Goal: Task Accomplishment & Management: Manage account settings

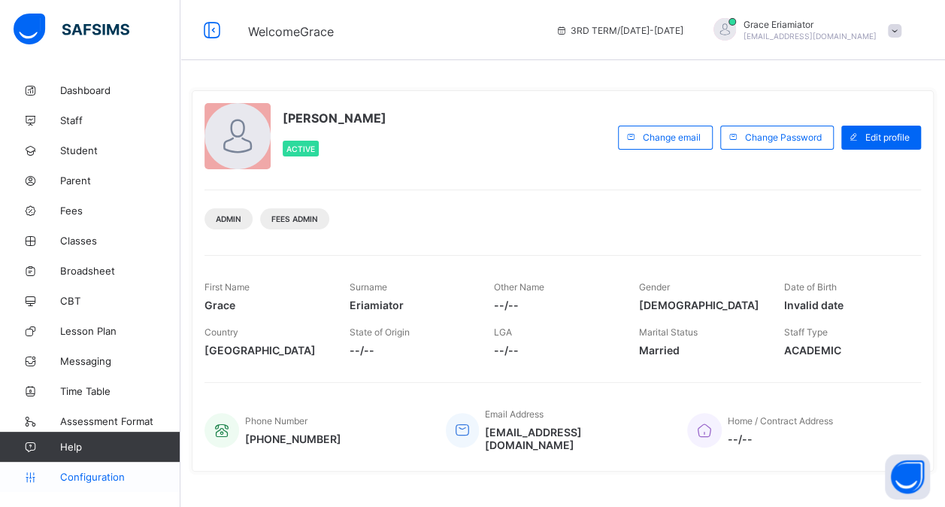
click at [99, 477] on span "Configuration" at bounding box center [120, 477] width 120 height 12
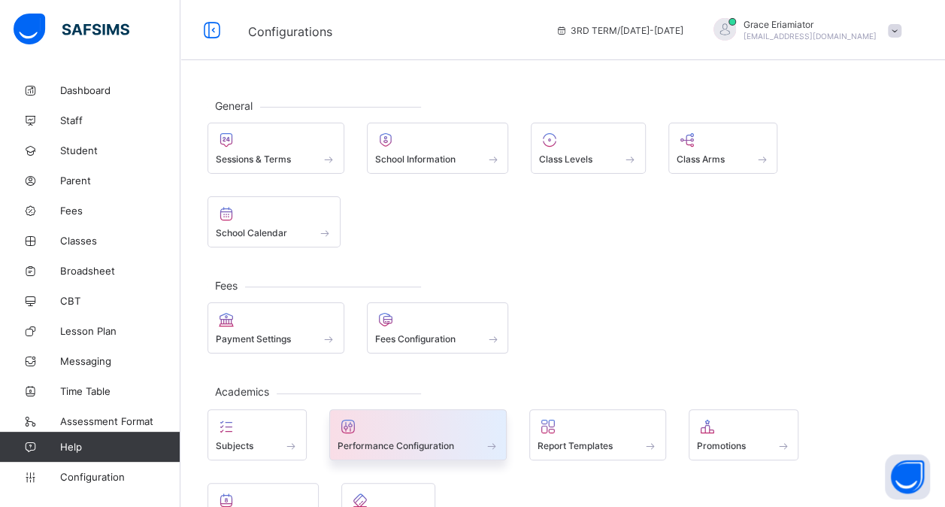
click at [388, 435] on span at bounding box center [419, 437] width 162 height 4
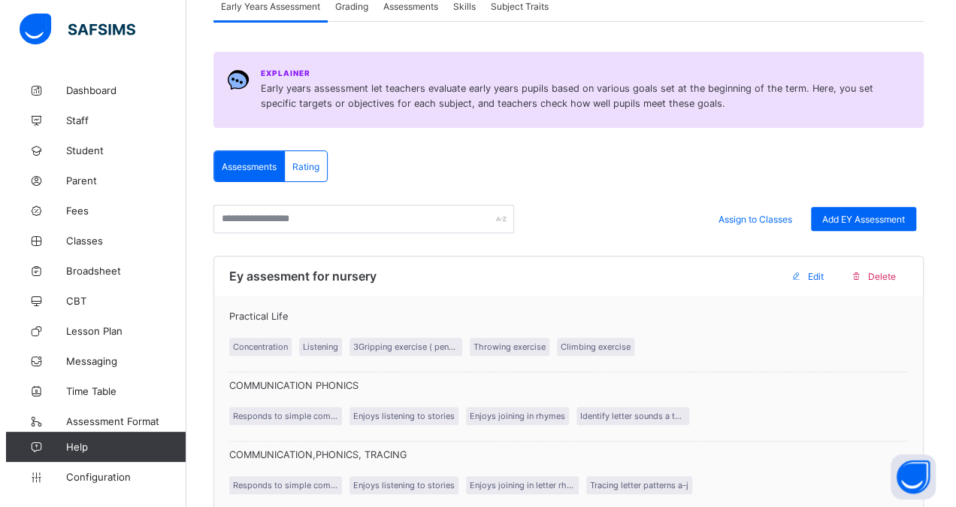
scroll to position [157, 0]
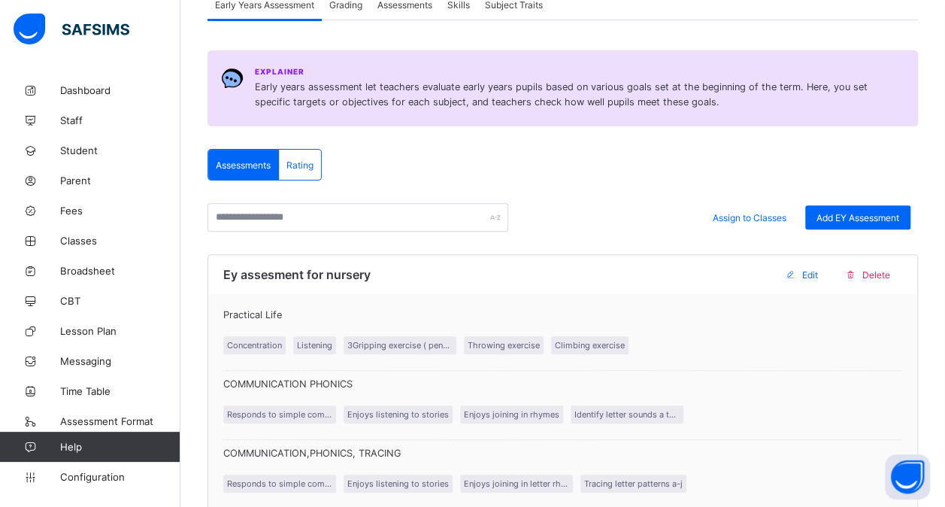
click at [316, 165] on div "Rating" at bounding box center [300, 165] width 42 height 30
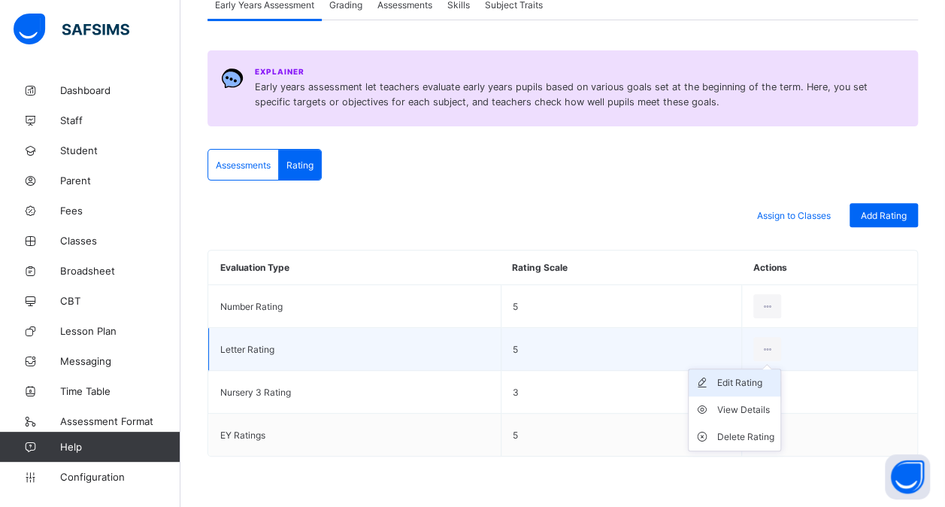
click at [741, 386] on div "Edit Rating" at bounding box center [745, 382] width 57 height 15
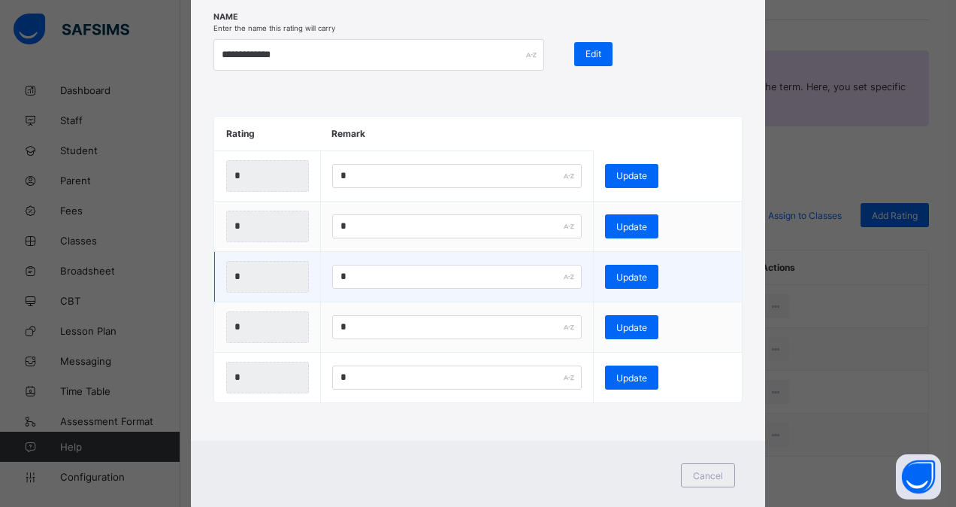
scroll to position [84, 0]
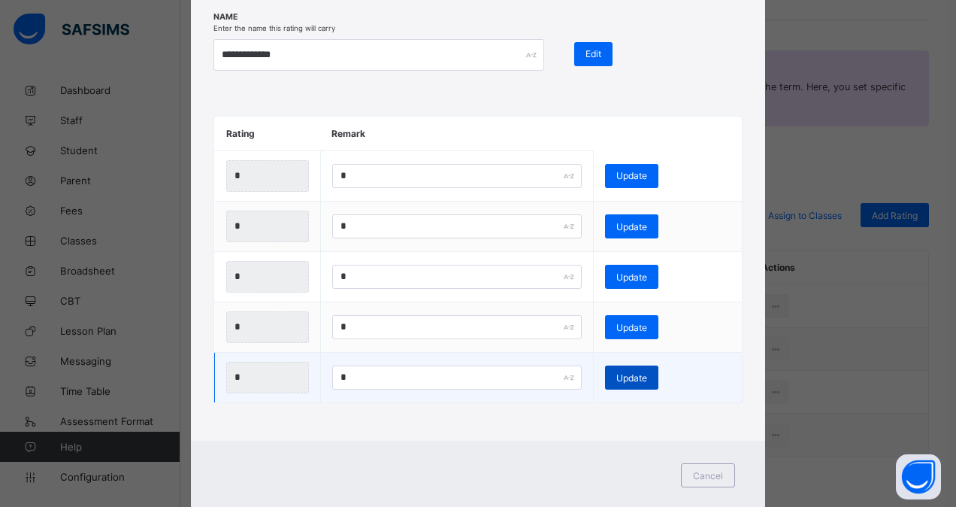
click at [642, 379] on span "Update" at bounding box center [632, 377] width 31 height 11
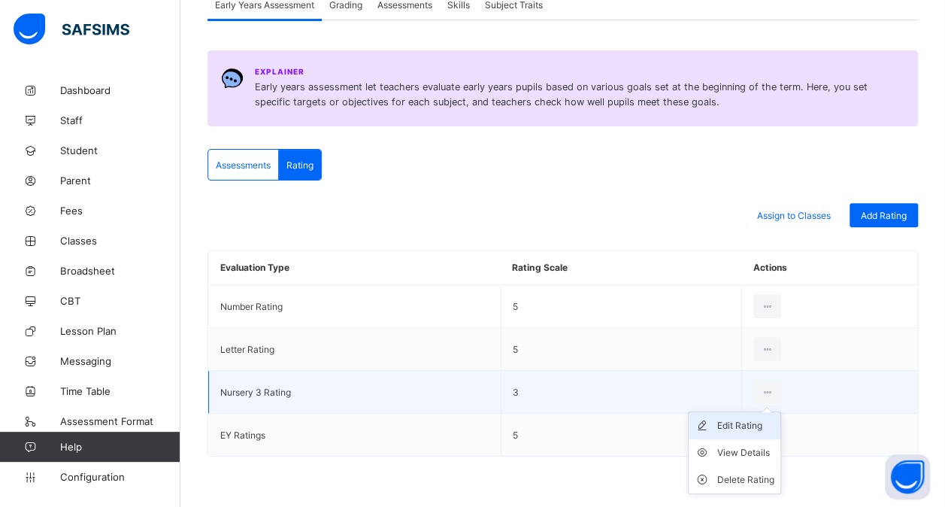
click at [749, 420] on div "Edit Rating" at bounding box center [745, 425] width 57 height 15
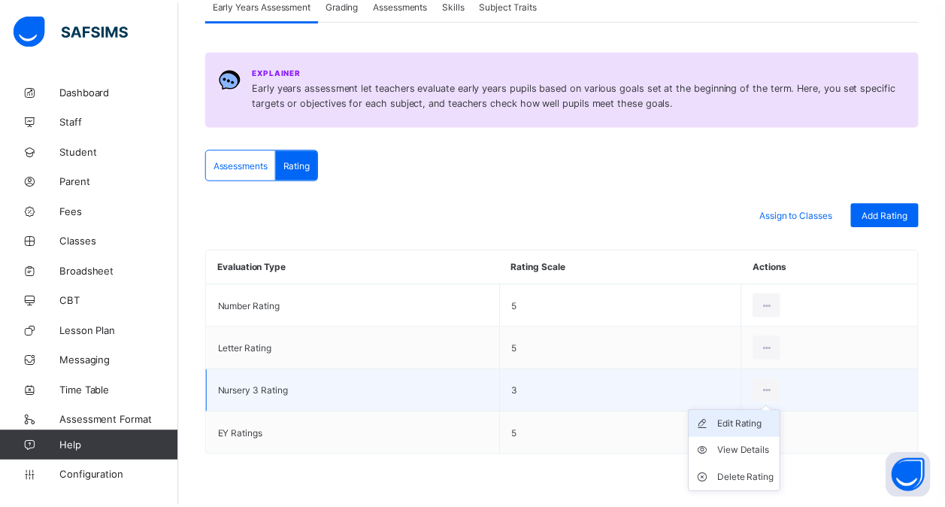
scroll to position [0, 0]
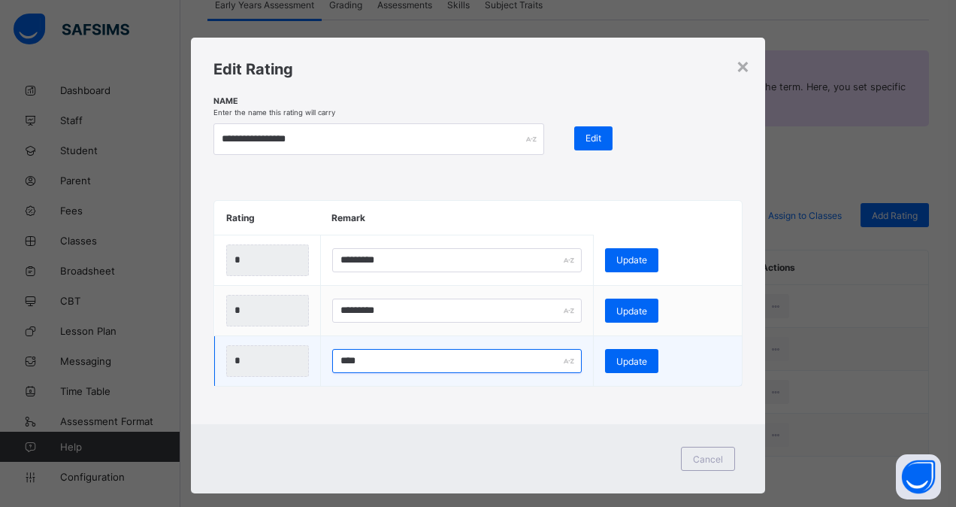
click at [371, 362] on input "****" at bounding box center [457, 361] width 250 height 24
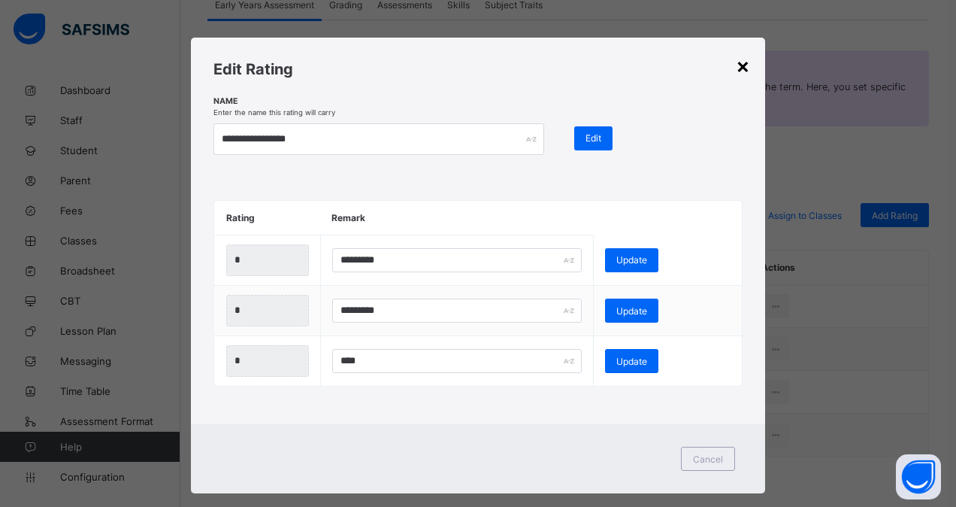
click at [736, 59] on div "×" at bounding box center [743, 66] width 14 height 26
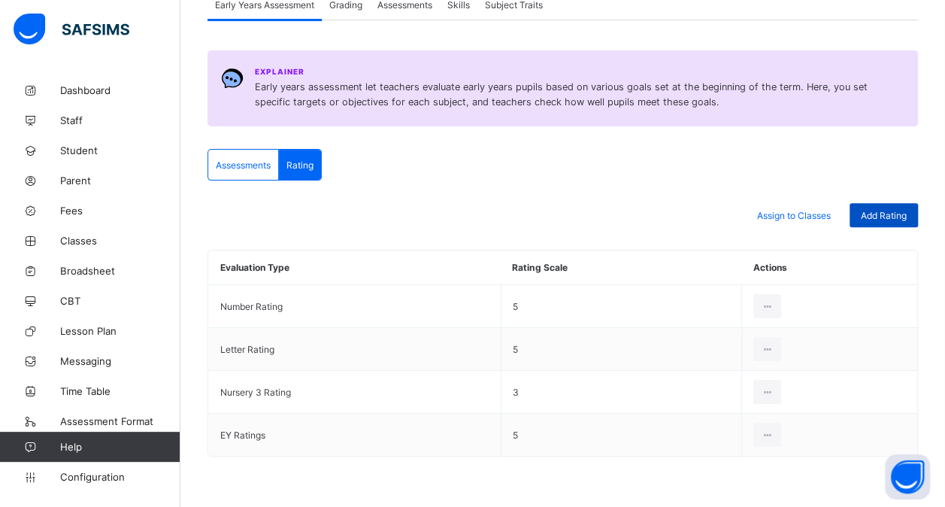
click at [868, 212] on div "Add Rating" at bounding box center [884, 215] width 68 height 24
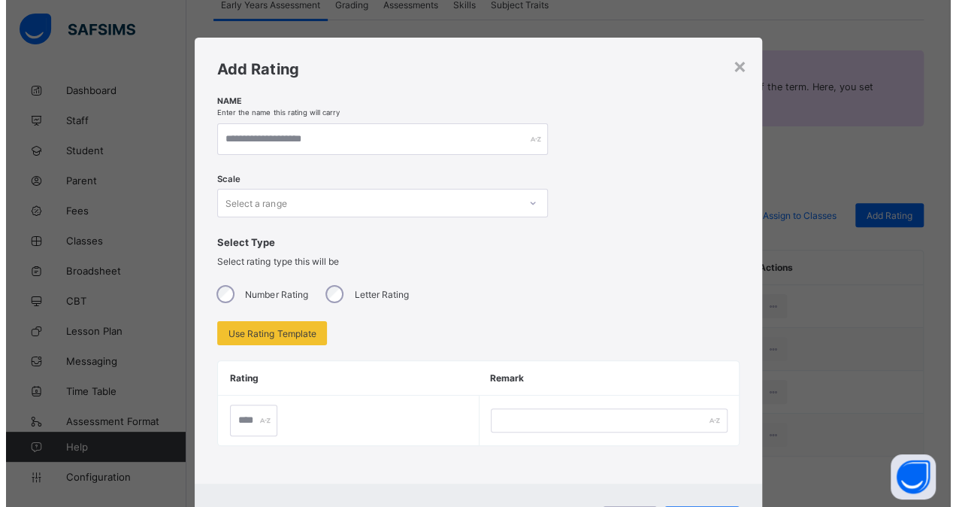
scroll to position [81, 0]
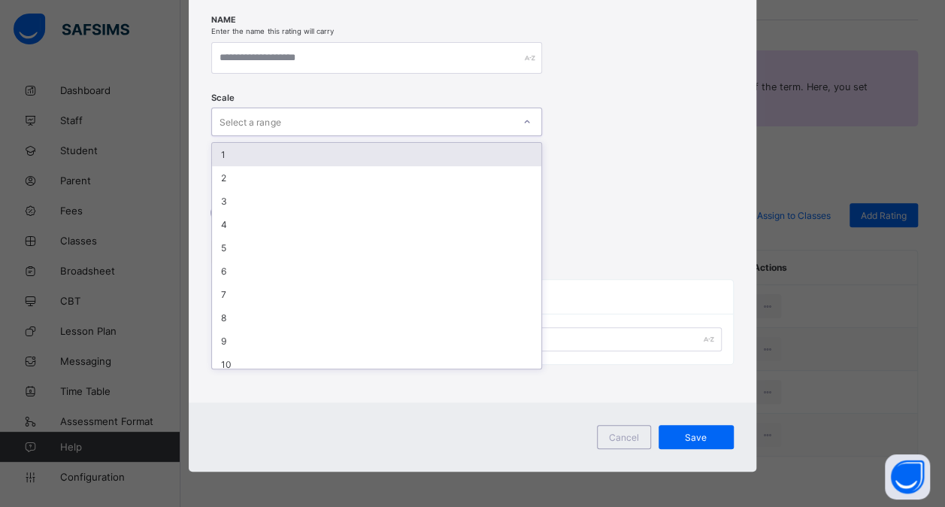
click at [315, 117] on div "Select a range" at bounding box center [362, 121] width 301 height 21
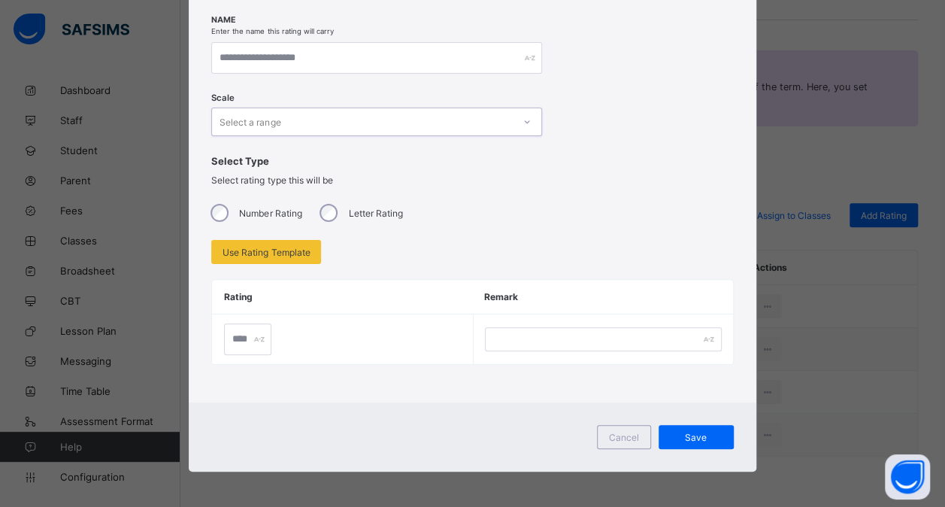
click at [313, 116] on div "Select a range" at bounding box center [362, 121] width 301 height 21
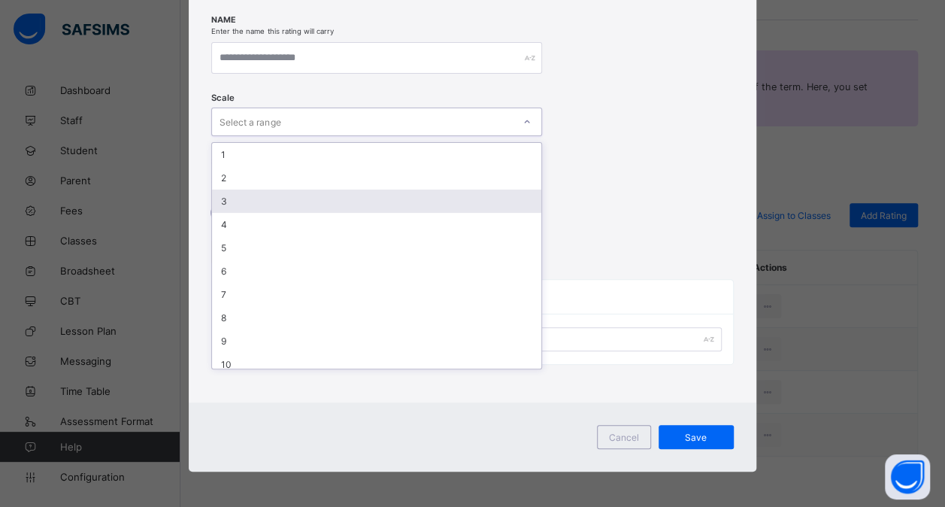
drag, startPoint x: 313, startPoint y: 116, endPoint x: 301, endPoint y: 208, distance: 92.5
click at [301, 136] on div "option 3 focused, 3 of 10. 10 results available. Use Up and Down to choose opti…" at bounding box center [376, 122] width 331 height 29
click at [301, 208] on div "3" at bounding box center [376, 200] width 329 height 23
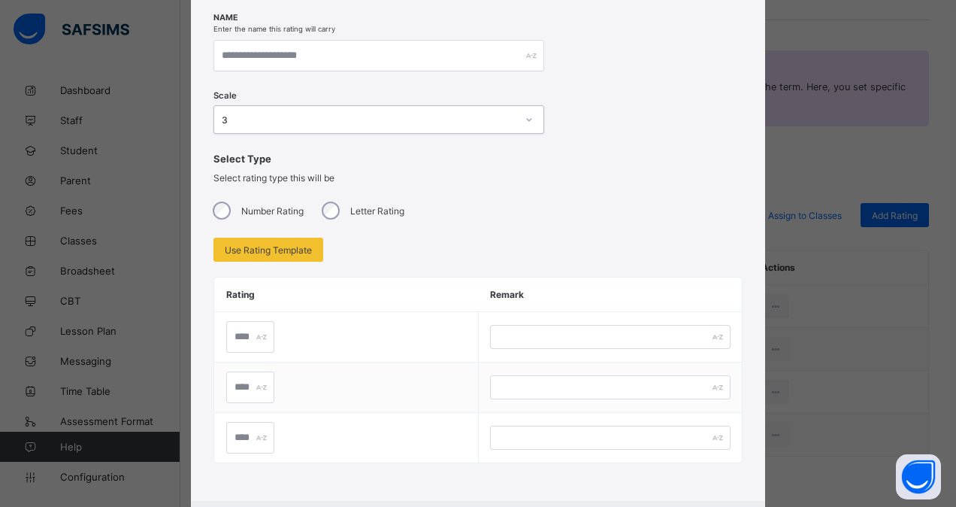
scroll to position [181, 0]
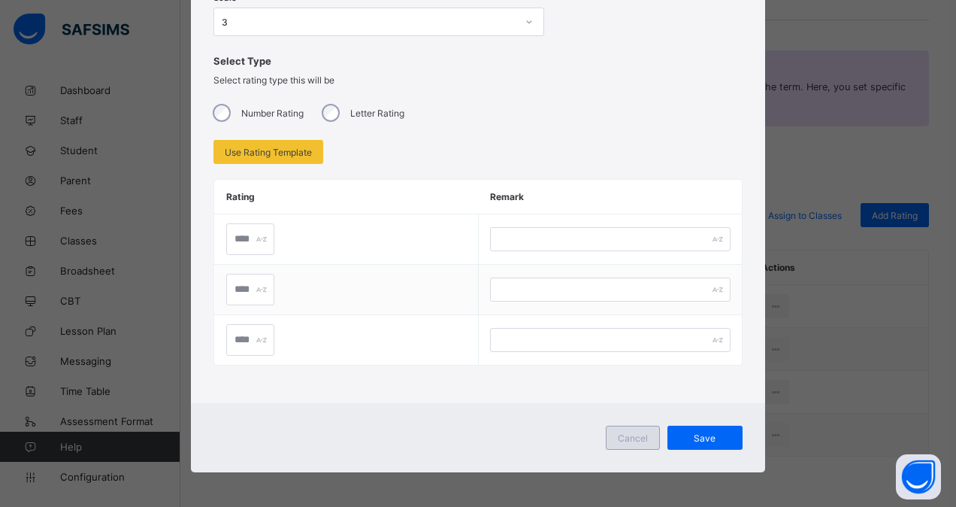
click at [620, 438] on span "Cancel" at bounding box center [633, 437] width 30 height 11
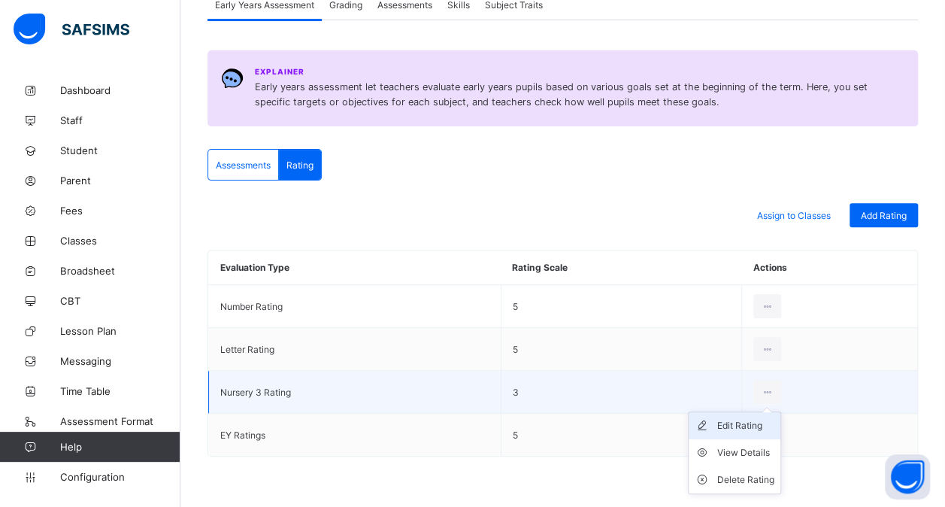
click at [739, 420] on div "Edit Rating" at bounding box center [745, 425] width 57 height 15
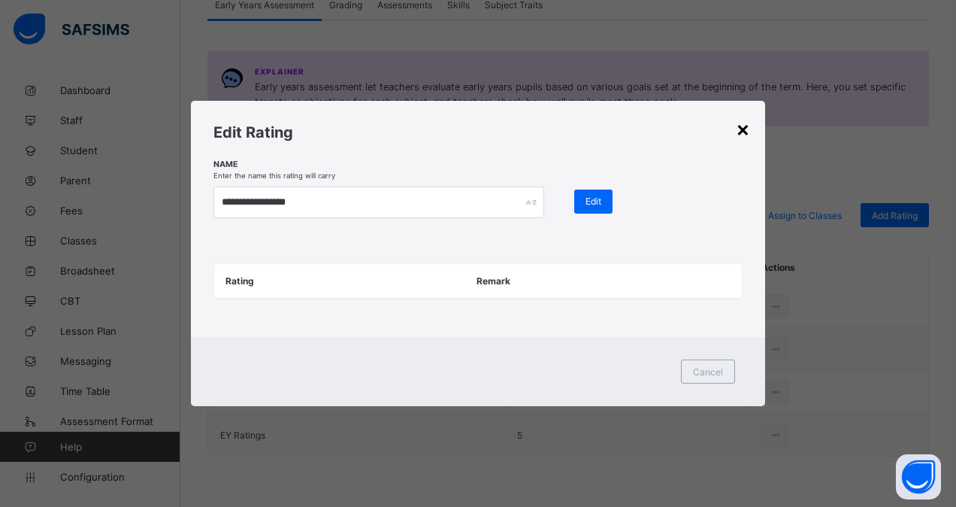
click at [741, 129] on div "×" at bounding box center [743, 129] width 14 height 26
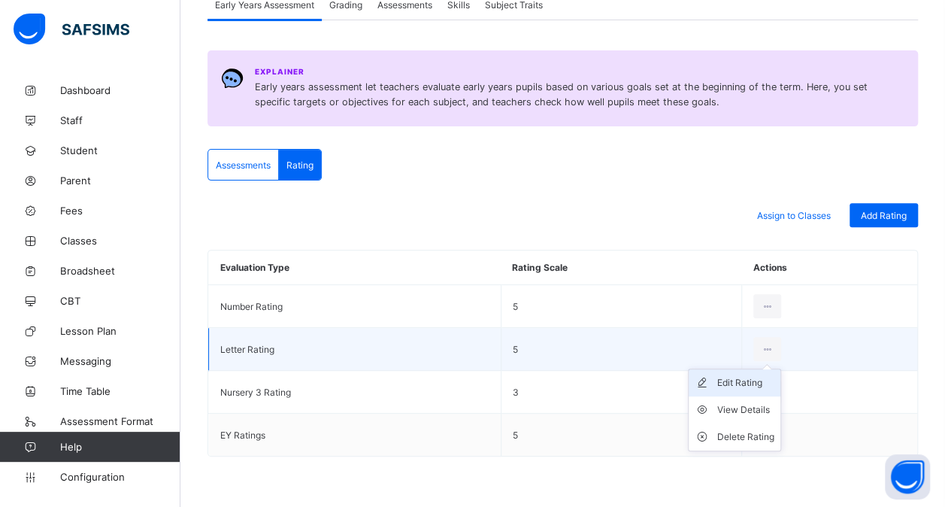
click at [756, 380] on div "Edit Rating" at bounding box center [745, 382] width 57 height 15
type input "**********"
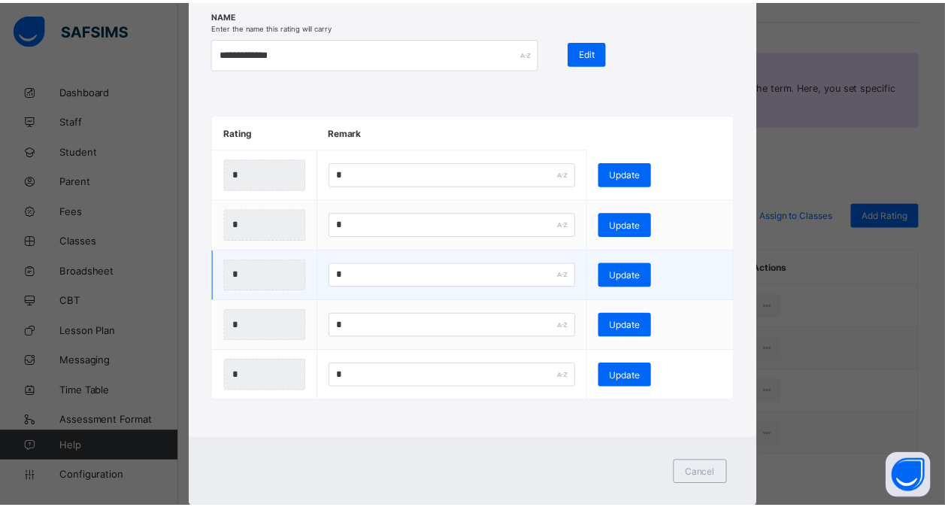
scroll to position [0, 0]
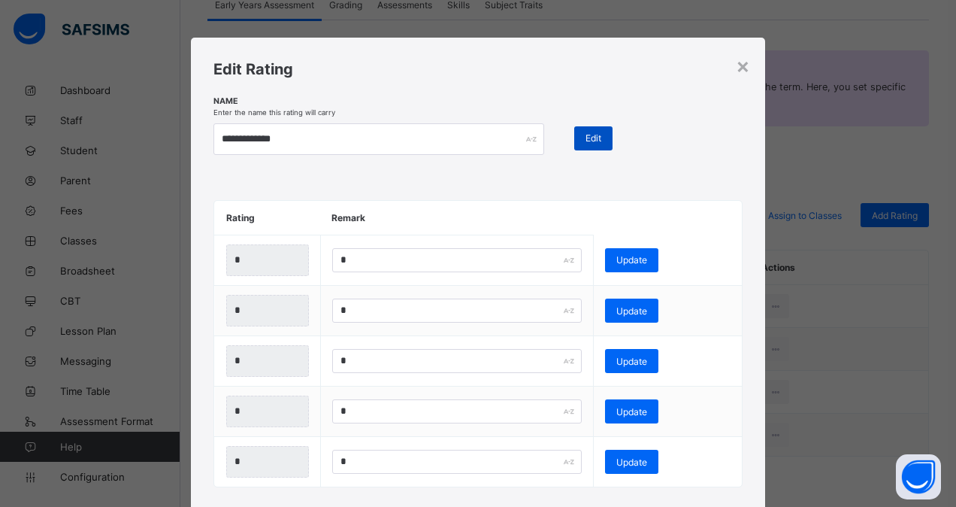
click at [597, 135] on span "Edit" at bounding box center [594, 137] width 16 height 11
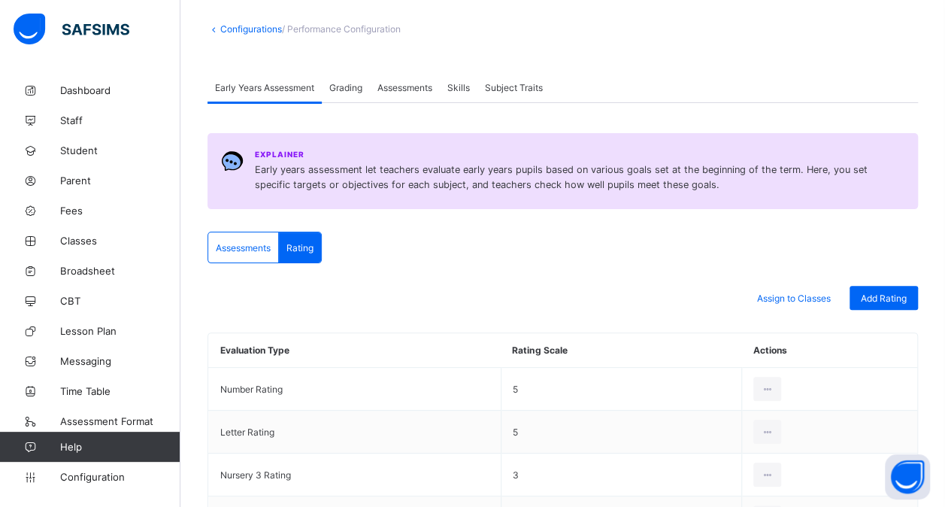
scroll to position [73, 0]
click at [244, 254] on div "Assessments" at bounding box center [243, 249] width 71 height 30
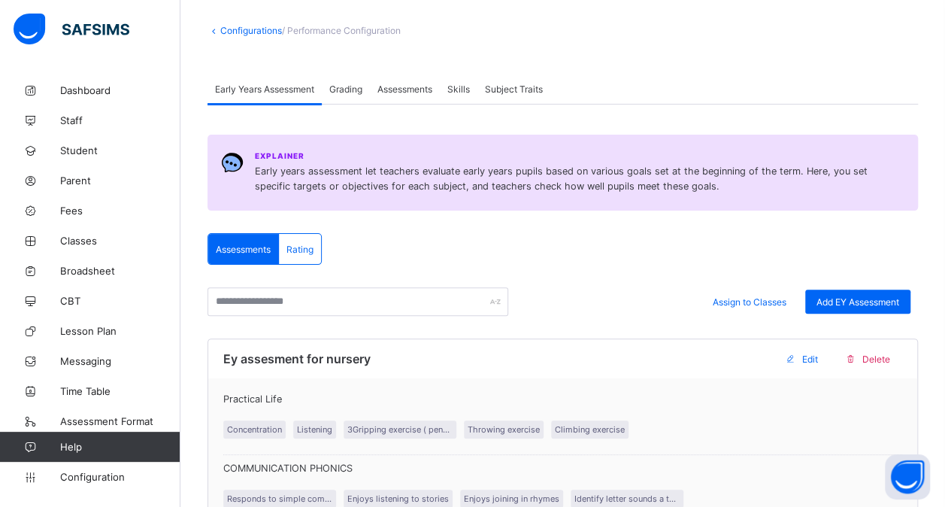
click at [305, 248] on span "Rating" at bounding box center [299, 249] width 27 height 11
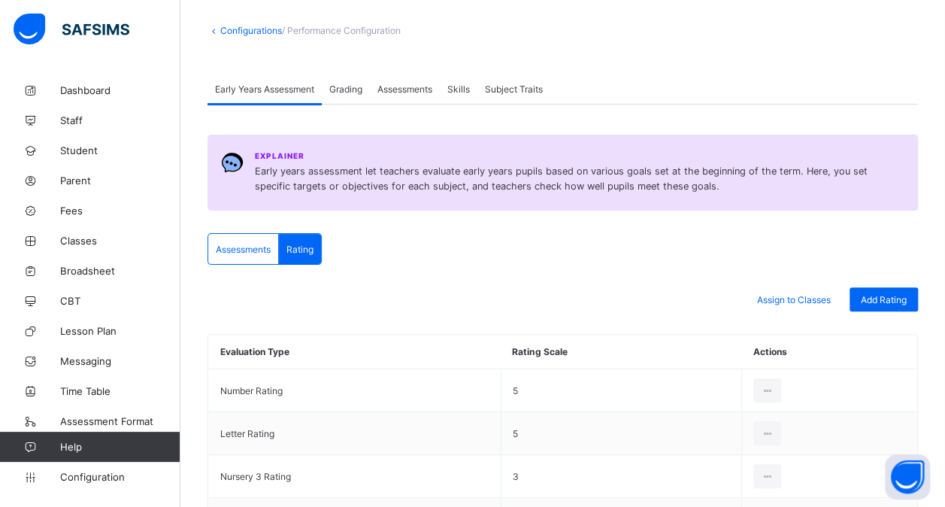
click at [352, 92] on span "Grading" at bounding box center [345, 88] width 33 height 11
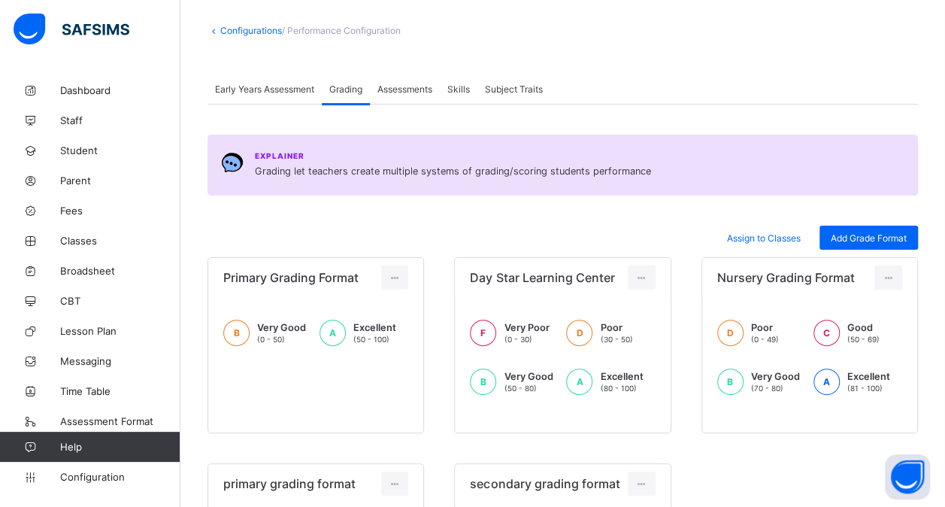
click at [402, 86] on span "Assessments" at bounding box center [404, 88] width 55 height 11
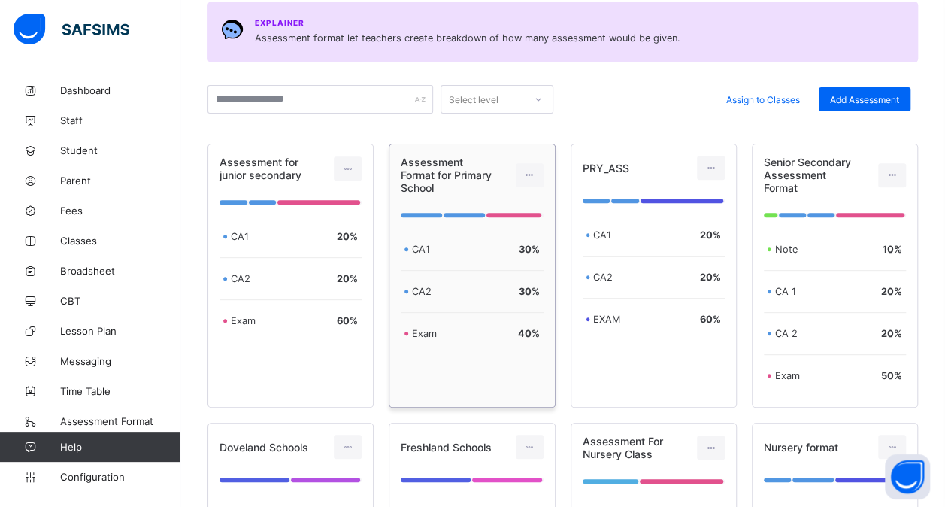
scroll to position [207, 0]
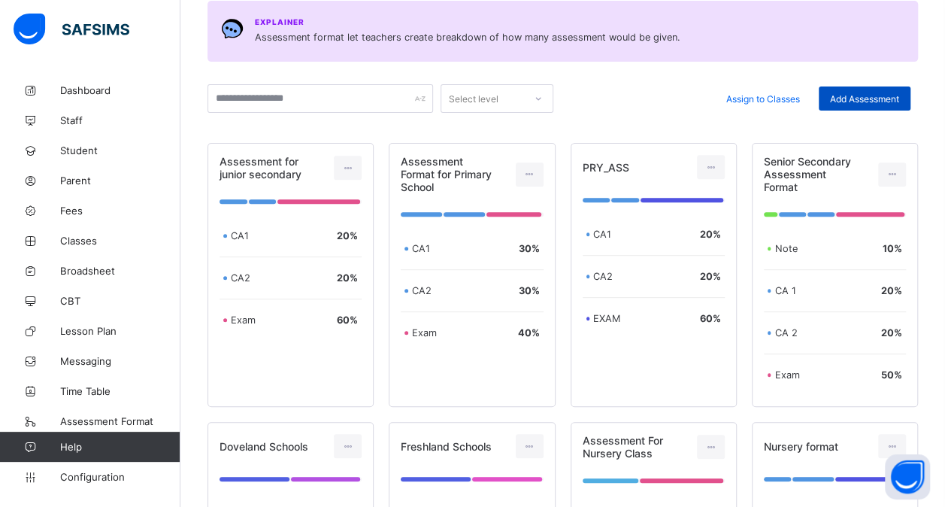
click at [856, 99] on span "Add Assessment" at bounding box center [864, 98] width 69 height 11
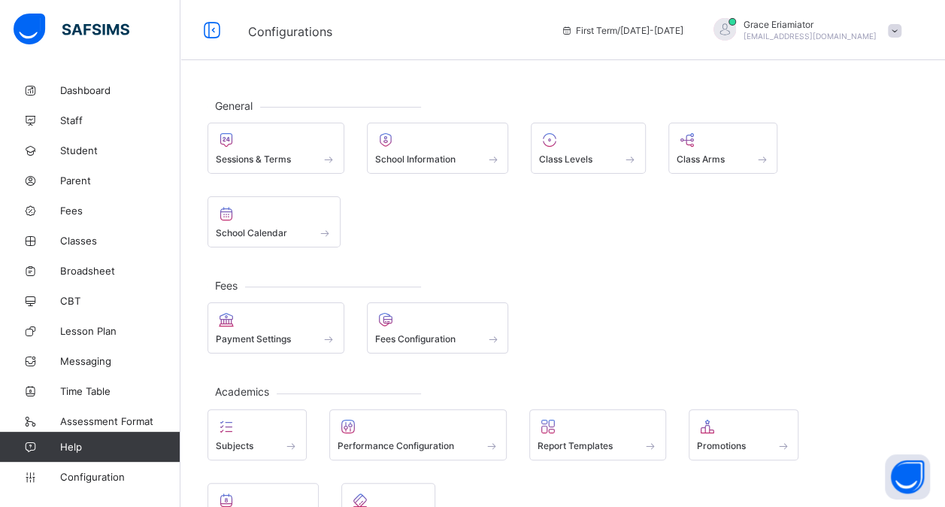
click at [403, 430] on div at bounding box center [419, 426] width 162 height 18
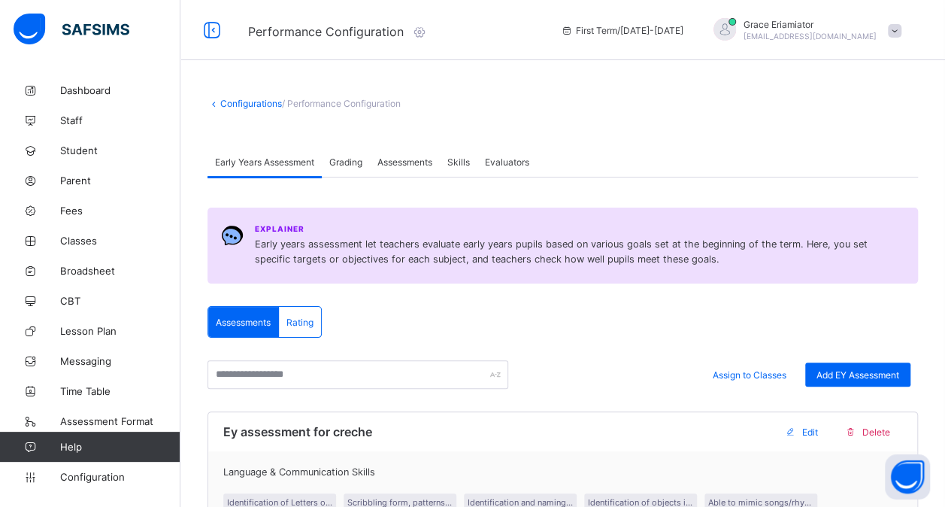
click at [427, 164] on span "Assessments" at bounding box center [404, 161] width 55 height 11
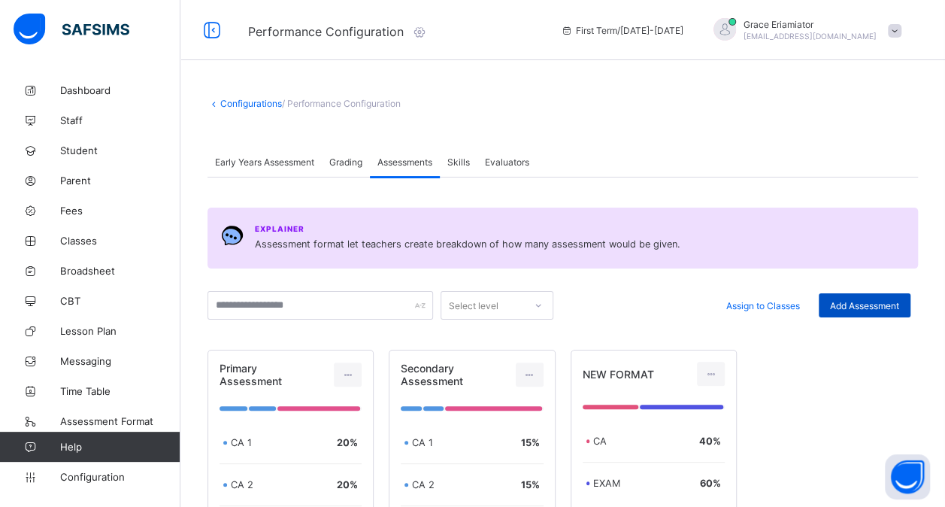
click at [892, 296] on div "Add Assessment" at bounding box center [865, 305] width 92 height 24
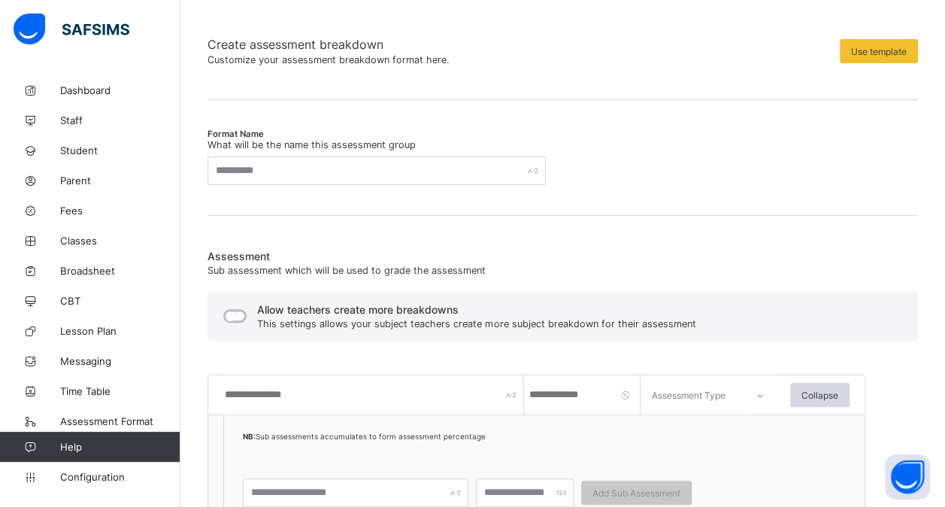
scroll to position [122, 0]
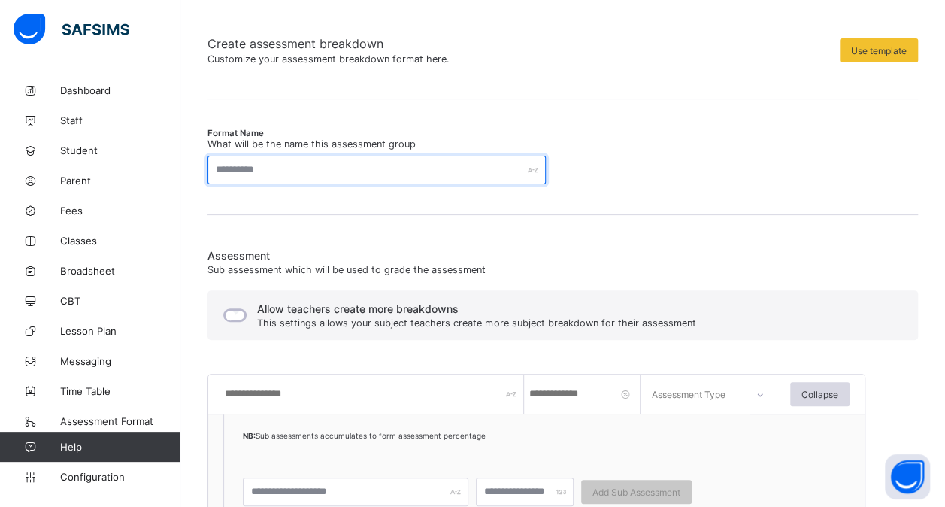
click at [338, 169] on input "text" at bounding box center [377, 170] width 338 height 29
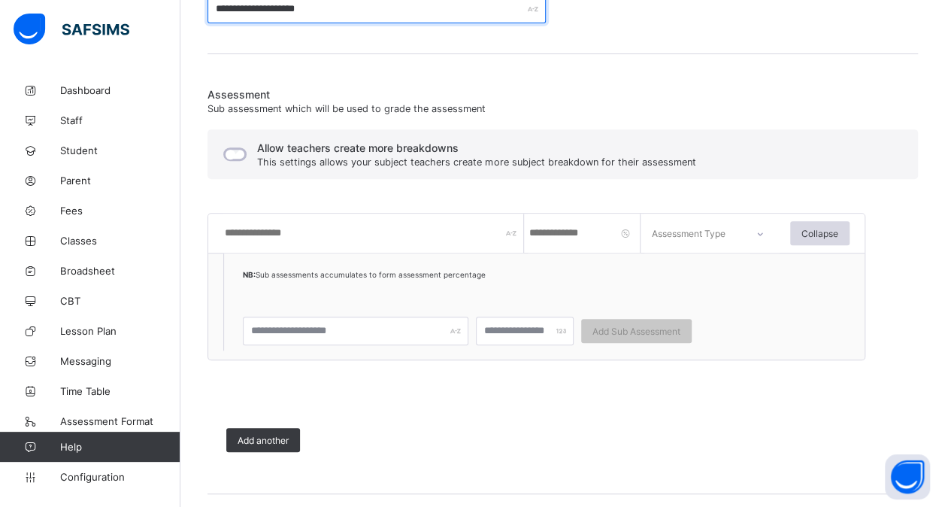
scroll to position [288, 0]
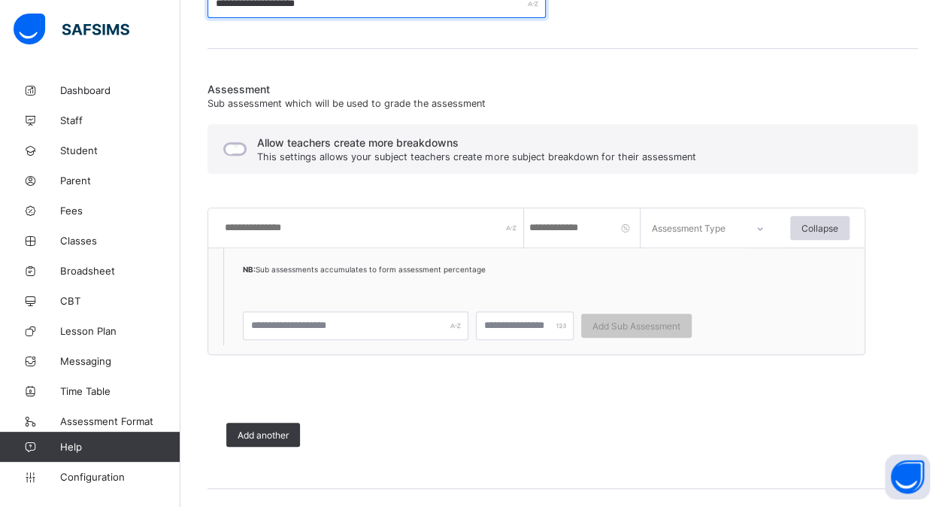
type input "**********"
click at [851, 89] on span "Assessment" at bounding box center [563, 89] width 711 height 13
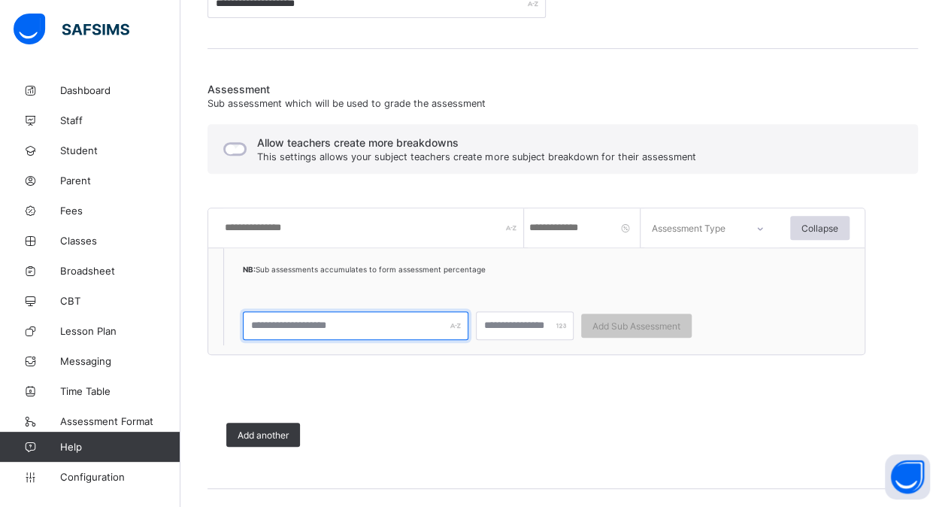
click at [328, 328] on input "text" at bounding box center [356, 325] width 226 height 29
type input "****"
click at [349, 231] on input "text" at bounding box center [373, 227] width 301 height 39
type input "***"
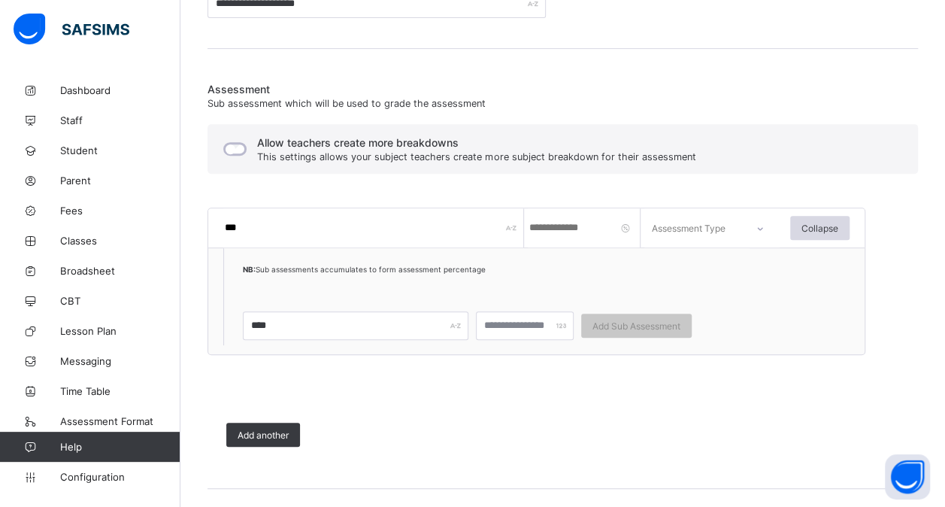
click at [582, 227] on input "number" at bounding box center [584, 227] width 113 height 39
type input "**"
click at [747, 229] on div at bounding box center [759, 228] width 36 height 35
click at [710, 263] on div "CA" at bounding box center [712, 270] width 134 height 33
click at [517, 328] on input "number" at bounding box center [525, 325] width 98 height 29
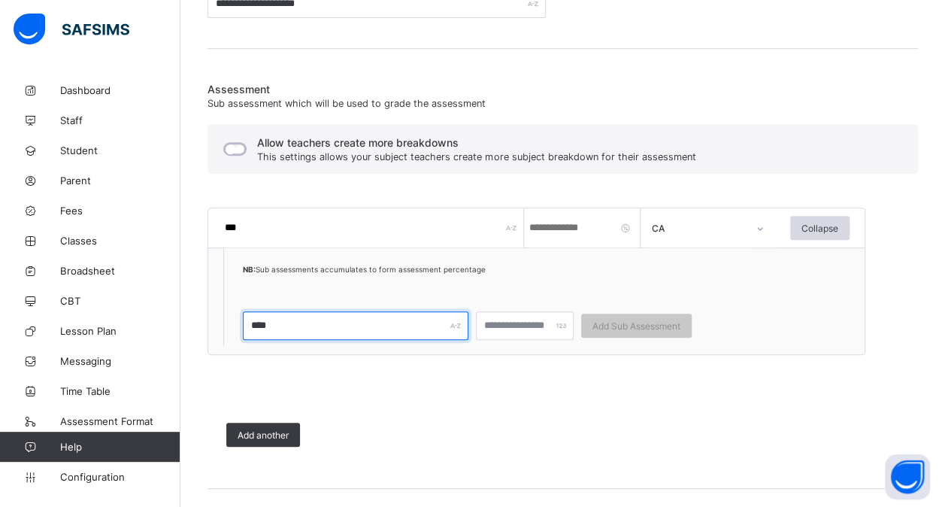
click at [374, 318] on input "****" at bounding box center [356, 325] width 226 height 29
type input "**********"
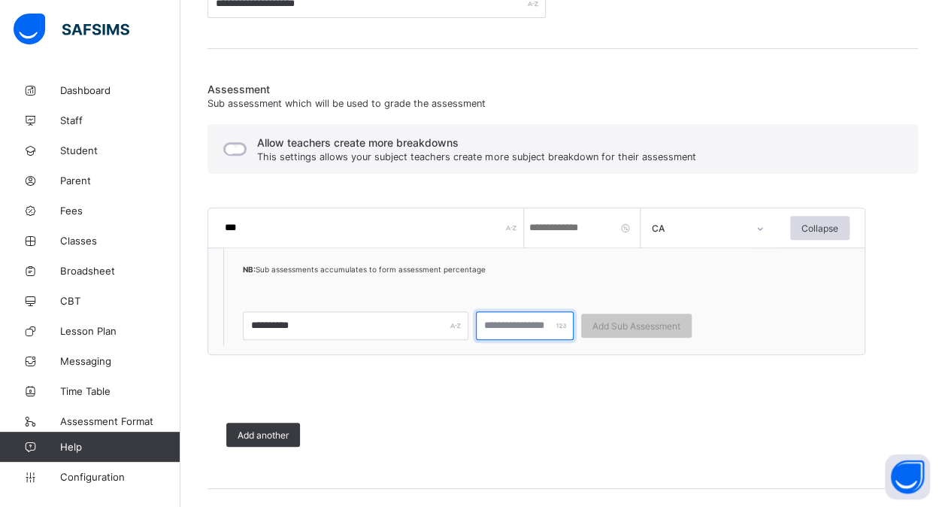
click at [502, 321] on input "number" at bounding box center [525, 325] width 98 height 29
type input "**"
click at [629, 334] on div "Add Sub Assessment" at bounding box center [636, 326] width 111 height 24
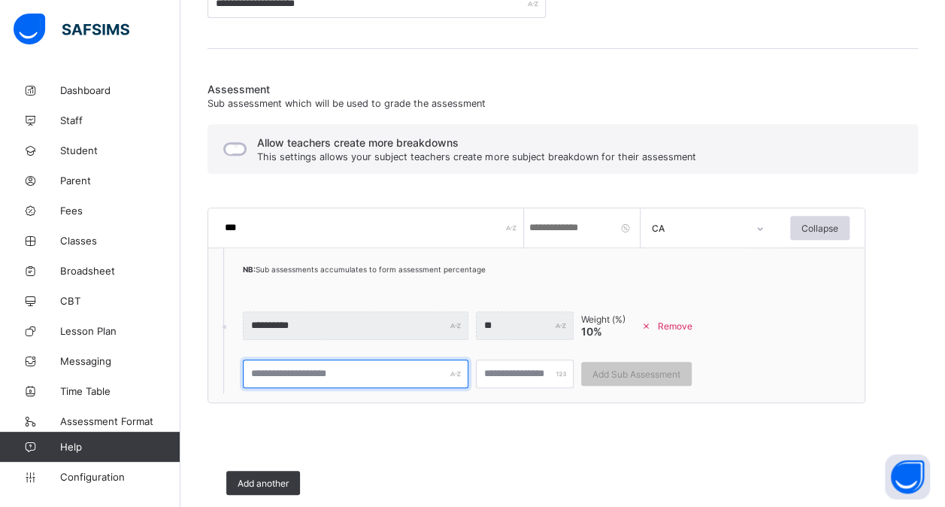
click at [287, 370] on input "text" at bounding box center [356, 373] width 226 height 29
type input "****"
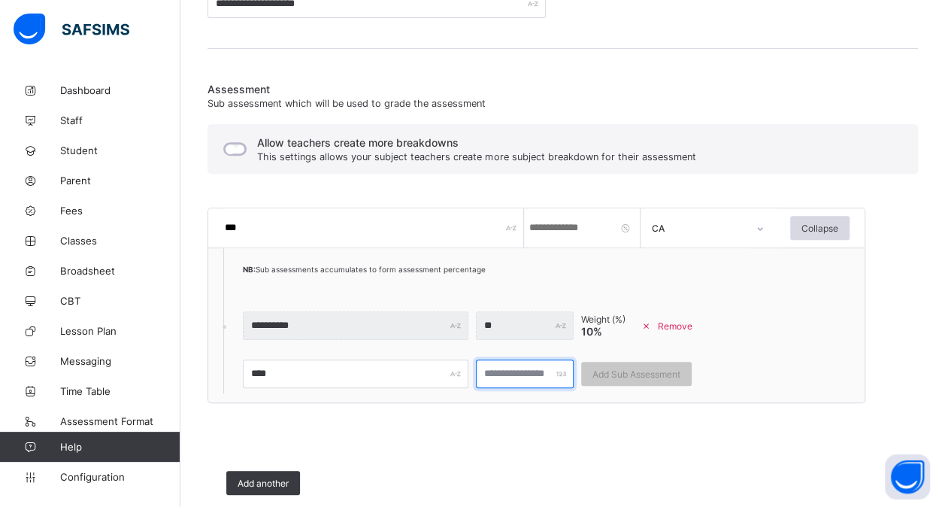
click at [516, 371] on input "number" at bounding box center [525, 373] width 98 height 29
type input "**"
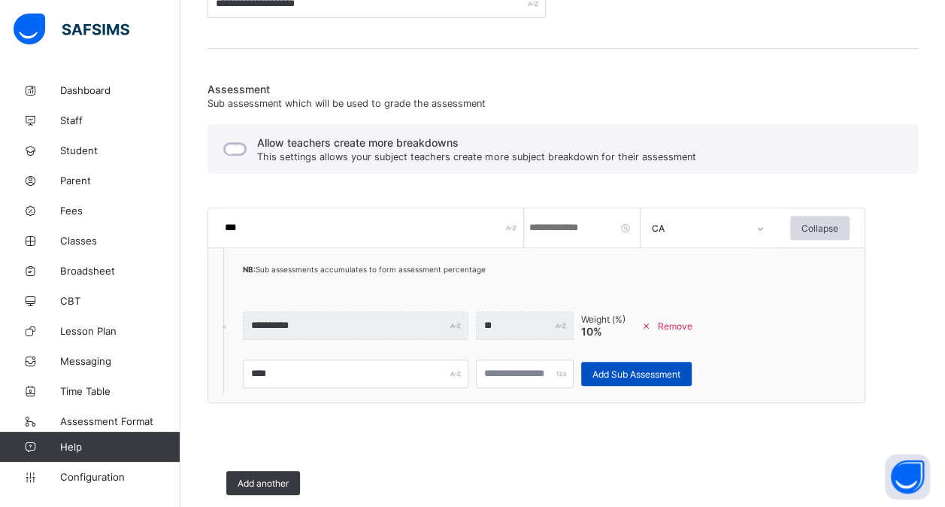
click at [619, 376] on span "Add Sub Assessment" at bounding box center [637, 373] width 88 height 11
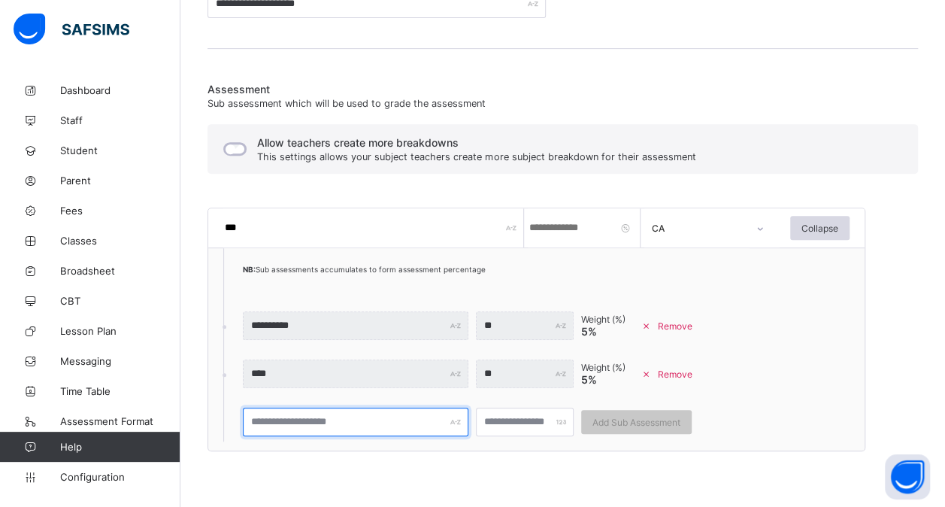
click at [305, 424] on input "text" at bounding box center [356, 422] width 226 height 29
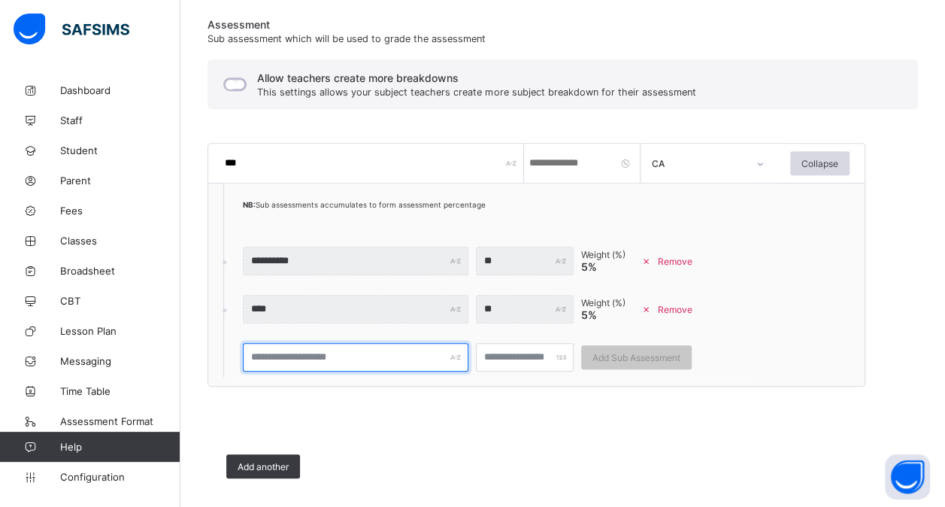
scroll to position [354, 0]
type input "****"
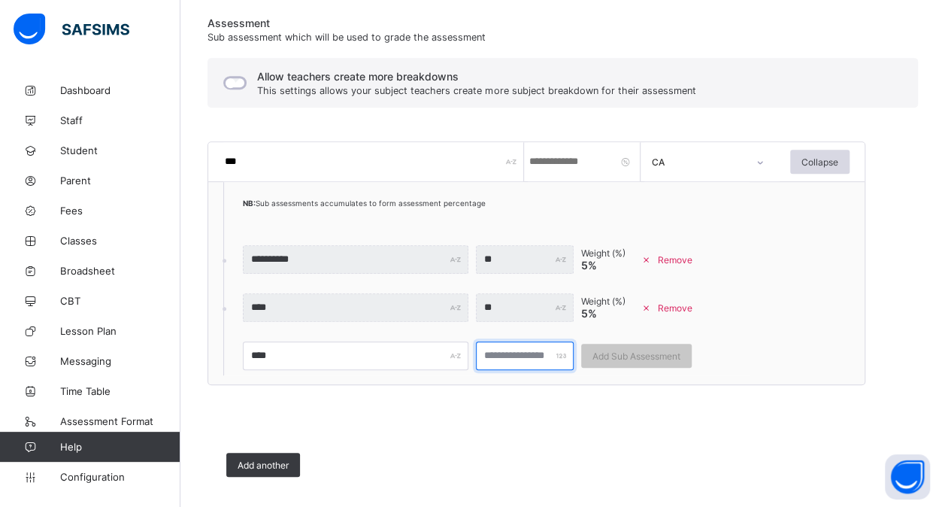
click at [484, 349] on input "number" at bounding box center [525, 355] width 98 height 29
type input "**"
click at [613, 354] on span "Add Sub Assessment" at bounding box center [637, 355] width 88 height 11
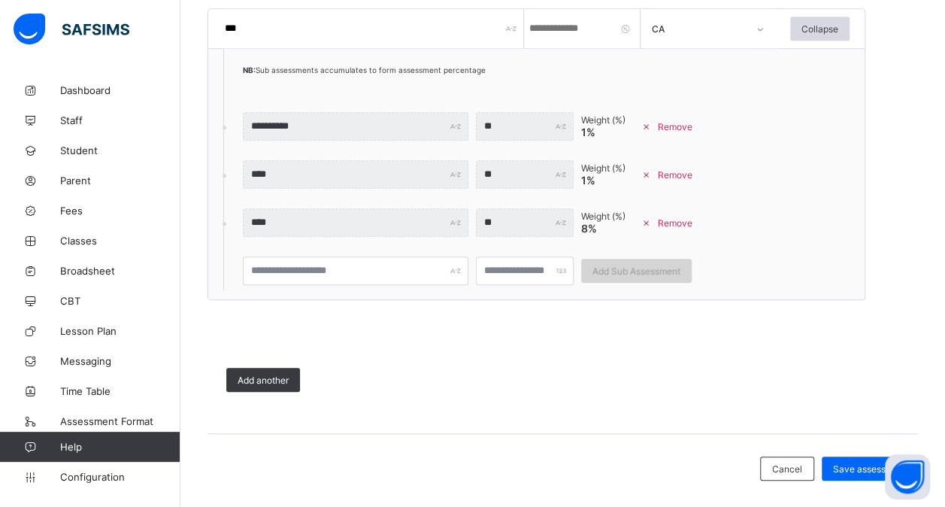
scroll to position [505, 0]
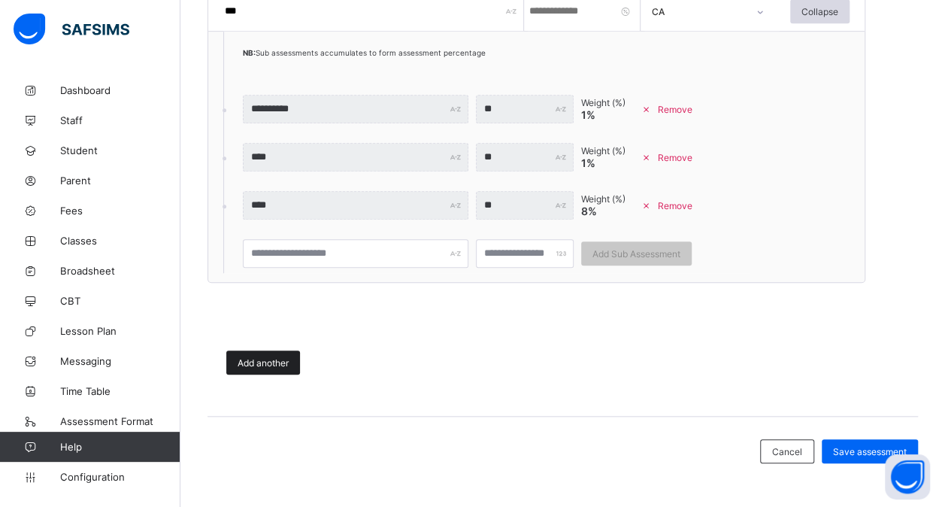
click at [277, 362] on span "Add another" at bounding box center [263, 362] width 51 height 11
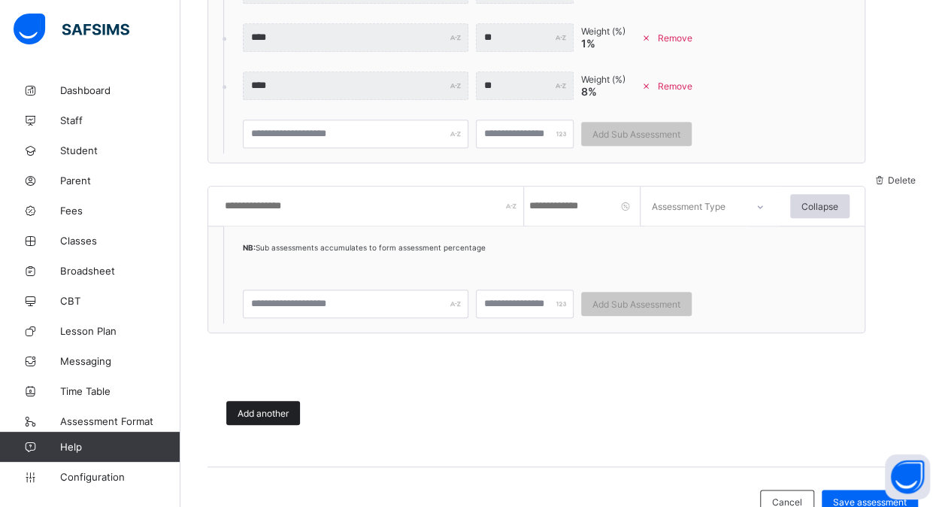
scroll to position [625, 0]
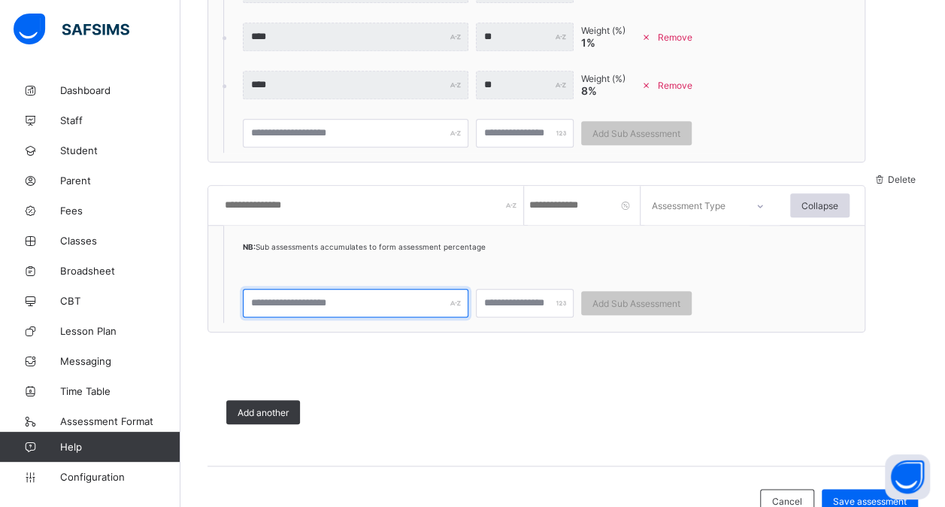
click at [320, 302] on input "text" at bounding box center [356, 303] width 226 height 29
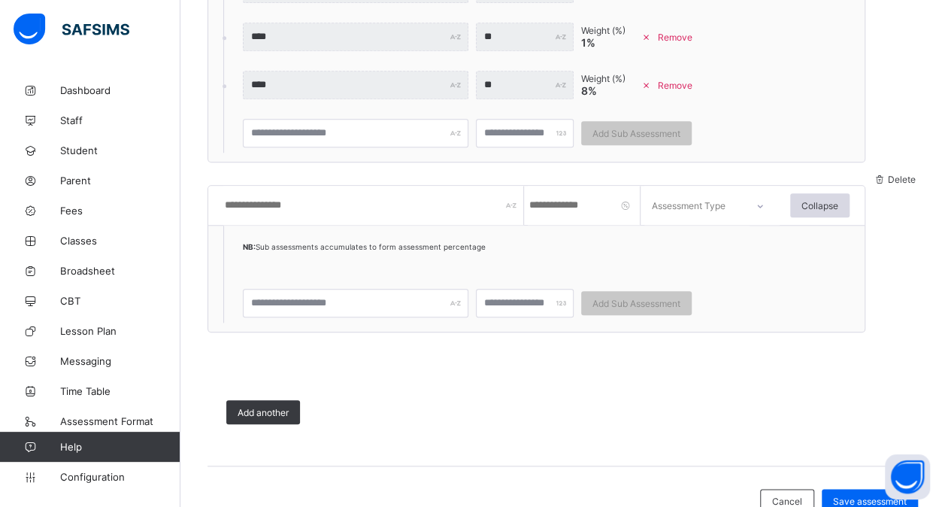
click at [319, 211] on input "text" at bounding box center [373, 205] width 301 height 39
type input "****"
click at [604, 214] on input "number" at bounding box center [584, 205] width 113 height 39
type input "**"
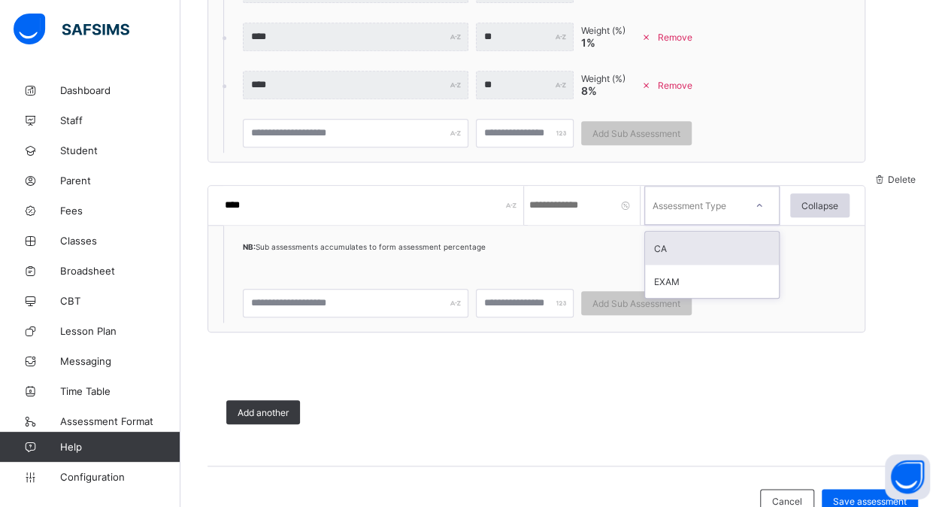
click at [672, 205] on div "Assessment Type" at bounding box center [690, 205] width 74 height 39
click at [659, 254] on div "CA" at bounding box center [712, 248] width 134 height 33
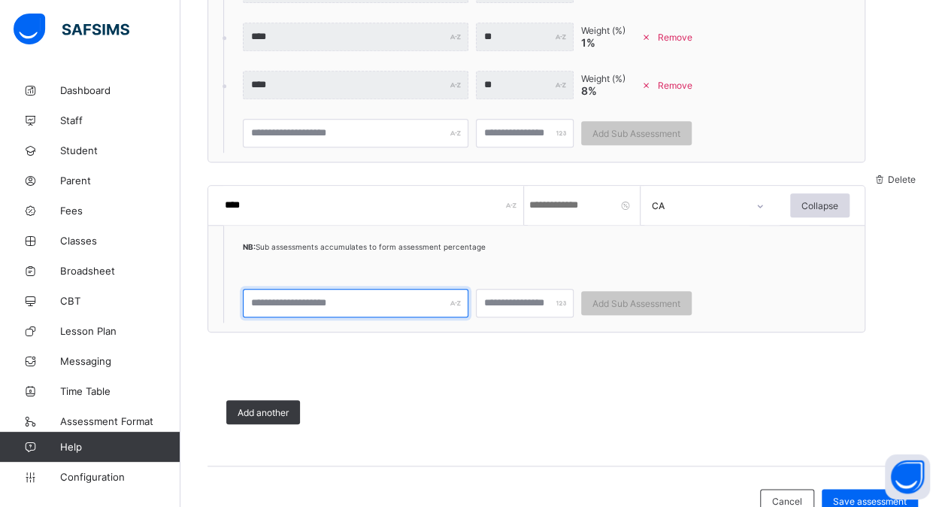
click at [414, 296] on input "text" at bounding box center [356, 303] width 226 height 29
type input "****"
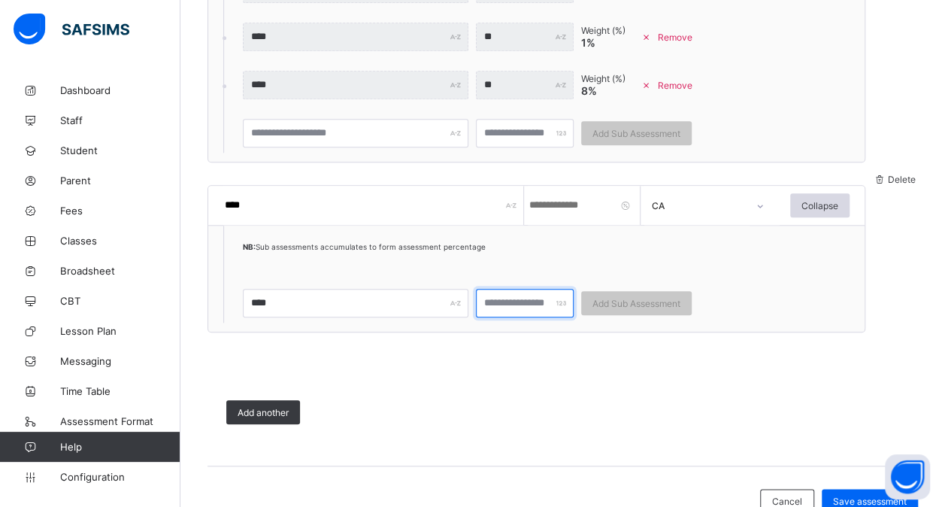
click at [499, 299] on input "number" at bounding box center [525, 303] width 98 height 29
type input "***"
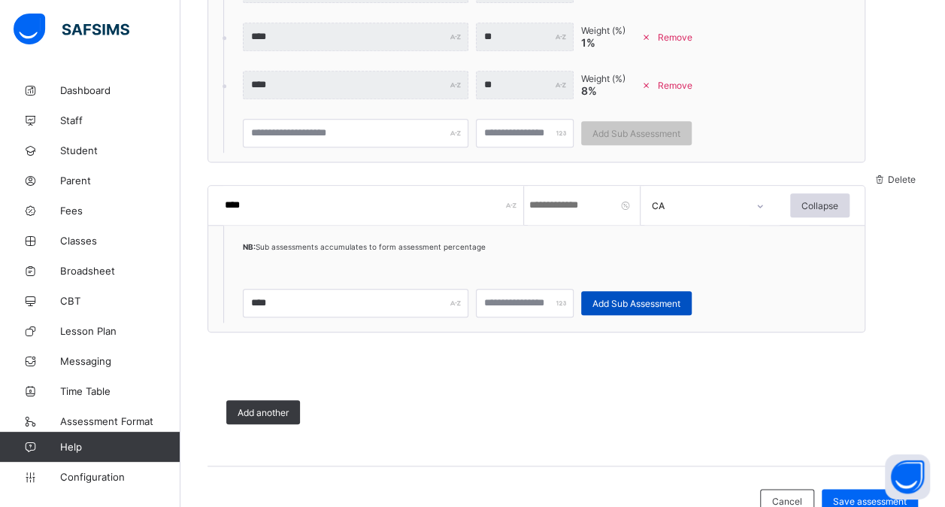
click at [614, 300] on span "Add Sub Assessment" at bounding box center [637, 303] width 88 height 11
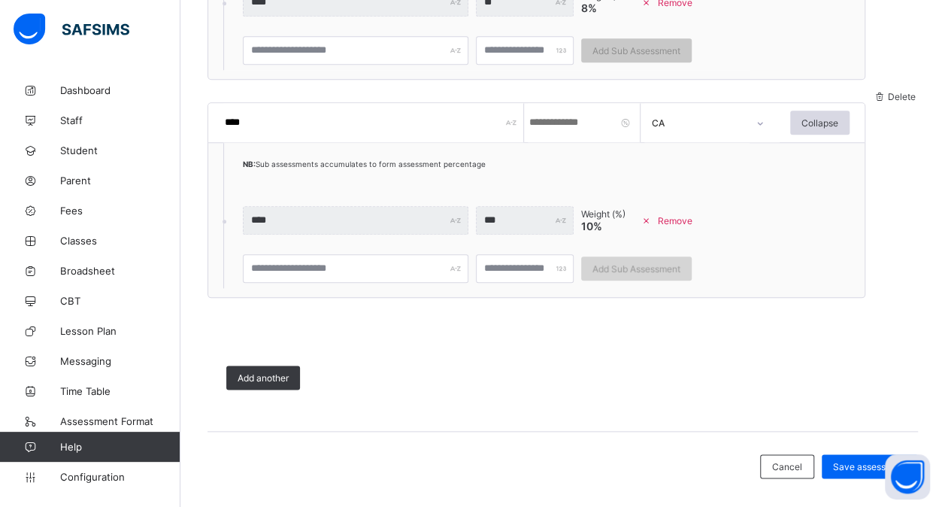
scroll to position [722, 0]
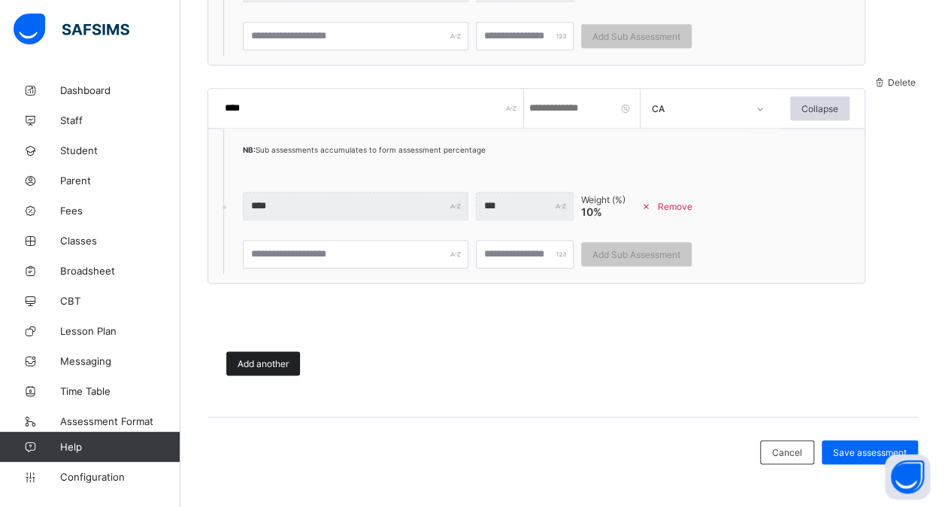
click at [273, 361] on span "Add another" at bounding box center [263, 363] width 51 height 11
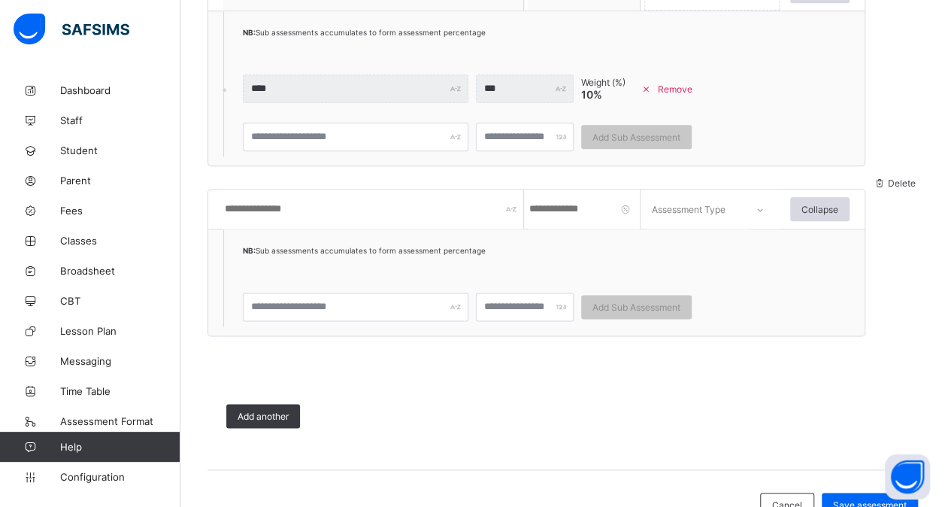
scroll to position [842, 0]
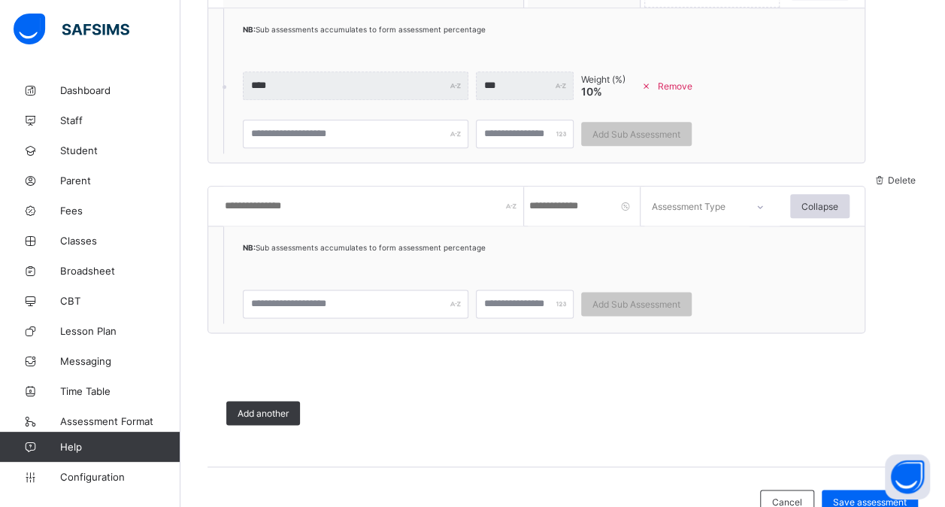
click at [369, 208] on input "text" at bounding box center [373, 205] width 301 height 39
type input "****"
click at [594, 199] on input "number" at bounding box center [584, 205] width 113 height 39
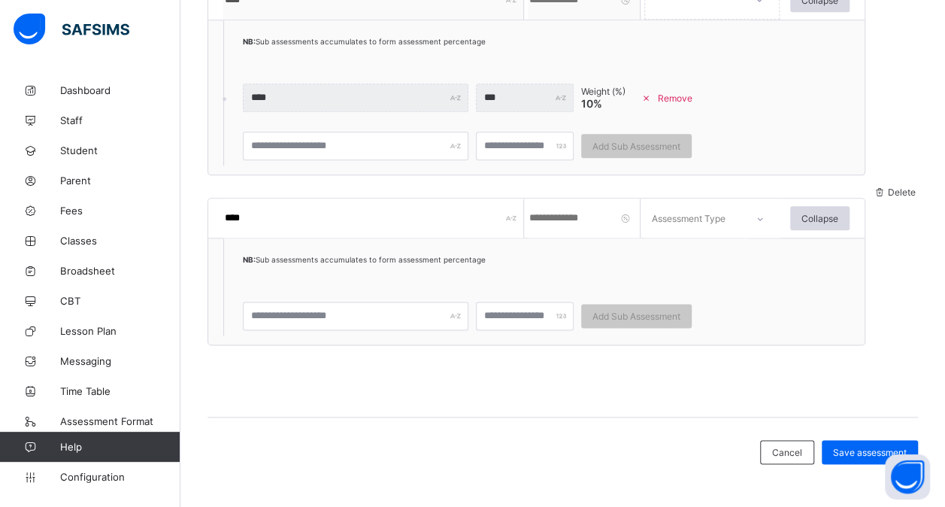
type input "**"
click at [666, 215] on div "Assessment Type" at bounding box center [690, 218] width 74 height 39
click at [651, 289] on div "EXAM" at bounding box center [712, 293] width 134 height 33
click at [408, 315] on input "text" at bounding box center [356, 316] width 226 height 29
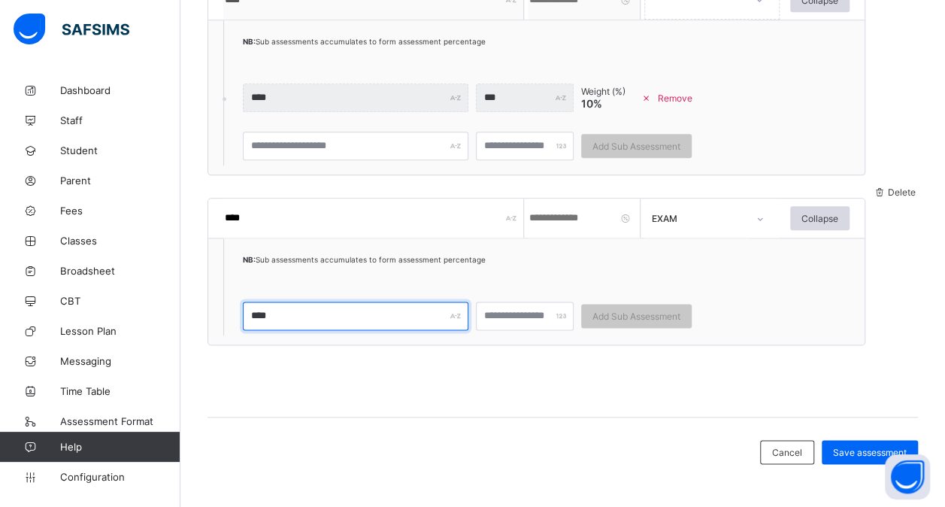
type input "****"
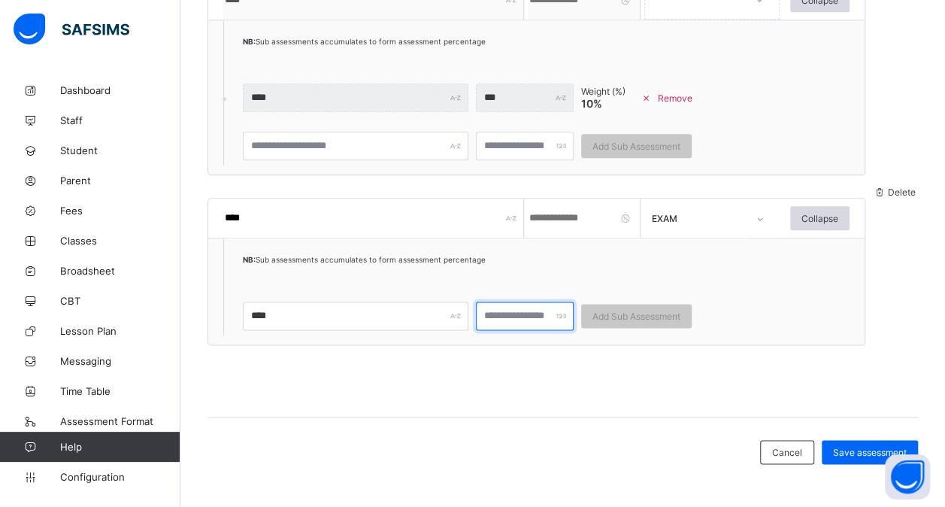
click at [498, 313] on input "number" at bounding box center [525, 316] width 98 height 29
type input "***"
click at [620, 308] on div "Add Sub Assessment" at bounding box center [636, 316] width 111 height 24
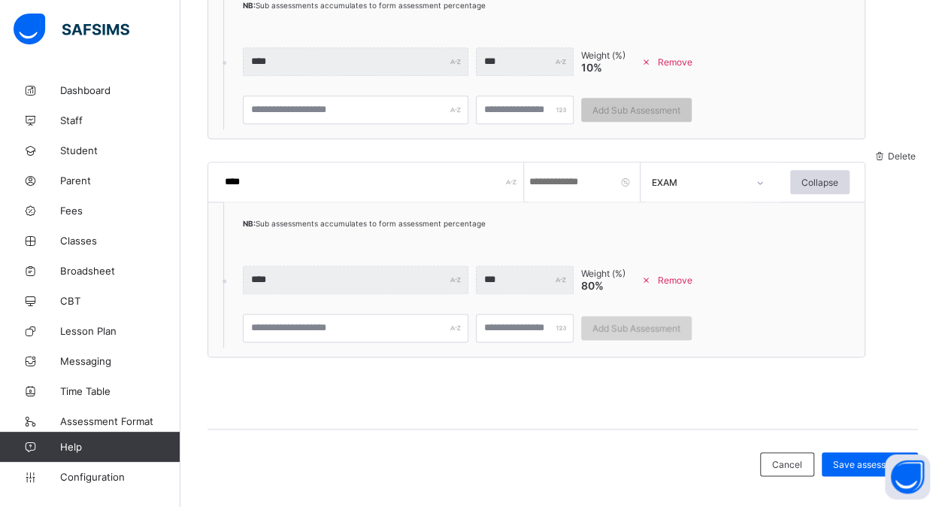
scroll to position [878, 0]
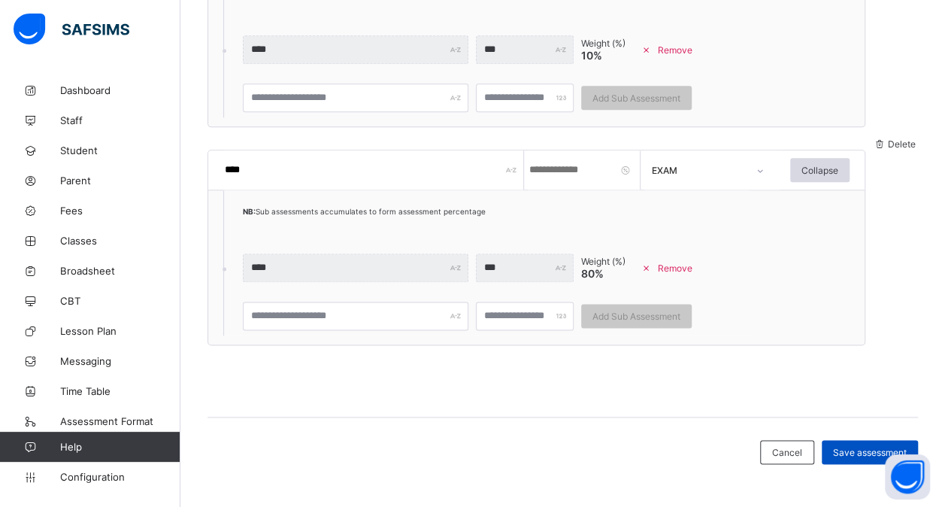
click at [853, 447] on span "Save assessment" at bounding box center [870, 452] width 74 height 11
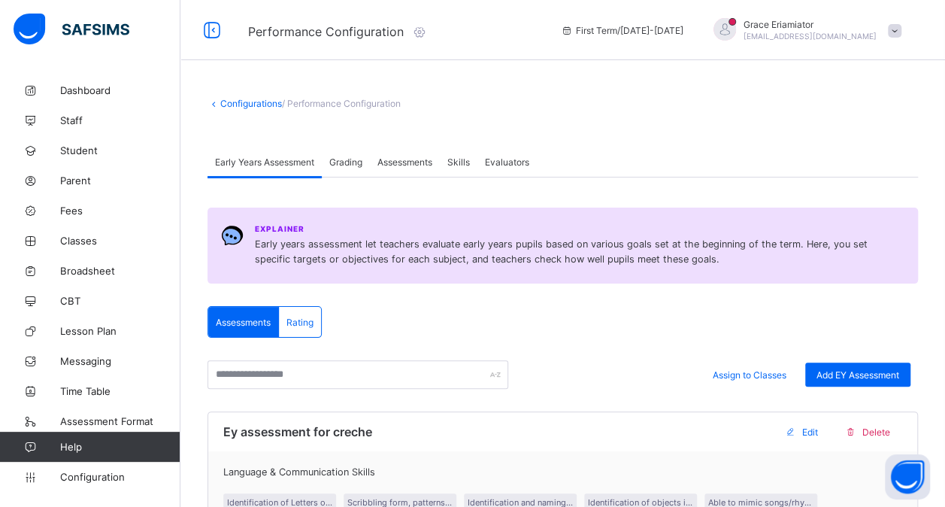
click at [464, 162] on span "Skills" at bounding box center [458, 161] width 23 height 11
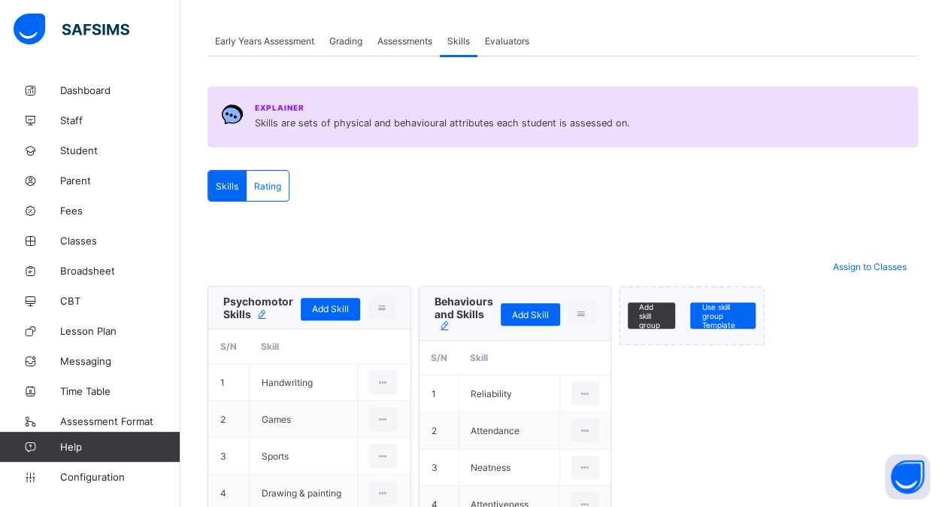
scroll to position [122, 0]
click at [415, 47] on div "Assessments" at bounding box center [405, 40] width 70 height 30
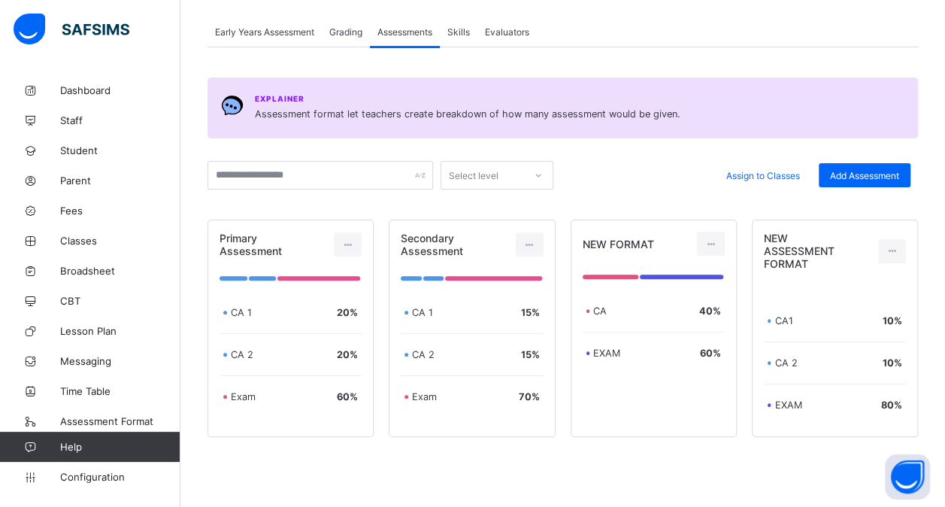
scroll to position [165, 0]
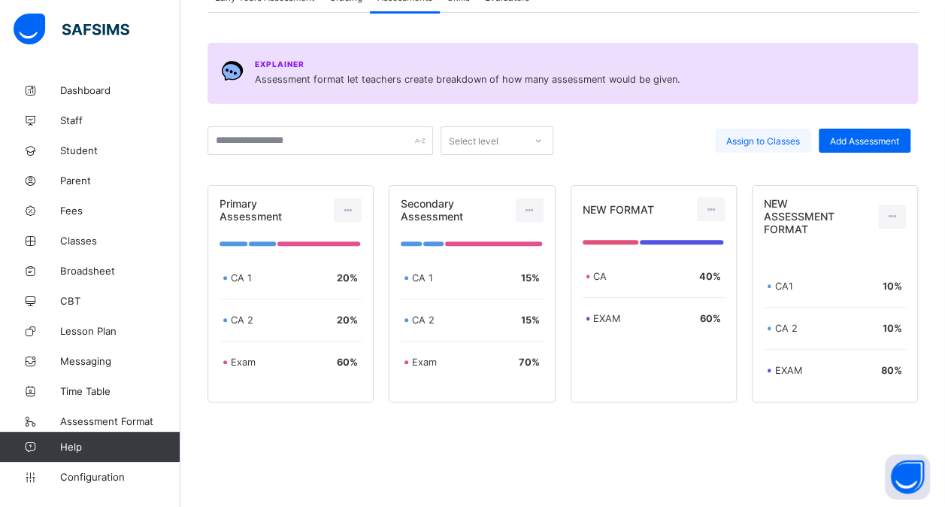
click at [767, 146] on div "Assign to Classes" at bounding box center [763, 141] width 96 height 24
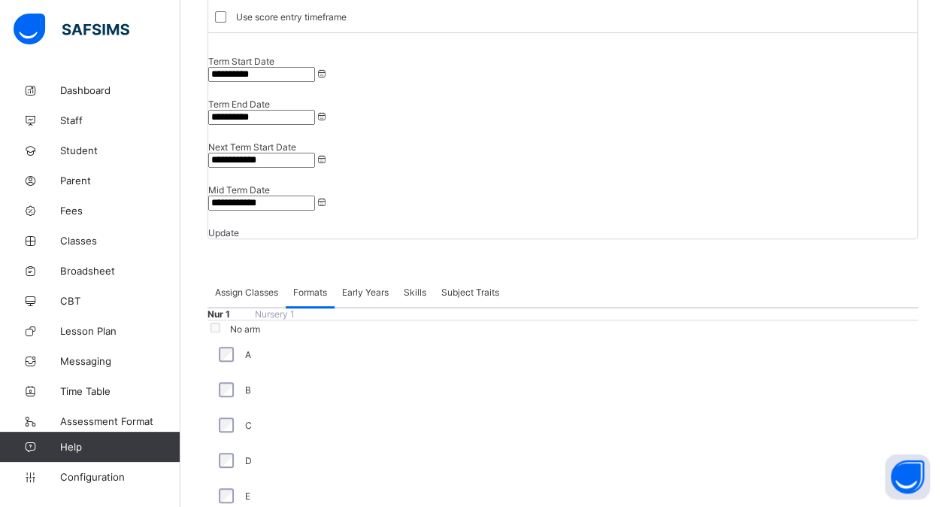
scroll to position [187, 0]
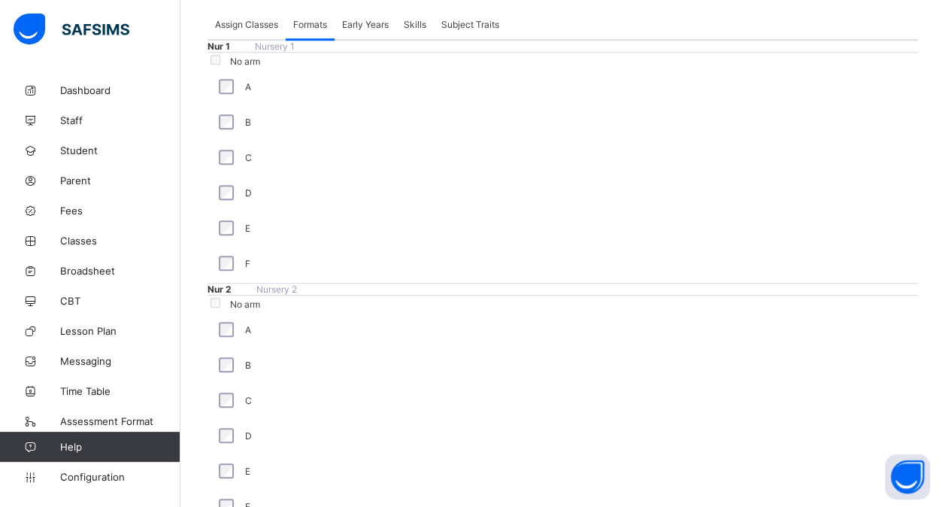
scroll to position [480, 0]
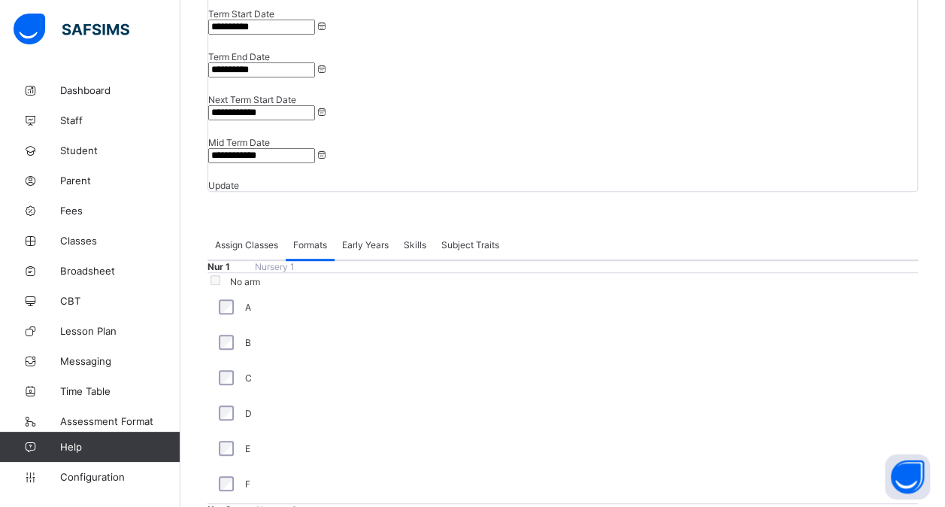
scroll to position [232, 0]
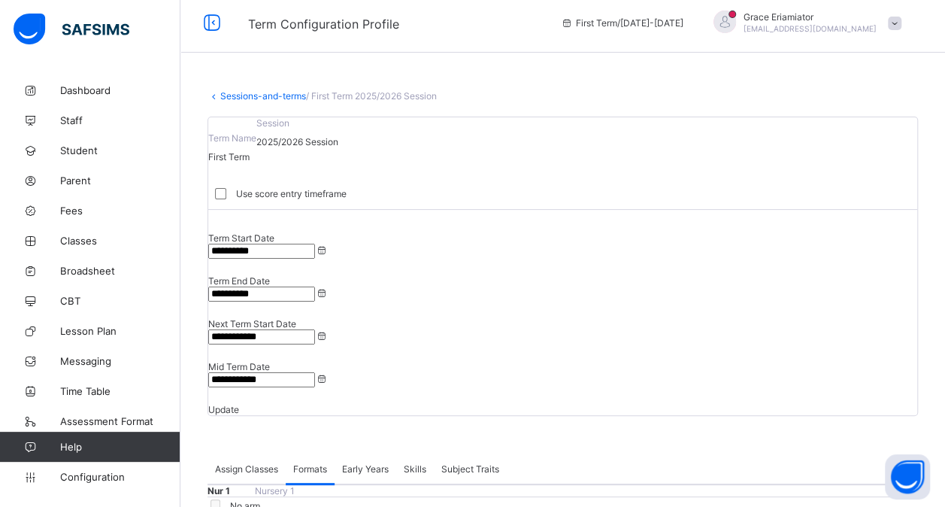
scroll to position [0, 0]
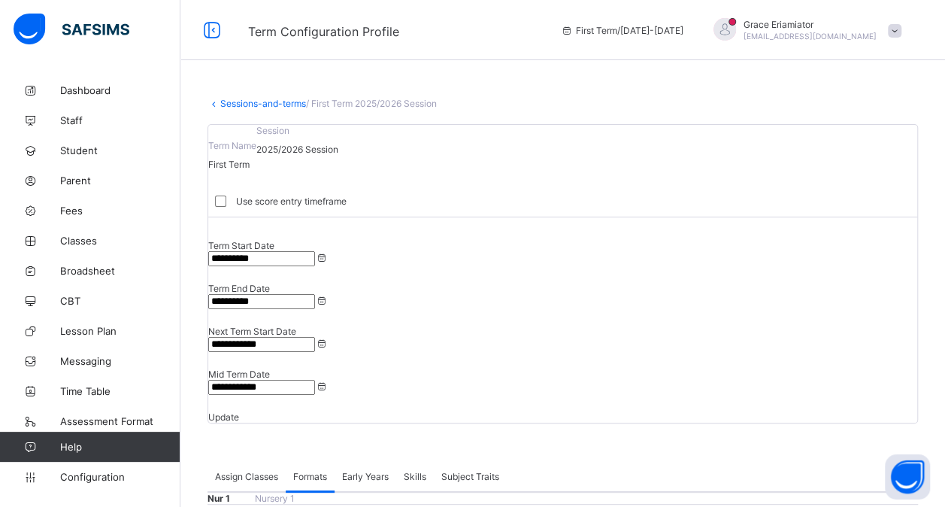
click at [902, 29] on span at bounding box center [895, 31] width 14 height 14
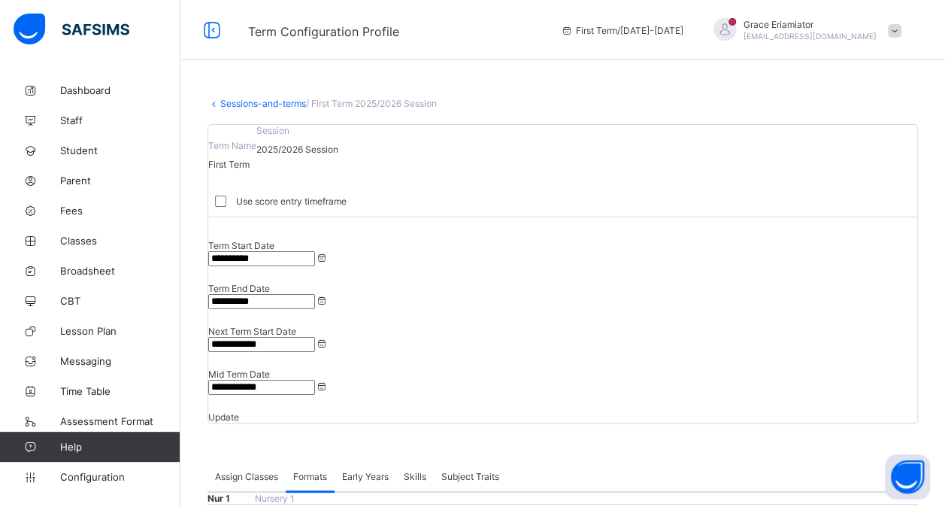
click at [900, 35] on span at bounding box center [895, 31] width 14 height 14
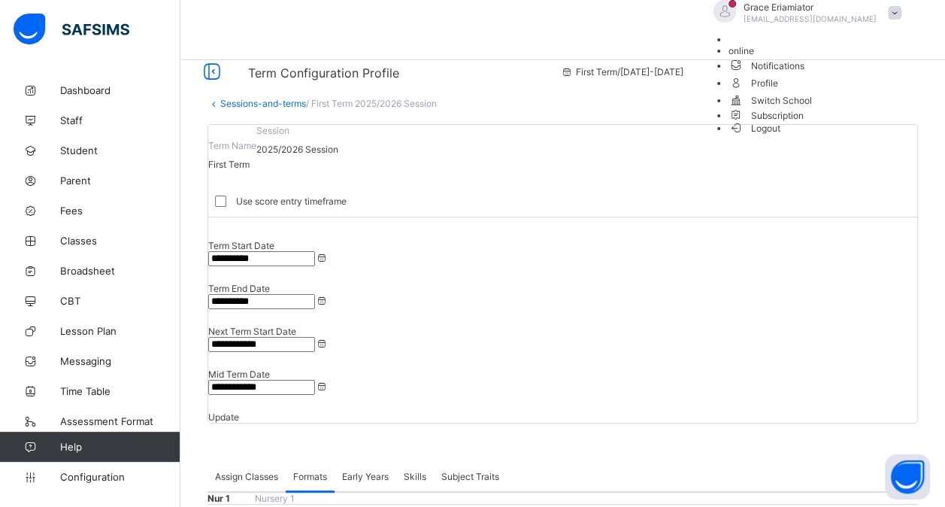
click at [780, 136] on span "Logout" at bounding box center [755, 128] width 52 height 16
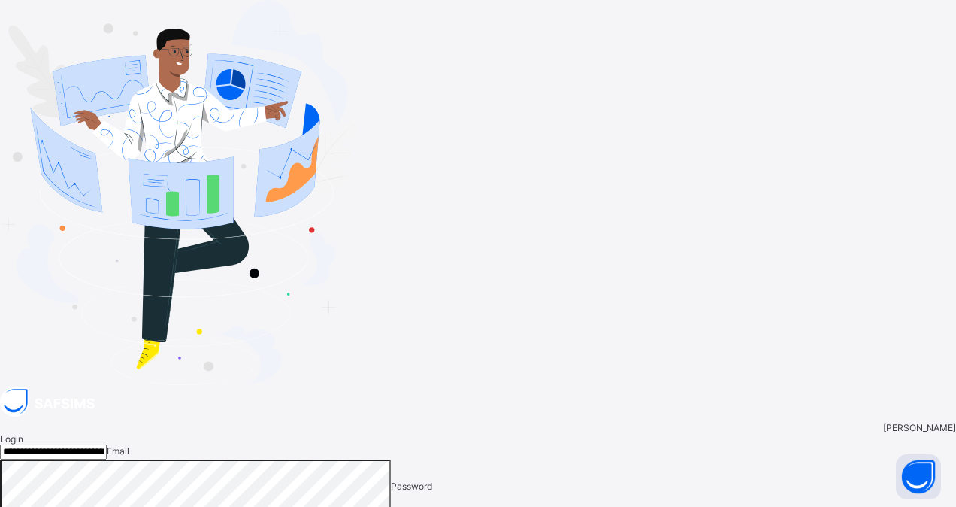
click at [107, 444] on input "**********" at bounding box center [53, 451] width 107 height 15
type input "**********"
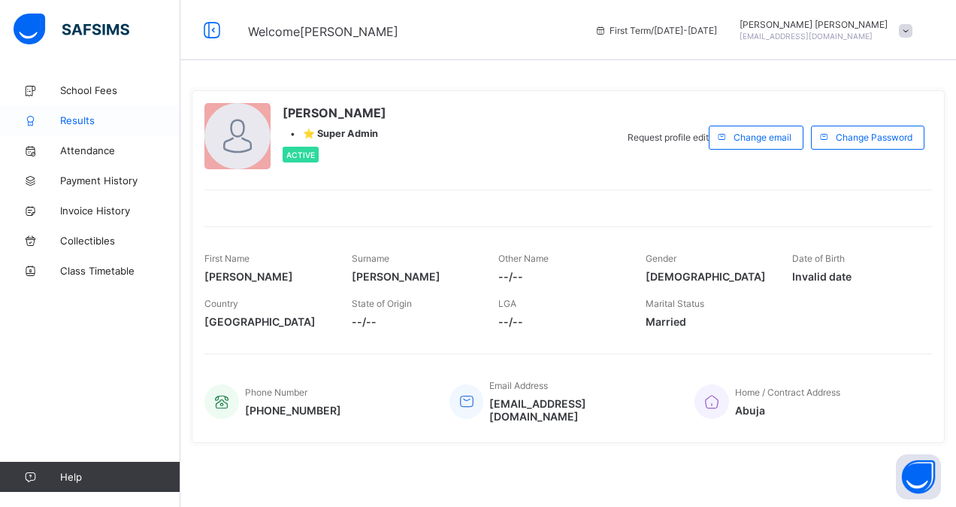
click at [96, 119] on span "Results" at bounding box center [120, 120] width 120 height 12
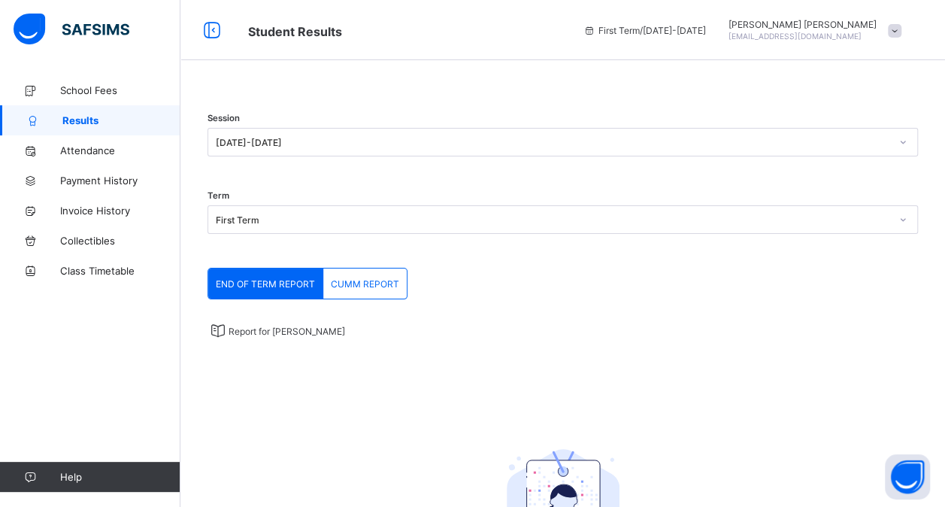
click at [901, 31] on span at bounding box center [895, 31] width 14 height 14
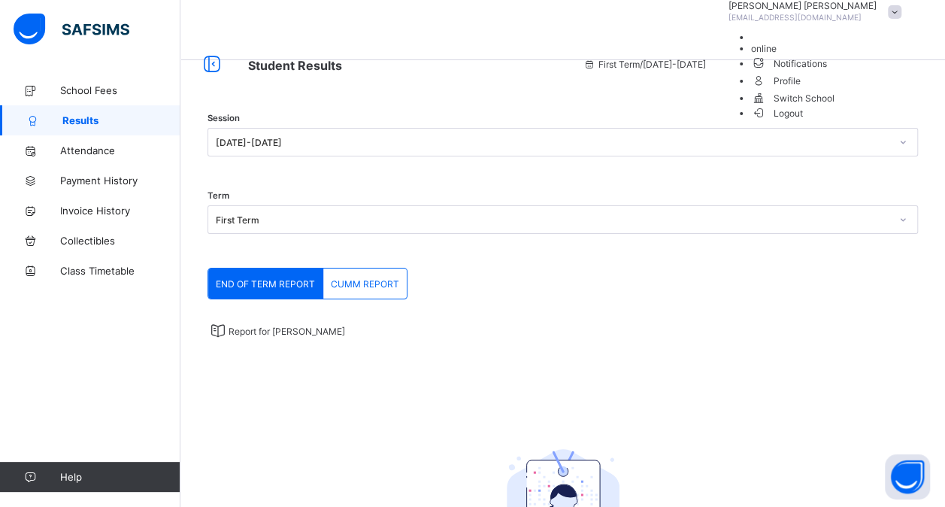
click at [803, 121] on span "Logout" at bounding box center [777, 113] width 52 height 16
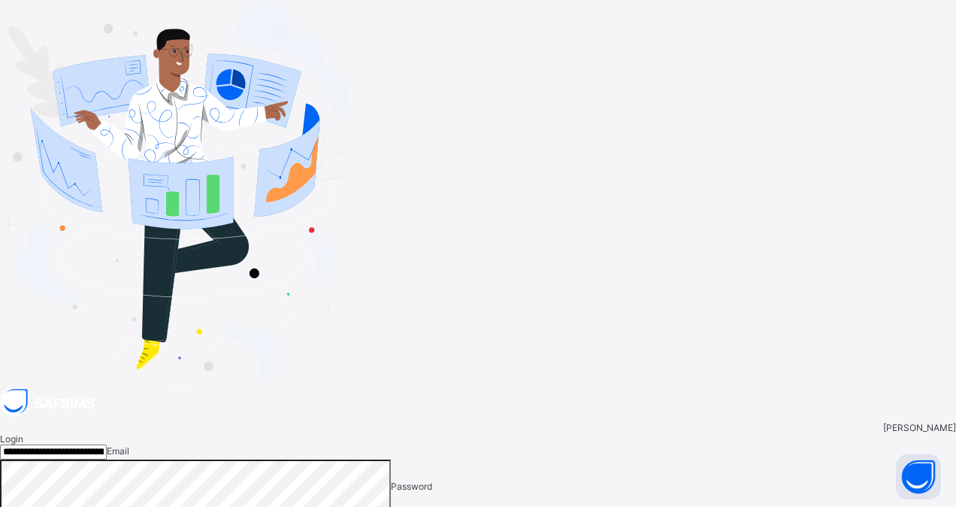
click at [107, 444] on input "**********" at bounding box center [53, 451] width 107 height 15
type input "**********"
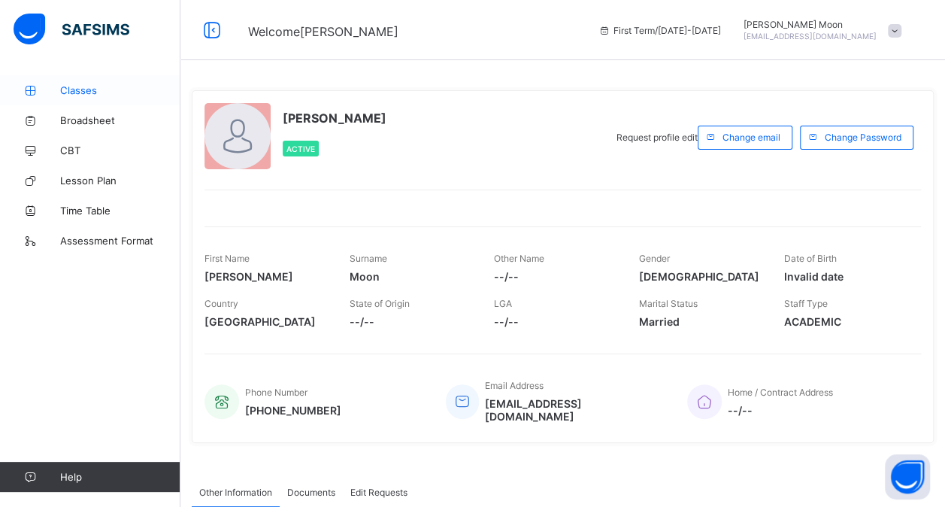
click at [82, 92] on span "Classes" at bounding box center [120, 90] width 120 height 12
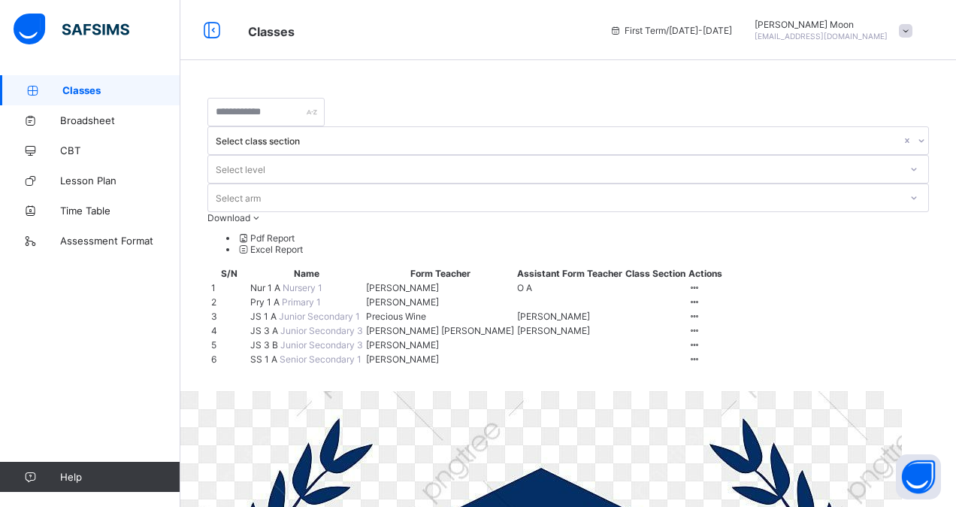
click at [278, 282] on span "Nur 1 A" at bounding box center [266, 287] width 32 height 11
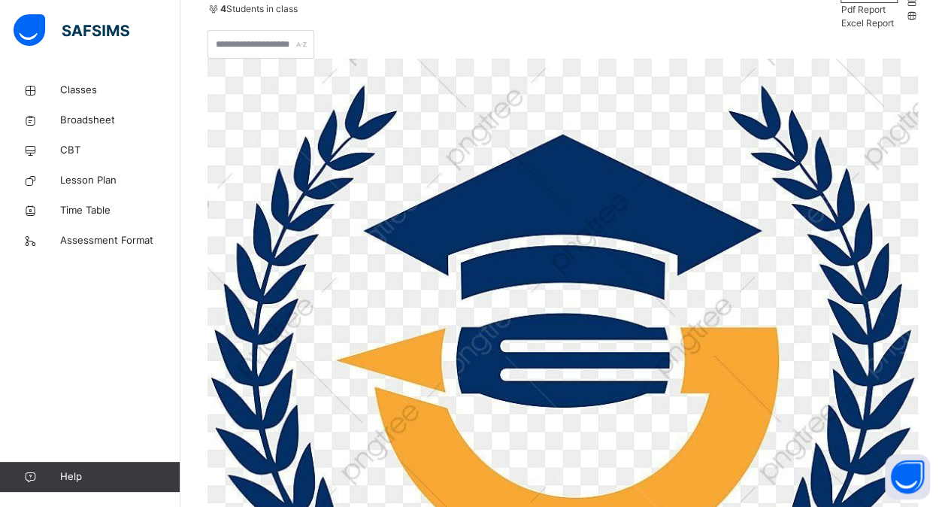
scroll to position [184, 0]
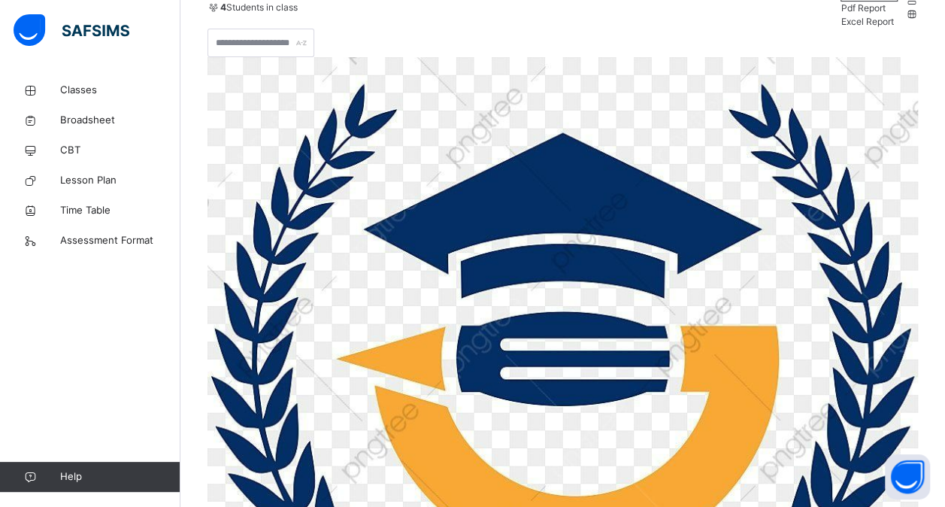
click at [83, 90] on span "Classes" at bounding box center [120, 90] width 120 height 15
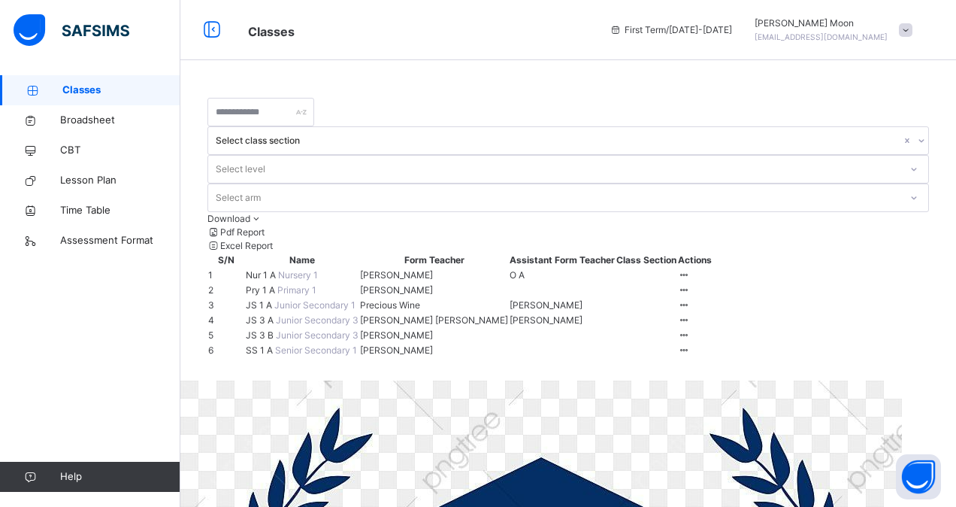
click at [274, 299] on span "JS 1 A" at bounding box center [260, 304] width 29 height 11
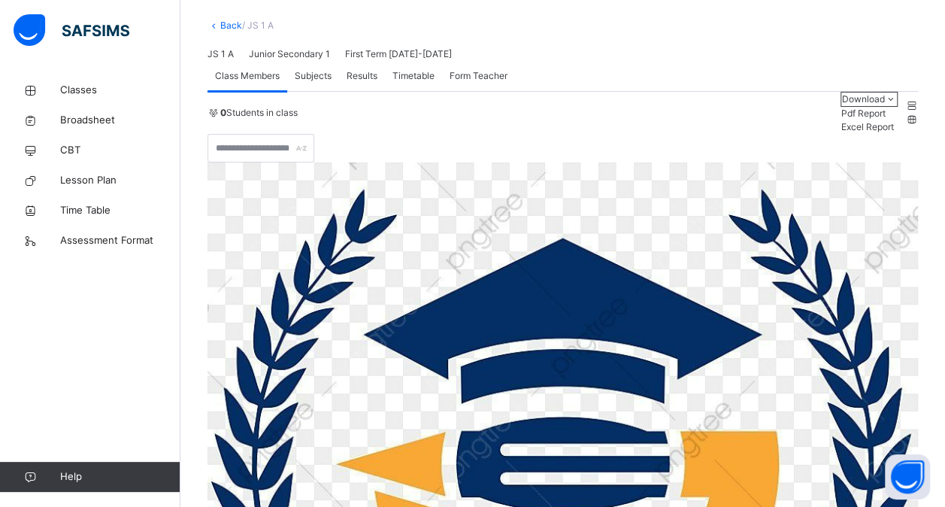
scroll to position [80, 0]
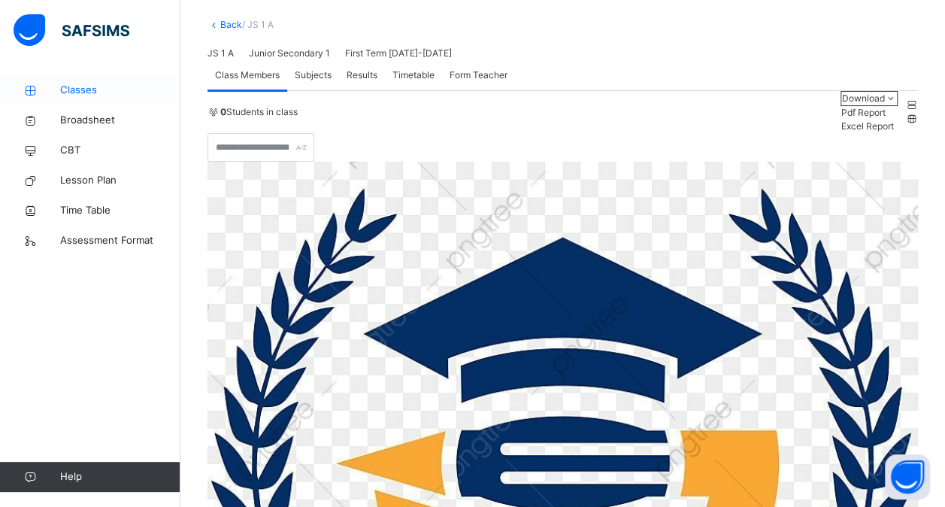
click at [85, 92] on span "Classes" at bounding box center [120, 90] width 120 height 15
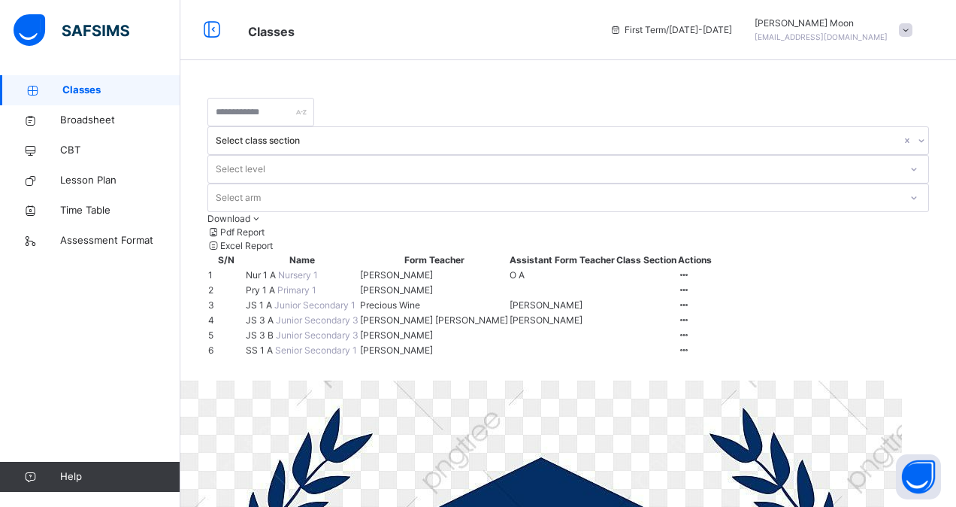
click at [275, 356] on span "SS 1 A" at bounding box center [260, 349] width 29 height 11
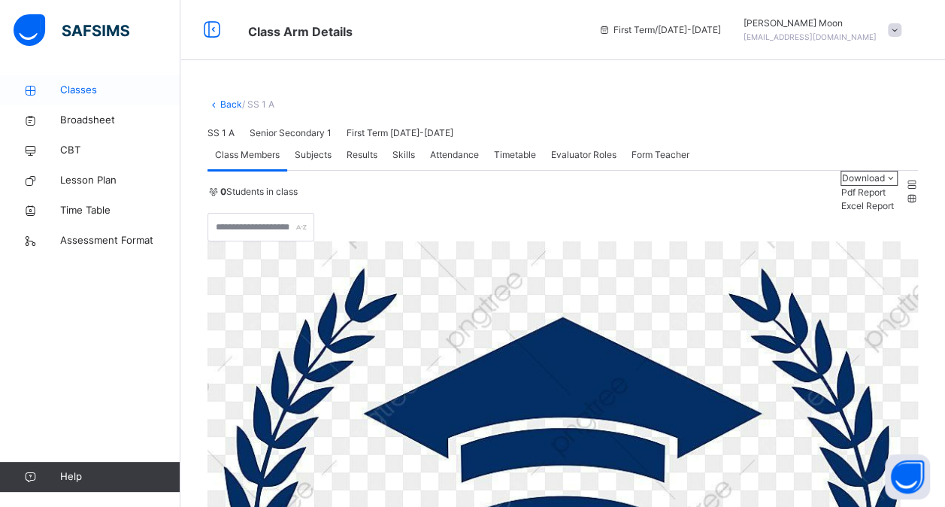
click at [92, 91] on span "Classes" at bounding box center [120, 90] width 120 height 15
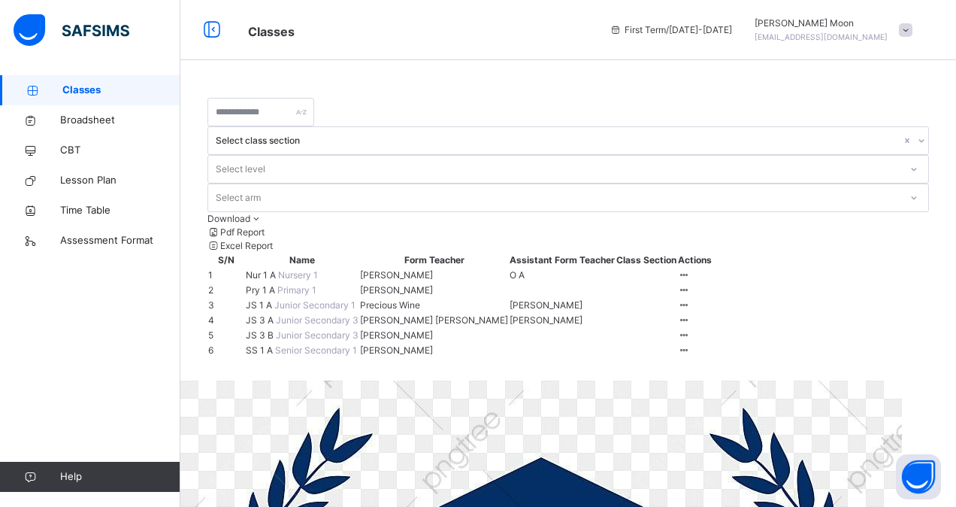
click at [277, 284] on span "Pry 1 A" at bounding box center [262, 289] width 32 height 11
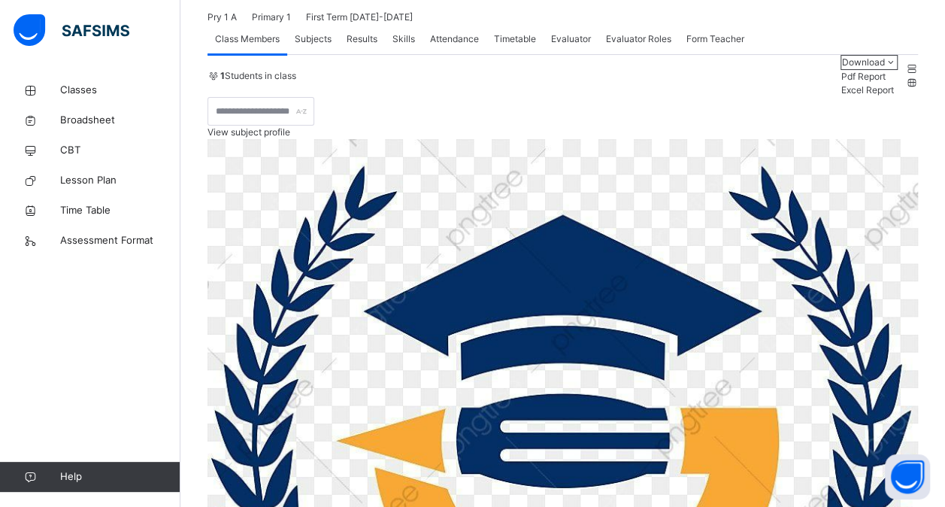
scroll to position [117, 0]
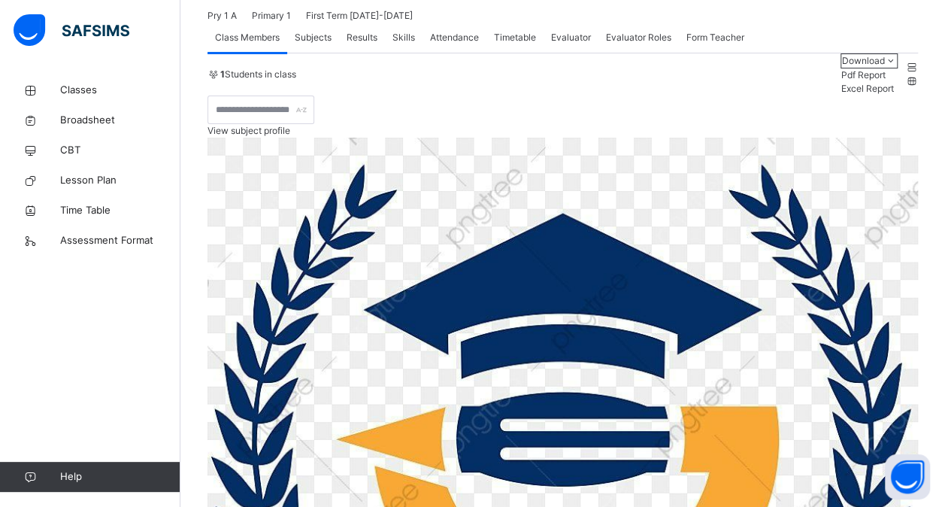
click at [290, 136] on span "View subject profile" at bounding box center [249, 130] width 83 height 11
click at [289, 136] on span "Hide subject profile" at bounding box center [248, 130] width 81 height 11
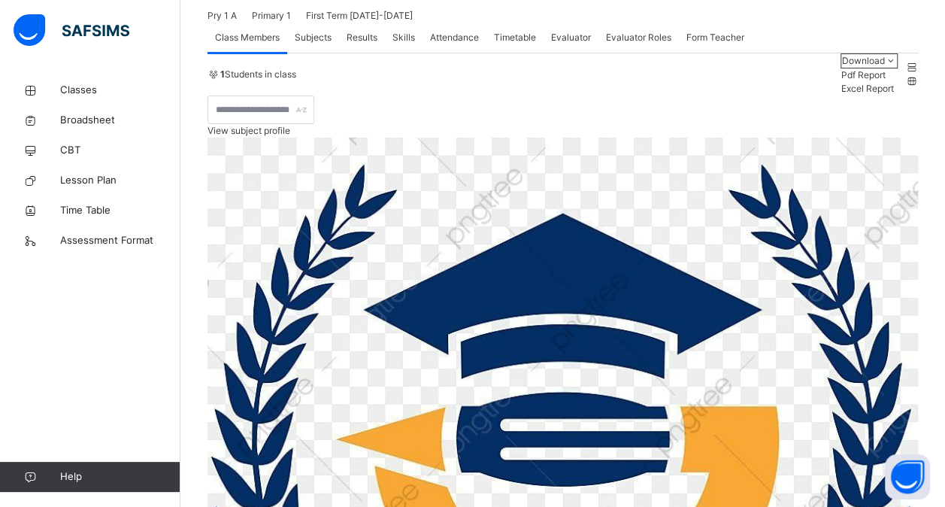
click at [319, 44] on span "Subjects" at bounding box center [313, 38] width 37 height 14
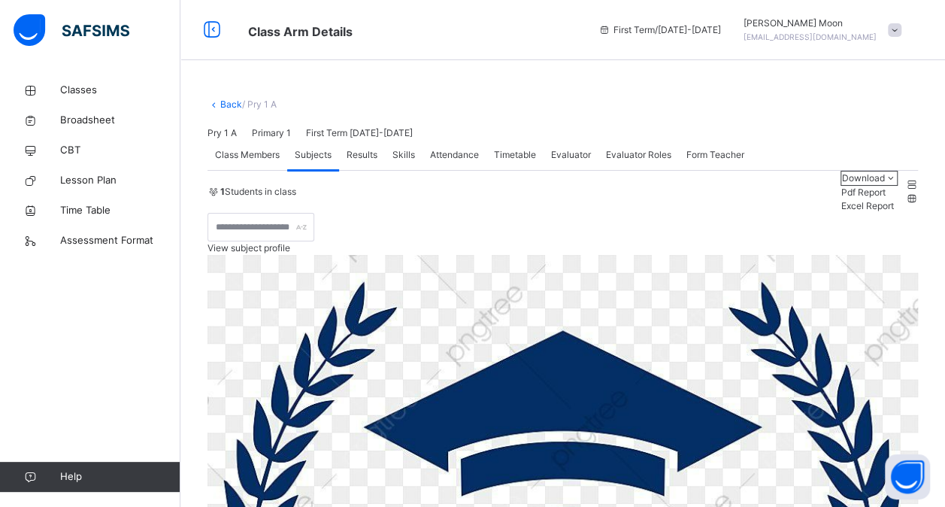
click at [901, 31] on span at bounding box center [895, 30] width 14 height 14
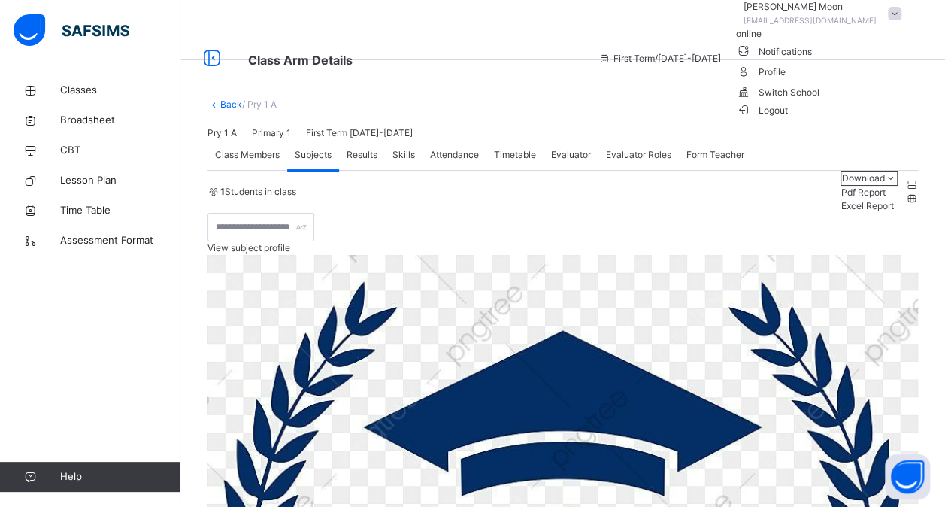
click at [788, 118] on span "Logout" at bounding box center [762, 110] width 52 height 16
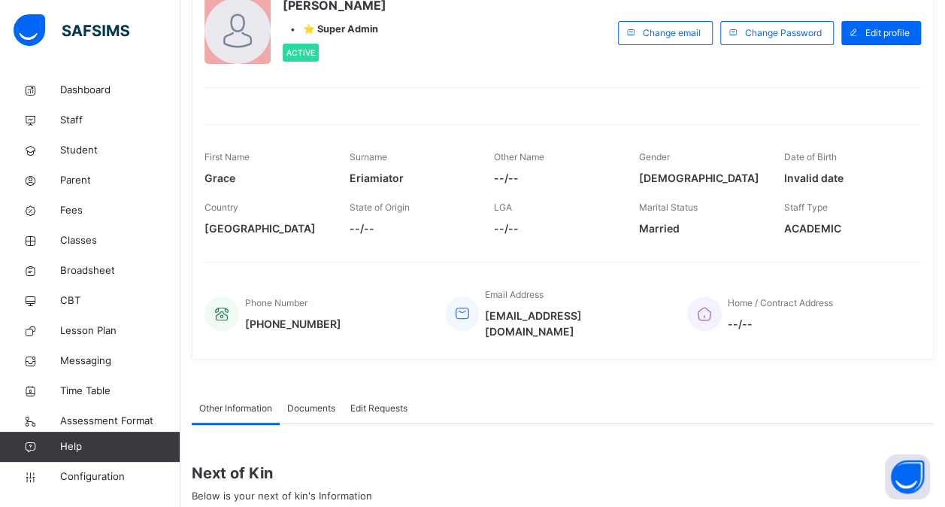
scroll to position [132, 0]
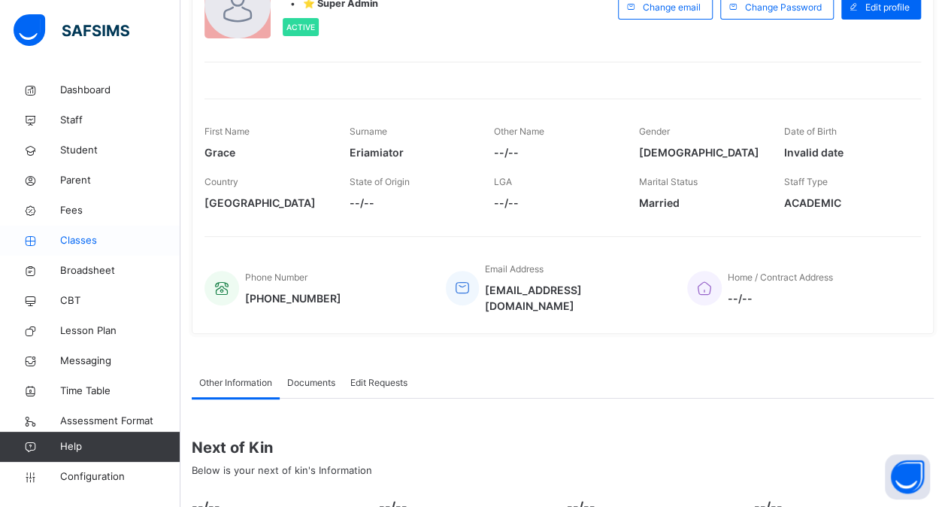
click at [82, 242] on span "Classes" at bounding box center [120, 240] width 120 height 15
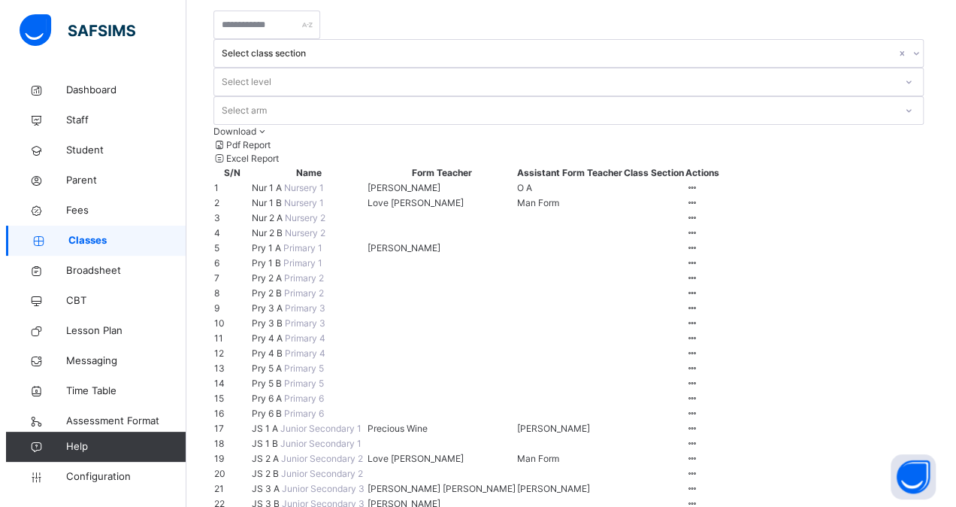
scroll to position [89, 0]
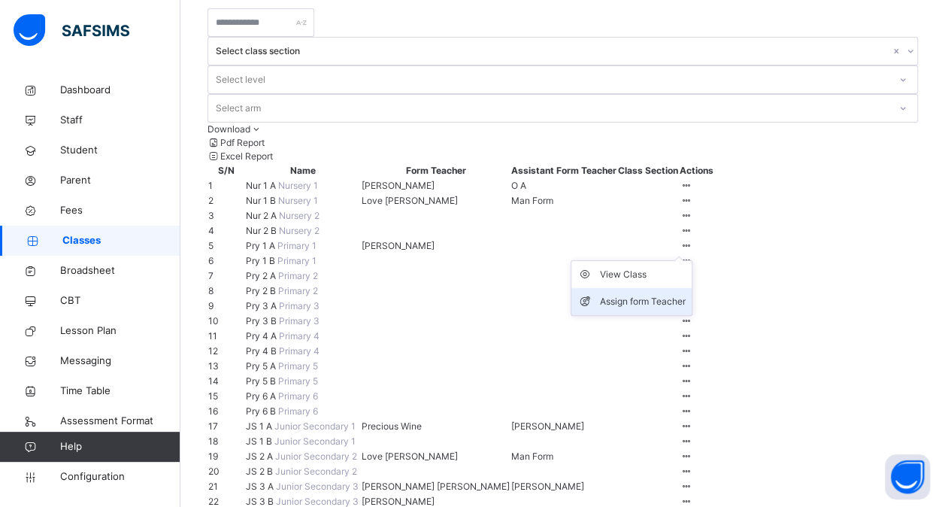
click at [692, 315] on li "Assign form Teacher" at bounding box center [631, 301] width 120 height 27
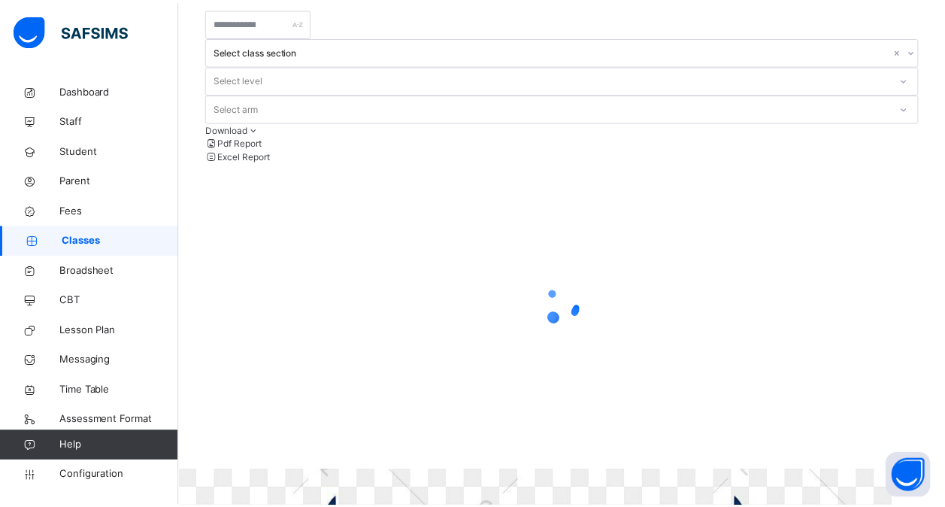
scroll to position [0, 0]
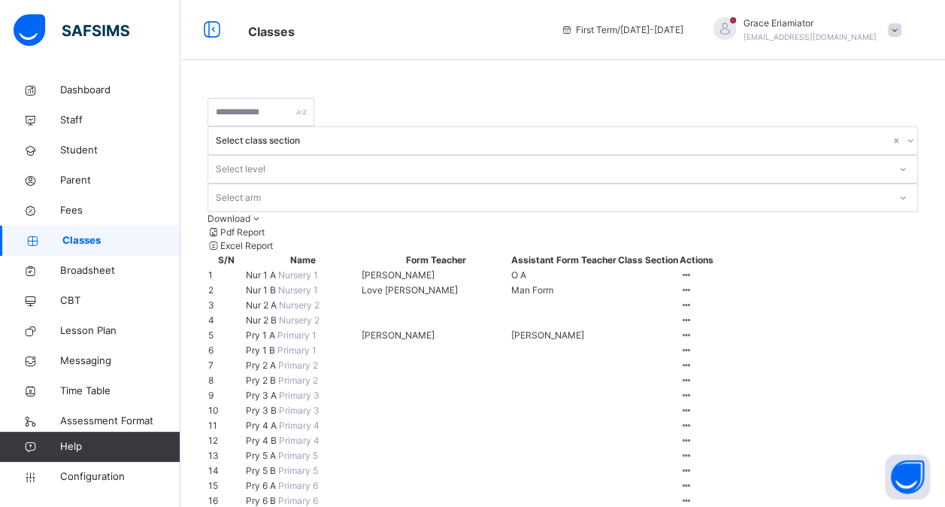
click at [511, 335] on div at bounding box center [511, 335] width 0 height 0
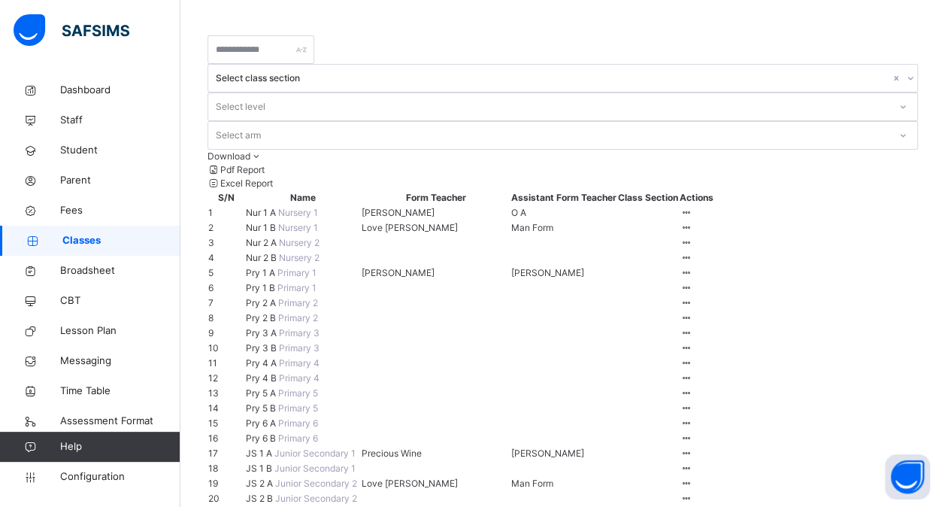
scroll to position [61, 0]
click at [89, 153] on span "Student" at bounding box center [120, 150] width 120 height 15
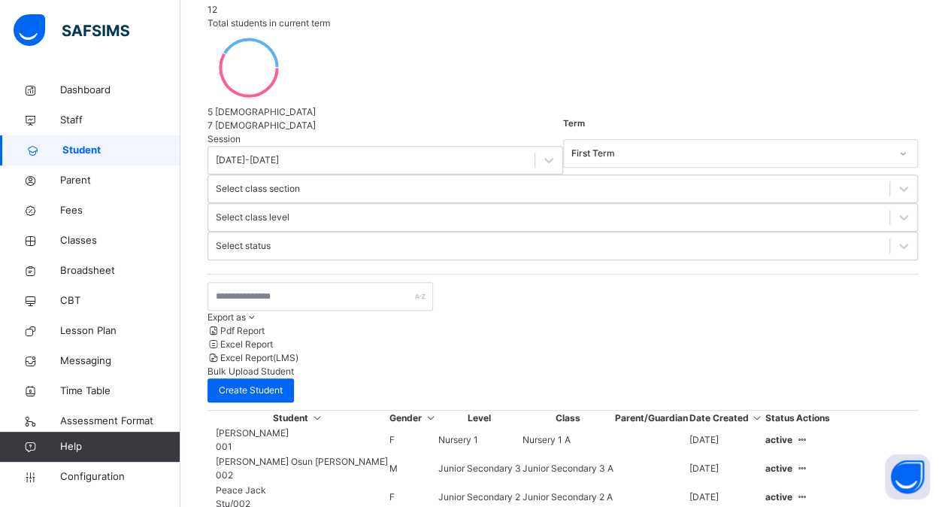
scroll to position [250, 0]
click at [83, 236] on span "Classes" at bounding box center [120, 240] width 120 height 15
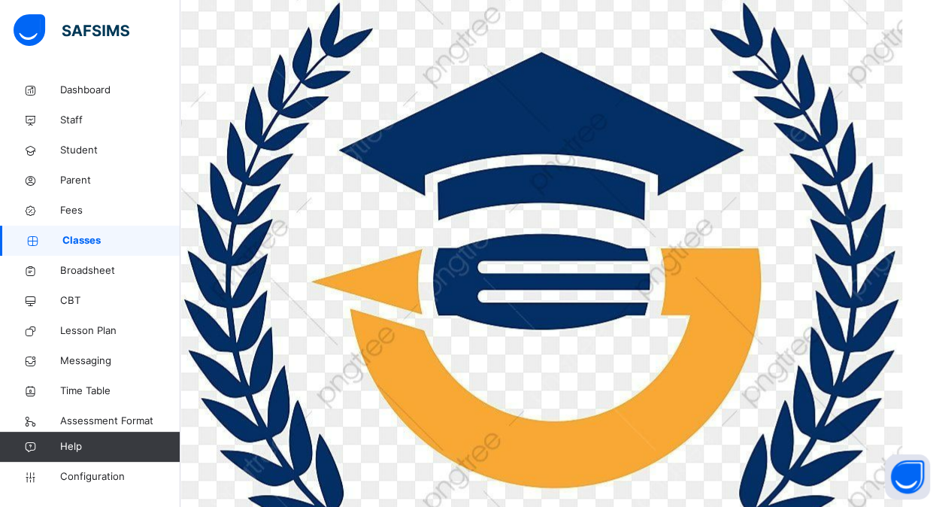
scroll to position [738, 0]
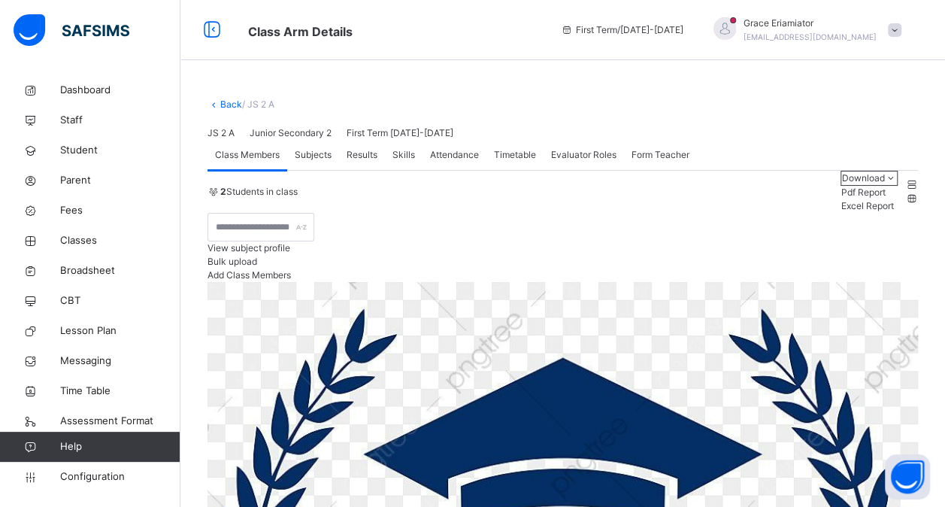
click at [226, 102] on link "Back" at bounding box center [231, 104] width 22 height 11
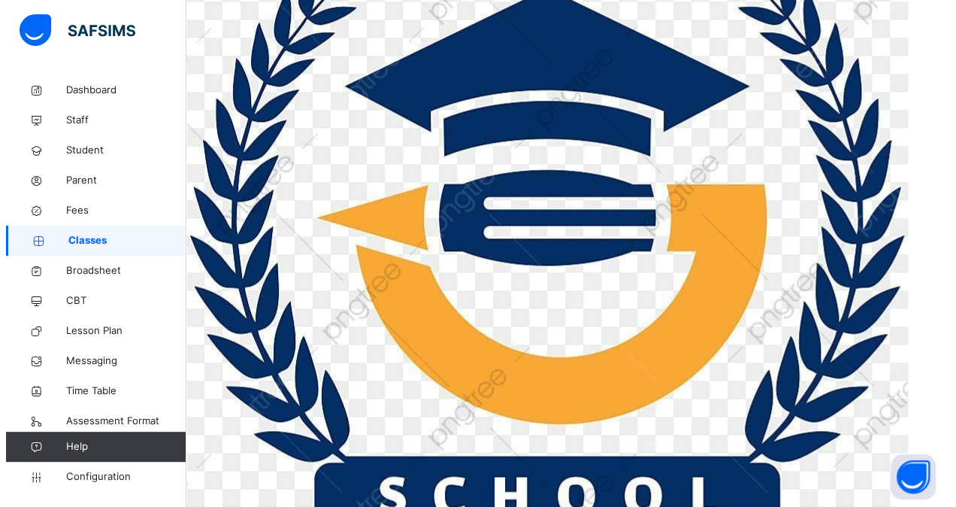
scroll to position [802, 0]
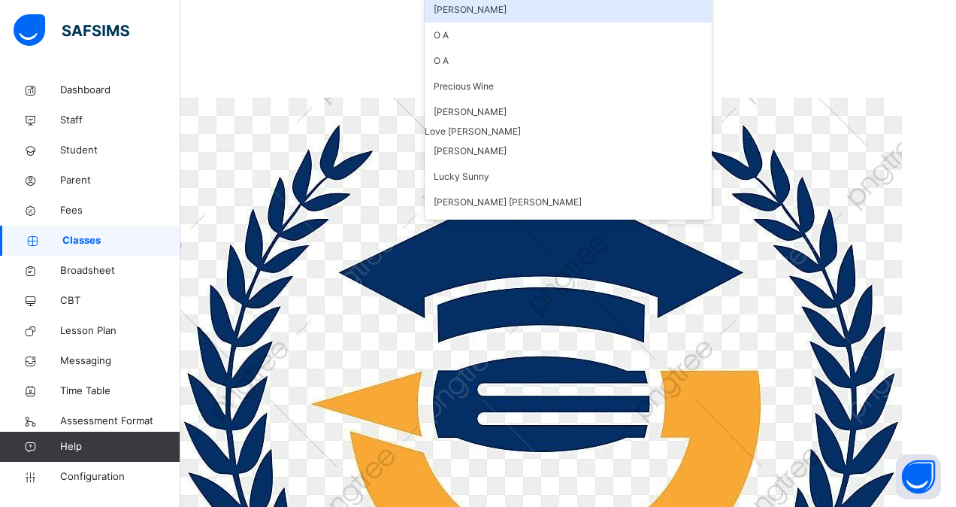
click at [541, 23] on div "[PERSON_NAME]" at bounding box center [568, 10] width 287 height 26
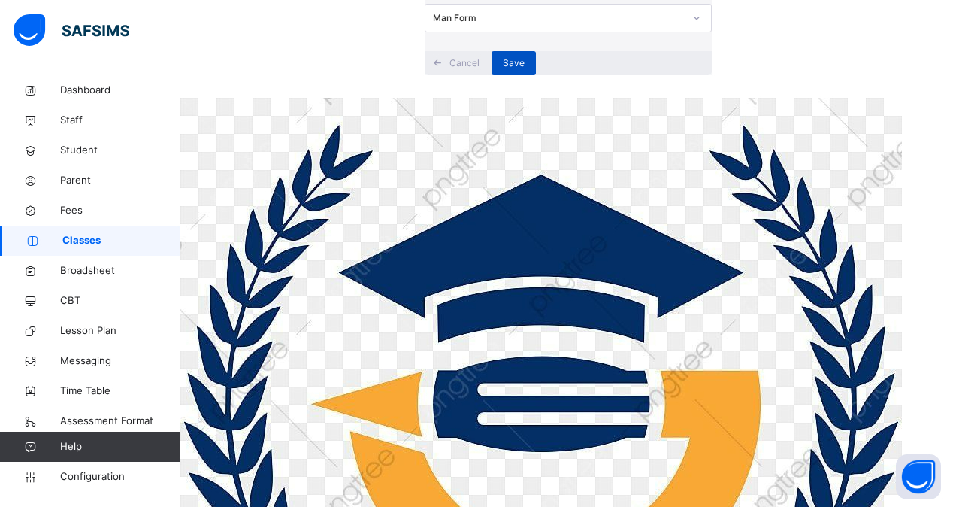
click at [525, 70] on span "Save" at bounding box center [514, 63] width 22 height 14
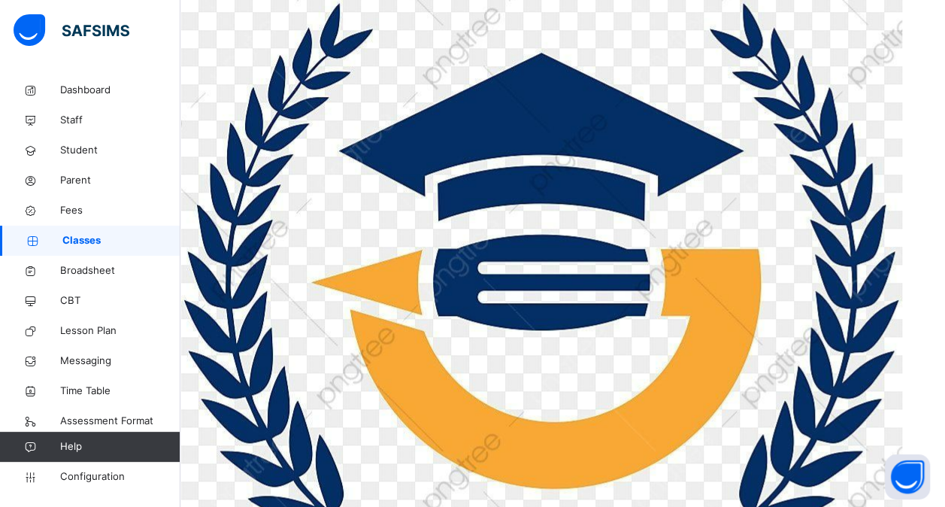
scroll to position [736, 0]
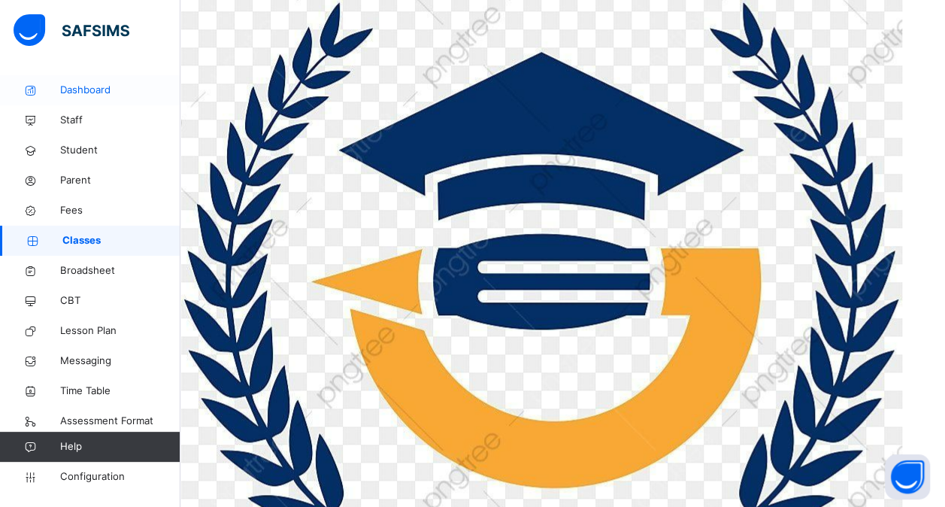
click at [114, 95] on span "Dashboard" at bounding box center [120, 90] width 120 height 15
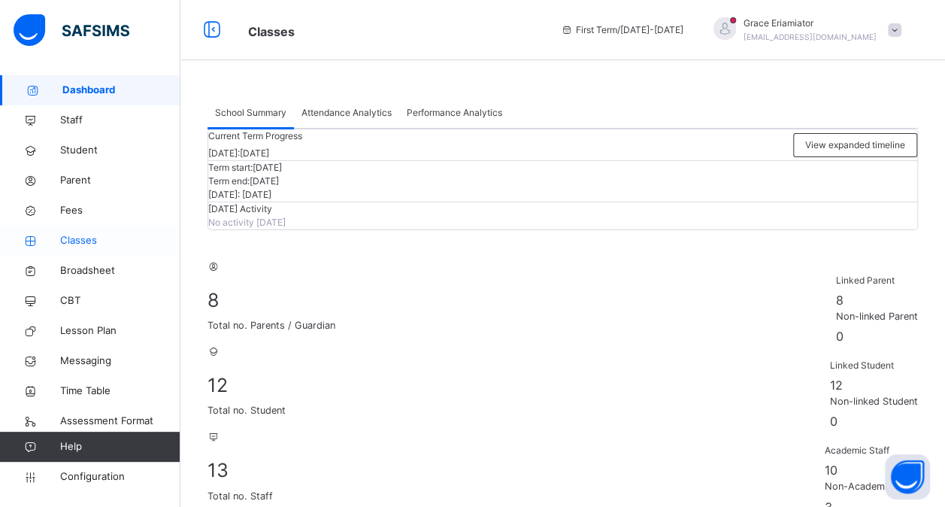
click at [108, 241] on span "Classes" at bounding box center [120, 240] width 120 height 15
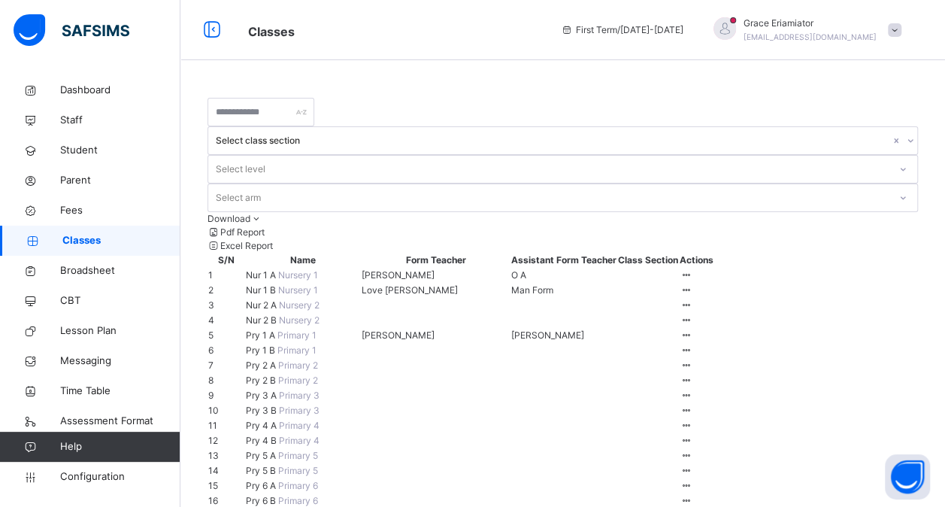
click at [902, 31] on span at bounding box center [895, 30] width 14 height 14
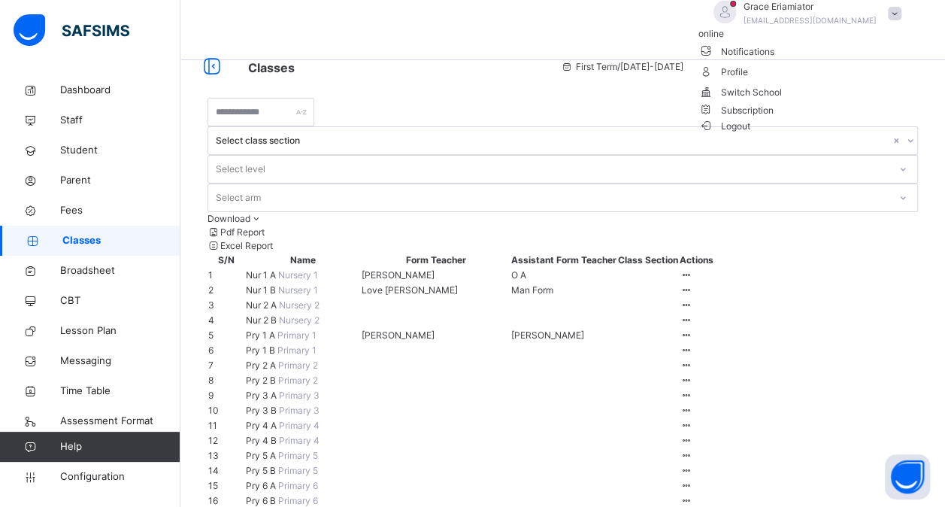
click at [850, 81] on span "Profile" at bounding box center [804, 71] width 211 height 20
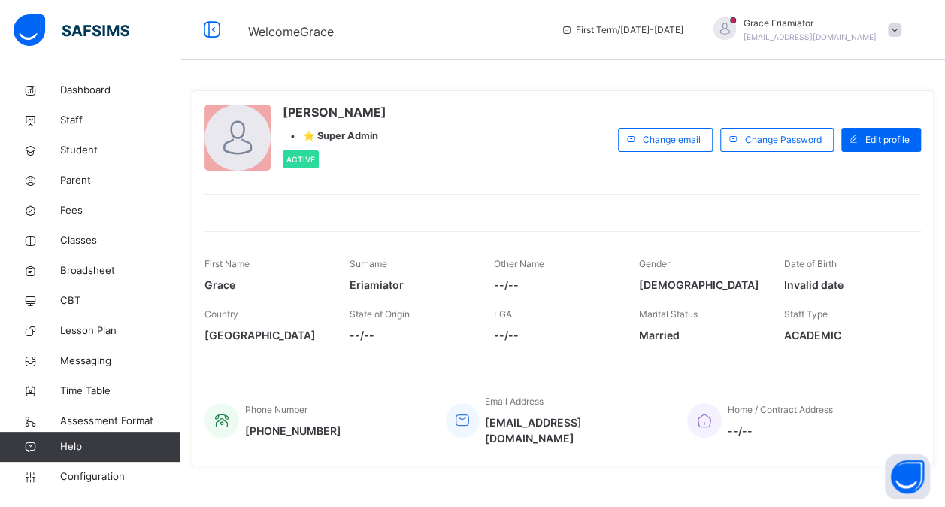
click at [902, 31] on span at bounding box center [895, 30] width 14 height 14
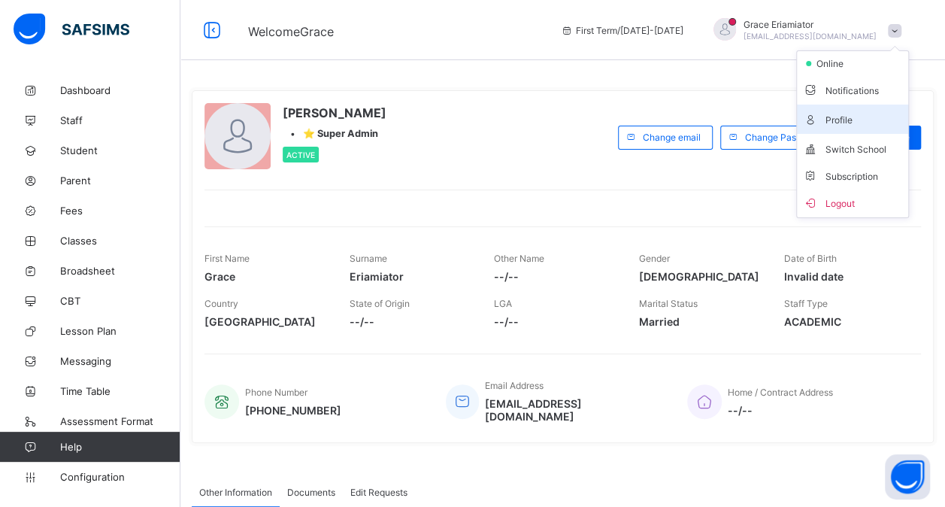
click at [863, 113] on span "Profile" at bounding box center [852, 119] width 99 height 17
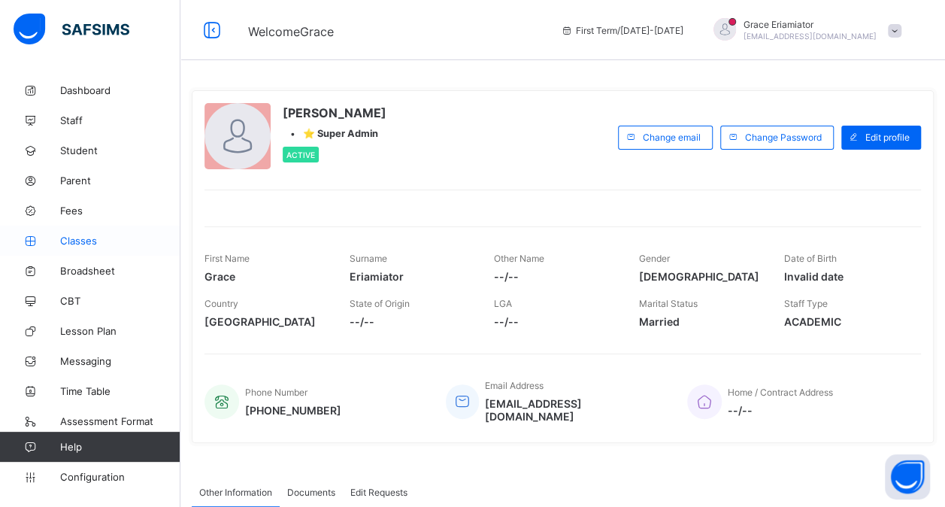
click at [78, 245] on span "Classes" at bounding box center [120, 241] width 120 height 12
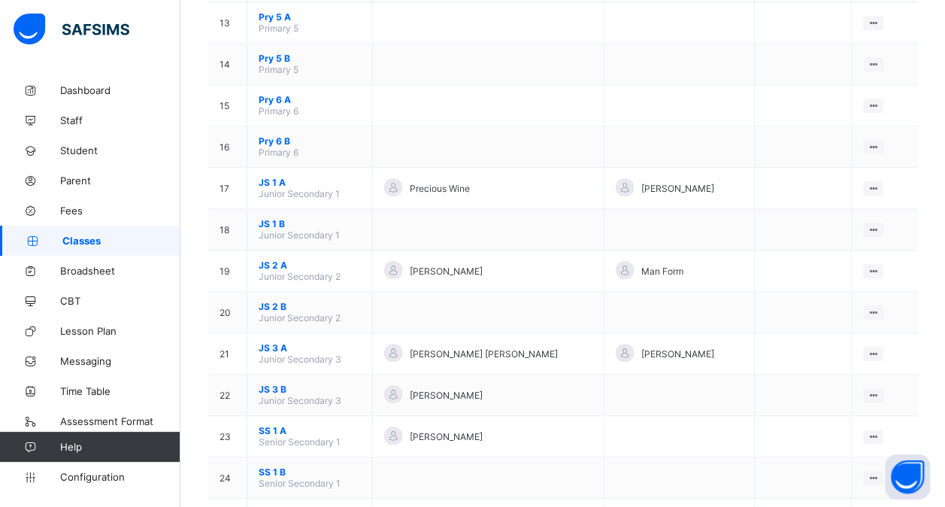
scroll to position [678, 0]
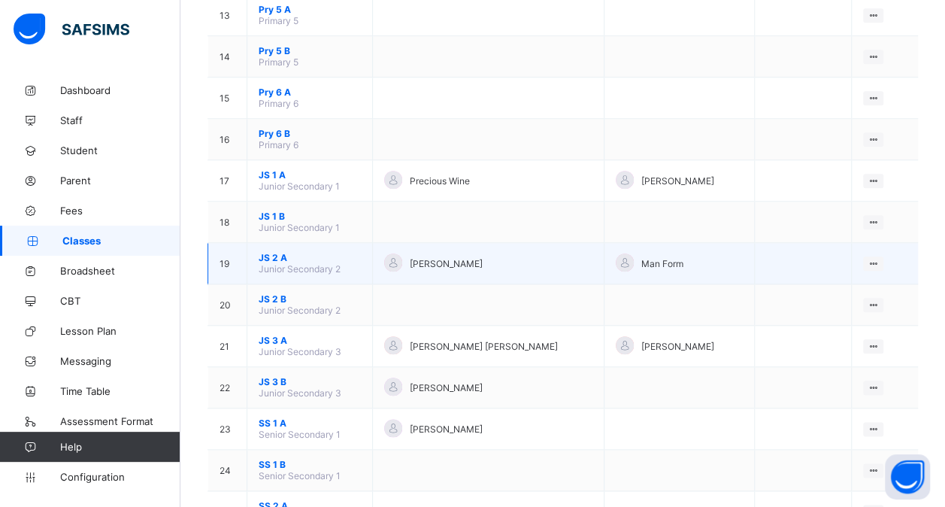
click at [277, 252] on span "JS 2 A" at bounding box center [310, 257] width 102 height 11
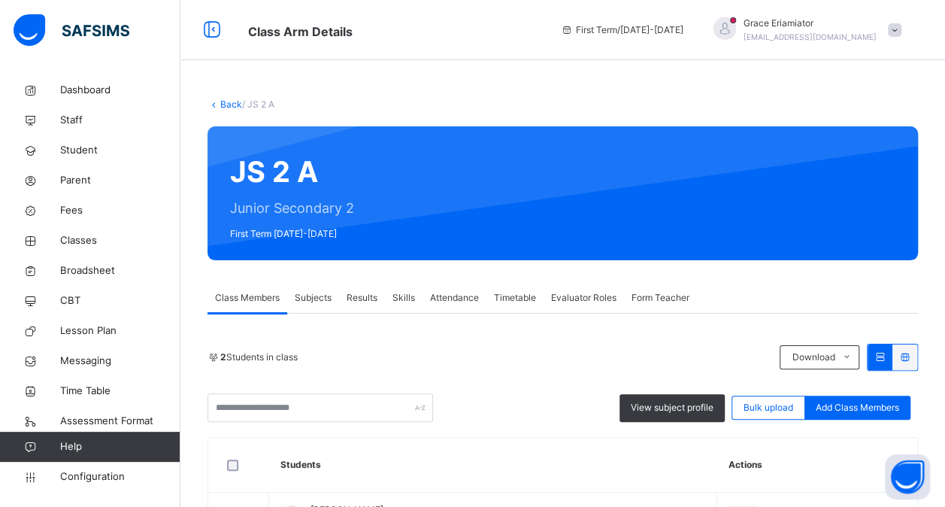
click at [322, 303] on span "Subjects" at bounding box center [313, 298] width 37 height 14
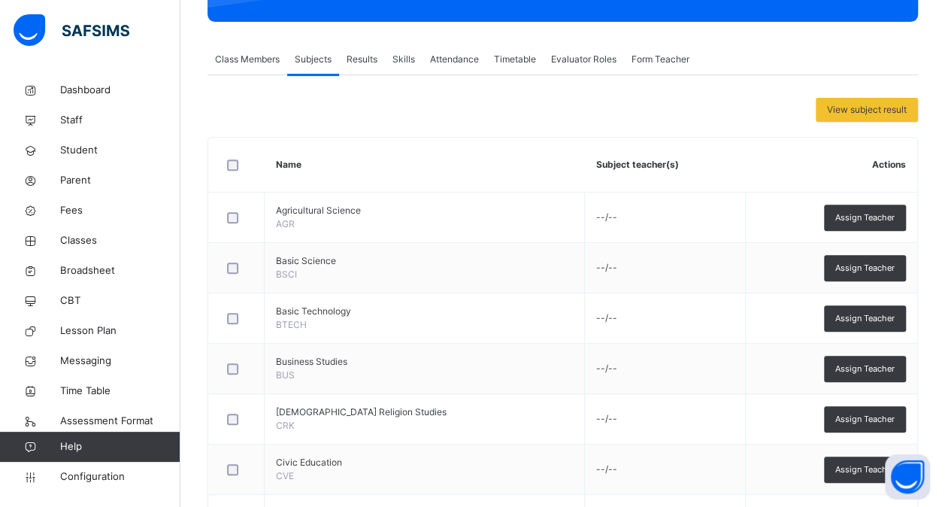
scroll to position [240, 0]
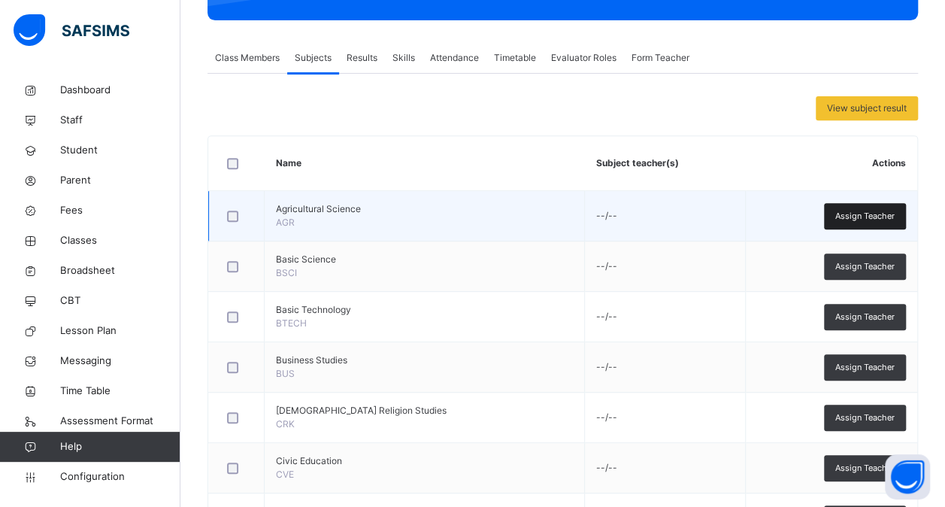
click at [866, 216] on span "Assign Teacher" at bounding box center [864, 216] width 59 height 13
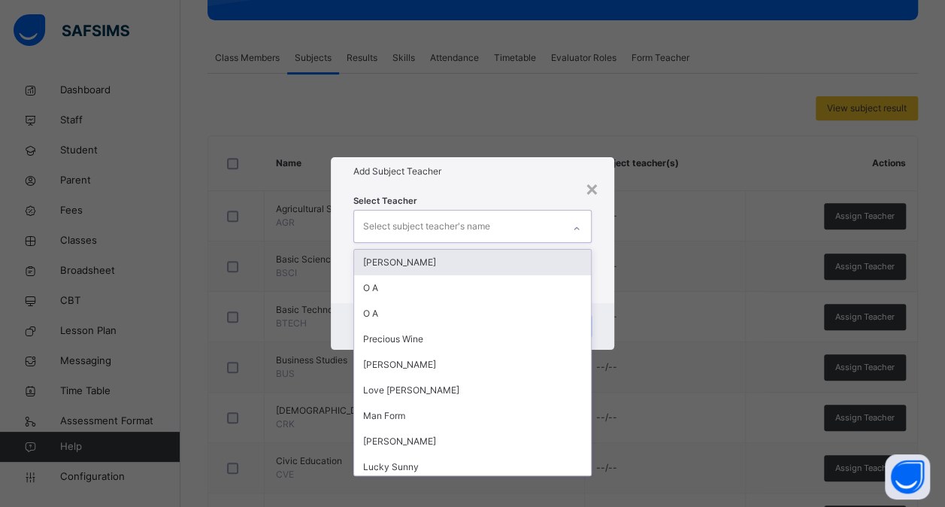
click at [527, 218] on div "Select subject teacher's name" at bounding box center [458, 227] width 208 height 32
click at [485, 258] on div "[PERSON_NAME]" at bounding box center [472, 263] width 237 height 26
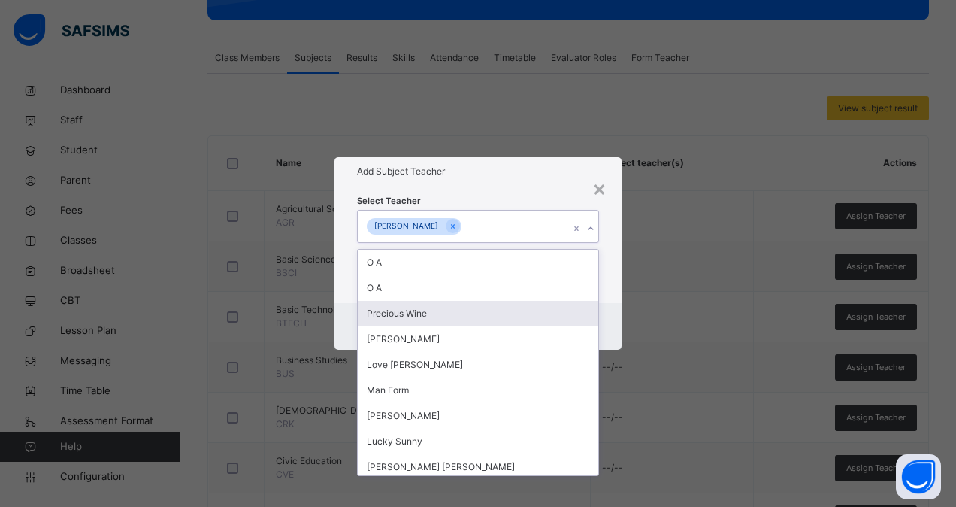
click at [503, 314] on div "Precious Wine" at bounding box center [478, 314] width 241 height 26
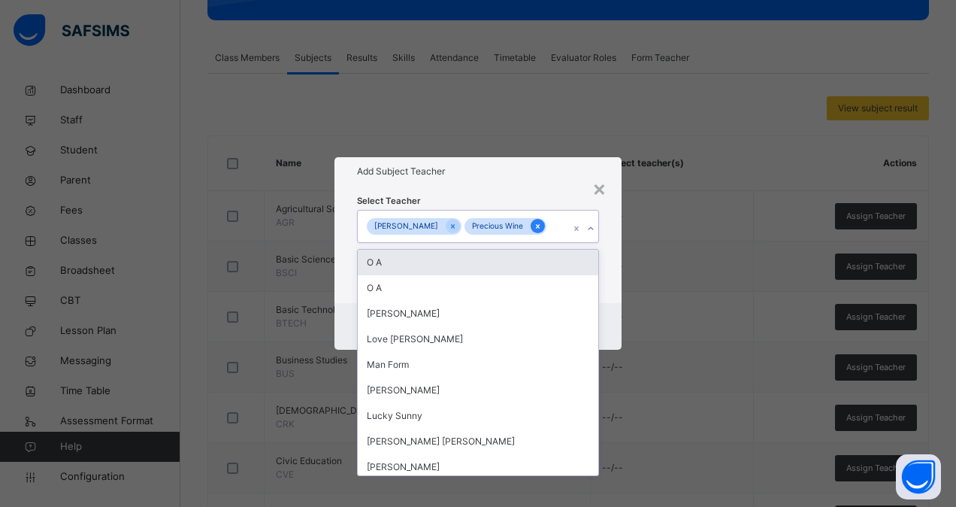
click at [534, 227] on icon at bounding box center [538, 226] width 8 height 11
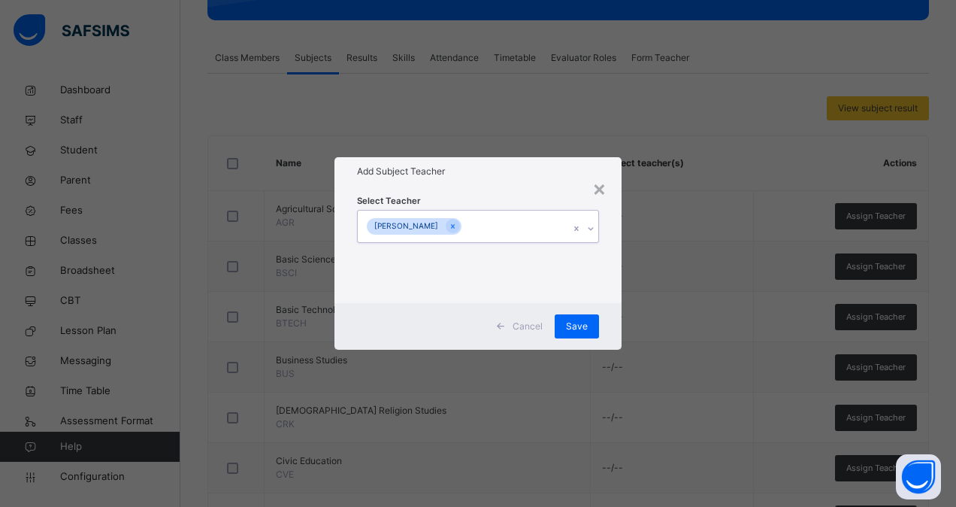
click at [527, 226] on div "[PERSON_NAME]" at bounding box center [464, 227] width 212 height 32
click at [577, 324] on span "Save" at bounding box center [577, 327] width 22 height 14
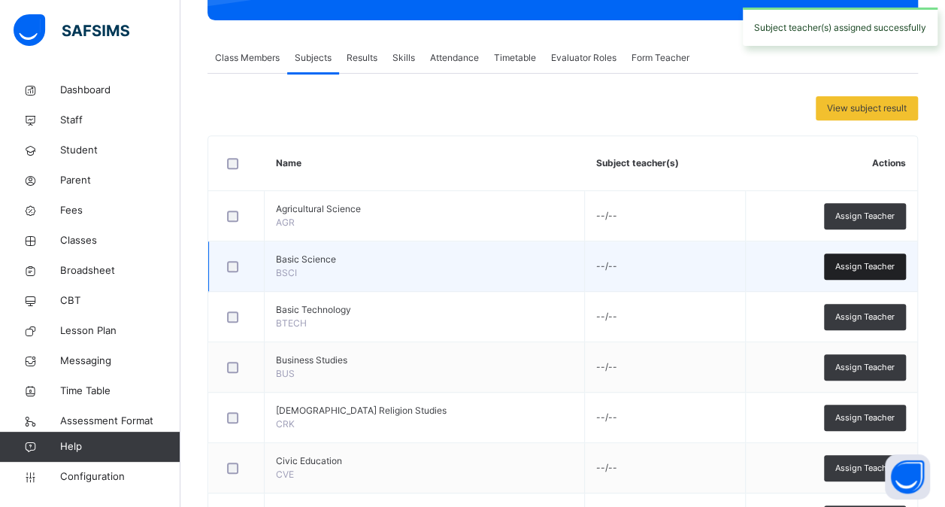
click at [859, 264] on span "Assign Teacher" at bounding box center [864, 266] width 59 height 13
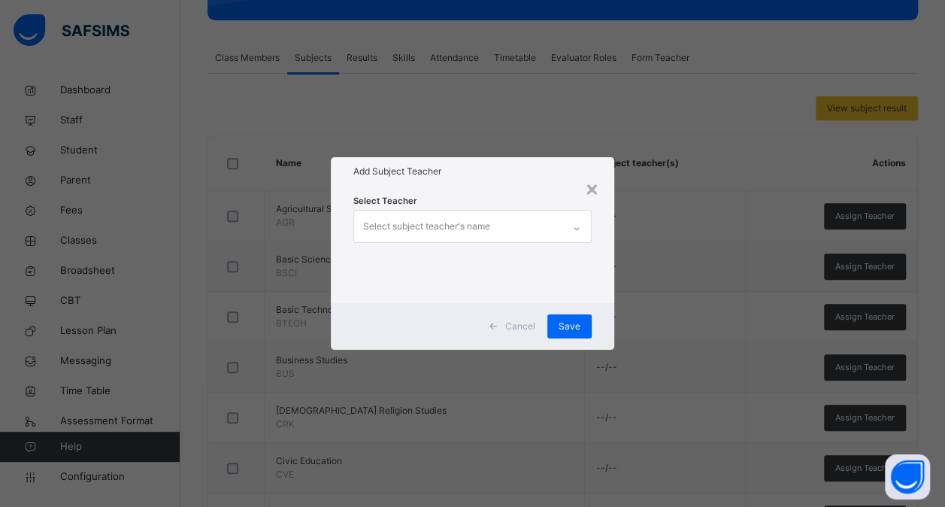
click at [526, 225] on div "Select subject teacher's name" at bounding box center [458, 227] width 208 height 32
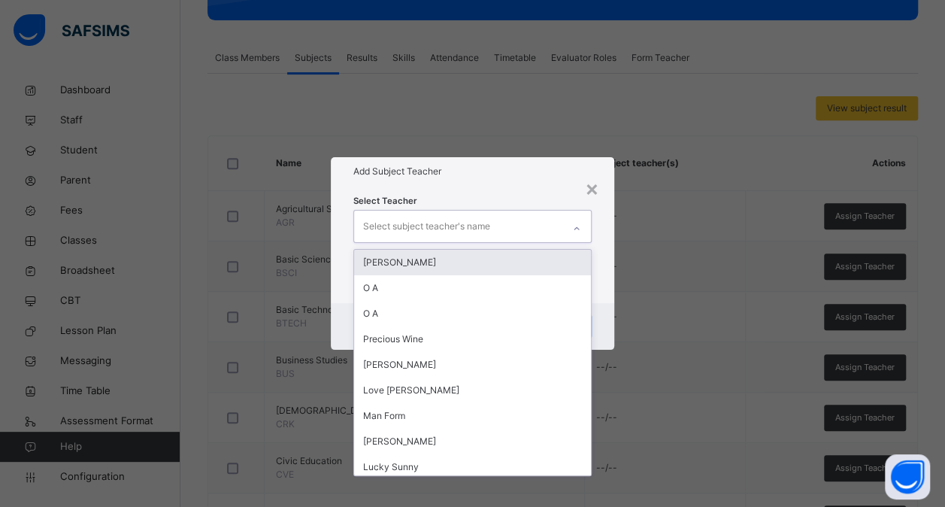
click at [483, 266] on div "[PERSON_NAME]" at bounding box center [472, 263] width 237 height 26
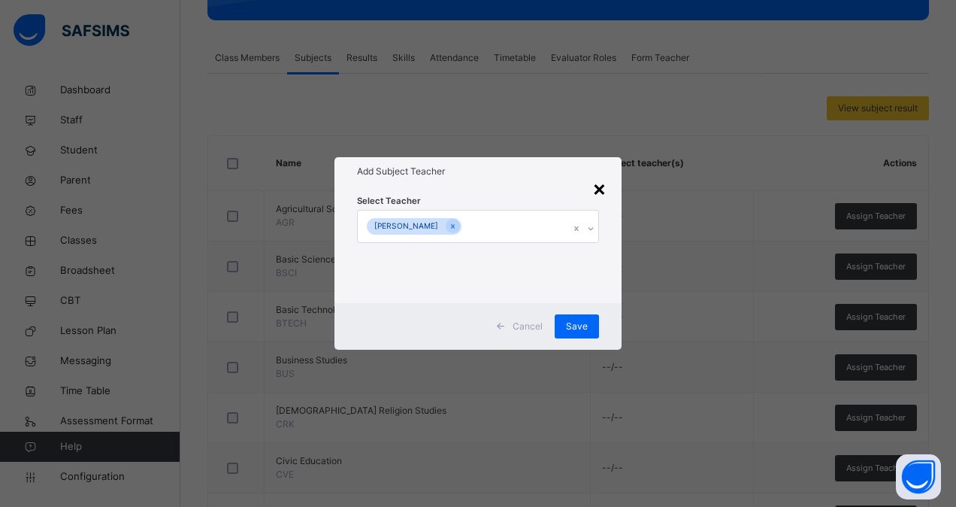
click at [602, 185] on div "×" at bounding box center [600, 188] width 14 height 32
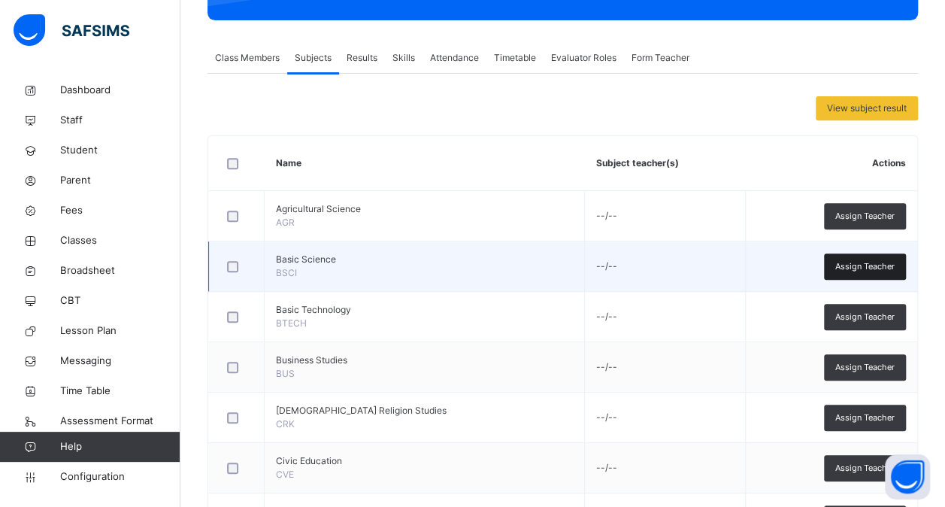
click at [859, 269] on span "Assign Teacher" at bounding box center [864, 266] width 59 height 13
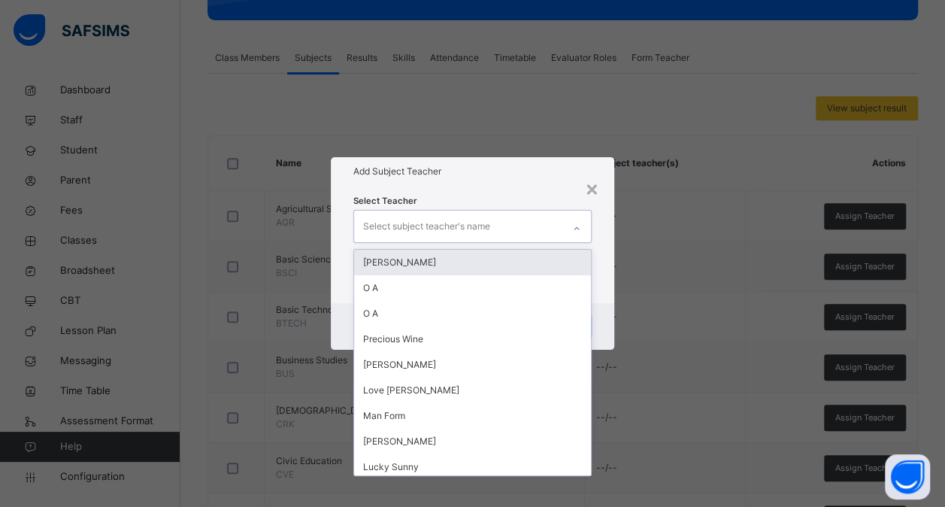
click at [523, 233] on div "Select subject teacher's name" at bounding box center [458, 227] width 208 height 32
click at [493, 262] on div "[PERSON_NAME]" at bounding box center [472, 263] width 237 height 26
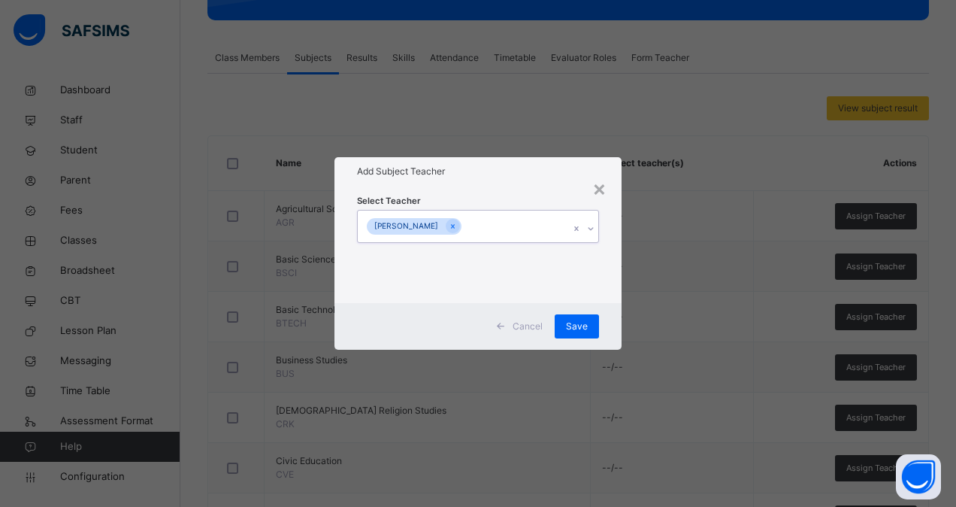
click at [505, 220] on div "[PERSON_NAME]" at bounding box center [464, 227] width 212 height 32
click at [571, 323] on span "Save" at bounding box center [577, 327] width 22 height 14
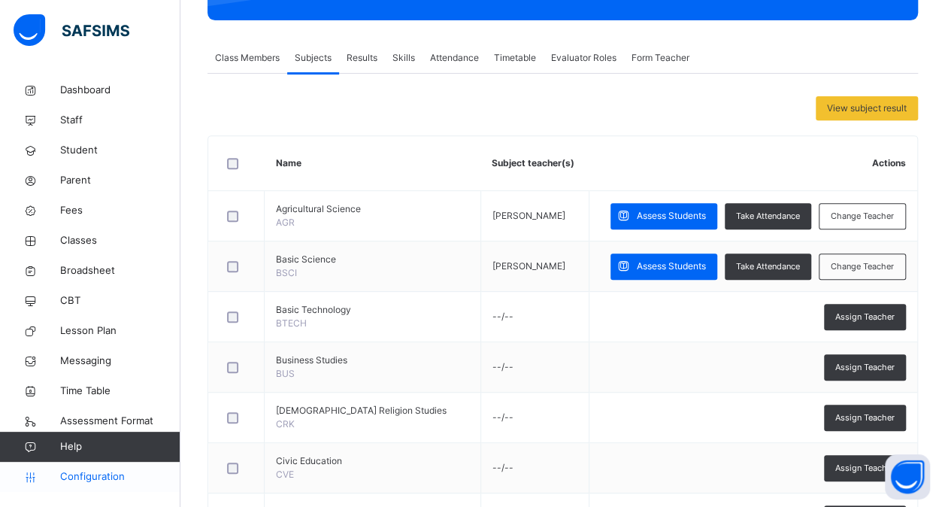
click at [86, 474] on span "Configuration" at bounding box center [120, 476] width 120 height 15
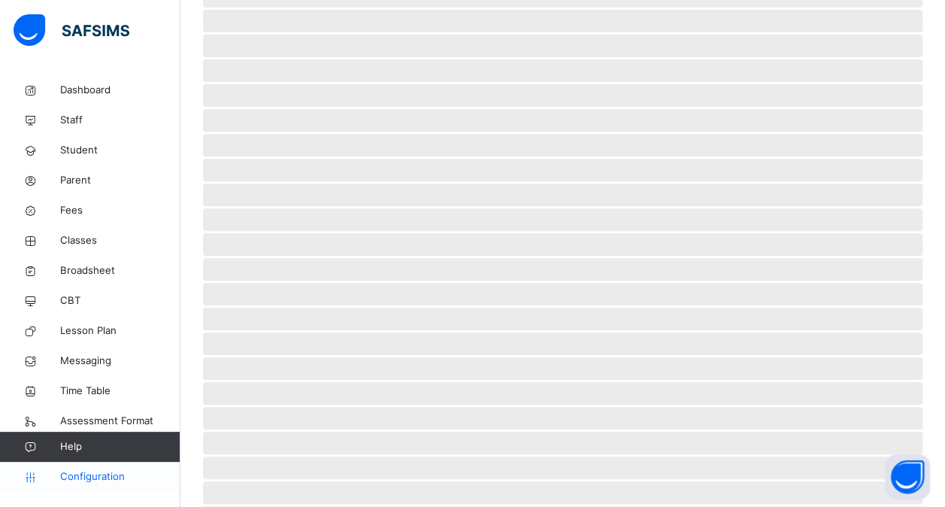
scroll to position [196, 0]
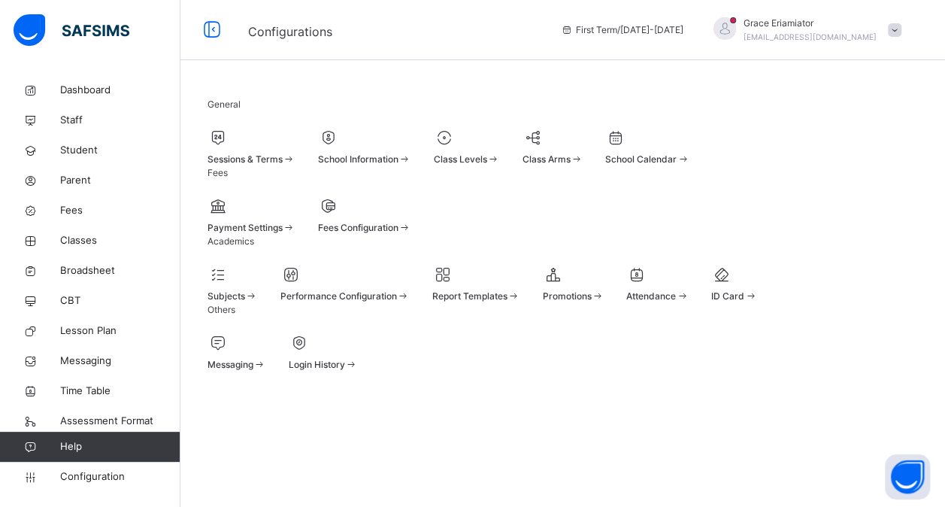
click at [397, 290] on span "Performance Configuration" at bounding box center [338, 295] width 117 height 11
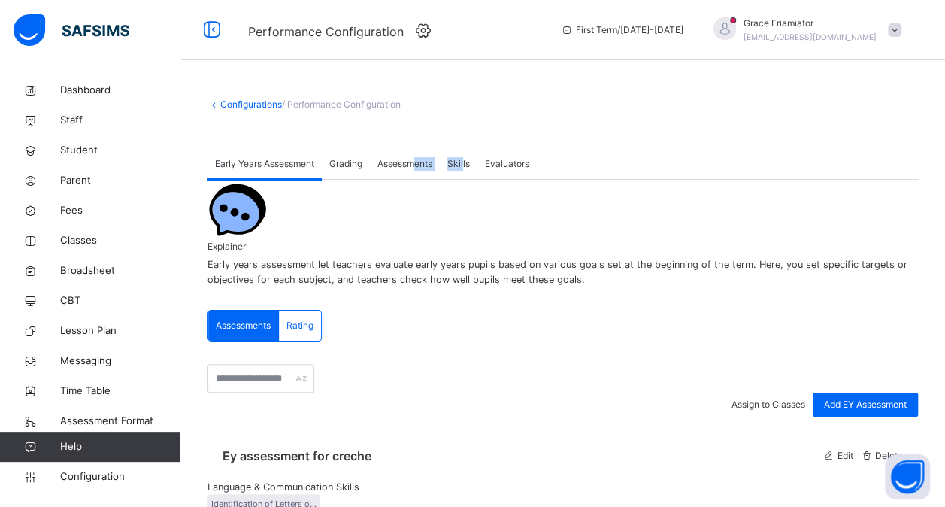
drag, startPoint x: 468, startPoint y: 158, endPoint x: 417, endPoint y: 154, distance: 50.5
click at [417, 154] on div "Early Years Assessment Grading Assessments Skills Evaluators" at bounding box center [563, 164] width 711 height 31
click at [417, 154] on div "Assessments" at bounding box center [405, 164] width 70 height 30
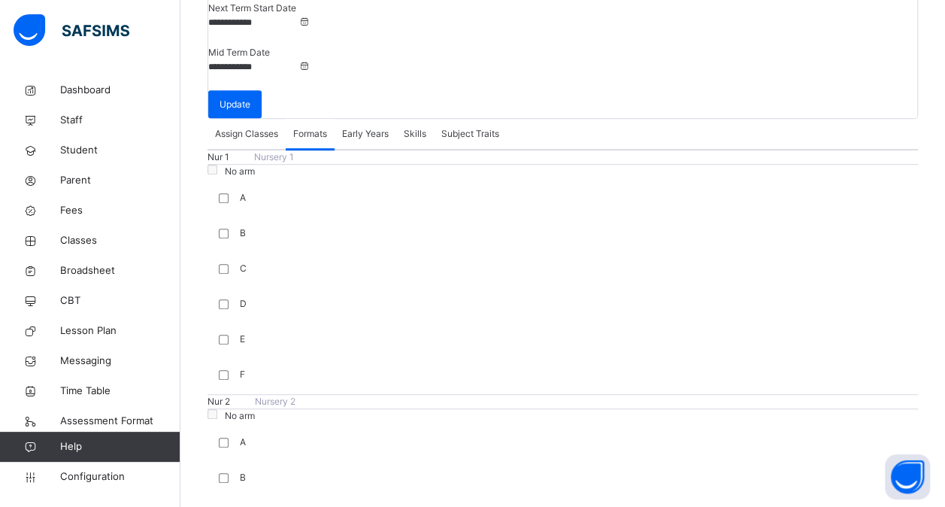
scroll to position [341, 0]
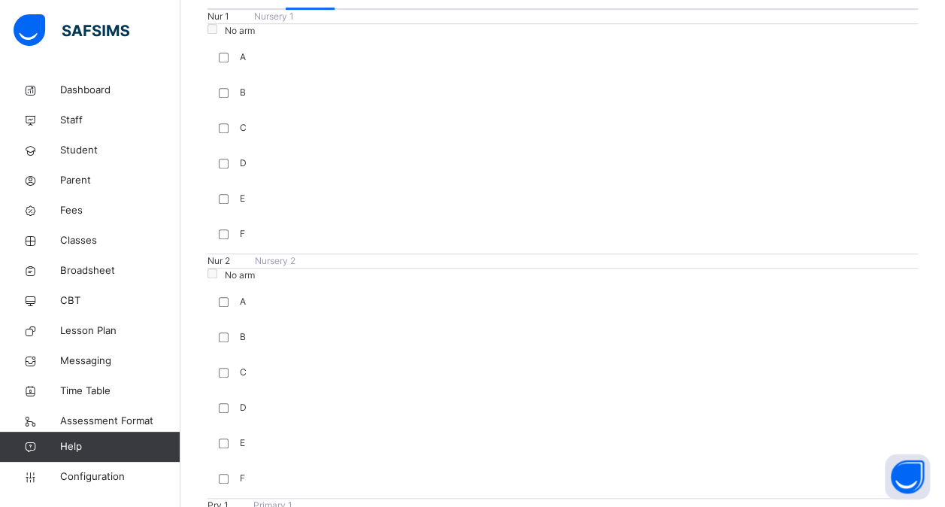
scroll to position [447, 0]
drag, startPoint x: 857, startPoint y: 334, endPoint x: 823, endPoint y: 396, distance: 70.3
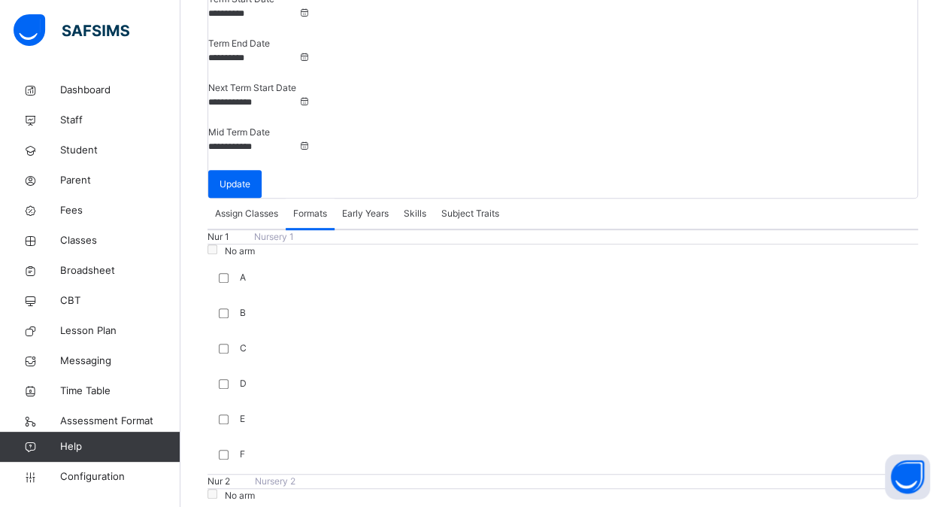
scroll to position [155, 0]
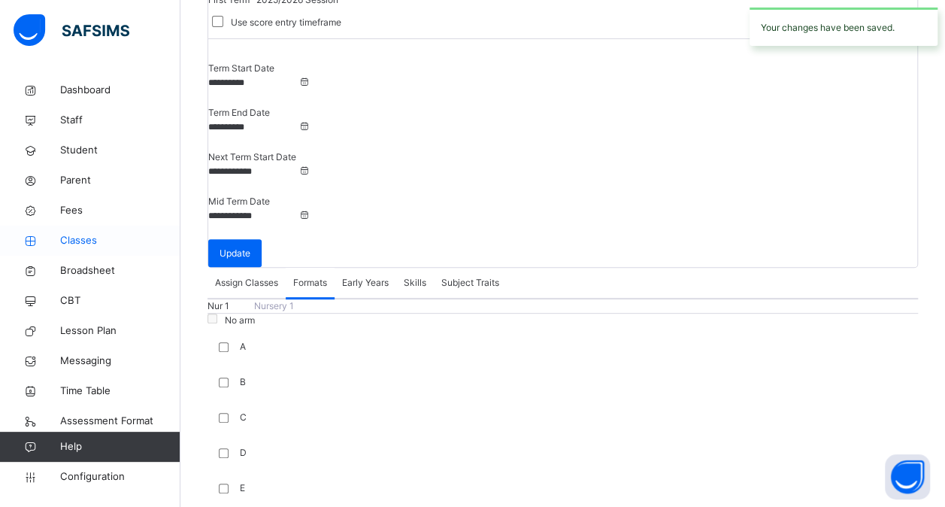
click at [75, 241] on span "Classes" at bounding box center [120, 240] width 120 height 15
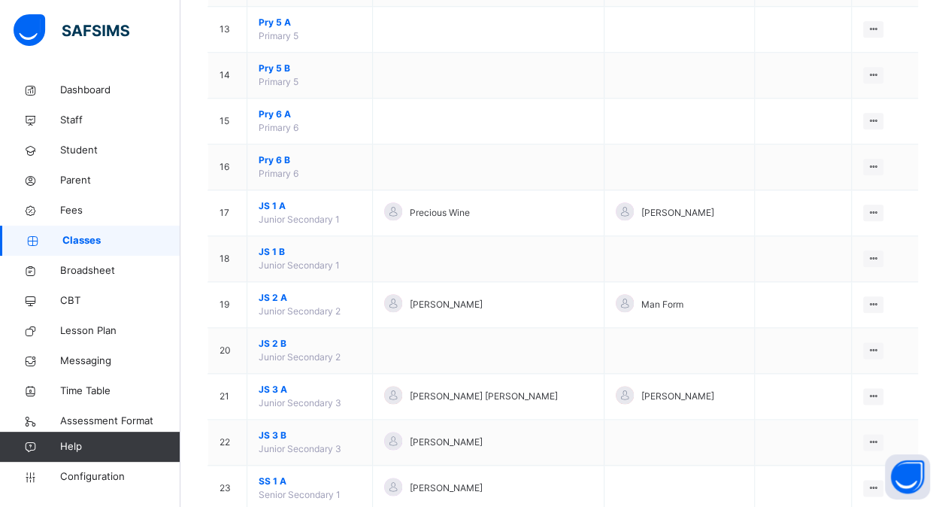
scroll to position [724, 0]
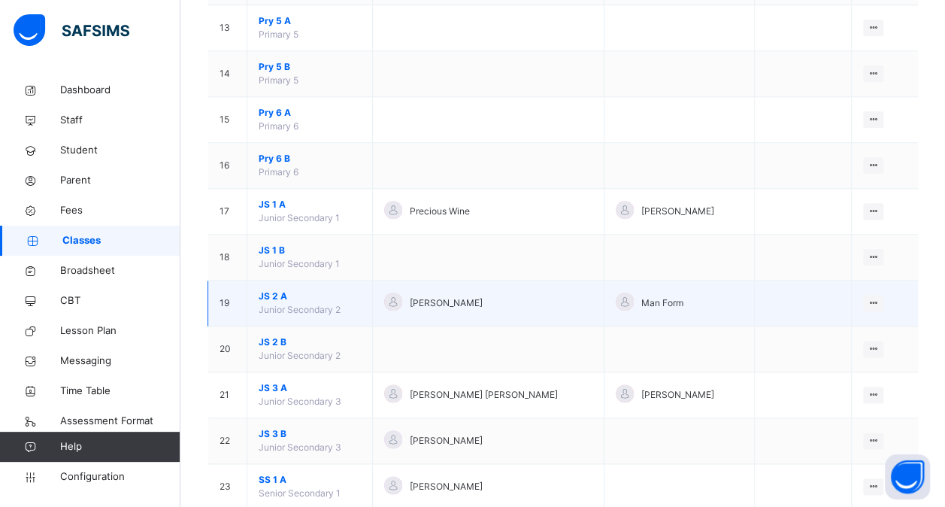
click at [269, 289] on span "JS 2 A" at bounding box center [310, 296] width 102 height 14
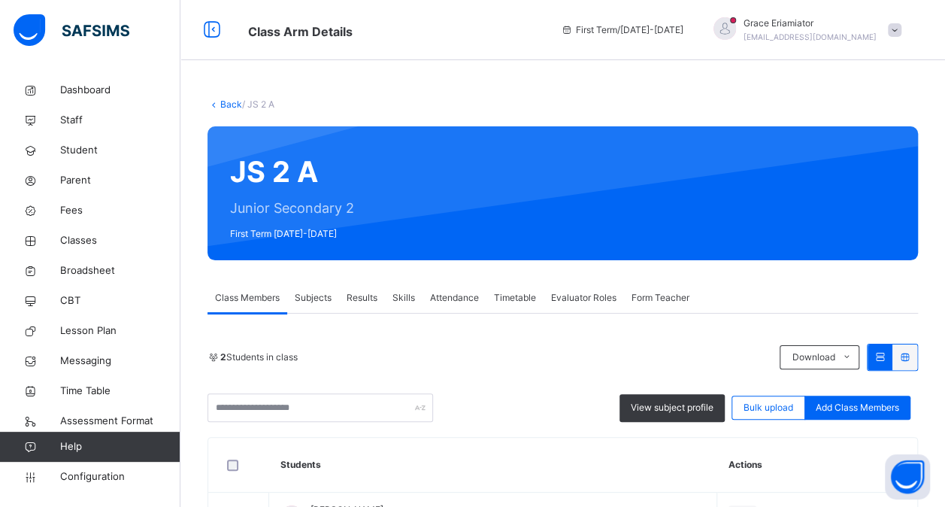
scroll to position [167, 0]
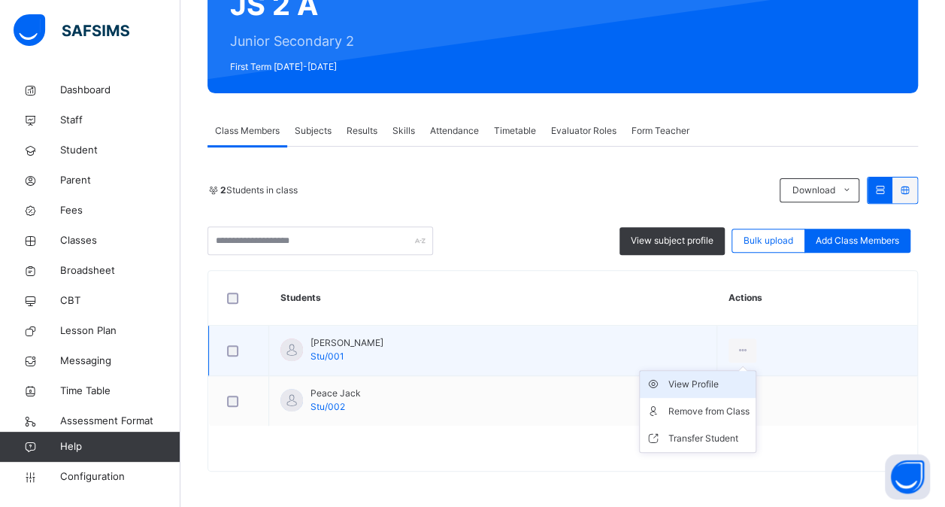
click at [668, 381] on div "View Profile" at bounding box center [708, 384] width 81 height 15
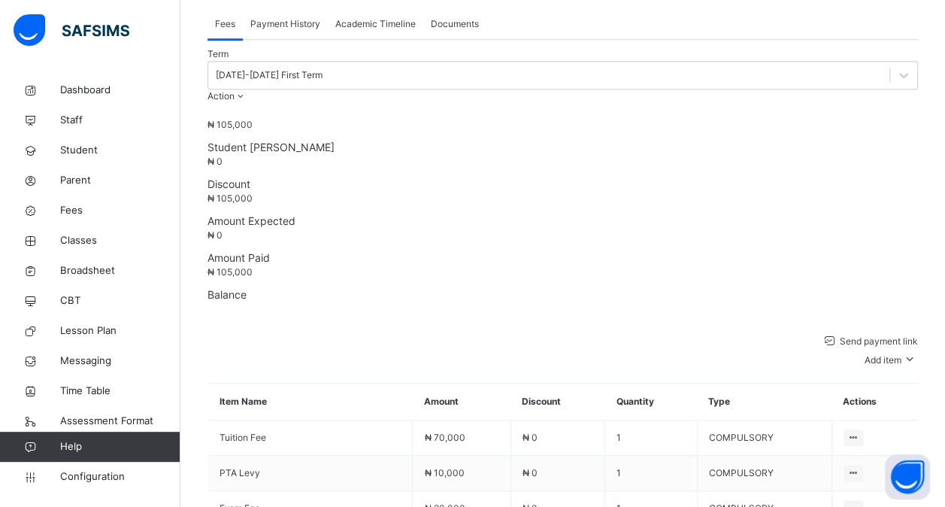
scroll to position [525, 0]
click at [75, 182] on span "Parent" at bounding box center [120, 180] width 120 height 15
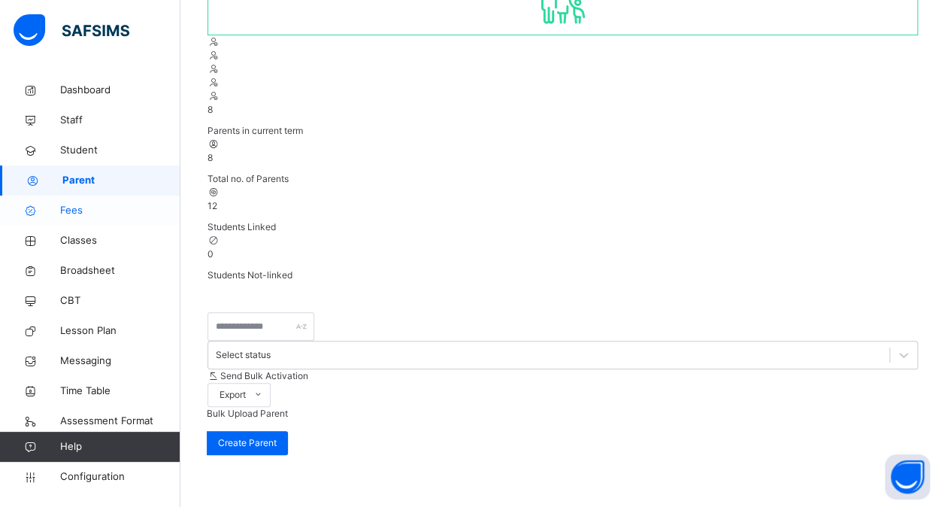
scroll to position [358, 0]
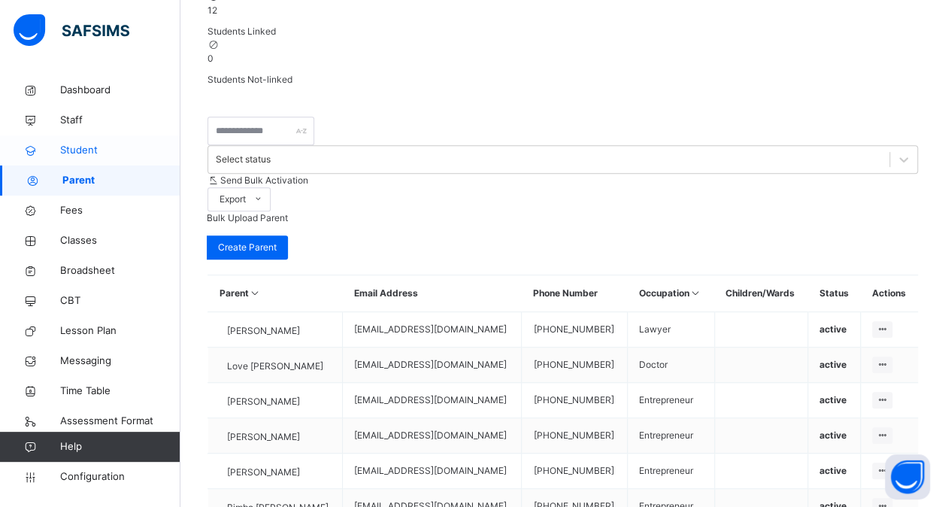
click at [78, 153] on span "Student" at bounding box center [120, 150] width 120 height 15
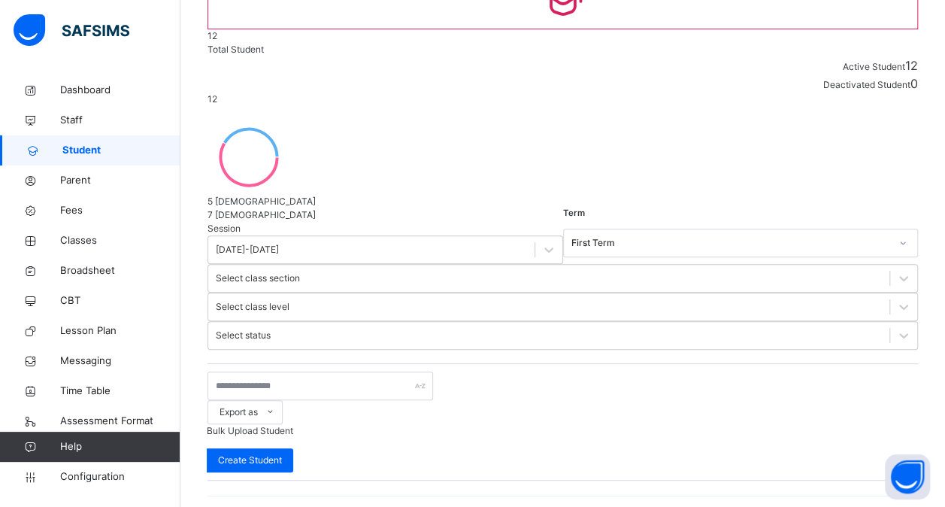
scroll to position [358, 0]
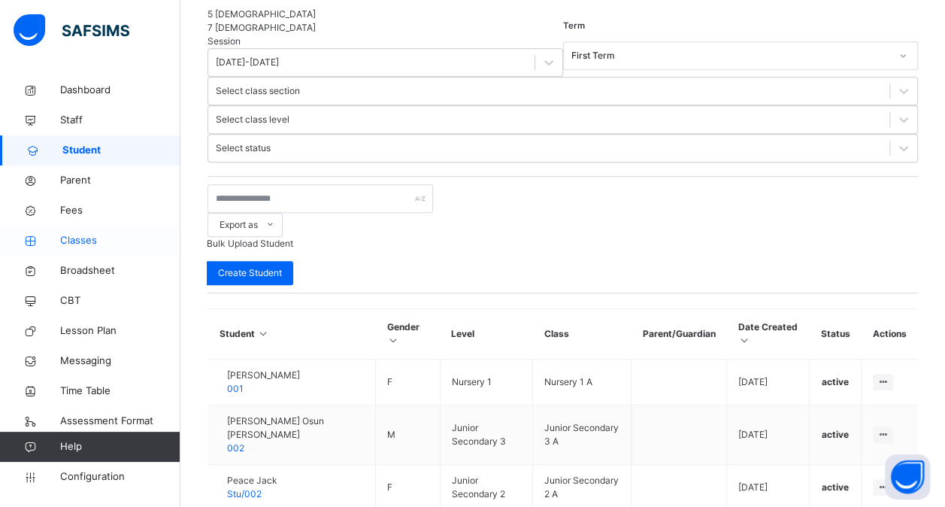
click at [86, 244] on span "Classes" at bounding box center [120, 240] width 120 height 15
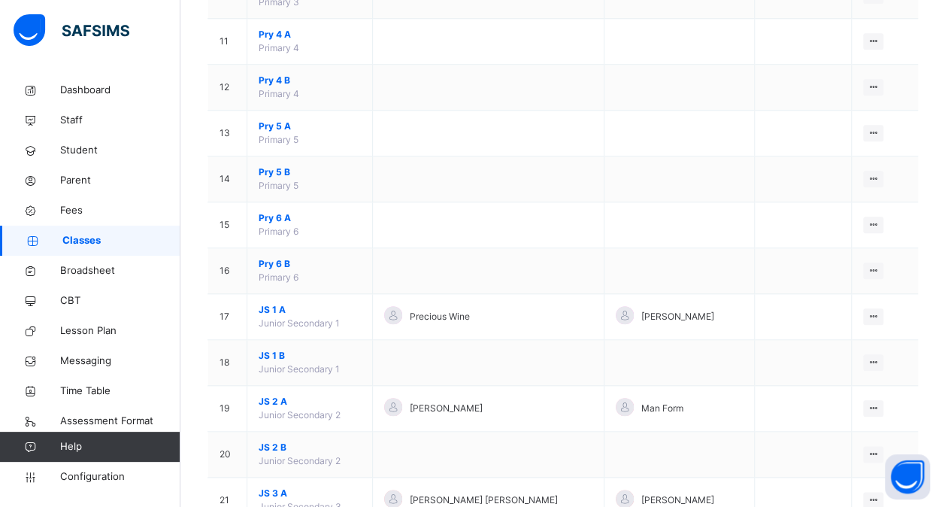
scroll to position [620, 0]
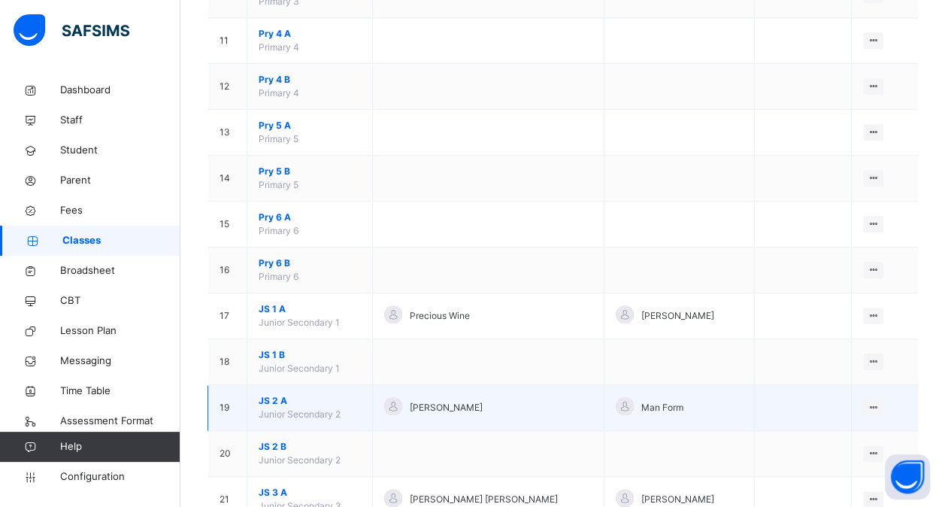
click at [273, 396] on span "JS 2 A" at bounding box center [310, 401] width 102 height 14
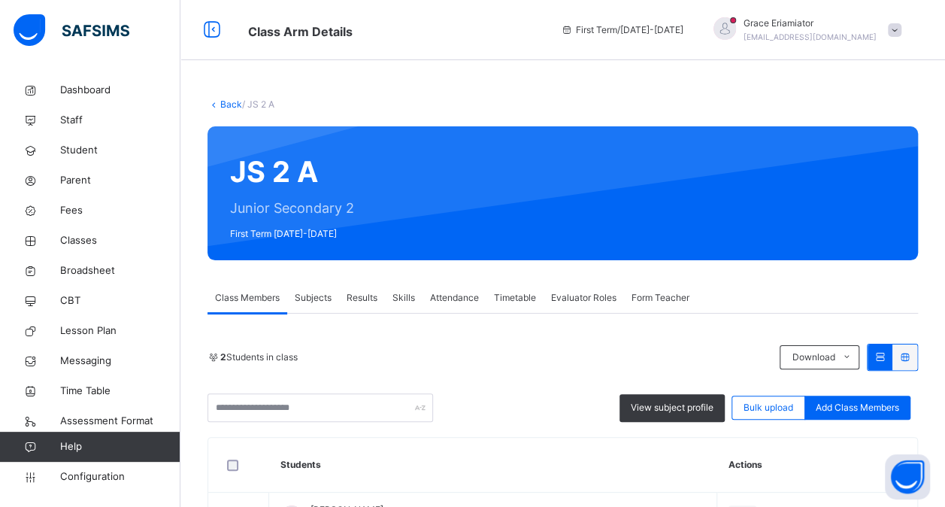
click at [316, 302] on span "Subjects" at bounding box center [313, 298] width 37 height 14
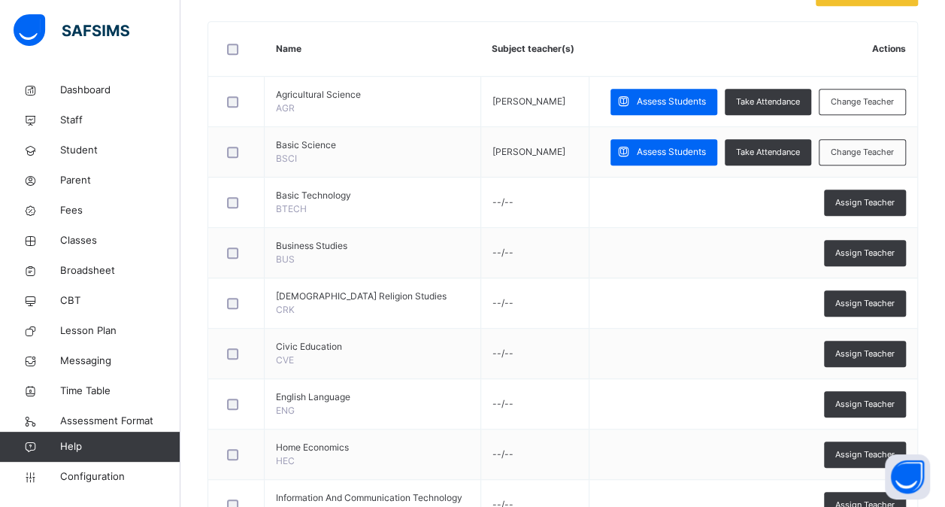
scroll to position [383, 0]
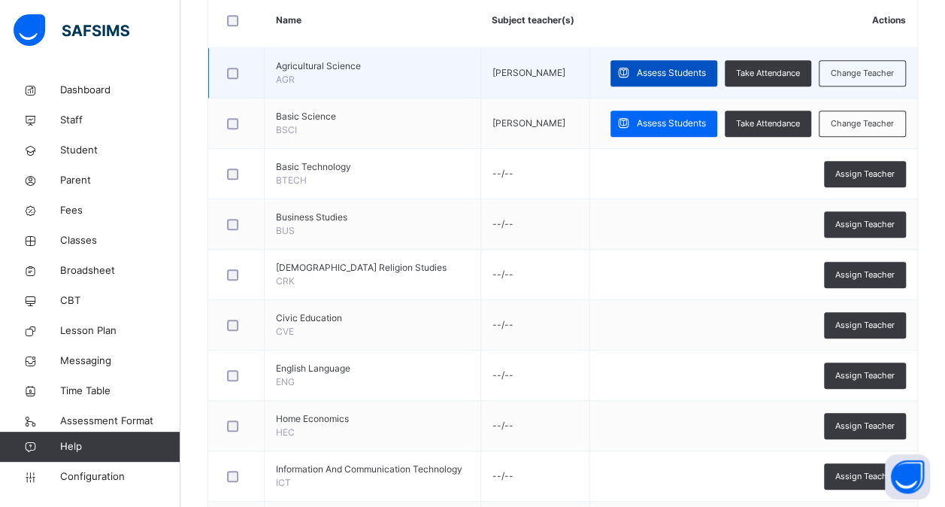
click at [661, 72] on span "Assess Students" at bounding box center [671, 73] width 69 height 14
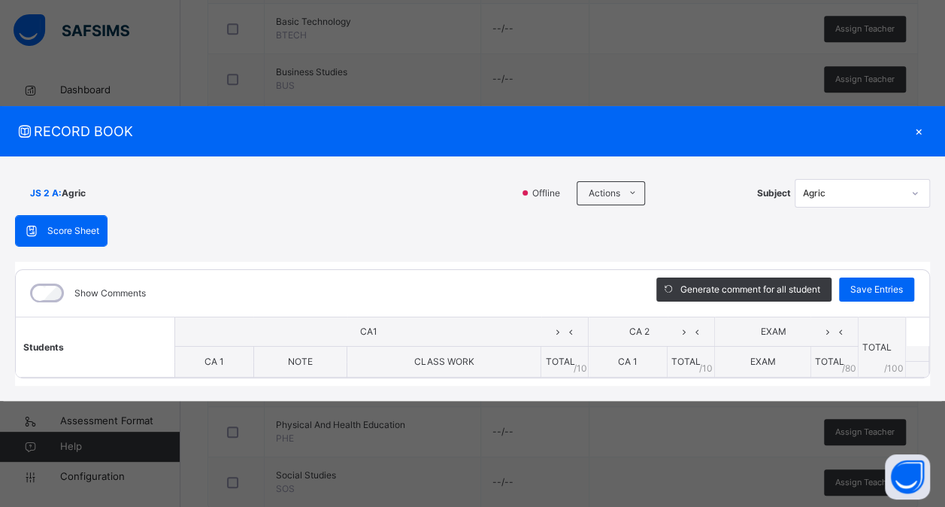
scroll to position [527, 0]
click at [229, 362] on th "CA 1" at bounding box center [213, 362] width 79 height 32
click at [218, 362] on span "CA 1" at bounding box center [215, 361] width 20 height 11
click at [299, 371] on th "NOTE" at bounding box center [300, 362] width 94 height 32
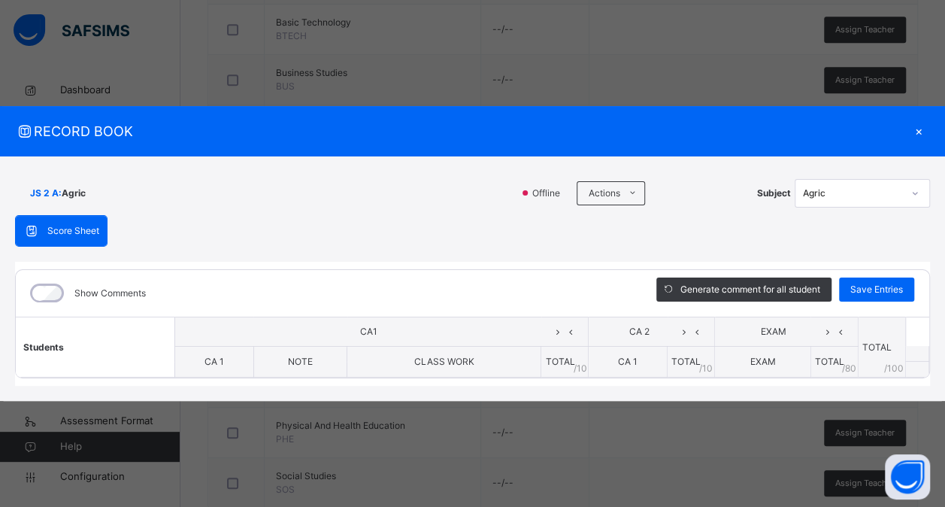
click at [588, 364] on th "TOTAL / 10" at bounding box center [564, 362] width 47 height 32
click at [580, 364] on th "TOTAL / 10" at bounding box center [564, 362] width 47 height 32
click at [554, 361] on span "TOTAL" at bounding box center [559, 361] width 29 height 11
click at [272, 364] on th "NOTE" at bounding box center [300, 362] width 94 height 32
click at [223, 359] on th "CA 1" at bounding box center [213, 362] width 79 height 32
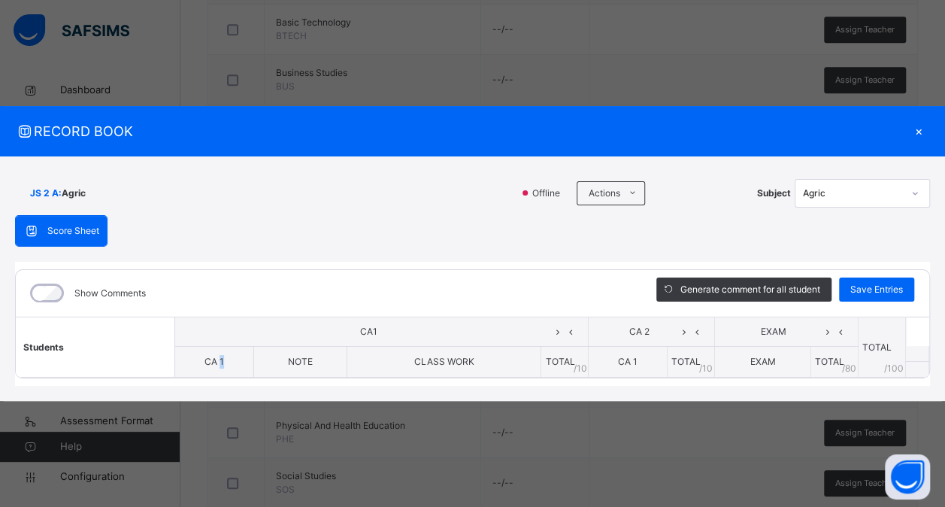
click at [223, 359] on th "CA 1" at bounding box center [213, 362] width 79 height 32
click at [696, 367] on span "TOTAL" at bounding box center [685, 361] width 29 height 11
click at [923, 131] on div "×" at bounding box center [919, 131] width 23 height 20
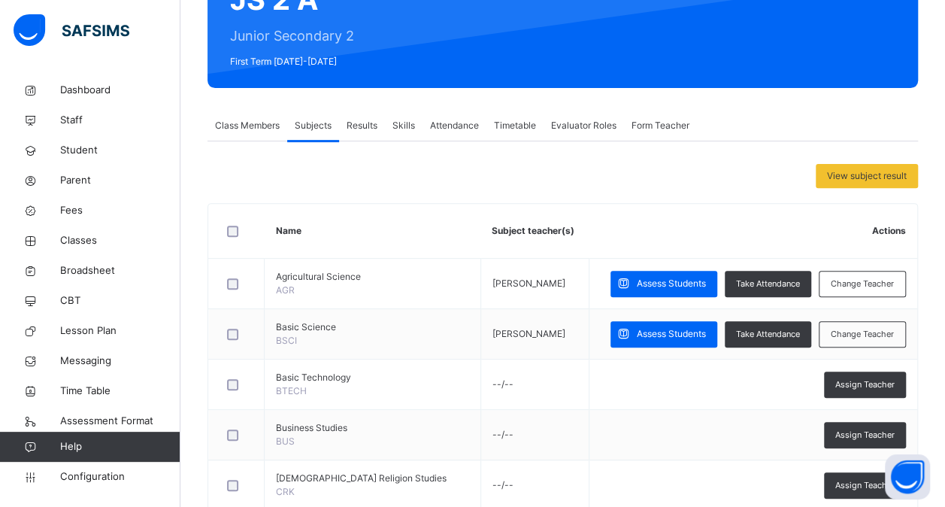
scroll to position [170, 0]
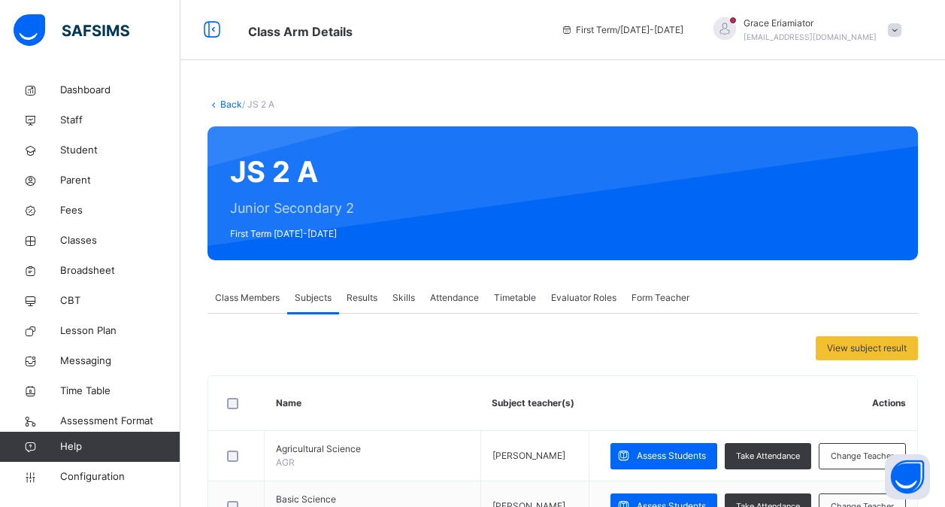
scroll to position [343, 0]
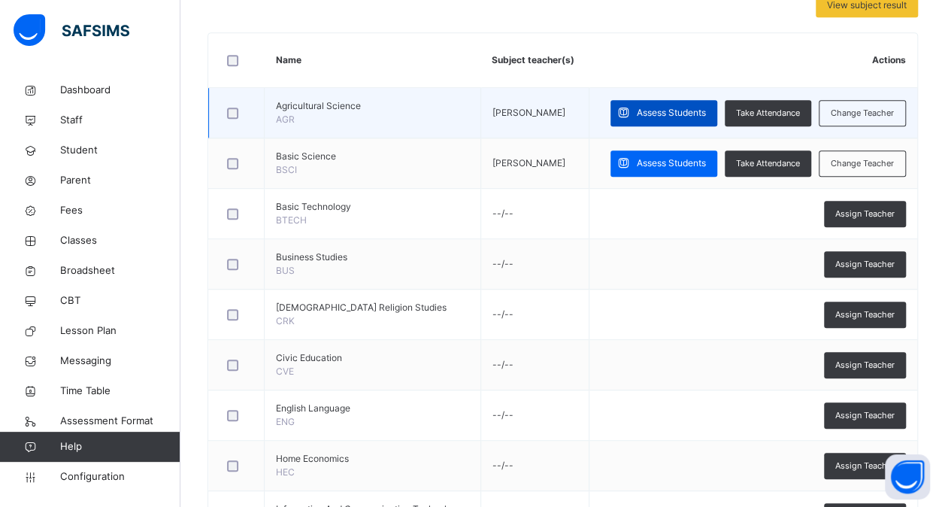
click at [703, 106] on span "Assess Students" at bounding box center [671, 113] width 69 height 14
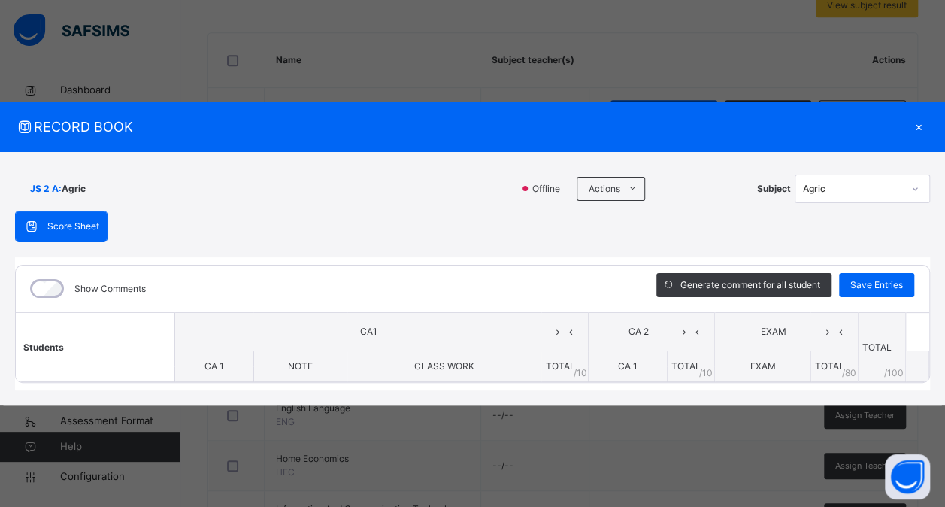
click at [429, 360] on span "CLASS WORK" at bounding box center [444, 365] width 60 height 11
click at [448, 362] on span "CLASS WORK" at bounding box center [444, 365] width 60 height 11
click at [571, 365] on span "TOTAL" at bounding box center [559, 365] width 29 height 11
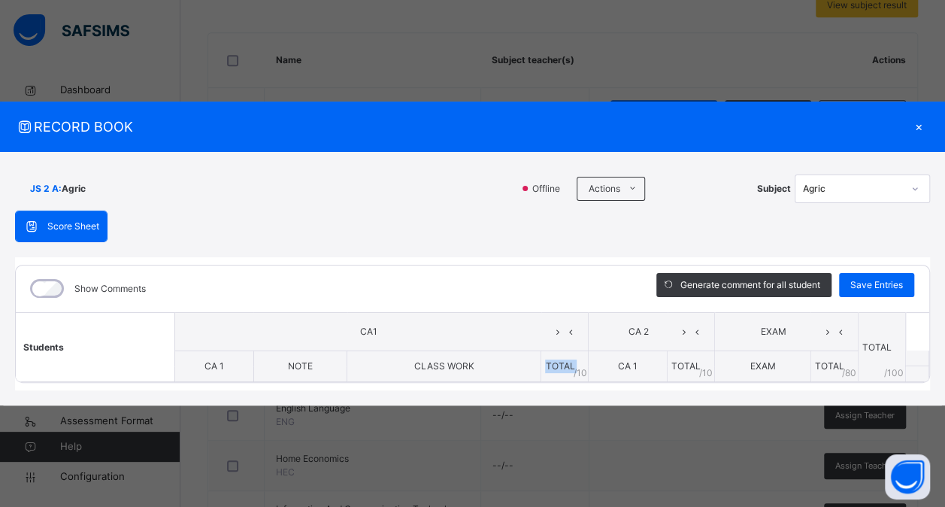
click at [571, 365] on span "TOTAL" at bounding box center [559, 365] width 29 height 11
drag, startPoint x: 571, startPoint y: 365, endPoint x: 629, endPoint y: 365, distance: 58.7
click at [629, 365] on span "CA 1" at bounding box center [628, 365] width 20 height 11
click at [826, 368] on span "TOTAL" at bounding box center [829, 365] width 29 height 11
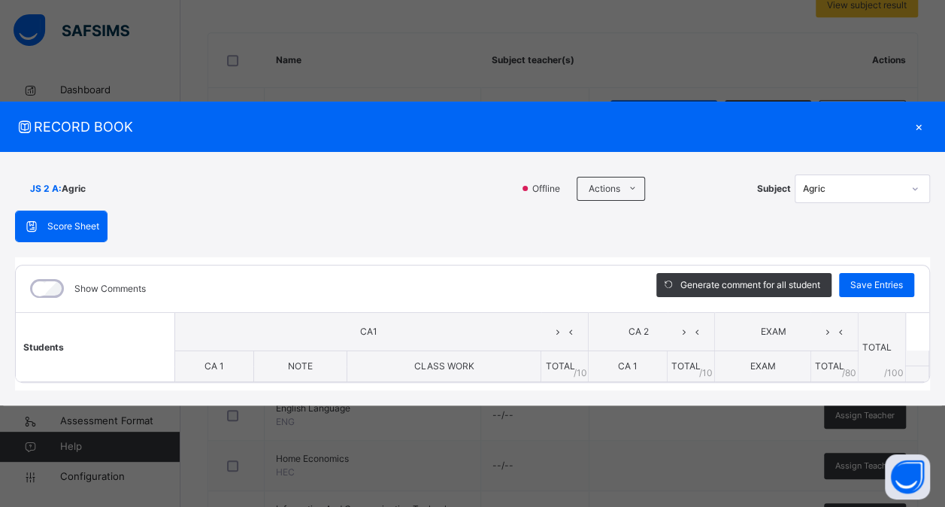
click at [826, 368] on span "TOTAL" at bounding box center [829, 365] width 29 height 11
click at [914, 121] on div "×" at bounding box center [919, 127] width 23 height 20
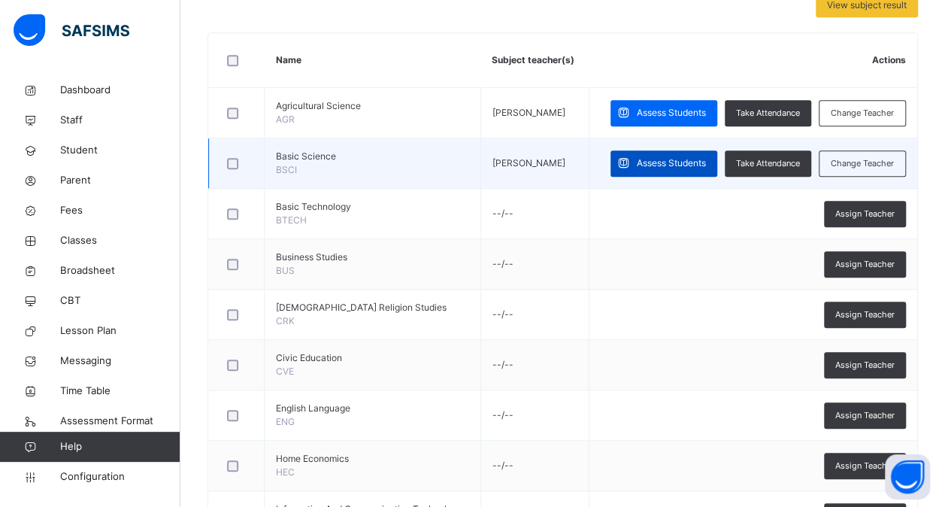
click at [677, 163] on span "Assess Students" at bounding box center [671, 163] width 69 height 14
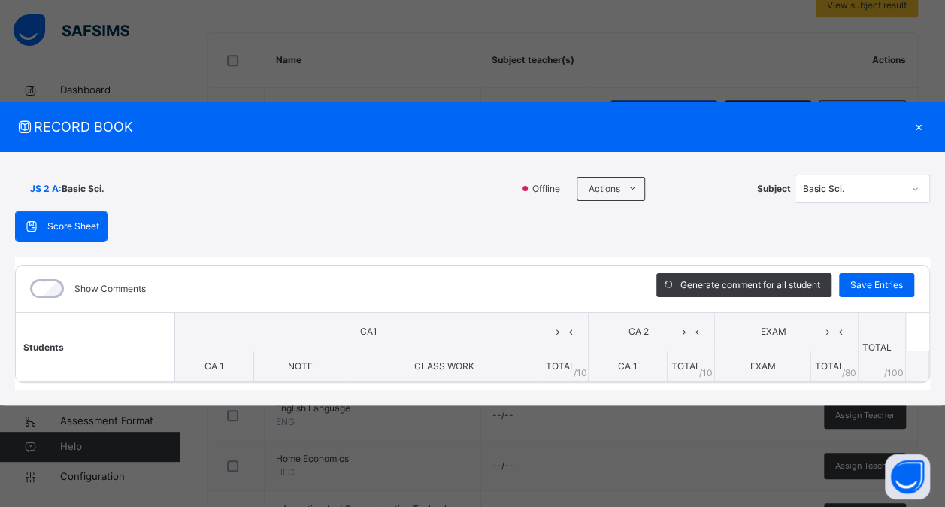
click at [577, 368] on span "/ 10" at bounding box center [580, 373] width 14 height 14
click at [917, 128] on div "×" at bounding box center [919, 127] width 23 height 20
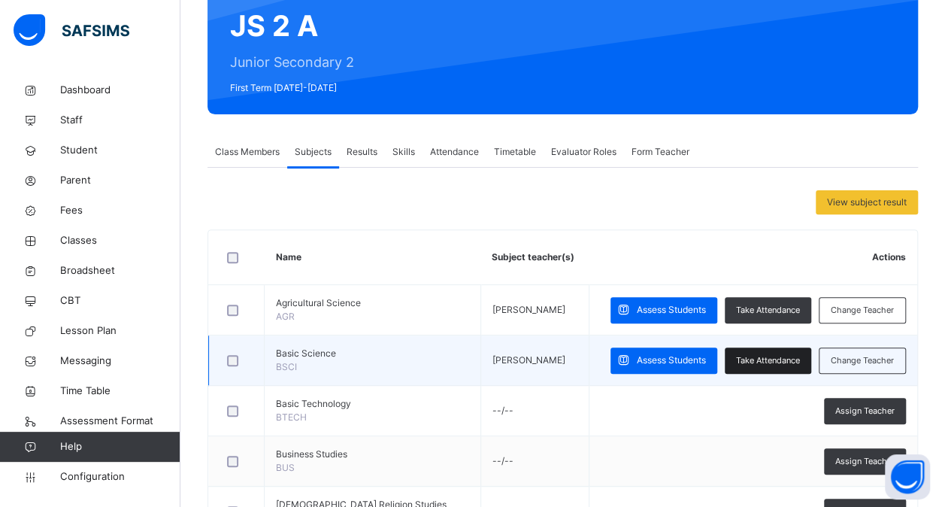
scroll to position [0, 0]
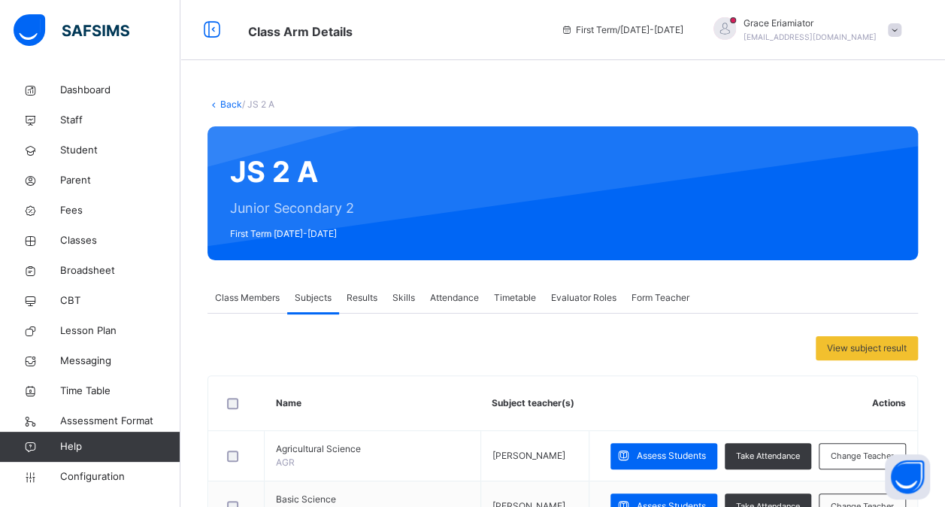
click at [902, 35] on span at bounding box center [895, 30] width 14 height 14
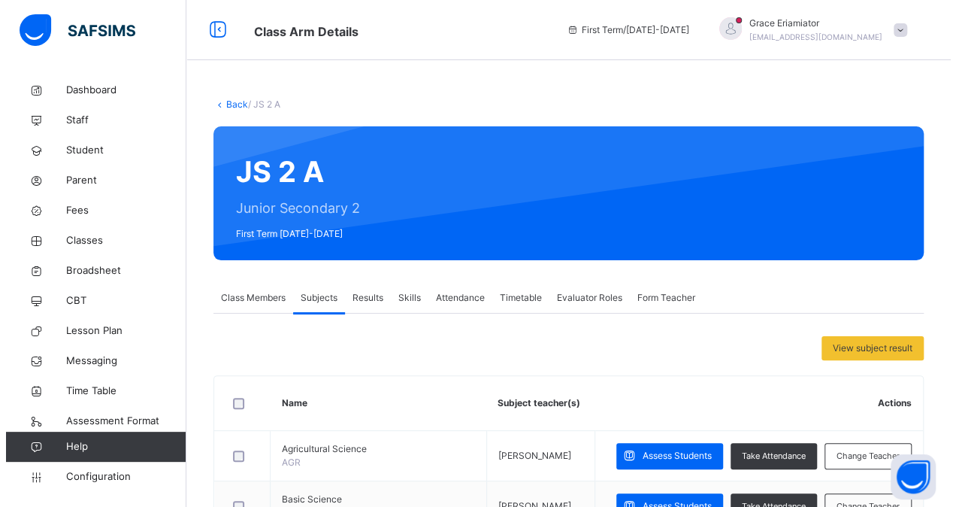
scroll to position [205, 0]
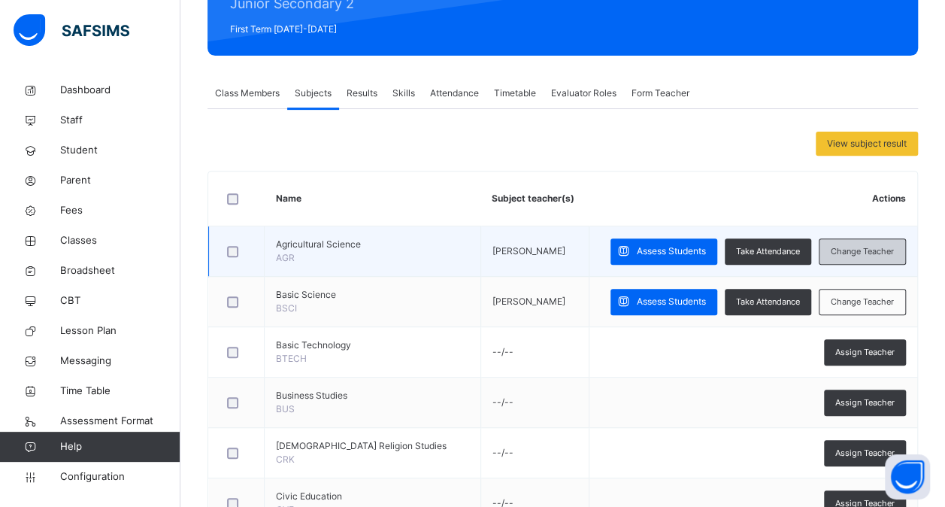
click at [860, 254] on span "Change Teacher" at bounding box center [862, 251] width 63 height 13
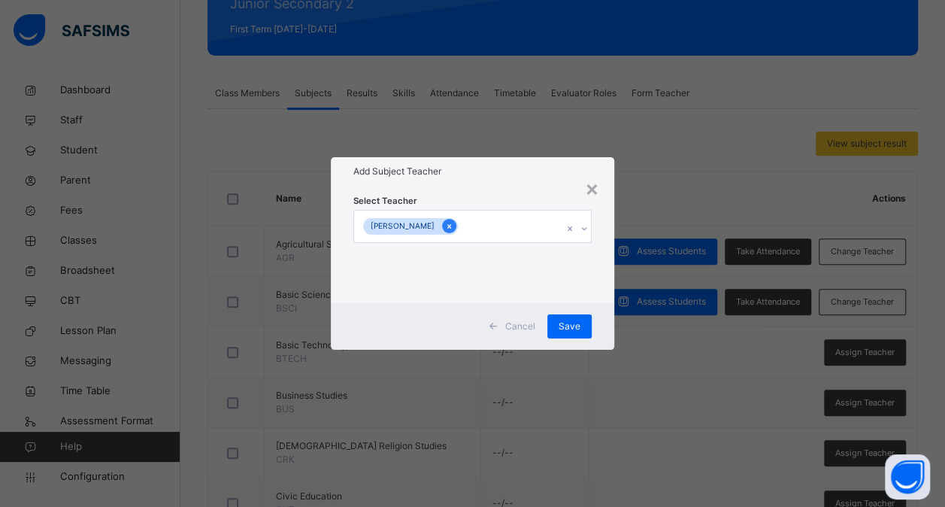
click at [445, 223] on icon at bounding box center [449, 226] width 8 height 11
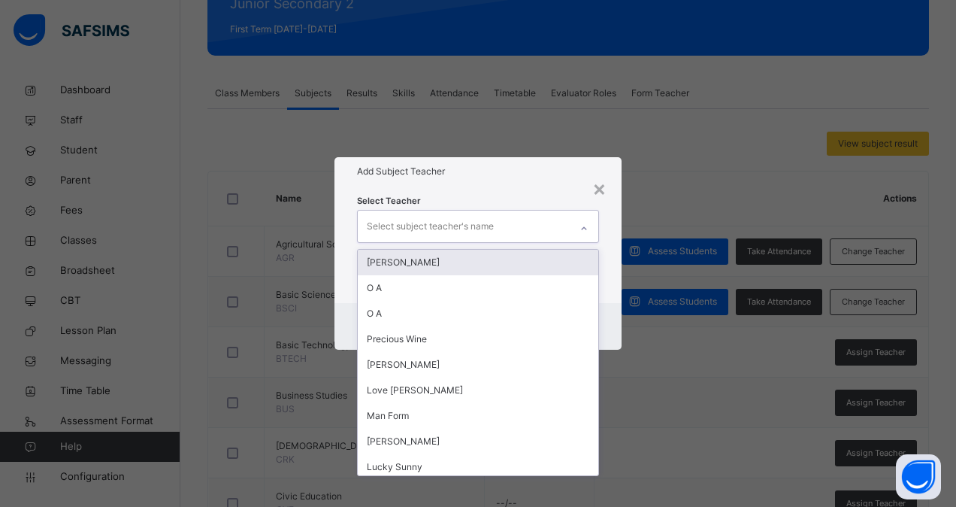
click at [470, 217] on div "Select subject teacher's name" at bounding box center [430, 226] width 127 height 29
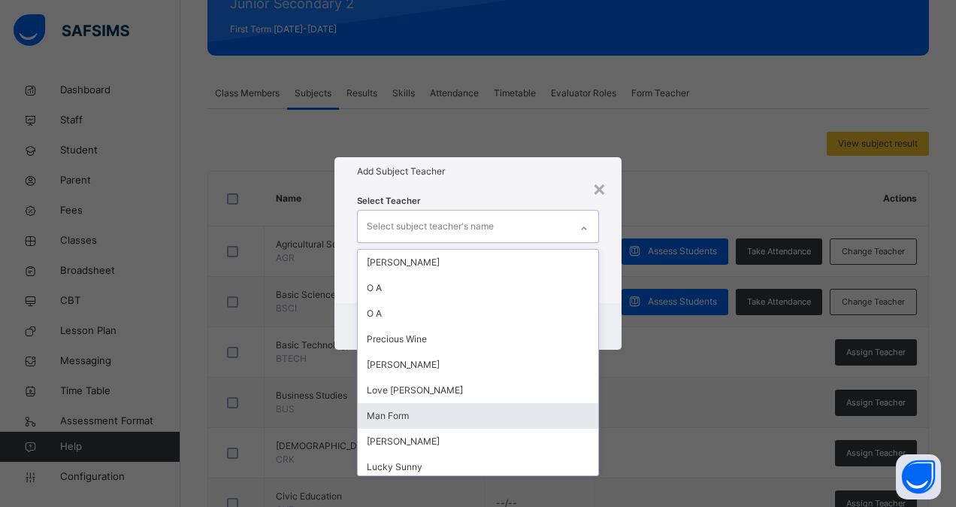
scroll to position [81, 0]
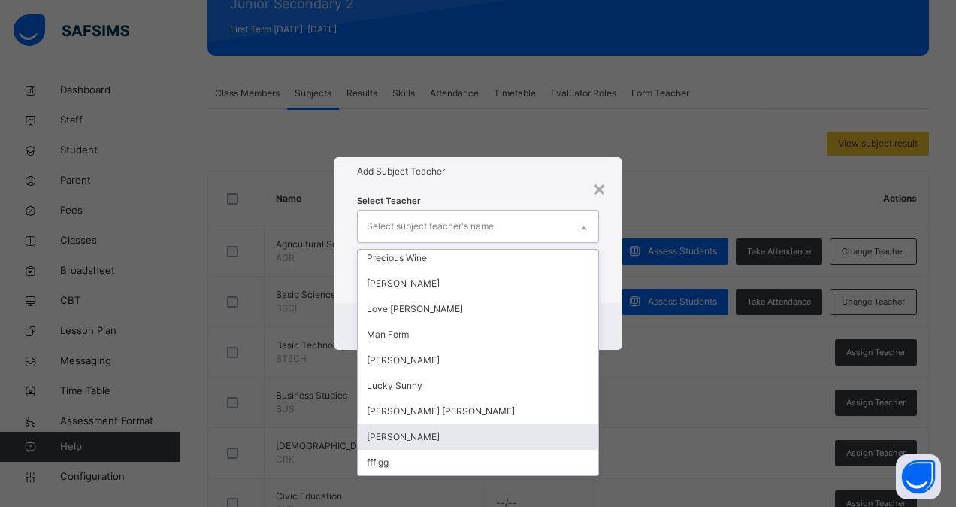
click at [441, 433] on div "[PERSON_NAME]" at bounding box center [478, 437] width 241 height 26
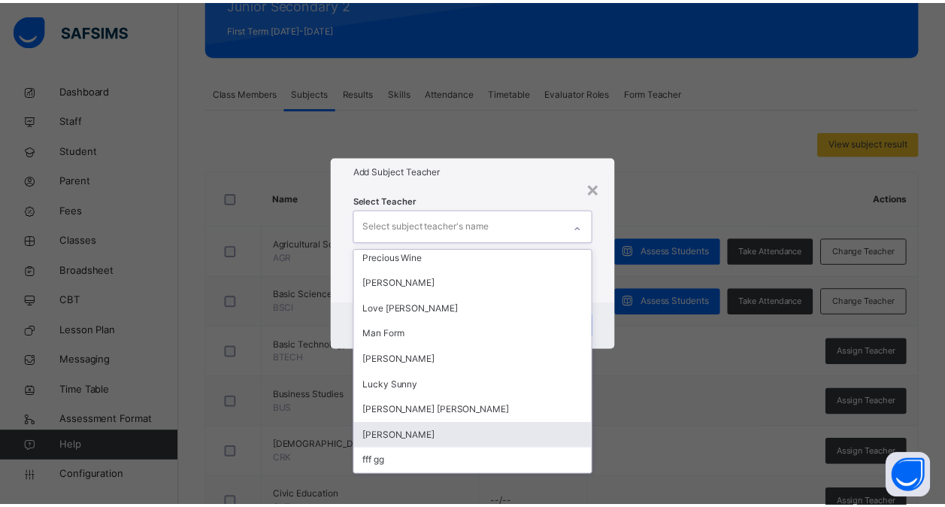
scroll to position [56, 0]
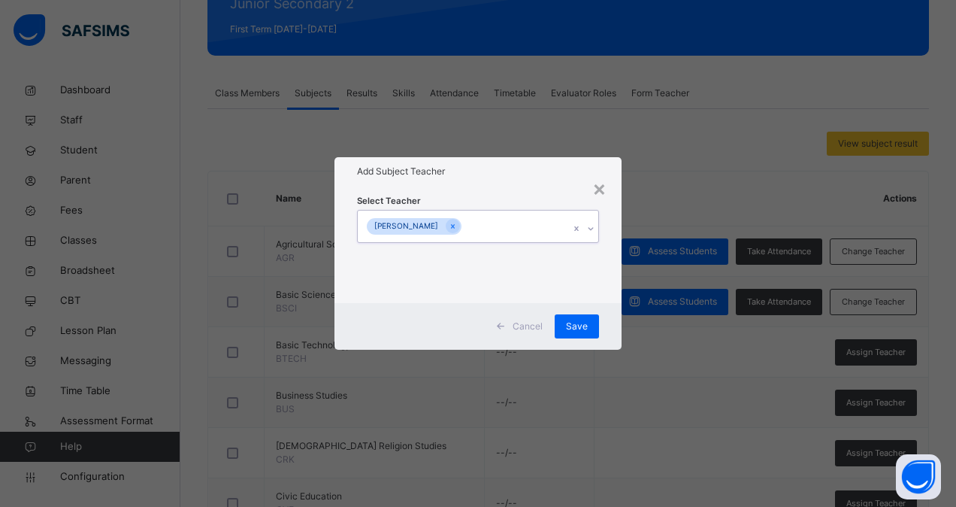
click at [531, 226] on div "[PERSON_NAME]" at bounding box center [464, 227] width 212 height 32
click at [577, 326] on span "Save" at bounding box center [577, 327] width 22 height 14
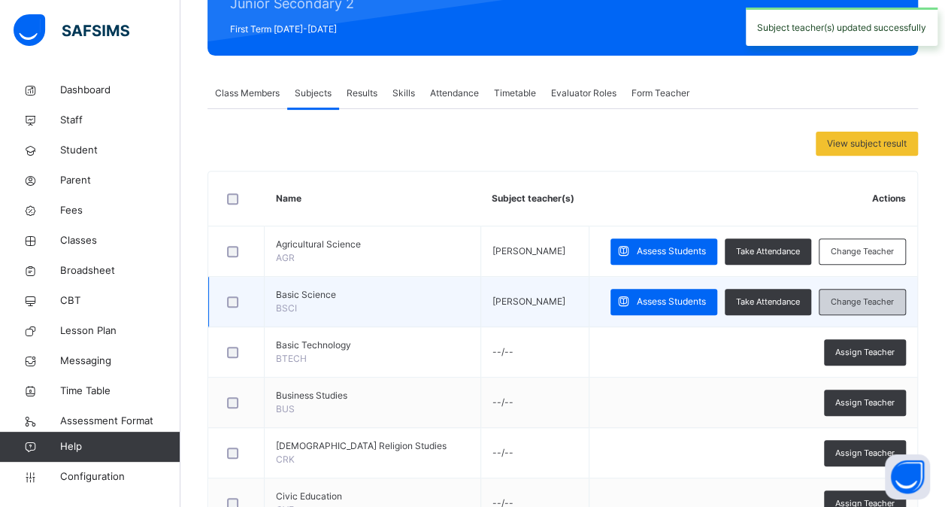
click at [868, 299] on span "Change Teacher" at bounding box center [862, 302] width 63 height 13
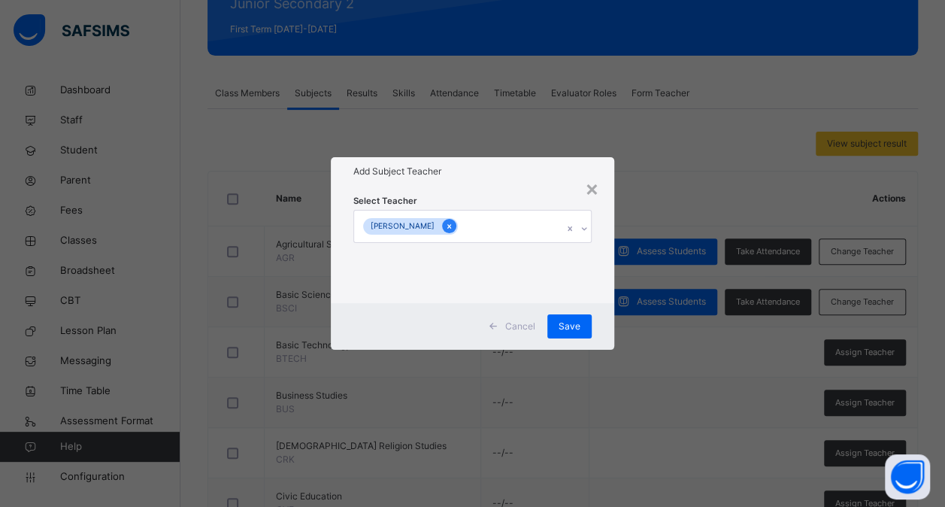
click at [445, 227] on icon at bounding box center [449, 226] width 8 height 11
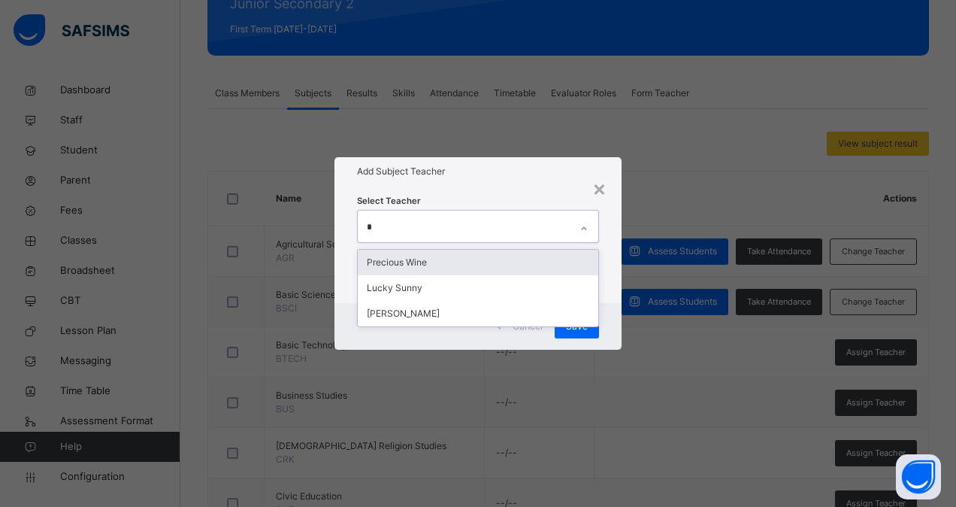
type input "**"
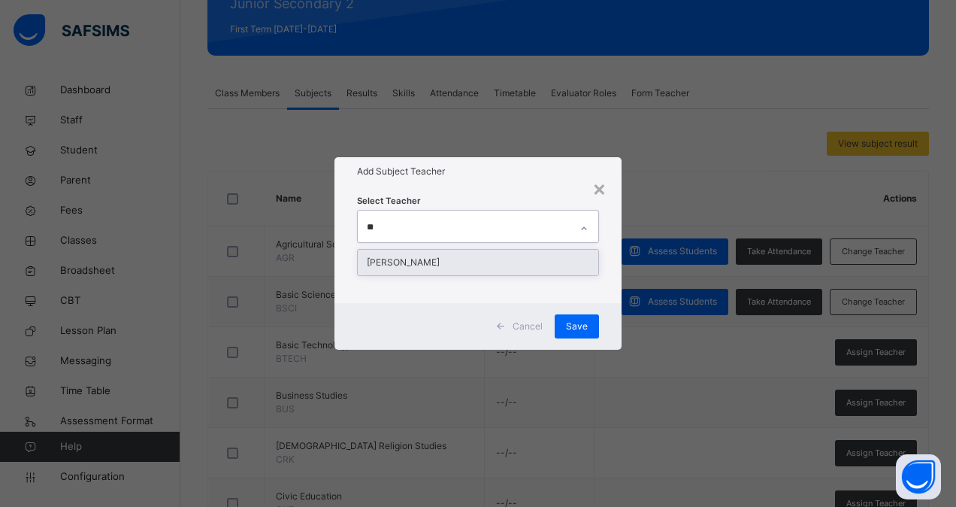
click at [471, 263] on div "[PERSON_NAME]" at bounding box center [478, 263] width 241 height 26
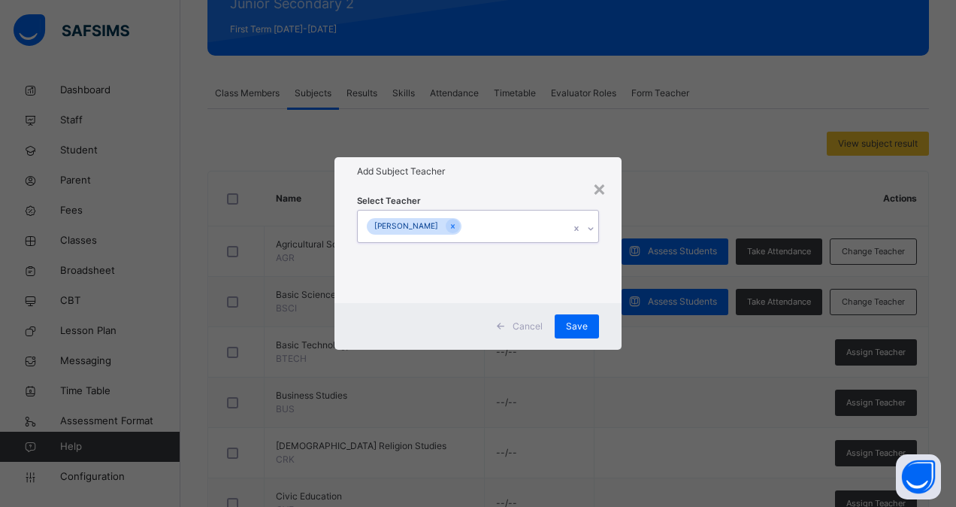
click at [526, 231] on div "[PERSON_NAME]" at bounding box center [464, 227] width 212 height 32
click at [568, 324] on span "Save" at bounding box center [577, 327] width 22 height 14
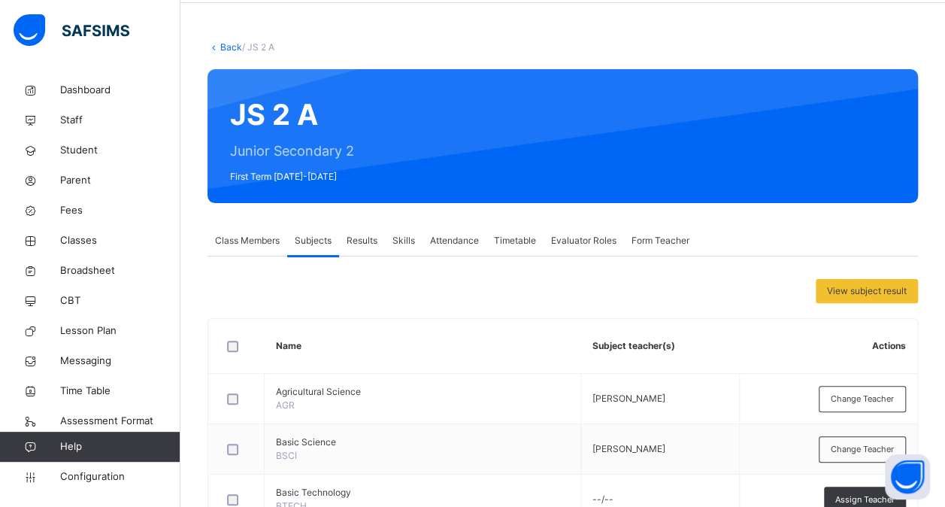
scroll to position [0, 0]
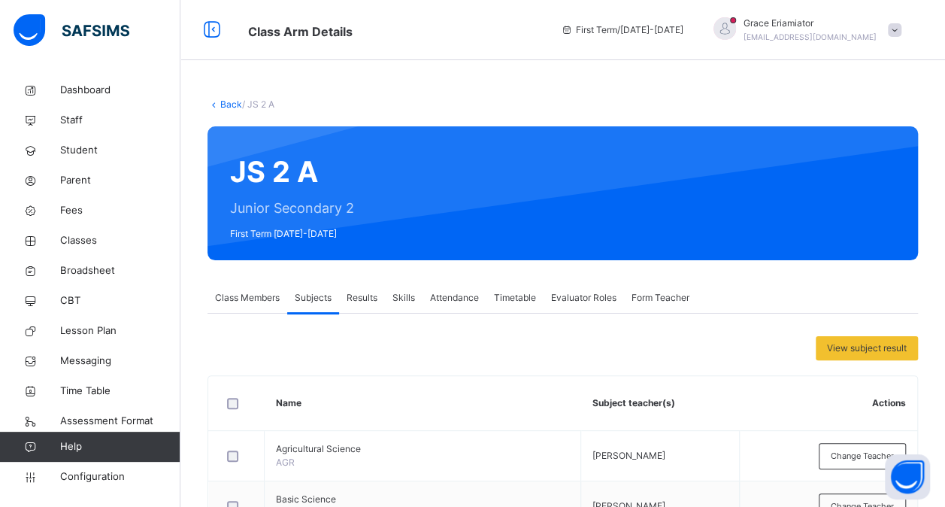
click at [902, 33] on span at bounding box center [895, 30] width 14 height 14
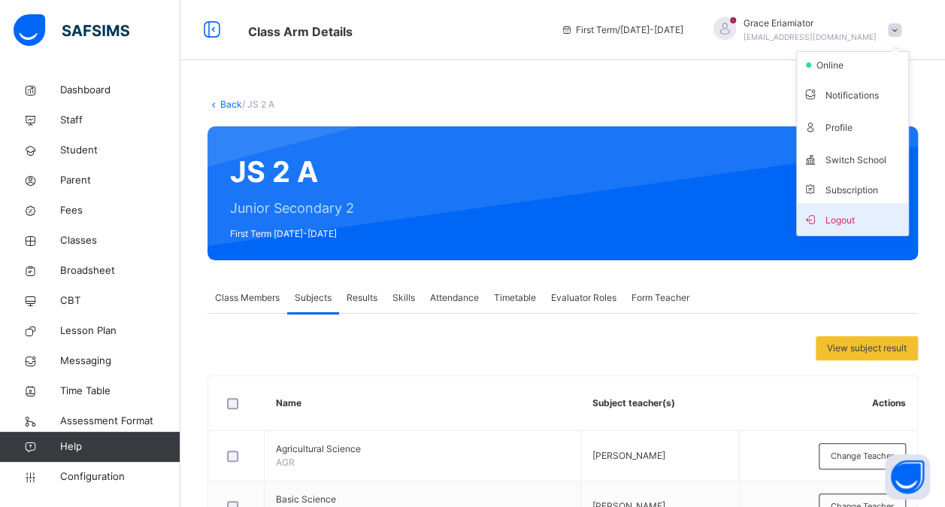
click at [844, 227] on span "Logout" at bounding box center [852, 219] width 99 height 20
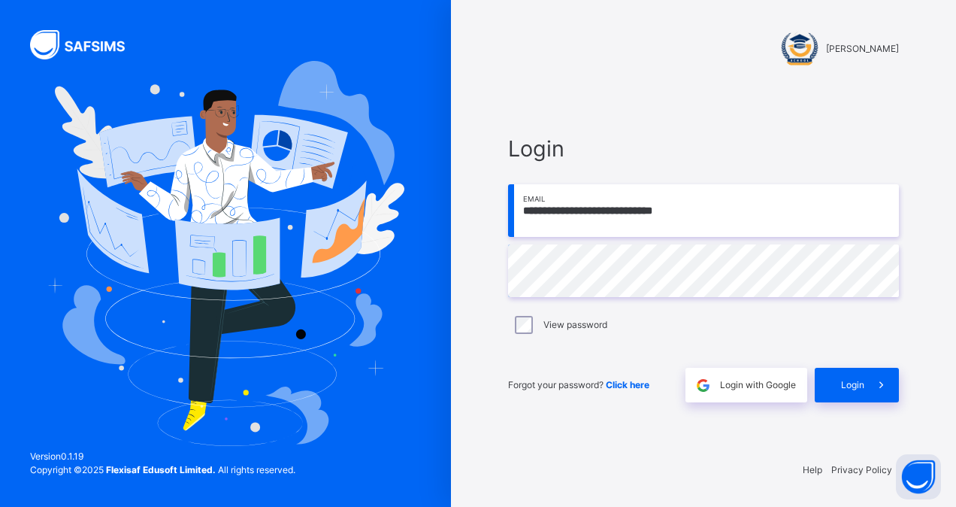
click at [759, 224] on input "**********" at bounding box center [703, 210] width 391 height 53
type input "**********"
click at [844, 379] on span "Login" at bounding box center [852, 385] width 23 height 14
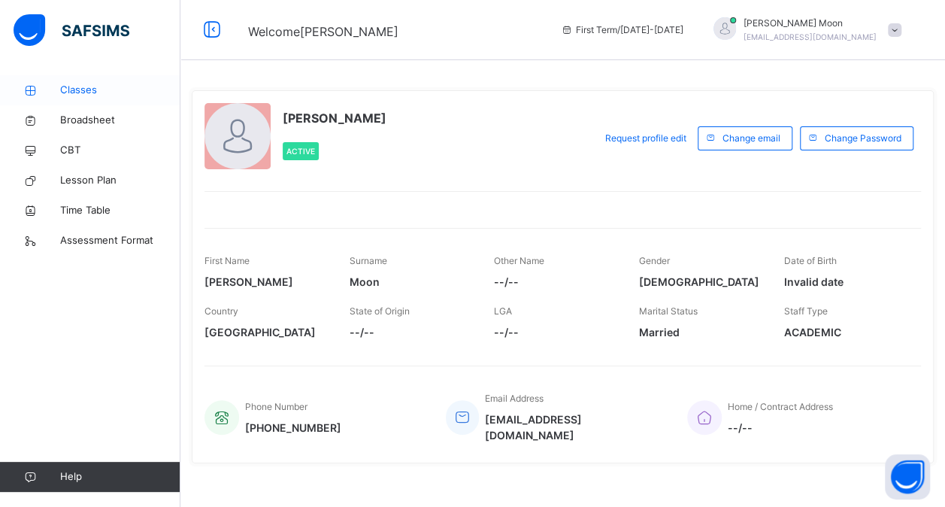
click at [91, 92] on span "Classes" at bounding box center [120, 90] width 120 height 15
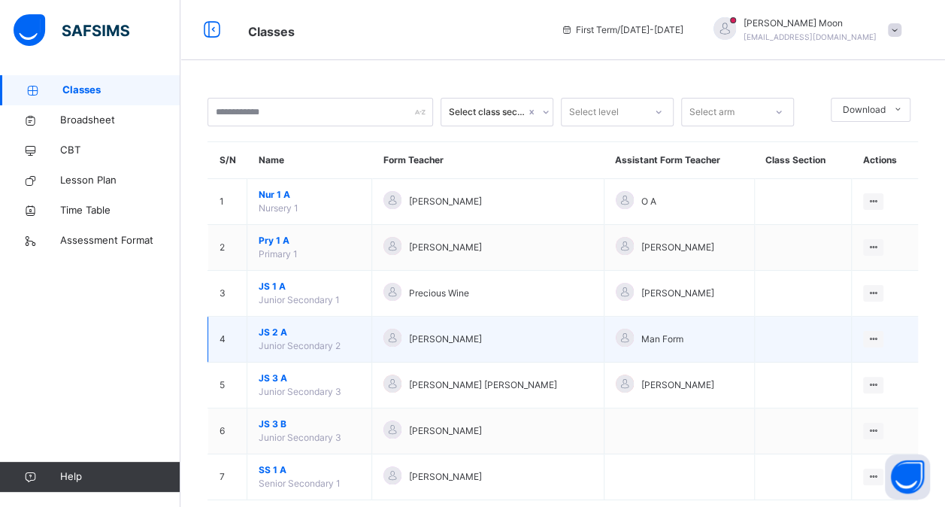
click at [272, 335] on span "JS 2 A" at bounding box center [310, 333] width 102 height 14
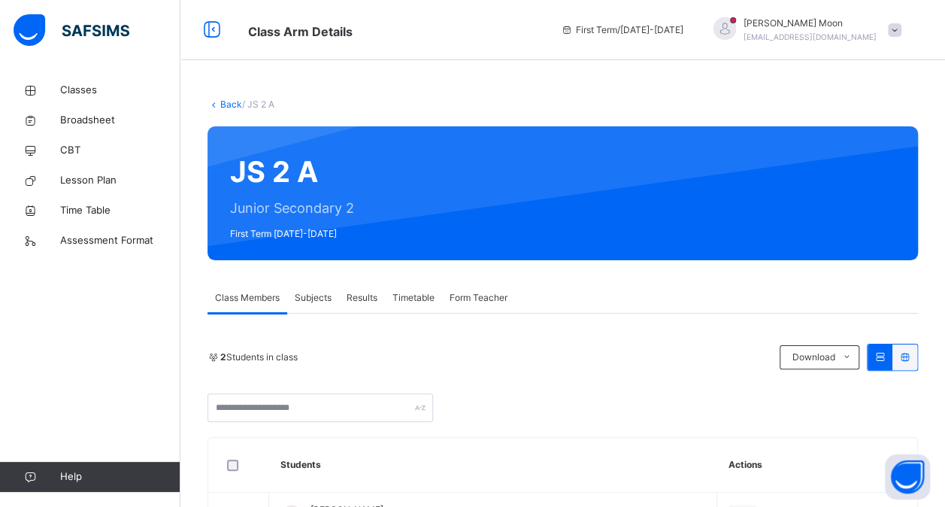
click at [314, 306] on div "Subjects" at bounding box center [313, 298] width 52 height 30
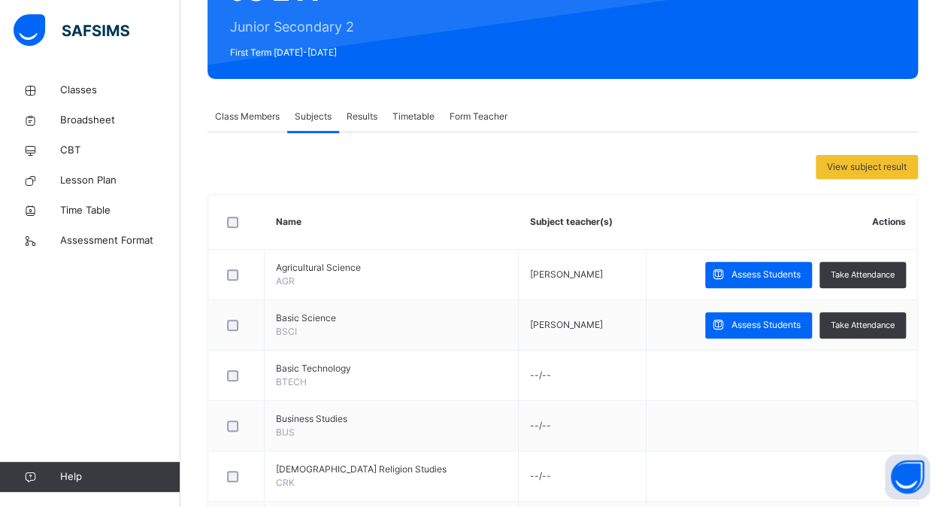
scroll to position [202, 0]
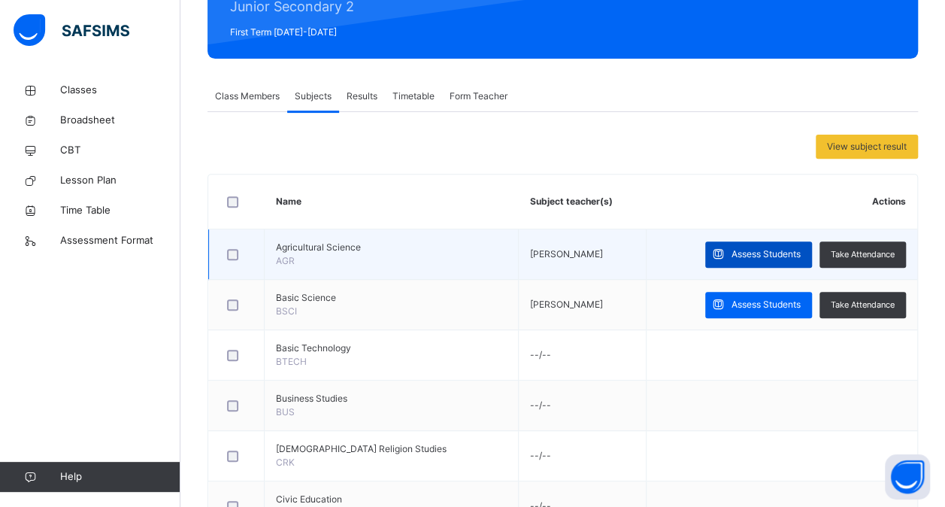
click at [757, 253] on span "Assess Students" at bounding box center [766, 254] width 69 height 14
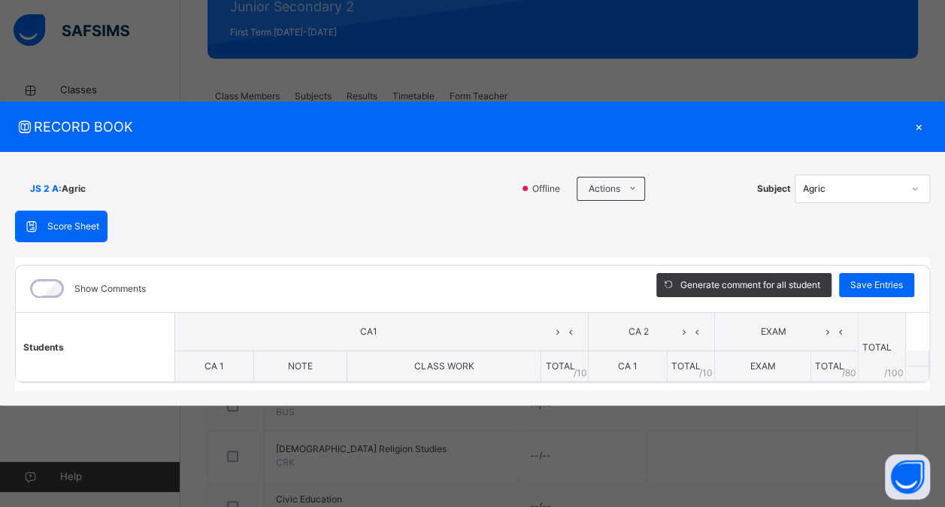
click at [756, 363] on span "EXAM" at bounding box center [763, 365] width 26 height 11
click at [616, 360] on th "CA 1" at bounding box center [628, 366] width 79 height 32
click at [479, 365] on th "CLASS WORK" at bounding box center [444, 366] width 194 height 32
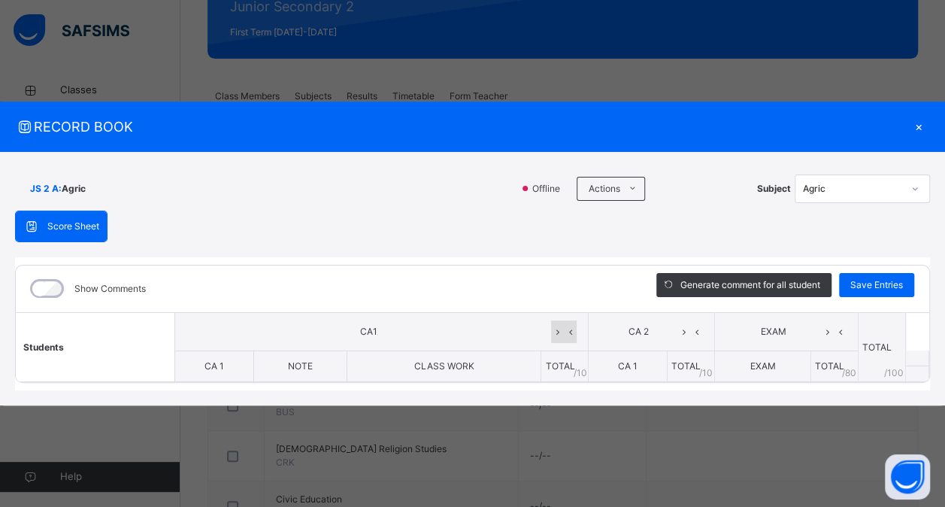
click at [562, 331] on icon at bounding box center [557, 331] width 13 height 23
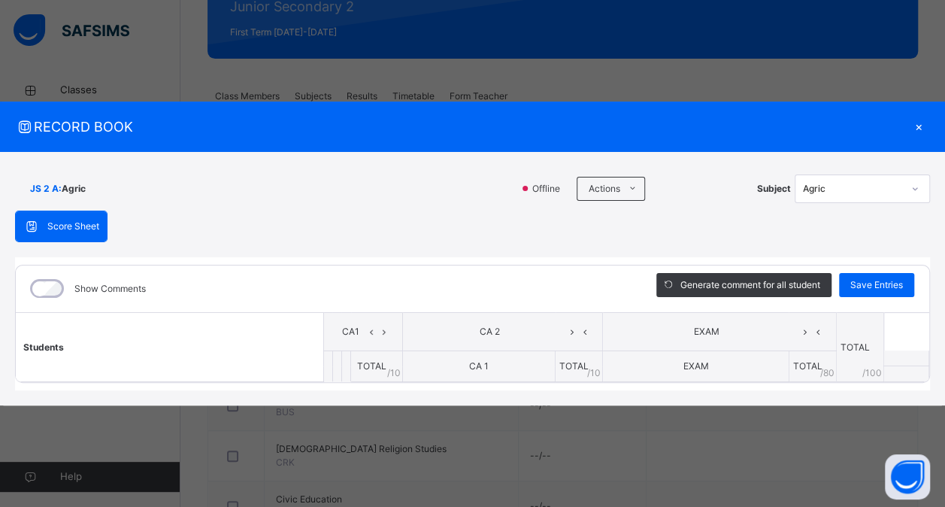
click at [562, 331] on span "CA 2" at bounding box center [489, 332] width 151 height 14
click at [577, 329] on icon at bounding box center [571, 331] width 13 height 23
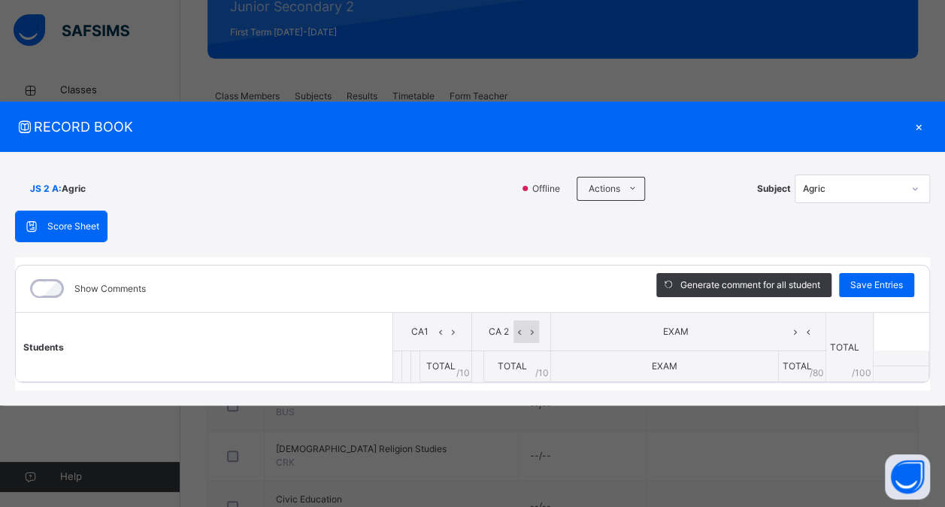
click at [534, 332] on icon at bounding box center [532, 331] width 13 height 23
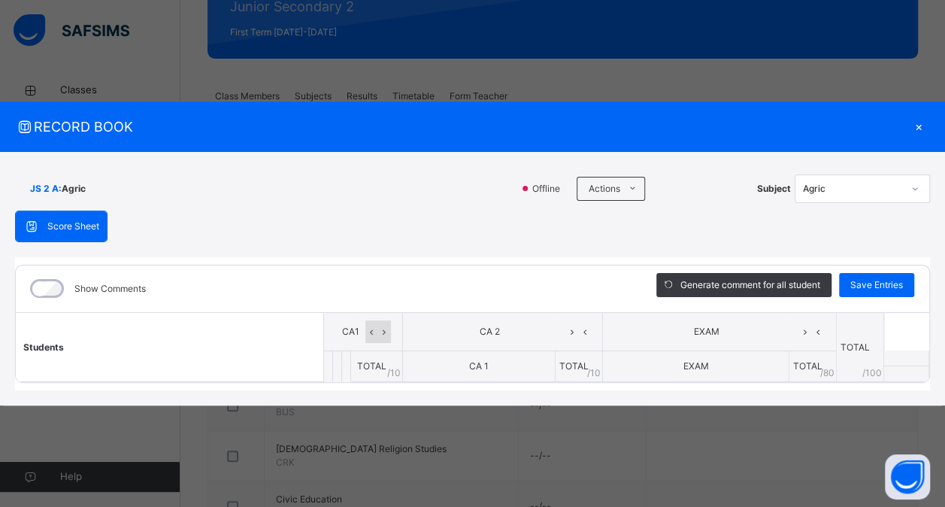
click at [377, 335] on icon at bounding box center [371, 331] width 13 height 23
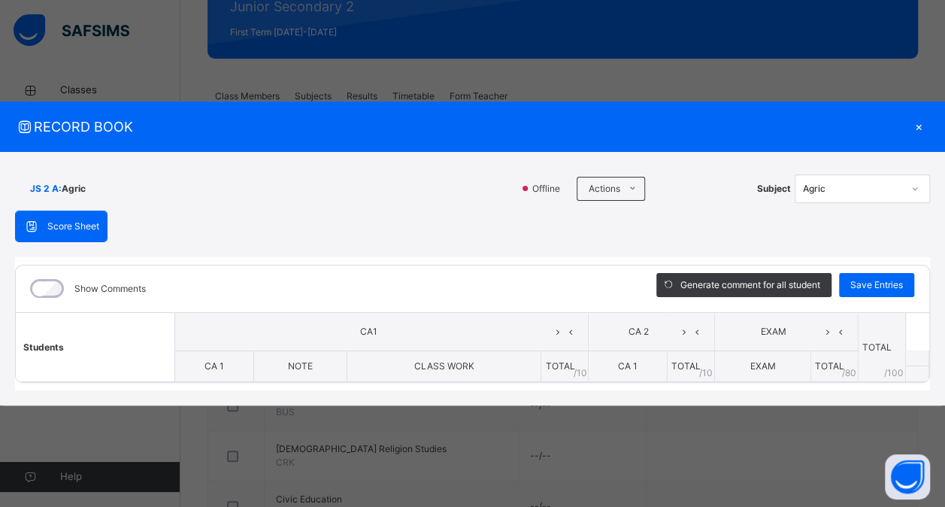
click at [311, 372] on th "NOTE" at bounding box center [300, 366] width 94 height 32
click at [789, 329] on span "EXAM" at bounding box center [773, 332] width 95 height 14
click at [775, 363] on span "EXAM" at bounding box center [763, 365] width 26 height 11
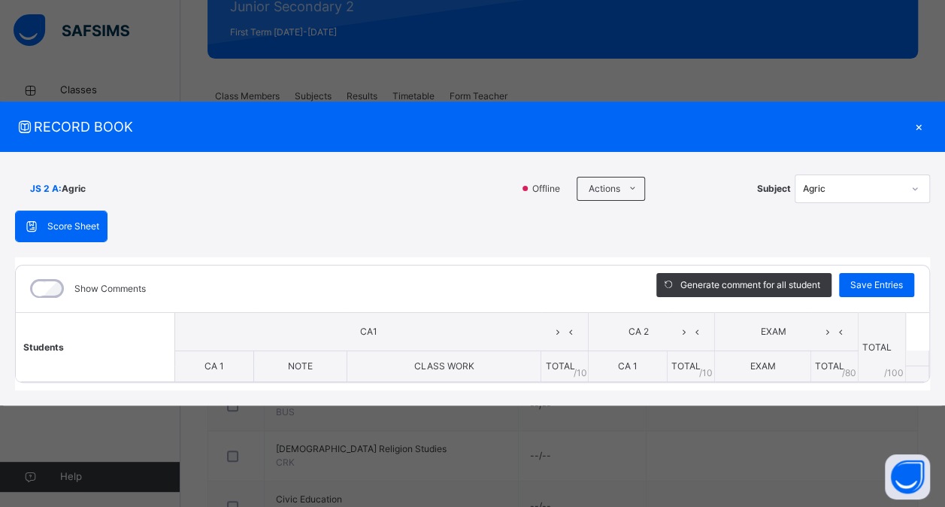
click at [775, 363] on span "EXAM" at bounding box center [763, 365] width 26 height 11
click at [770, 362] on span "EXAM" at bounding box center [763, 365] width 26 height 11
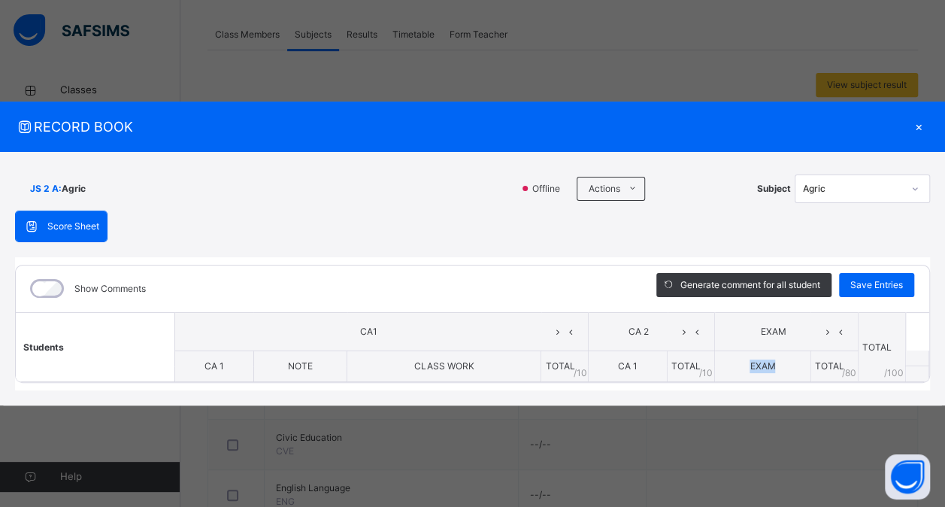
scroll to position [320, 0]
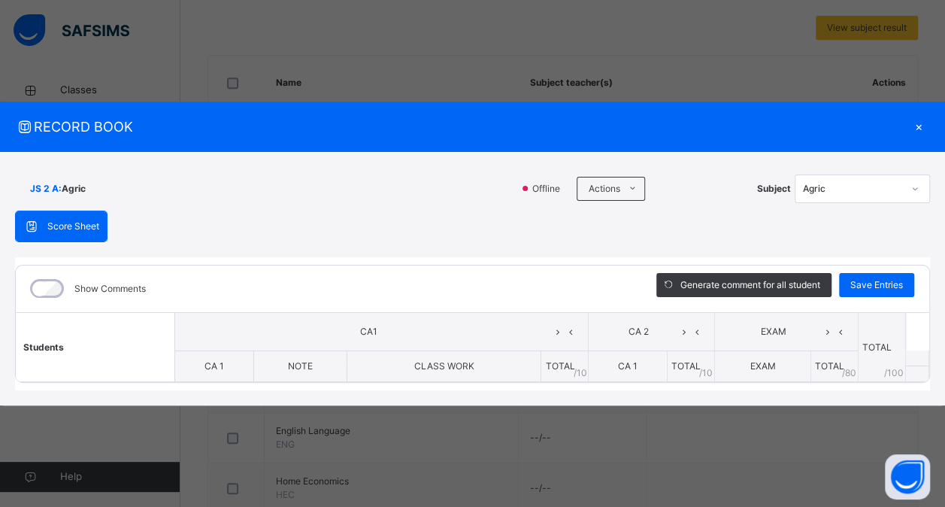
click at [918, 123] on div "×" at bounding box center [919, 127] width 23 height 20
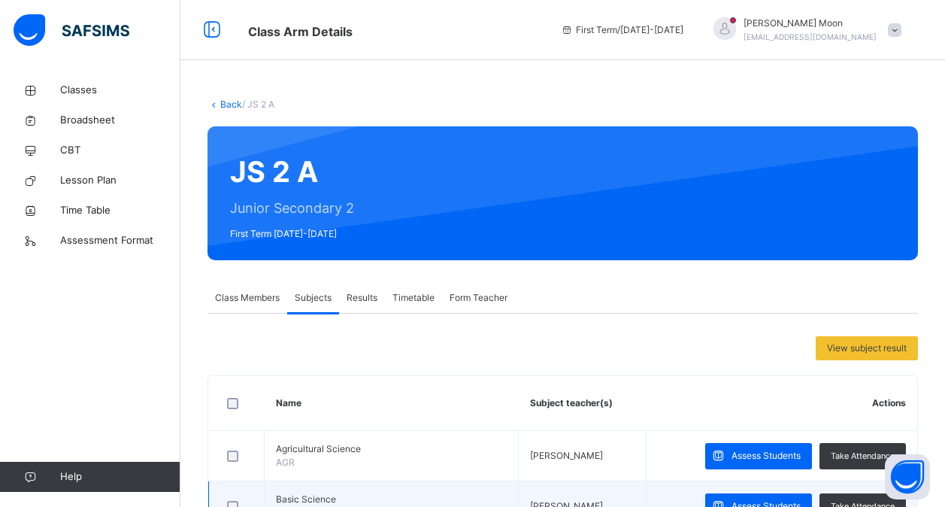
scroll to position [167, 0]
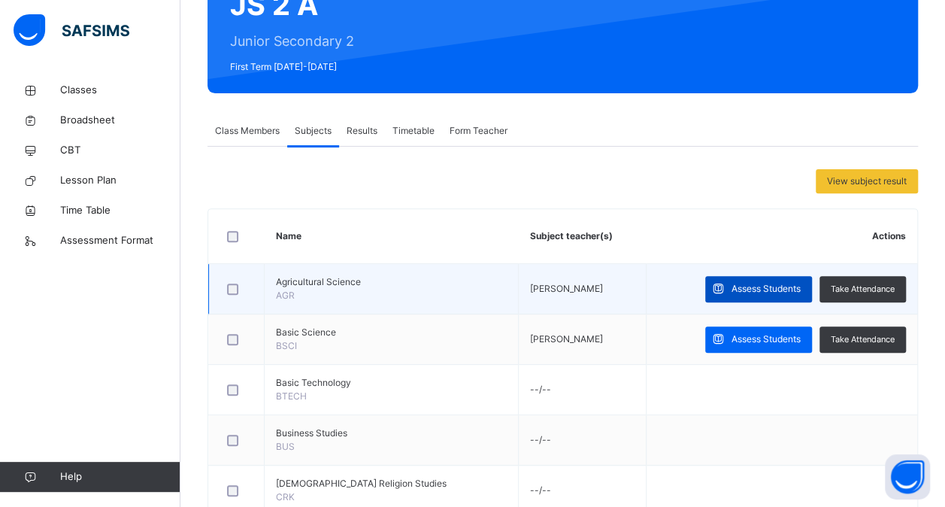
click at [793, 284] on span "Assess Students" at bounding box center [766, 289] width 69 height 14
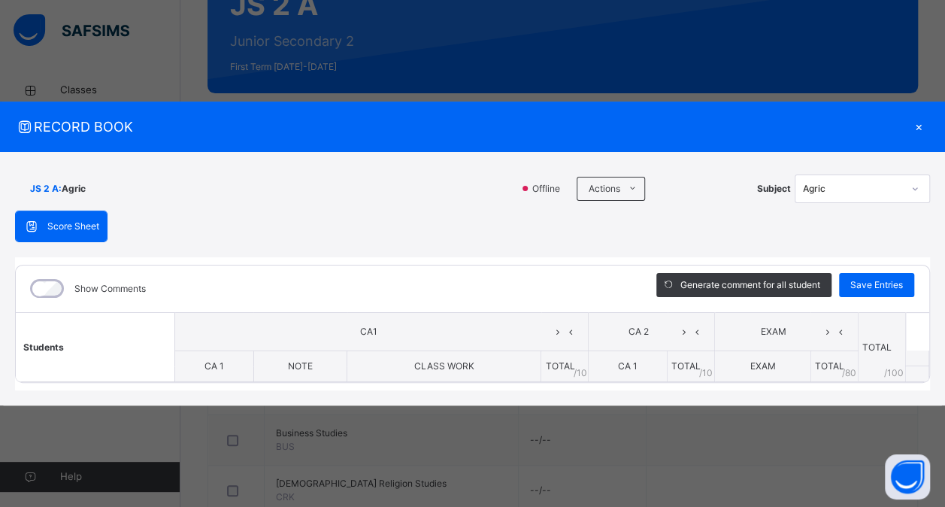
click at [916, 129] on div "×" at bounding box center [919, 127] width 23 height 20
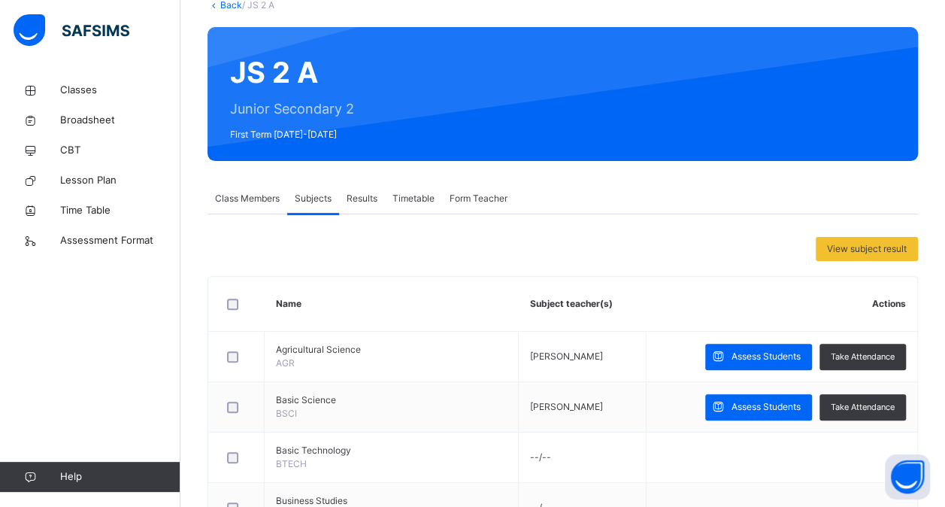
scroll to position [0, 0]
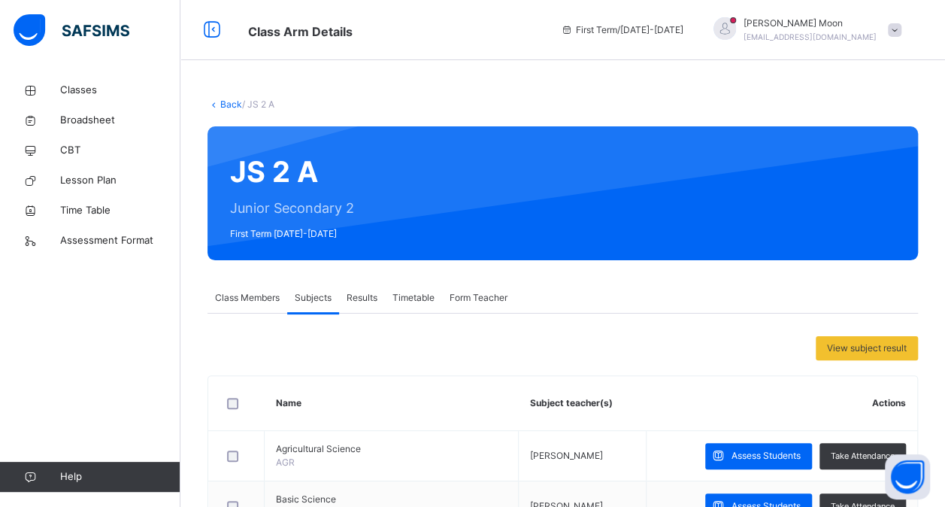
click at [902, 31] on span at bounding box center [895, 30] width 14 height 14
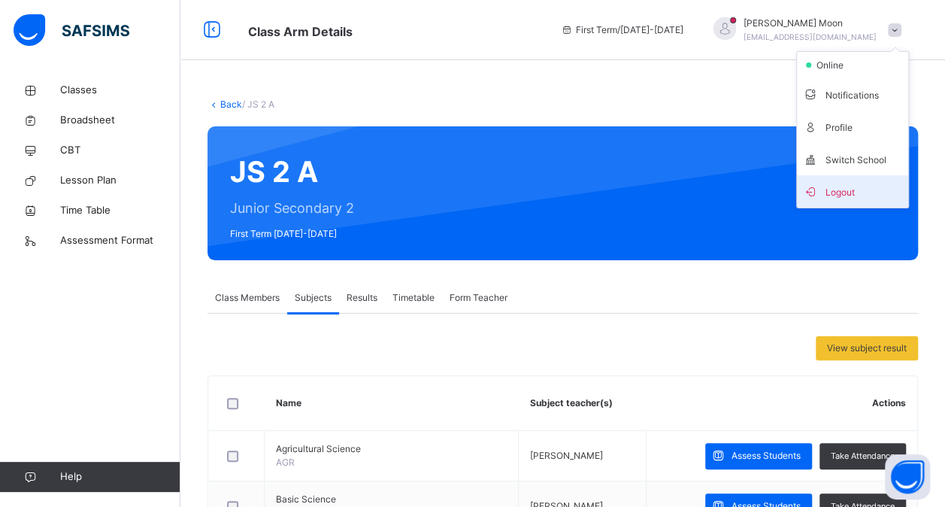
click at [857, 187] on span "Logout" at bounding box center [852, 191] width 99 height 20
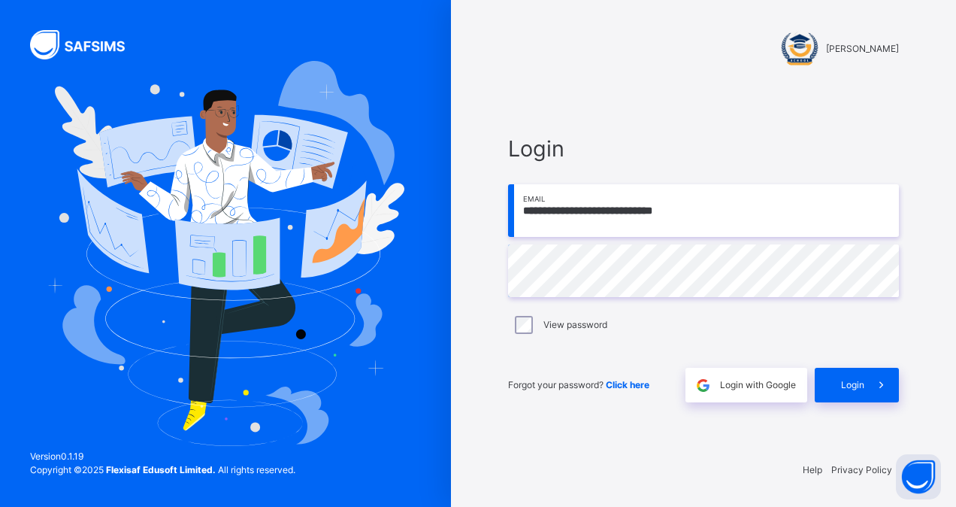
click at [742, 224] on input "**********" at bounding box center [703, 210] width 391 height 53
click at [859, 386] on span "Login" at bounding box center [852, 385] width 23 height 14
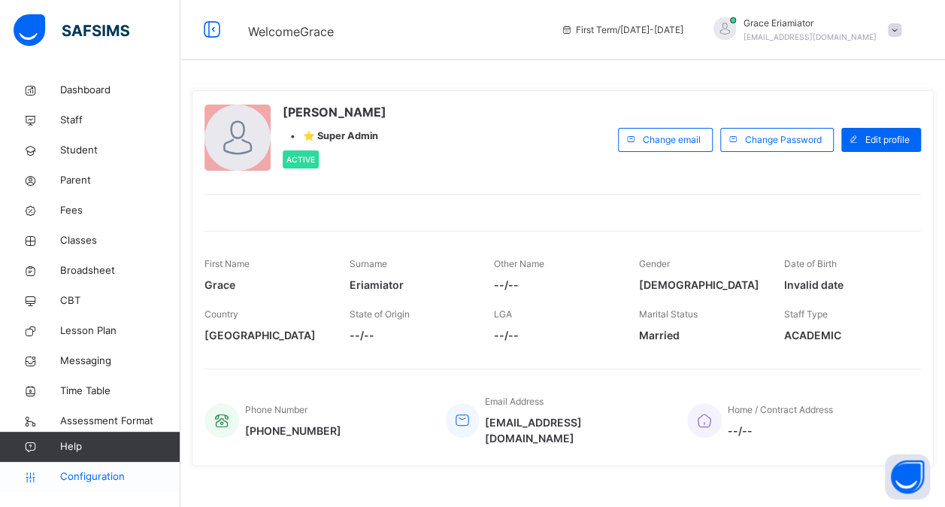
click at [110, 477] on span "Configuration" at bounding box center [120, 476] width 120 height 15
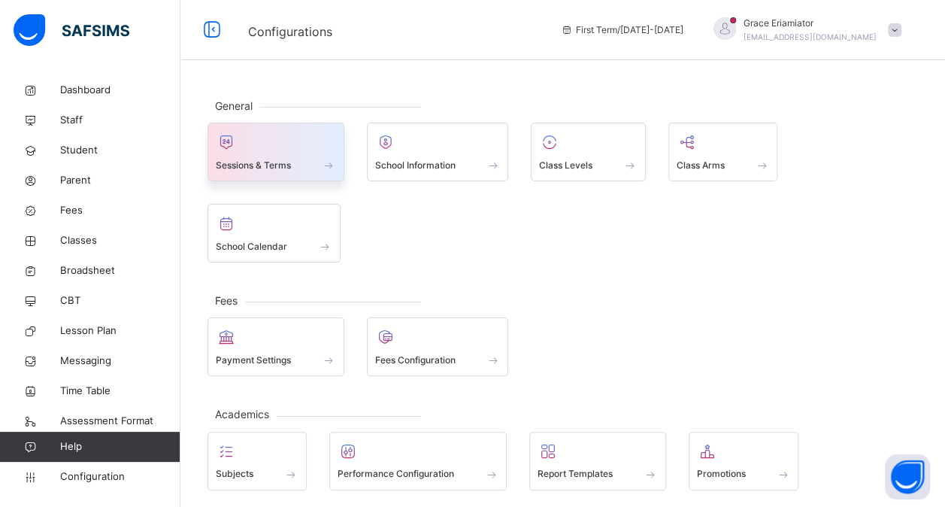
click at [289, 155] on span at bounding box center [276, 155] width 120 height 4
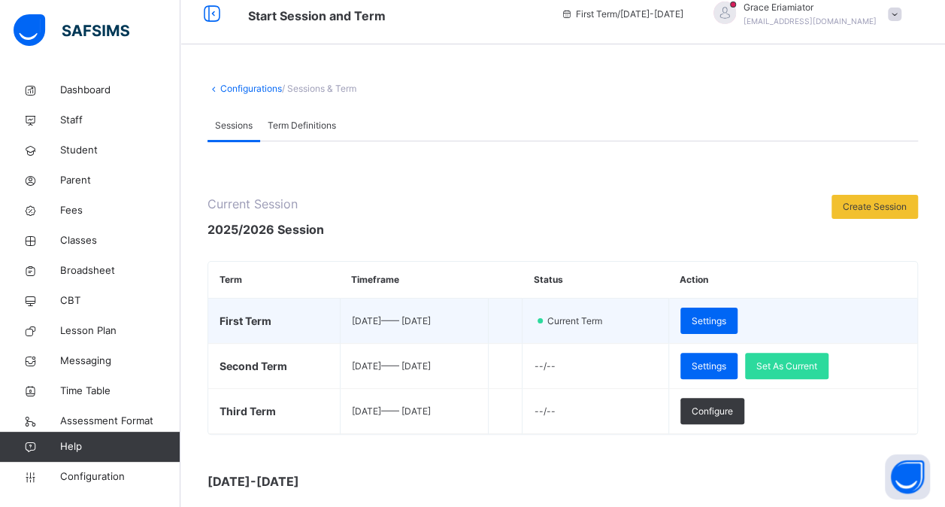
scroll to position [15, 0]
click at [481, 329] on td "2025-07-01 —— 2025-10-02" at bounding box center [414, 321] width 149 height 45
click at [720, 320] on span "Settings" at bounding box center [709, 322] width 35 height 14
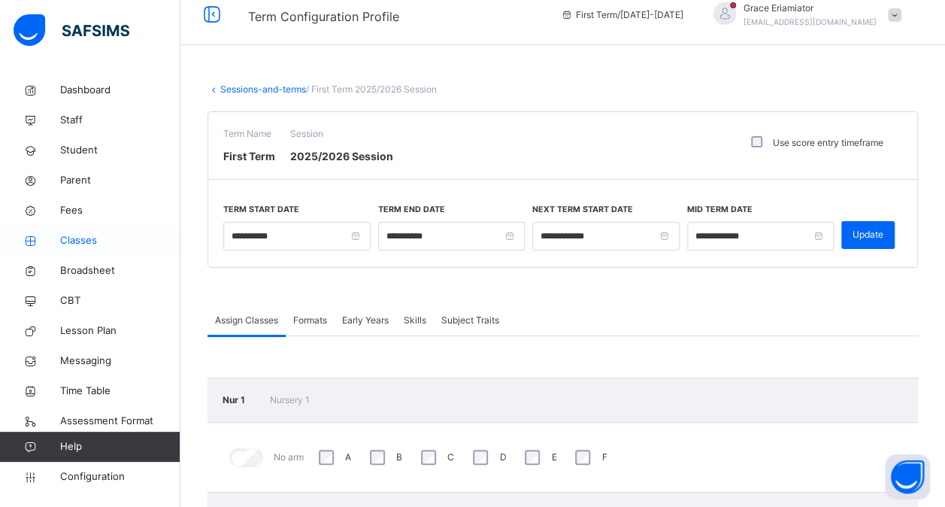
click at [79, 235] on span "Classes" at bounding box center [120, 240] width 120 height 15
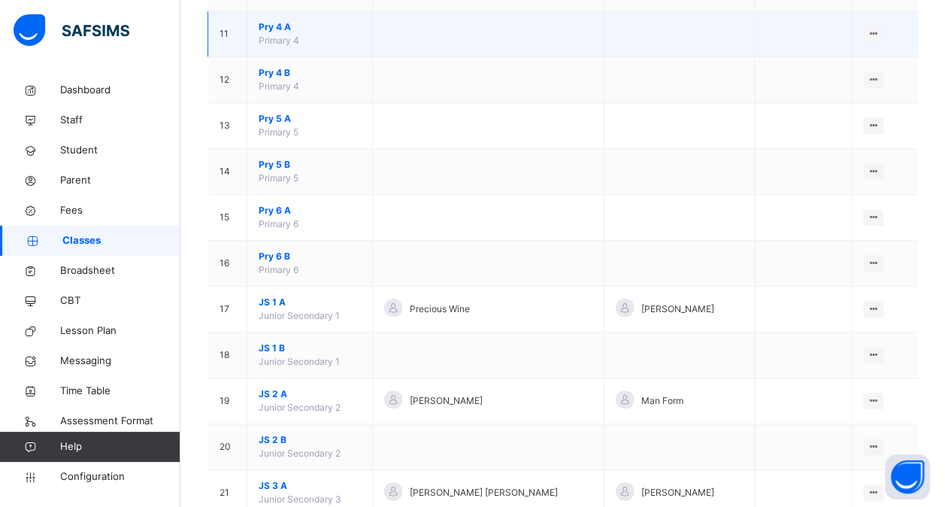
scroll to position [628, 0]
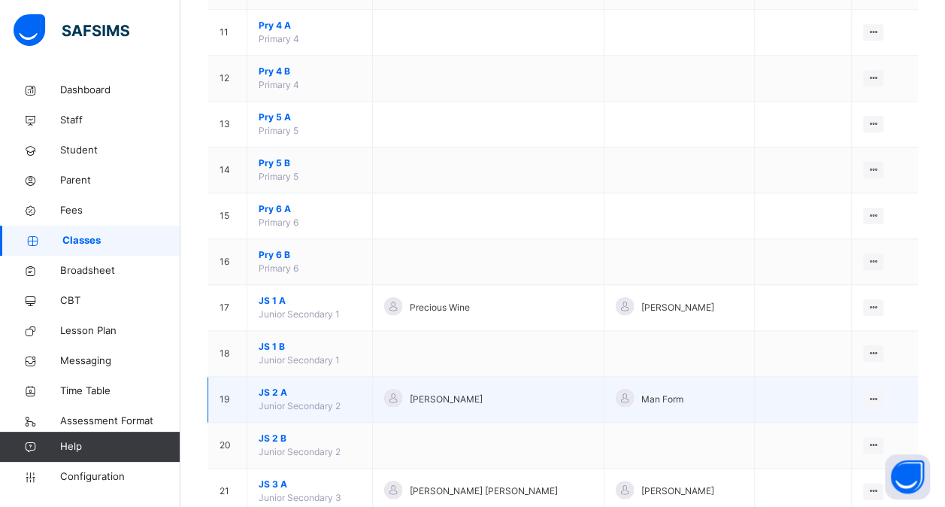
click at [278, 386] on span "JS 2 A" at bounding box center [310, 393] width 102 height 14
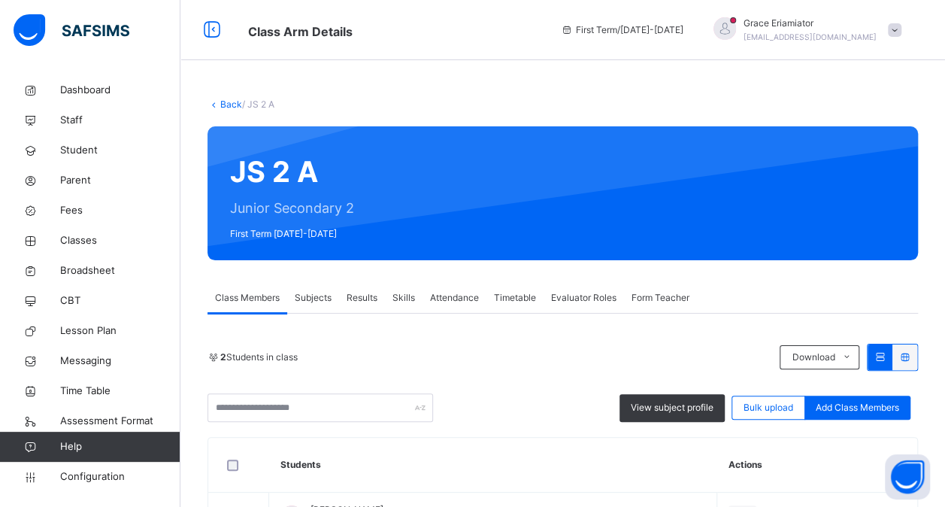
scroll to position [167, 0]
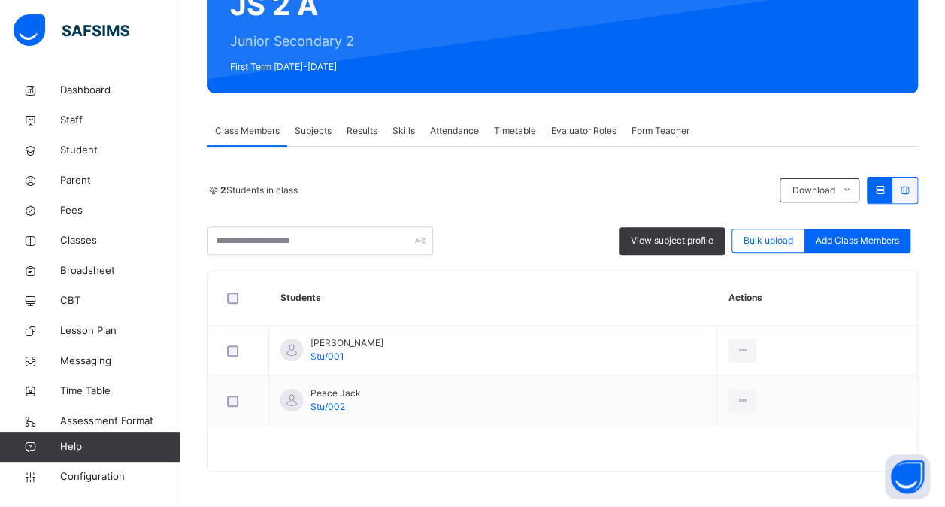
click at [317, 124] on span "Subjects" at bounding box center [313, 131] width 37 height 14
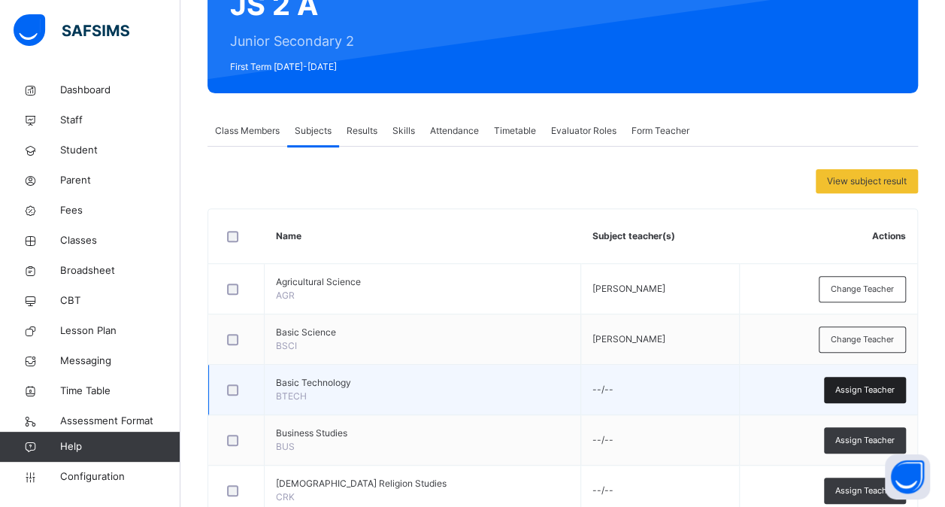
click at [868, 386] on span "Assign Teacher" at bounding box center [864, 389] width 59 height 13
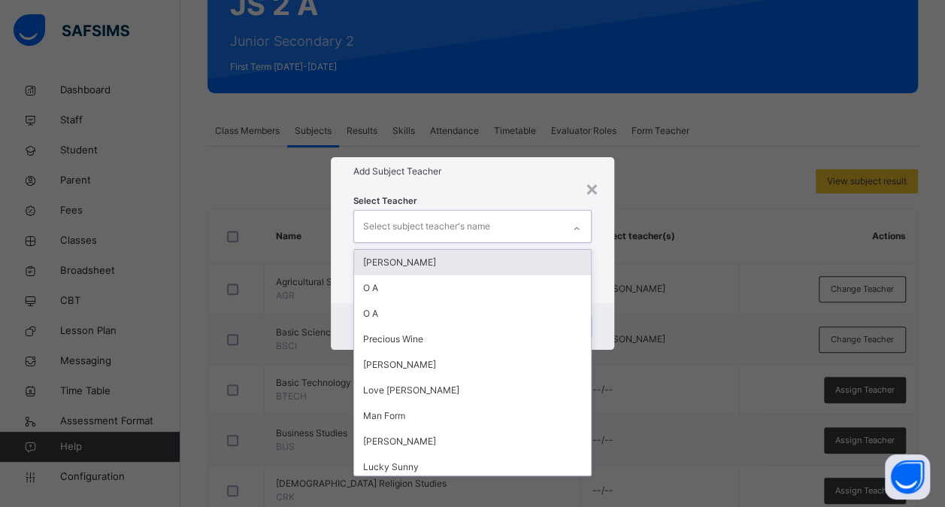
click at [514, 233] on div "Select subject teacher's name" at bounding box center [458, 227] width 208 height 32
click at [481, 257] on div "[PERSON_NAME]" at bounding box center [472, 263] width 237 height 26
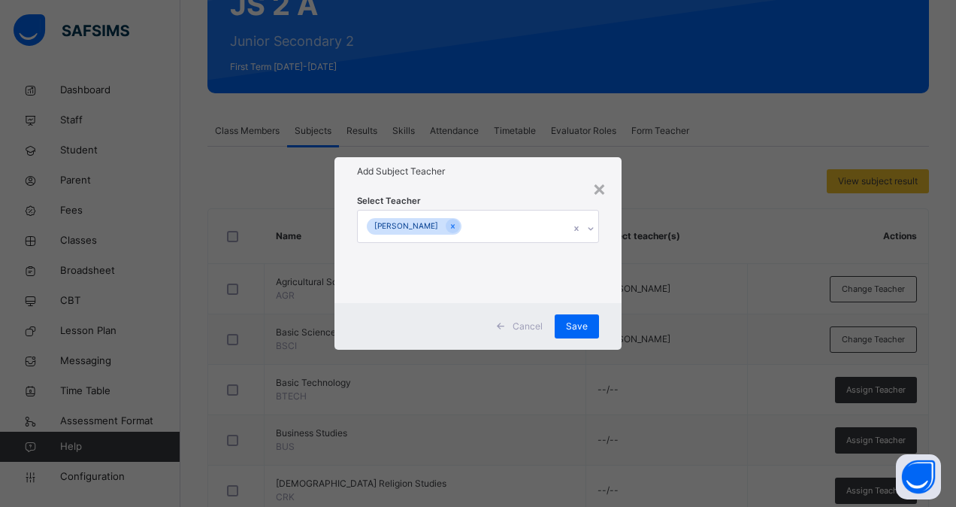
click at [553, 189] on div "Select Teacher Grace Eriamiator" at bounding box center [478, 244] width 287 height 117
click at [578, 327] on span "Save" at bounding box center [577, 327] width 22 height 14
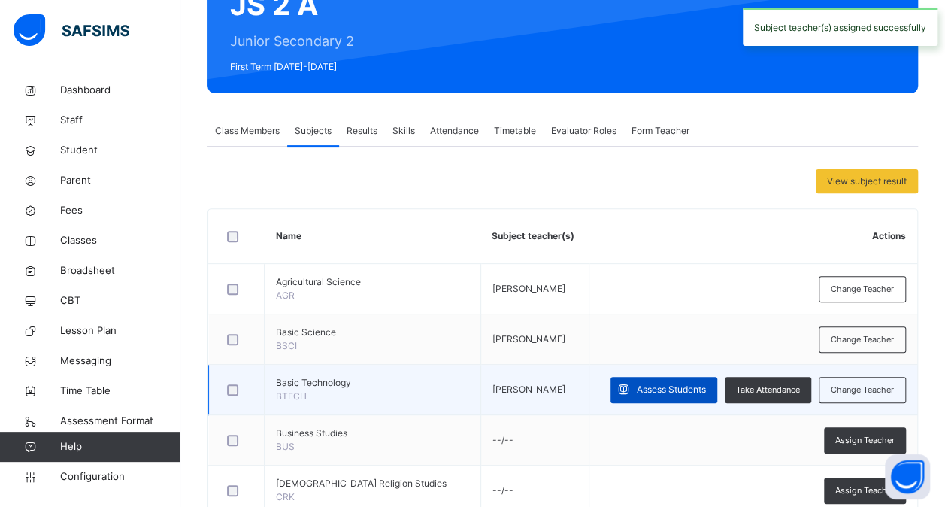
click at [669, 388] on span "Assess Students" at bounding box center [671, 390] width 69 height 14
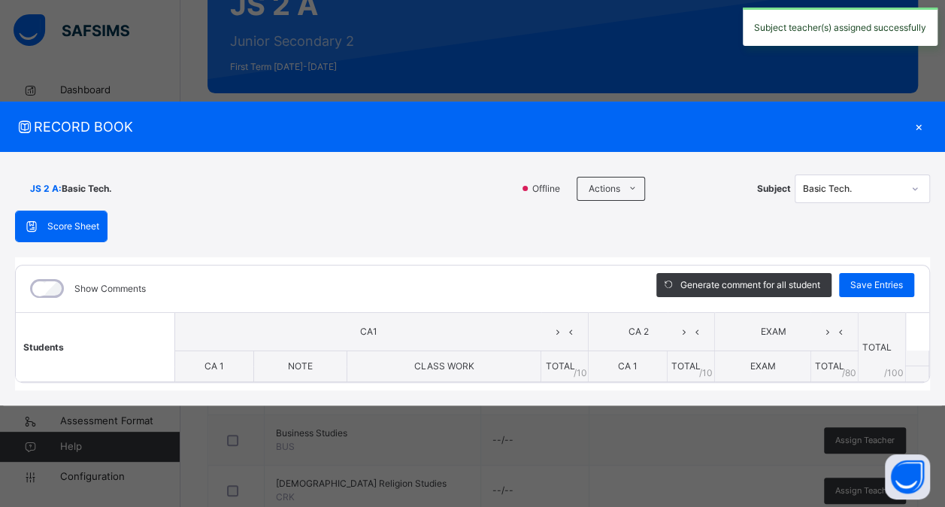
click at [630, 359] on th "CA 1" at bounding box center [628, 366] width 79 height 32
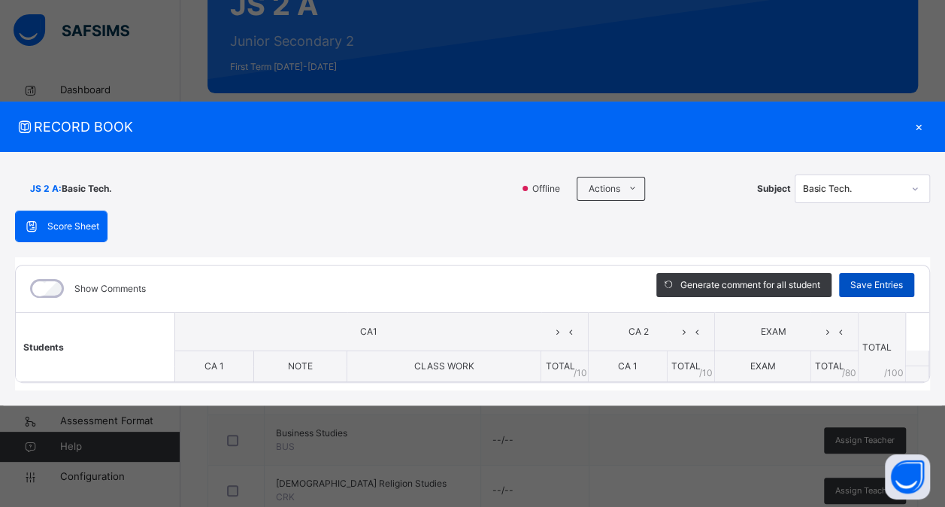
click at [862, 284] on span "Save Entries" at bounding box center [876, 285] width 53 height 14
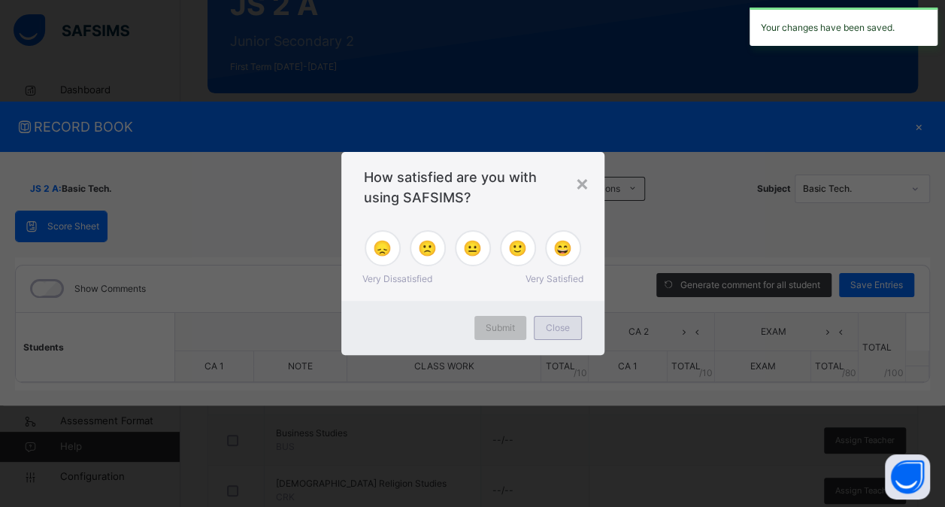
click at [553, 329] on span "Close" at bounding box center [558, 328] width 24 height 14
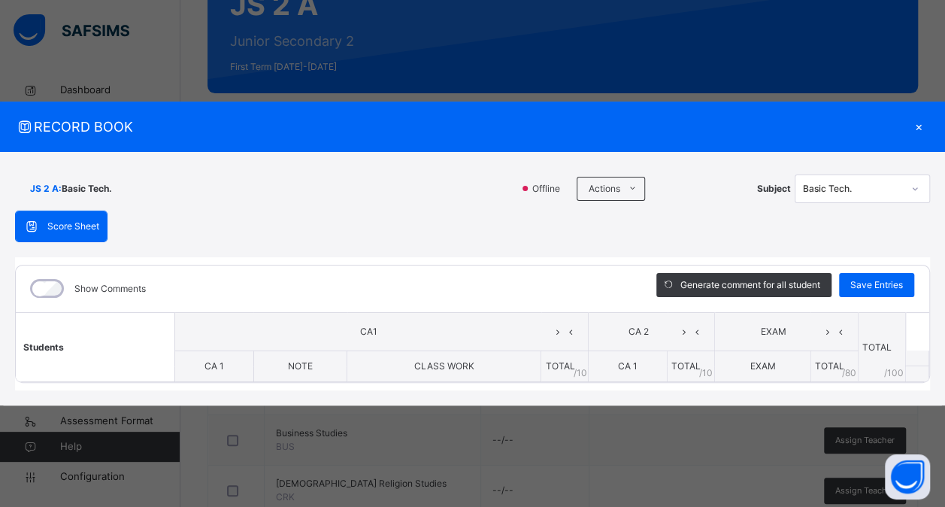
click at [466, 365] on span "CLASS WORK" at bounding box center [444, 365] width 60 height 11
drag, startPoint x: 466, startPoint y: 365, endPoint x: 632, endPoint y: 192, distance: 239.3
click at [632, 192] on icon at bounding box center [632, 189] width 11 height 12
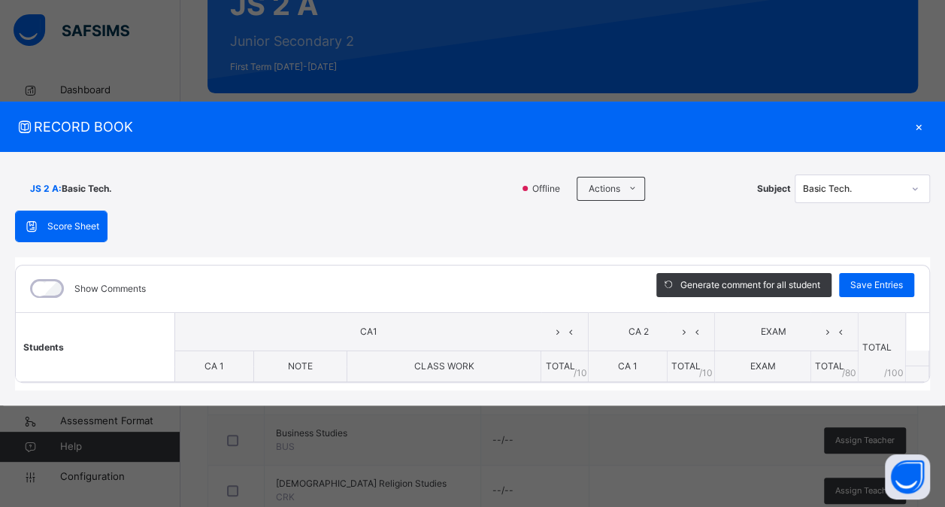
click at [69, 226] on span "Score Sheet" at bounding box center [73, 227] width 52 height 14
click at [42, 223] on span at bounding box center [35, 226] width 24 height 18
click at [86, 220] on div "Score Sheet" at bounding box center [61, 226] width 91 height 30
drag, startPoint x: 223, startPoint y: 377, endPoint x: 229, endPoint y: 367, distance: 12.1
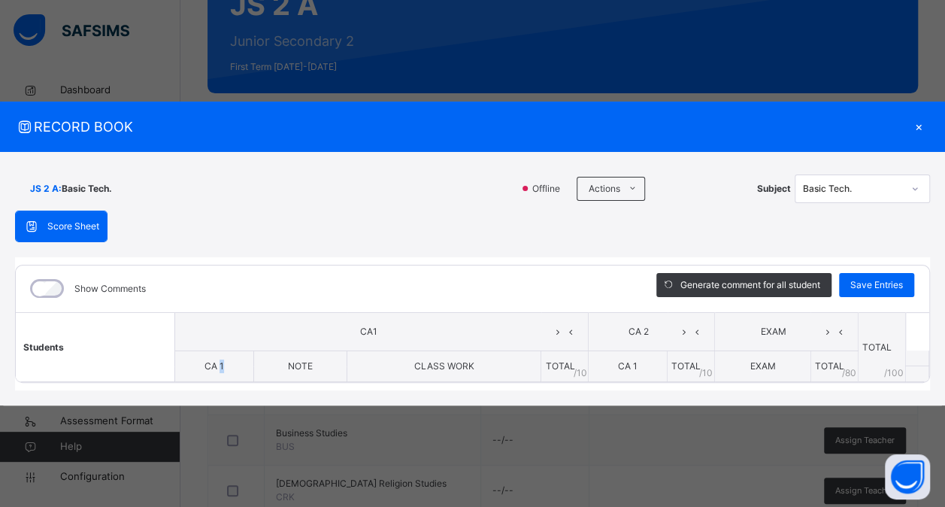
click at [229, 367] on th "CA 1" at bounding box center [213, 366] width 79 height 32
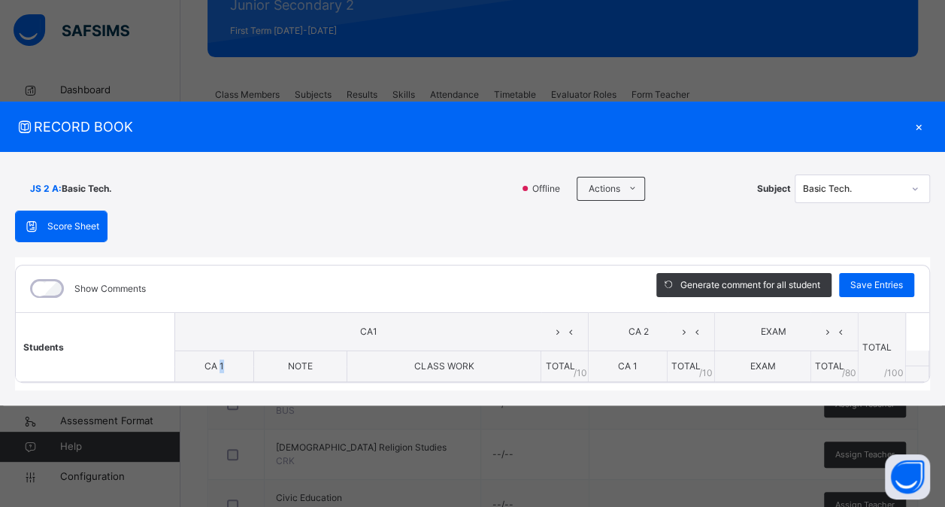
scroll to position [203, 0]
click at [917, 128] on div "×" at bounding box center [919, 127] width 23 height 20
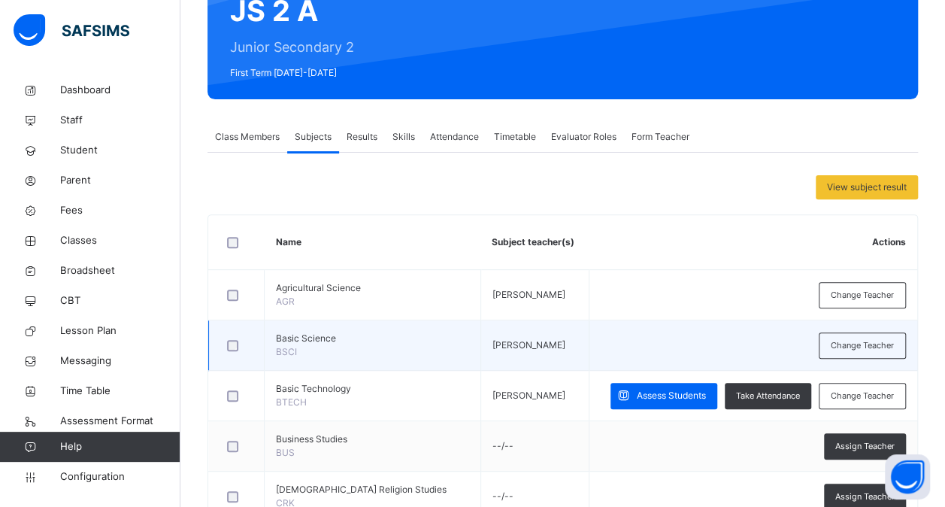
scroll to position [158, 0]
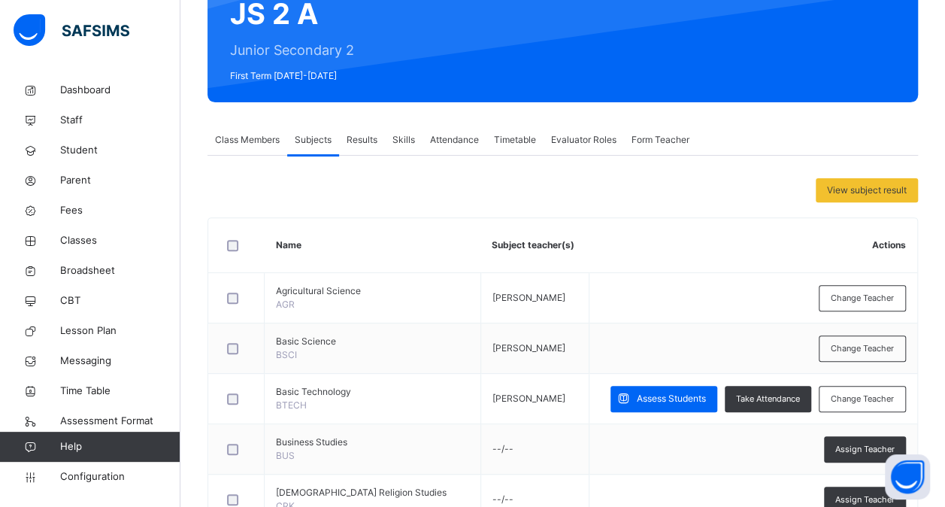
click at [243, 143] on span "Class Members" at bounding box center [247, 140] width 65 height 14
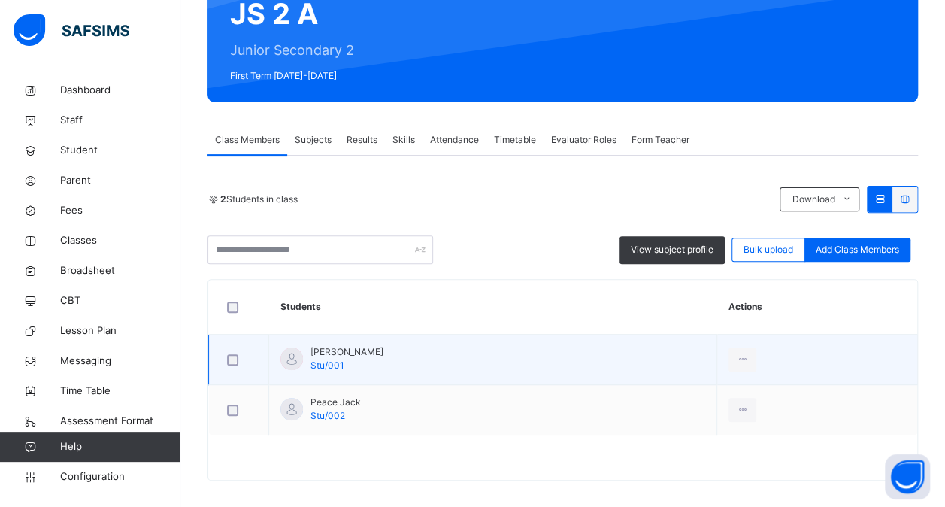
click at [379, 358] on td "Grace Evans Stu/001" at bounding box center [493, 360] width 448 height 50
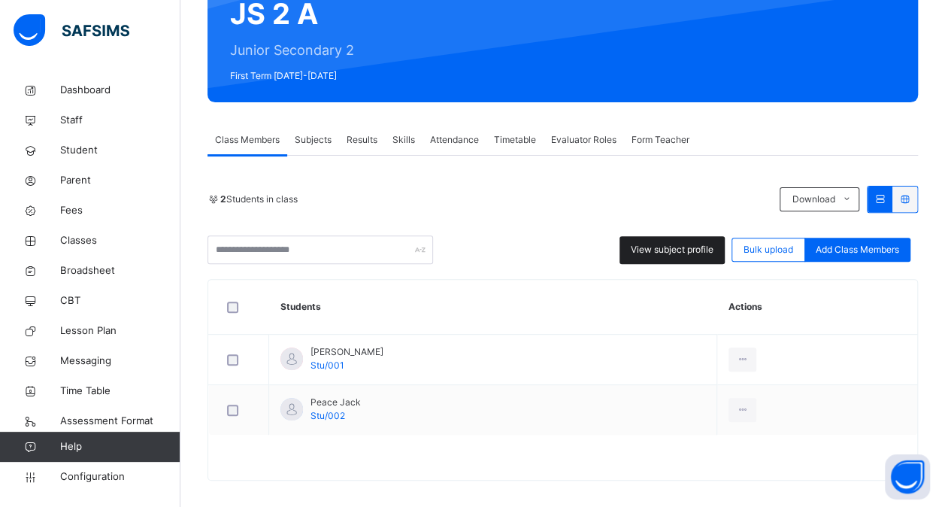
click at [678, 247] on span "View subject profile" at bounding box center [672, 250] width 83 height 14
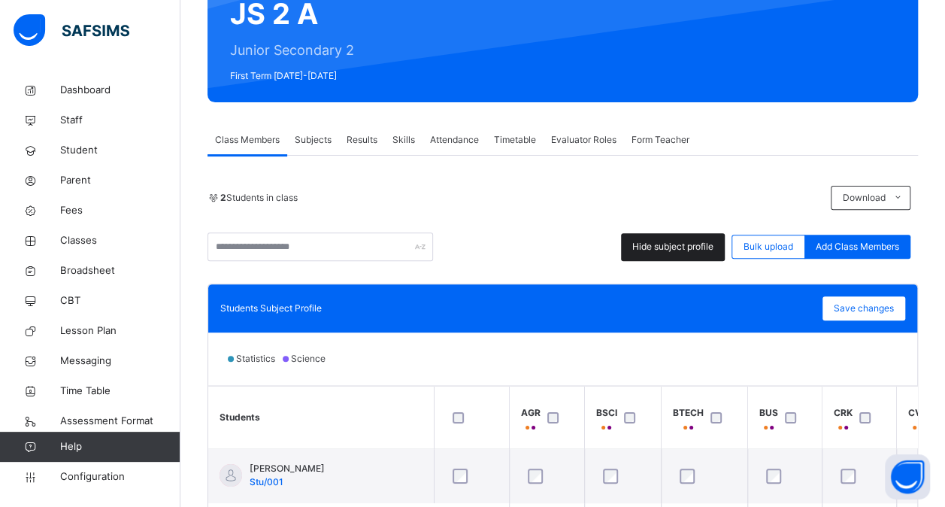
scroll to position [259, 0]
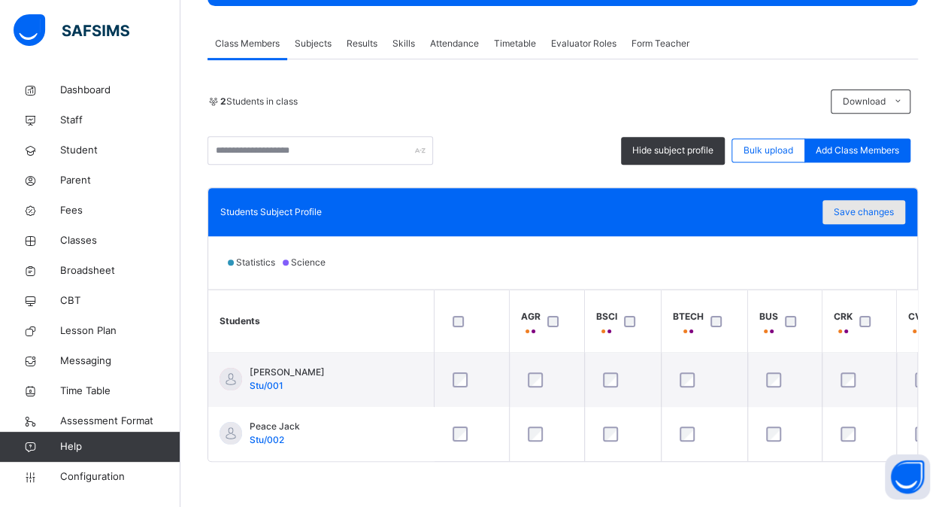
click at [886, 208] on span "Save changes" at bounding box center [864, 212] width 60 height 14
click at [323, 38] on span "Subjects" at bounding box center [313, 44] width 37 height 14
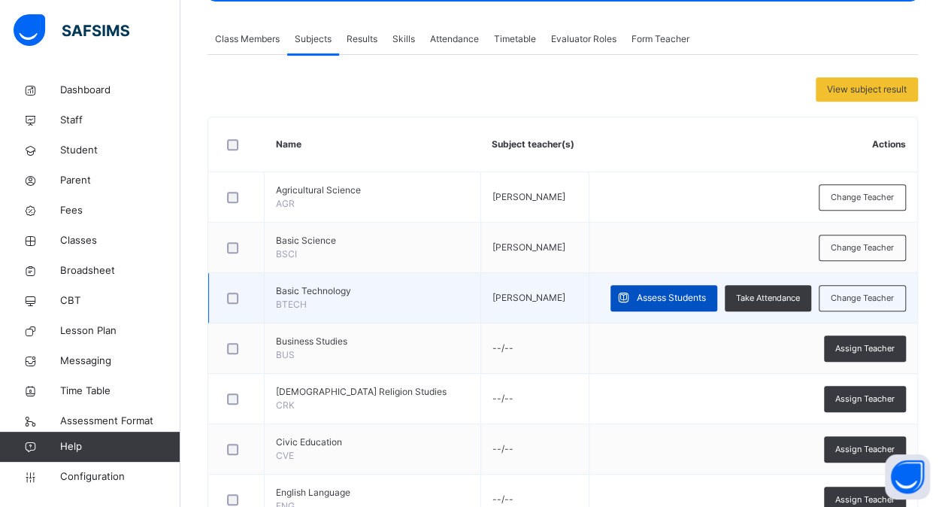
click at [654, 293] on span "Assess Students" at bounding box center [671, 298] width 69 height 14
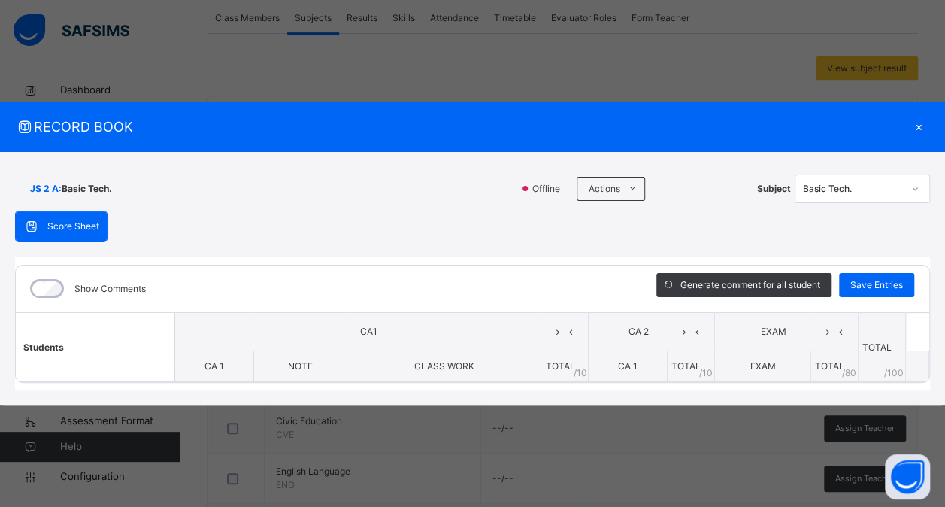
scroll to position [279, 0]
click at [920, 128] on div "×" at bounding box center [919, 127] width 23 height 20
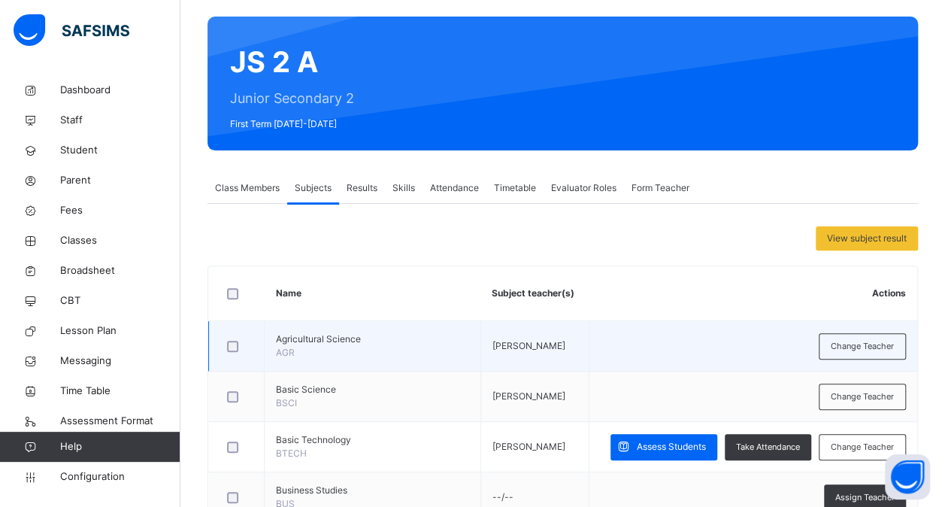
scroll to position [109, 0]
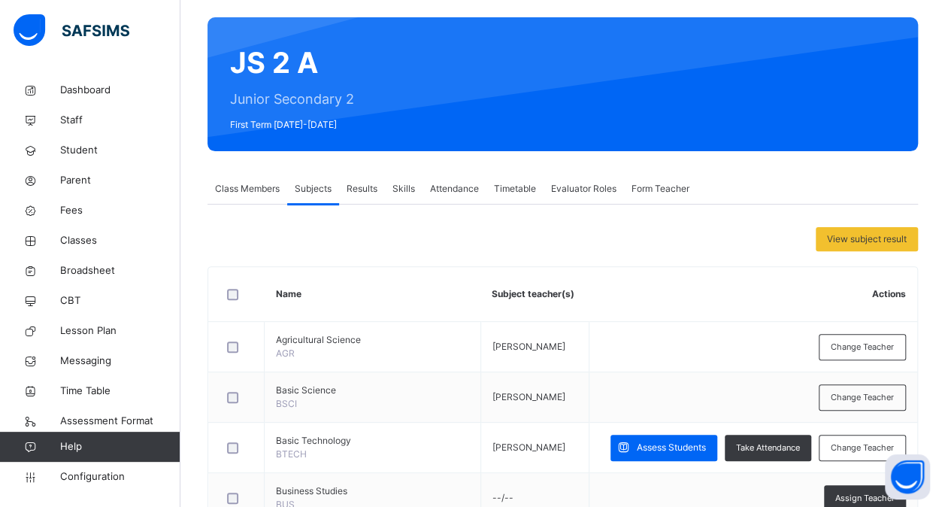
click at [241, 189] on span "Class Members" at bounding box center [247, 189] width 65 height 14
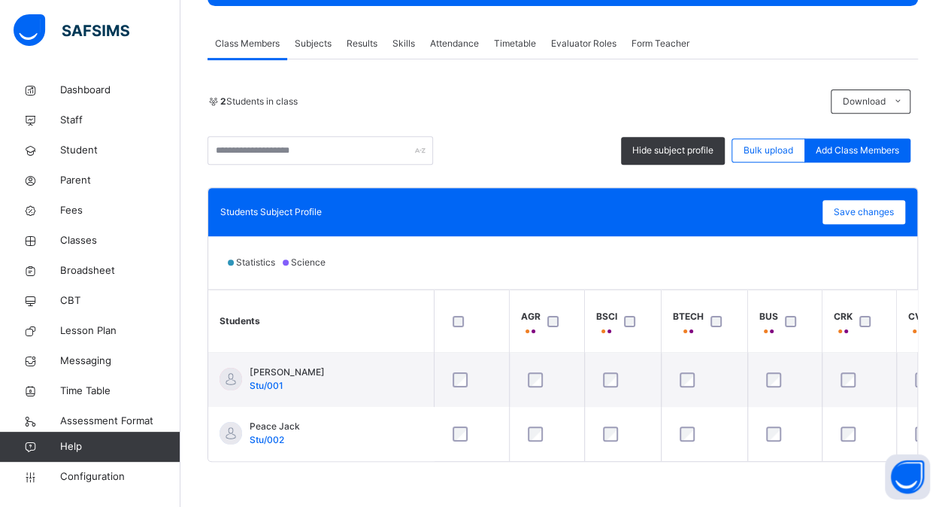
scroll to position [259, 0]
click at [875, 208] on span "Save changes" at bounding box center [864, 212] width 60 height 14
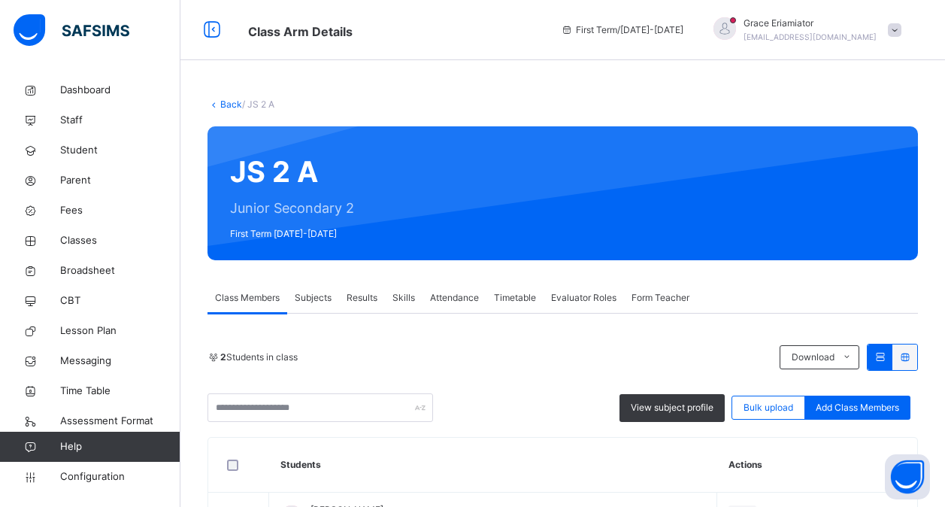
scroll to position [150, 0]
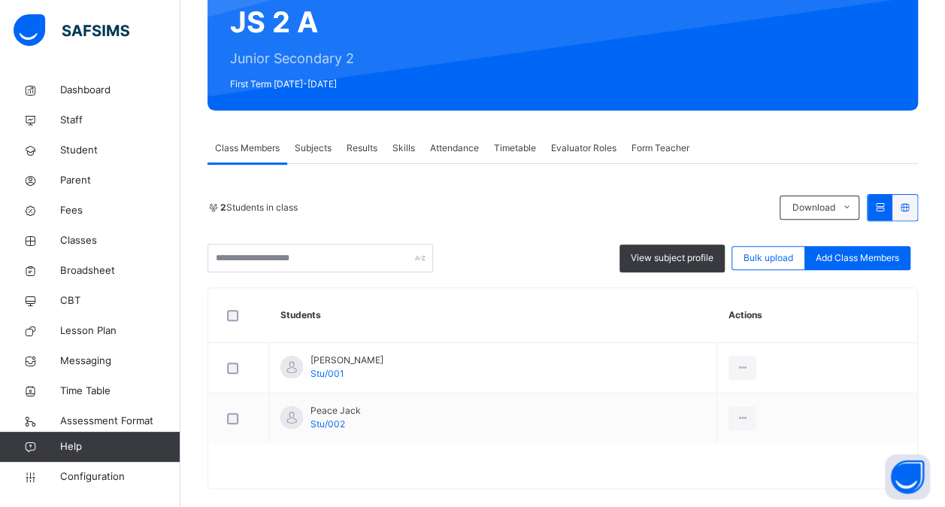
click at [314, 147] on span "Subjects" at bounding box center [313, 148] width 37 height 14
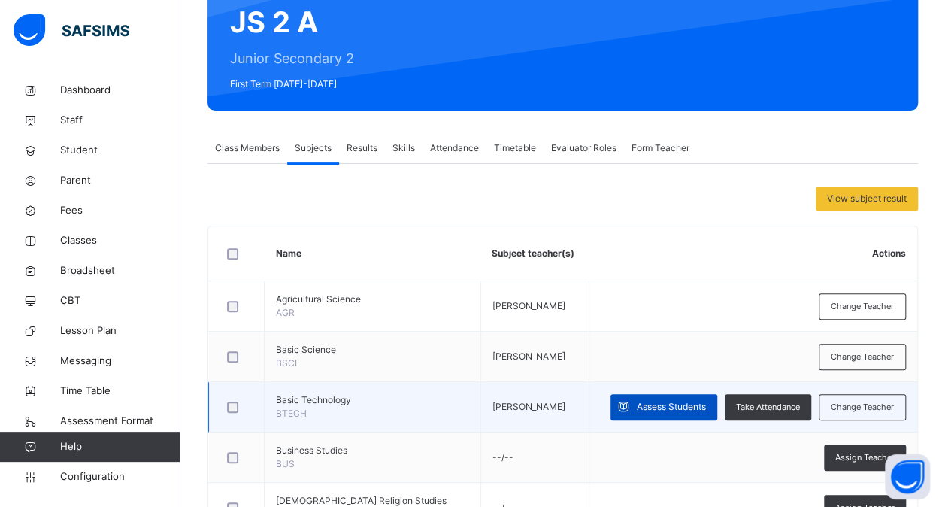
click at [668, 401] on span "Assess Students" at bounding box center [671, 407] width 69 height 14
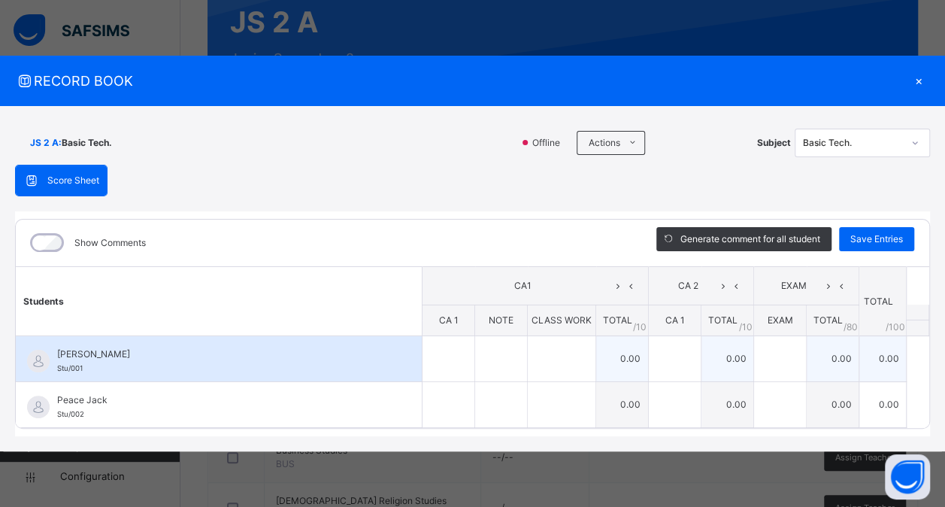
click at [628, 356] on td "0.00" at bounding box center [622, 359] width 53 height 46
drag, startPoint x: 628, startPoint y: 356, endPoint x: 641, endPoint y: 358, distance: 12.9
click at [641, 358] on td "0.00" at bounding box center [622, 359] width 53 height 46
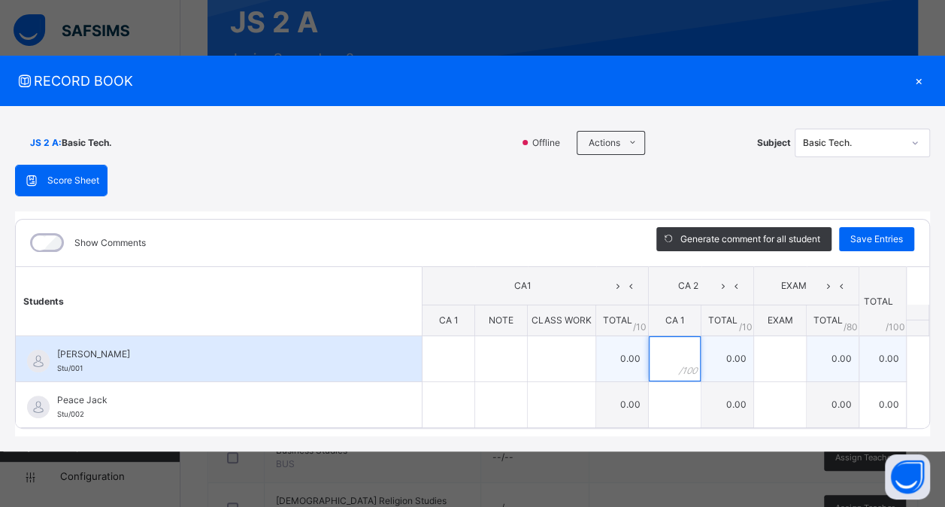
click at [674, 358] on input "text" at bounding box center [675, 358] width 52 height 45
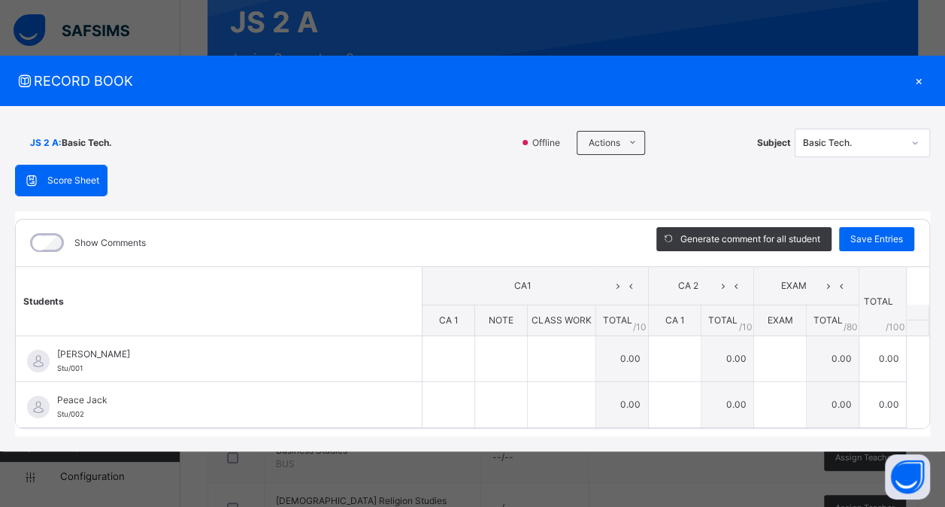
click at [920, 82] on div "×" at bounding box center [919, 81] width 23 height 20
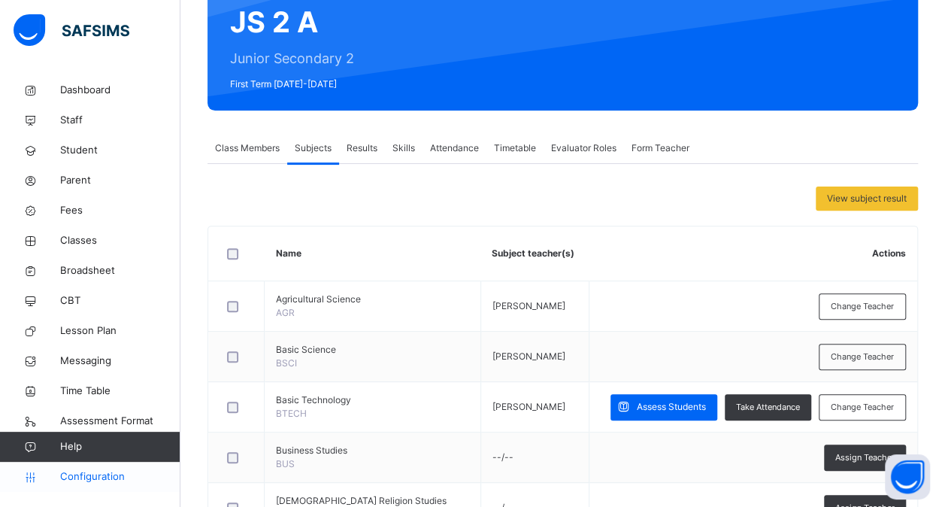
click at [102, 478] on span "Configuration" at bounding box center [120, 476] width 120 height 15
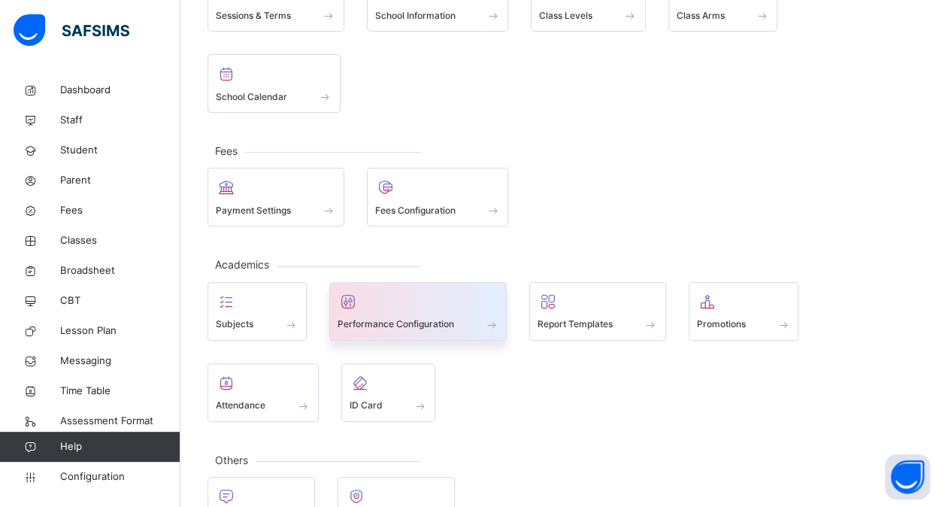
click at [435, 307] on div at bounding box center [419, 301] width 162 height 23
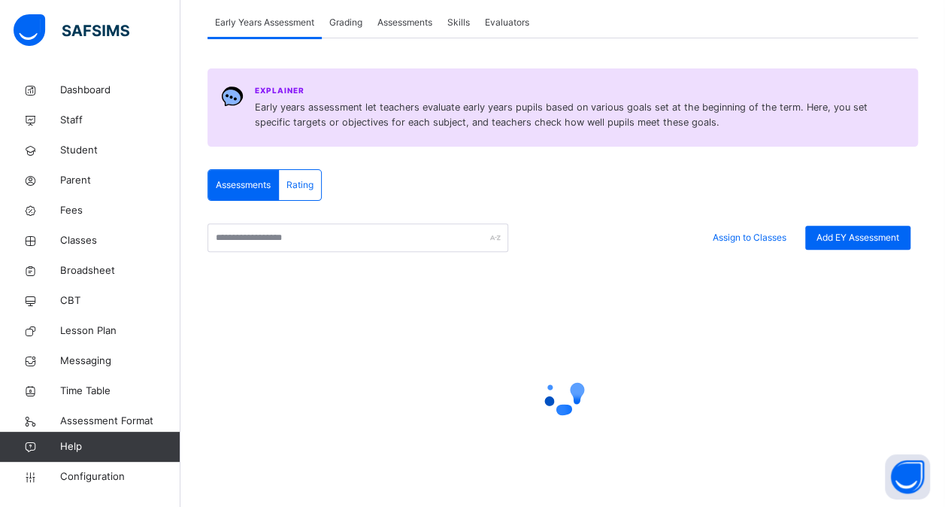
scroll to position [150, 0]
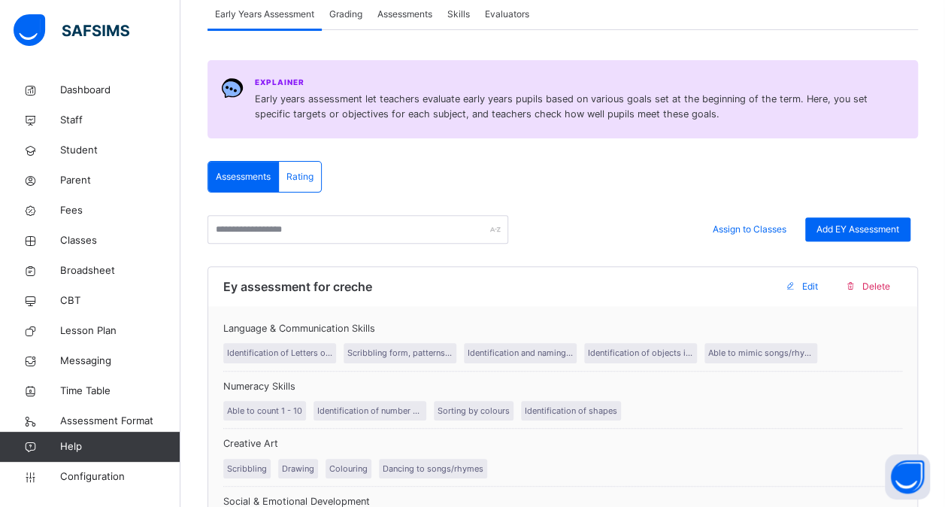
click at [416, 21] on div "Assessments" at bounding box center [405, 14] width 70 height 30
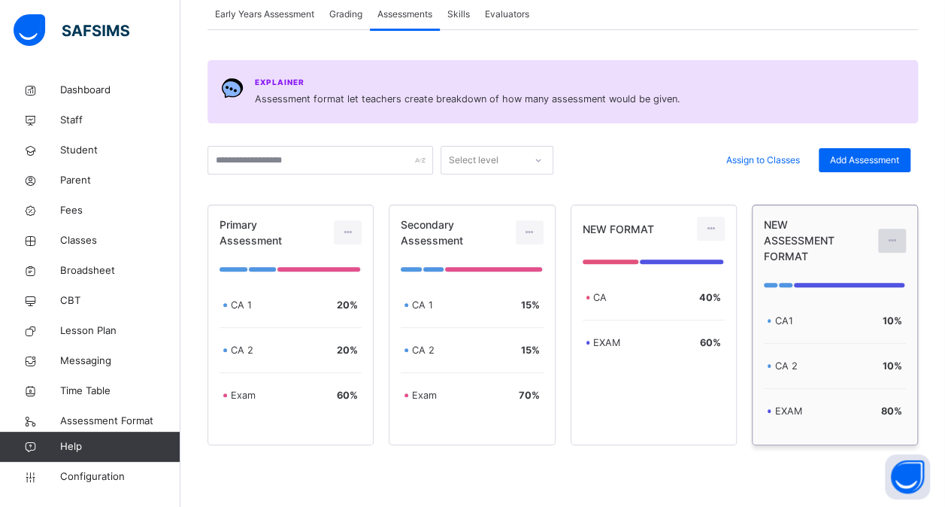
click at [906, 229] on div at bounding box center [892, 241] width 28 height 24
click at [862, 267] on div "Edit Assessment" at bounding box center [859, 274] width 80 height 15
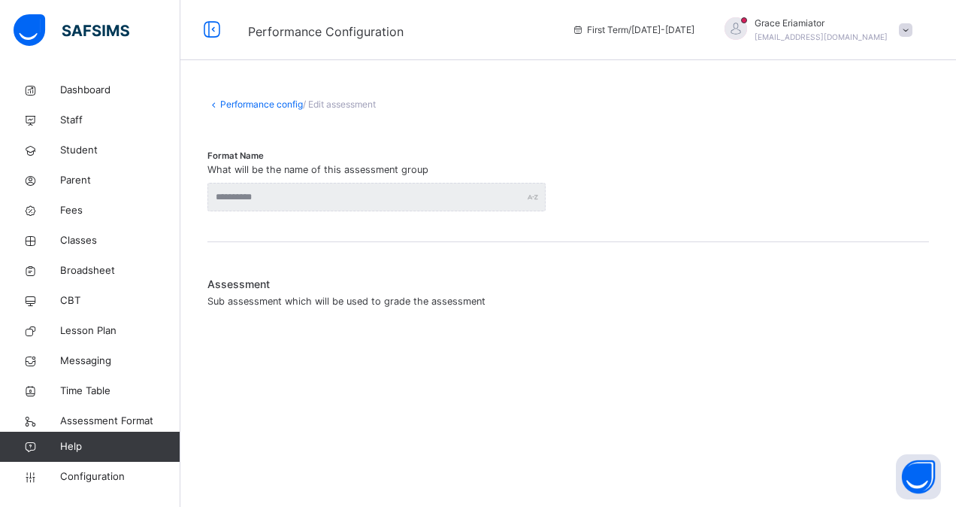
type input "**********"
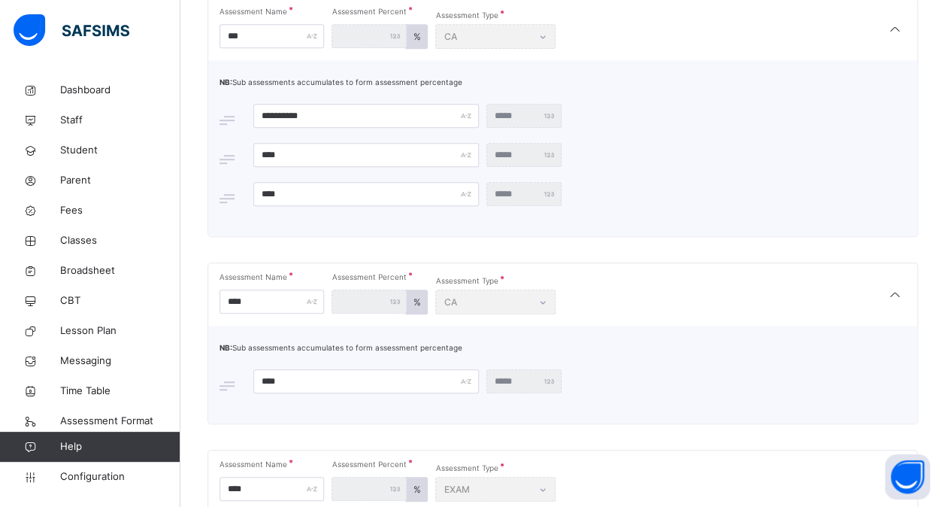
scroll to position [346, 0]
click at [308, 371] on input "****" at bounding box center [366, 380] width 226 height 24
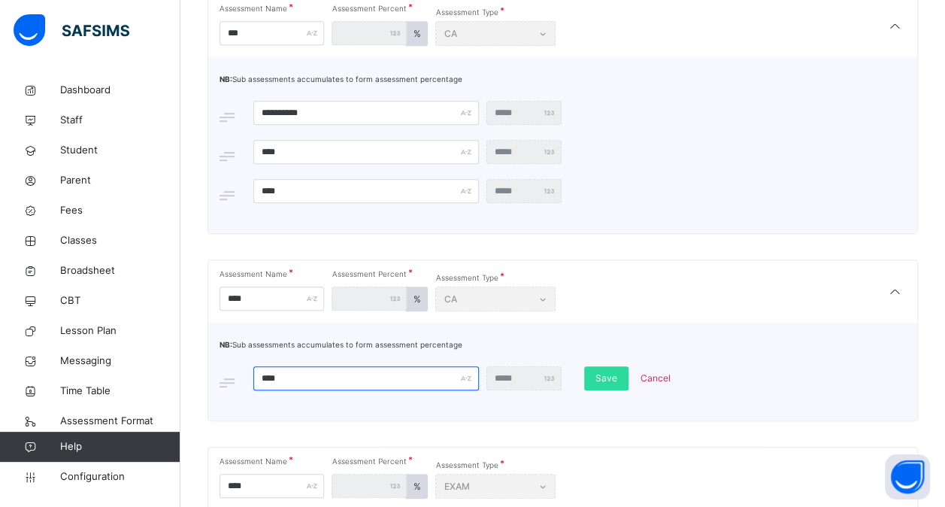
scroll to position [347, 0]
type input "****"
click at [601, 371] on span "Save" at bounding box center [607, 378] width 22 height 14
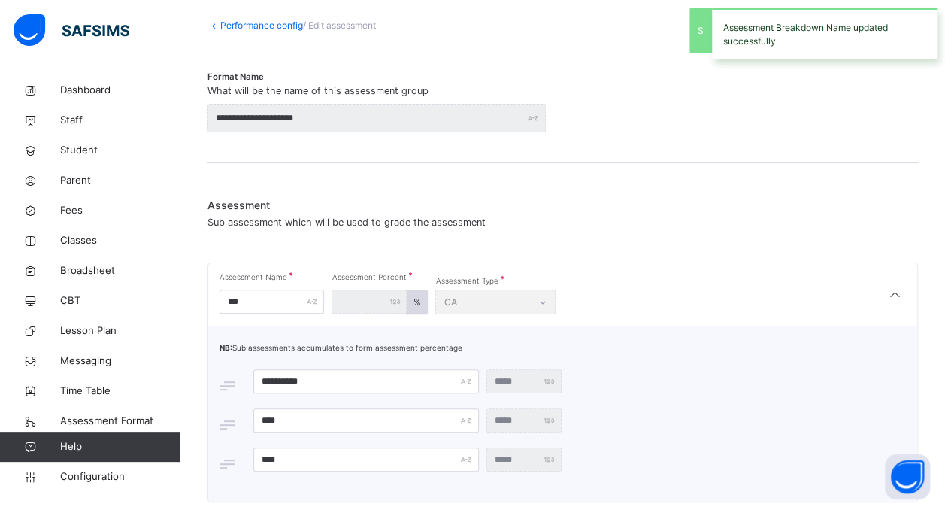
scroll to position [0, 0]
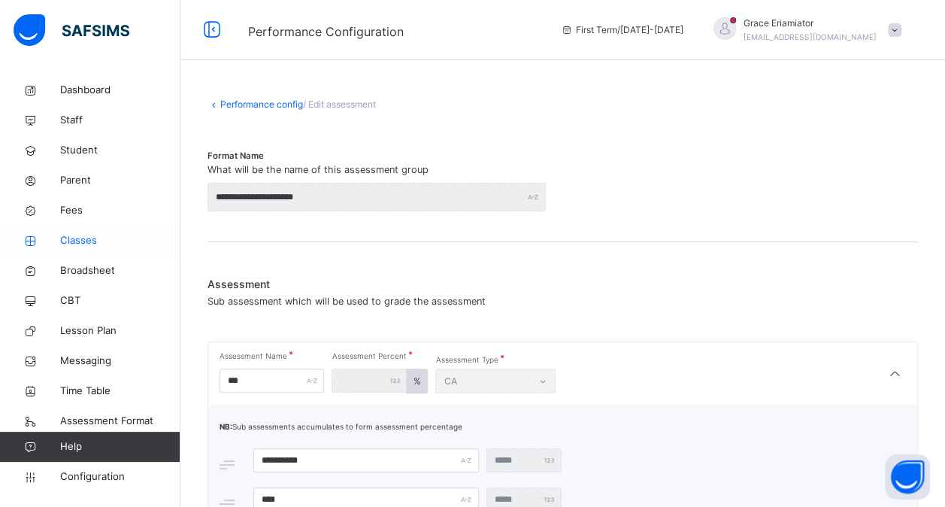
click at [85, 241] on span "Classes" at bounding box center [120, 240] width 120 height 15
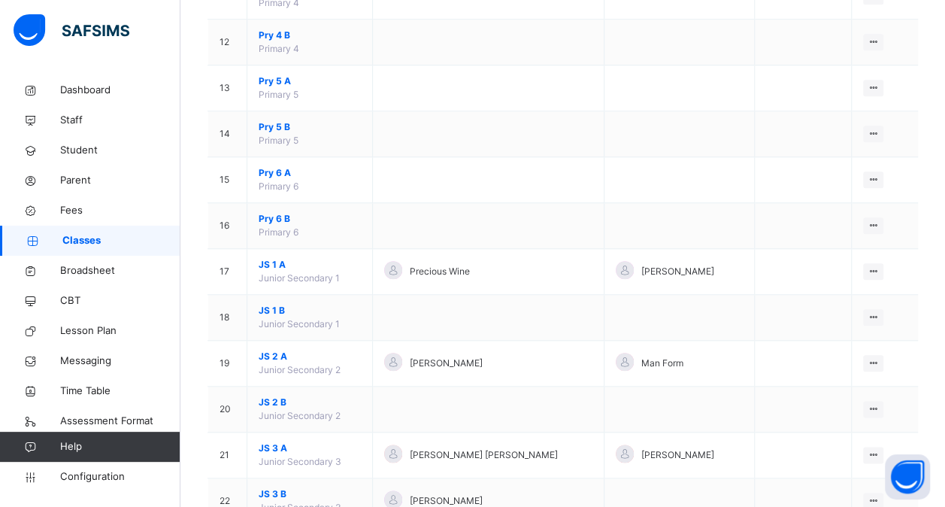
scroll to position [668, 0]
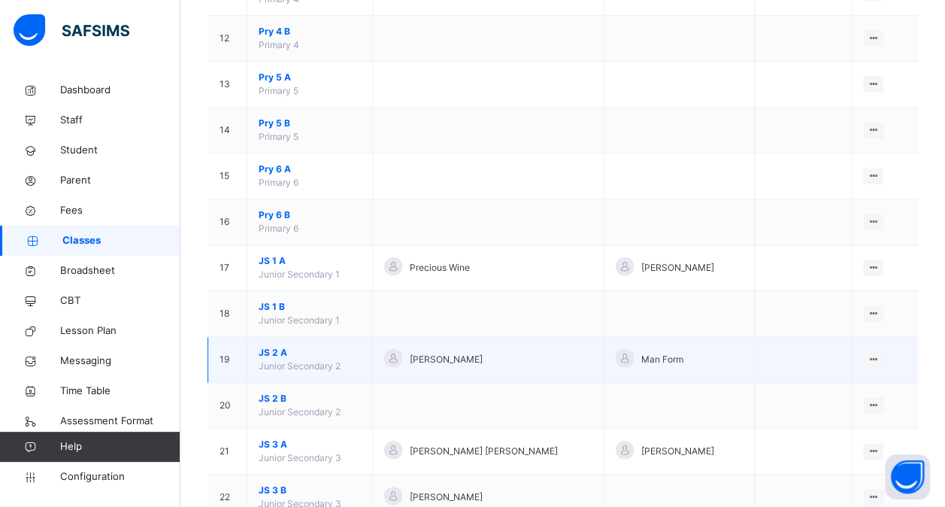
click at [271, 349] on span "JS 2 A" at bounding box center [310, 353] width 102 height 14
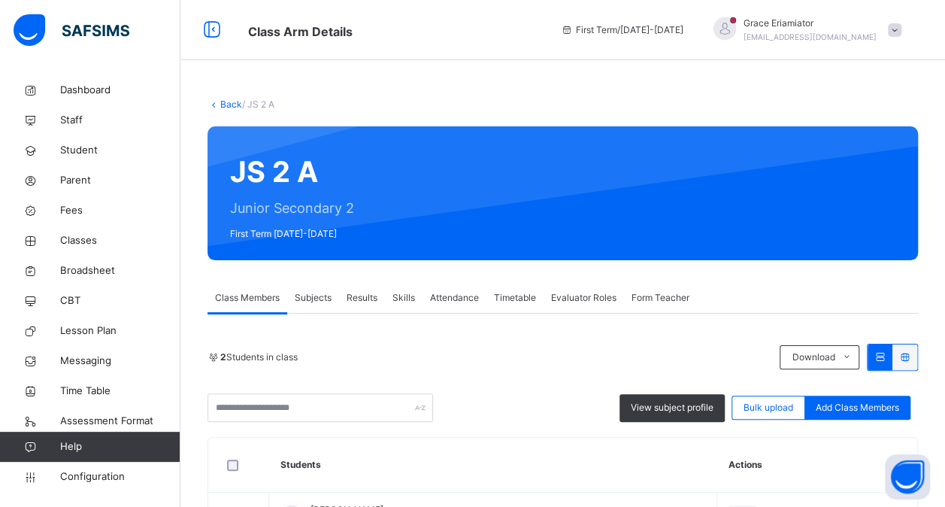
scroll to position [167, 0]
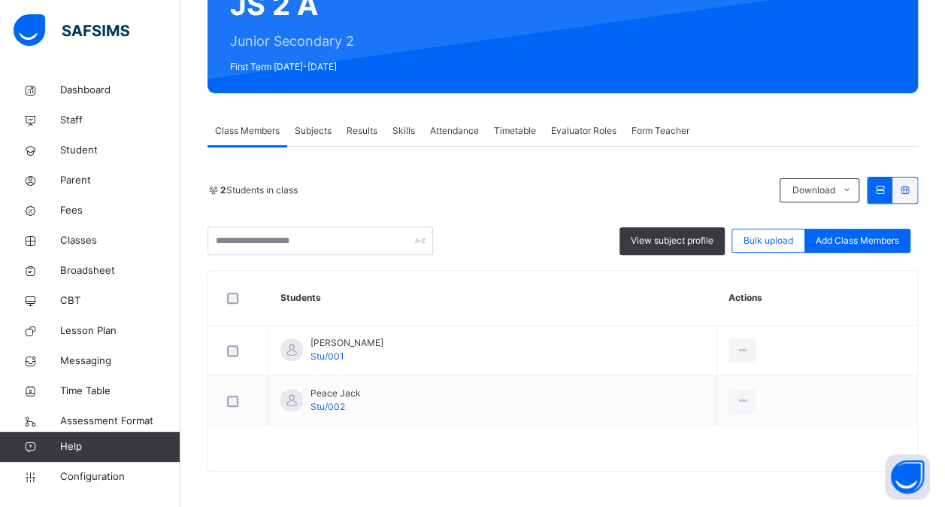
click at [316, 140] on div "Subjects" at bounding box center [313, 131] width 52 height 30
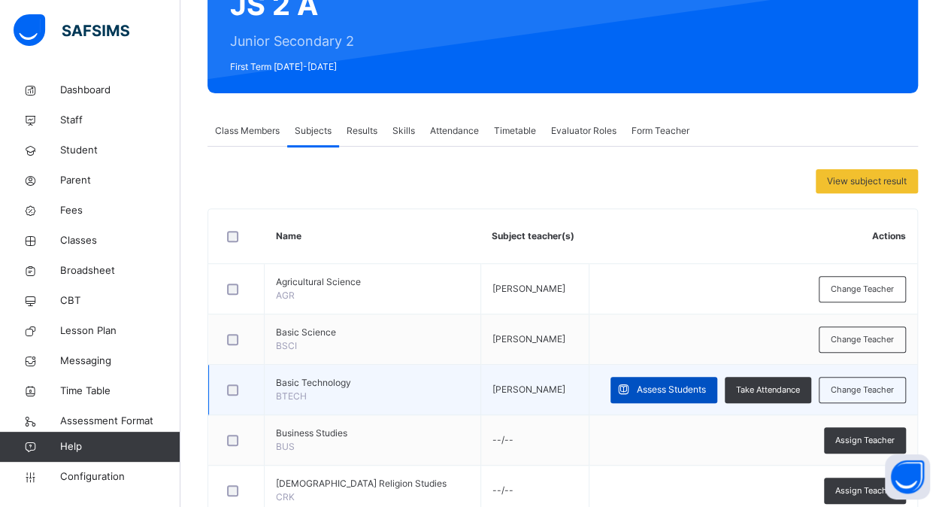
click at [656, 389] on span "Assess Students" at bounding box center [671, 390] width 69 height 14
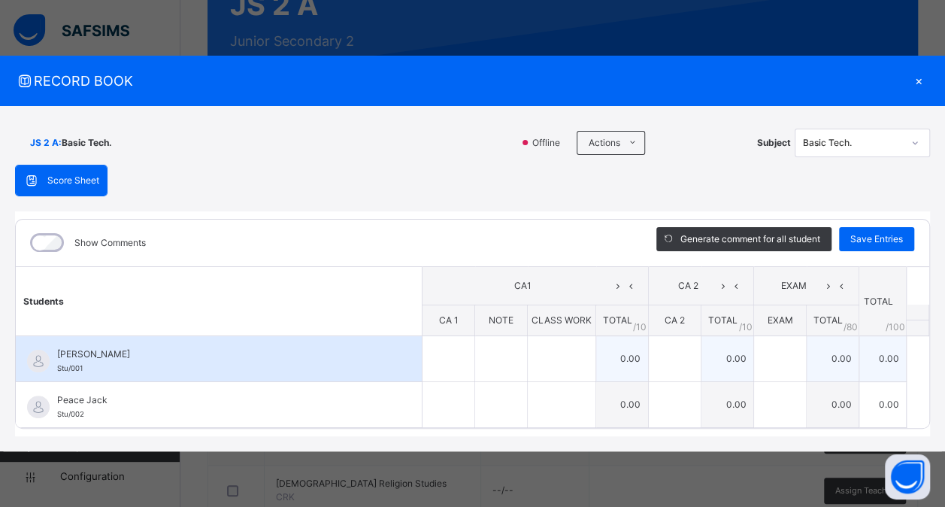
click at [630, 356] on td "0.00" at bounding box center [622, 359] width 53 height 46
click at [674, 362] on input "text" at bounding box center [675, 358] width 52 height 45
click at [459, 364] on div at bounding box center [449, 358] width 52 height 45
type input "**"
click at [510, 357] on div at bounding box center [501, 358] width 52 height 45
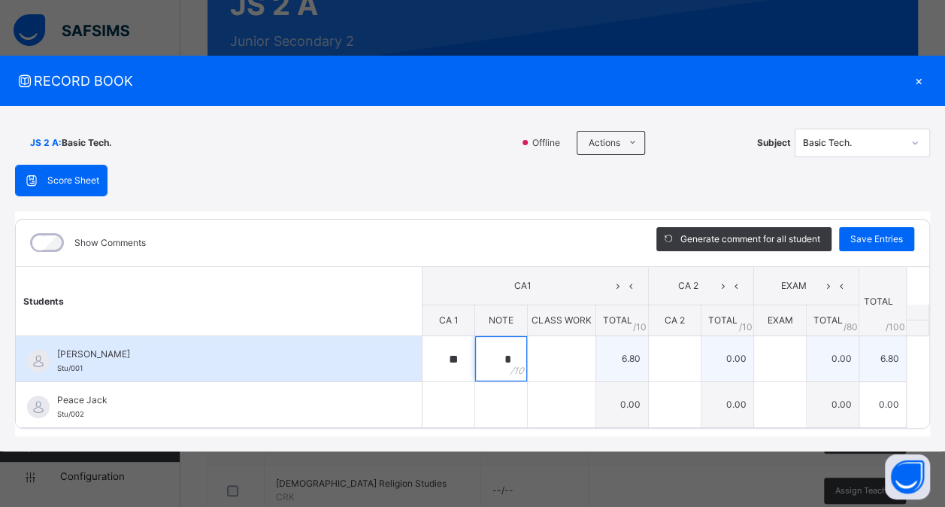
type input "*"
click at [580, 352] on div at bounding box center [562, 358] width 68 height 45
type input "*"
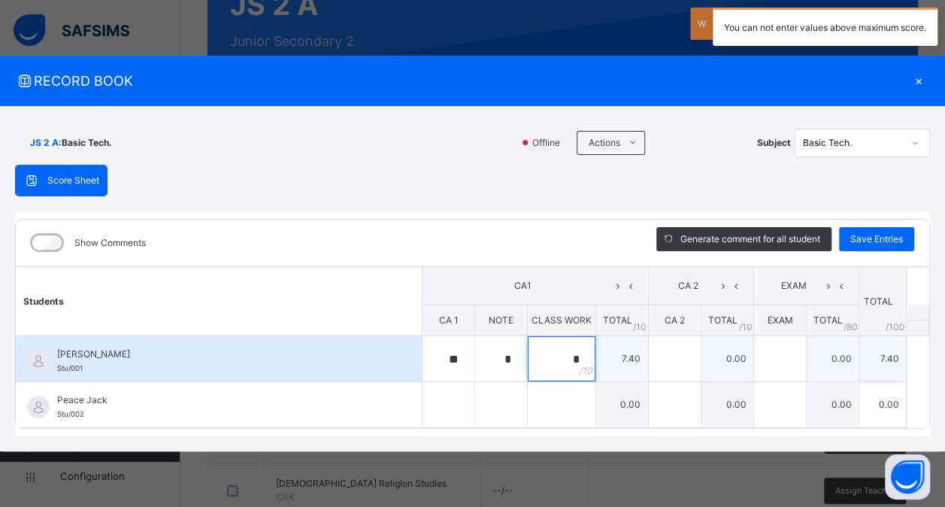
type input "*"
click at [670, 351] on input "text" at bounding box center [675, 358] width 52 height 45
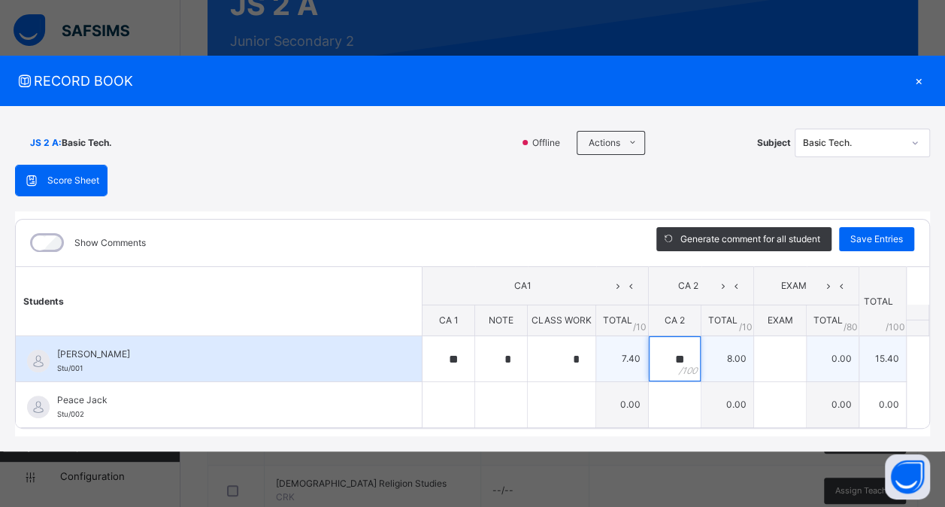
type input "**"
click at [771, 359] on input "text" at bounding box center [780, 358] width 52 height 45
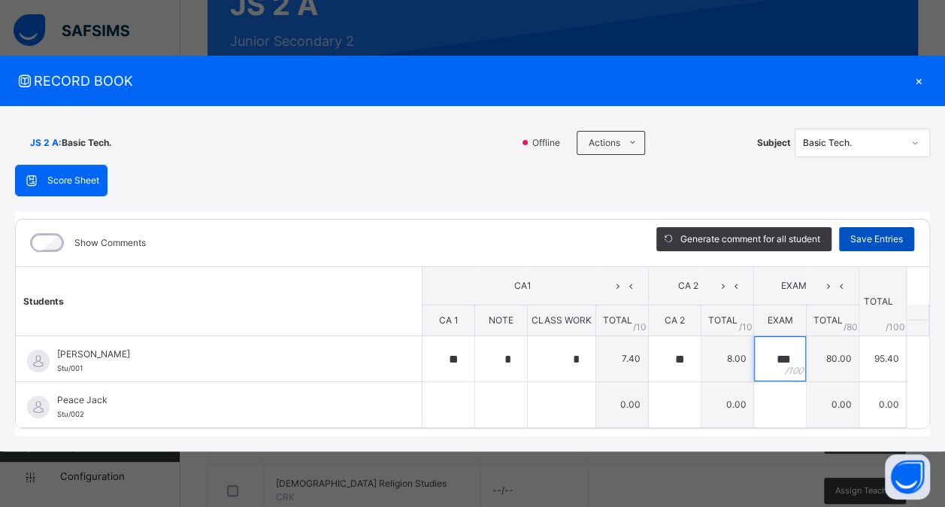
type input "***"
click at [884, 238] on span "Save Entries" at bounding box center [876, 239] width 53 height 14
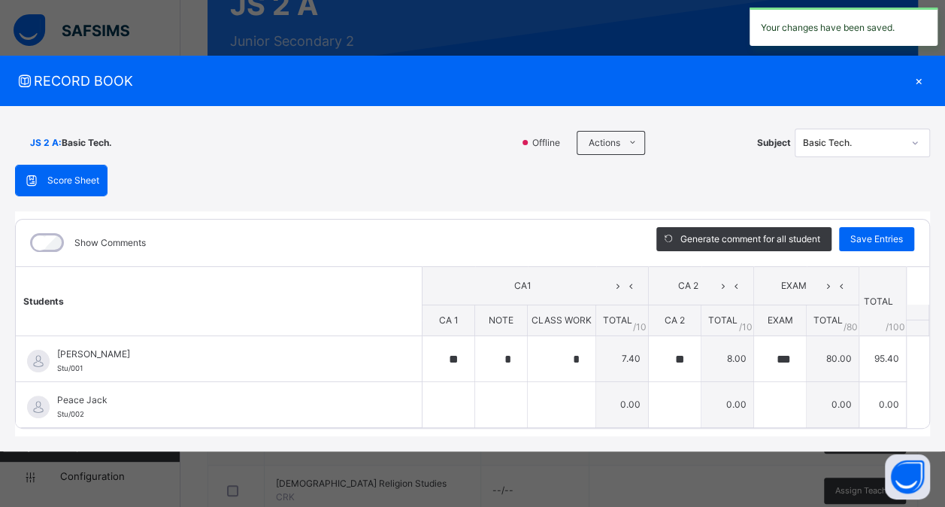
click at [911, 80] on div "×" at bounding box center [919, 81] width 23 height 20
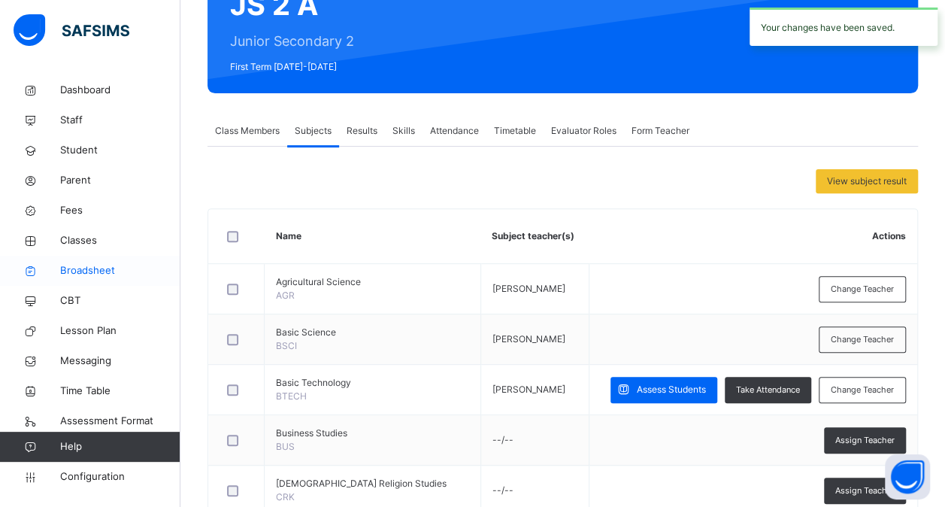
click at [80, 272] on span "Broadsheet" at bounding box center [120, 270] width 120 height 15
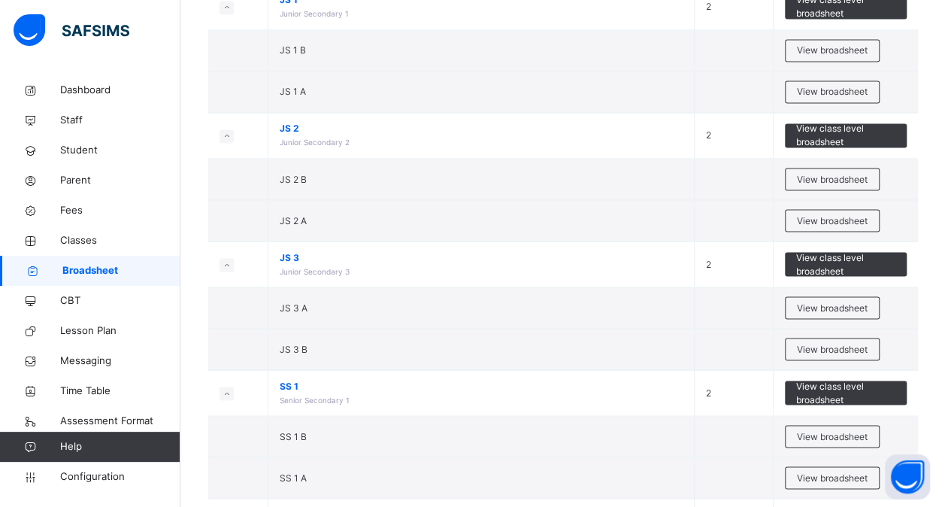
scroll to position [1238, 0]
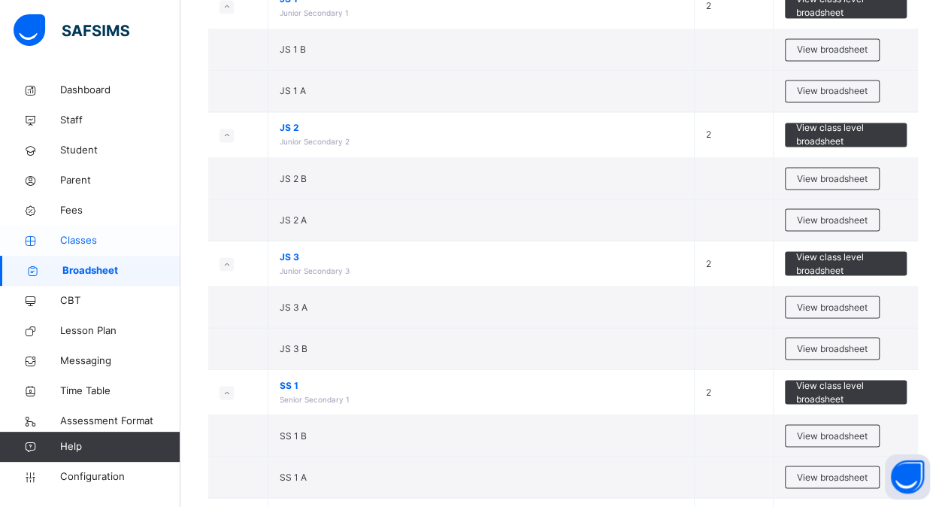
click at [89, 244] on span "Classes" at bounding box center [120, 240] width 120 height 15
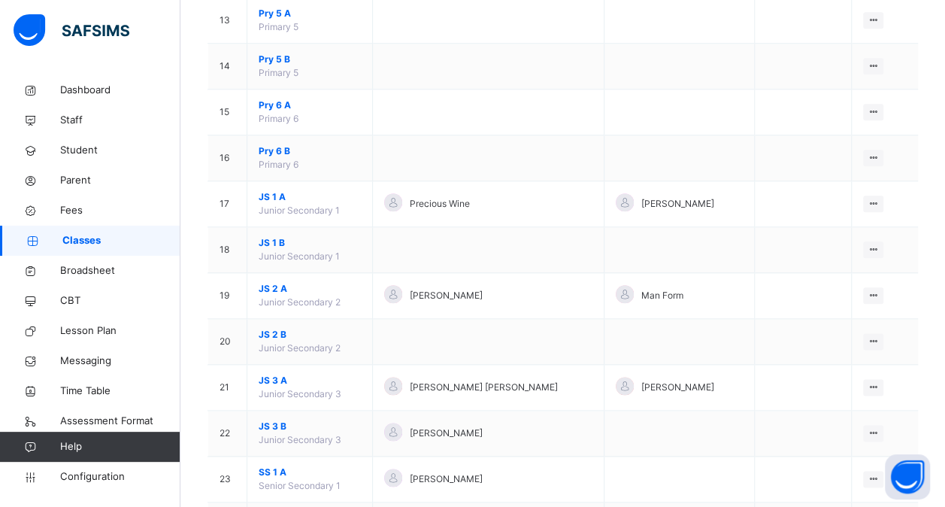
scroll to position [737, 0]
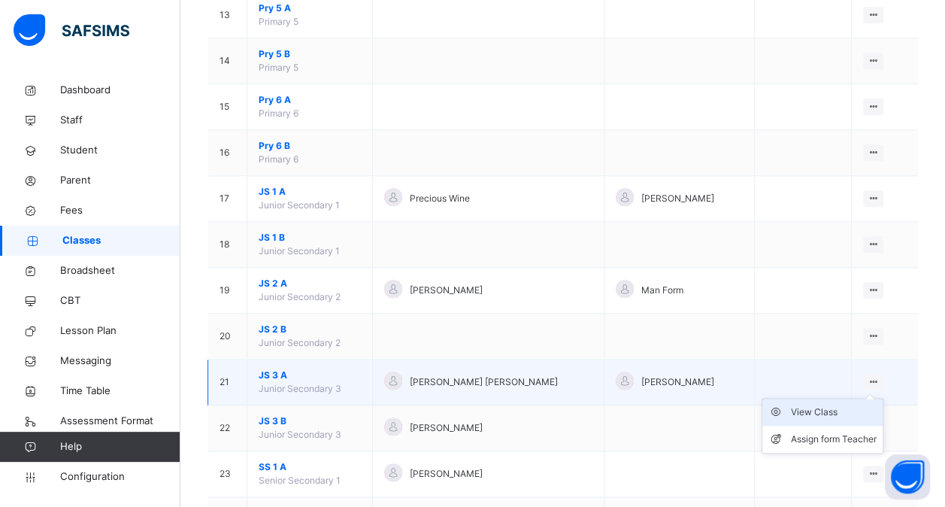
click at [826, 405] on div "View Class" at bounding box center [834, 412] width 86 height 15
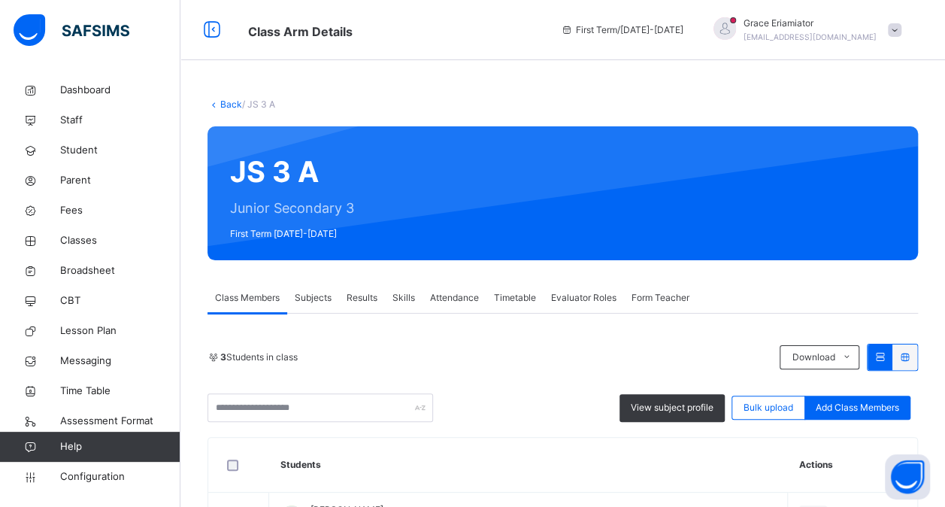
click at [221, 106] on link "Back" at bounding box center [231, 104] width 22 height 11
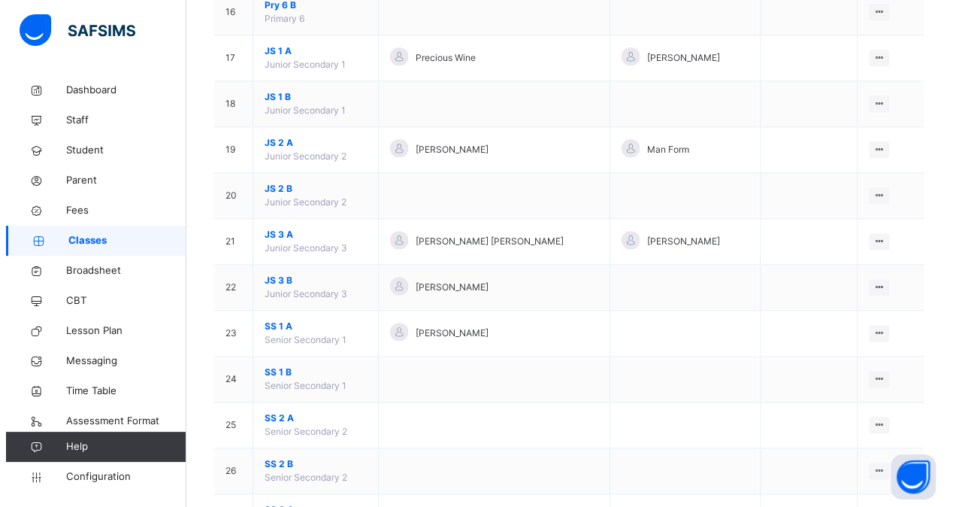
scroll to position [878, 0]
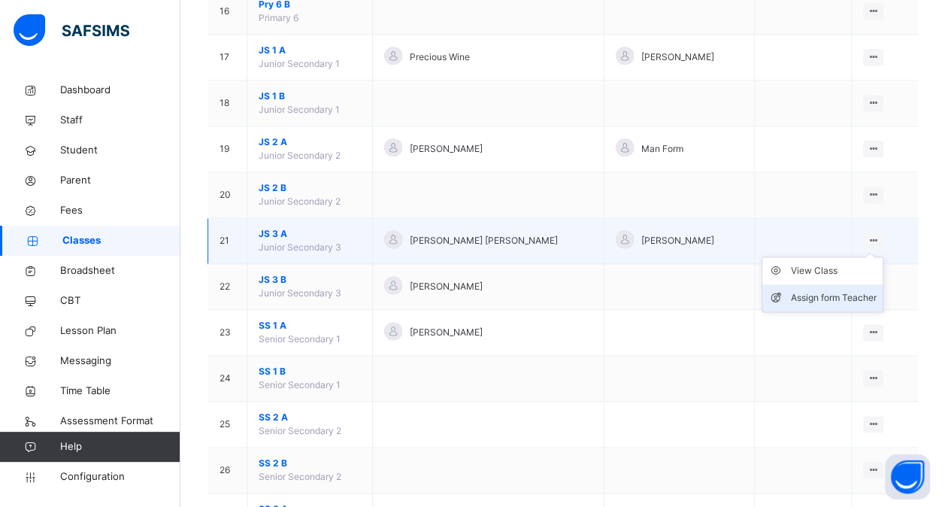
click at [830, 293] on div "Assign form Teacher" at bounding box center [834, 297] width 86 height 15
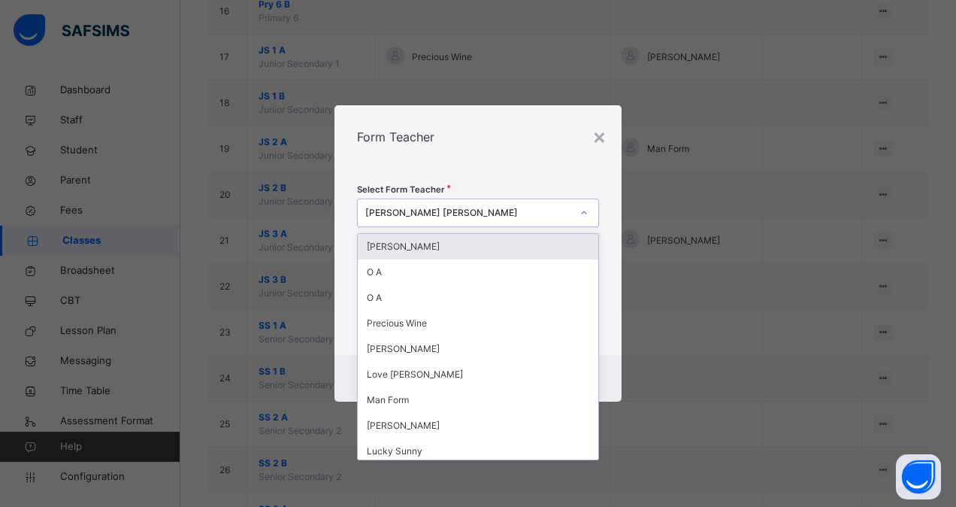
click at [552, 213] on div "Tom Tony" at bounding box center [468, 213] width 206 height 14
click at [498, 256] on div "Grace Eriamiator" at bounding box center [478, 247] width 241 height 26
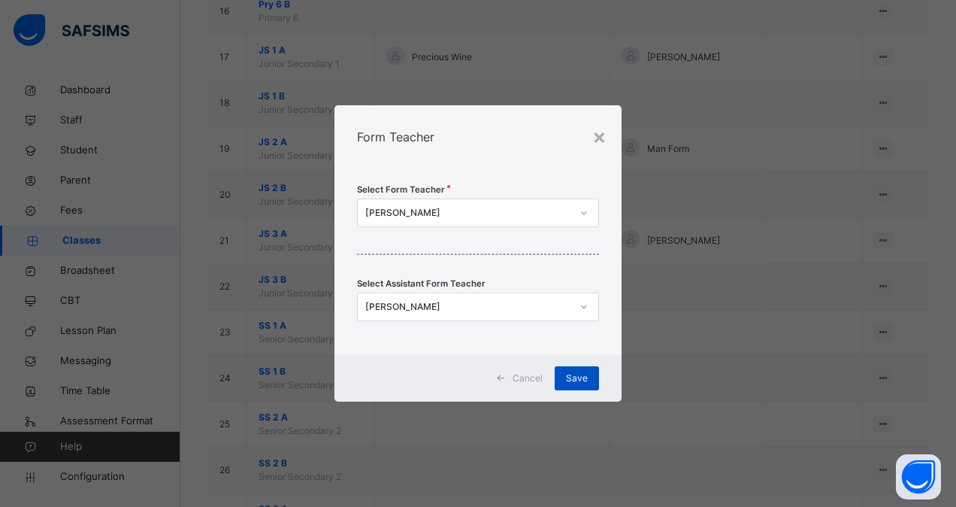
click at [582, 383] on span "Save" at bounding box center [577, 378] width 22 height 14
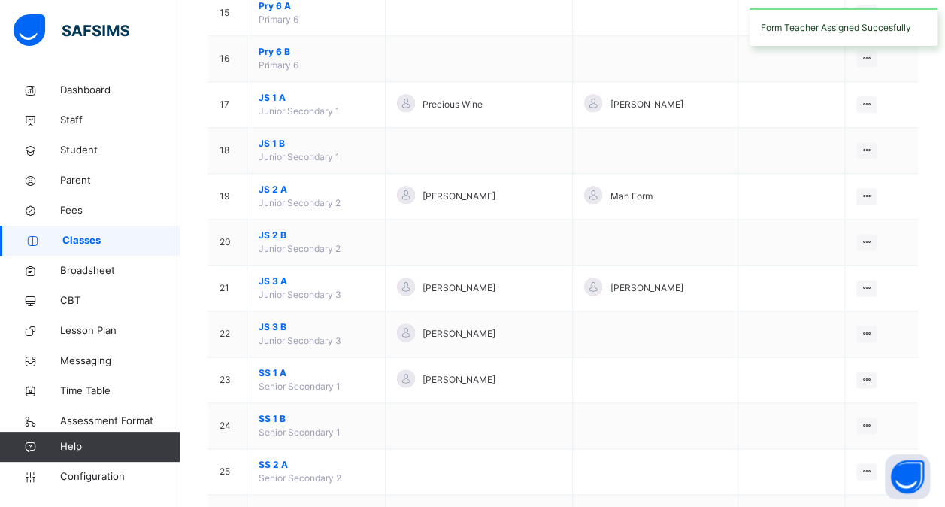
scroll to position [832, 0]
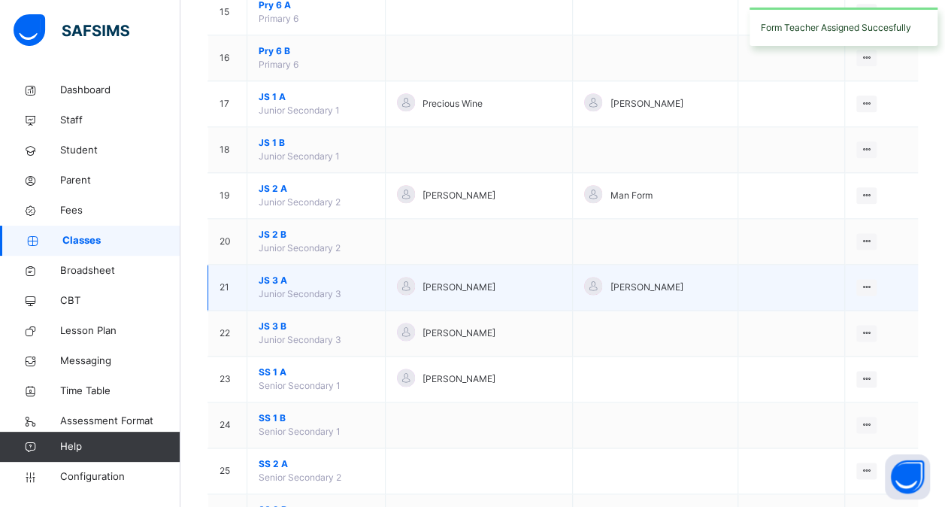
click at [262, 274] on span "JS 3 A" at bounding box center [316, 281] width 115 height 14
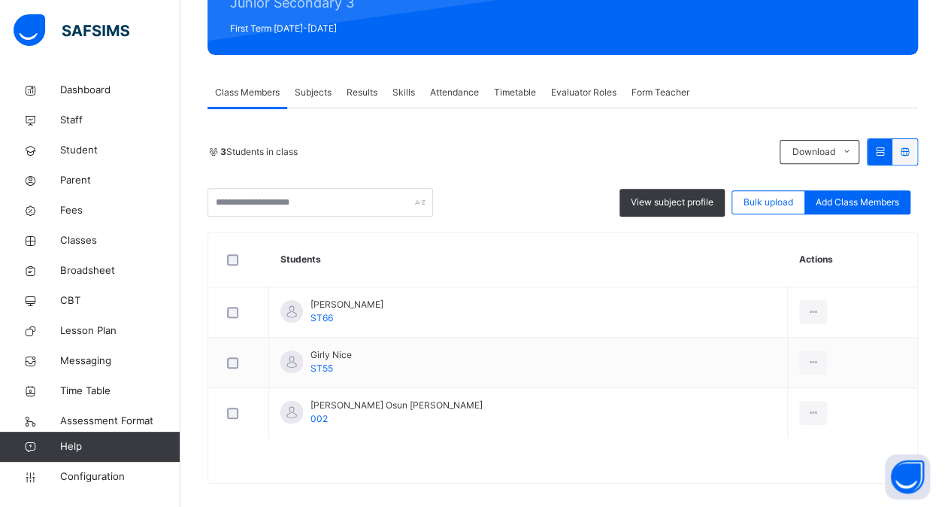
scroll to position [206, 0]
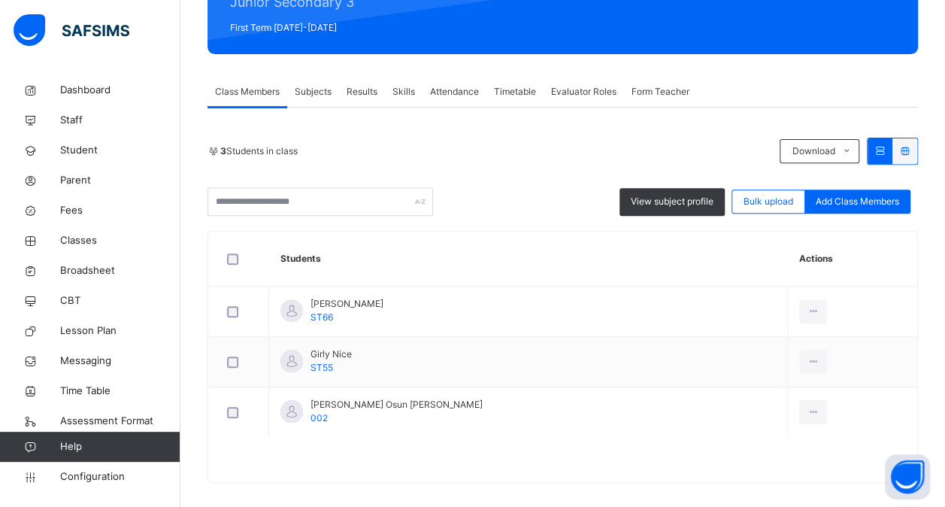
click at [332, 97] on span "Subjects" at bounding box center [313, 92] width 37 height 14
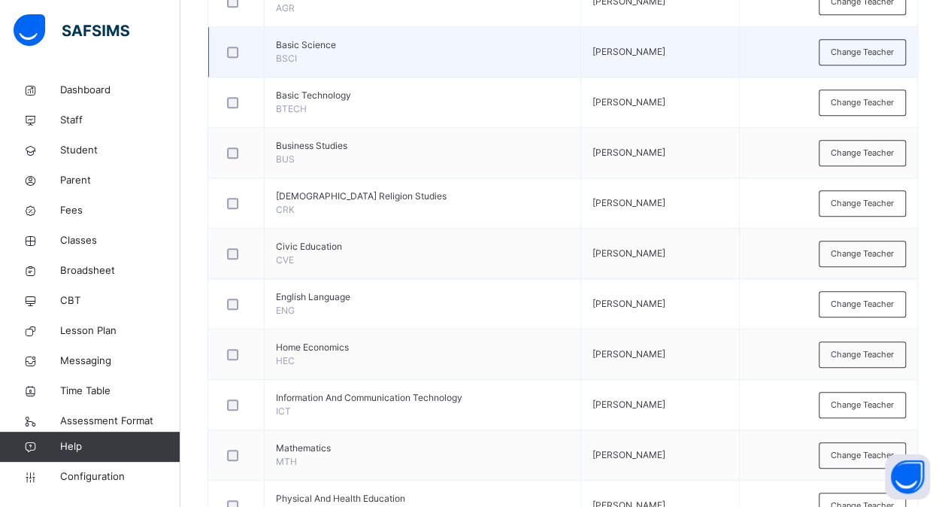
scroll to position [356, 0]
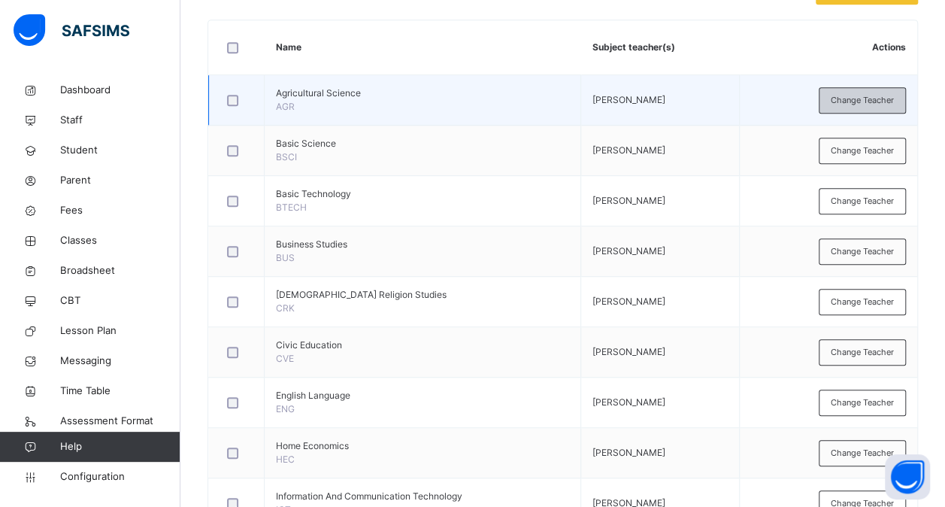
click at [881, 98] on span "Change Teacher" at bounding box center [862, 100] width 63 height 13
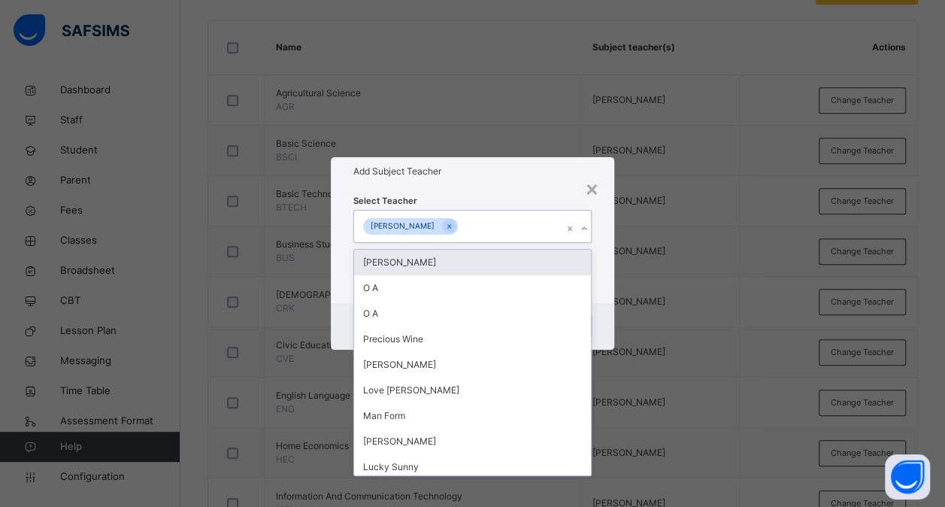
click at [543, 223] on div "[PERSON_NAME]" at bounding box center [458, 227] width 208 height 32
click at [462, 262] on div "Grace Eriamiator" at bounding box center [472, 263] width 237 height 26
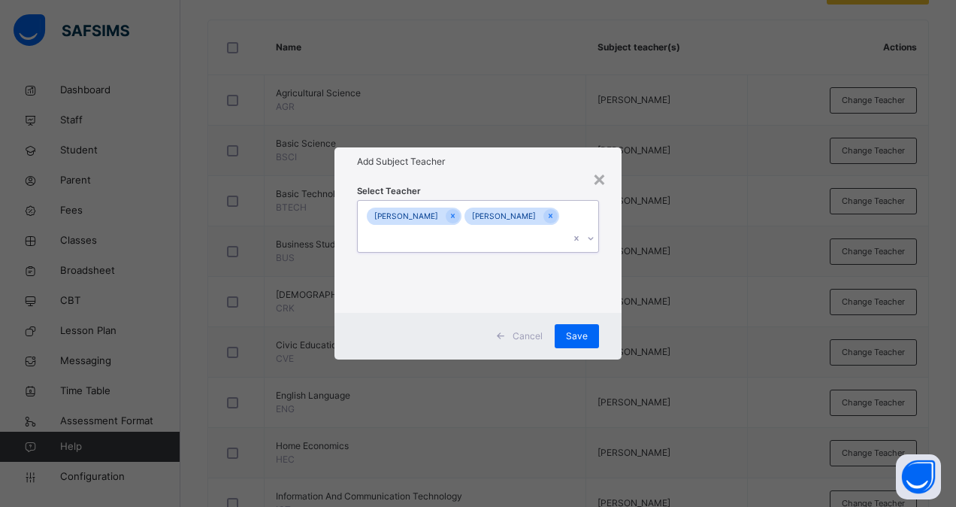
click at [429, 225] on div "[PERSON_NAME]" at bounding box center [414, 216] width 95 height 17
click at [449, 221] on icon at bounding box center [453, 216] width 8 height 11
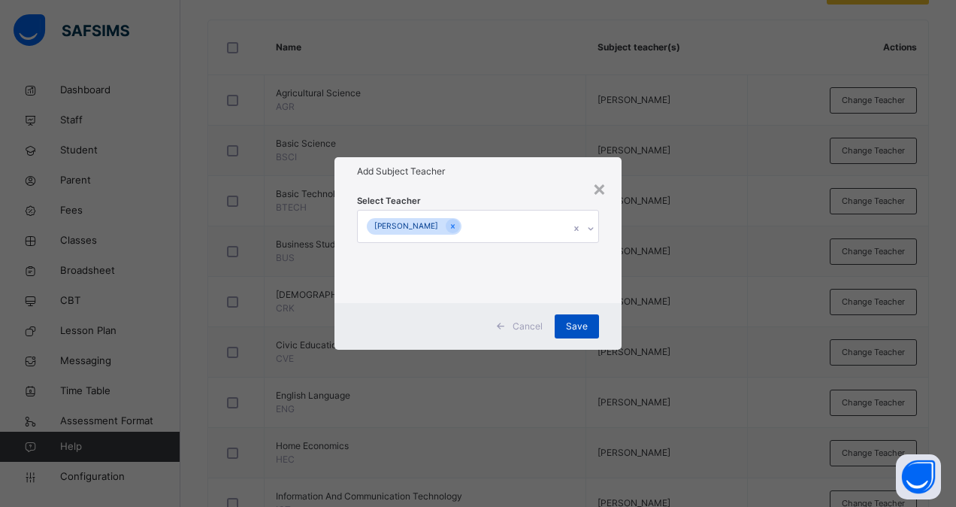
click at [577, 328] on span "Save" at bounding box center [577, 327] width 22 height 14
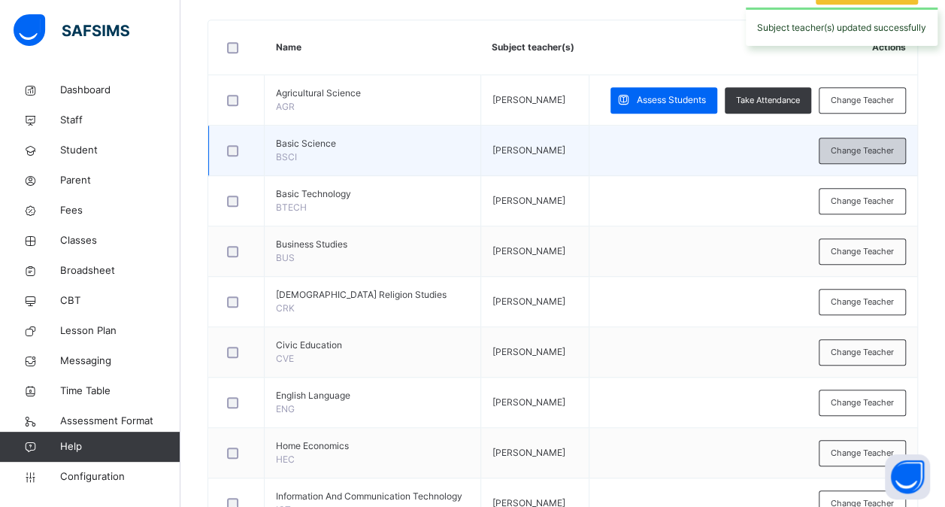
click at [872, 144] on span "Change Teacher" at bounding box center [862, 150] width 63 height 13
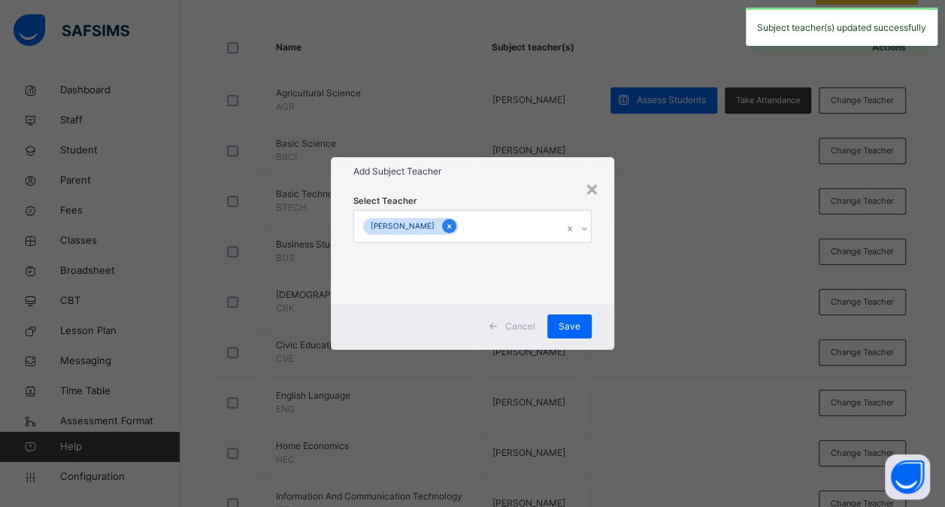
click at [447, 226] on icon at bounding box center [449, 226] width 4 height 5
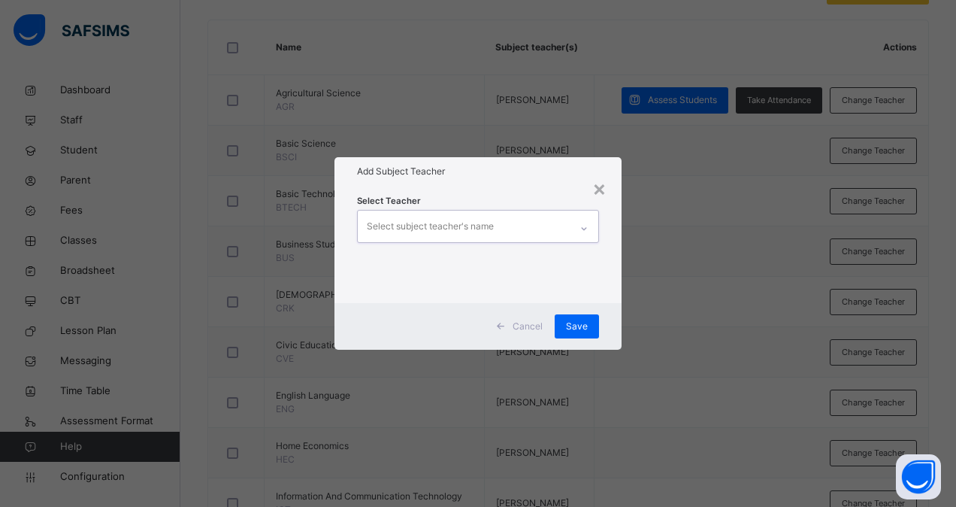
type input "*"
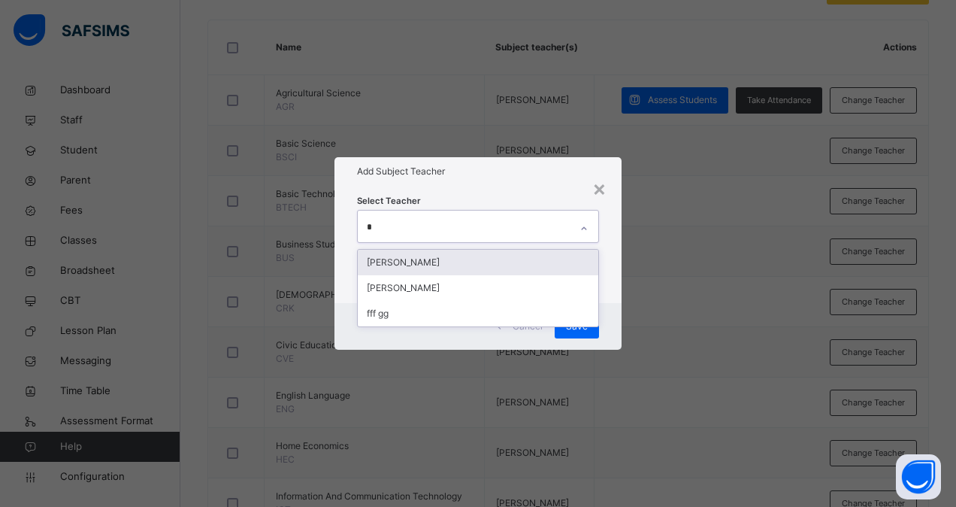
click at [451, 263] on div "Grace Eriamiator" at bounding box center [478, 263] width 241 height 26
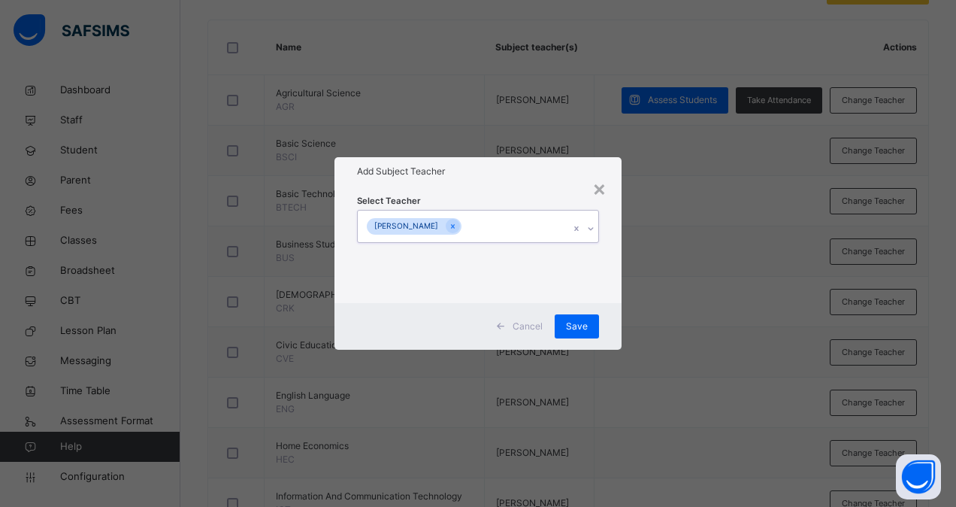
click at [505, 232] on div "Grace Eriamiator" at bounding box center [464, 227] width 212 height 32
click at [573, 322] on span "Save" at bounding box center [577, 327] width 22 height 14
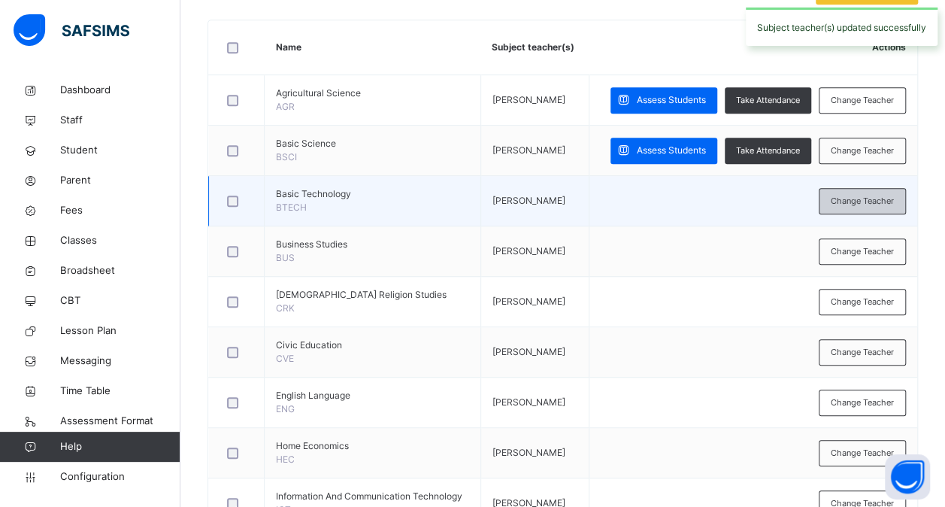
click at [875, 195] on span "Change Teacher" at bounding box center [862, 201] width 63 height 13
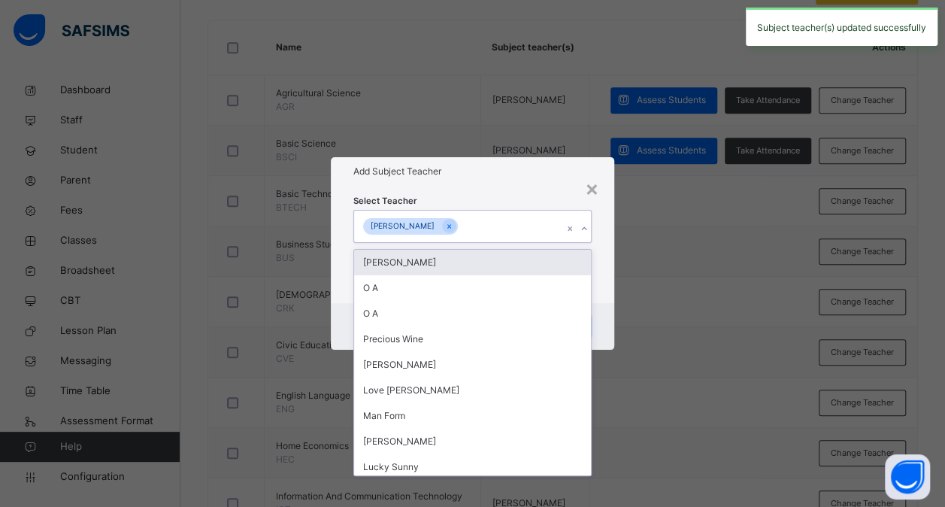
click at [483, 220] on div "[PERSON_NAME]" at bounding box center [458, 227] width 208 height 32
click at [445, 226] on icon at bounding box center [449, 226] width 8 height 11
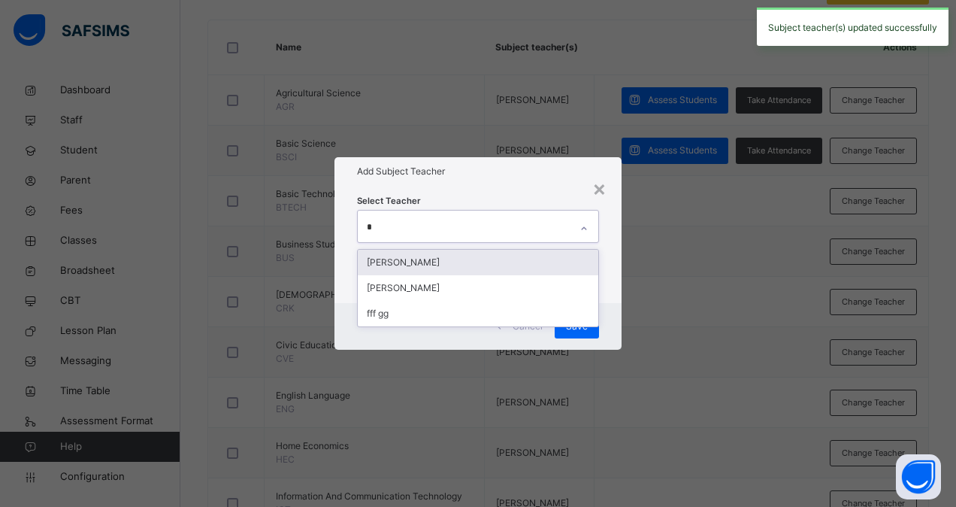
type input "**"
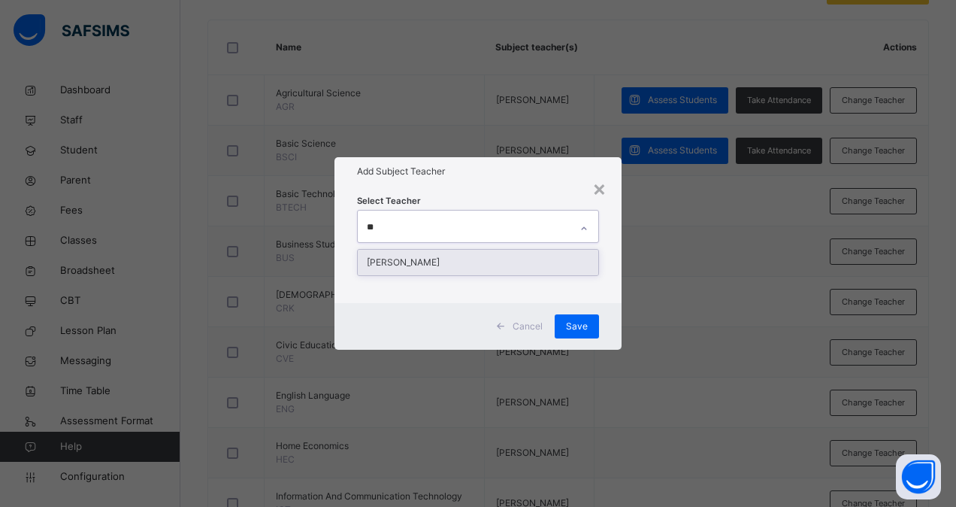
click at [459, 256] on div "Grace Eriamiator" at bounding box center [478, 263] width 241 height 26
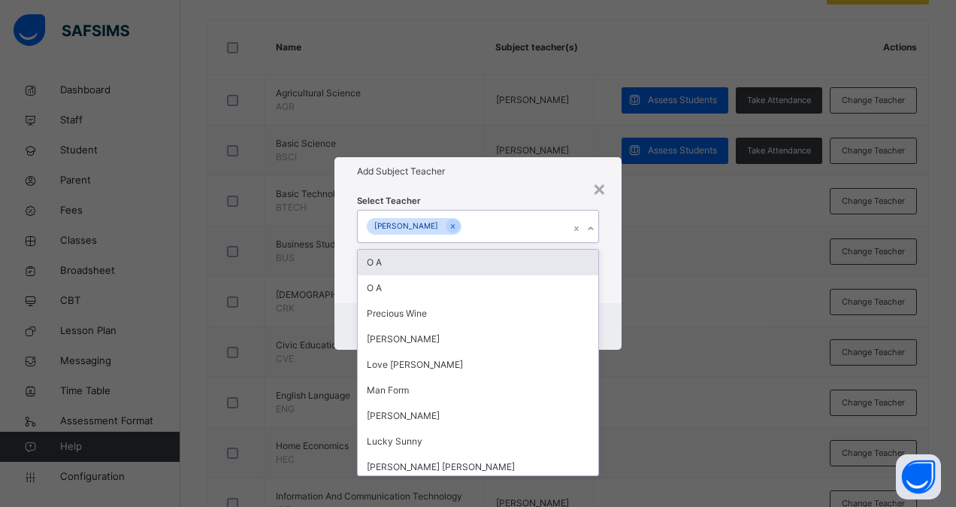
click at [510, 223] on div "Grace Eriamiator" at bounding box center [464, 227] width 212 height 32
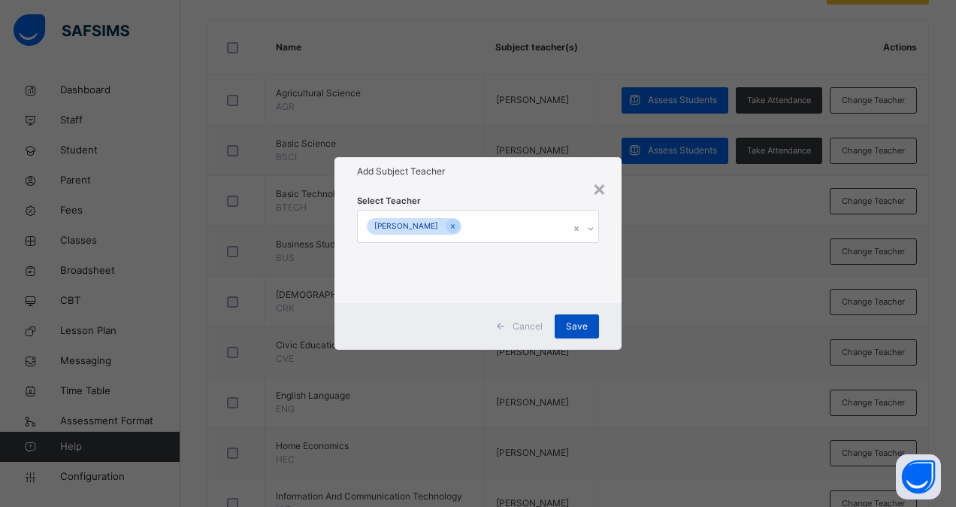
click at [572, 323] on span "Save" at bounding box center [577, 327] width 22 height 14
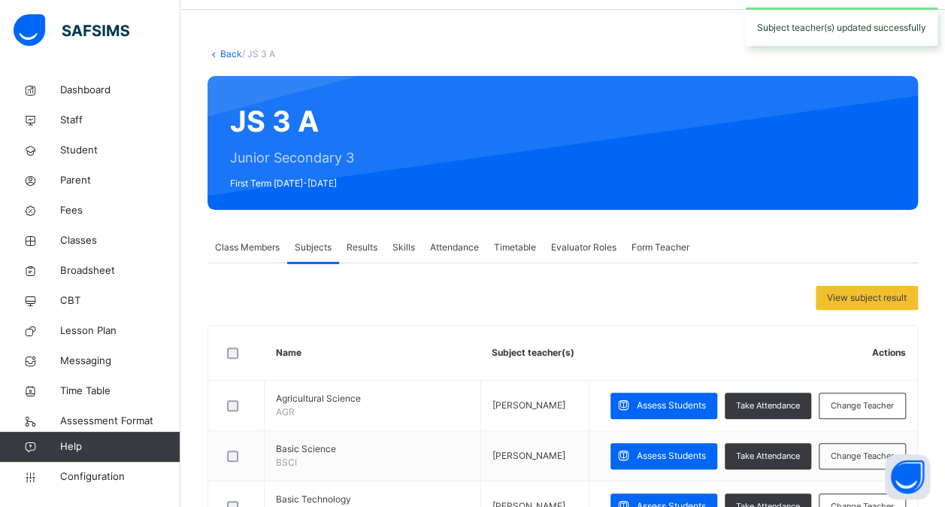
scroll to position [49, 0]
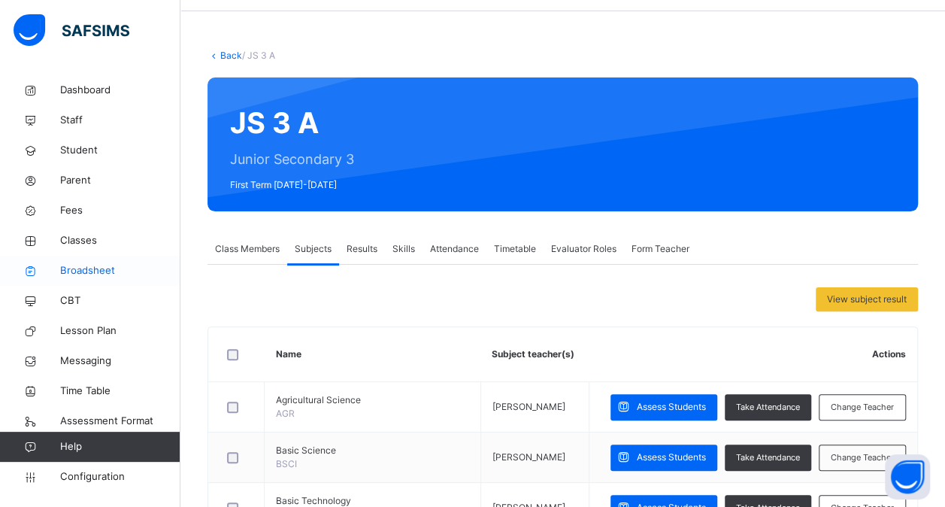
click at [71, 275] on span "Broadsheet" at bounding box center [120, 270] width 120 height 15
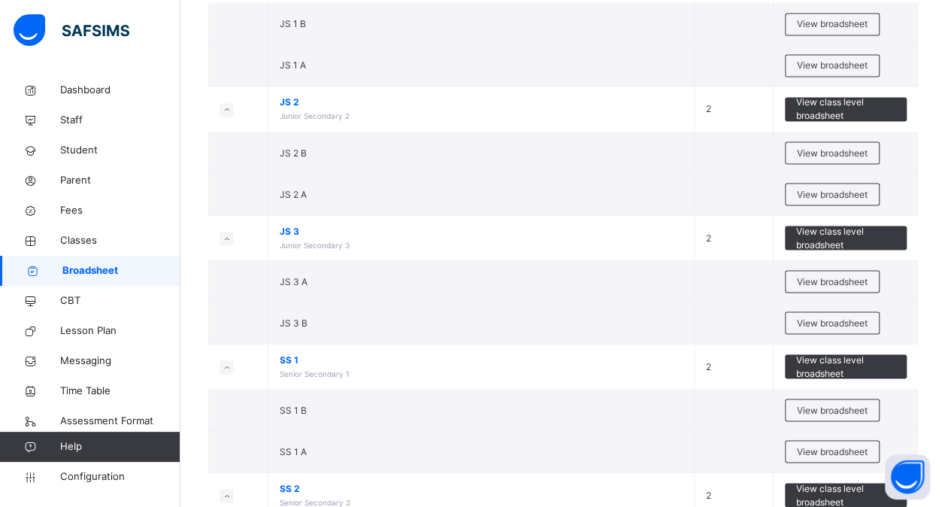
scroll to position [1264, 0]
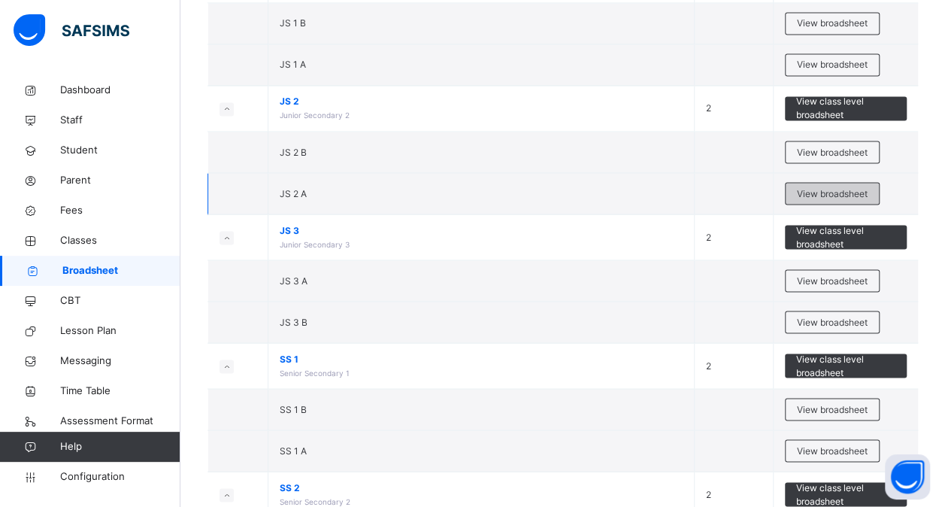
click at [821, 186] on span "View broadsheet" at bounding box center [832, 193] width 71 height 14
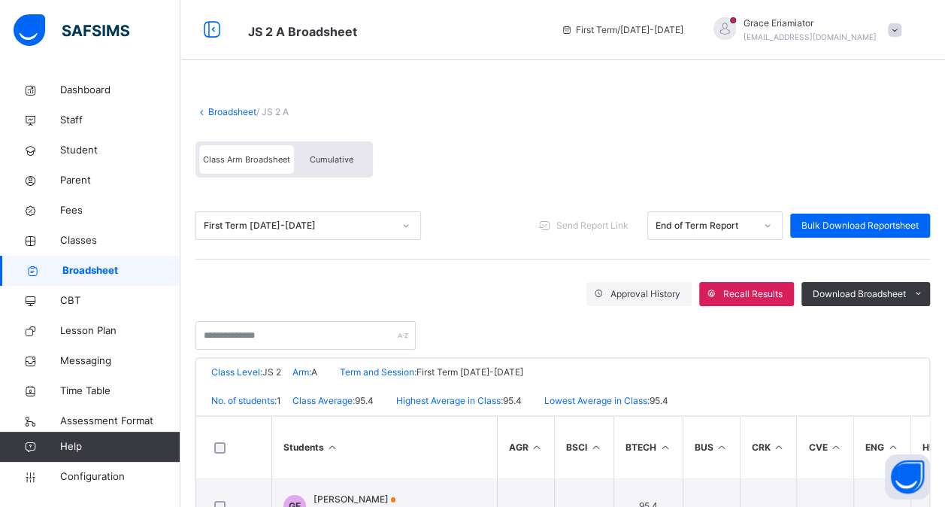
scroll to position [62, 0]
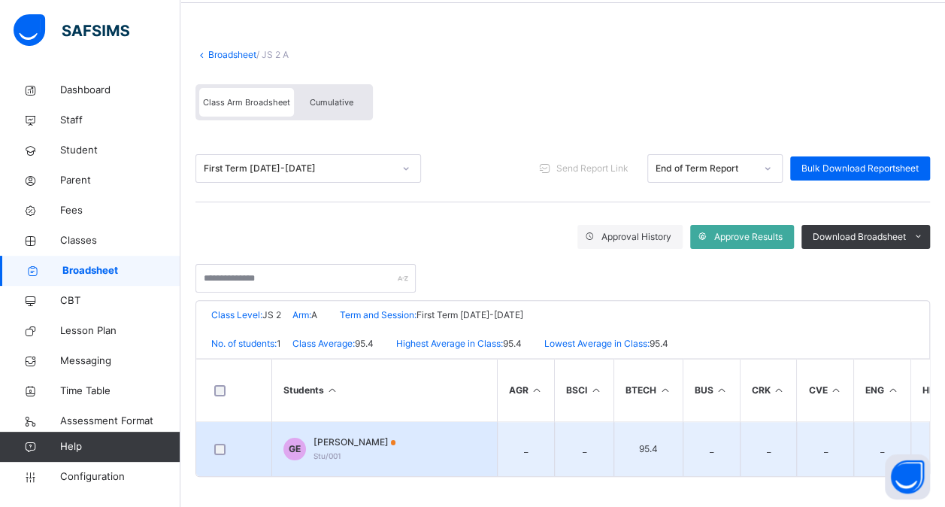
click at [367, 435] on span "Grace Evans Evans" at bounding box center [355, 442] width 83 height 14
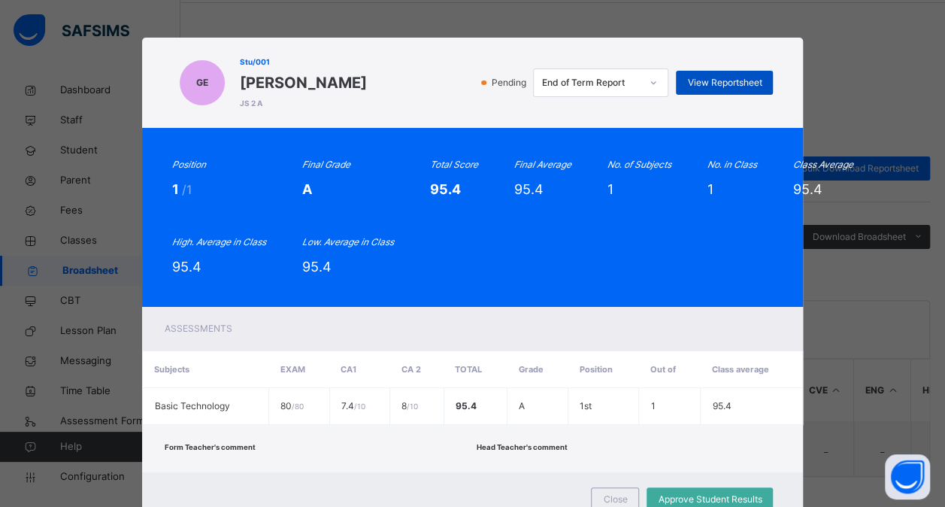
click at [725, 79] on span "View Reportsheet" at bounding box center [724, 83] width 74 height 14
click at [844, 50] on div "GE Stu/001 Grace Evans Evans JS 2 A Pending End of Term Report View Reportsheet…" at bounding box center [472, 253] width 945 height 507
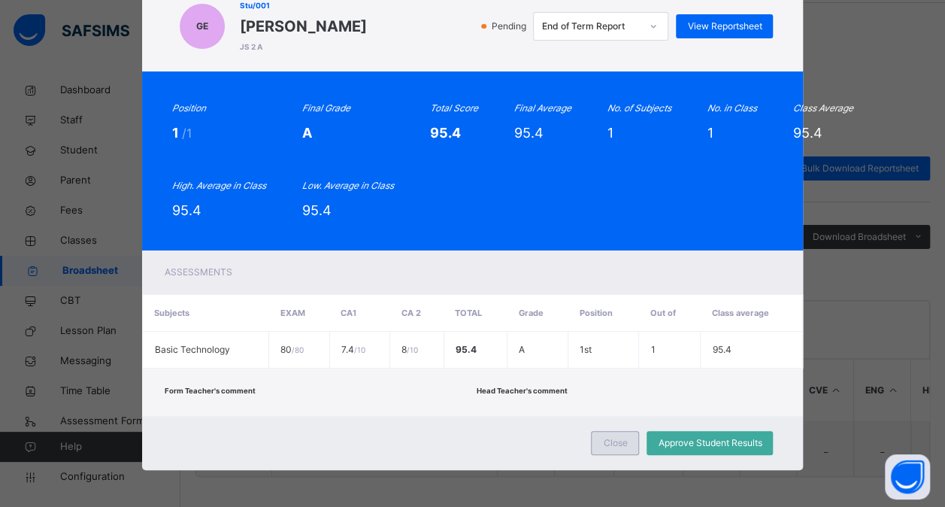
click at [614, 438] on span "Close" at bounding box center [615, 443] width 24 height 14
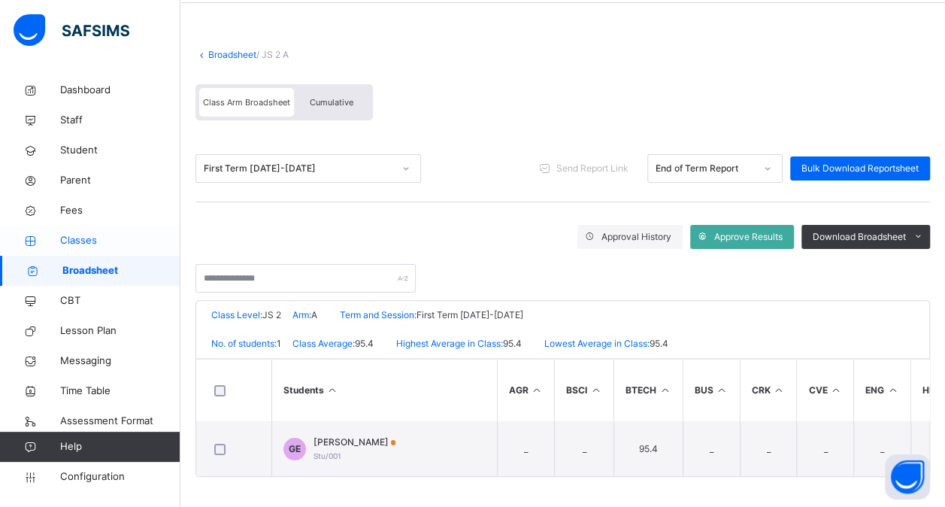
click at [95, 238] on span "Classes" at bounding box center [120, 240] width 120 height 15
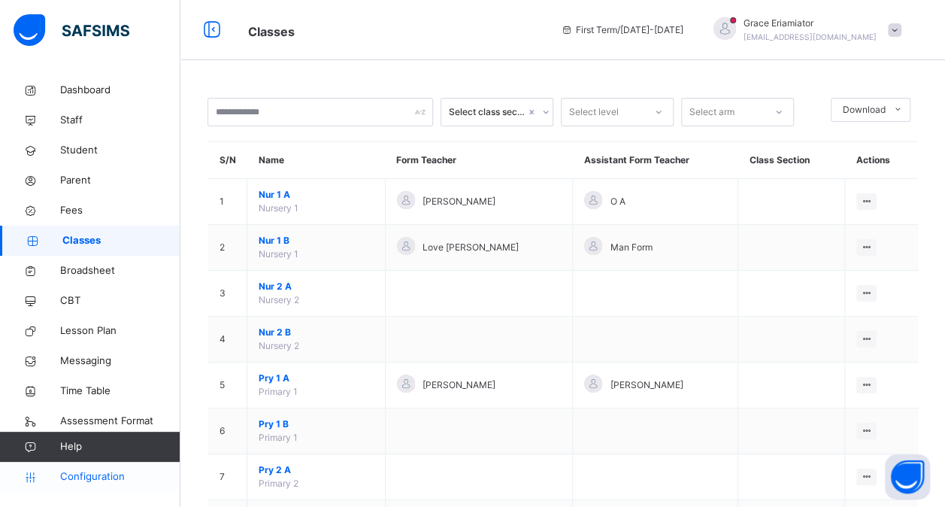
click at [105, 475] on span "Configuration" at bounding box center [120, 476] width 120 height 15
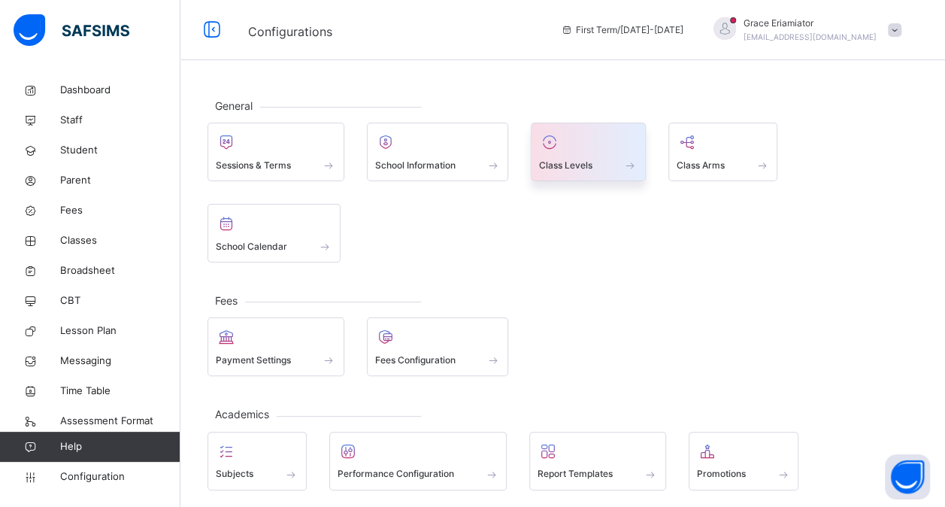
click at [599, 145] on div at bounding box center [588, 142] width 99 height 23
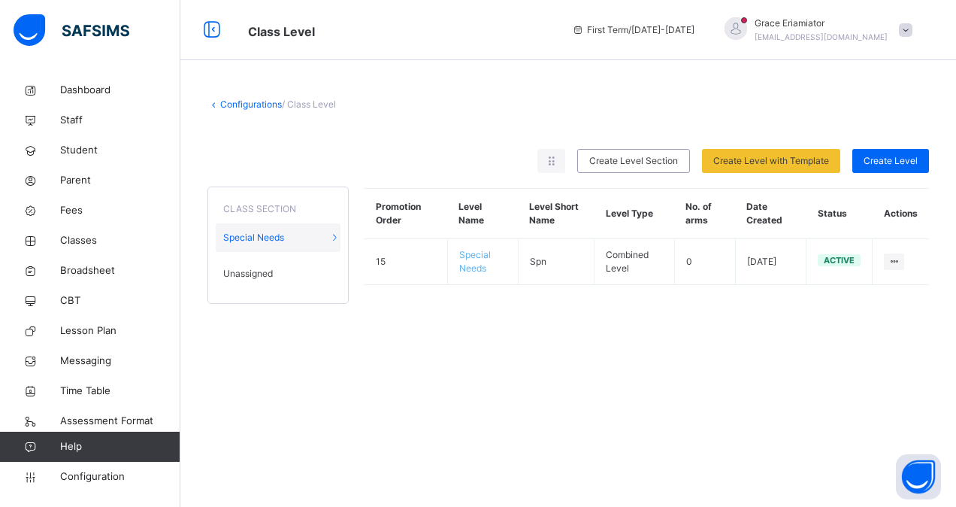
click at [286, 270] on div "Unassigned" at bounding box center [278, 273] width 125 height 29
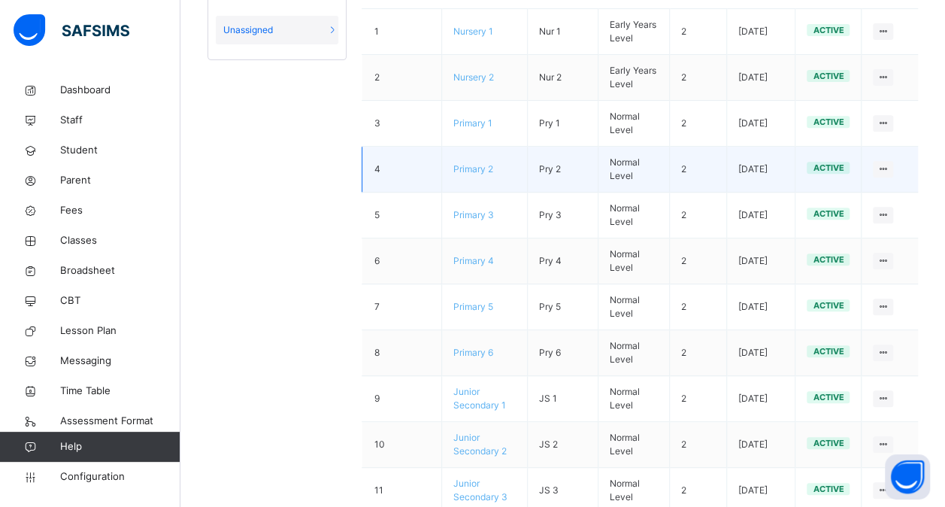
scroll to position [408, 0]
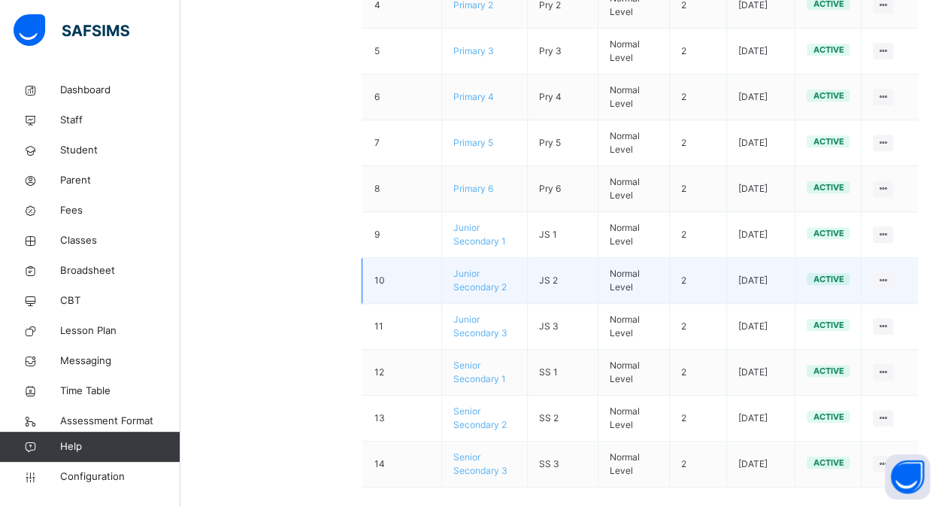
click at [485, 268] on span "Junior Secondary 2" at bounding box center [479, 280] width 53 height 25
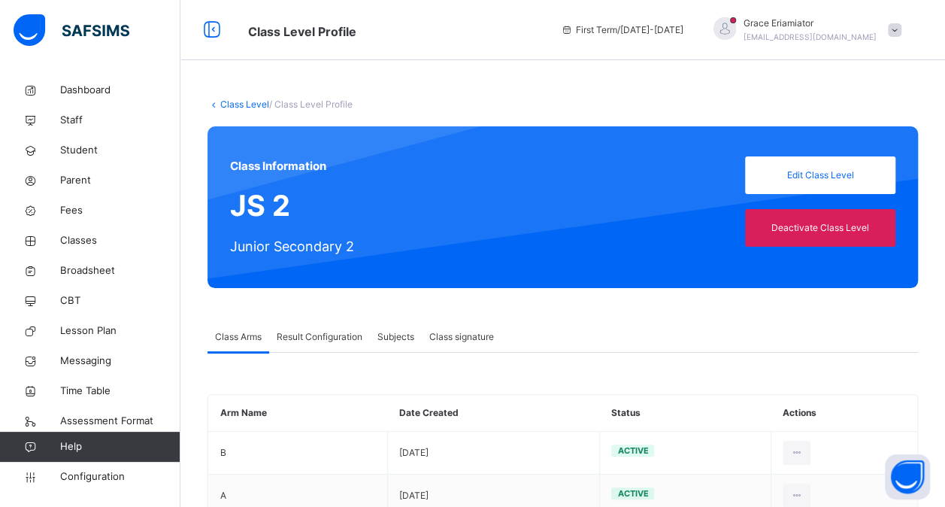
click at [352, 335] on span "Result Configuration" at bounding box center [320, 337] width 86 height 14
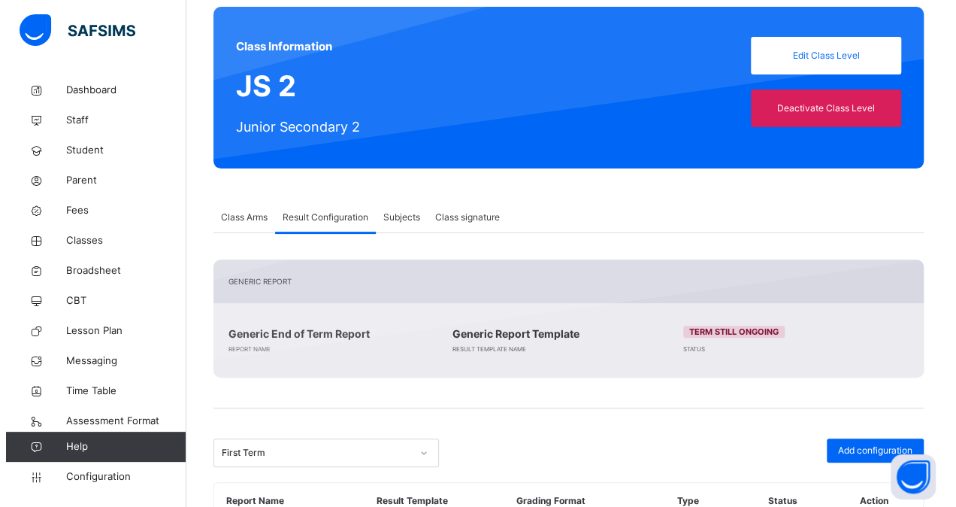
scroll to position [211, 0]
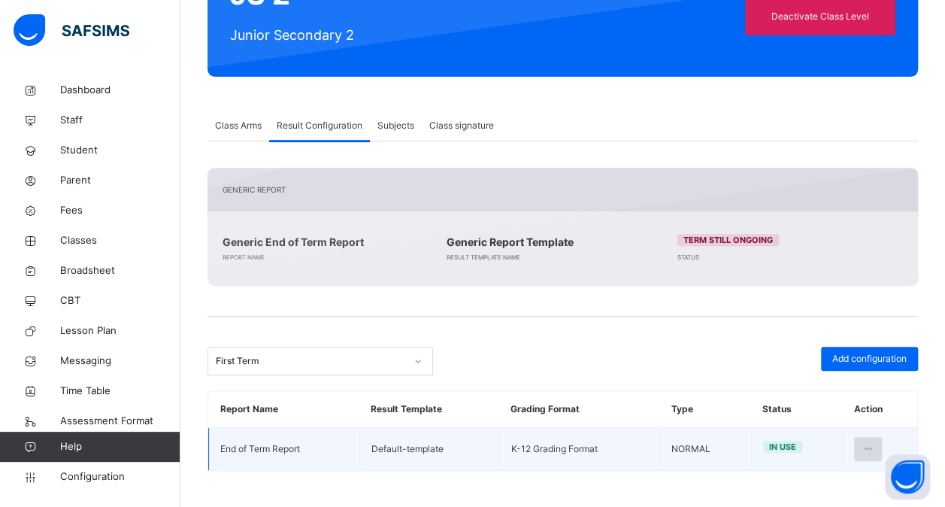
click at [874, 447] on icon at bounding box center [868, 449] width 13 height 14
click at [835, 481] on div "Edit Configuration" at bounding box center [831, 482] width 87 height 15
type input "**********"
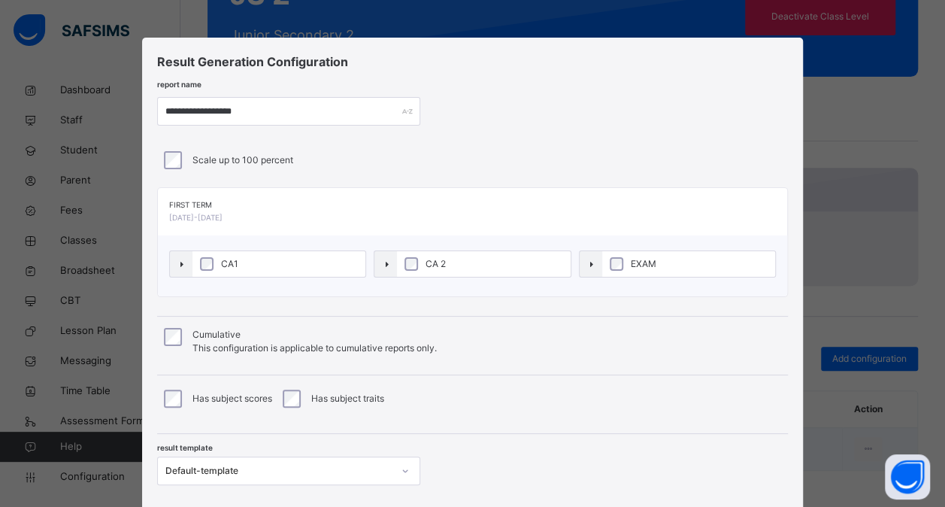
click at [260, 259] on label "CA1" at bounding box center [279, 264] width 174 height 26
click at [446, 259] on span "CA 2" at bounding box center [440, 264] width 28 height 14
click at [646, 259] on span "EXAM" at bounding box center [650, 264] width 33 height 14
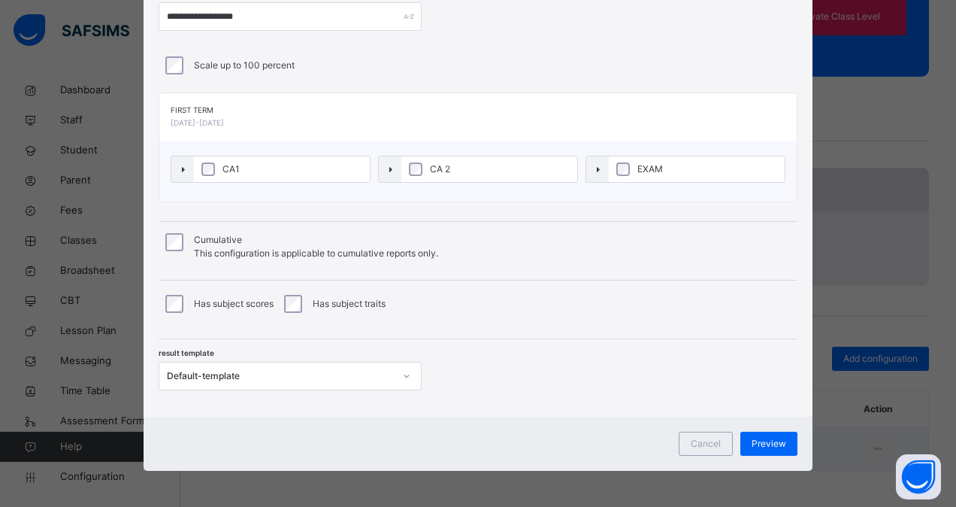
scroll to position [91, 0]
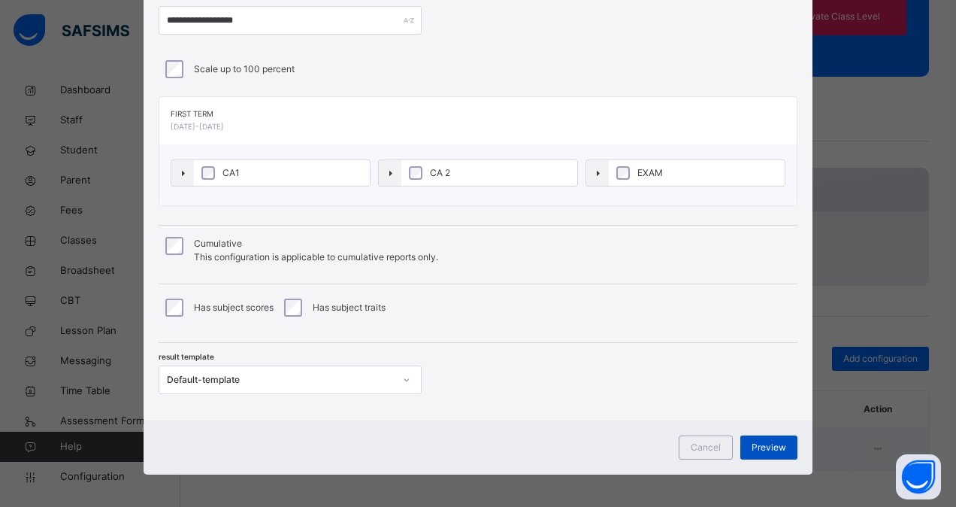
click at [771, 447] on span "Preview" at bounding box center [769, 448] width 35 height 14
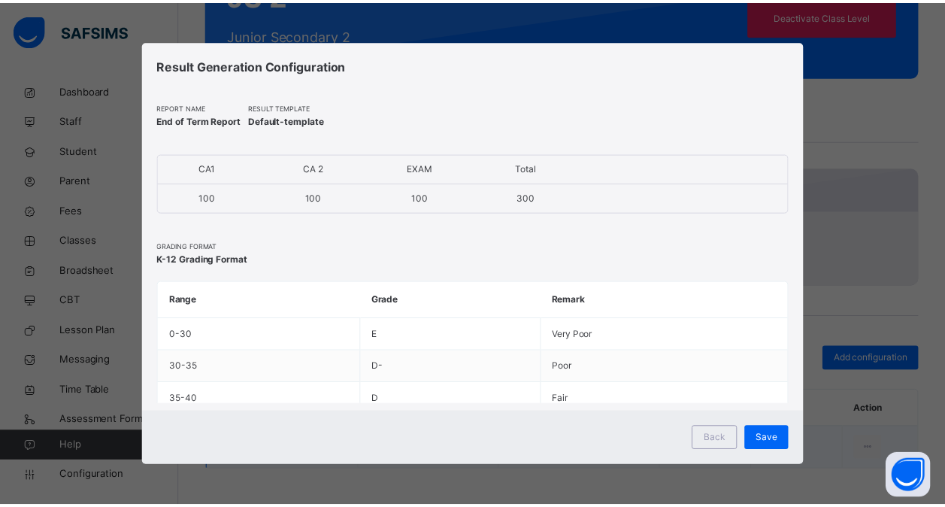
scroll to position [0, 0]
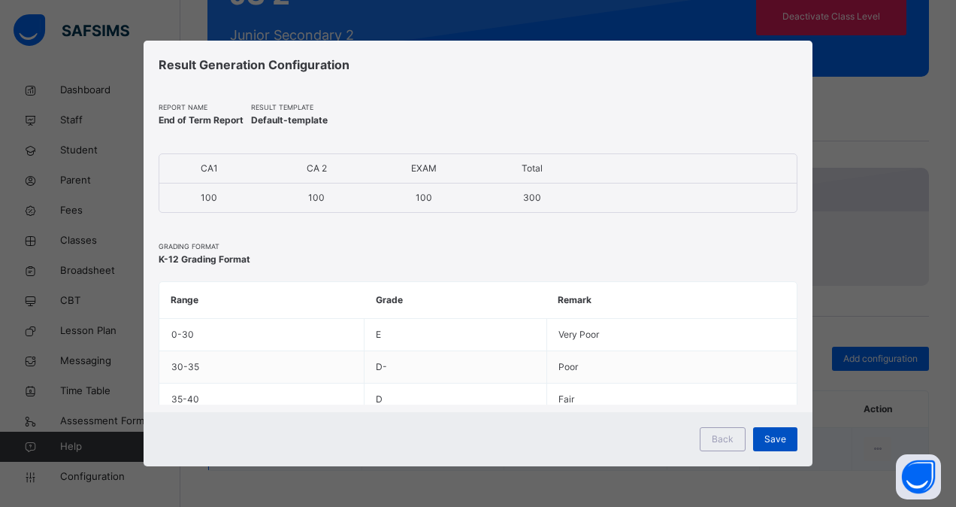
click at [780, 440] on span "Save" at bounding box center [776, 439] width 22 height 14
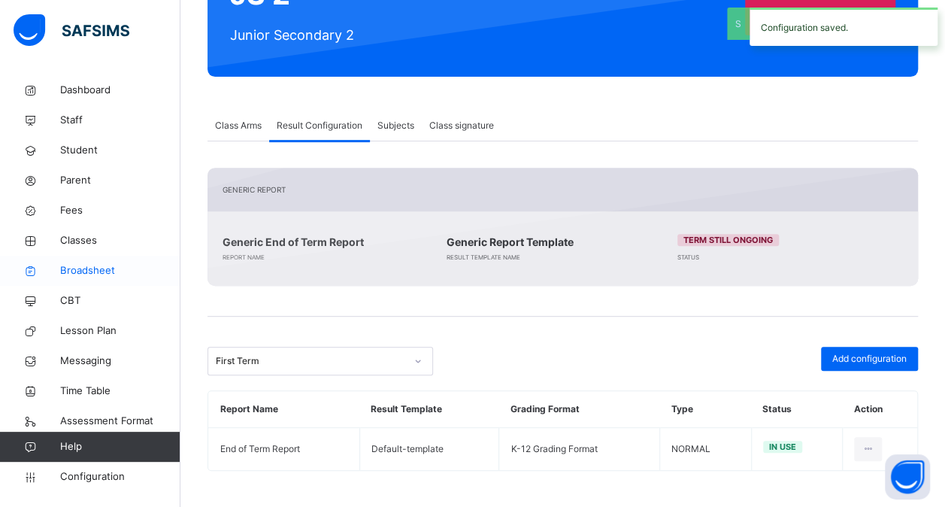
click at [83, 273] on span "Broadsheet" at bounding box center [120, 270] width 120 height 15
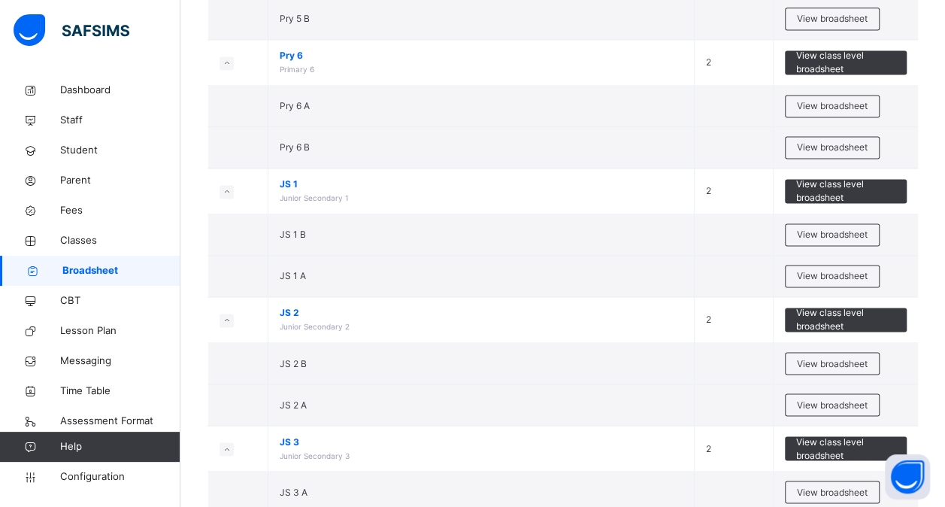
scroll to position [1088, 0]
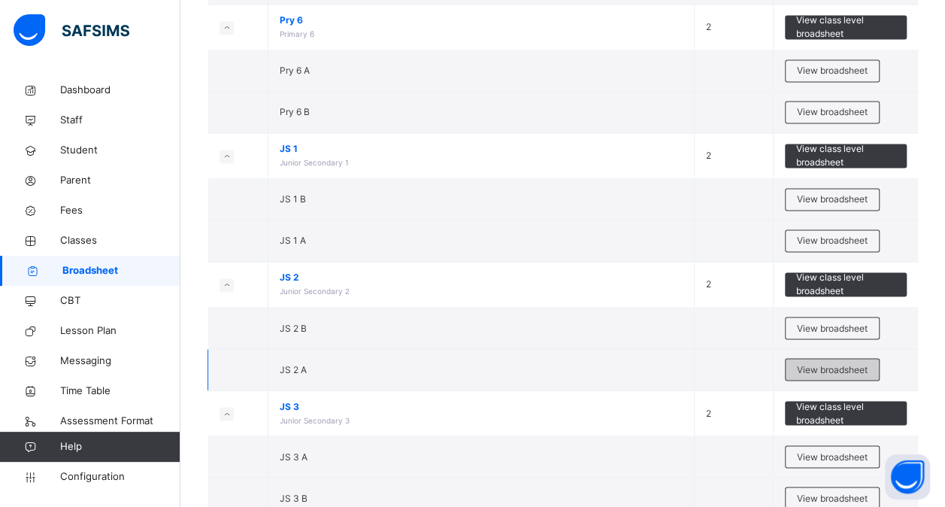
click at [824, 366] on span "View broadsheet" at bounding box center [832, 369] width 71 height 14
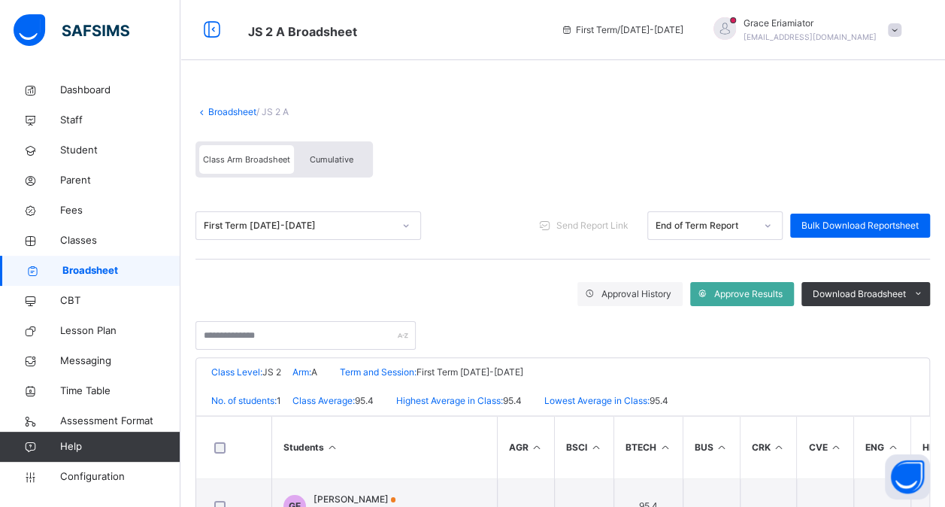
scroll to position [62, 0]
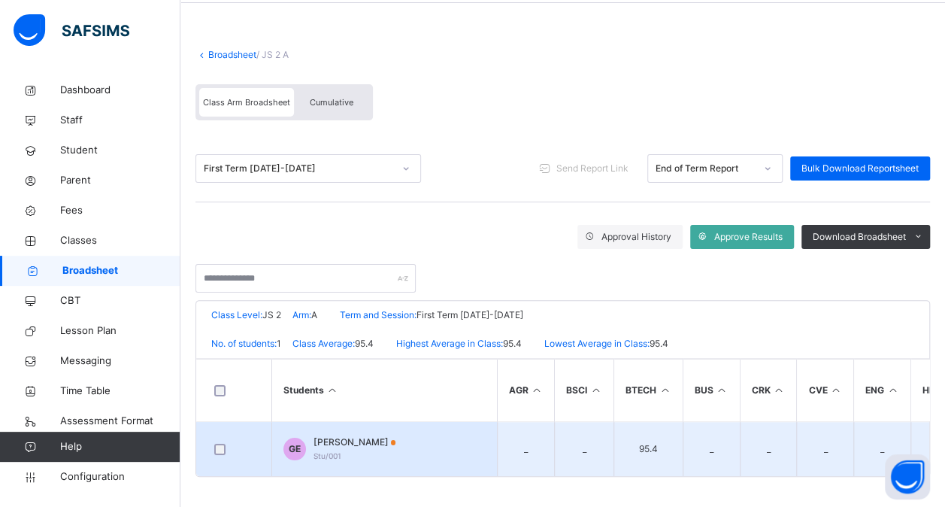
click at [333, 438] on span "Grace Evans Evans" at bounding box center [355, 442] width 83 height 14
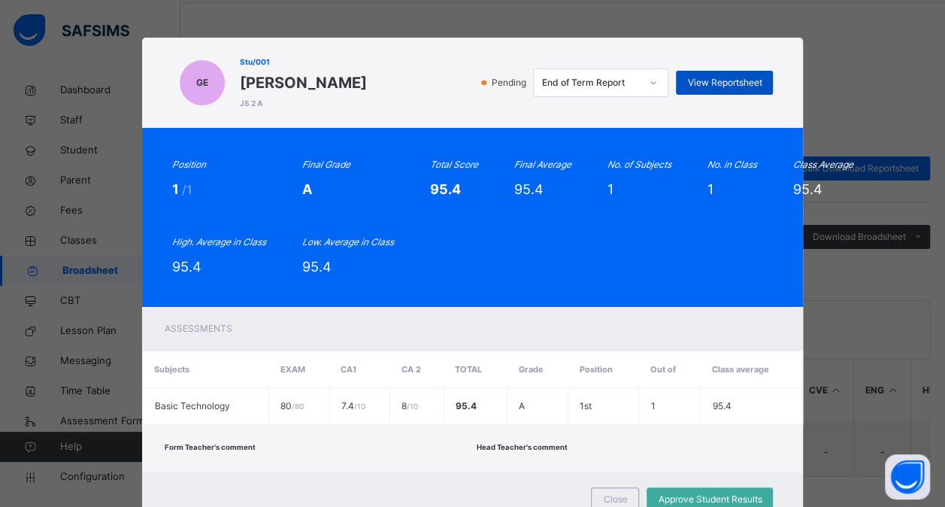
click at [736, 77] on span "View Reportsheet" at bounding box center [724, 83] width 74 height 14
click at [662, 20] on div "GE Stu/001 Grace Evans Evans JS 2 A Pending End of Term Report View Reportsheet…" at bounding box center [472, 253] width 945 height 507
click at [610, 493] on span "Close" at bounding box center [615, 500] width 24 height 14
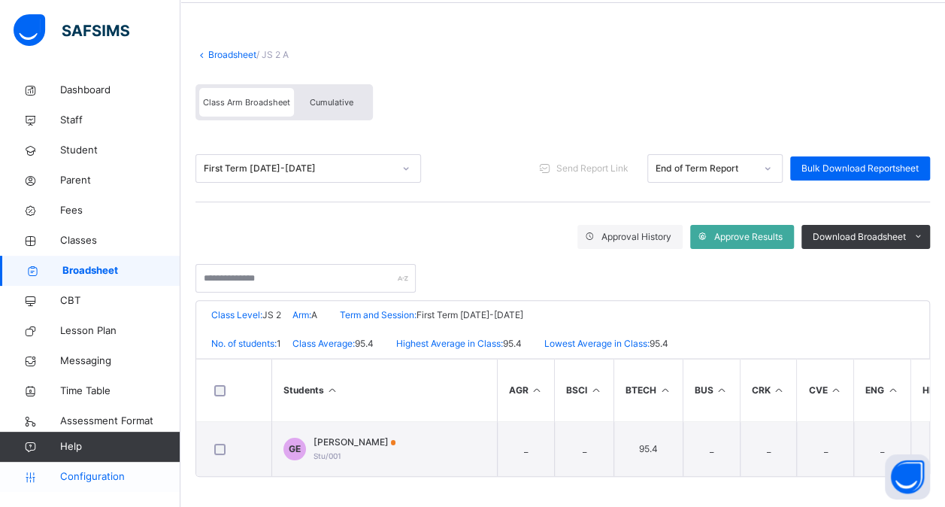
click at [87, 474] on span "Configuration" at bounding box center [120, 476] width 120 height 15
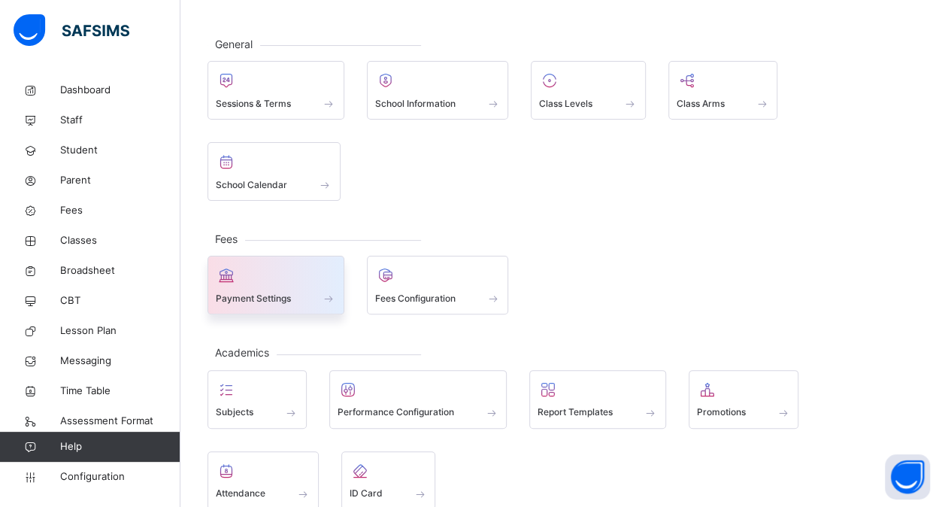
click at [292, 280] on div at bounding box center [276, 275] width 120 height 23
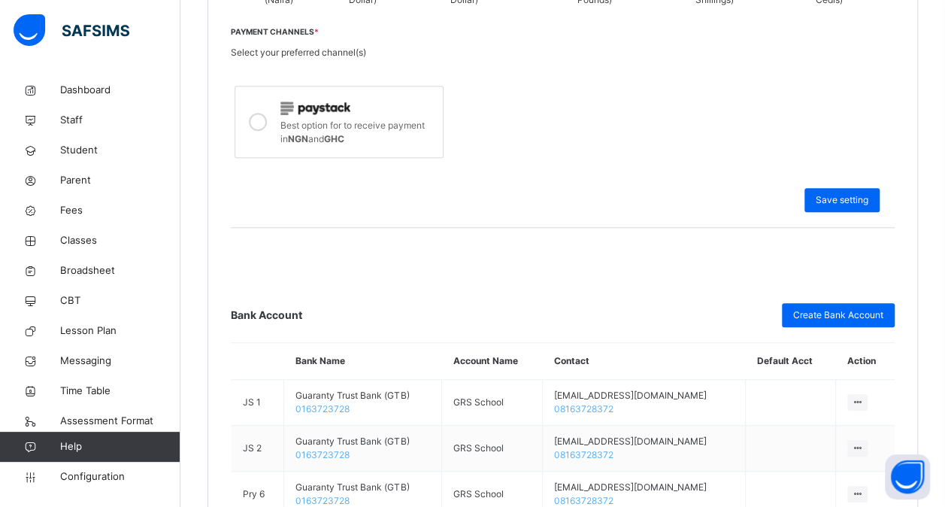
scroll to position [546, 0]
click at [118, 474] on span "Configuration" at bounding box center [120, 476] width 120 height 15
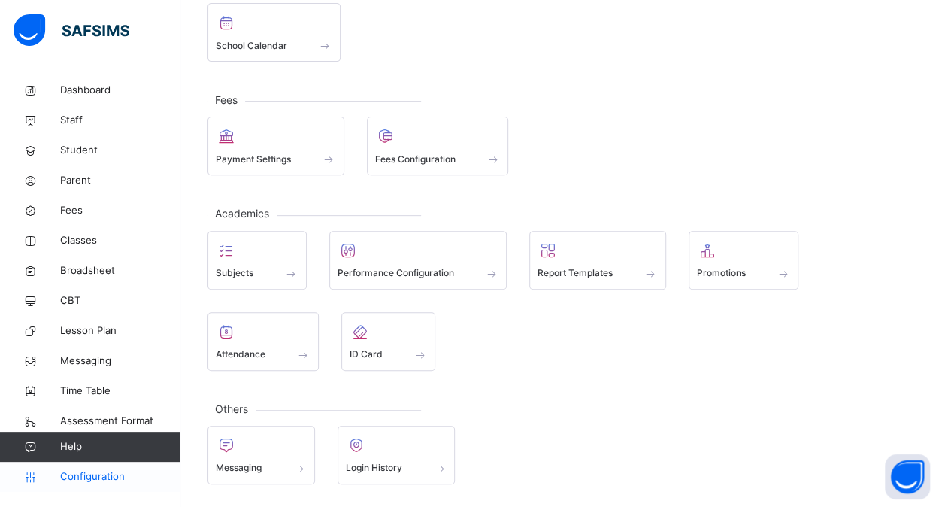
scroll to position [196, 0]
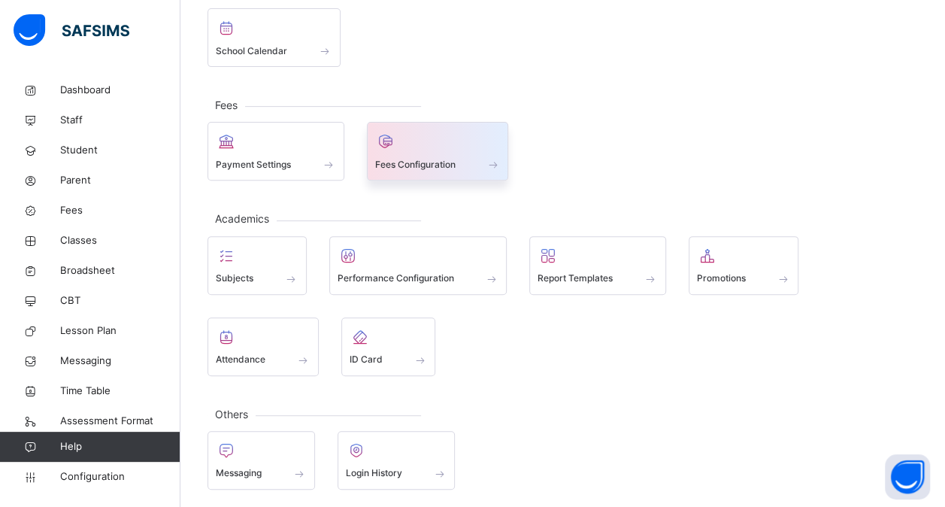
click at [419, 153] on span at bounding box center [438, 155] width 126 height 4
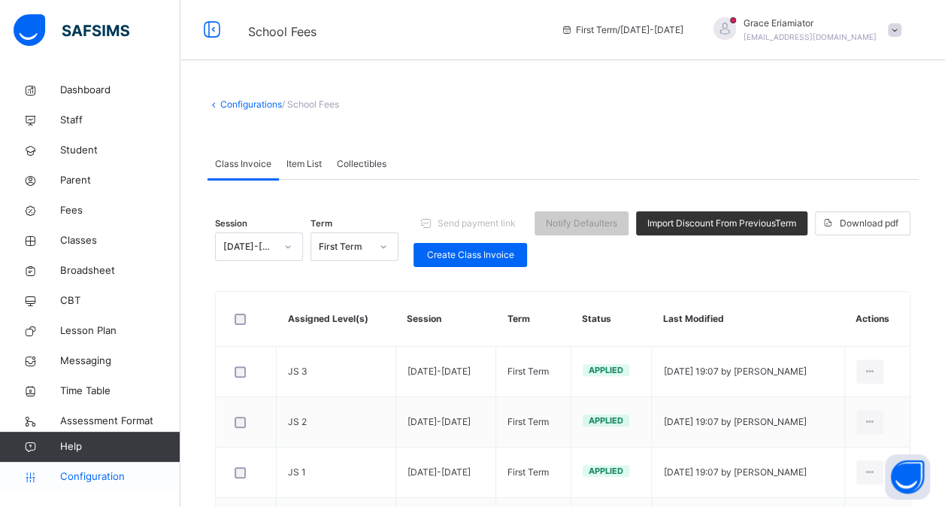
click at [95, 481] on span "Configuration" at bounding box center [120, 476] width 120 height 15
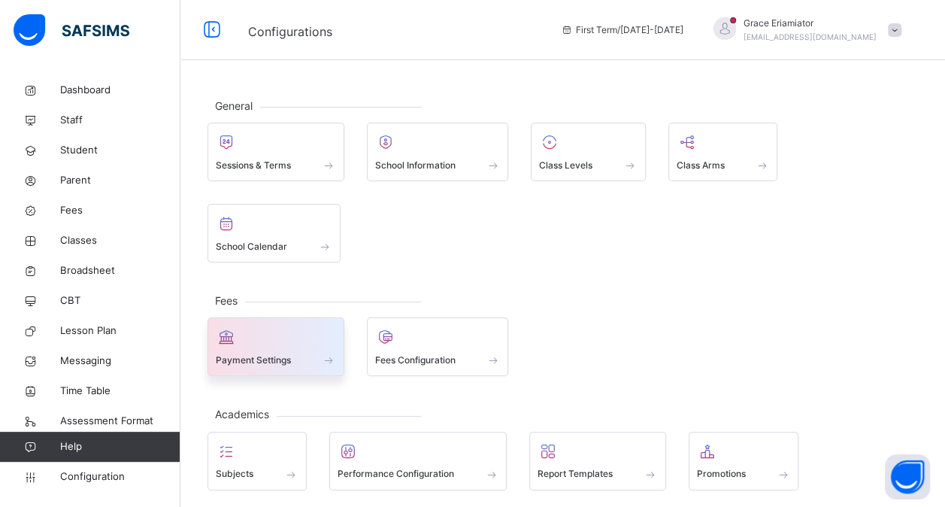
click at [228, 358] on span "Payment Settings" at bounding box center [253, 360] width 75 height 14
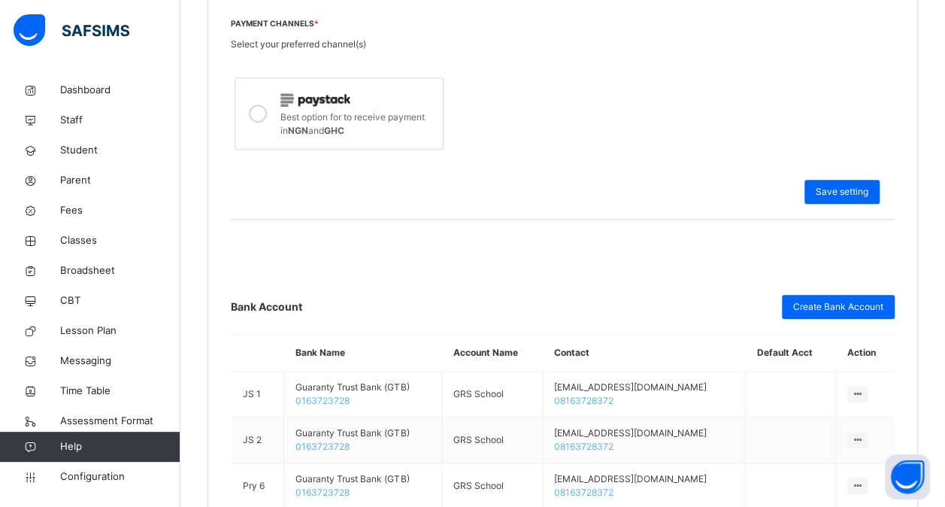
scroll to position [556, 0]
click at [841, 189] on span "Save setting" at bounding box center [842, 191] width 53 height 14
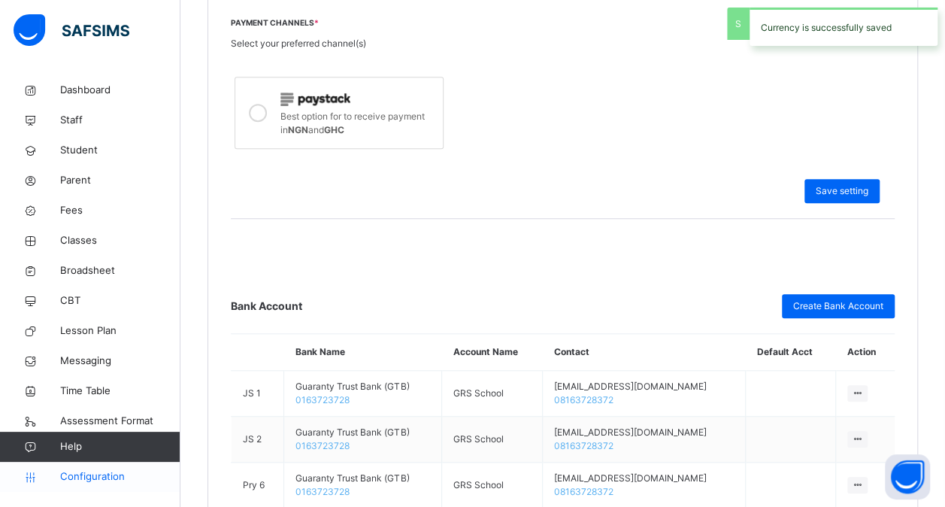
click at [125, 477] on span "Configuration" at bounding box center [120, 476] width 120 height 15
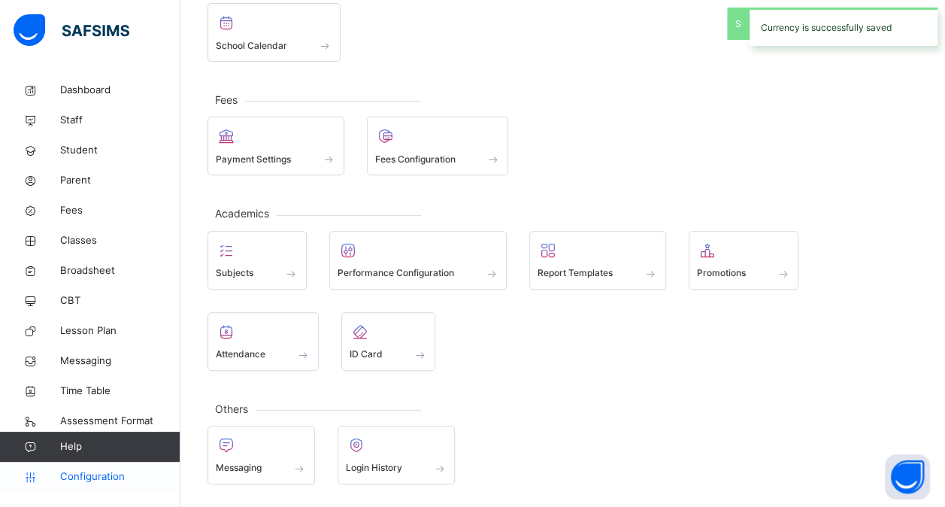
scroll to position [196, 0]
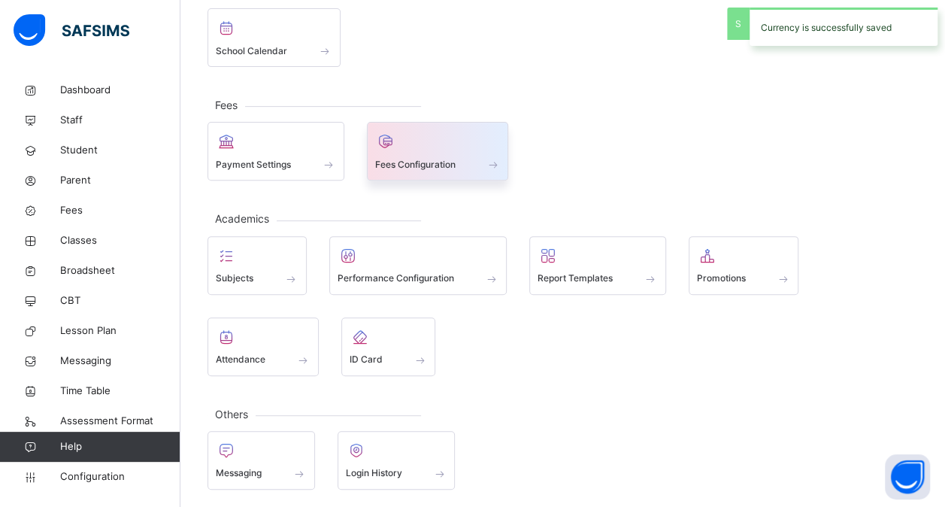
click at [430, 149] on div at bounding box center [438, 141] width 126 height 23
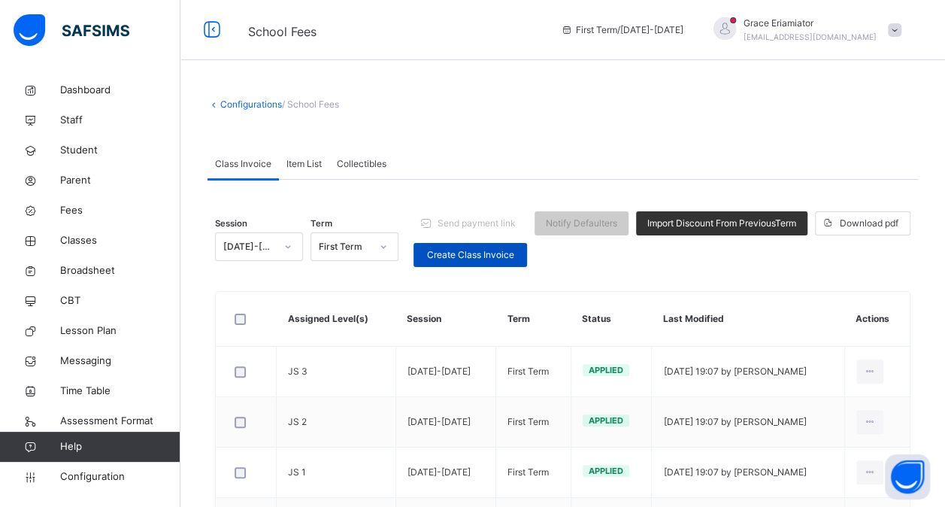
click at [496, 259] on span "Create Class Invoice" at bounding box center [470, 255] width 91 height 14
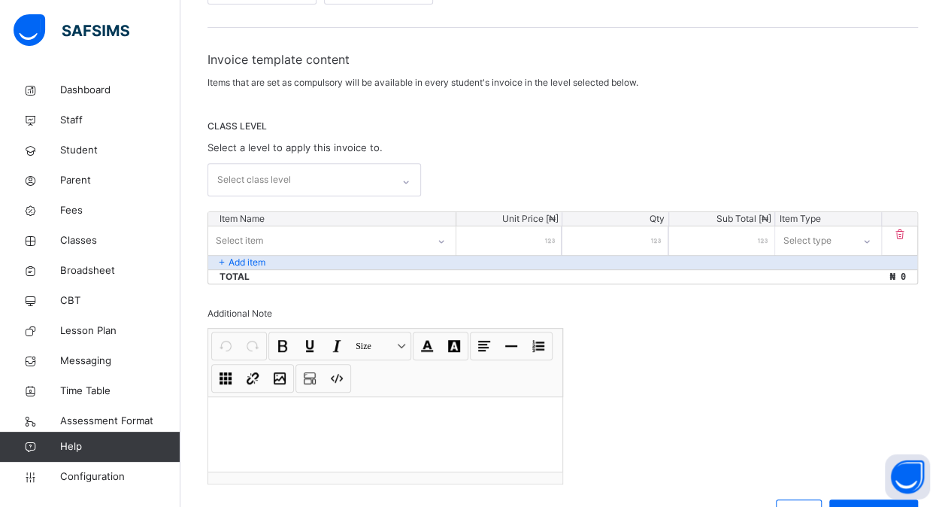
scroll to position [220, 0]
click at [407, 180] on icon at bounding box center [406, 181] width 9 height 15
click at [380, 217] on div "No options" at bounding box center [314, 215] width 212 height 26
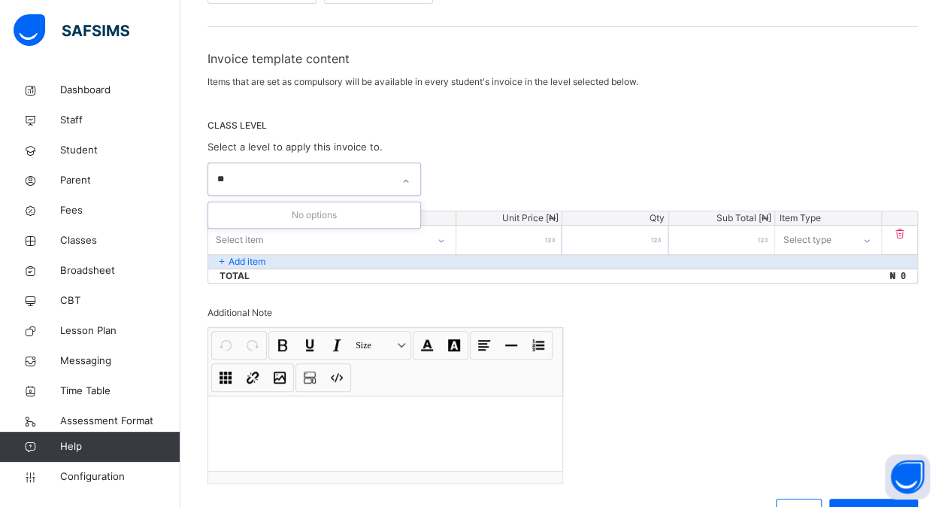
type input "*"
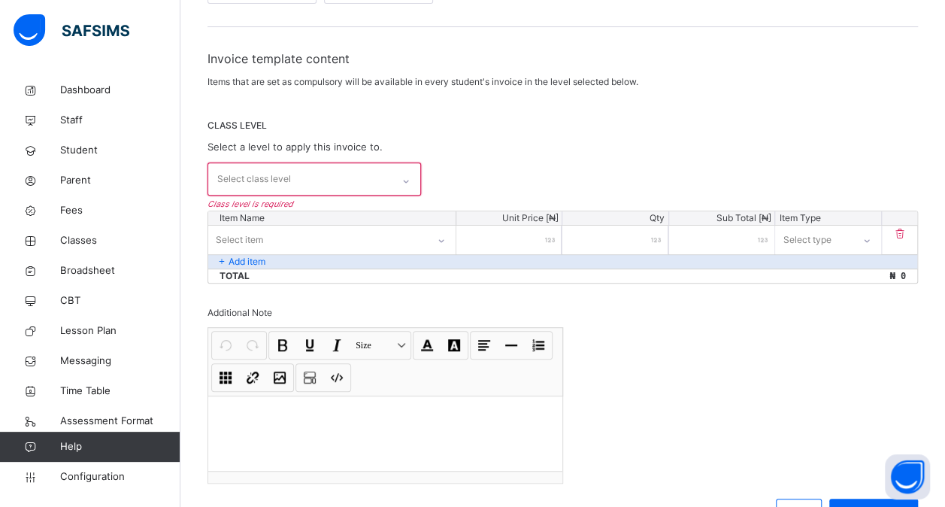
click at [557, 137] on div "CLASS LEVEL Select a level to apply this invoice to. Select class level Class l…" at bounding box center [563, 157] width 711 height 77
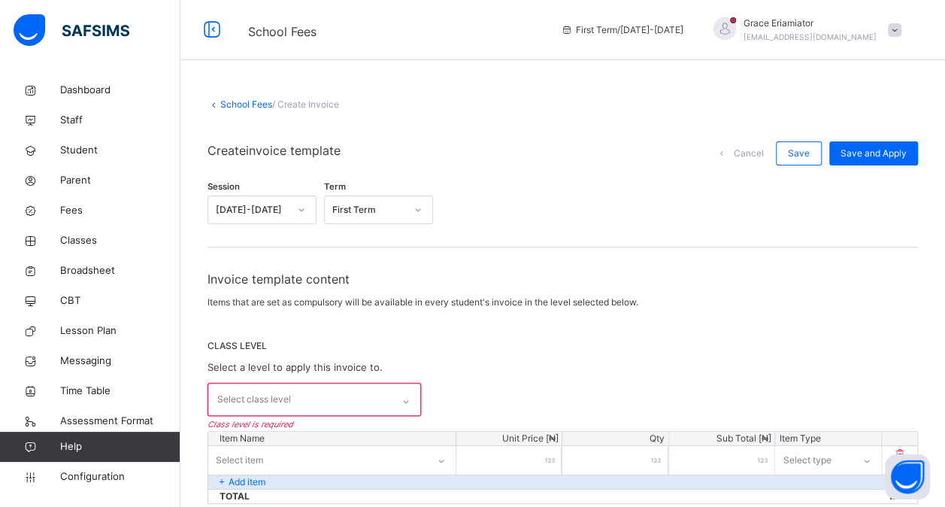
scroll to position [3, 0]
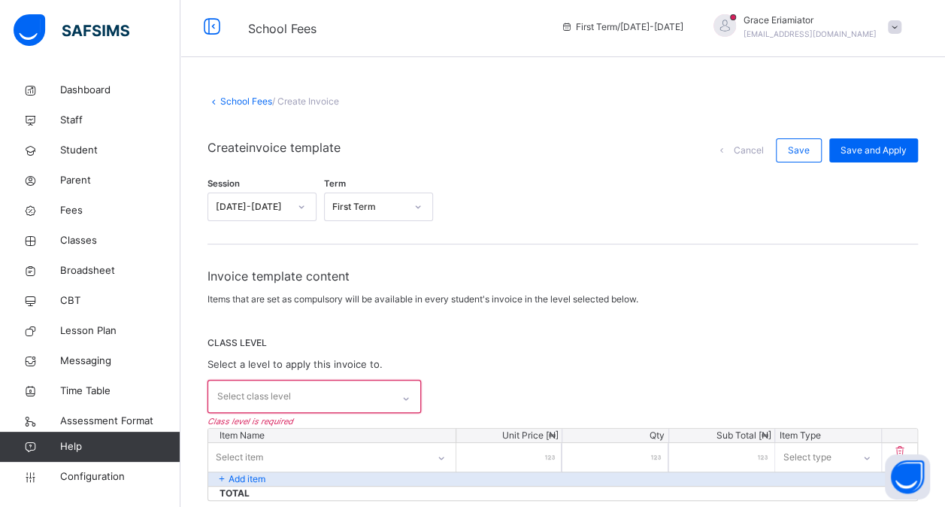
click at [245, 102] on link "School Fees" at bounding box center [246, 100] width 52 height 11
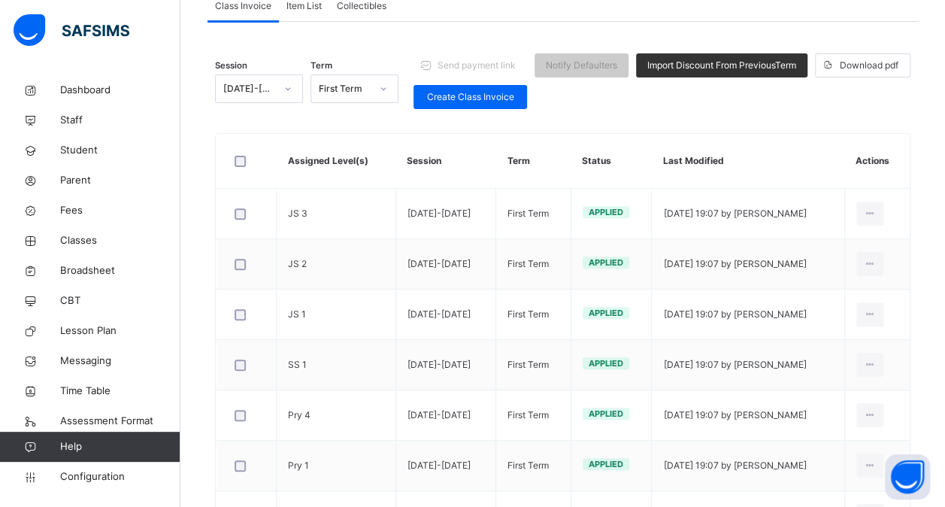
scroll to position [159, 0]
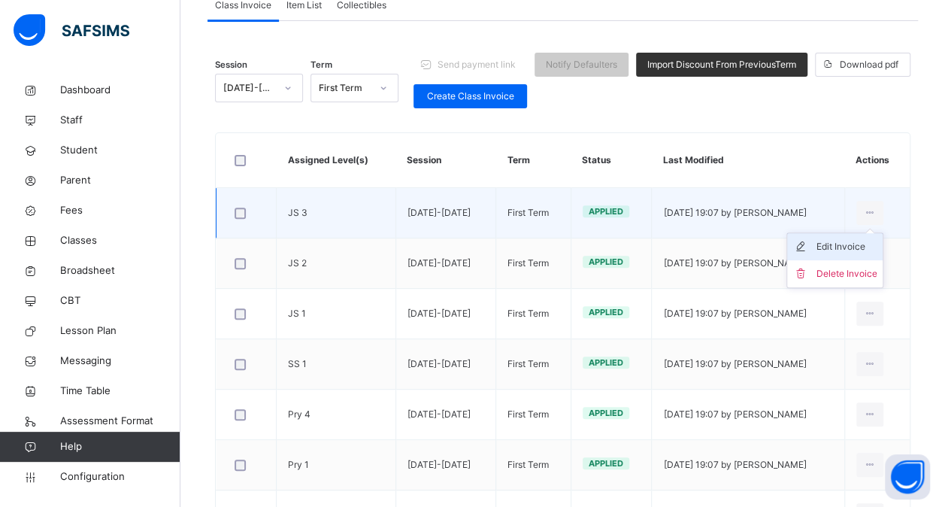
click at [860, 243] on div "Edit Invoice" at bounding box center [846, 246] width 61 height 15
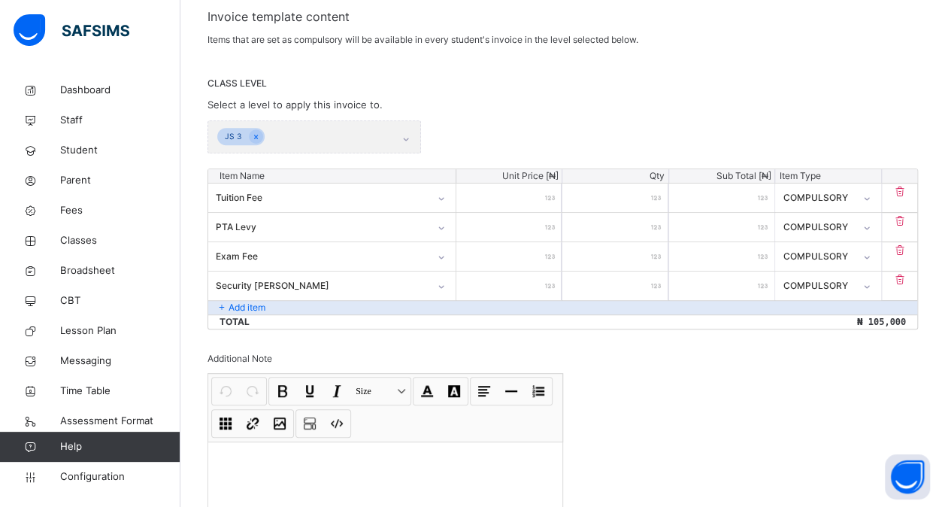
scroll to position [263, 0]
click at [871, 195] on icon at bounding box center [866, 196] width 9 height 15
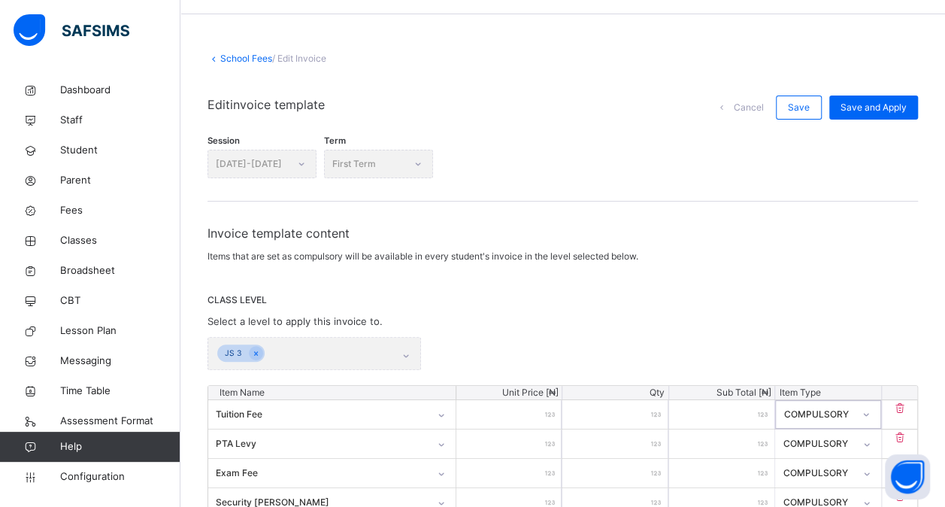
scroll to position [2, 0]
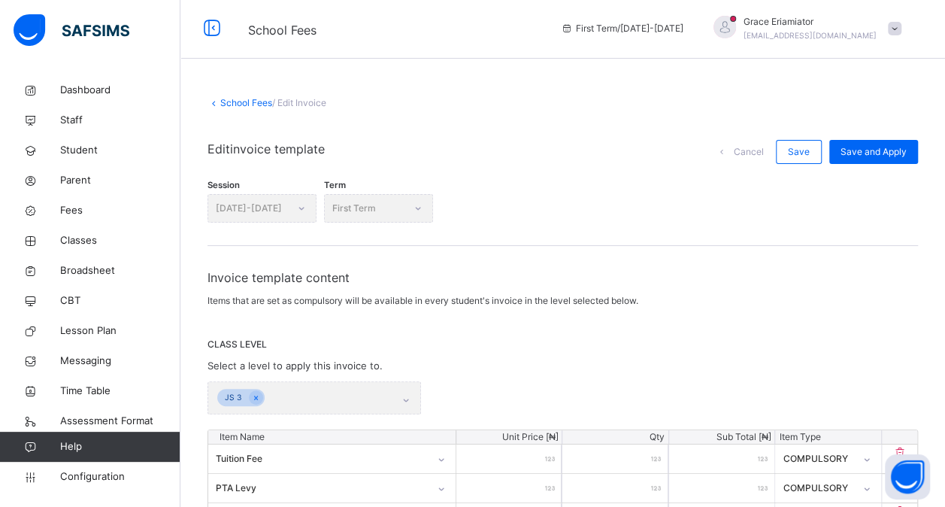
click at [244, 104] on link "School Fees" at bounding box center [246, 102] width 52 height 11
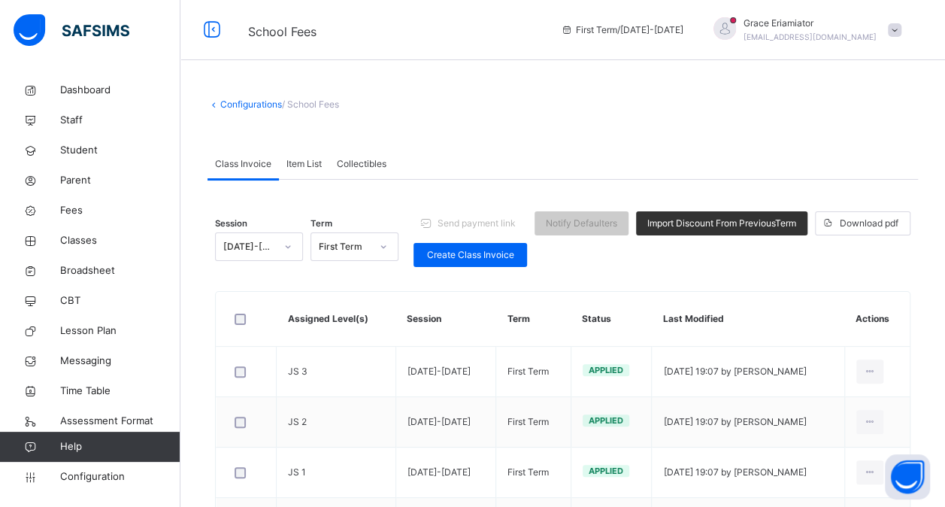
click at [317, 162] on span "Item List" at bounding box center [303, 164] width 35 height 14
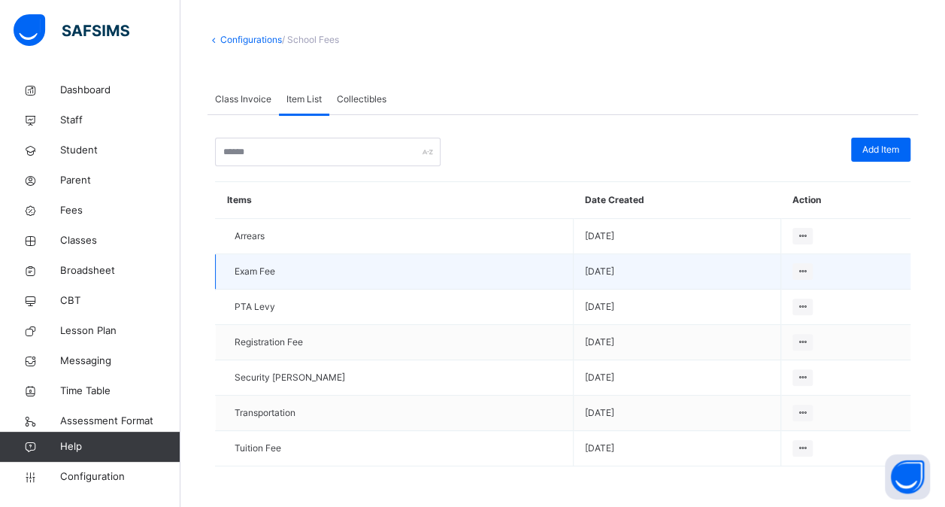
scroll to position [66, 0]
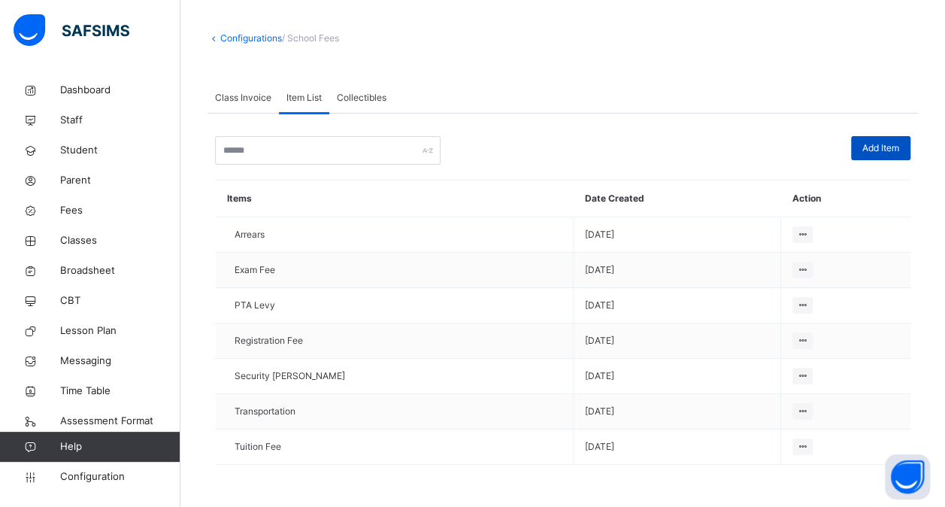
click at [883, 147] on span "Add Item" at bounding box center [880, 148] width 37 height 14
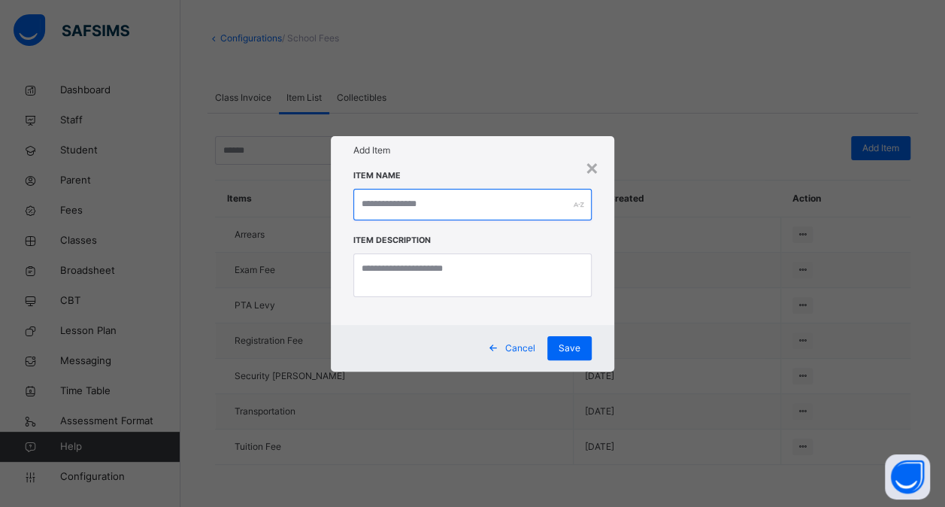
click at [465, 214] on input "text" at bounding box center [472, 205] width 238 height 32
click at [302, 491] on div "× Add Item Item Name Item Description Cancel Save" at bounding box center [472, 253] width 945 height 507
click at [388, 200] on input "text" at bounding box center [472, 205] width 238 height 32
click at [524, 334] on div "Cancel Save" at bounding box center [472, 348] width 283 height 47
click at [522, 350] on span "Cancel" at bounding box center [520, 348] width 30 height 14
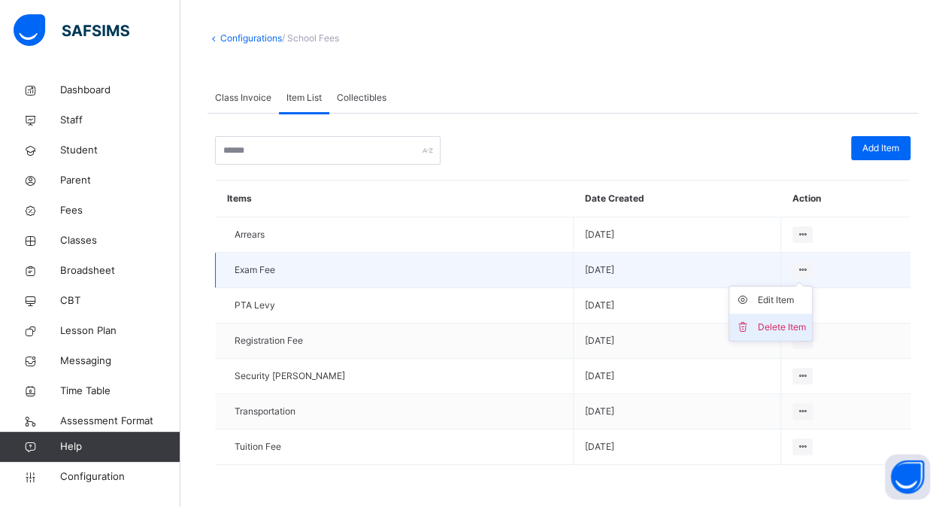
click at [760, 325] on div "Delete Item" at bounding box center [782, 327] width 48 height 15
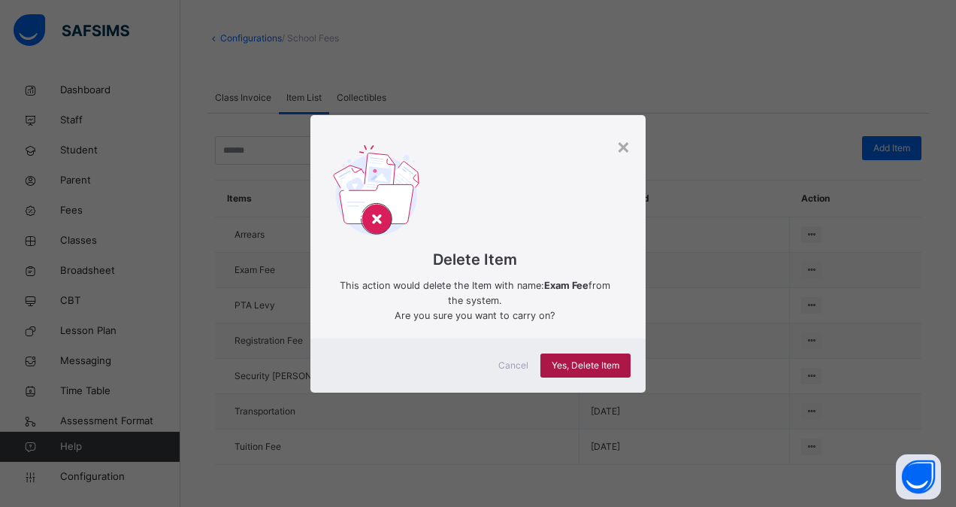
click at [599, 364] on span "Yes, Delete Item" at bounding box center [586, 366] width 68 height 14
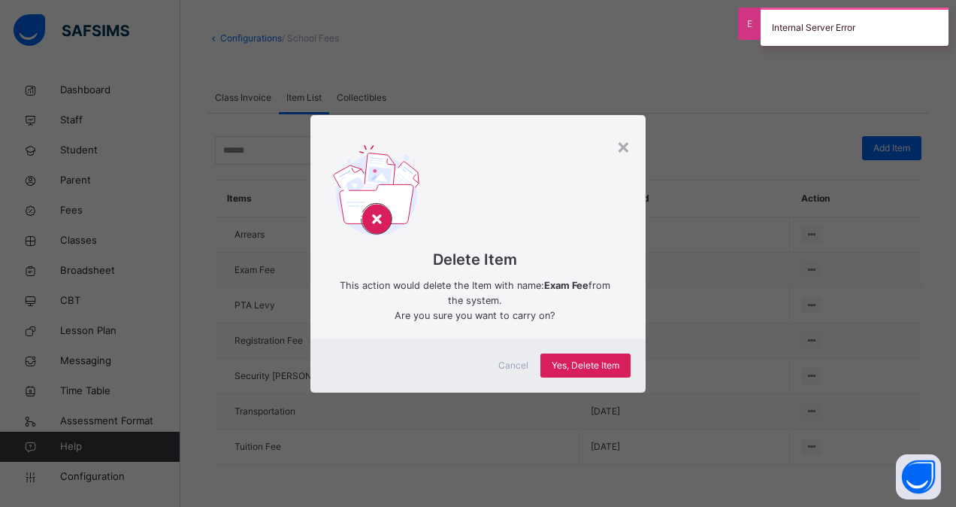
click at [515, 368] on span "Cancel" at bounding box center [514, 366] width 30 height 14
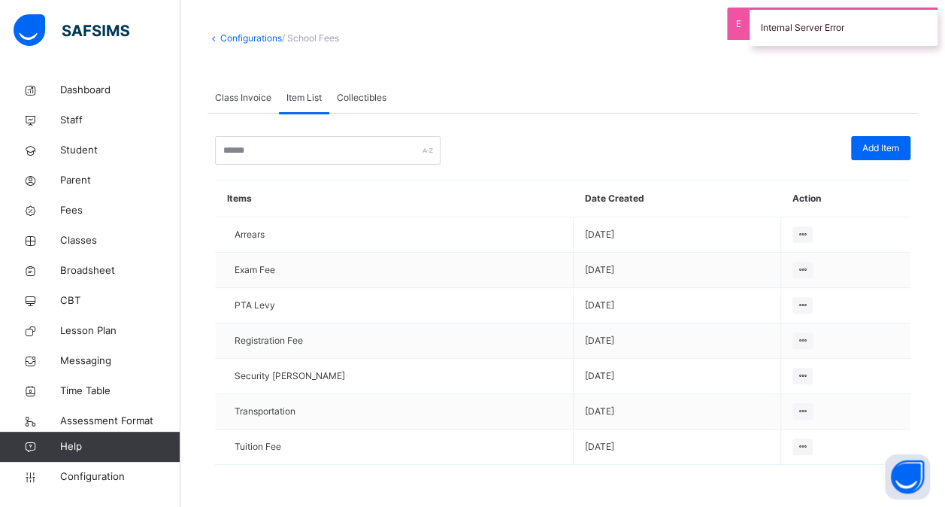
click at [370, 102] on span "Collectibles" at bounding box center [362, 98] width 50 height 14
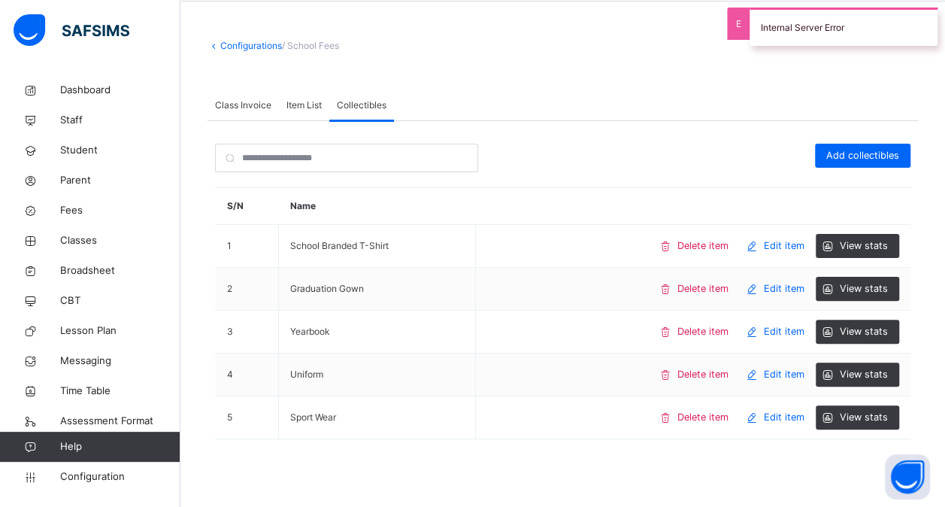
scroll to position [56, 0]
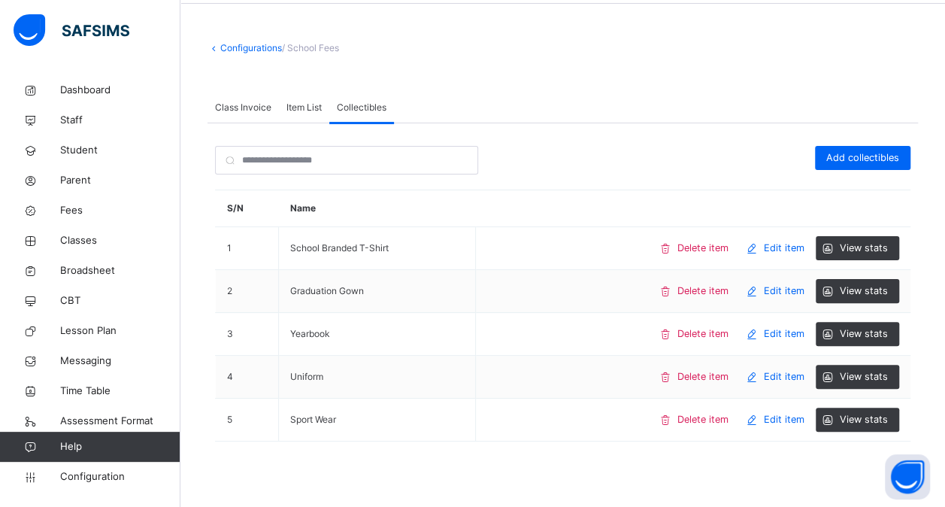
click at [250, 102] on span "Class Invoice" at bounding box center [243, 108] width 56 height 14
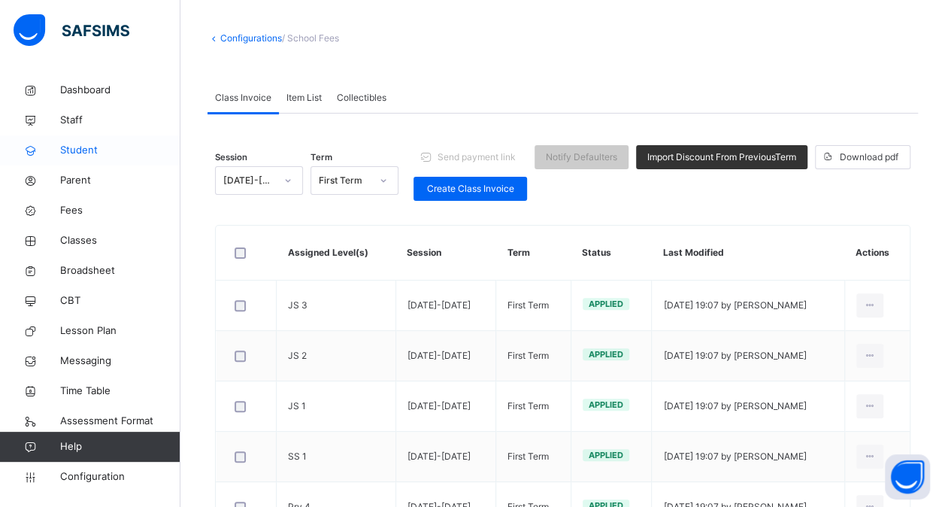
click at [86, 151] on span "Student" at bounding box center [120, 150] width 120 height 15
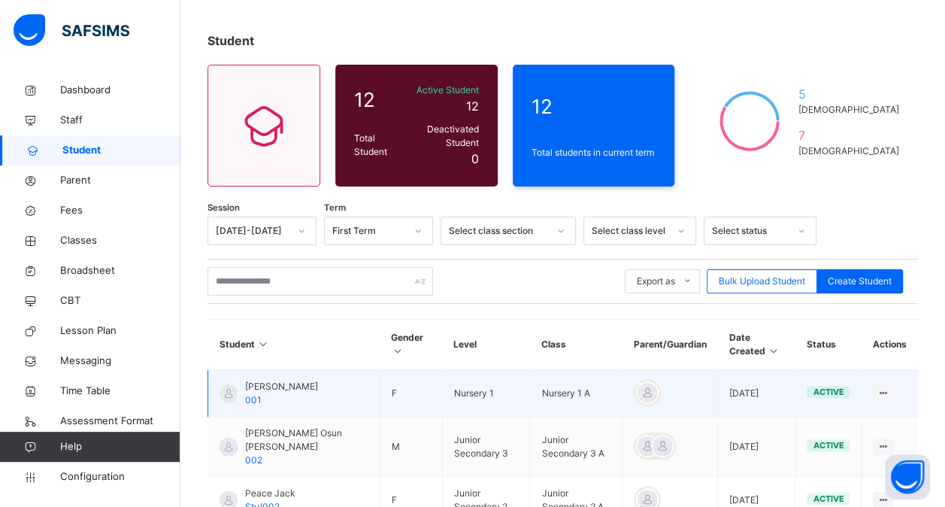
click at [278, 385] on span "Faith Joy Sun" at bounding box center [281, 387] width 73 height 14
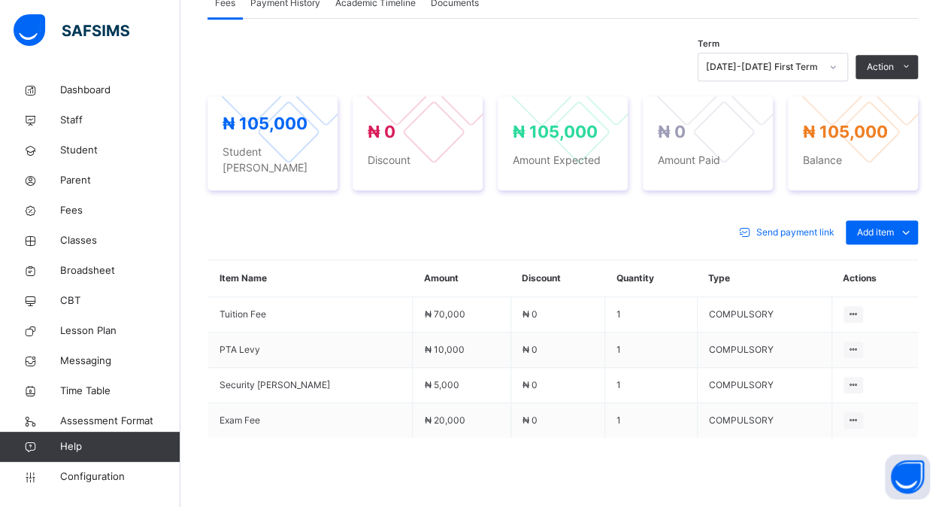
scroll to position [532, 0]
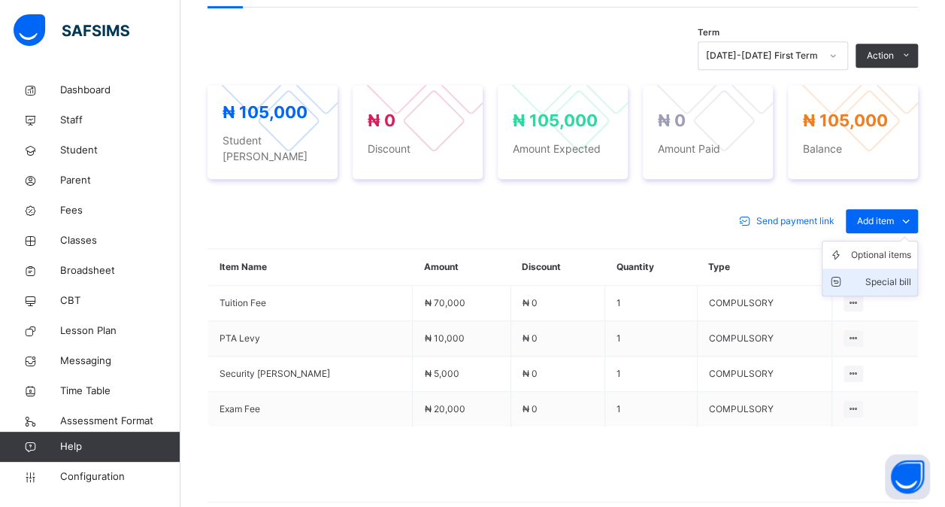
click at [899, 274] on div "Special bill" at bounding box center [881, 281] width 60 height 15
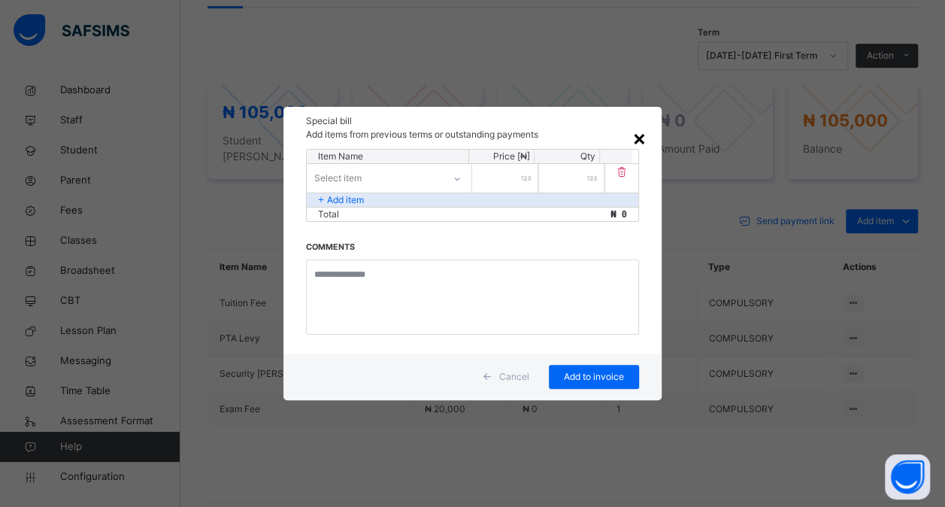
click at [640, 142] on div "×" at bounding box center [639, 138] width 14 height 32
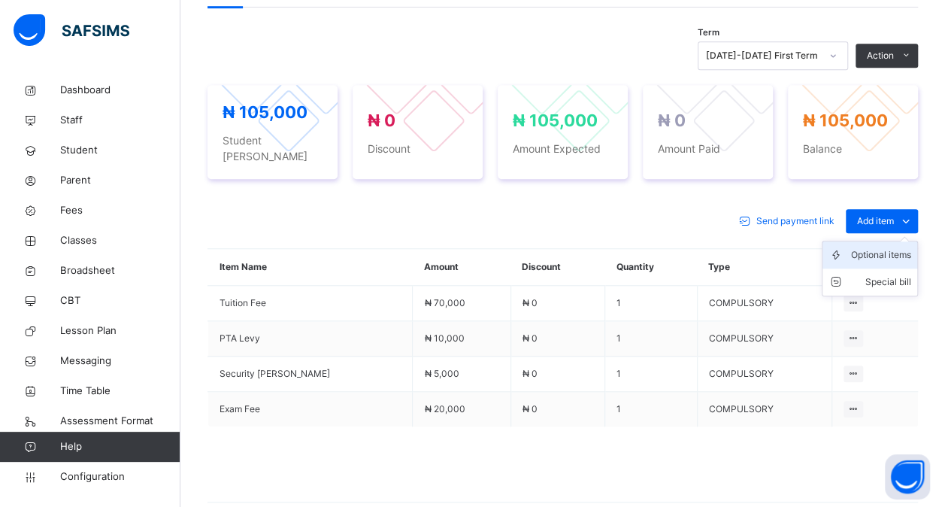
click at [863, 247] on div "Optional items" at bounding box center [881, 254] width 60 height 15
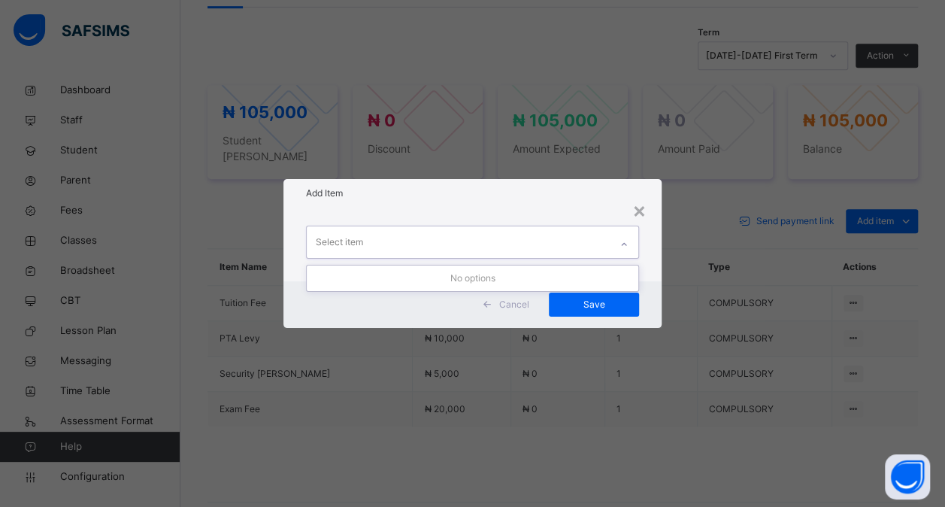
click at [637, 242] on div at bounding box center [624, 244] width 26 height 24
click at [616, 243] on div at bounding box center [624, 244] width 26 height 24
click at [650, 205] on div "Add Item" at bounding box center [472, 193] width 378 height 29
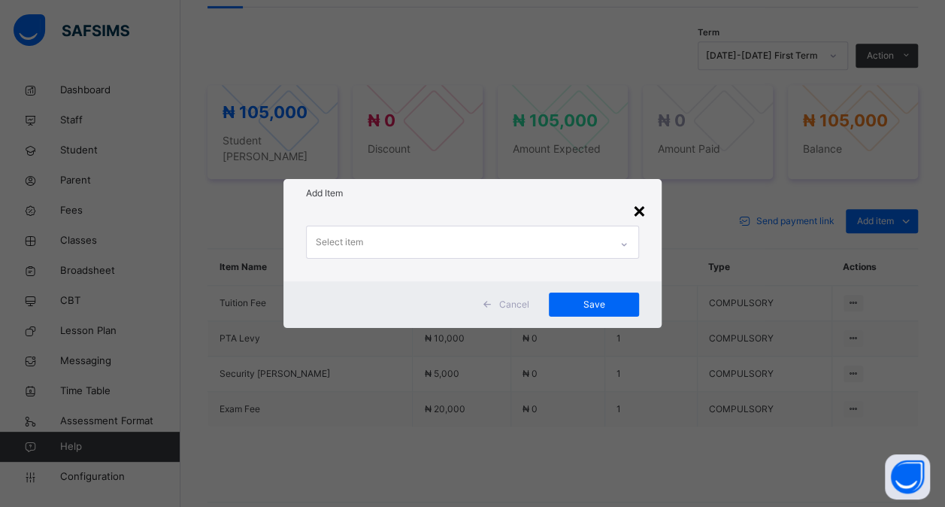
click at [638, 214] on div "×" at bounding box center [639, 210] width 14 height 32
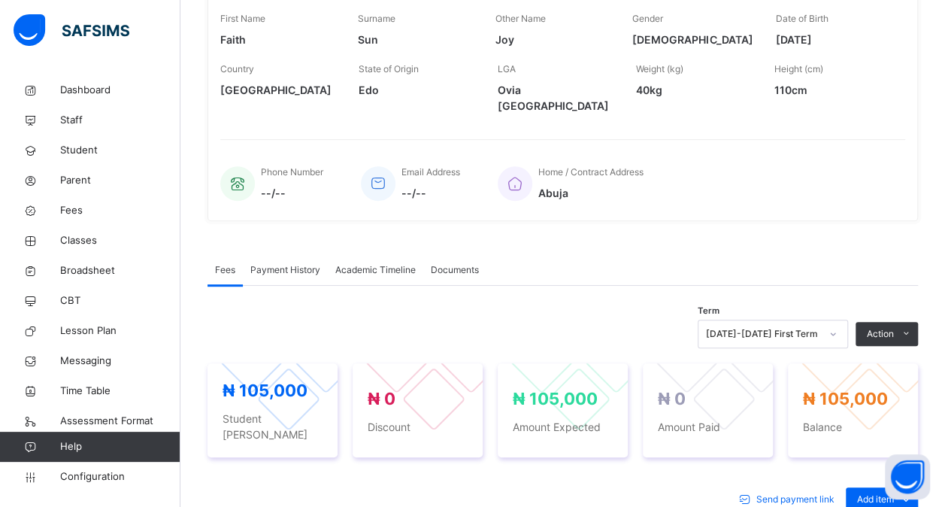
scroll to position [299, 0]
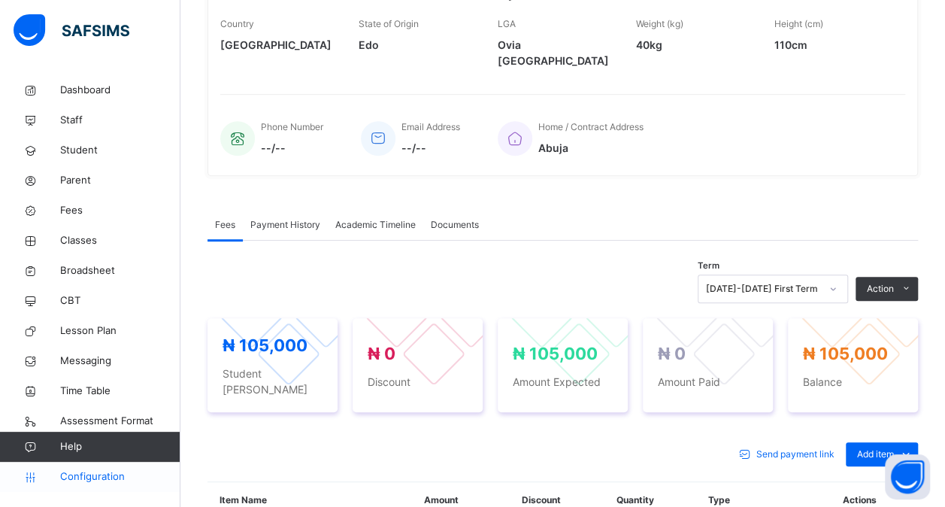
click at [108, 483] on span "Configuration" at bounding box center [120, 476] width 120 height 15
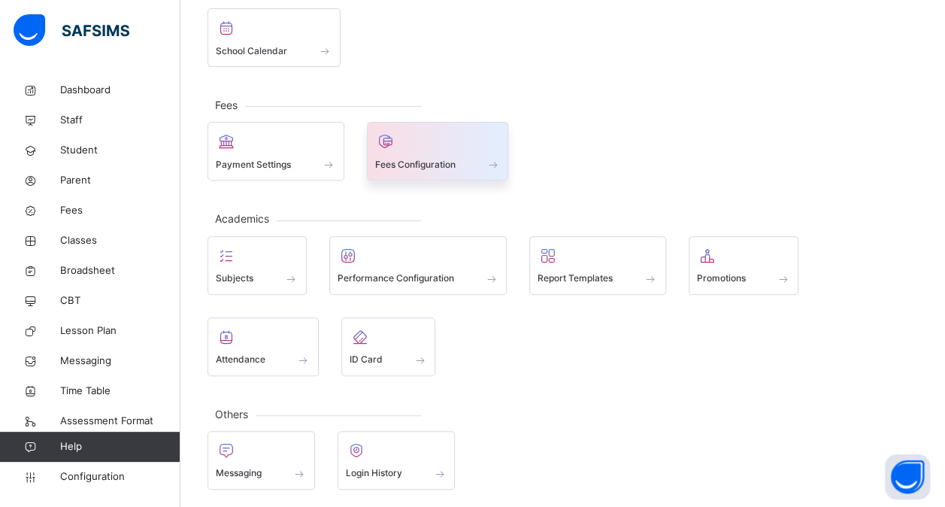
click at [421, 134] on div at bounding box center [438, 141] width 126 height 23
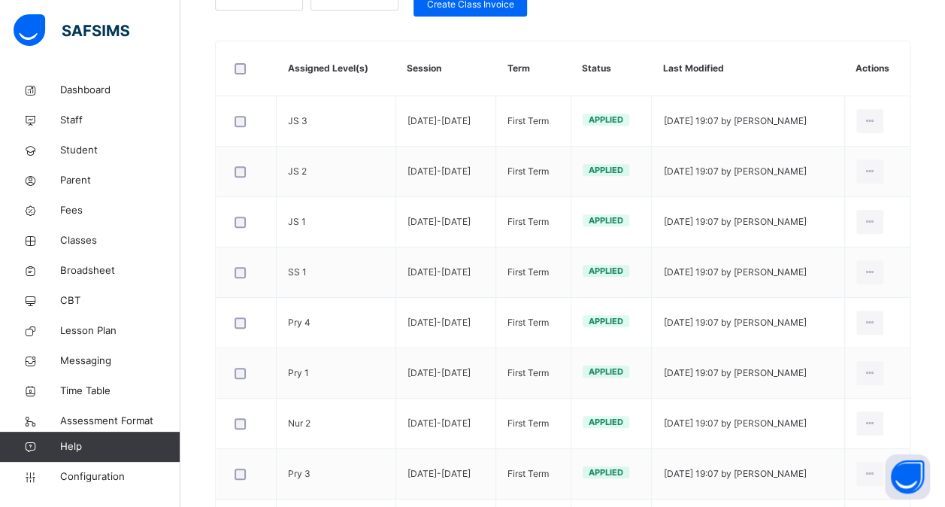
scroll to position [250, 0]
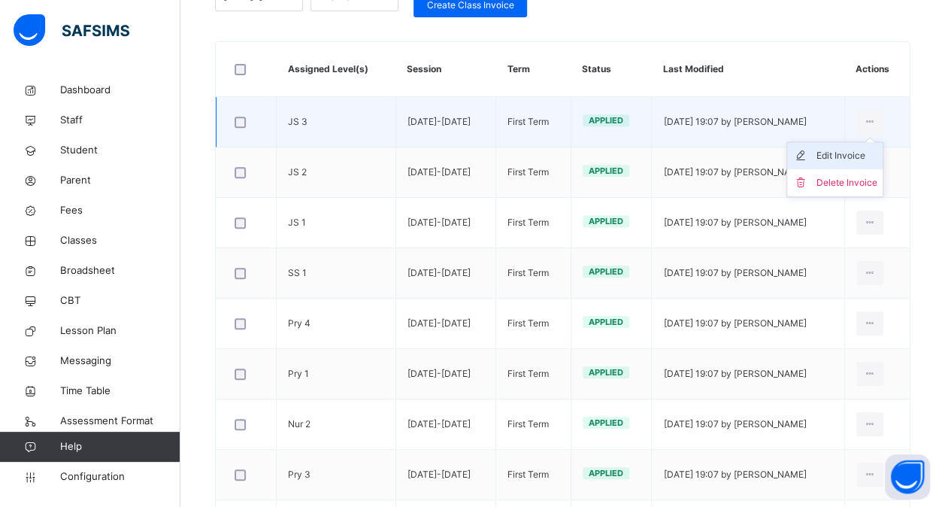
click at [853, 153] on div "Edit Invoice" at bounding box center [846, 155] width 61 height 15
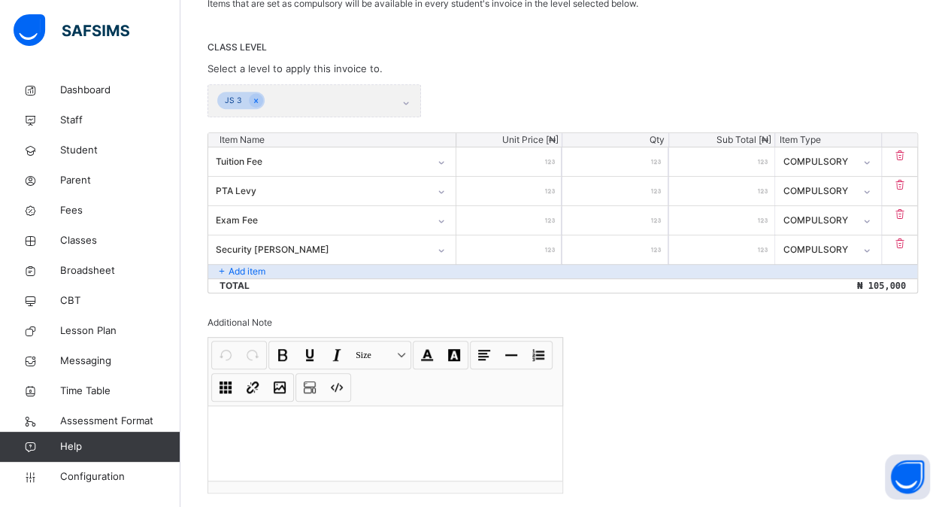
scroll to position [299, 0]
click at [232, 269] on p "Add item" at bounding box center [247, 271] width 37 height 14
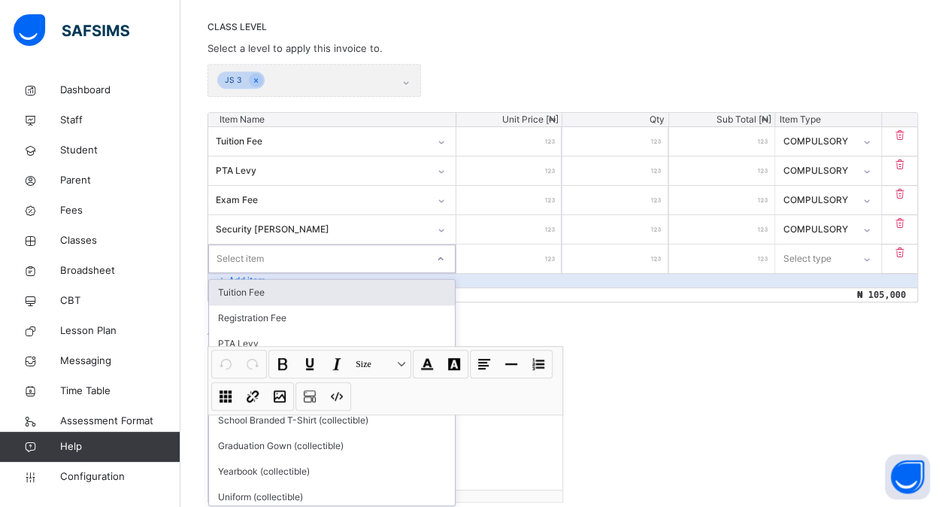
scroll to position [321, 0]
click at [446, 271] on div "option Tuition Fee focused, 1 of 12. 12 results available. Use Up and Down to c…" at bounding box center [331, 257] width 247 height 29
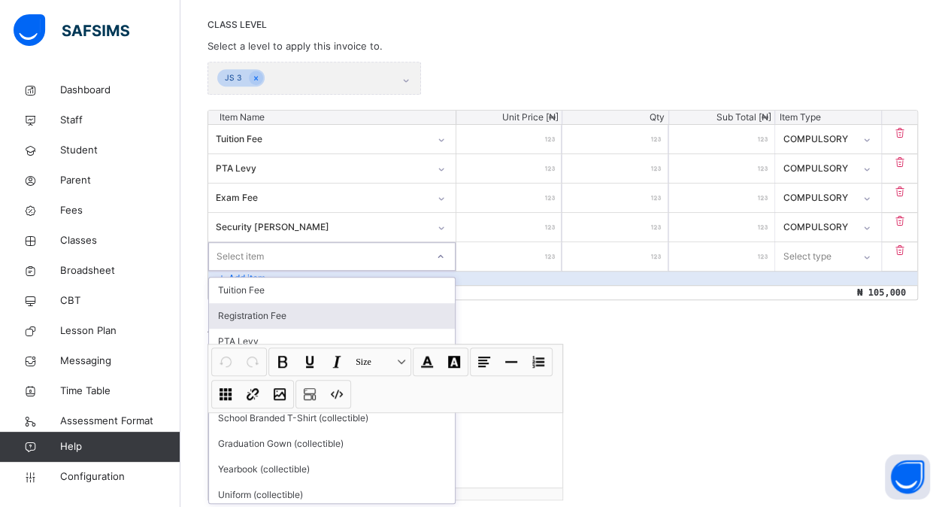
scroll to position [81, 0]
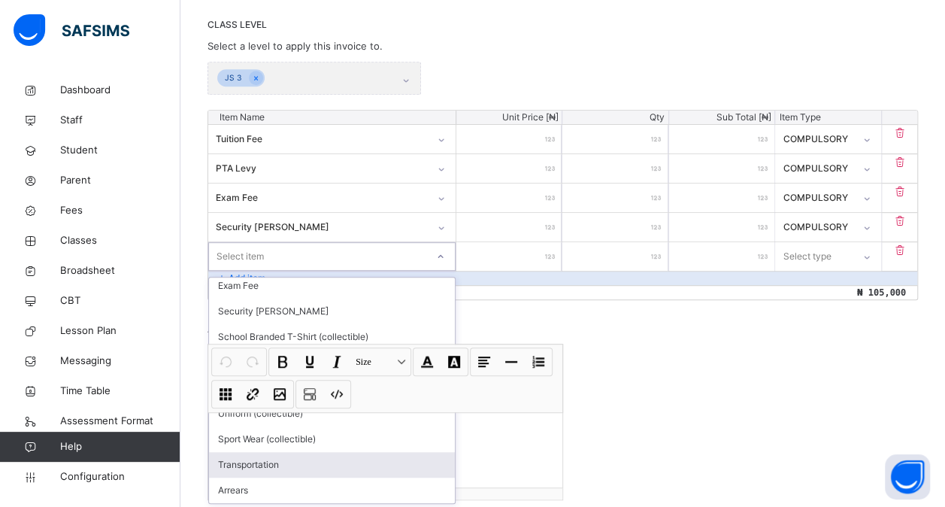
click at [390, 456] on div "Transportation" at bounding box center [332, 465] width 246 height 26
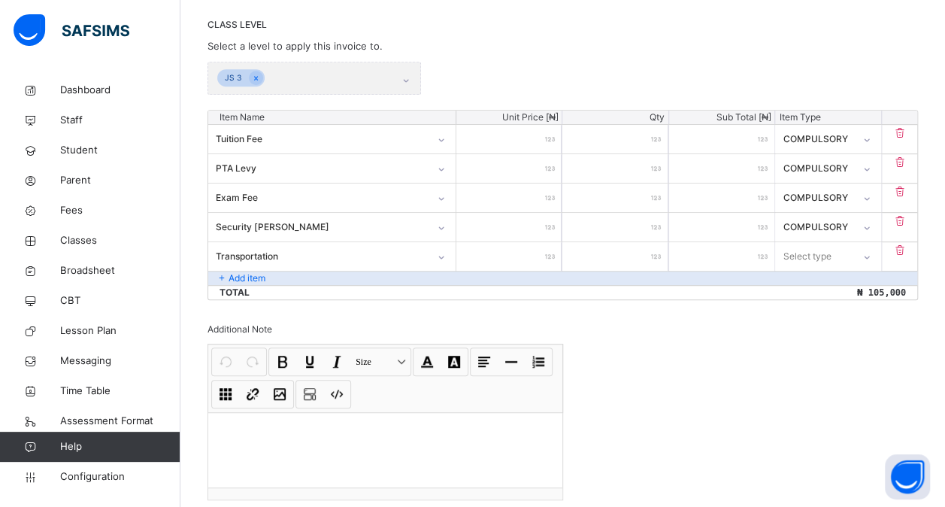
click at [533, 250] on input "number" at bounding box center [508, 256] width 105 height 29
type input "**"
type input "***"
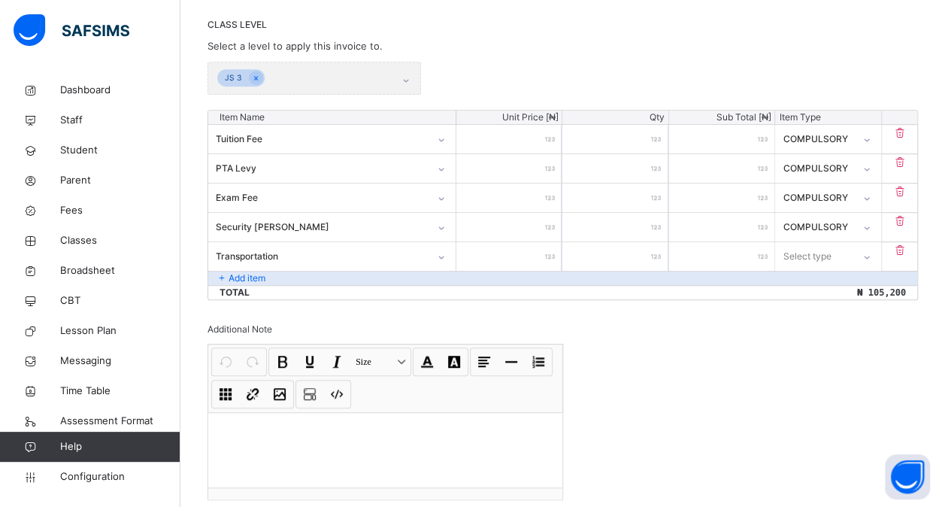
click at [383, 78] on div "JS 3" at bounding box center [315, 78] width 214 height 33
click at [408, 78] on div "JS 3" at bounding box center [315, 78] width 214 height 33
click at [553, 251] on div "***" at bounding box center [508, 256] width 105 height 29
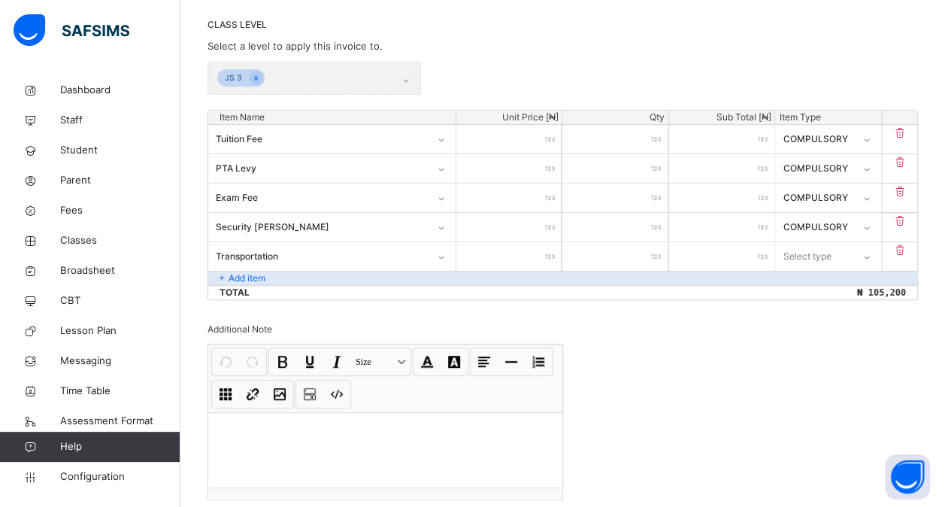
click at [553, 251] on div "***" at bounding box center [508, 256] width 105 height 29
type input "***"
click at [562, 250] on input "***" at bounding box center [508, 256] width 105 height 29
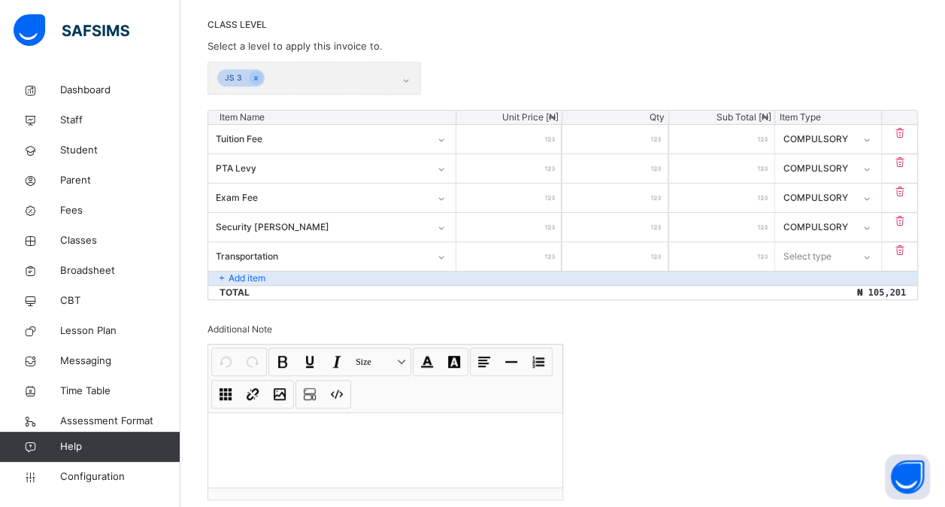
type input "**"
type input "***"
type input "****"
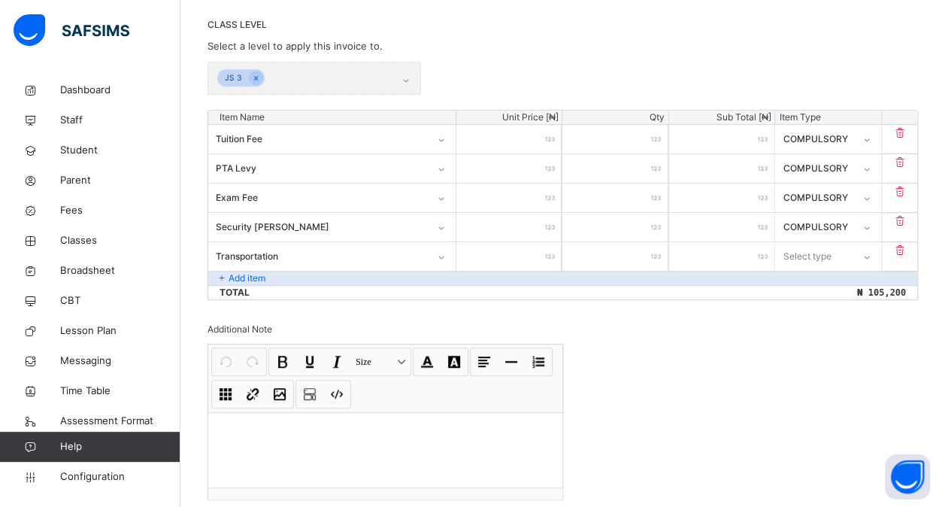
type input "****"
type input "*****"
click at [814, 257] on div "Select type" at bounding box center [808, 256] width 48 height 29
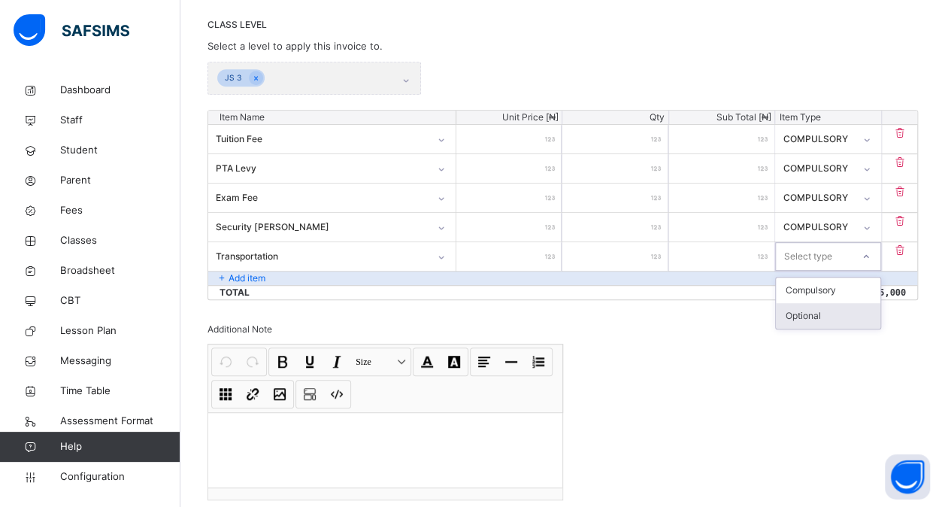
click at [817, 313] on div "Optional" at bounding box center [828, 316] width 104 height 26
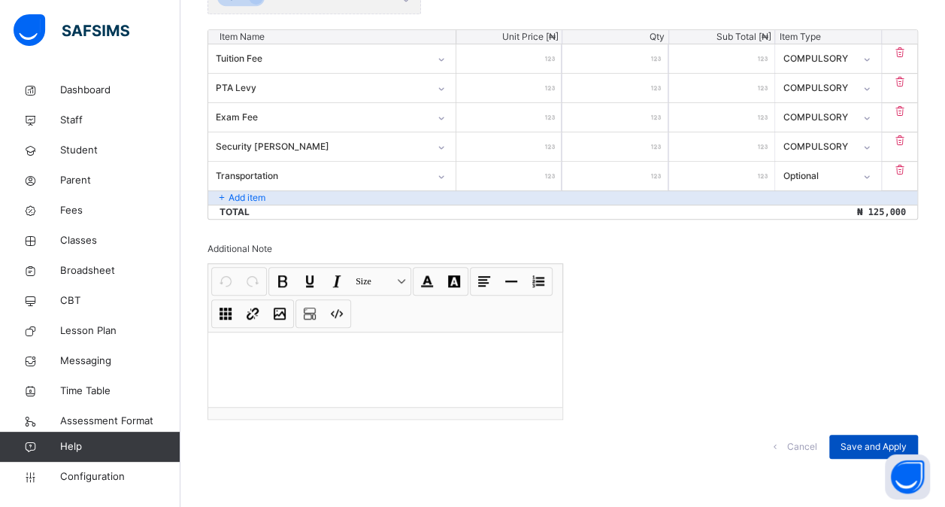
click at [865, 440] on span "Save and Apply" at bounding box center [874, 447] width 66 height 14
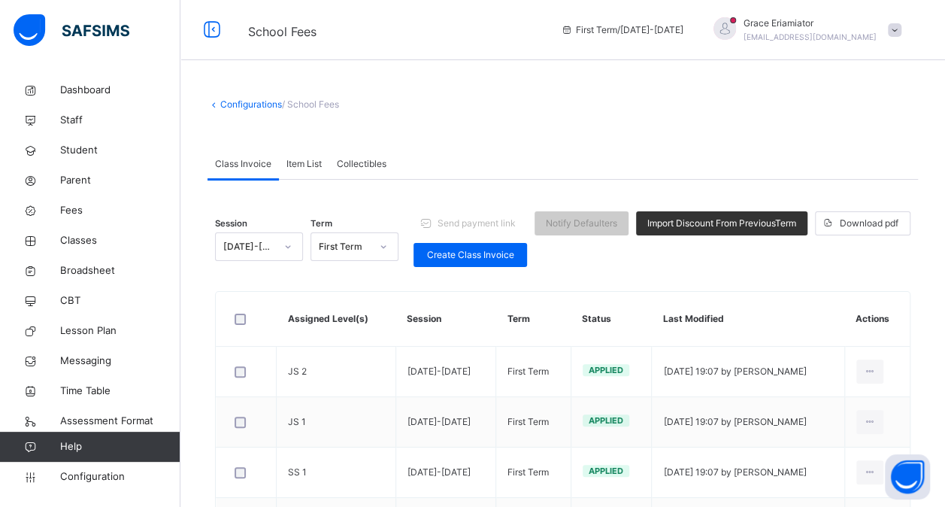
click at [367, 162] on span "Collectibles" at bounding box center [362, 164] width 50 height 14
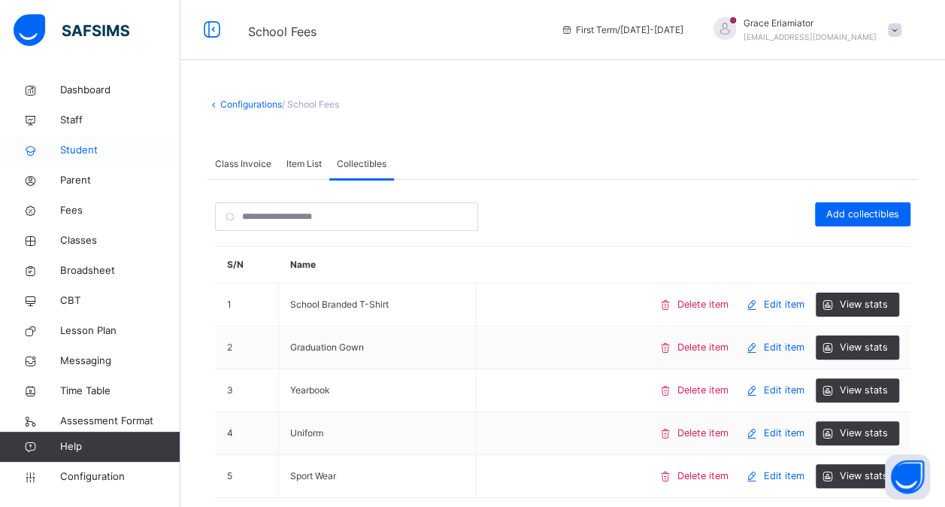
click at [85, 149] on span "Student" at bounding box center [120, 150] width 120 height 15
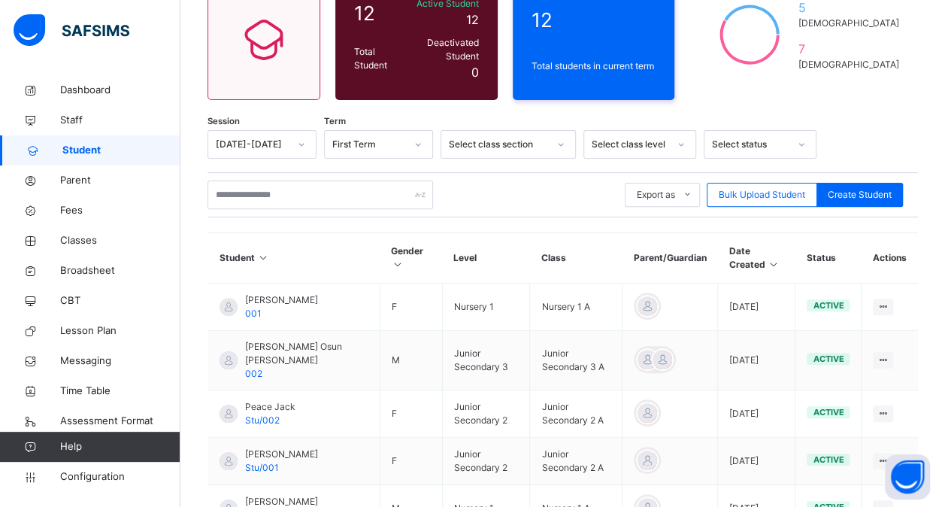
scroll to position [156, 0]
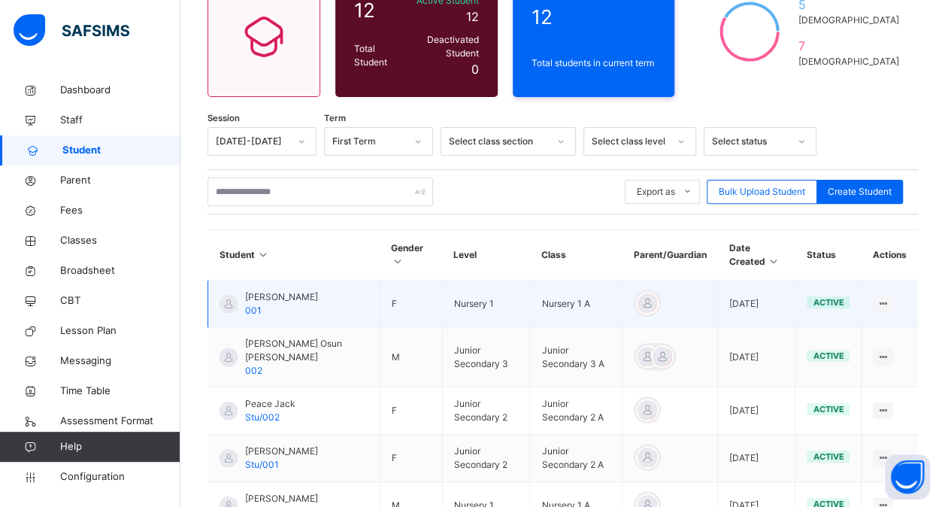
click at [279, 297] on span "Faith Joy Sun" at bounding box center [281, 297] width 73 height 14
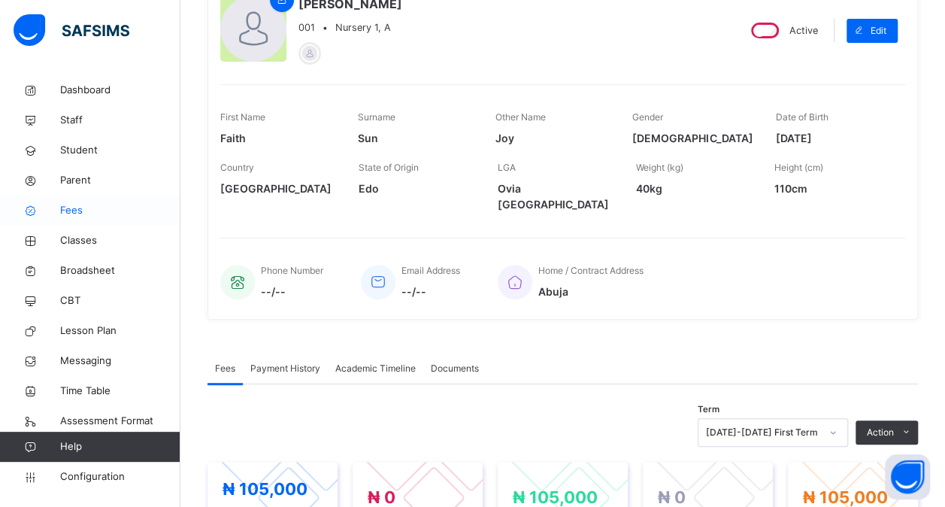
click at [85, 212] on span "Fees" at bounding box center [120, 210] width 120 height 15
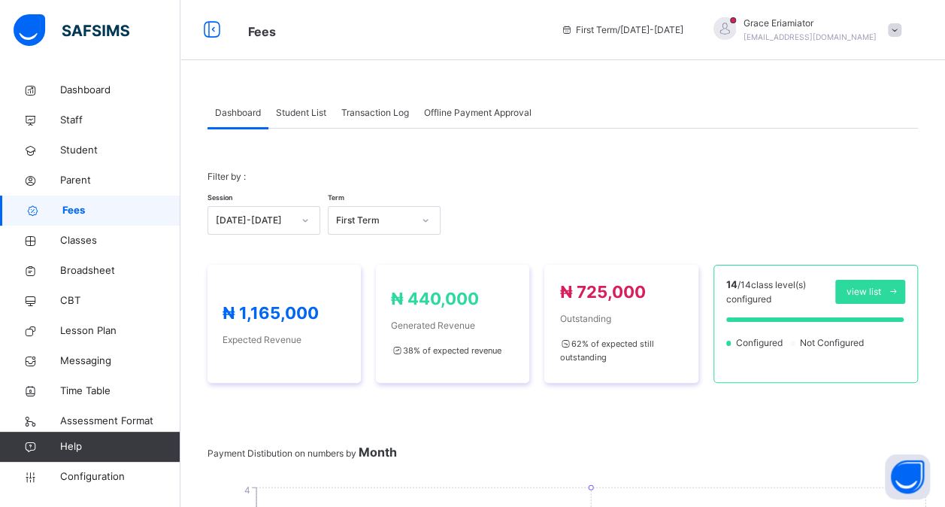
click at [321, 106] on span "Student List" at bounding box center [301, 113] width 50 height 14
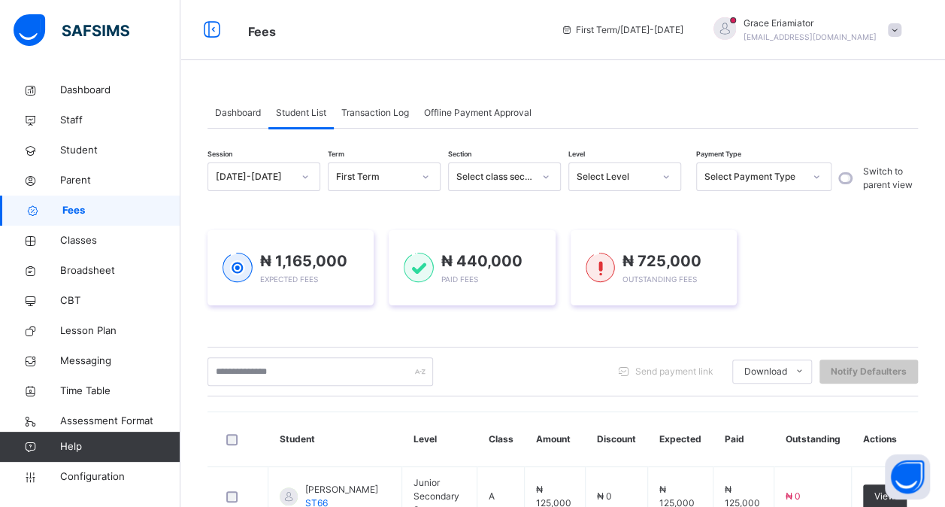
click at [379, 117] on span "Transaction Log" at bounding box center [375, 113] width 68 height 14
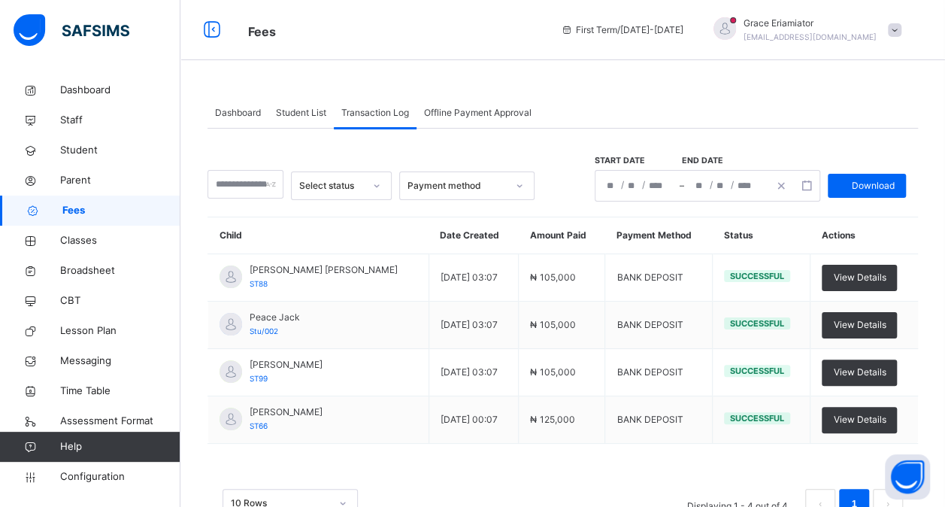
click at [462, 113] on span "Offline Payment Approval" at bounding box center [478, 113] width 108 height 14
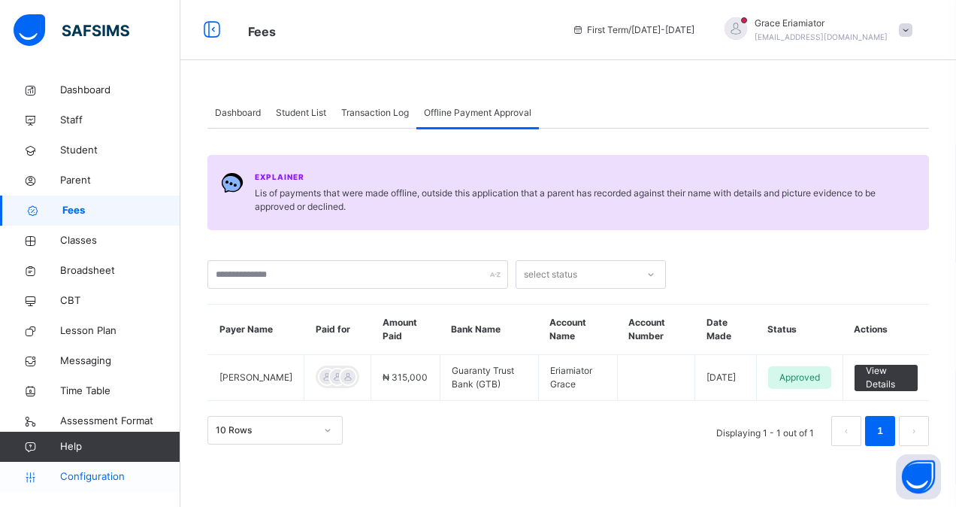
click at [116, 477] on span "Configuration" at bounding box center [120, 476] width 120 height 15
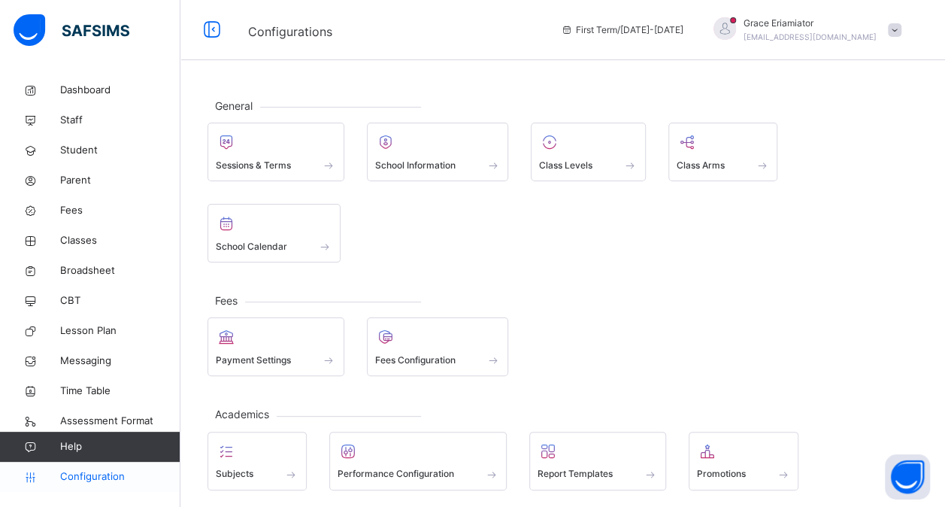
click at [93, 474] on span "Configuration" at bounding box center [120, 476] width 120 height 15
click at [91, 180] on span "Parent" at bounding box center [120, 180] width 120 height 15
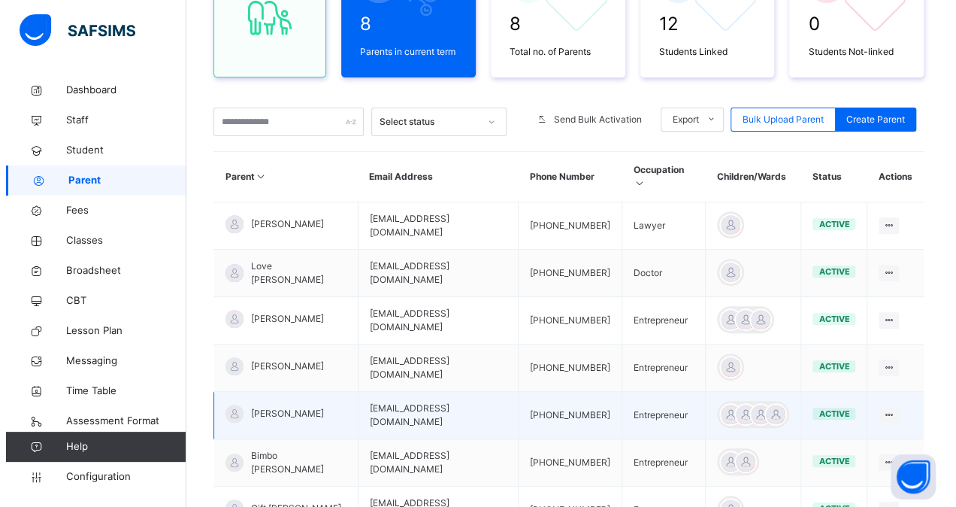
scroll to position [194, 0]
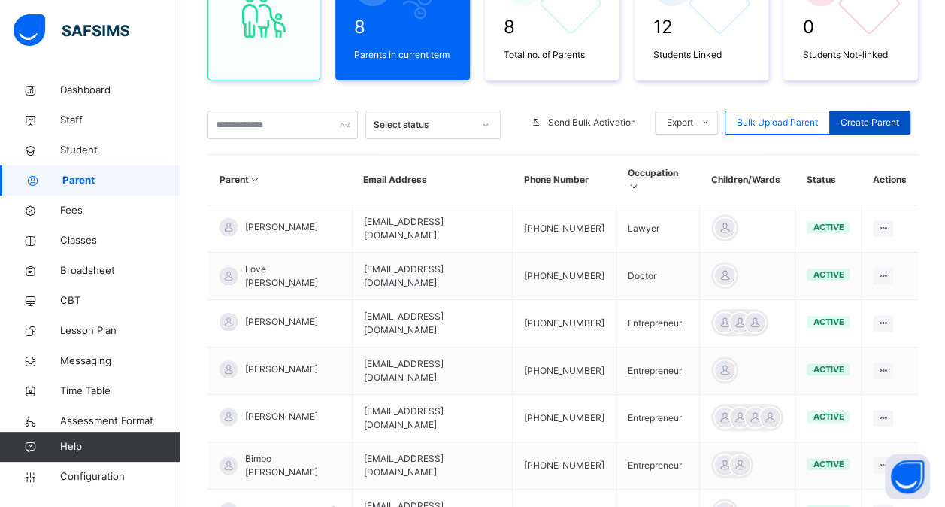
click at [884, 124] on span "Create Parent" at bounding box center [870, 123] width 59 height 14
select select "**"
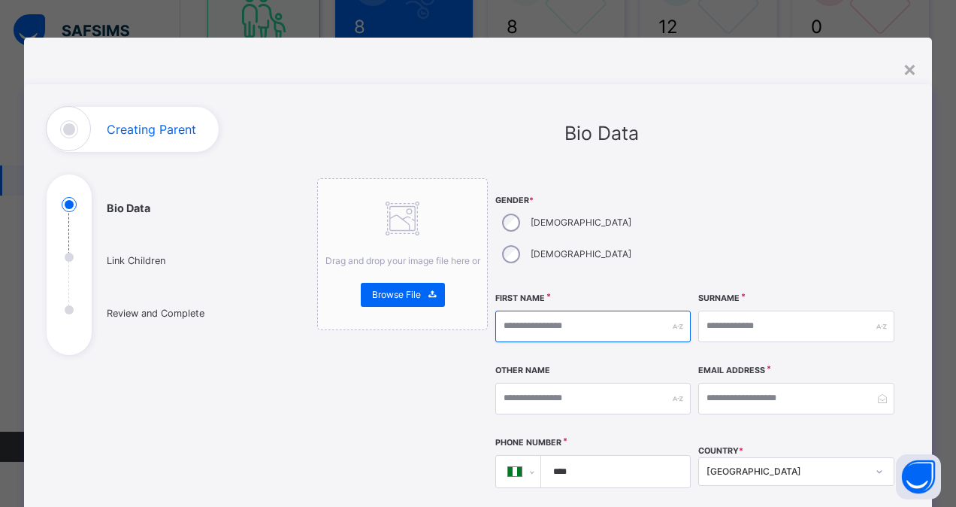
click at [553, 311] on input "text" at bounding box center [594, 327] width 196 height 32
type input "*****"
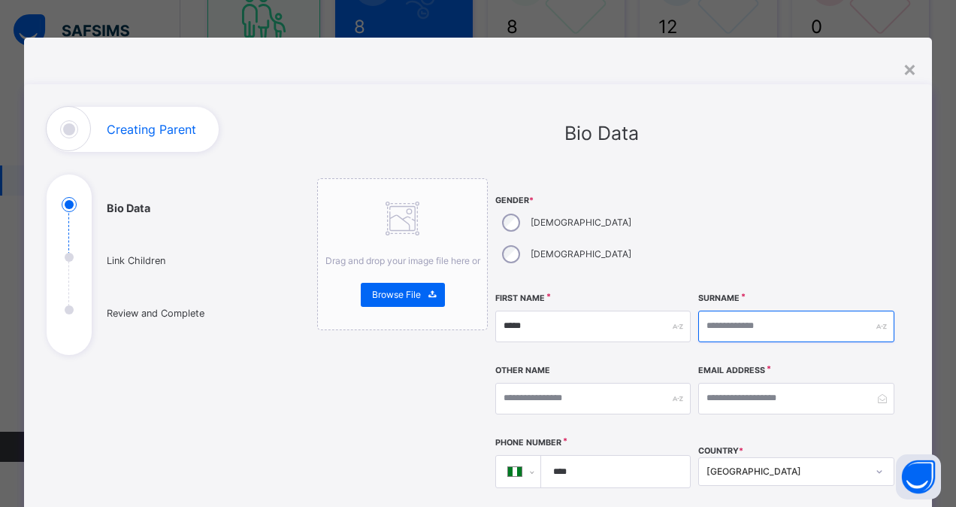
click at [746, 311] on input "text" at bounding box center [797, 327] width 196 height 32
type input "*****"
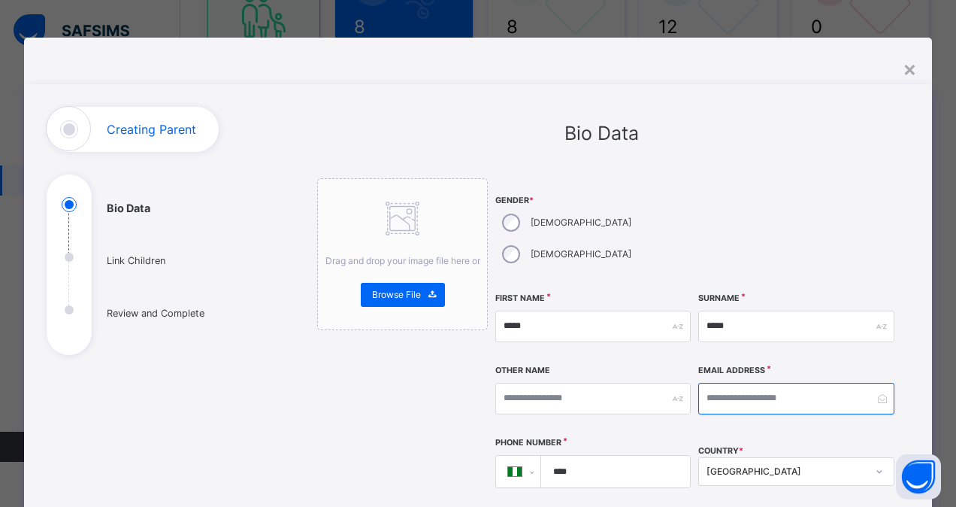
click at [707, 383] on input "email" at bounding box center [797, 399] width 196 height 32
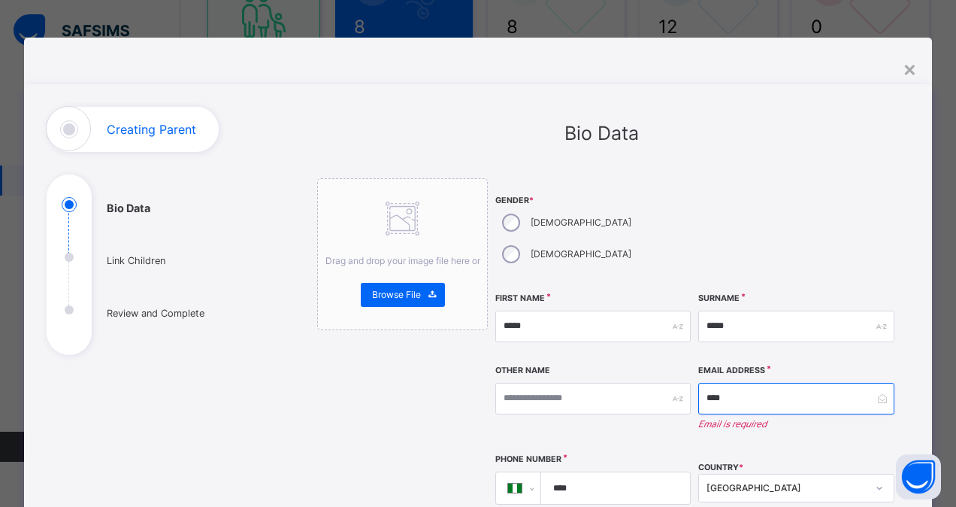
type input "**********"
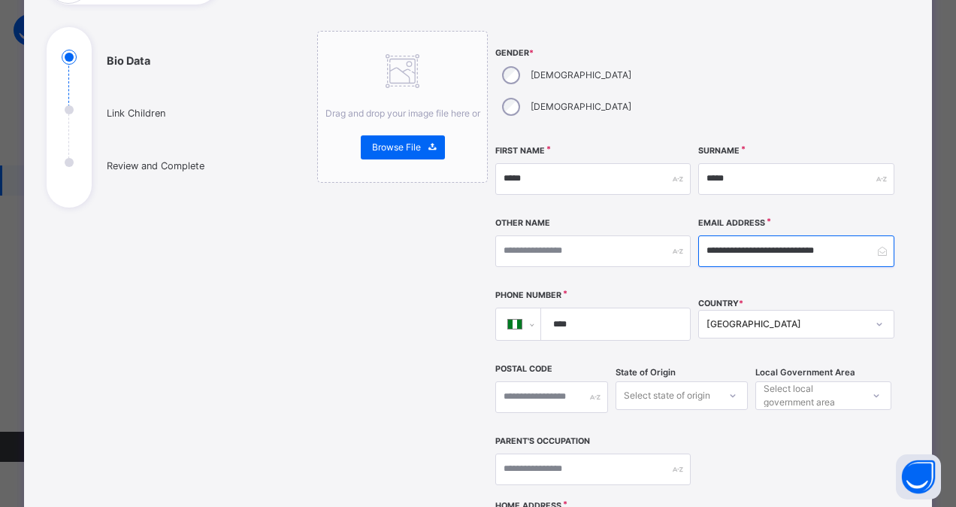
scroll to position [162, 0]
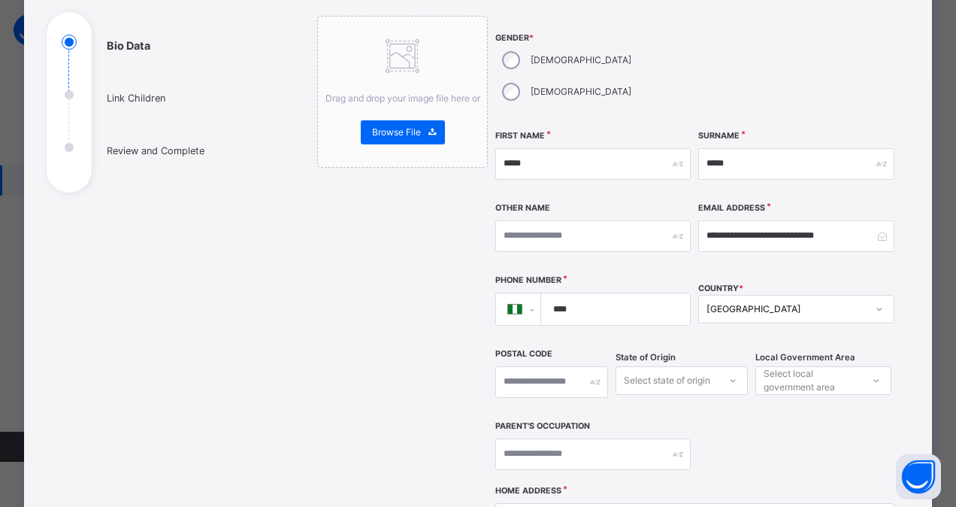
click at [630, 293] on input "****" at bounding box center [612, 309] width 137 height 32
type input "**********"
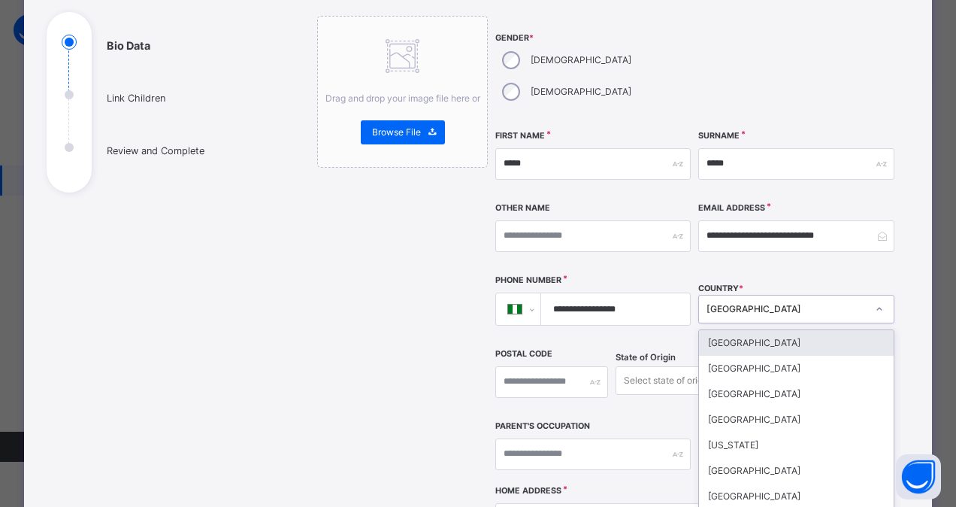
scroll to position [186, 0]
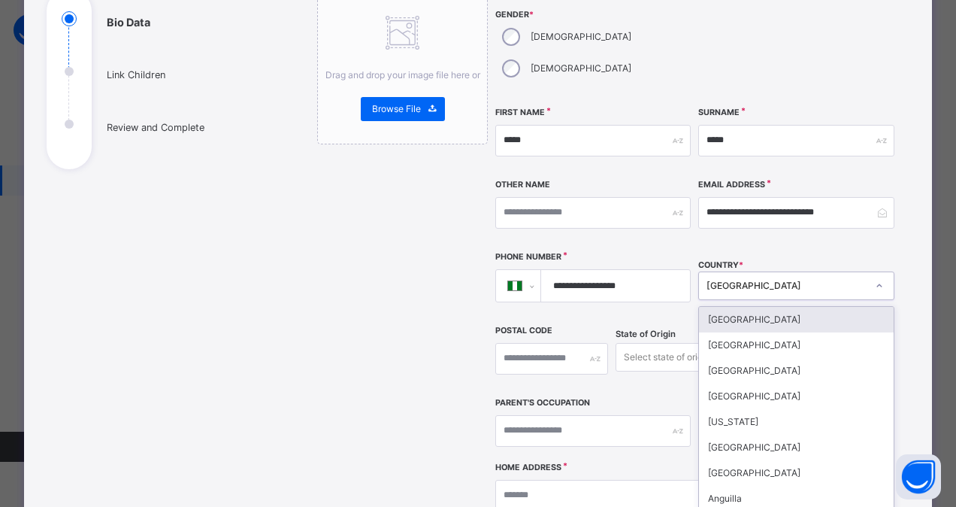
click at [720, 275] on div "option Afghanistan focused, 1 of 250. 250 results available. Use Up and Down to…" at bounding box center [797, 285] width 196 height 29
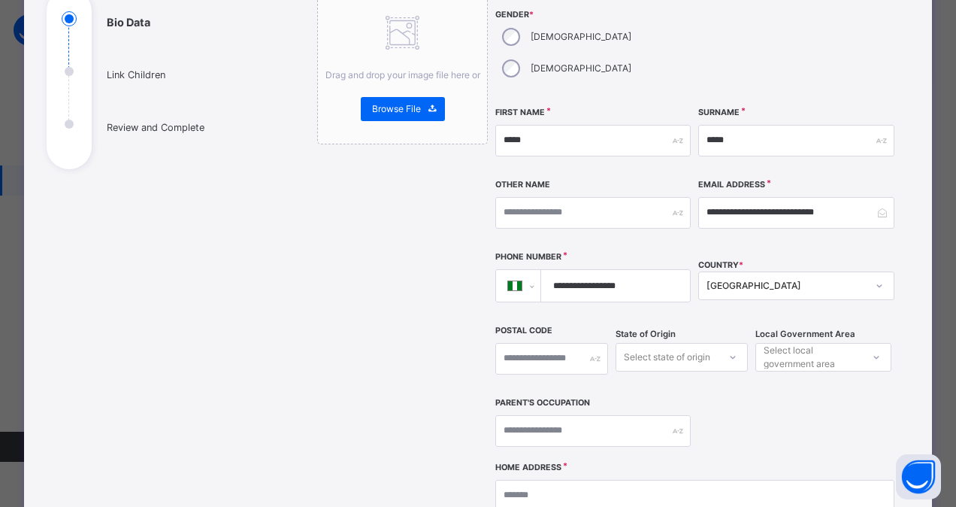
click at [645, 349] on div "State of Origin Select state of origin" at bounding box center [682, 358] width 132 height 65
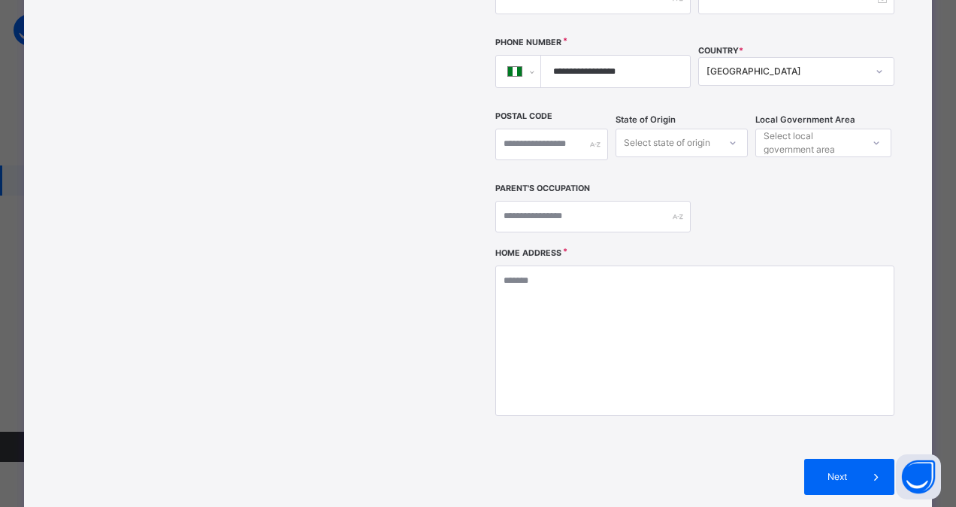
scroll to position [455, 0]
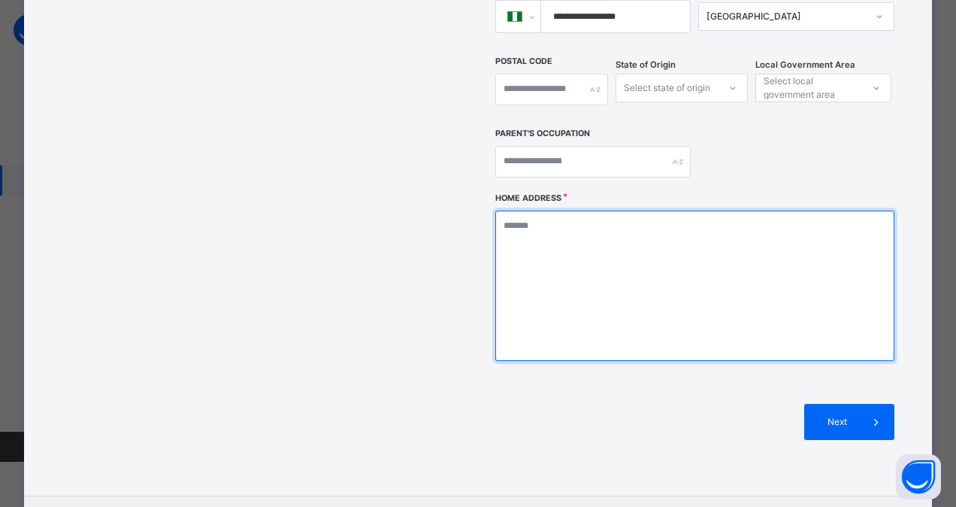
click at [608, 223] on textarea at bounding box center [695, 286] width 399 height 150
type textarea "*****"
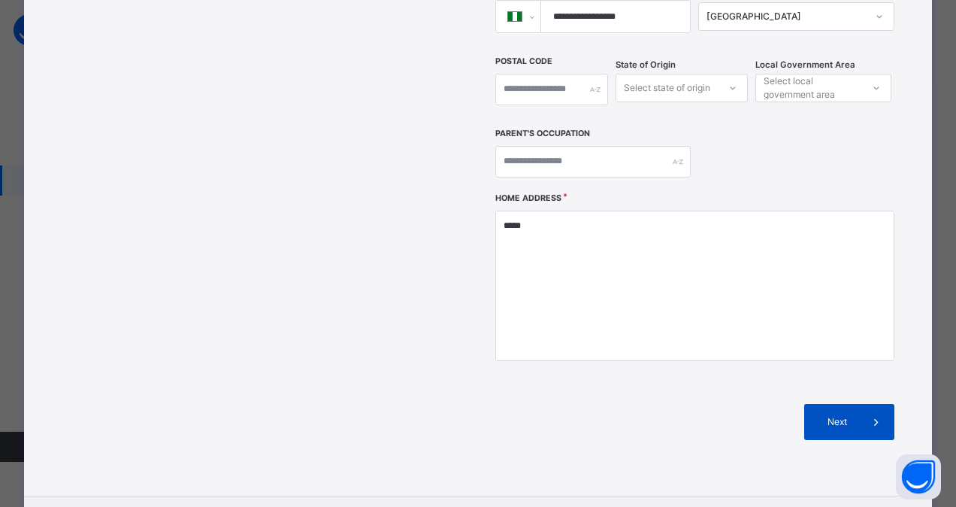
click at [846, 415] on span "Next" at bounding box center [837, 422] width 43 height 14
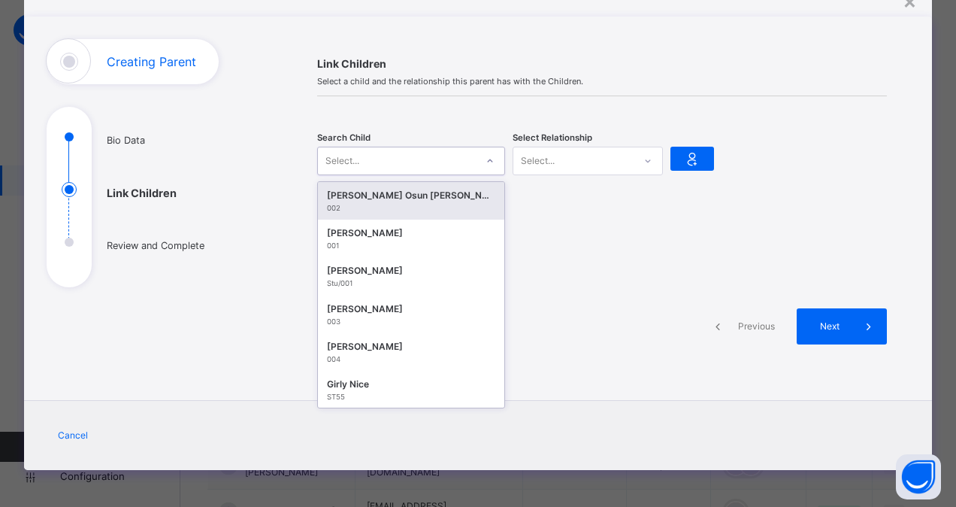
click at [486, 159] on icon at bounding box center [490, 160] width 9 height 15
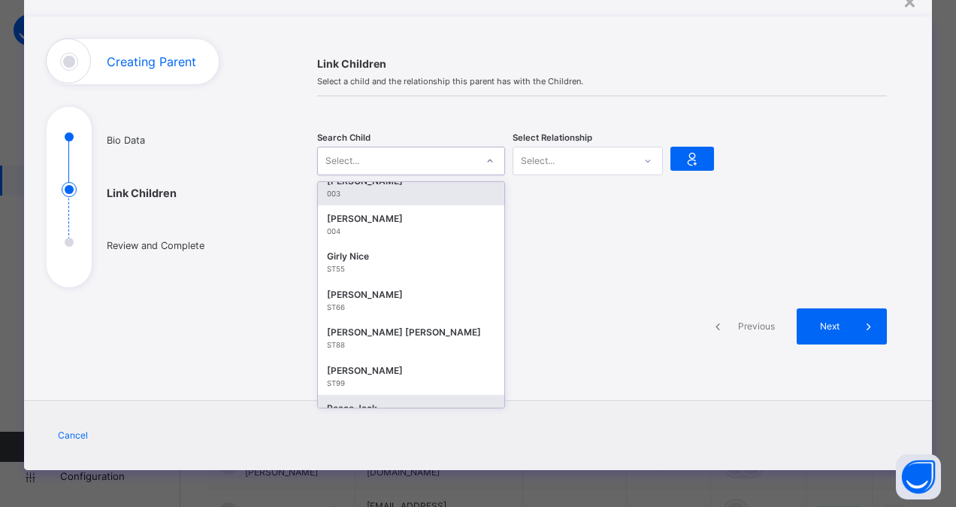
scroll to position [0, 0]
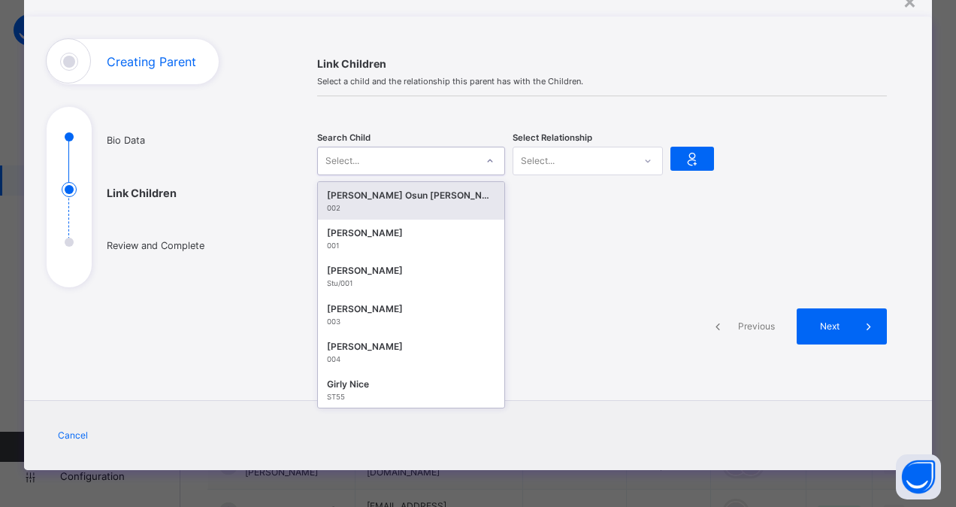
click at [444, 200] on div "Mark Osun John" at bounding box center [411, 195] width 168 height 15
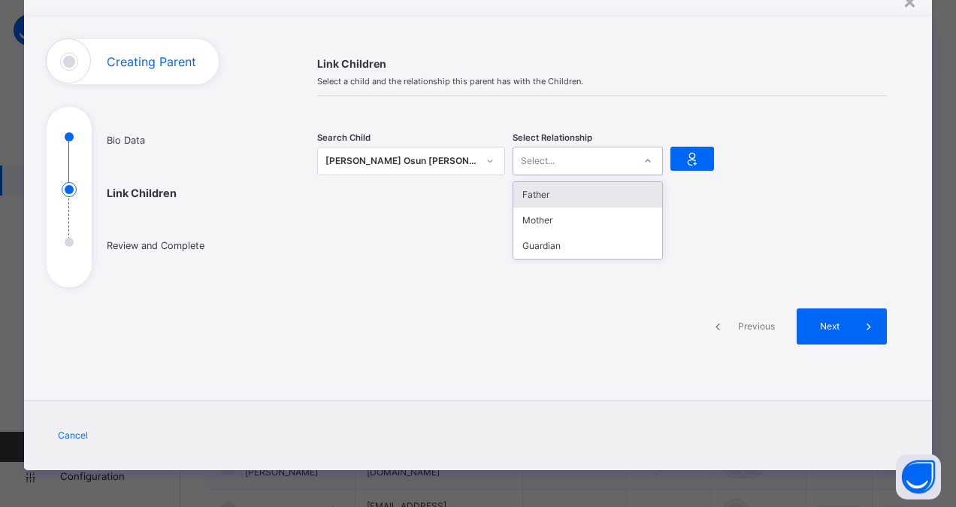
click at [553, 159] on div "Select..." at bounding box center [574, 160] width 120 height 23
click at [557, 194] on div "Father" at bounding box center [588, 195] width 149 height 26
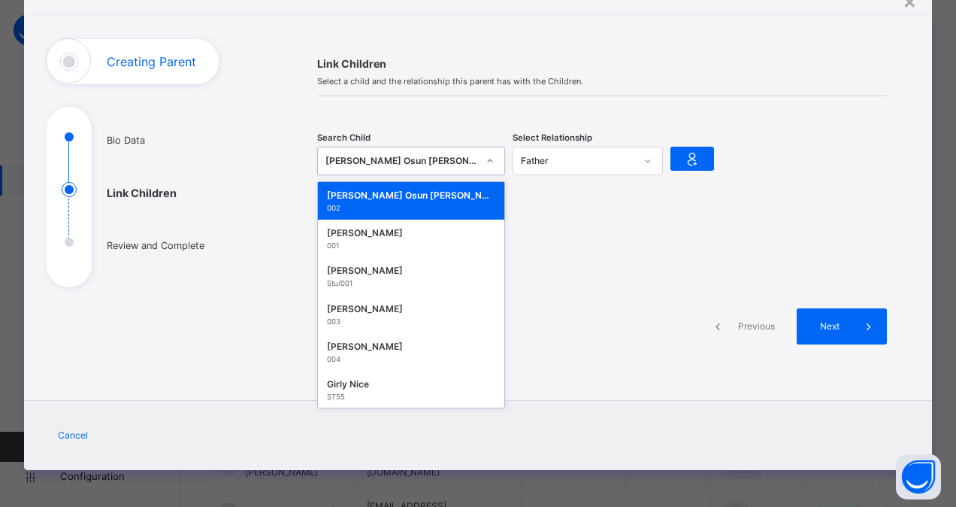
click at [471, 161] on div "Mark Osun John" at bounding box center [402, 160] width 152 height 15
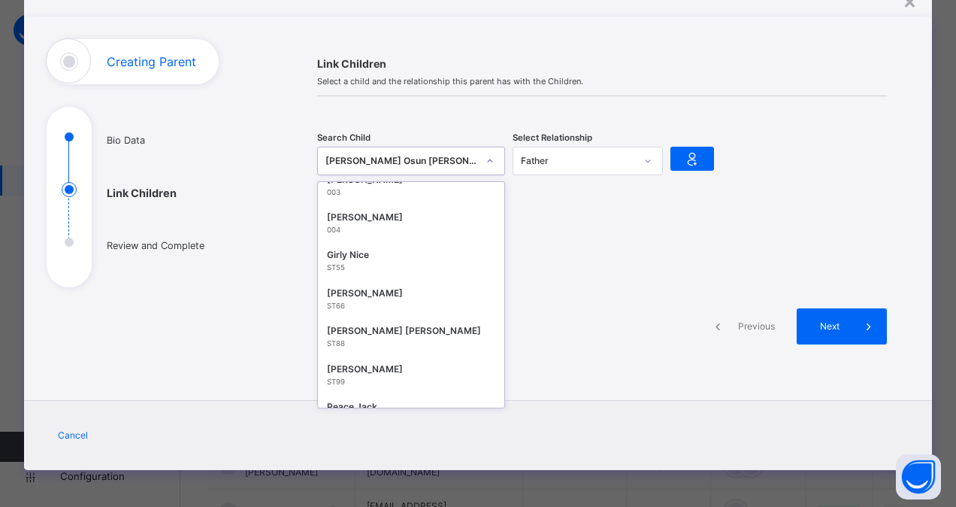
scroll to position [148, 0]
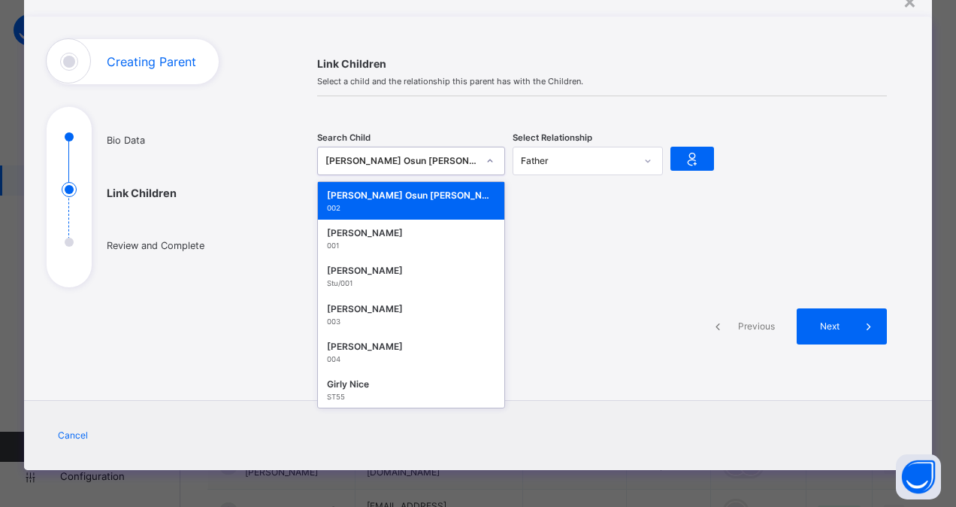
click at [454, 165] on div "Mark Osun John" at bounding box center [402, 160] width 152 height 15
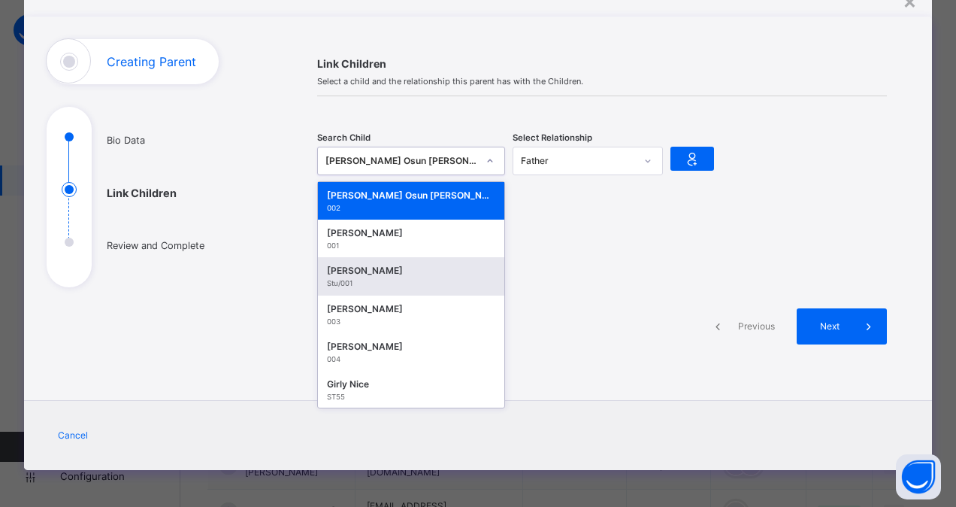
click at [436, 277] on div "Grace Evans" at bounding box center [411, 270] width 168 height 15
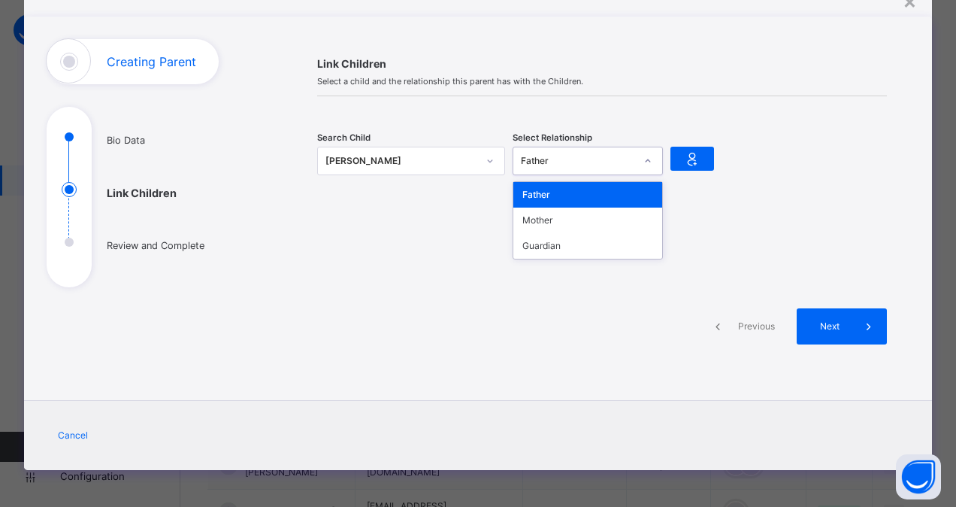
click at [645, 163] on icon at bounding box center [648, 160] width 9 height 15
click at [612, 232] on div "Mother" at bounding box center [588, 221] width 149 height 26
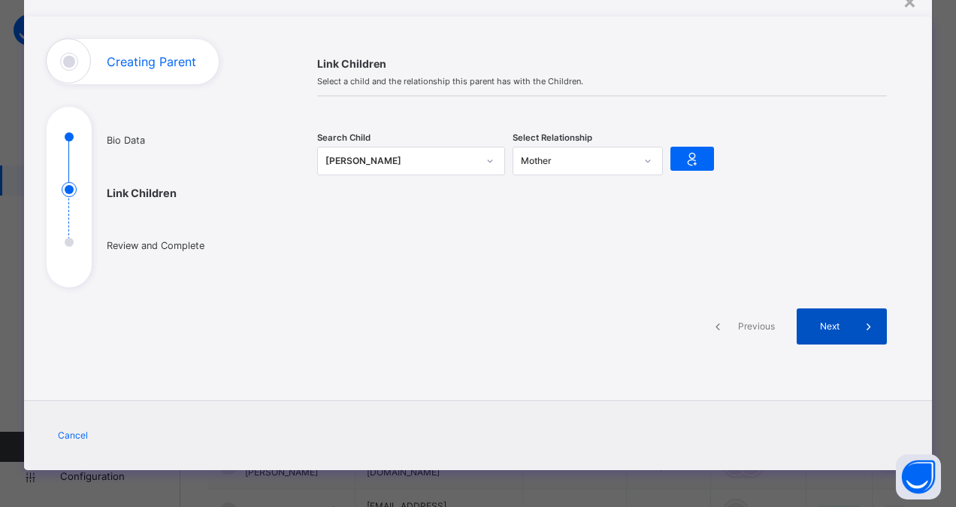
click at [824, 314] on div "Next" at bounding box center [842, 326] width 90 height 36
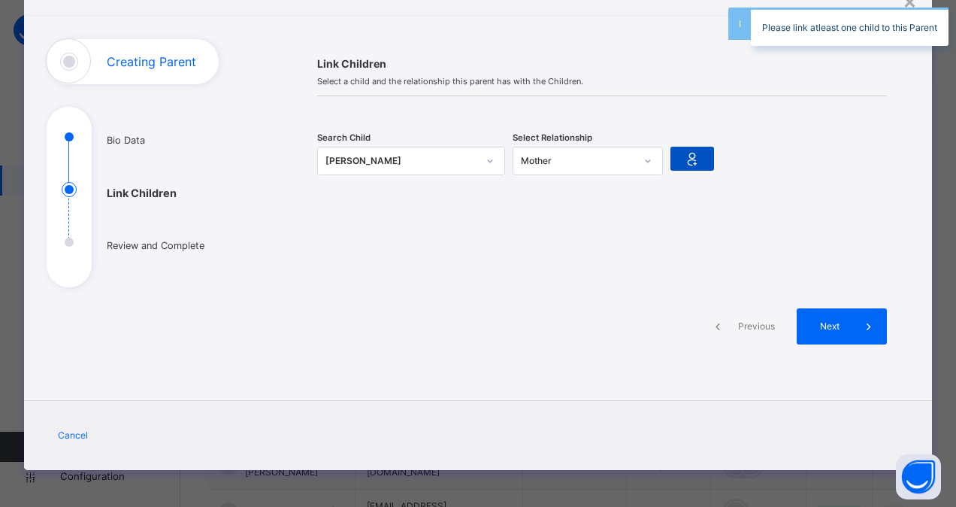
click at [695, 155] on icon at bounding box center [692, 158] width 21 height 23
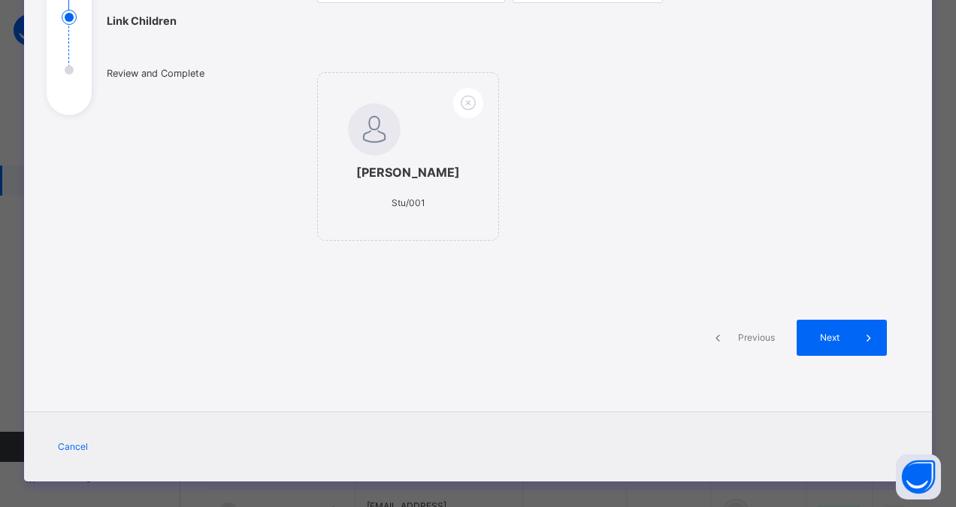
scroll to position [241, 0]
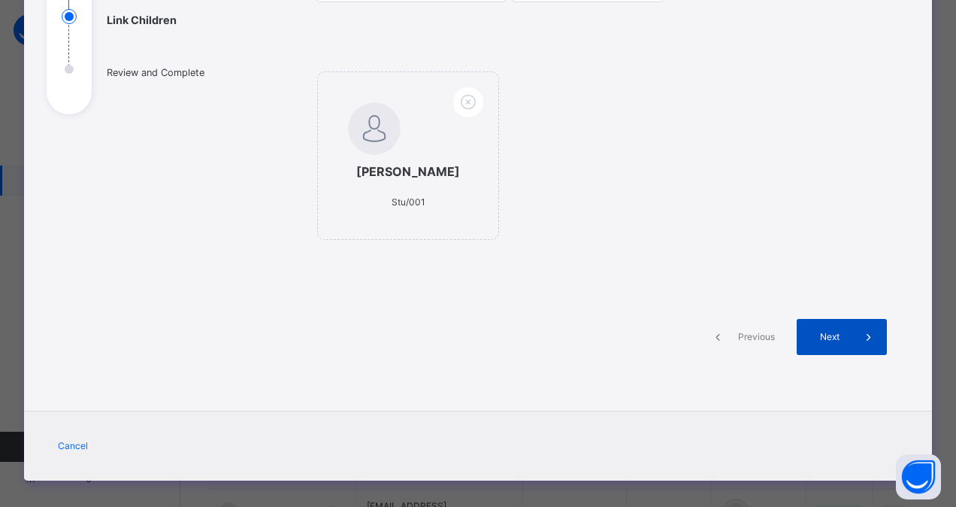
click at [832, 330] on span "Next" at bounding box center [829, 337] width 43 height 14
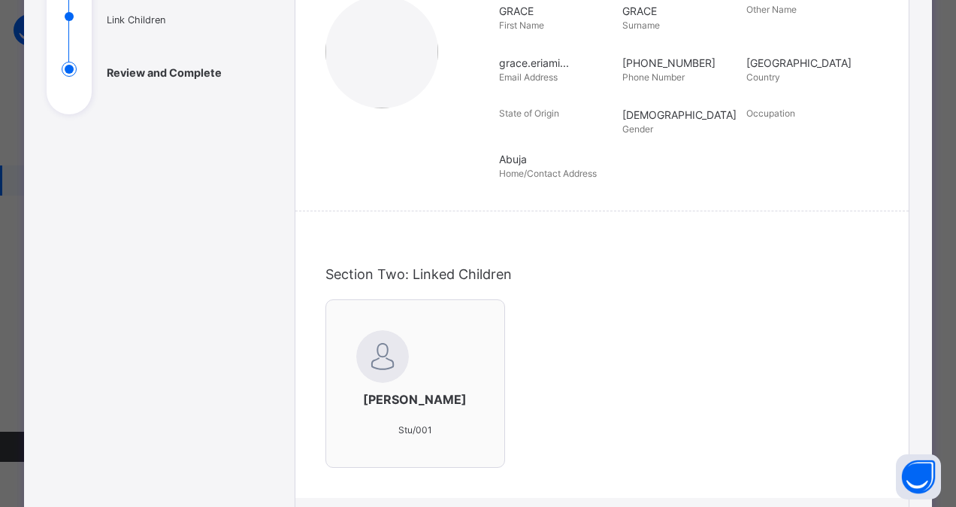
click at [832, 329] on div "Grace Evans Stu/001" at bounding box center [602, 390] width 553 height 183
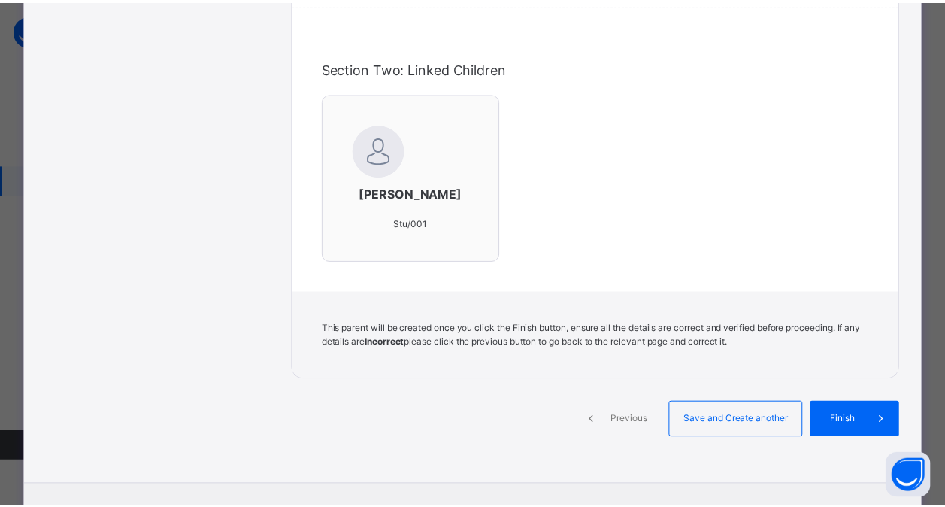
scroll to position [531, 0]
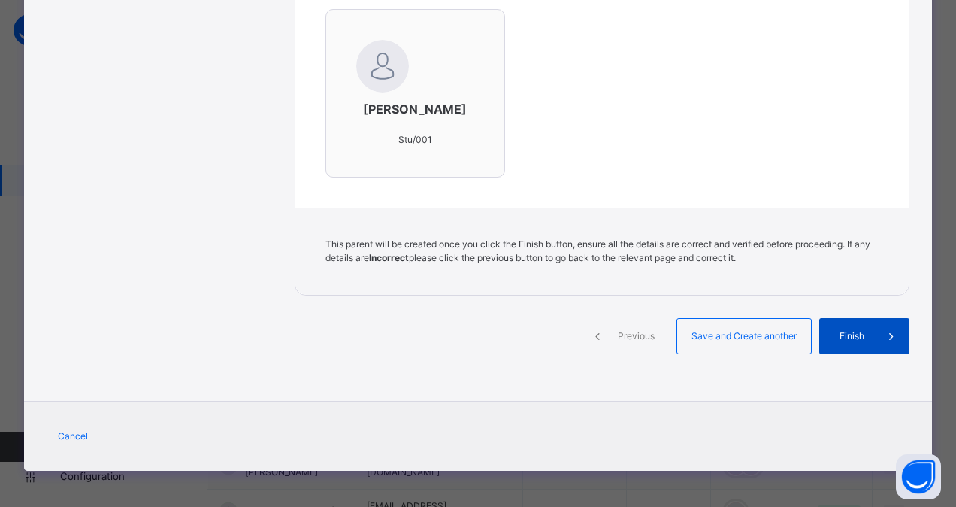
click at [856, 329] on span "Finish" at bounding box center [852, 336] width 43 height 14
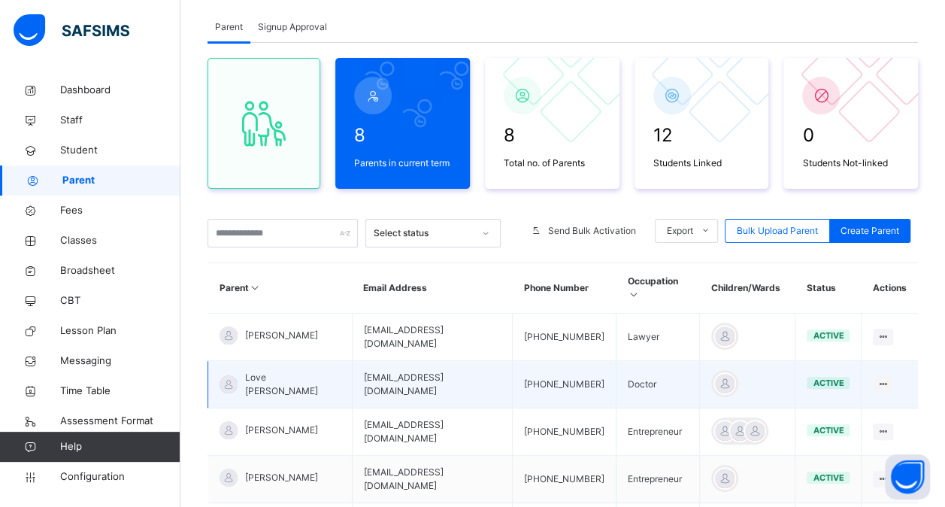
scroll to position [0, 0]
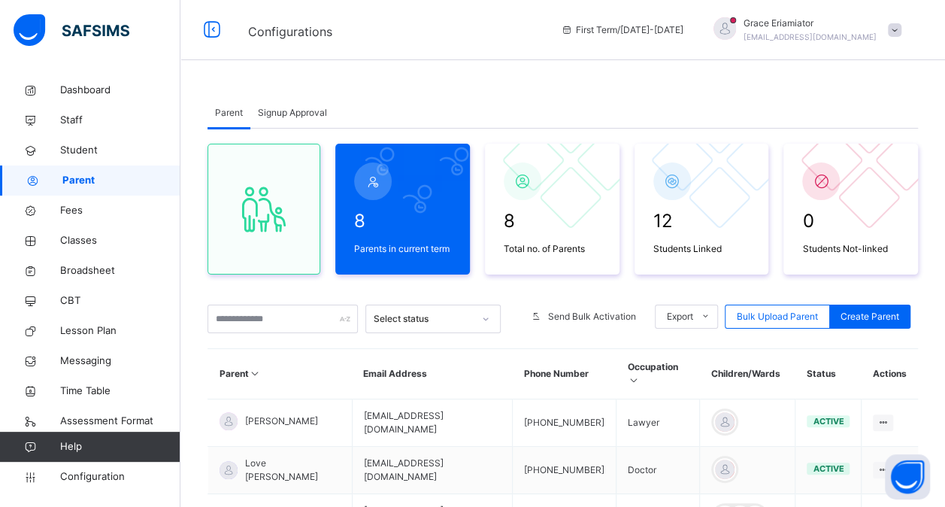
click at [902, 29] on span at bounding box center [895, 30] width 14 height 14
click at [90, 146] on span "Student" at bounding box center [120, 150] width 120 height 15
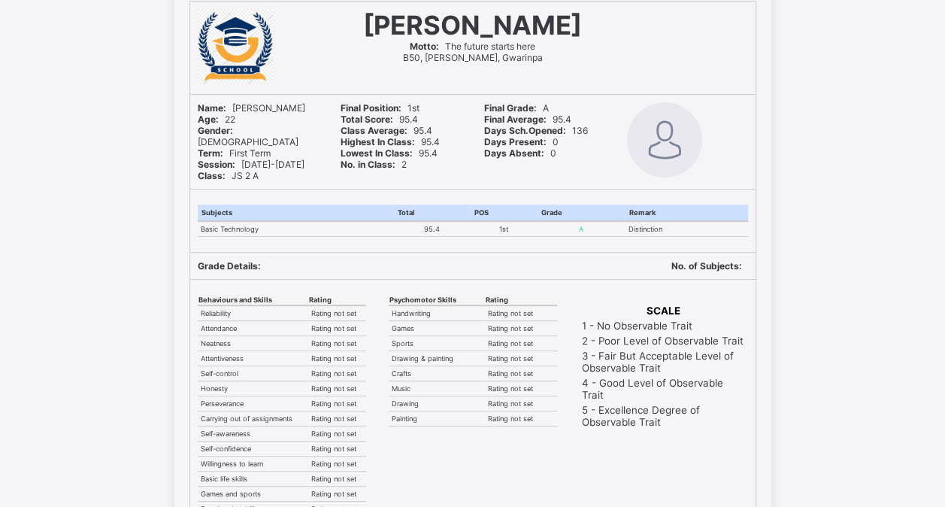
scroll to position [93, 0]
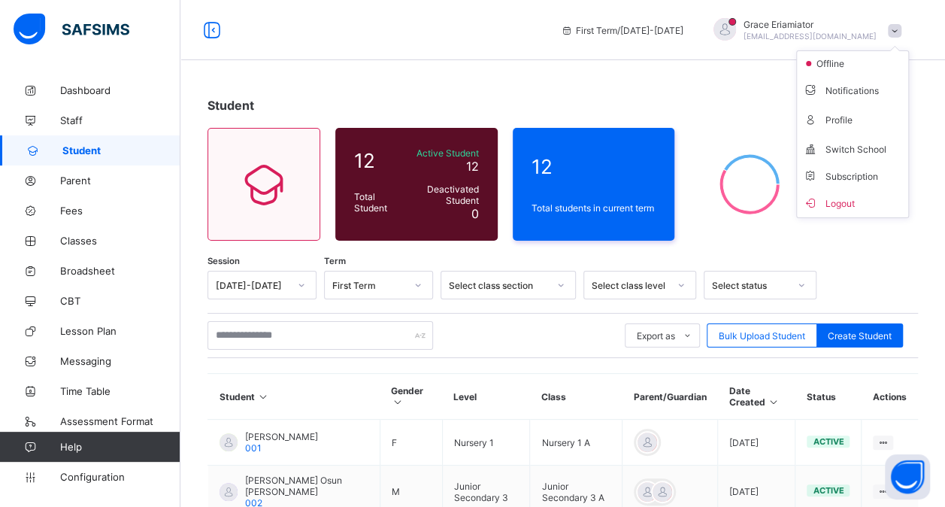
click at [902, 29] on span at bounding box center [895, 31] width 14 height 14
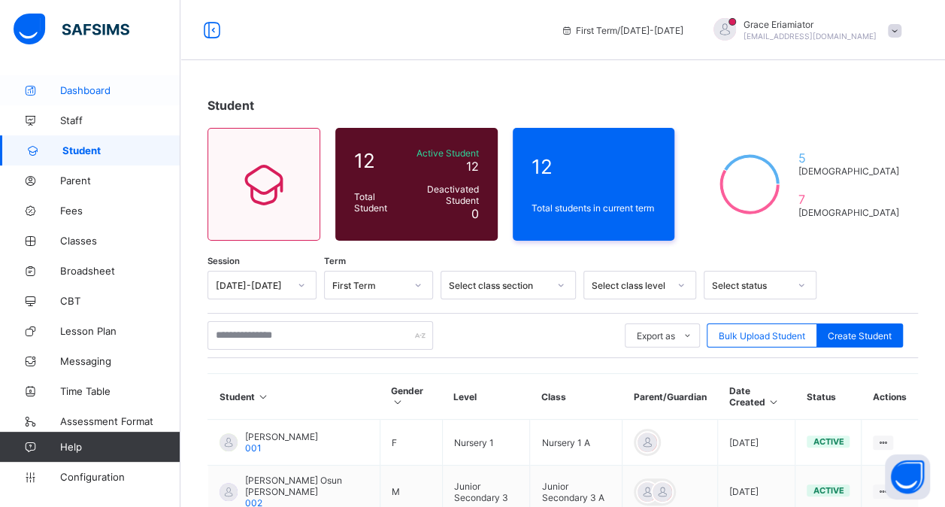
click at [112, 91] on span "Dashboard" at bounding box center [120, 90] width 120 height 12
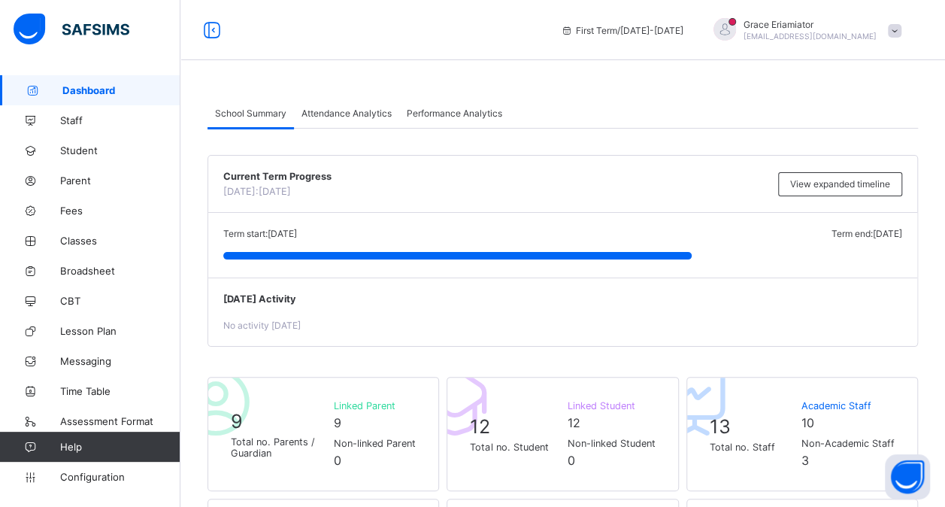
click at [853, 35] on span "[EMAIL_ADDRESS][DOMAIN_NAME]" at bounding box center [810, 36] width 133 height 9
click at [736, 28] on div at bounding box center [725, 29] width 23 height 23
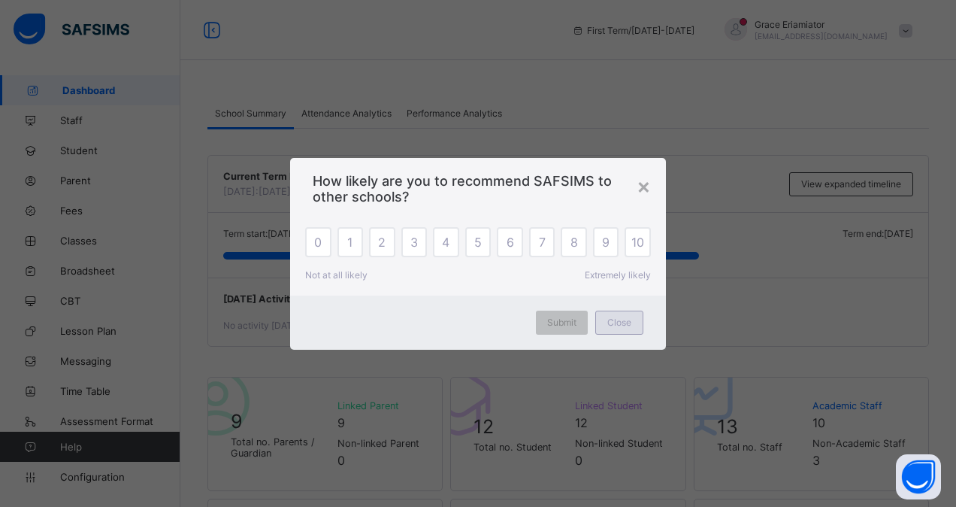
click at [633, 324] on div "Close" at bounding box center [620, 323] width 48 height 24
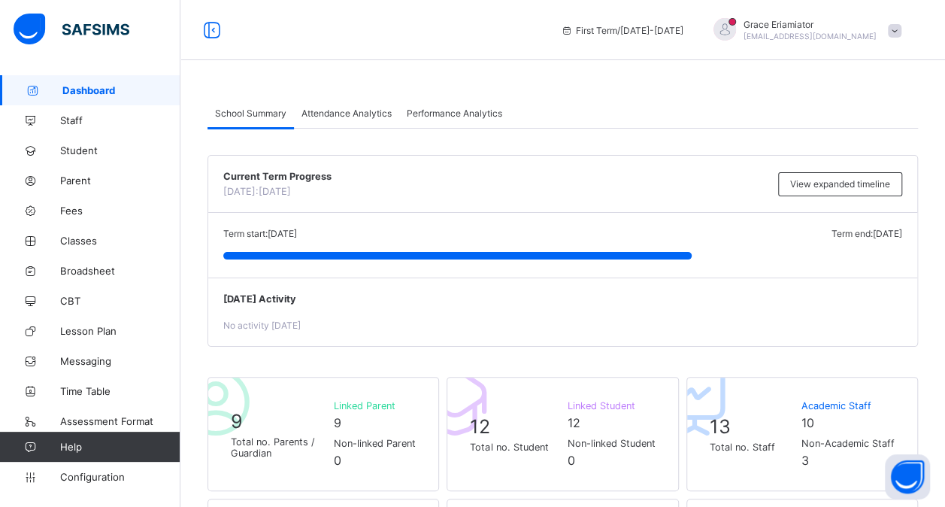
click at [902, 33] on span at bounding box center [895, 31] width 14 height 14
click at [80, 180] on span "Parent" at bounding box center [120, 180] width 120 height 12
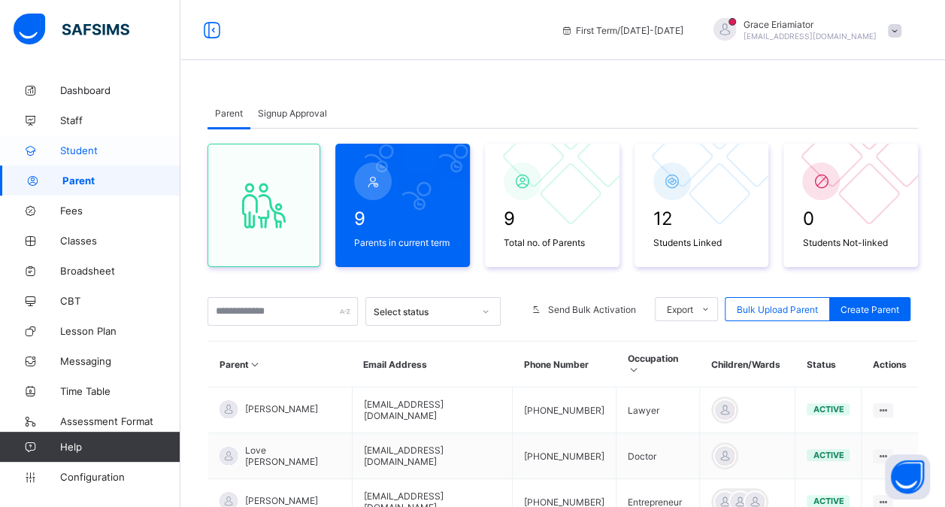
click at [79, 155] on span "Student" at bounding box center [120, 150] width 120 height 12
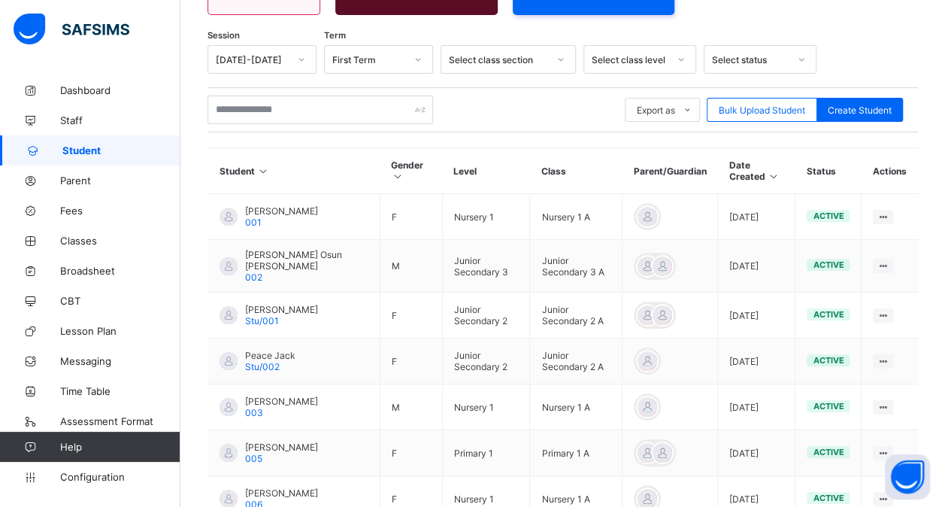
scroll to position [226, 0]
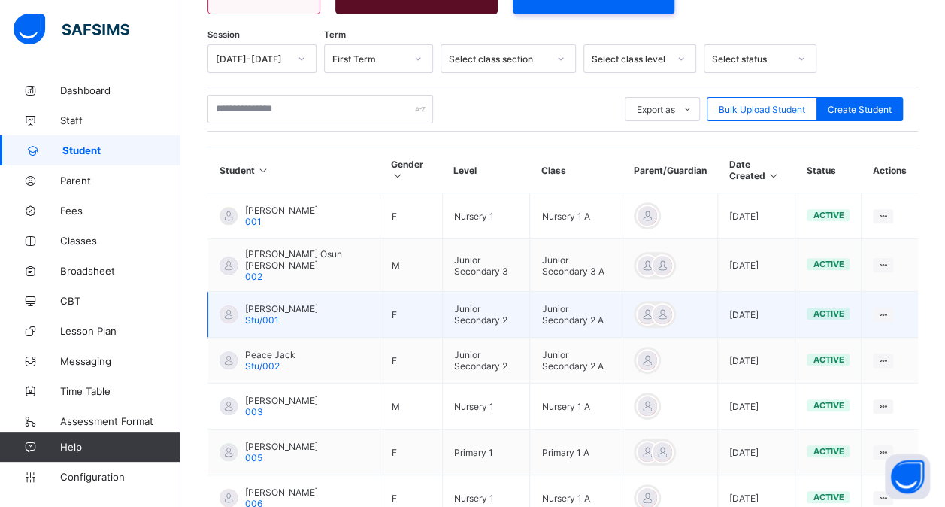
click at [278, 305] on span "[PERSON_NAME]" at bounding box center [281, 308] width 73 height 11
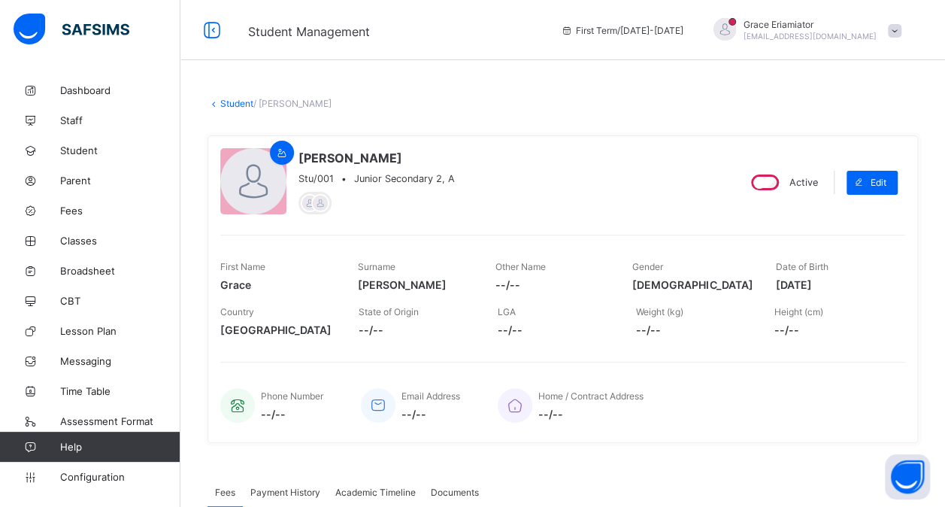
click at [902, 34] on span at bounding box center [895, 31] width 14 height 14
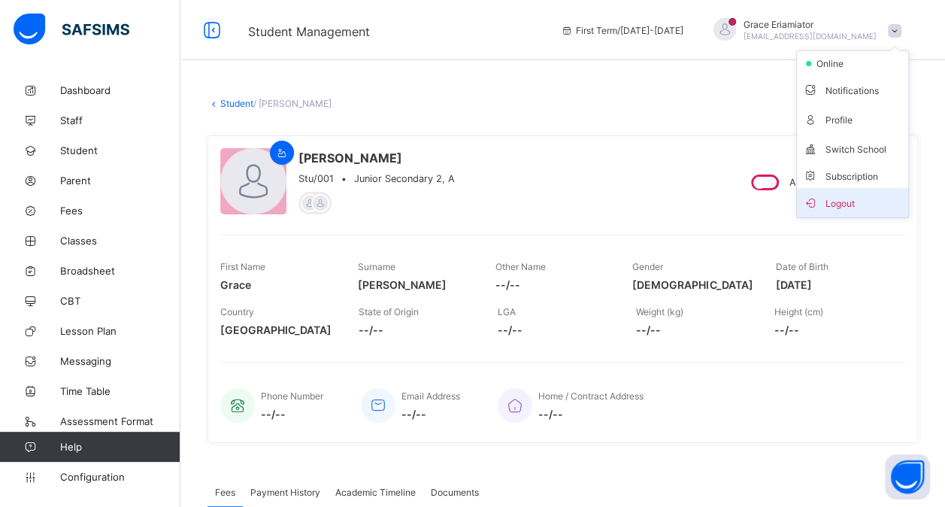
click at [856, 198] on span "Logout" at bounding box center [852, 202] width 99 height 17
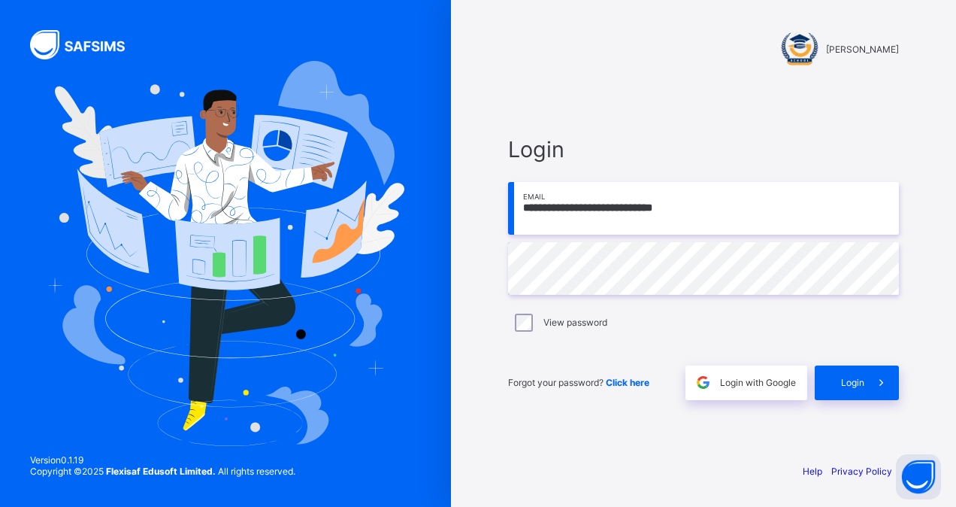
click at [695, 211] on input "**********" at bounding box center [703, 208] width 391 height 53
type input "**********"
click at [853, 377] on span "Login" at bounding box center [852, 382] width 23 height 11
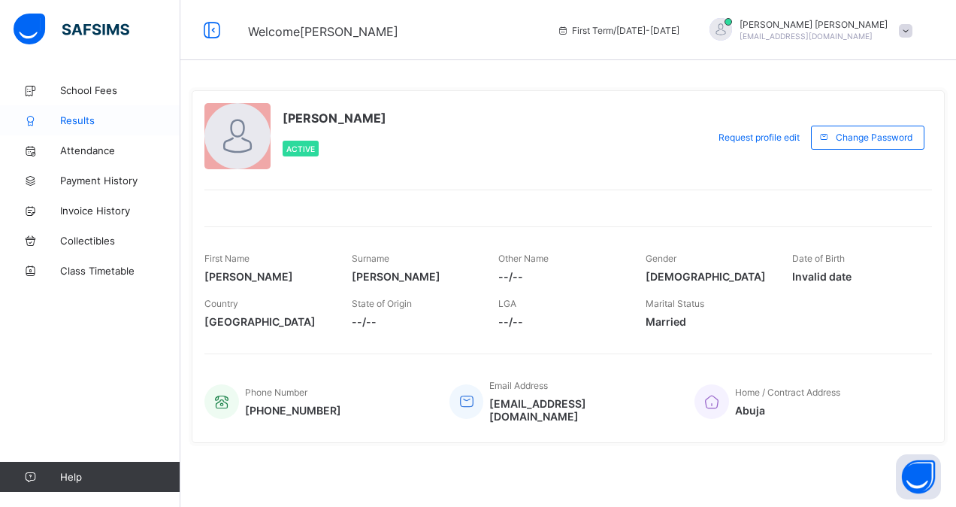
click at [90, 121] on span "Results" at bounding box center [120, 120] width 120 height 12
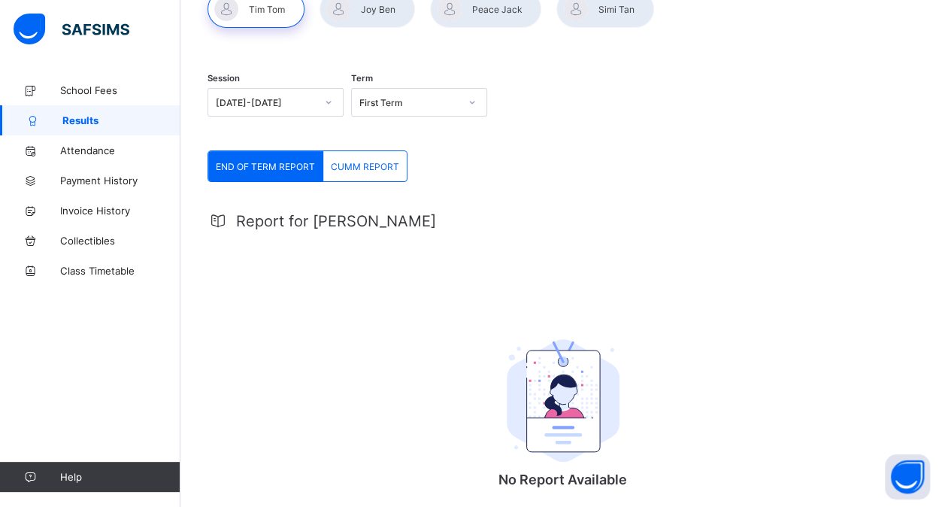
scroll to position [108, 0]
click at [382, 6] on div at bounding box center [367, 8] width 95 height 38
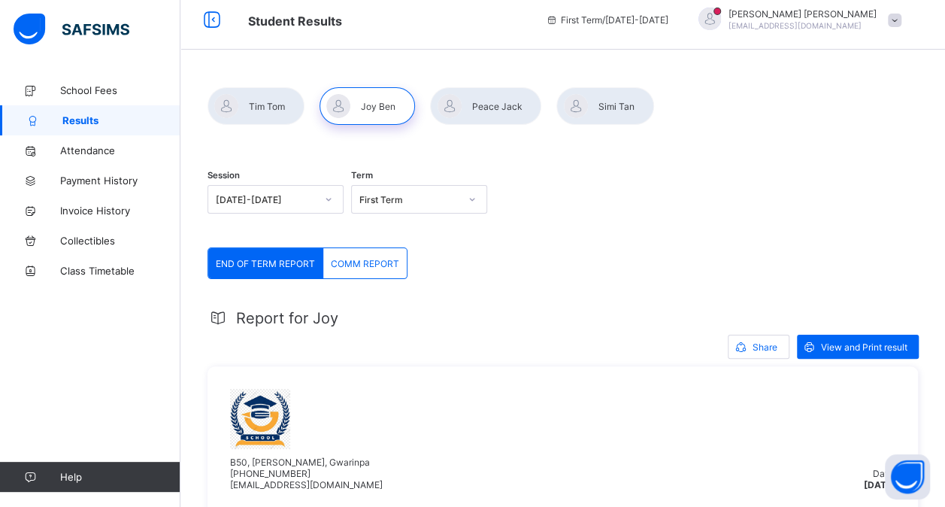
scroll to position [0, 0]
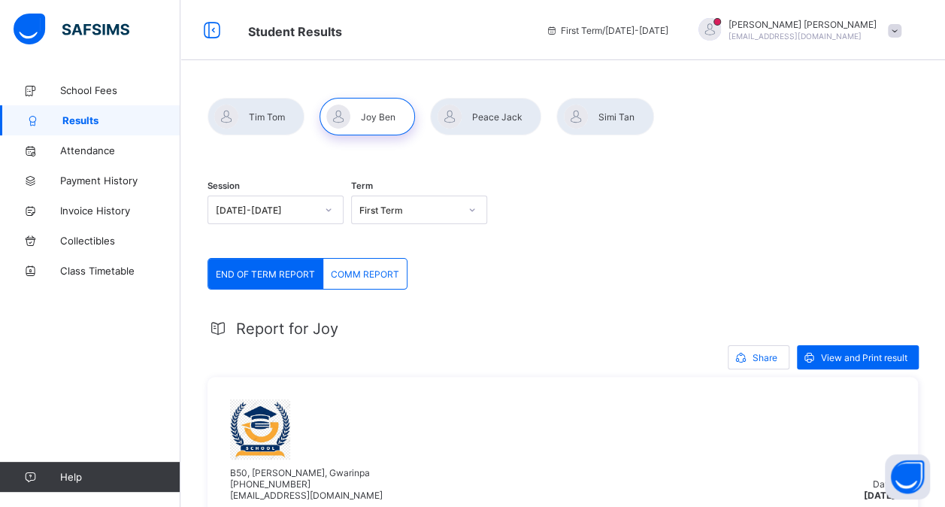
click at [902, 32] on span at bounding box center [895, 31] width 14 height 14
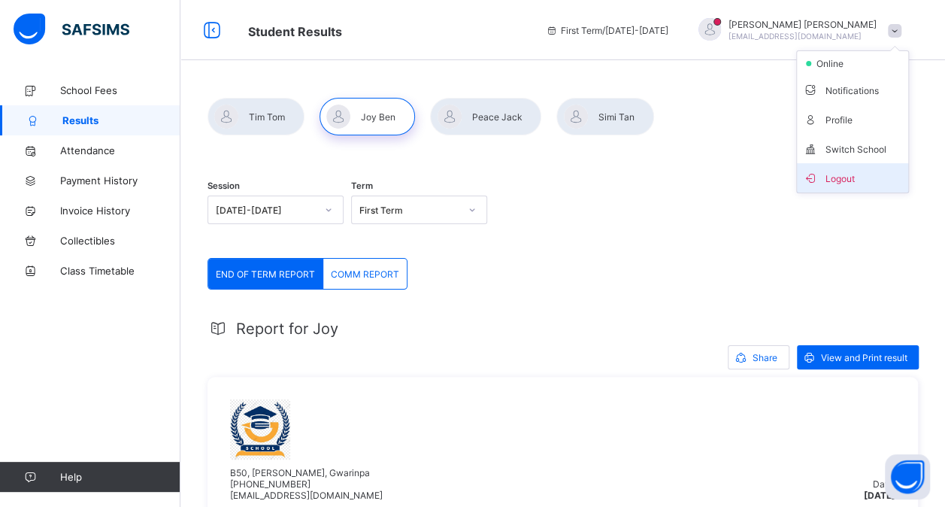
click at [860, 171] on span "Logout" at bounding box center [852, 177] width 99 height 17
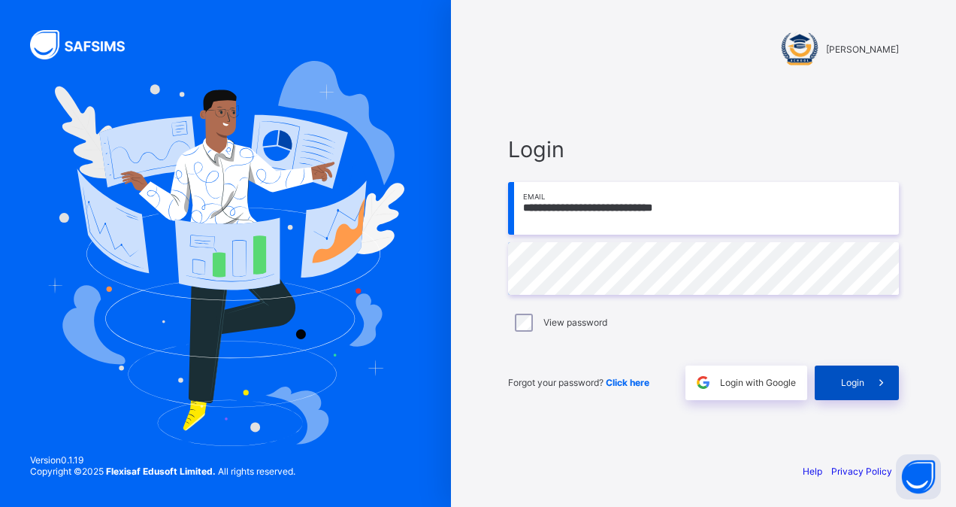
click at [841, 388] on div "Login" at bounding box center [857, 382] width 84 height 35
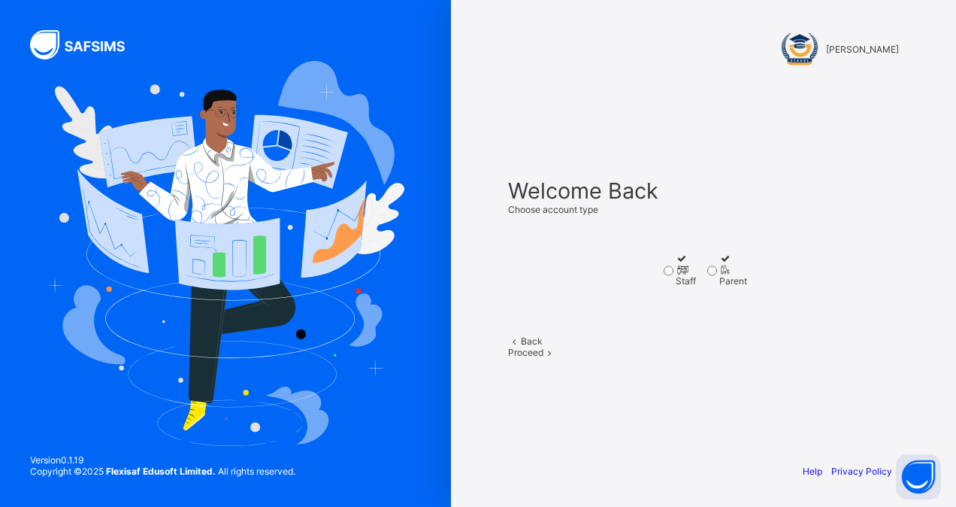
click at [676, 277] on div "Staff" at bounding box center [686, 280] width 20 height 11
click at [544, 358] on span "Proceed" at bounding box center [525, 352] width 35 height 11
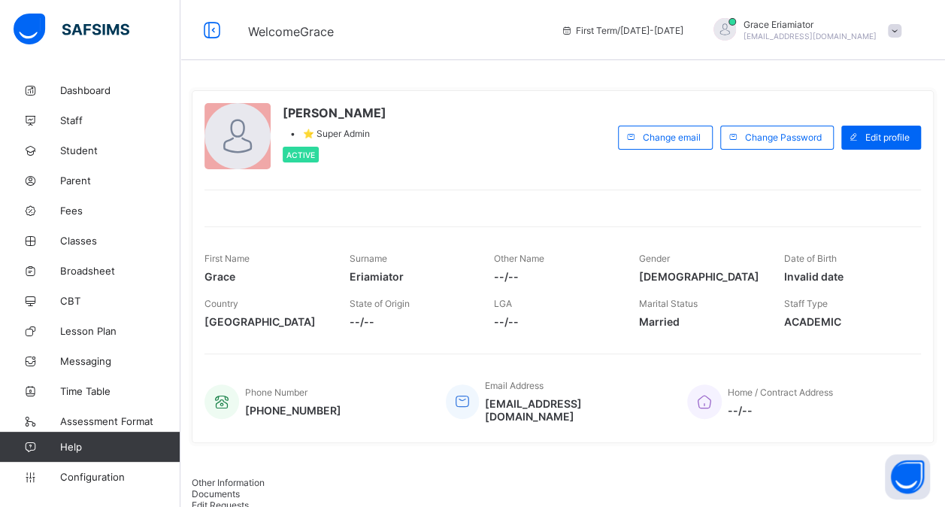
click at [902, 26] on span at bounding box center [895, 31] width 14 height 14
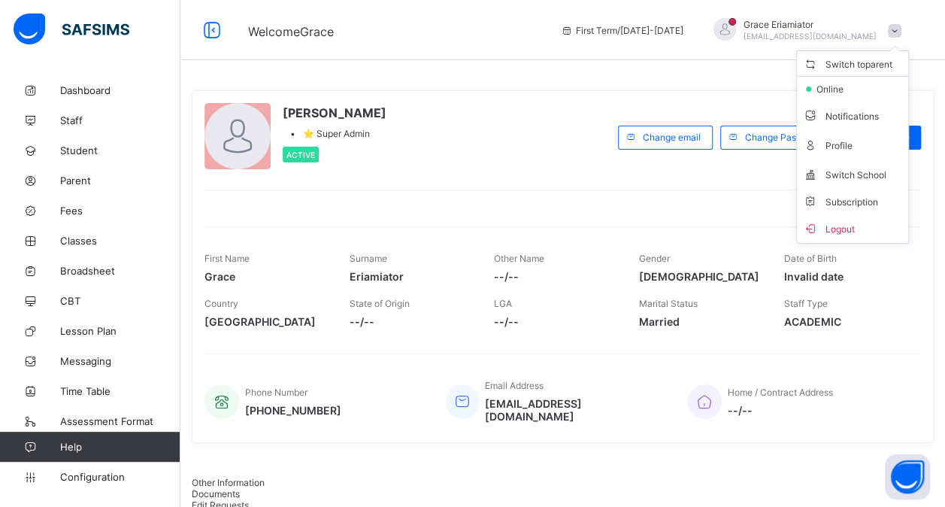
click at [902, 26] on span at bounding box center [895, 31] width 14 height 14
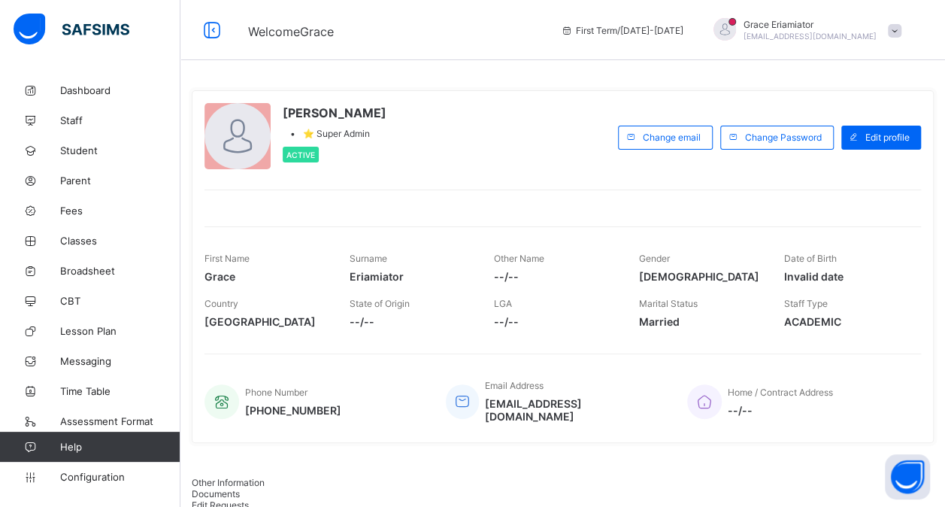
click at [902, 29] on span at bounding box center [895, 31] width 14 height 14
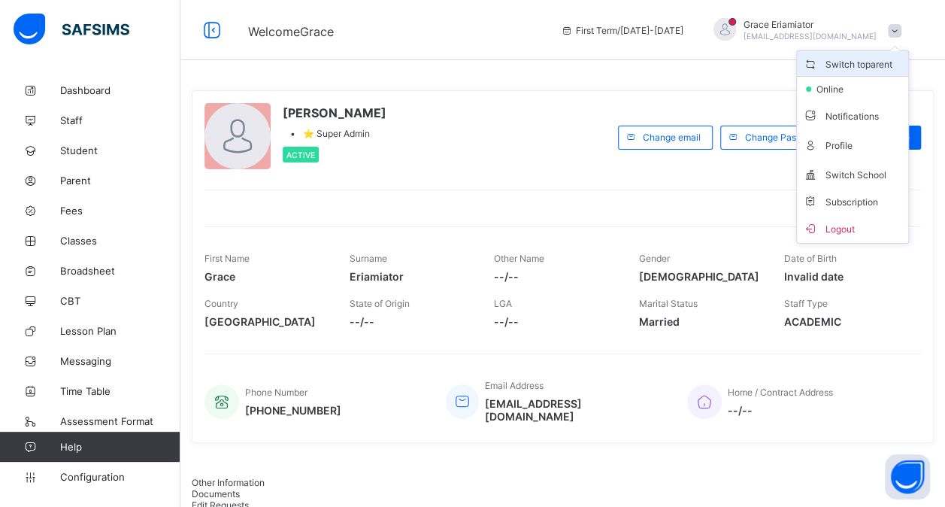
click at [878, 63] on span "Switch to parent" at bounding box center [847, 64] width 89 height 16
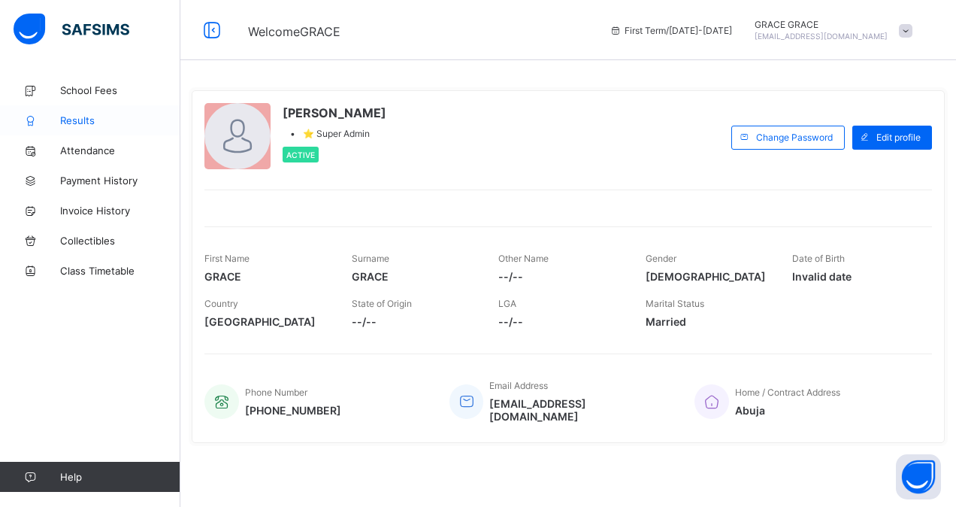
click at [105, 122] on span "Results" at bounding box center [120, 120] width 120 height 12
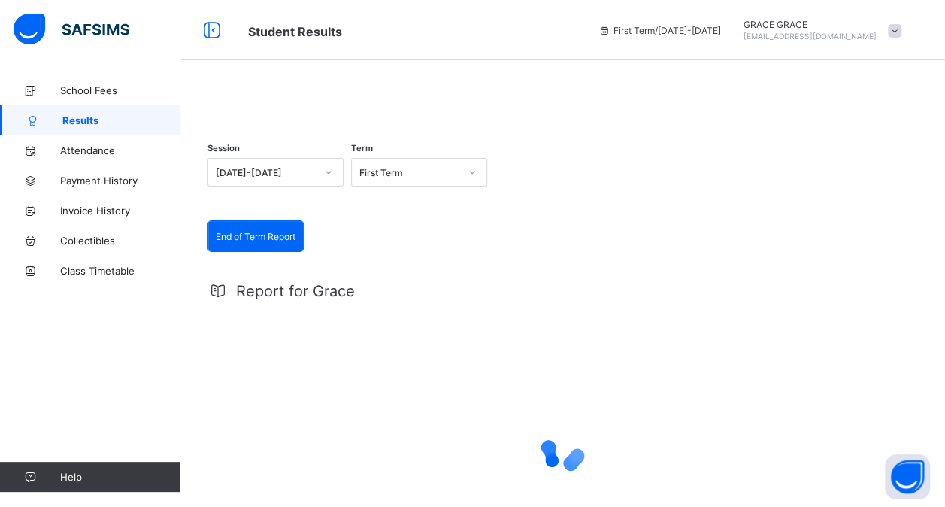
click at [283, 98] on div at bounding box center [563, 98] width 711 height 0
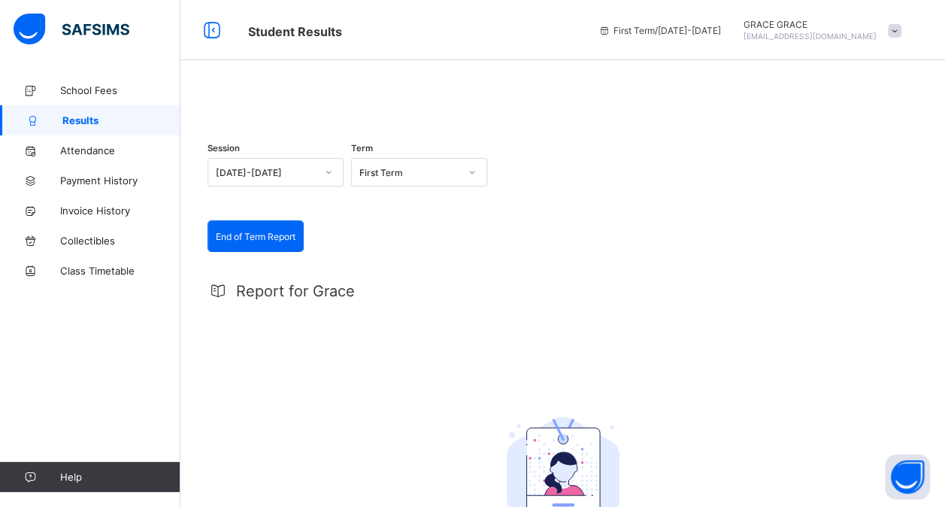
click at [283, 98] on div at bounding box center [563, 98] width 711 height 0
click at [902, 26] on span at bounding box center [895, 31] width 14 height 14
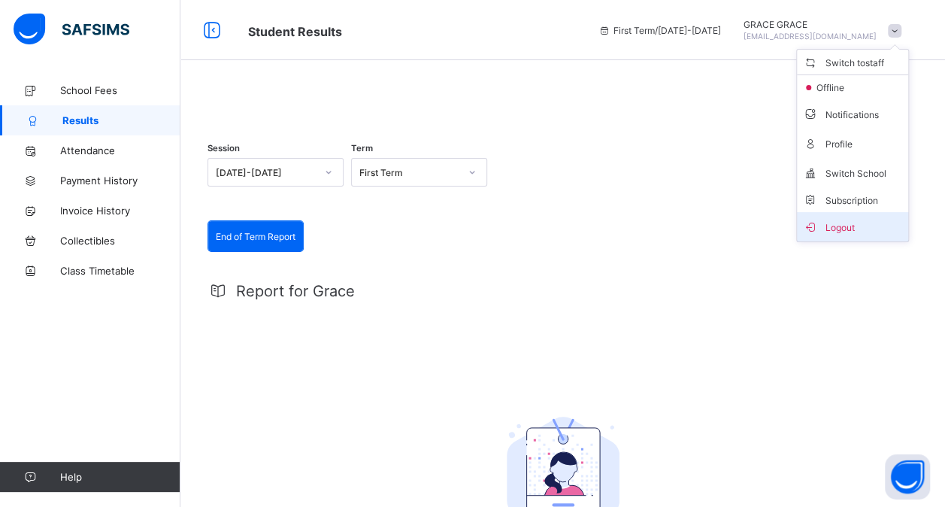
click at [863, 232] on span "Logout" at bounding box center [852, 226] width 99 height 17
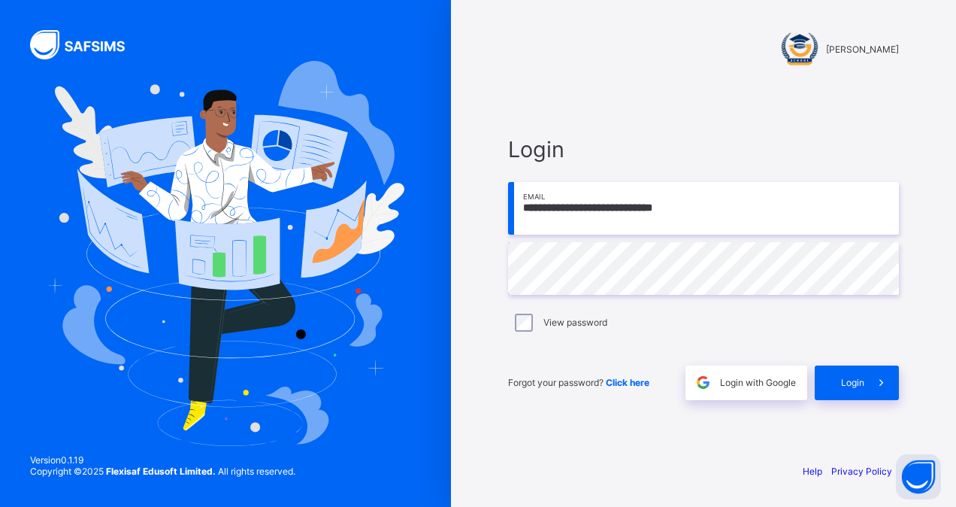
click at [734, 203] on input "**********" at bounding box center [703, 208] width 391 height 53
type input "**********"
click at [852, 383] on span "Login" at bounding box center [852, 382] width 23 height 11
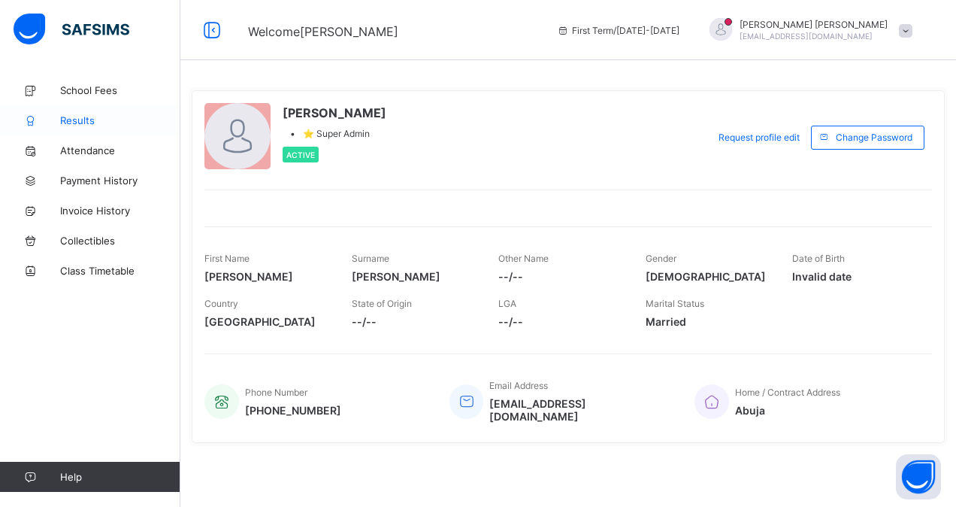
click at [90, 116] on span "Results" at bounding box center [120, 120] width 120 height 12
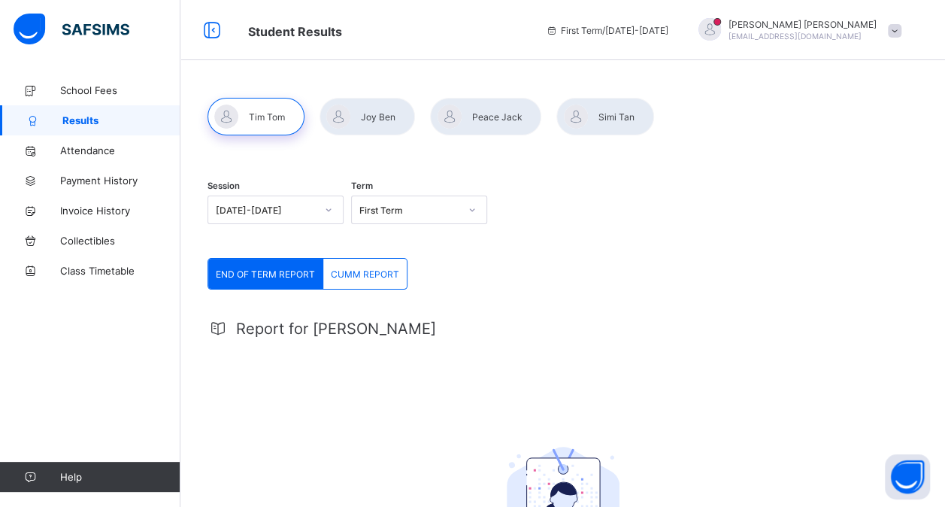
click at [479, 123] on div at bounding box center [485, 117] width 111 height 38
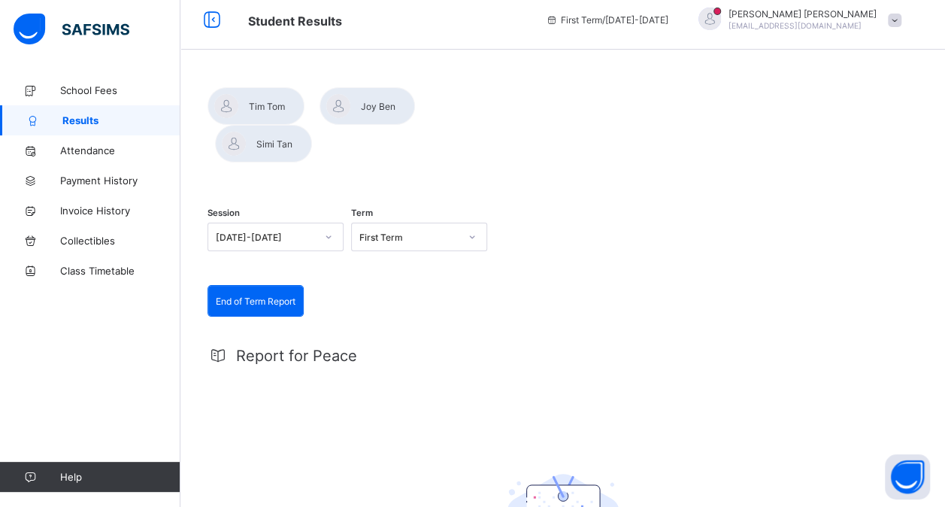
scroll to position [11, 0]
click at [391, 109] on div at bounding box center [367, 105] width 95 height 38
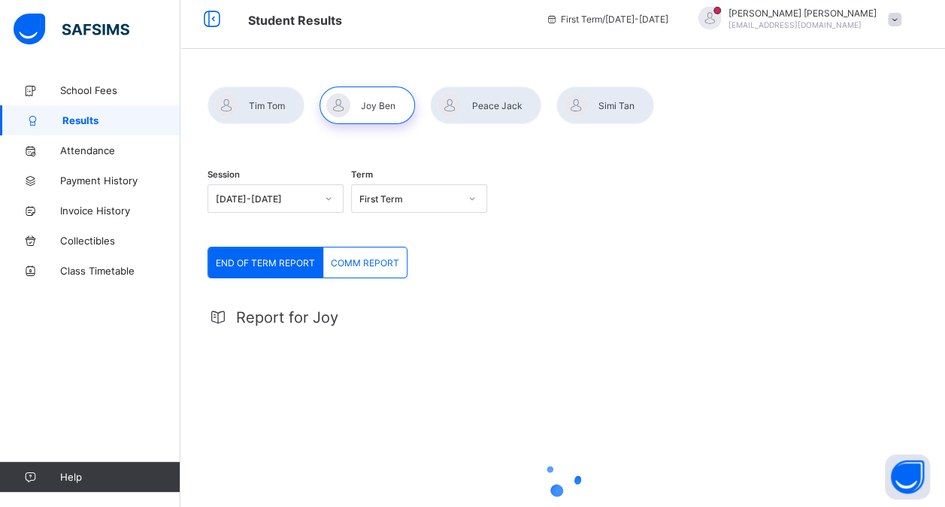
scroll to position [0, 0]
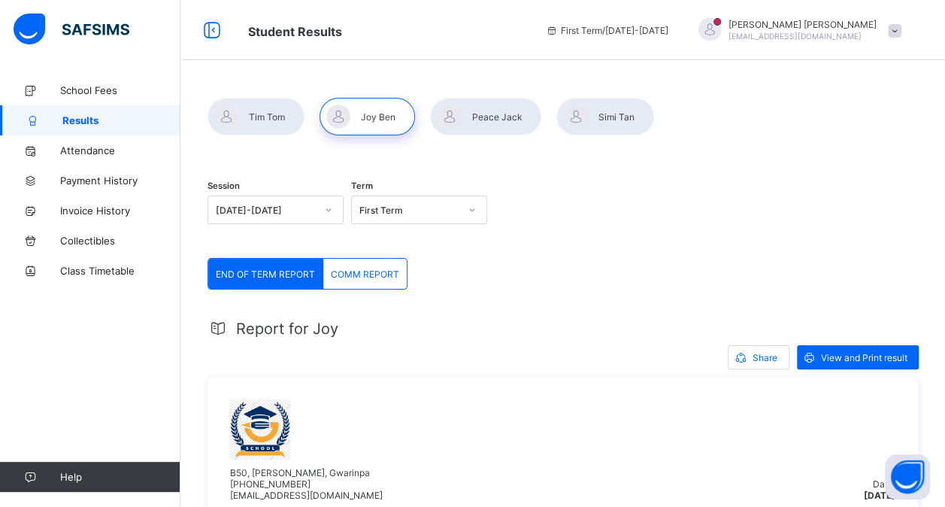
click at [632, 117] on div at bounding box center [604, 117] width 97 height 38
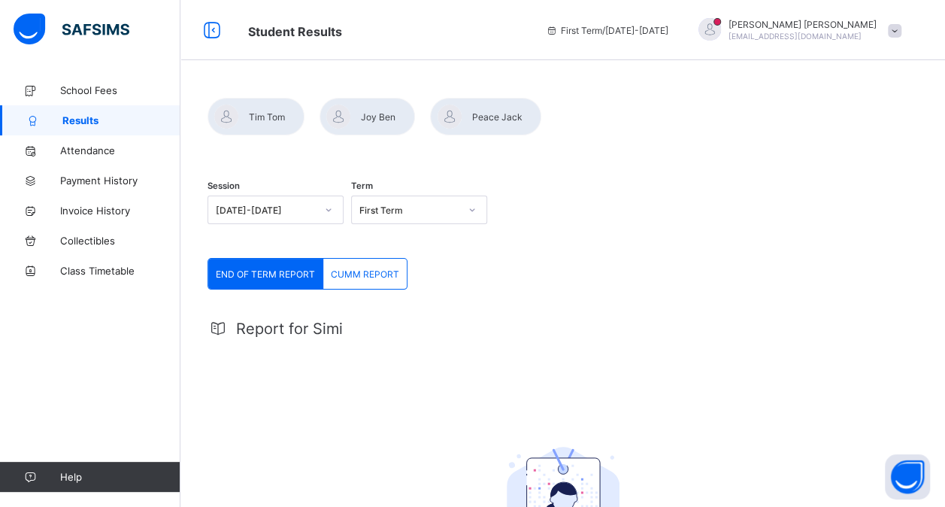
click at [902, 35] on span at bounding box center [895, 31] width 14 height 14
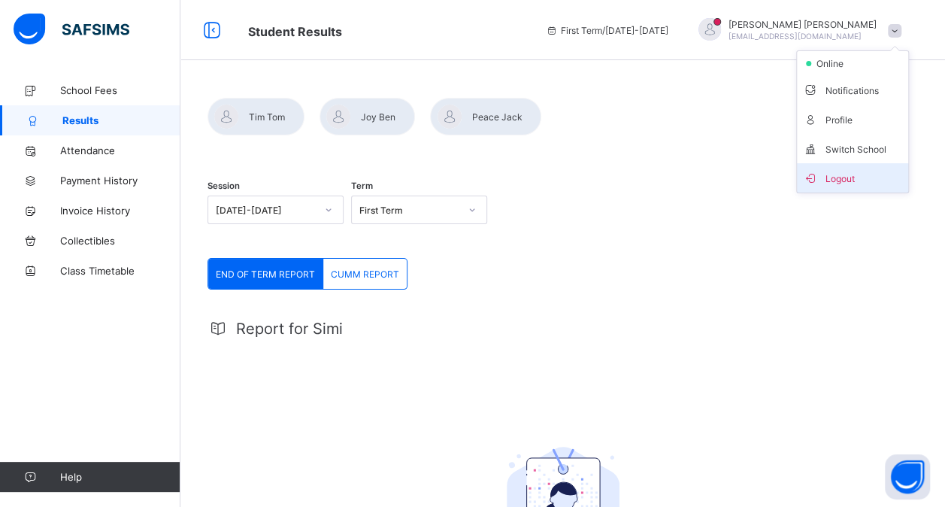
click at [853, 169] on span "Logout" at bounding box center [852, 177] width 99 height 17
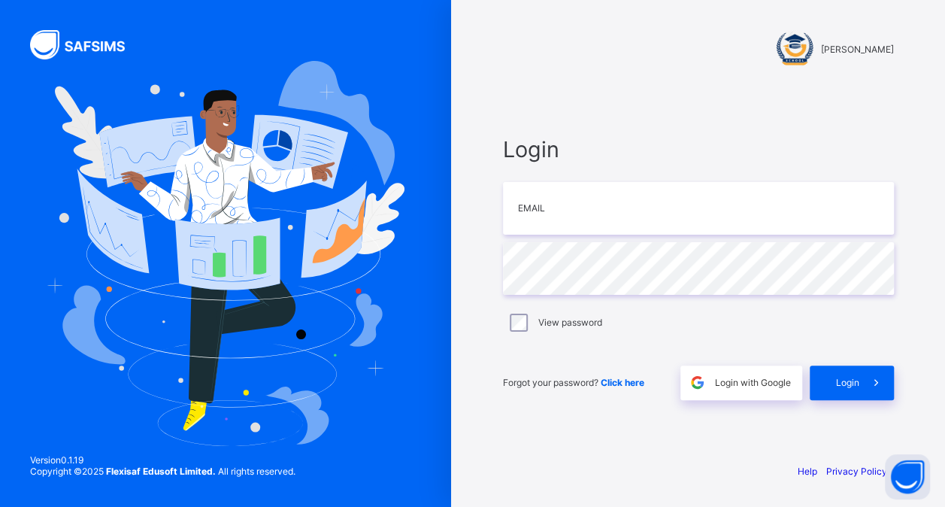
type input "**********"
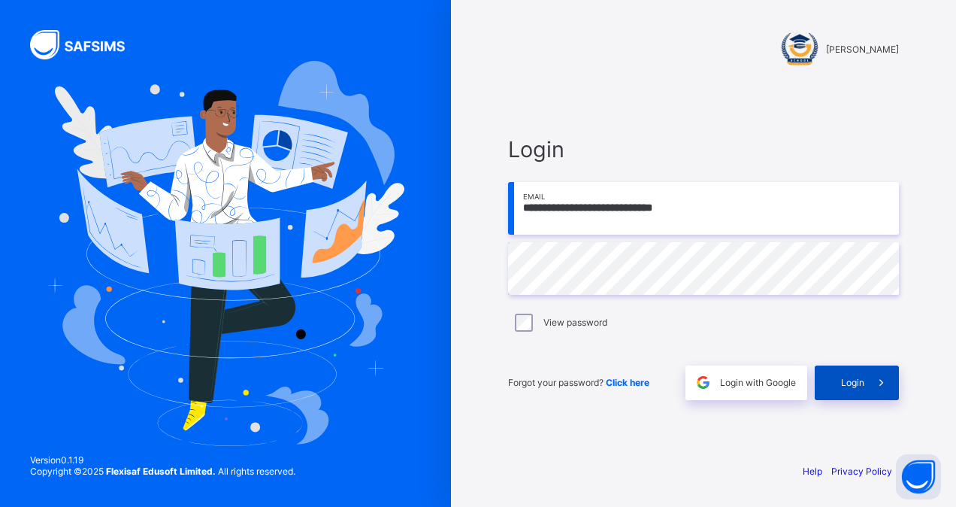
click at [848, 385] on span "Login" at bounding box center [852, 382] width 23 height 11
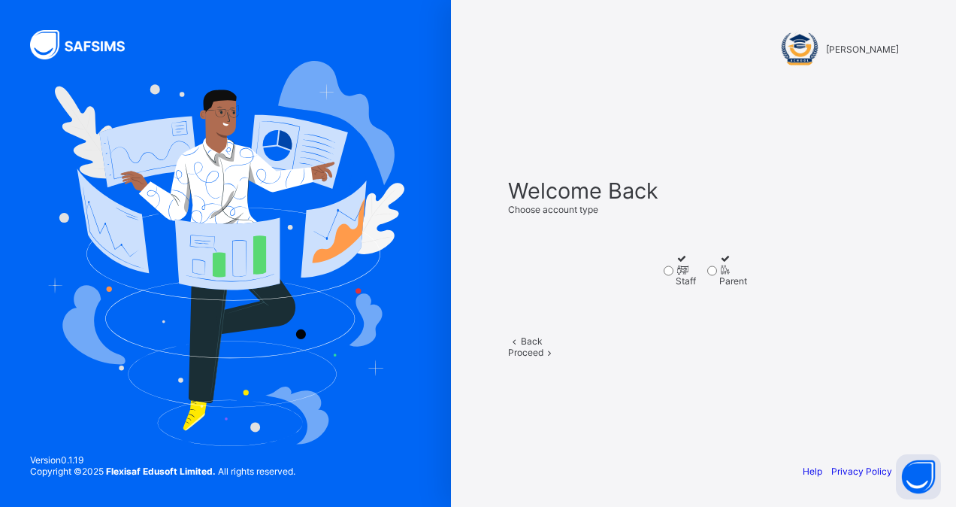
click at [676, 284] on div "Staff" at bounding box center [686, 280] width 20 height 11
click at [544, 358] on span "Proceed" at bounding box center [525, 352] width 35 height 11
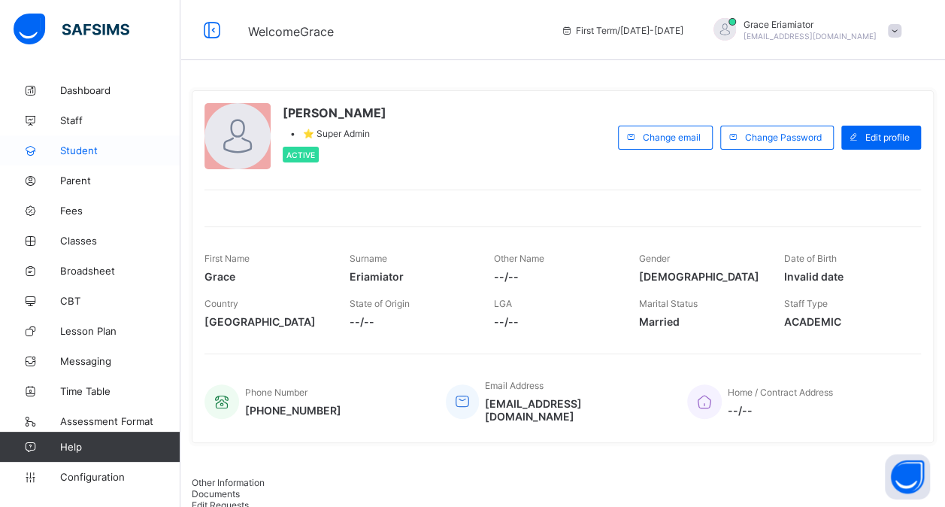
click at [75, 147] on span "Student" at bounding box center [120, 150] width 120 height 12
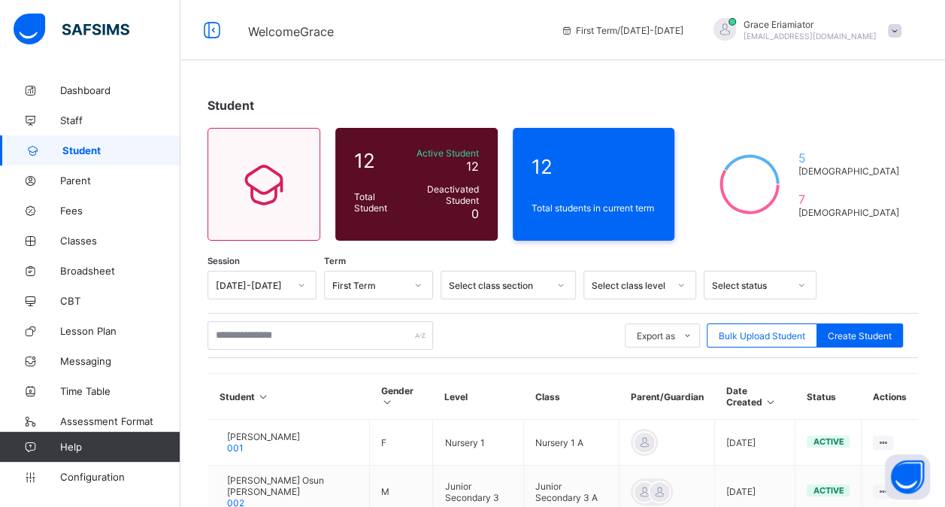
scroll to position [277, 0]
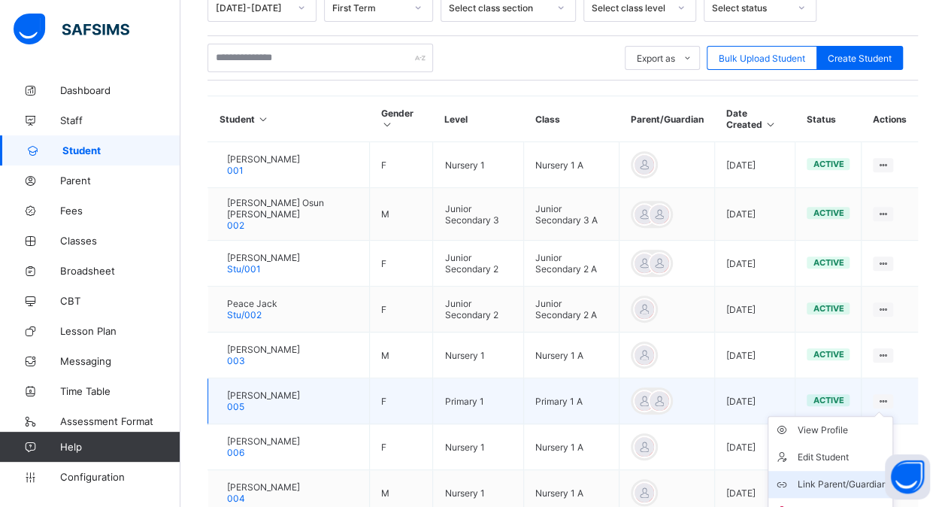
click at [850, 477] on div "Link Parent/Guardian" at bounding box center [841, 484] width 89 height 15
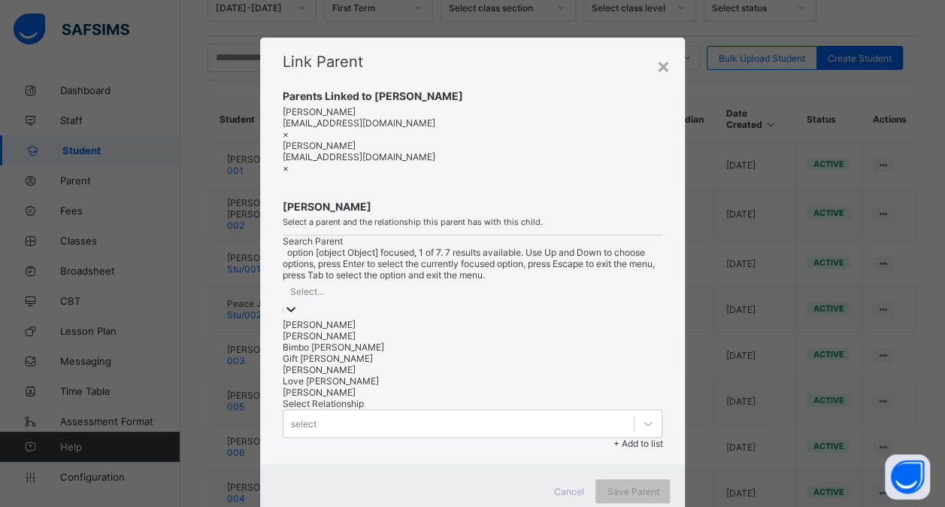
click at [464, 302] on div at bounding box center [473, 310] width 380 height 17
click at [359, 398] on div "[PERSON_NAME]" at bounding box center [473, 391] width 380 height 11
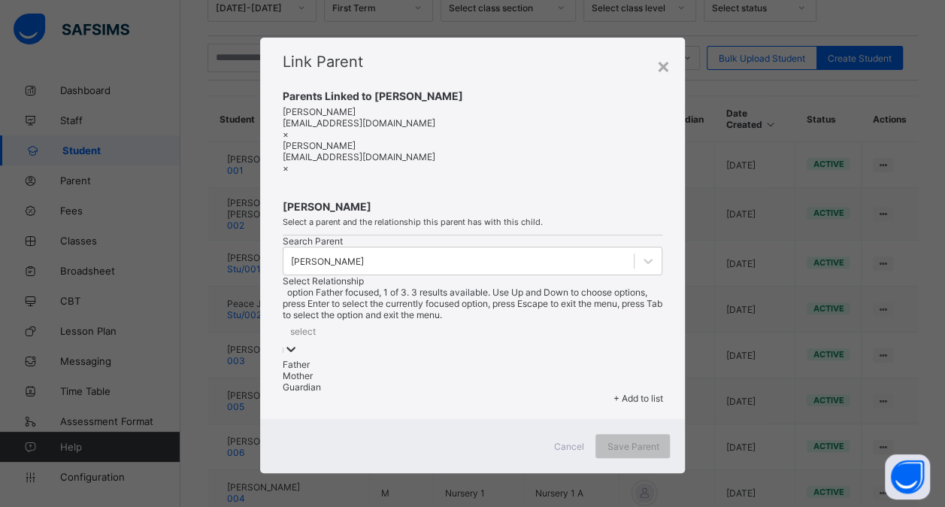
click at [299, 341] on icon at bounding box center [290, 348] width 15 height 15
click at [556, 370] on div "Mother" at bounding box center [473, 375] width 380 height 11
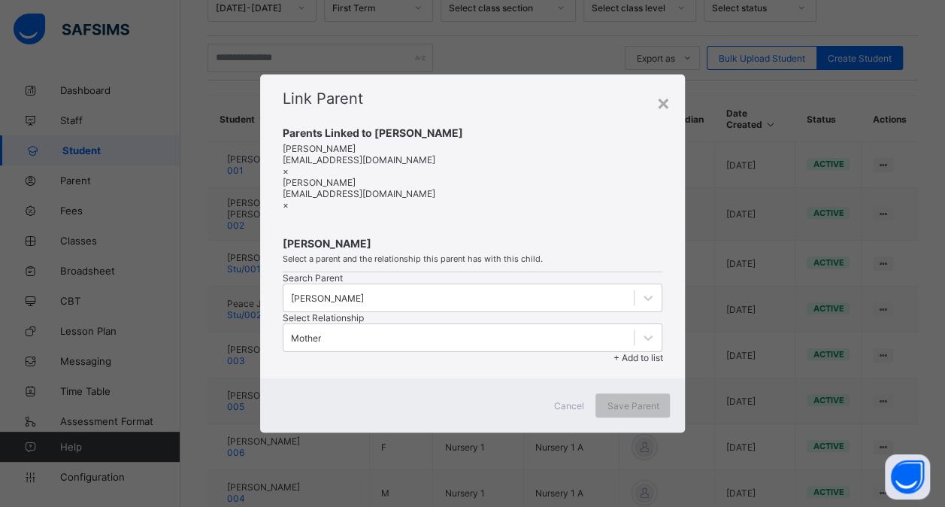
click at [647, 352] on span "+ Add to list" at bounding box center [638, 357] width 50 height 11
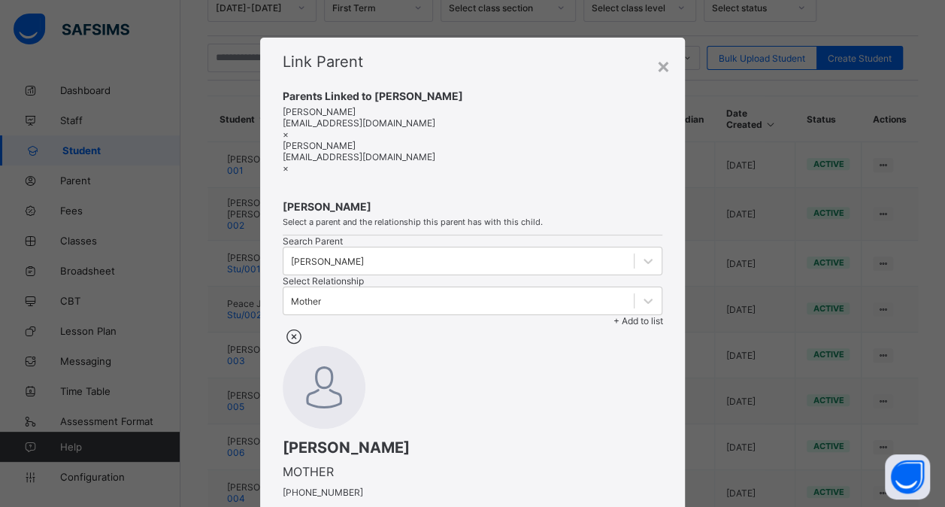
scroll to position [189, 0]
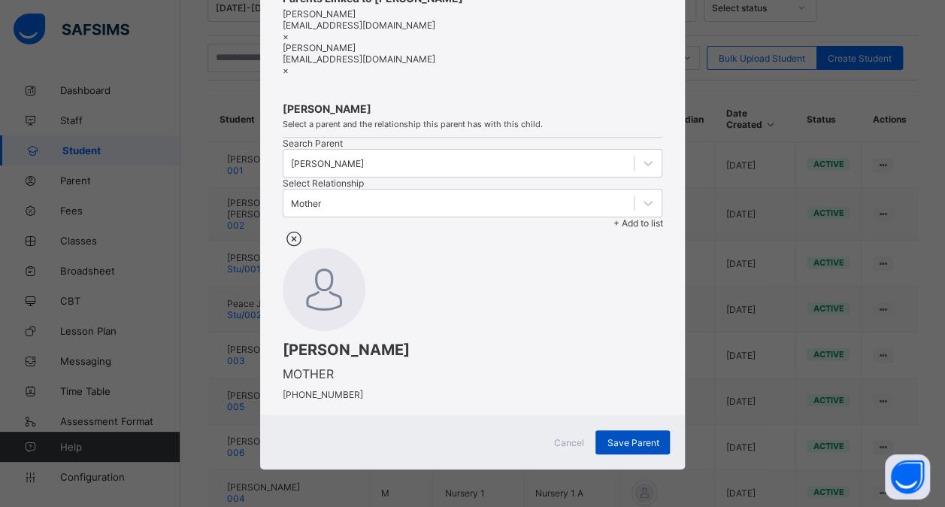
click at [623, 439] on span "Save Parent" at bounding box center [633, 442] width 52 height 11
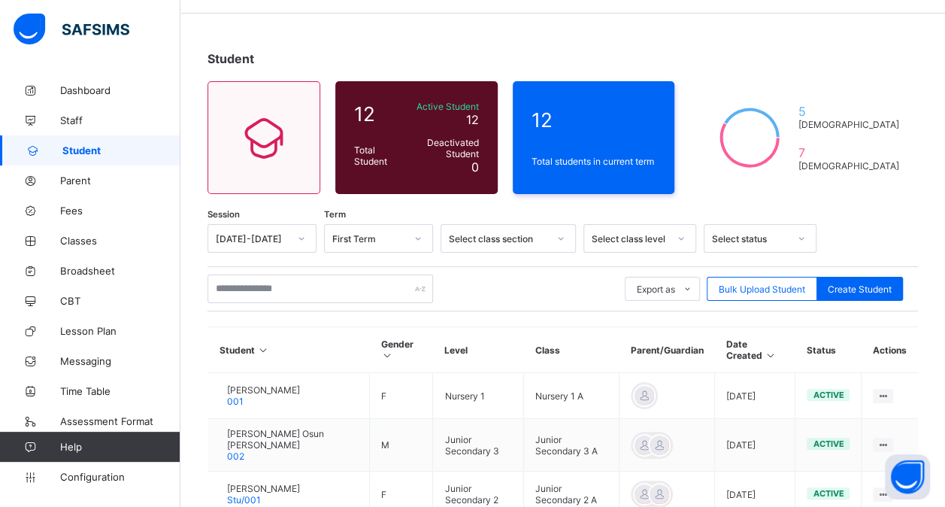
scroll to position [0, 0]
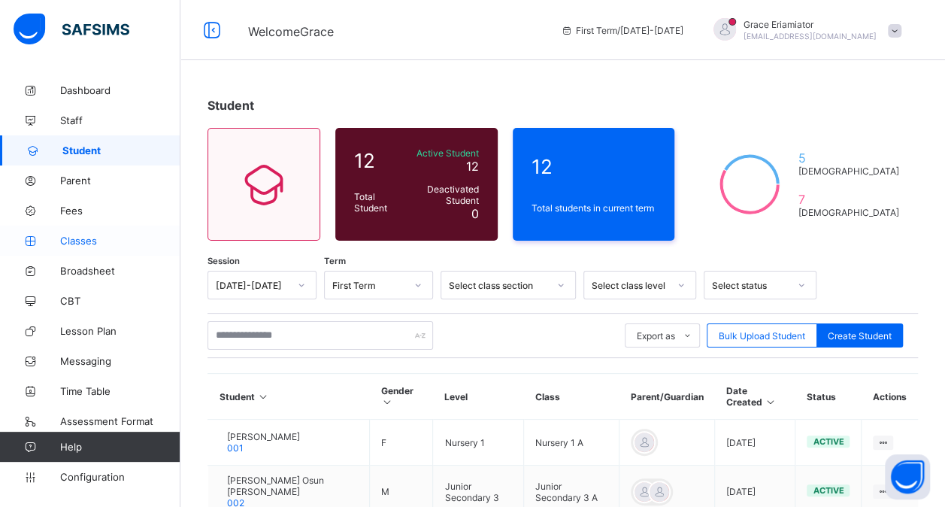
click at [83, 241] on span "Classes" at bounding box center [120, 241] width 120 height 12
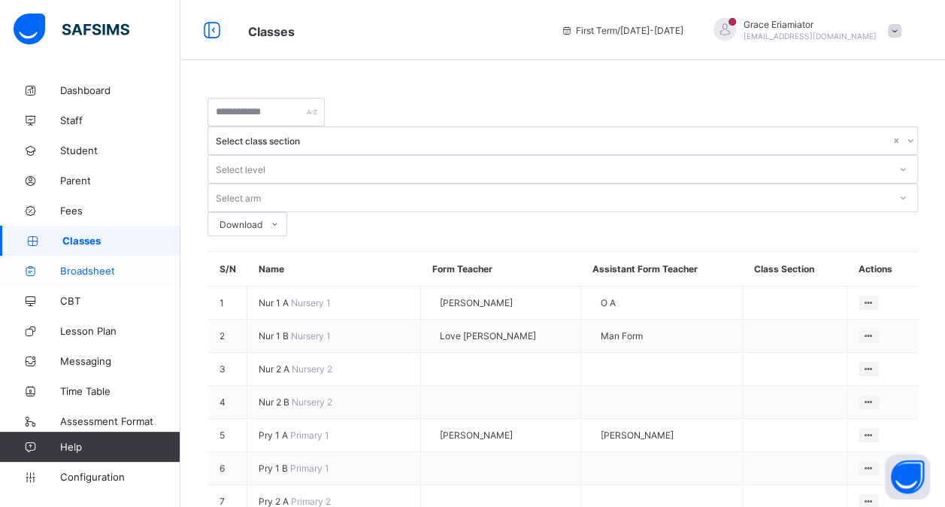
click at [99, 268] on span "Broadsheet" at bounding box center [120, 271] width 120 height 12
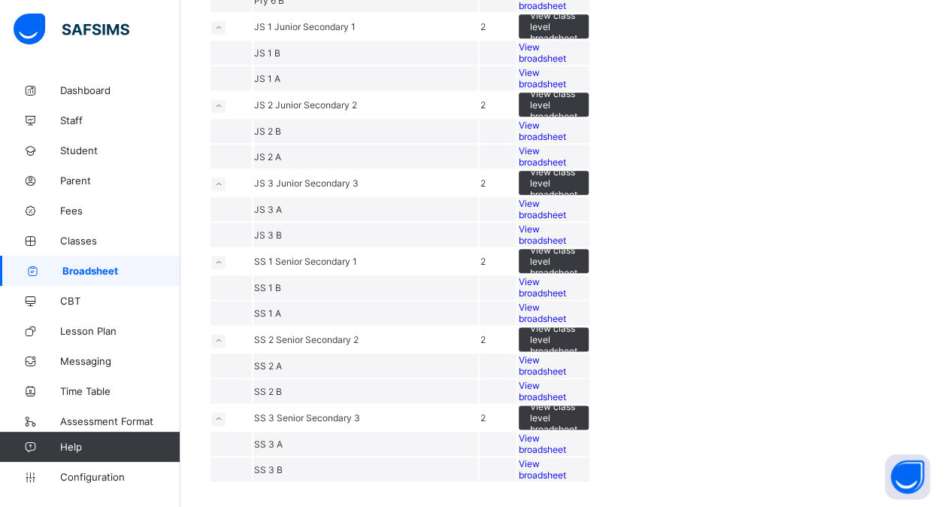
scroll to position [1001, 0]
click at [89, 147] on span "Student" at bounding box center [120, 150] width 120 height 12
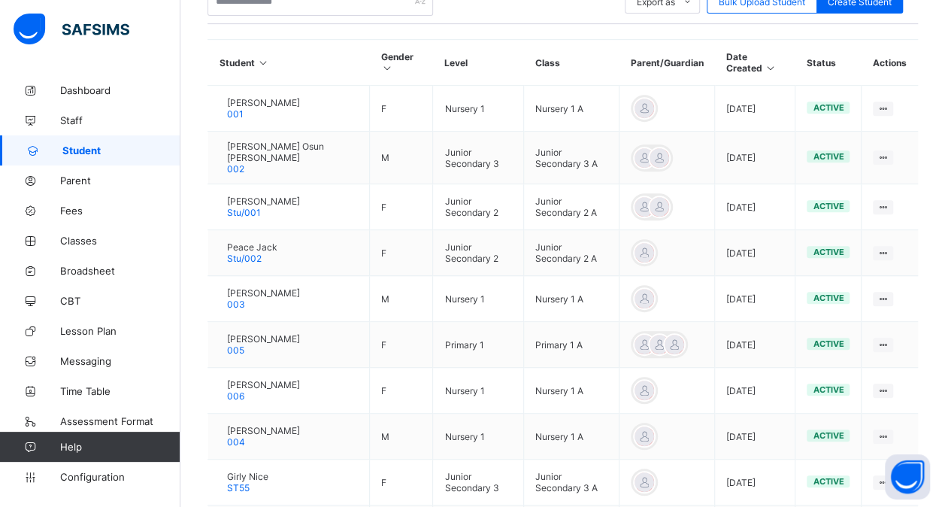
scroll to position [335, 0]
click at [83, 238] on span "Classes" at bounding box center [120, 241] width 120 height 12
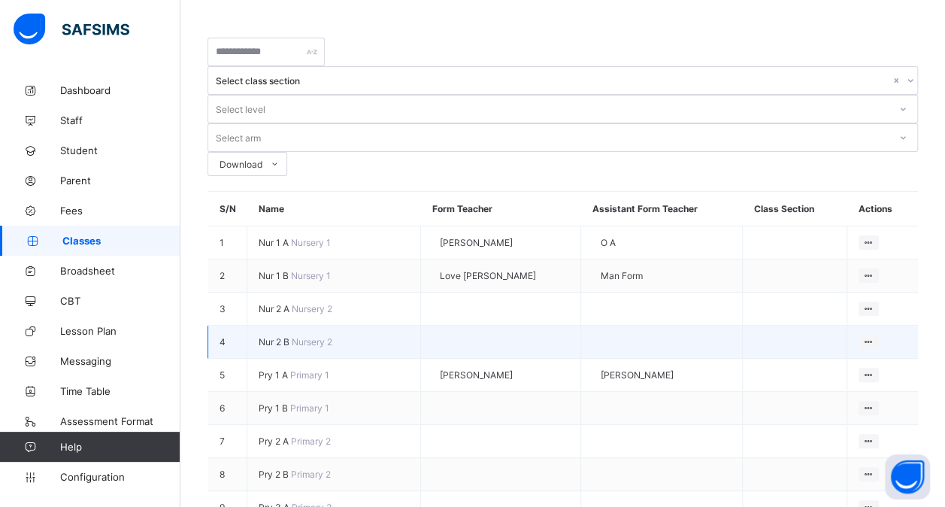
scroll to position [65, 0]
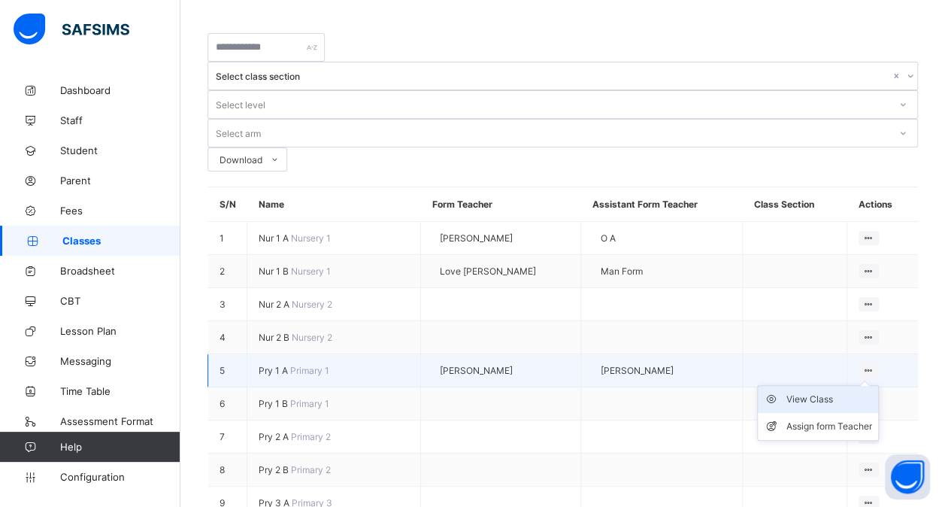
click at [827, 392] on div "View Class" at bounding box center [830, 399] width 86 height 15
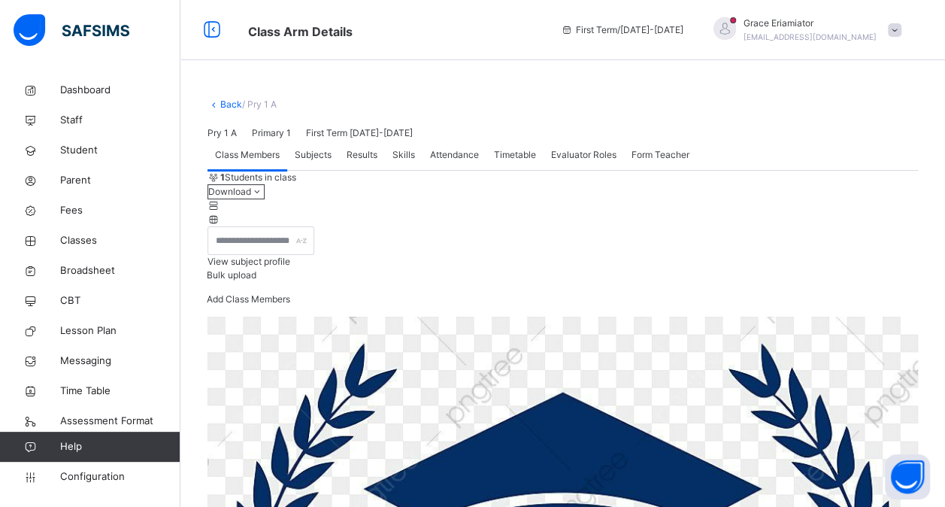
scroll to position [117, 0]
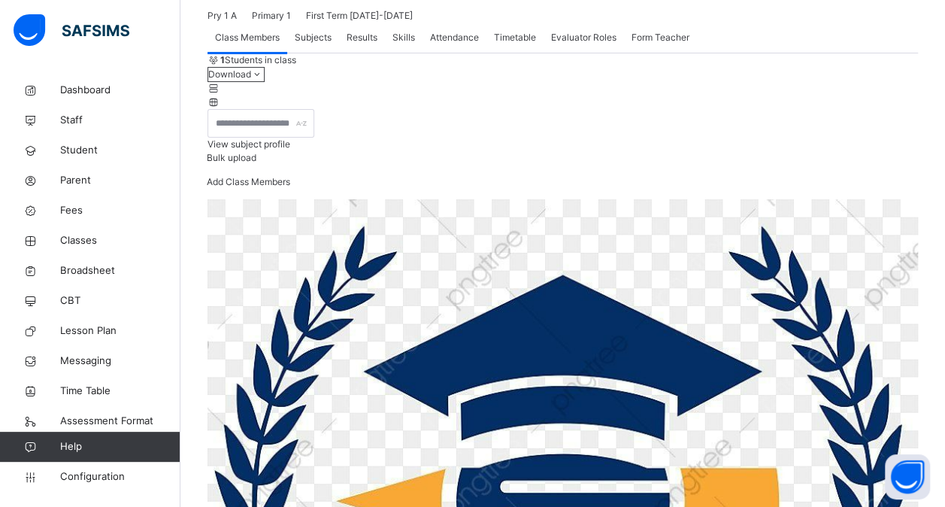
click at [356, 44] on span "Results" at bounding box center [362, 38] width 31 height 14
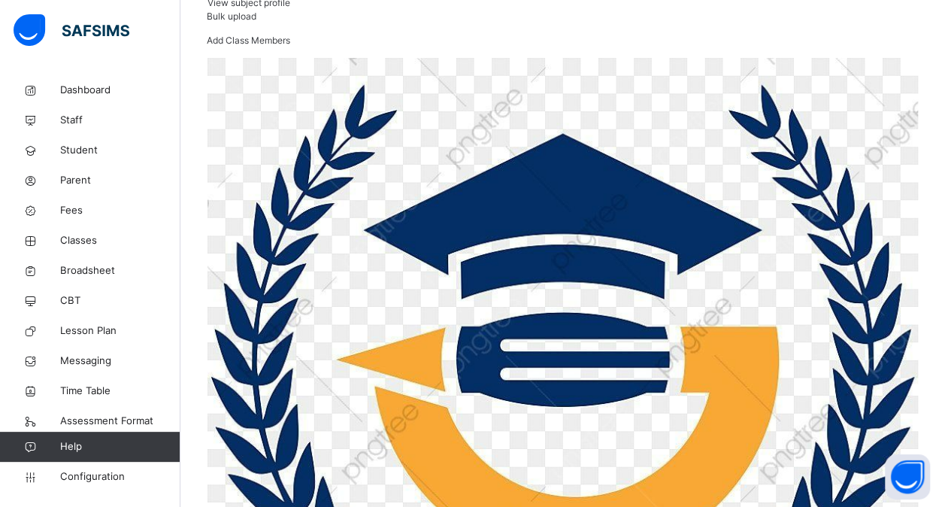
scroll to position [266, 0]
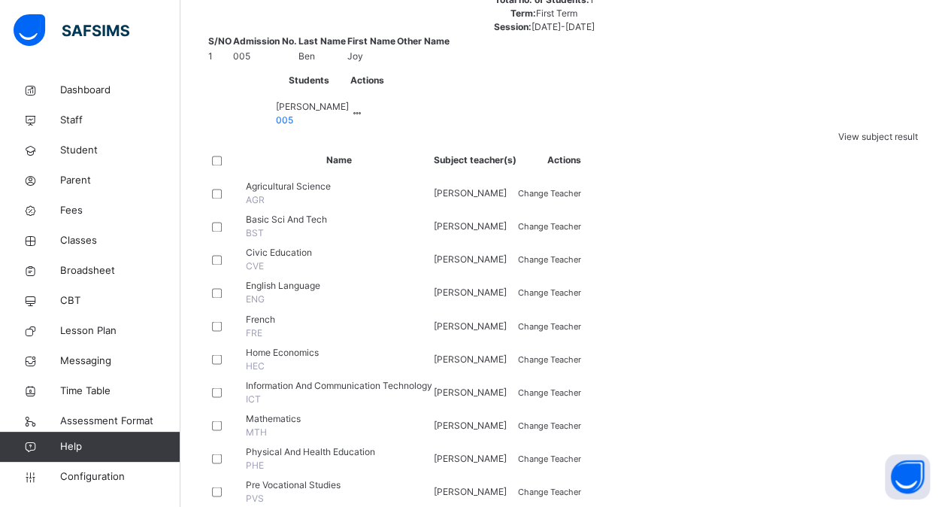
scroll to position [1118, 0]
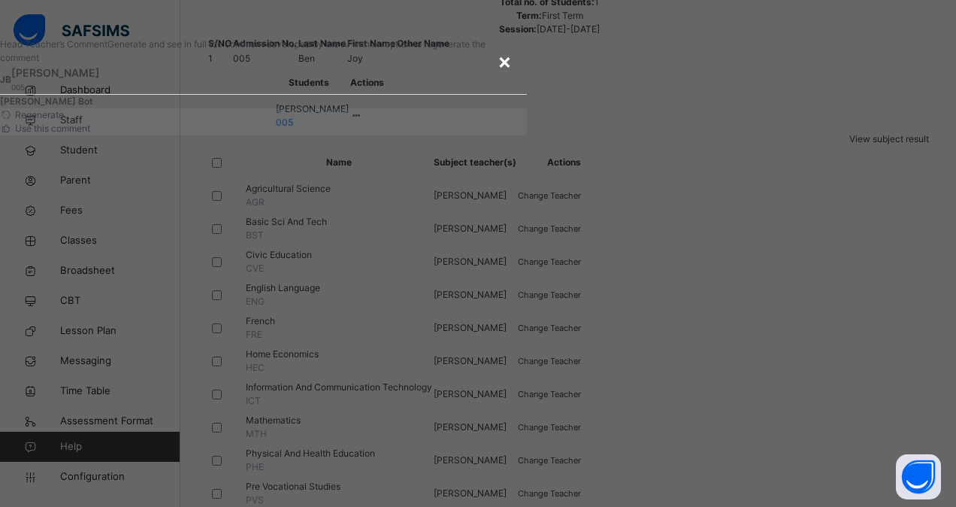
click at [64, 120] on span "Regenerate" at bounding box center [38, 114] width 51 height 11
click at [265, 108] on div at bounding box center [263, 108] width 527 height 0
click at [205, 108] on div "Sims Bot" at bounding box center [263, 102] width 527 height 14
click at [206, 108] on div "Sims Bot" at bounding box center [263, 102] width 527 height 14
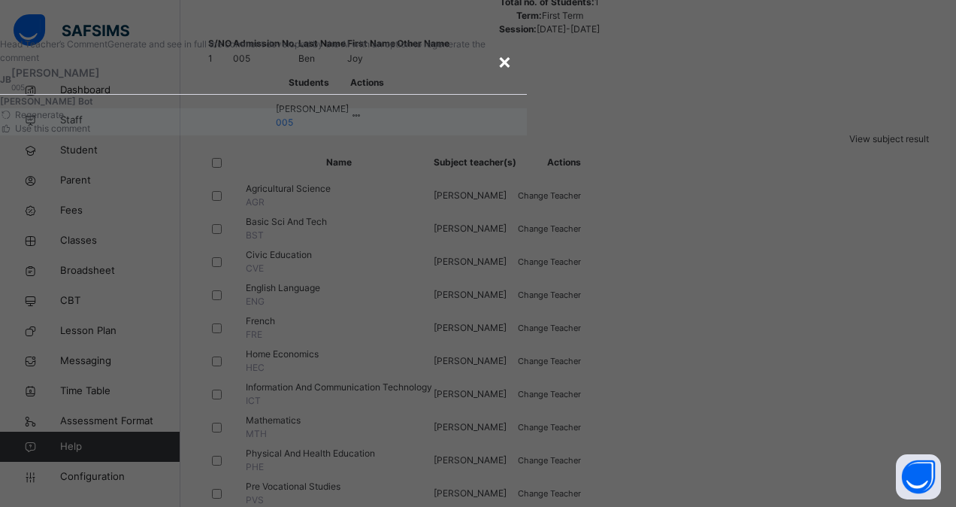
click at [93, 107] on span "Sims Bot" at bounding box center [46, 100] width 93 height 11
click at [512, 74] on span "×" at bounding box center [505, 61] width 14 height 26
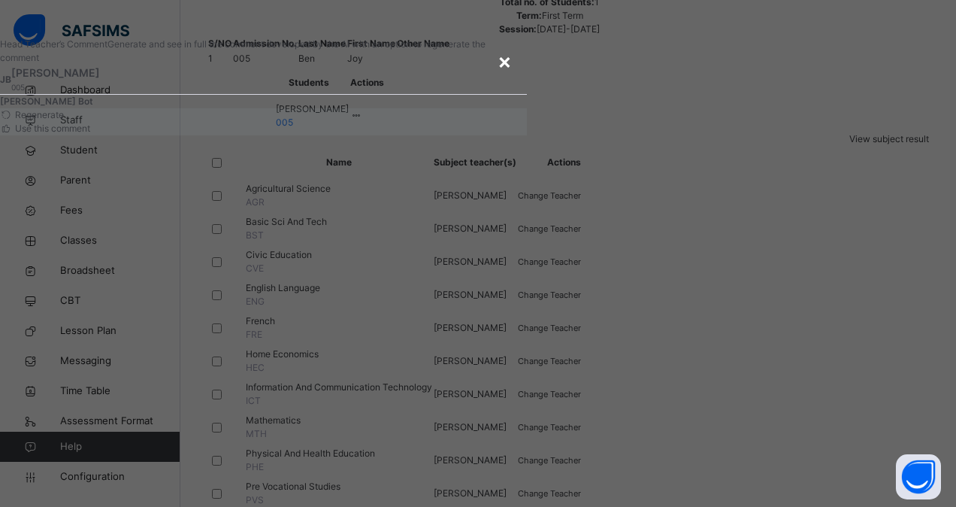
click at [512, 74] on span "×" at bounding box center [505, 61] width 14 height 26
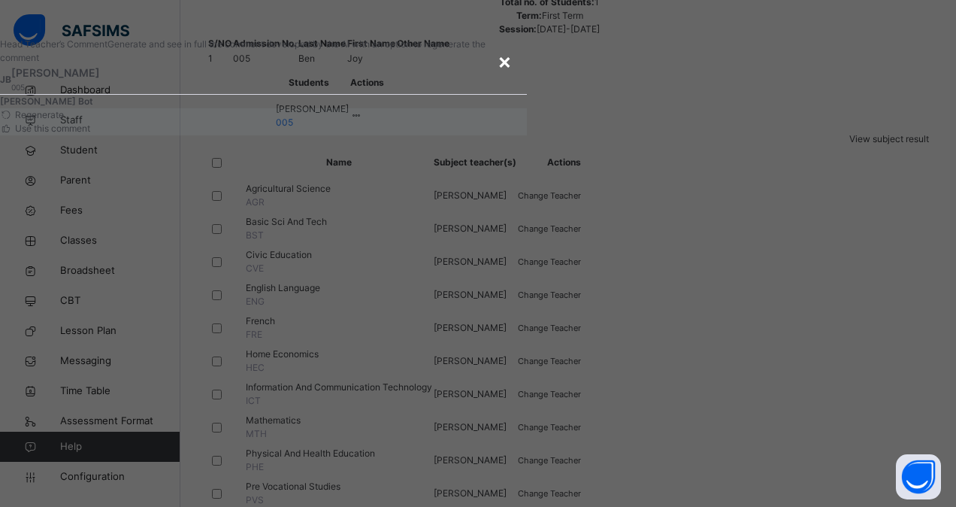
click at [64, 120] on span "Regenerate" at bounding box center [38, 114] width 51 height 11
click at [90, 134] on span "Use this comment" at bounding box center [51, 128] width 77 height 11
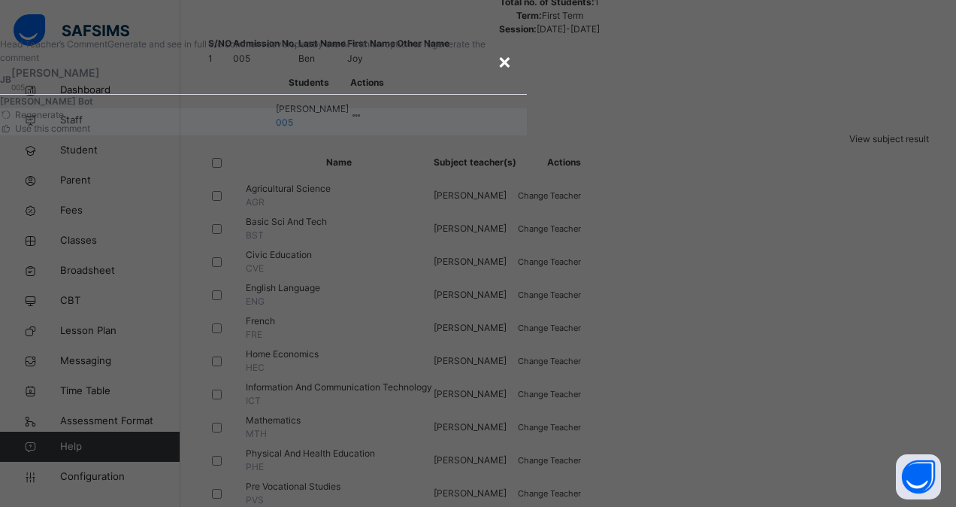
click at [512, 74] on span "×" at bounding box center [505, 61] width 14 height 26
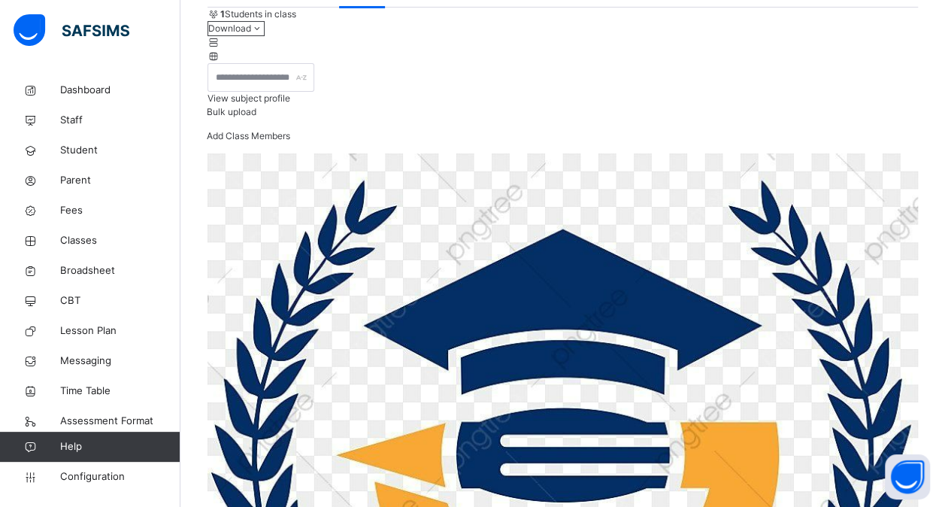
scroll to position [162, 0]
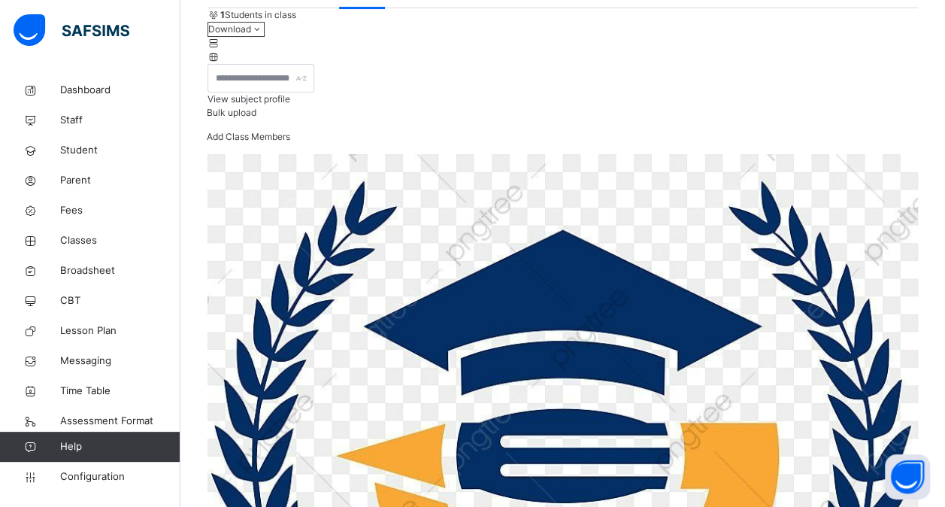
type textarea "**********"
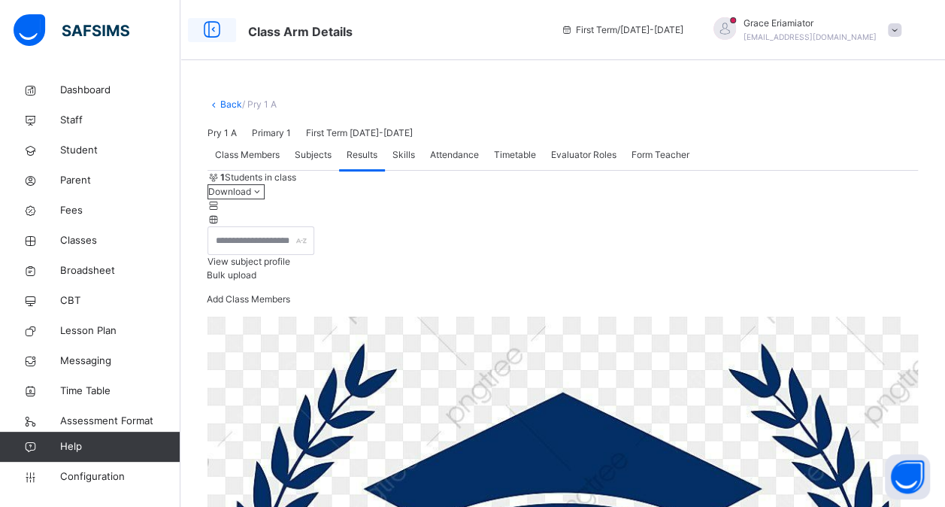
click at [212, 21] on icon at bounding box center [212, 30] width 26 height 27
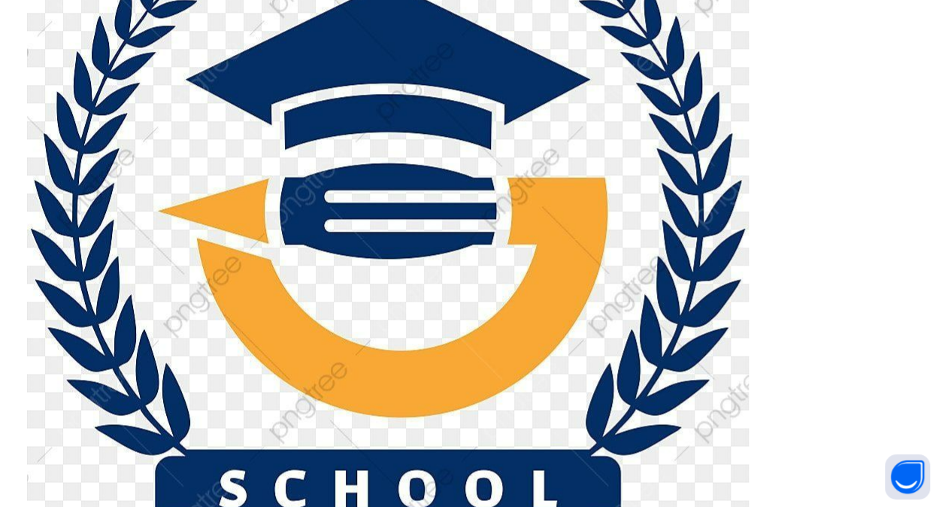
scroll to position [1118, 0]
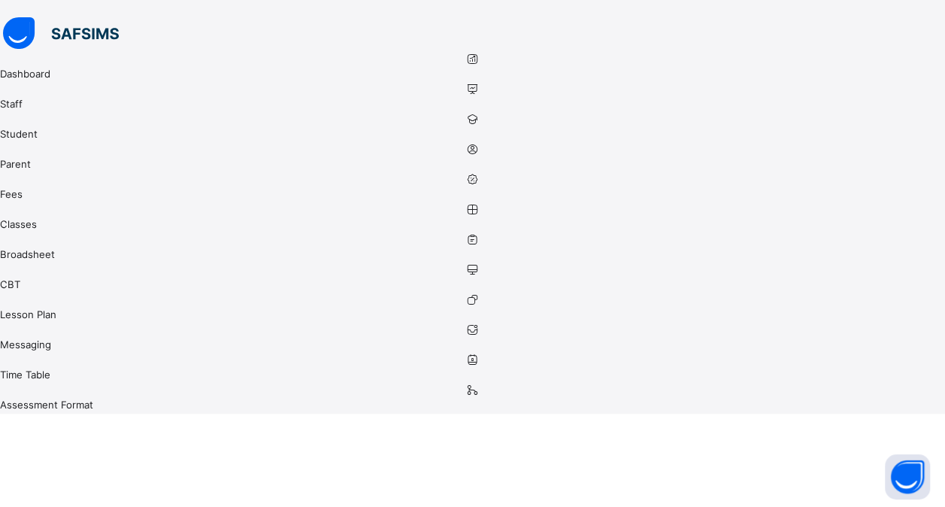
scroll to position [0, 0]
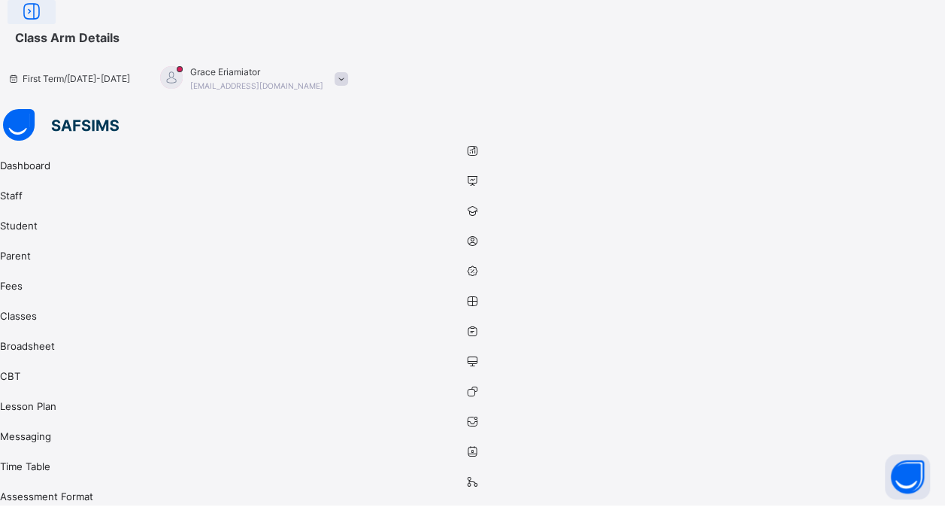
click at [44, 26] on icon at bounding box center [32, 11] width 26 height 27
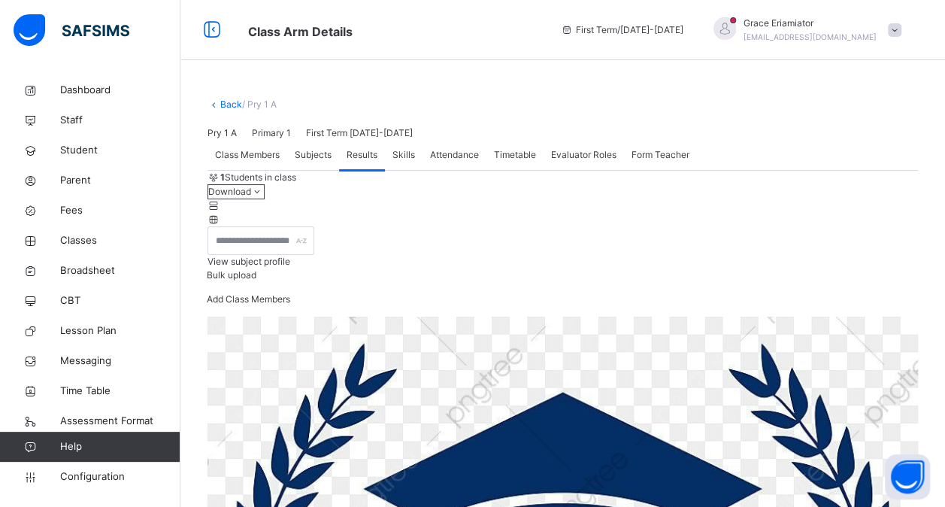
click at [902, 30] on span at bounding box center [895, 30] width 14 height 14
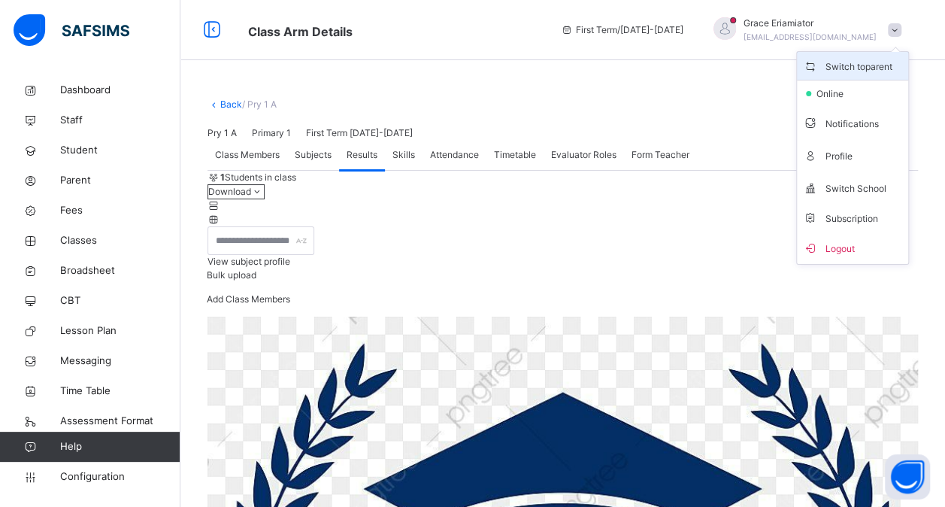
click at [877, 68] on span "Switch to parent" at bounding box center [847, 67] width 89 height 16
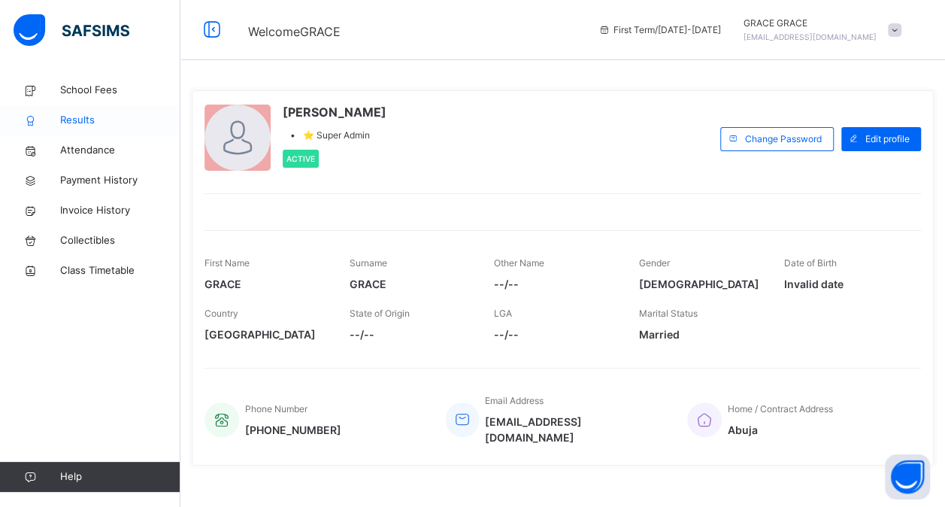
click at [90, 121] on span "Results" at bounding box center [120, 120] width 120 height 15
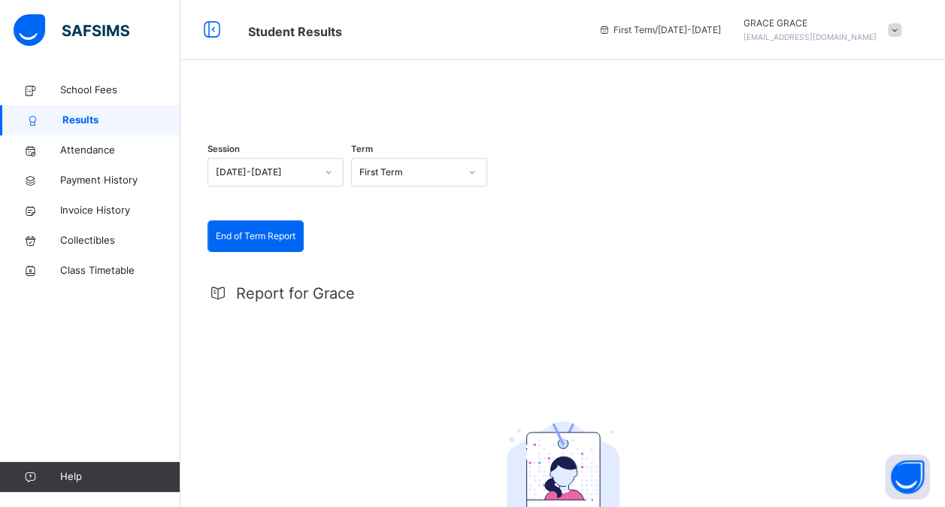
click at [274, 98] on div at bounding box center [563, 98] width 711 height 0
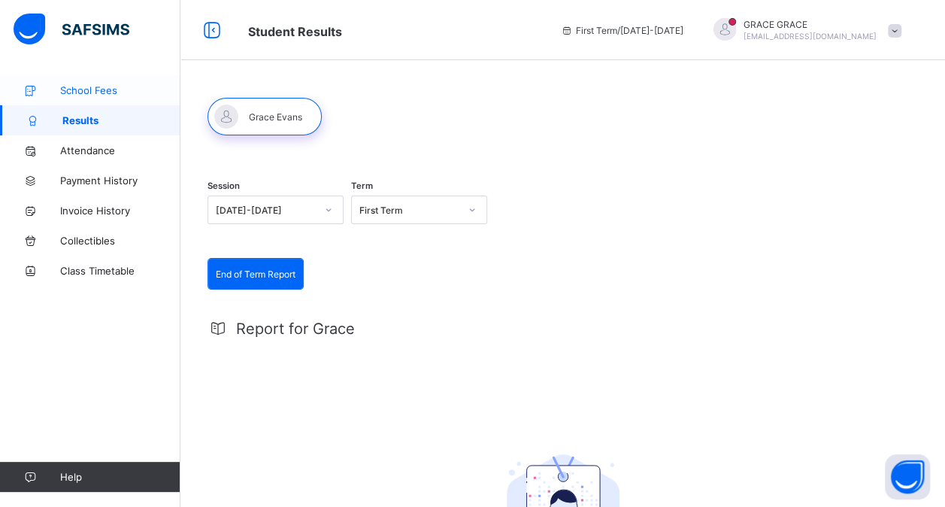
click at [83, 86] on span "School Fees" at bounding box center [120, 90] width 120 height 12
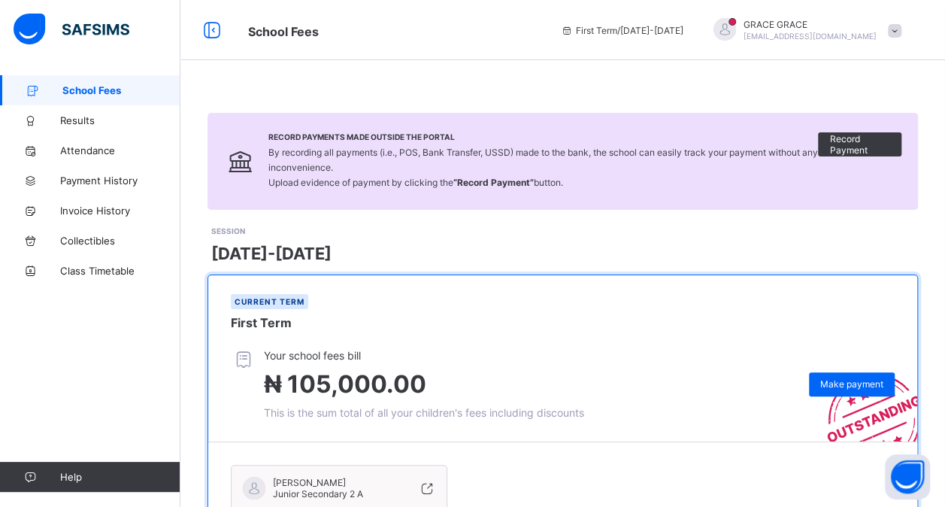
click at [902, 35] on span at bounding box center [895, 31] width 14 height 14
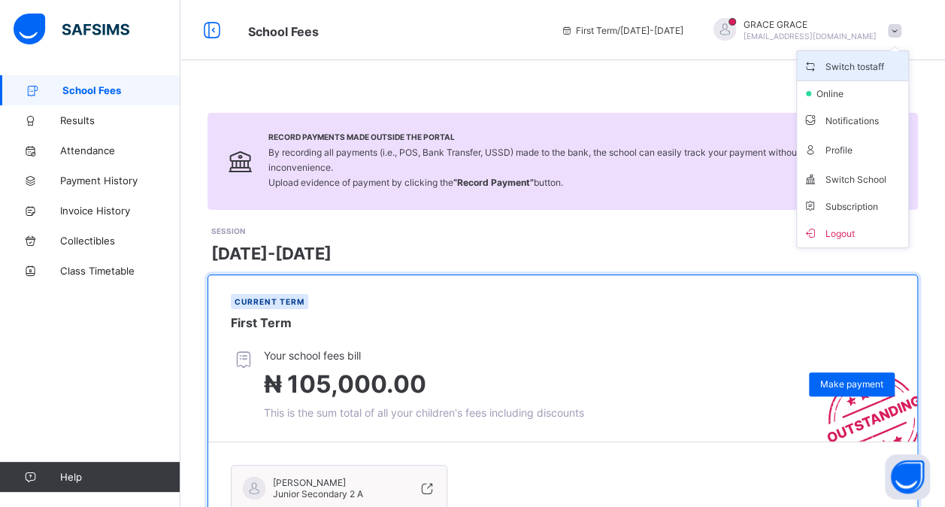
click at [859, 62] on span "Switch to staff" at bounding box center [852, 65] width 99 height 17
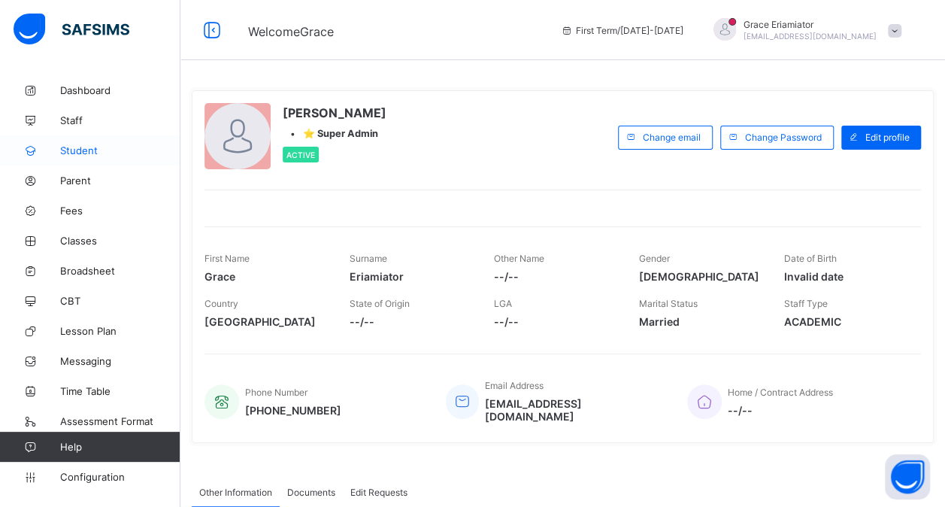
click at [81, 150] on span "Student" at bounding box center [120, 150] width 120 height 12
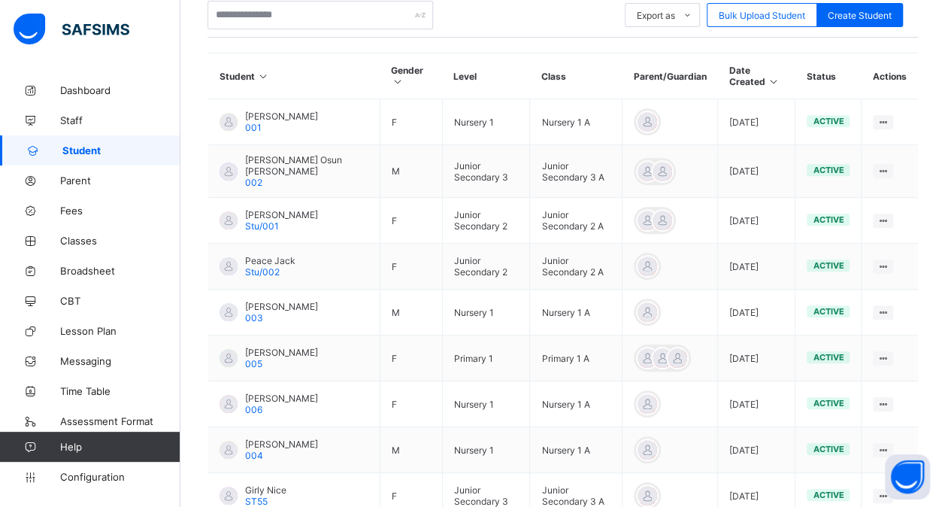
scroll to position [322, 0]
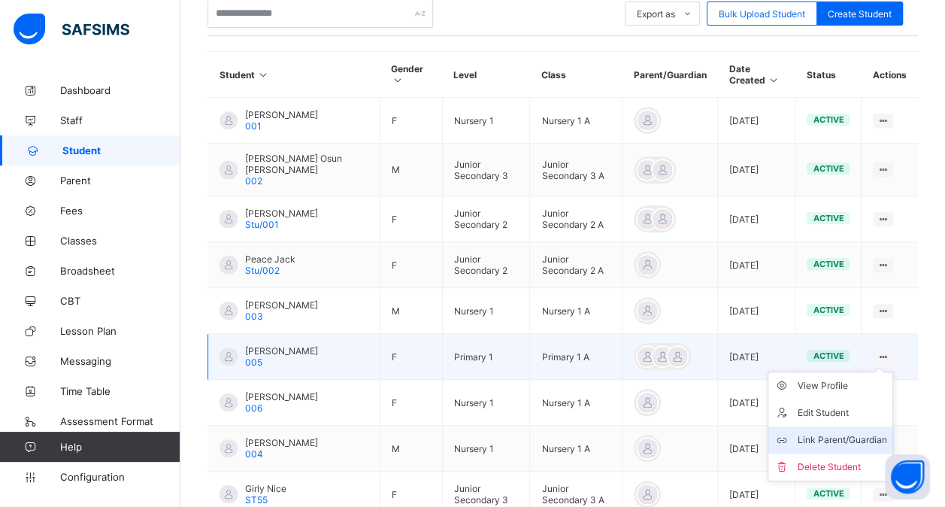
click at [832, 432] on div "Link Parent/Guardian" at bounding box center [841, 439] width 89 height 15
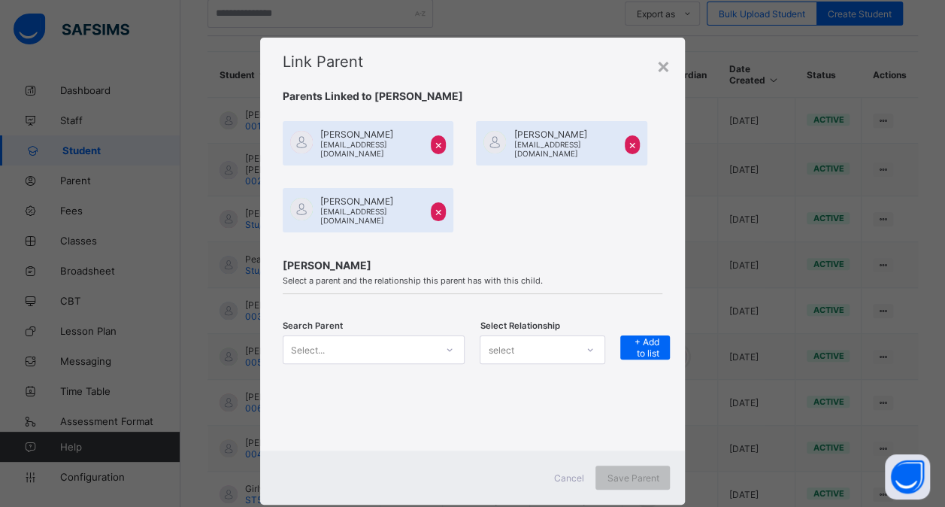
click at [630, 138] on span "×" at bounding box center [633, 144] width 8 height 15
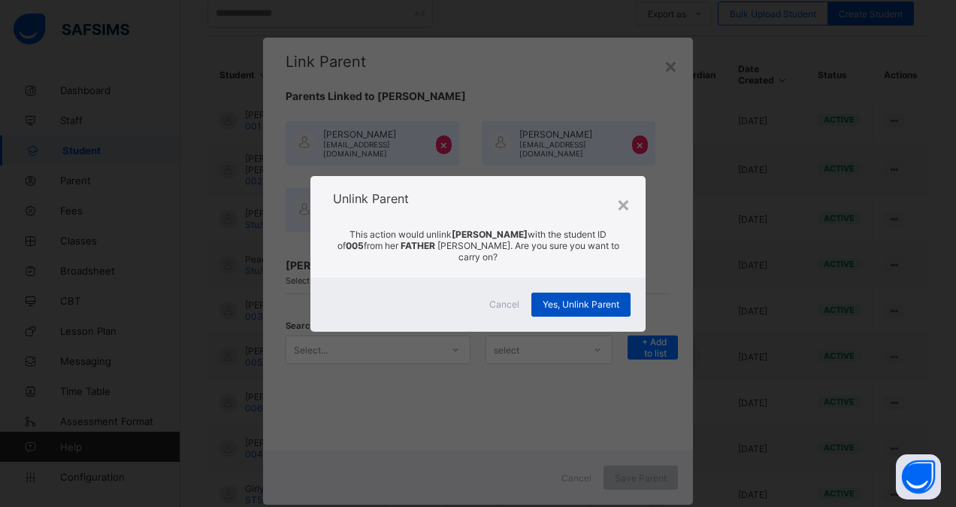
click at [583, 299] on span "Yes, Unlink Parent" at bounding box center [581, 304] width 77 height 11
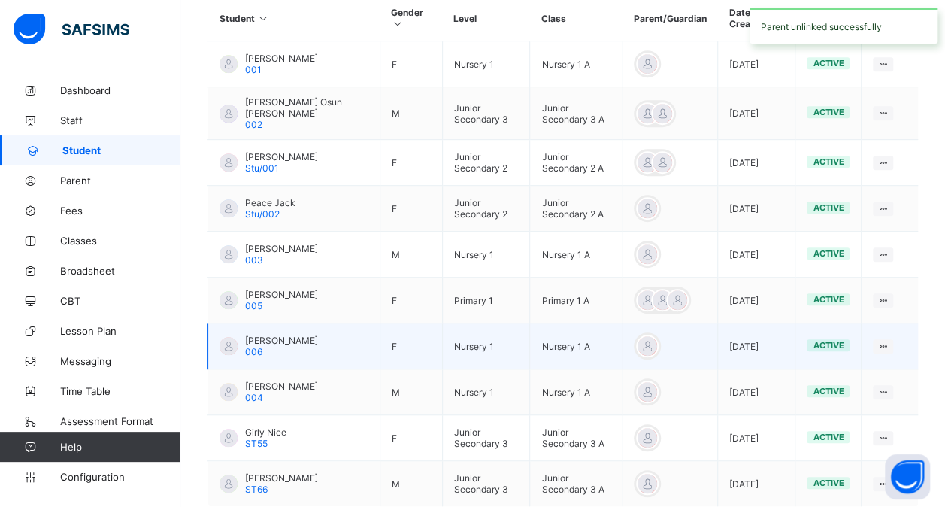
scroll to position [380, 0]
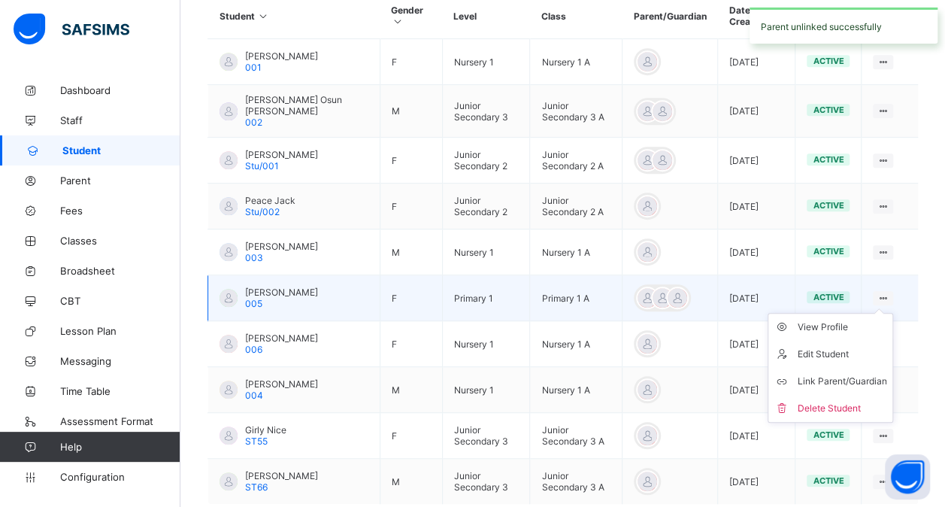
click at [893, 313] on ul "View Profile Edit Student Link Parent/Guardian Delete Student" at bounding box center [831, 368] width 126 height 110
click at [847, 380] on div "Link Parent/Guardian" at bounding box center [841, 381] width 89 height 15
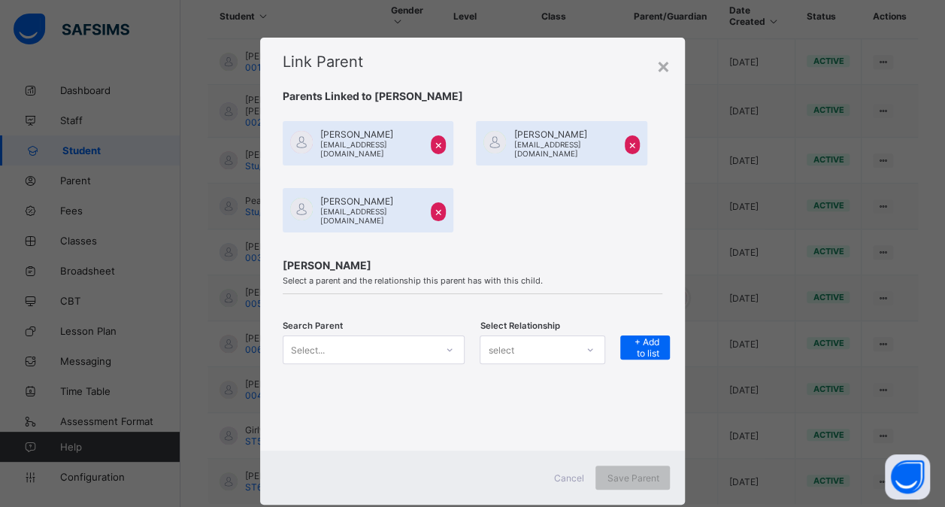
click at [435, 141] on span "×" at bounding box center [439, 144] width 8 height 15
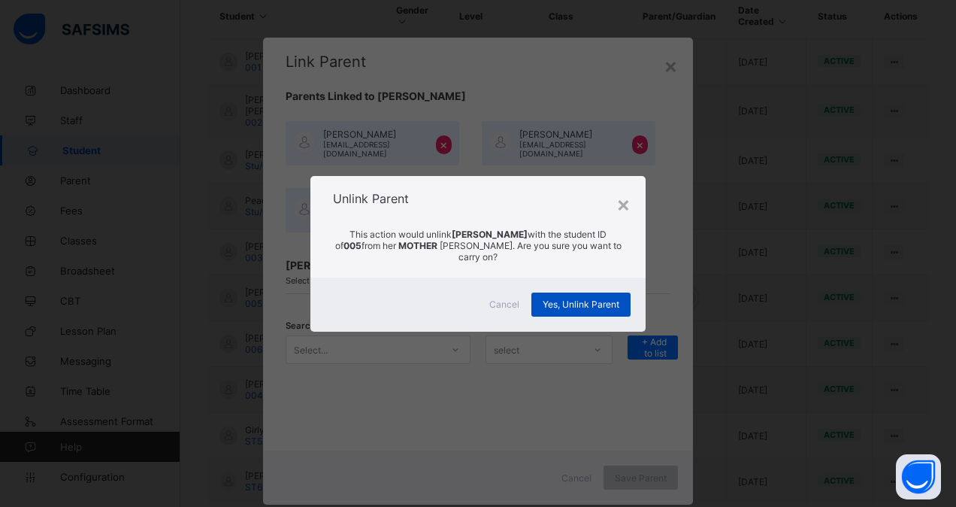
click at [580, 299] on span "Yes, Unlink Parent" at bounding box center [581, 304] width 77 height 11
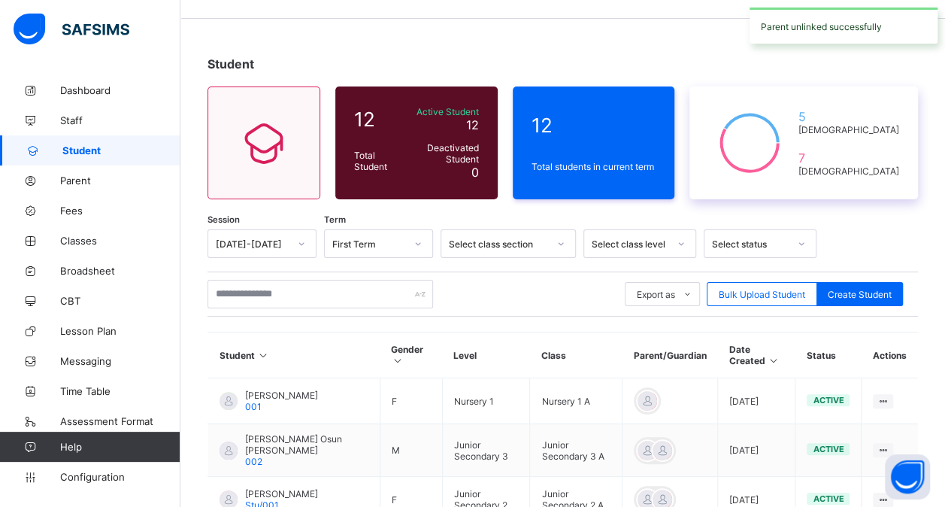
scroll to position [0, 0]
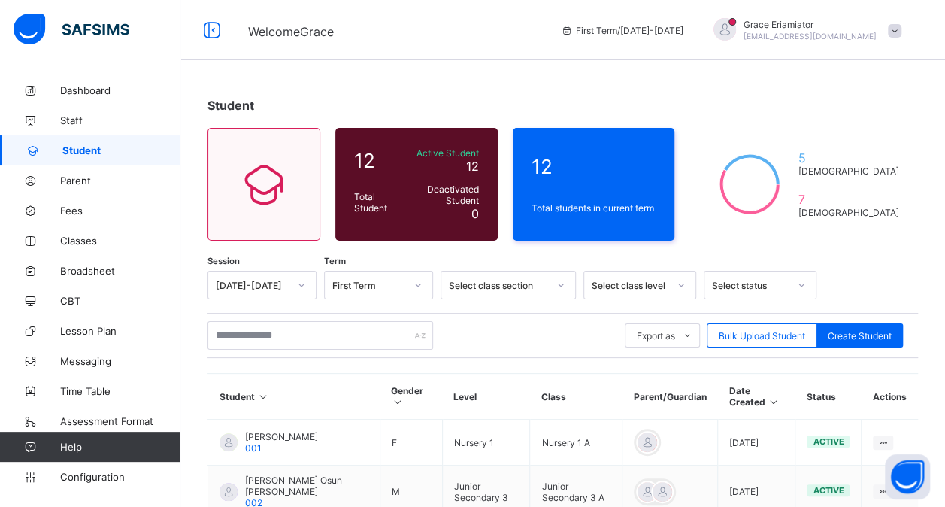
click at [901, 35] on span at bounding box center [895, 31] width 14 height 14
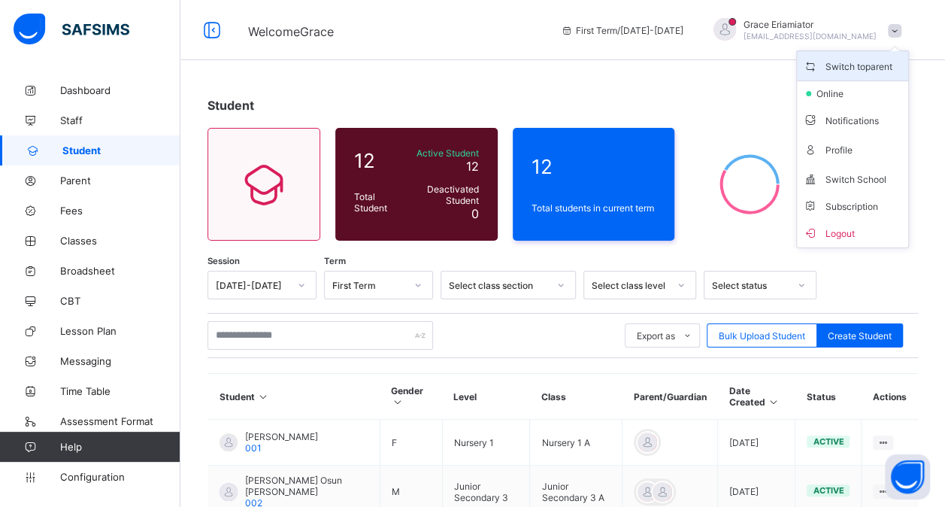
click at [869, 60] on span "Switch to parent" at bounding box center [852, 65] width 99 height 17
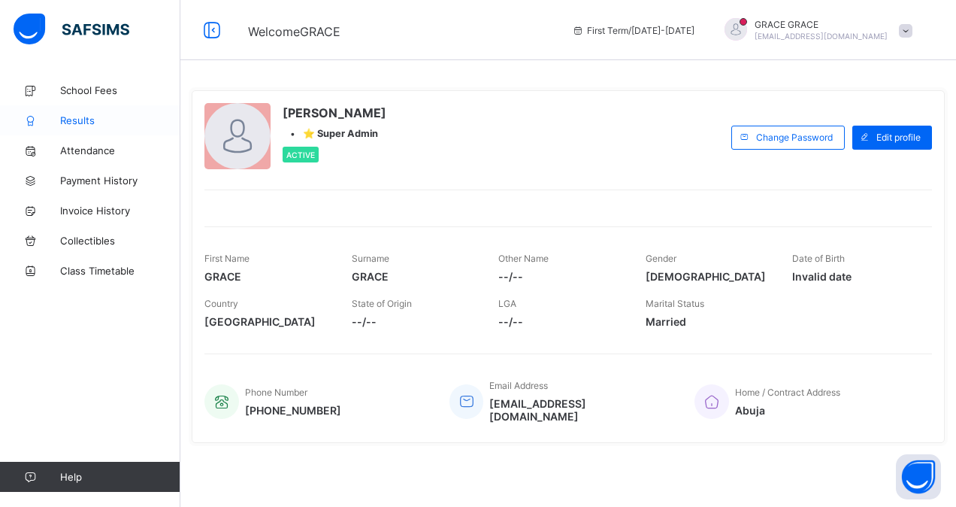
click at [104, 119] on span "Results" at bounding box center [120, 120] width 120 height 12
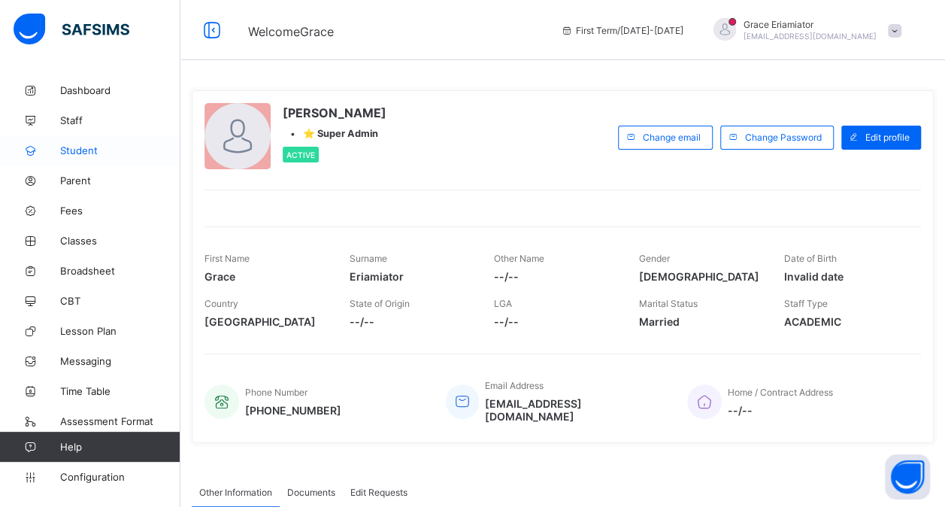
click at [91, 155] on span "Student" at bounding box center [120, 150] width 120 height 12
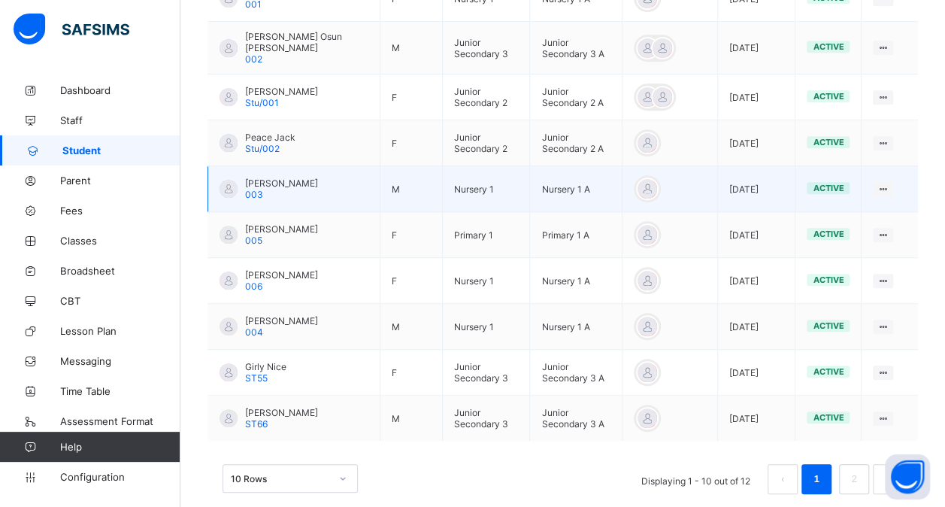
scroll to position [448, 0]
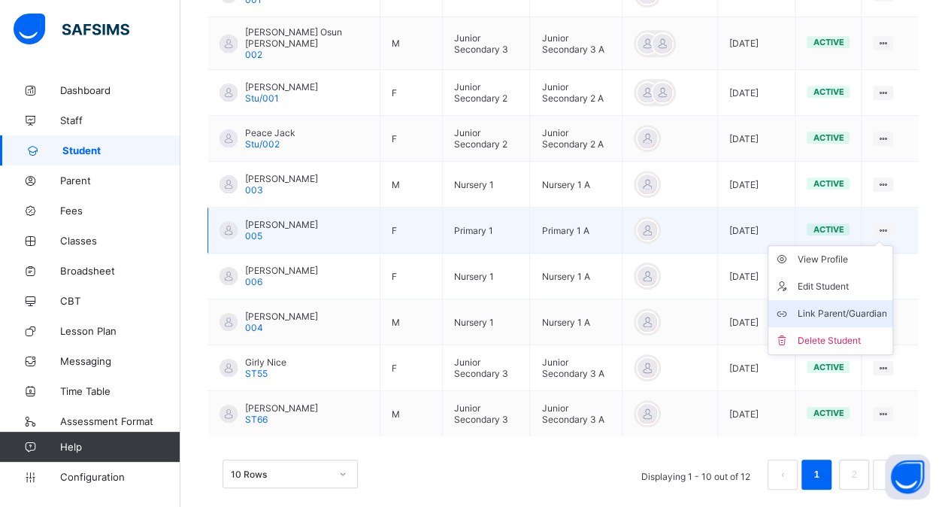
click at [853, 306] on div "Link Parent/Guardian" at bounding box center [841, 313] width 89 height 15
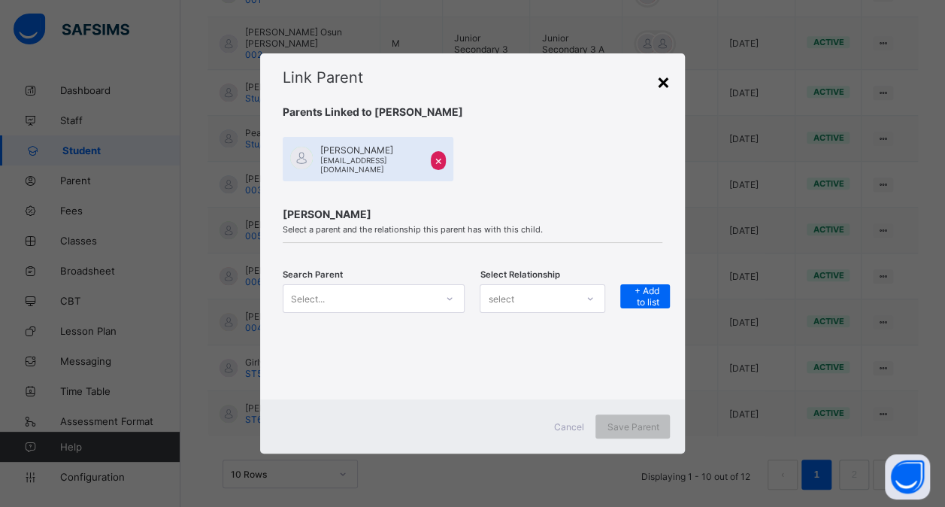
click at [662, 86] on div "×" at bounding box center [663, 81] width 14 height 26
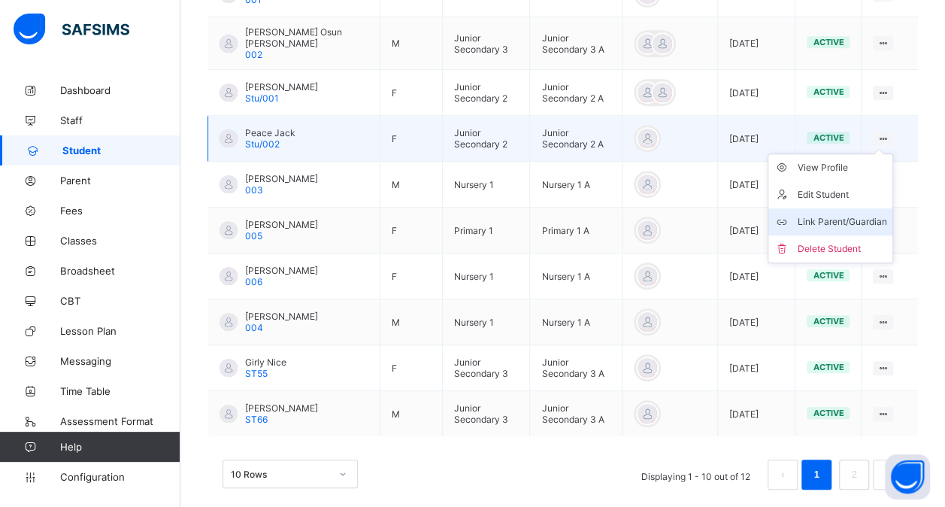
click at [851, 214] on div "Link Parent/Guardian" at bounding box center [841, 221] width 89 height 15
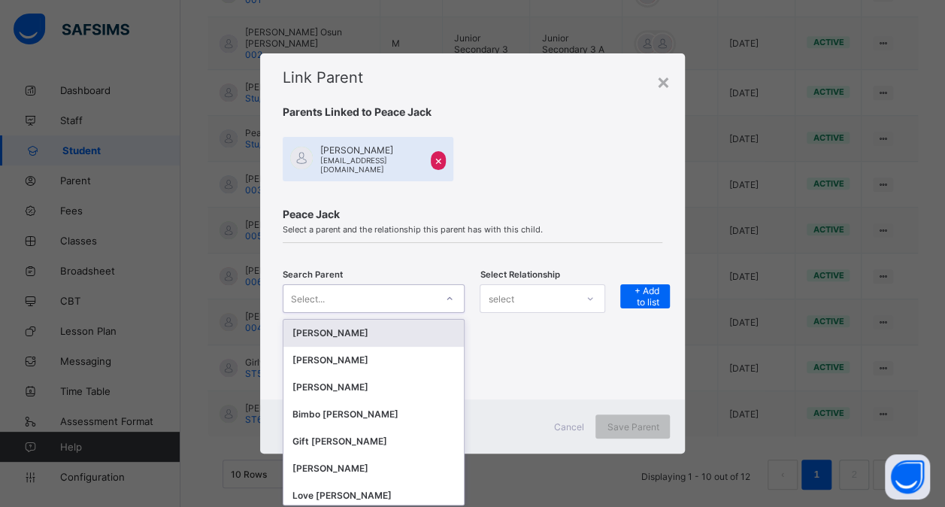
scroll to position [0, 0]
click at [456, 299] on div at bounding box center [450, 298] width 26 height 24
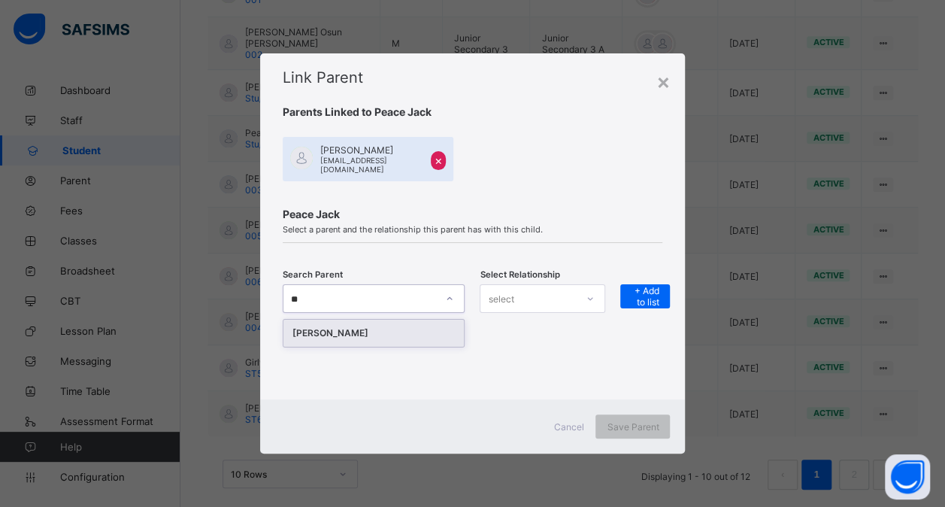
type input "***"
click at [383, 335] on div "[PERSON_NAME]" at bounding box center [373, 333] width 163 height 15
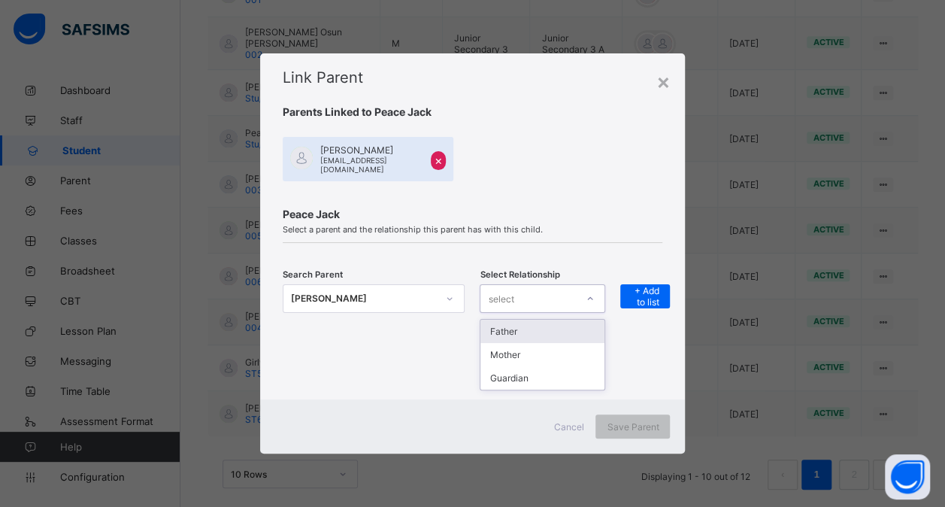
click at [595, 293] on icon at bounding box center [590, 298] width 9 height 15
click at [579, 350] on div "Mother" at bounding box center [542, 354] width 124 height 23
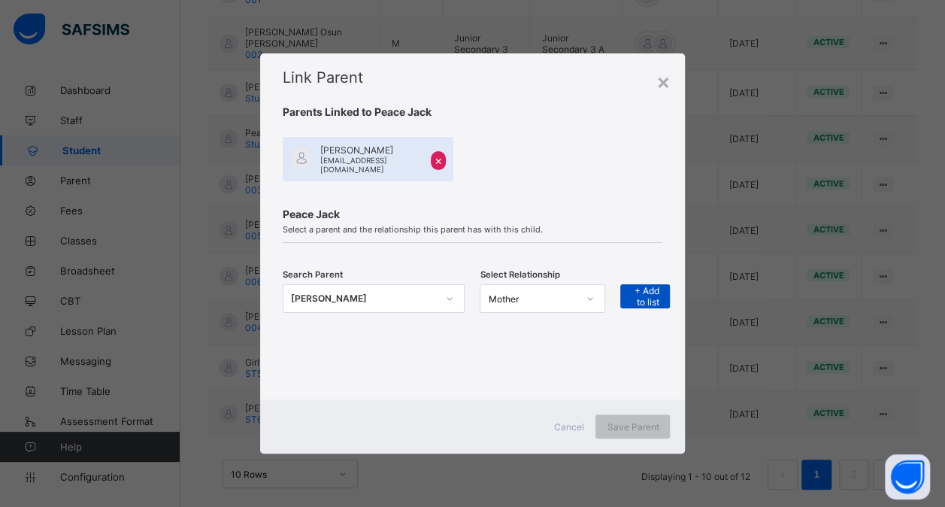
click at [647, 298] on span "+ Add to list" at bounding box center [645, 296] width 27 height 23
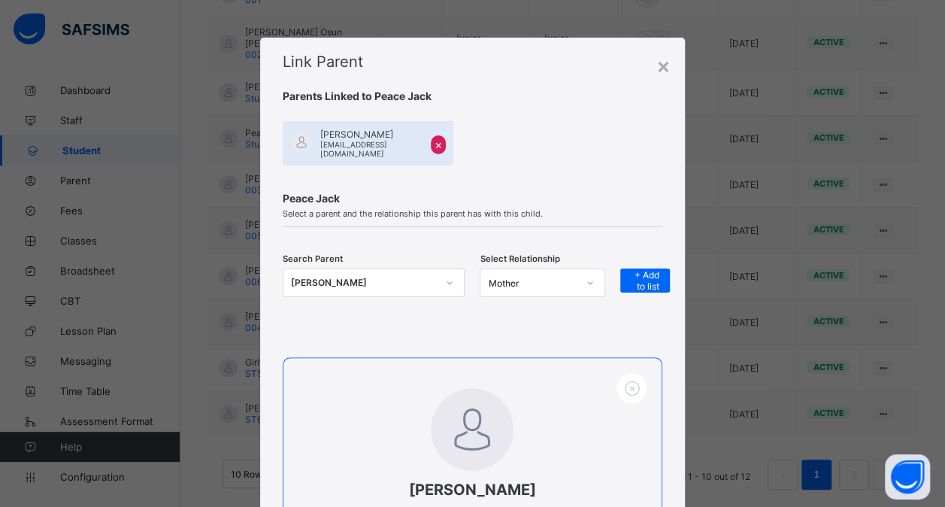
scroll to position [189, 0]
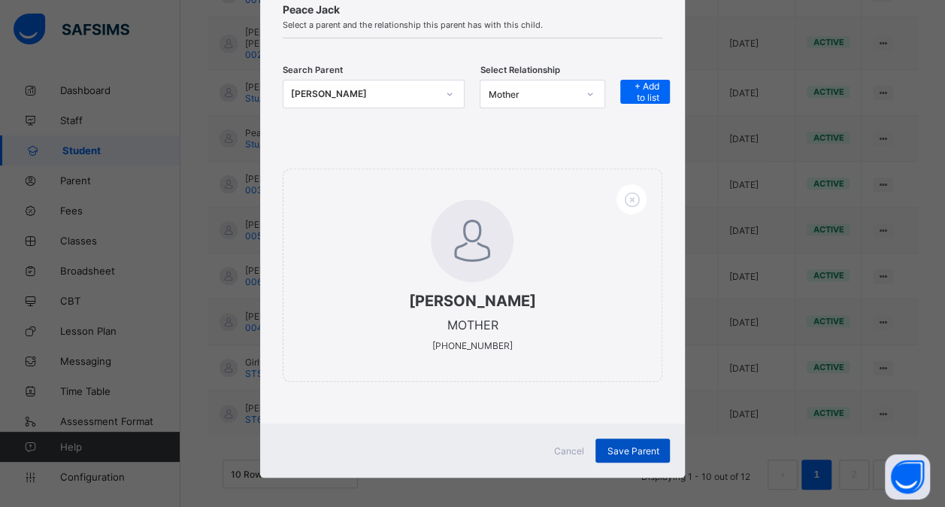
click at [630, 448] on div "Save Parent" at bounding box center [633, 450] width 74 height 24
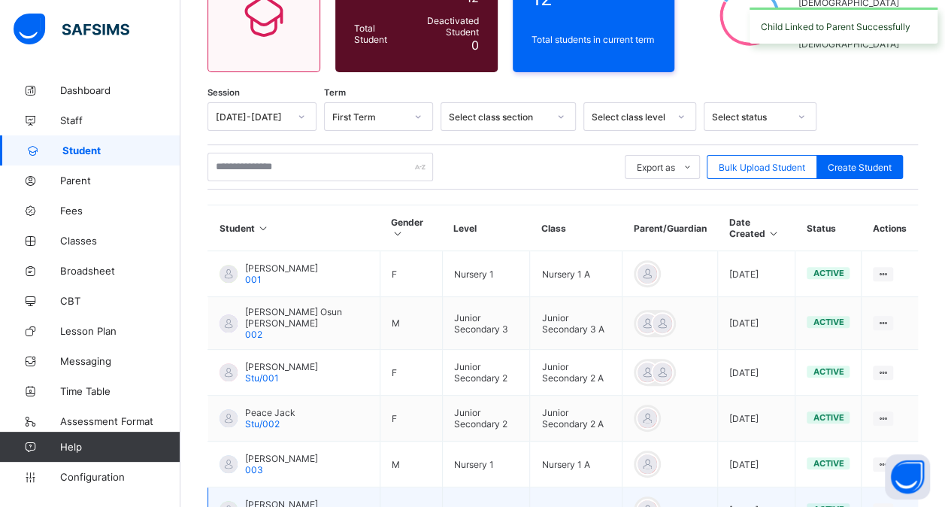
scroll to position [0, 0]
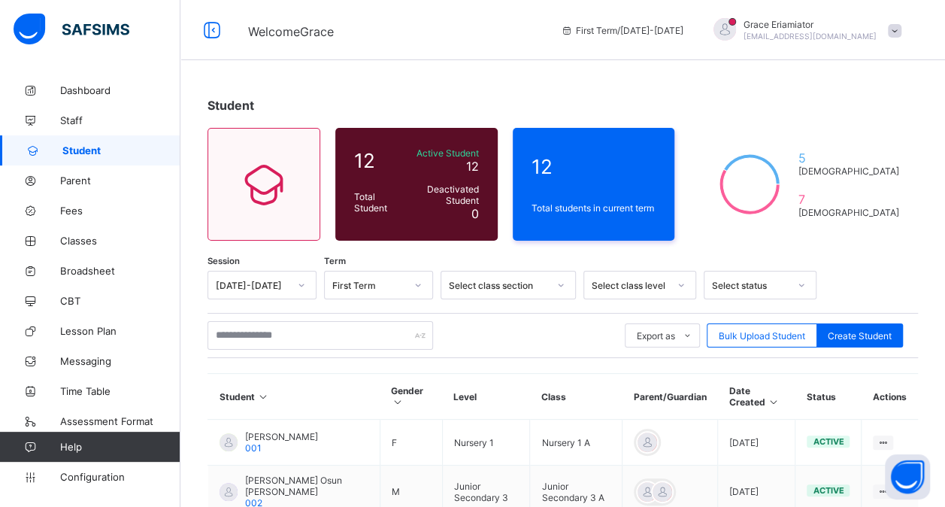
click at [902, 29] on span at bounding box center [895, 31] width 14 height 14
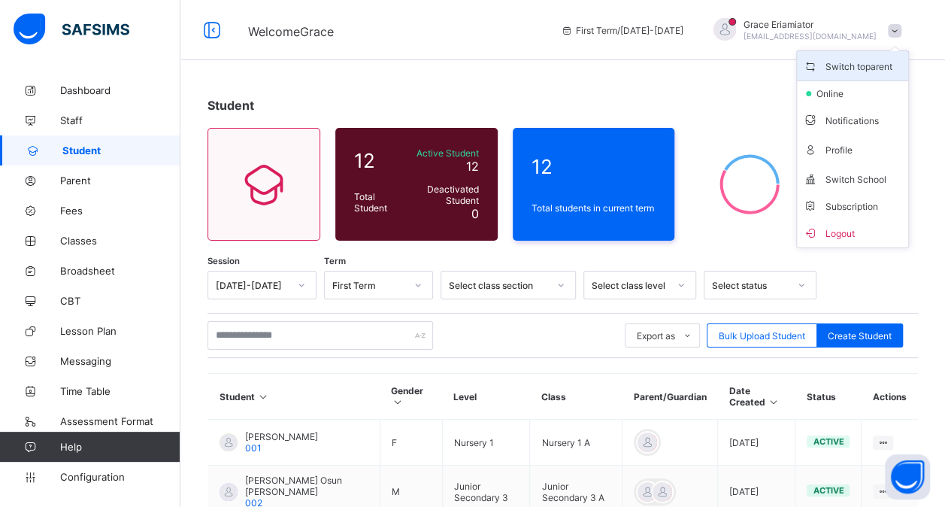
click at [876, 58] on span "Switch to parent" at bounding box center [852, 65] width 99 height 17
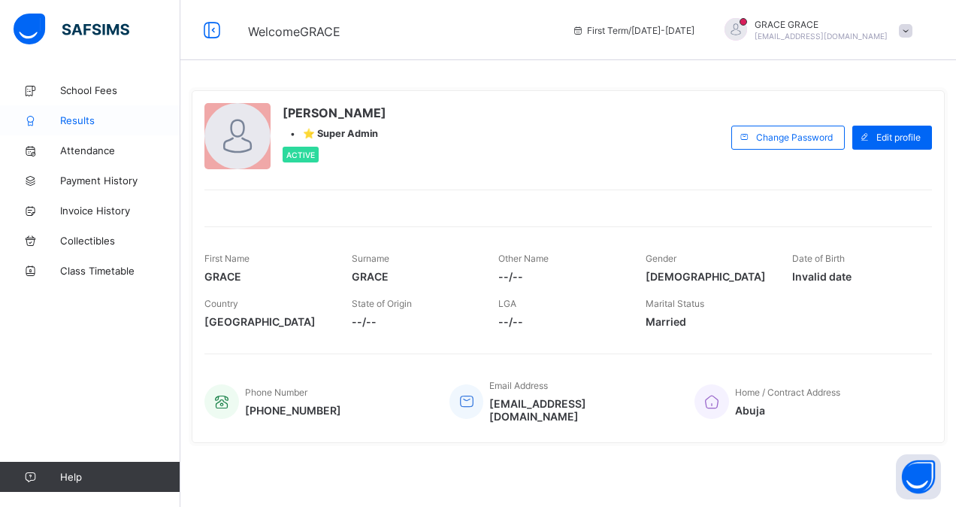
click at [93, 126] on span "Results" at bounding box center [120, 120] width 120 height 12
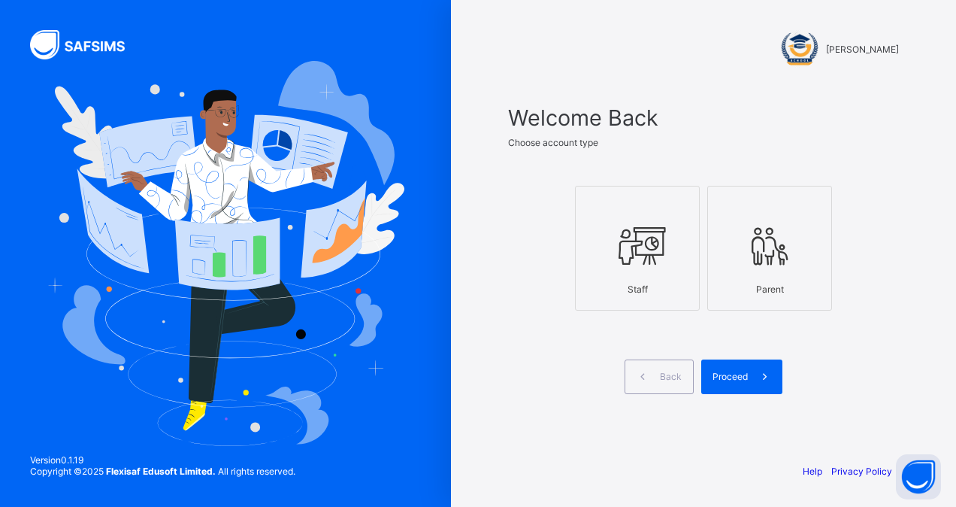
click at [763, 250] on icon at bounding box center [770, 245] width 53 height 45
click at [745, 374] on span "Proceed" at bounding box center [730, 376] width 35 height 11
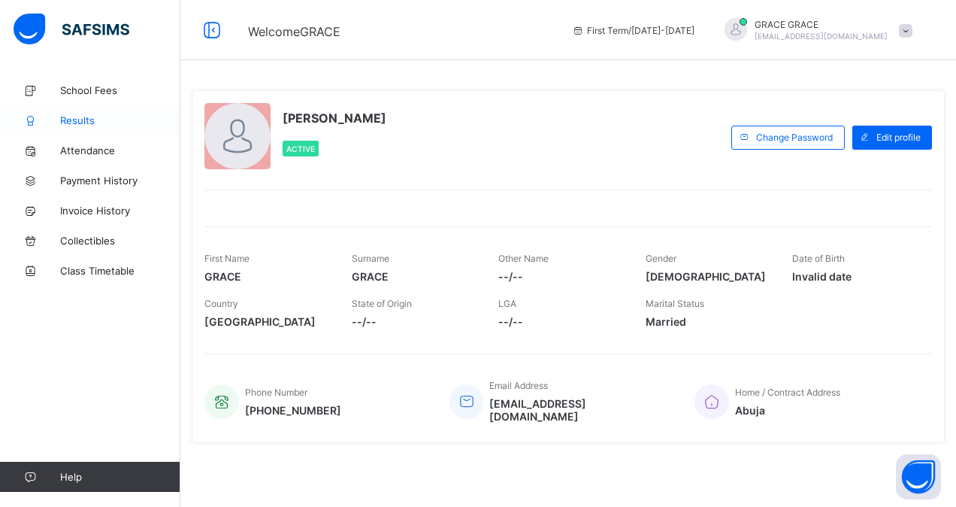
click at [86, 126] on span "Results" at bounding box center [120, 120] width 120 height 12
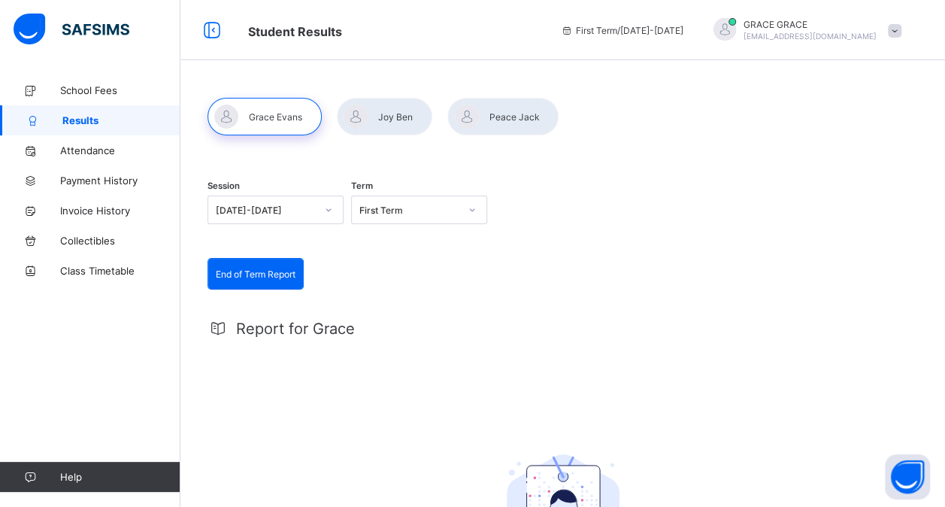
click at [396, 120] on div at bounding box center [384, 117] width 95 height 38
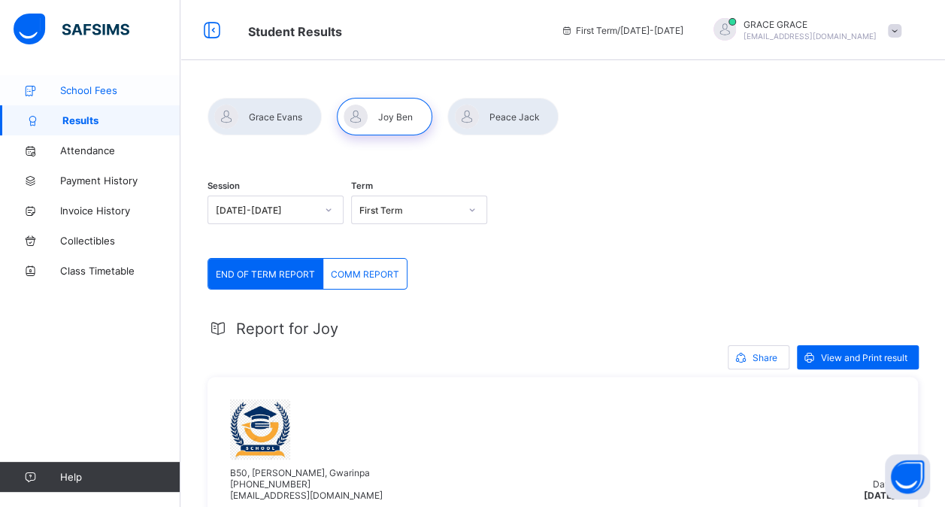
click at [122, 89] on span "School Fees" at bounding box center [120, 90] width 120 height 12
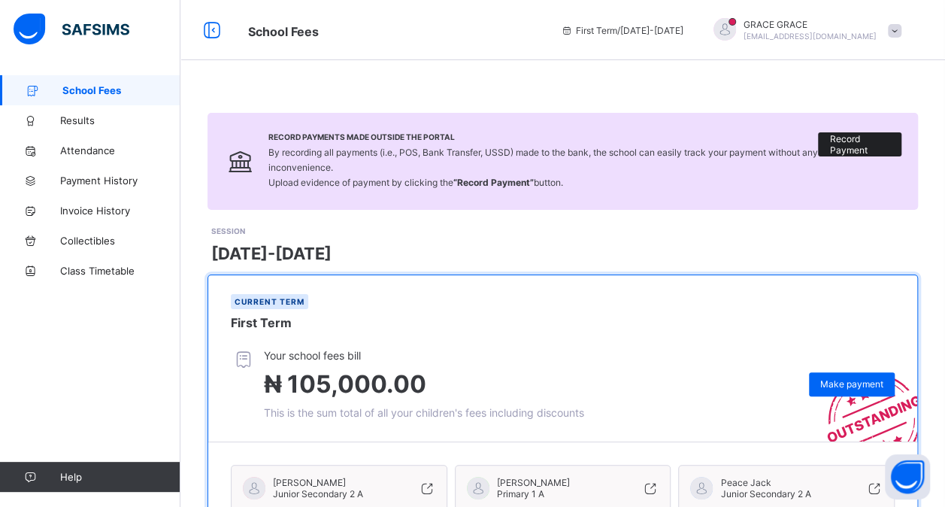
click at [876, 140] on span "Record Payment" at bounding box center [859, 144] width 61 height 23
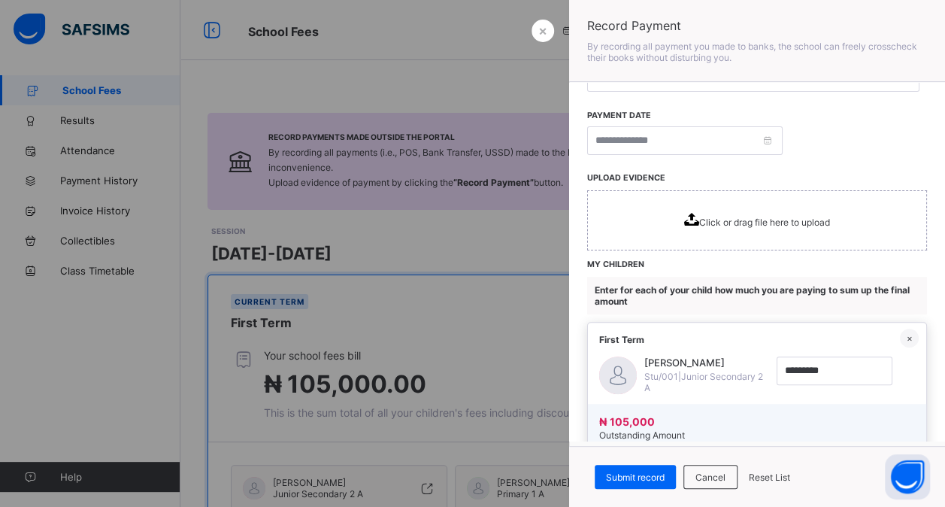
scroll to position [271, 0]
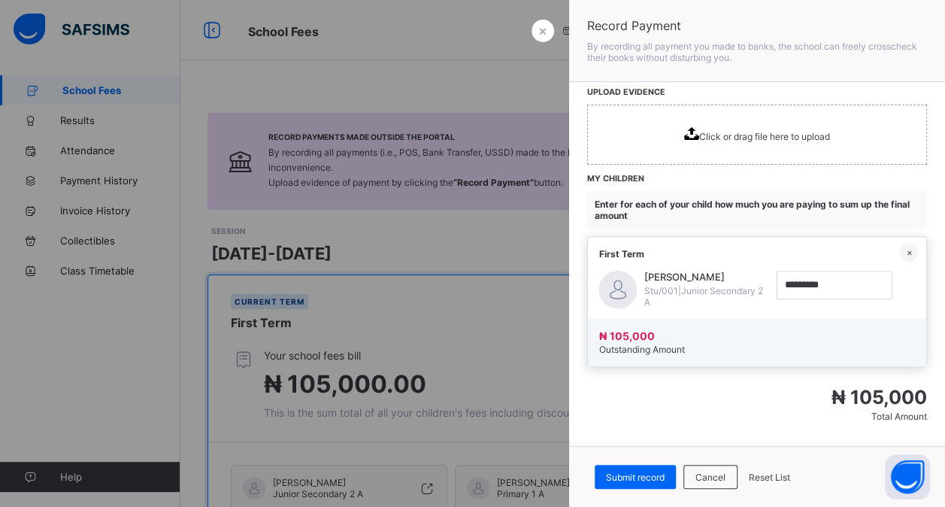
click at [484, 69] on div at bounding box center [472, 253] width 945 height 507
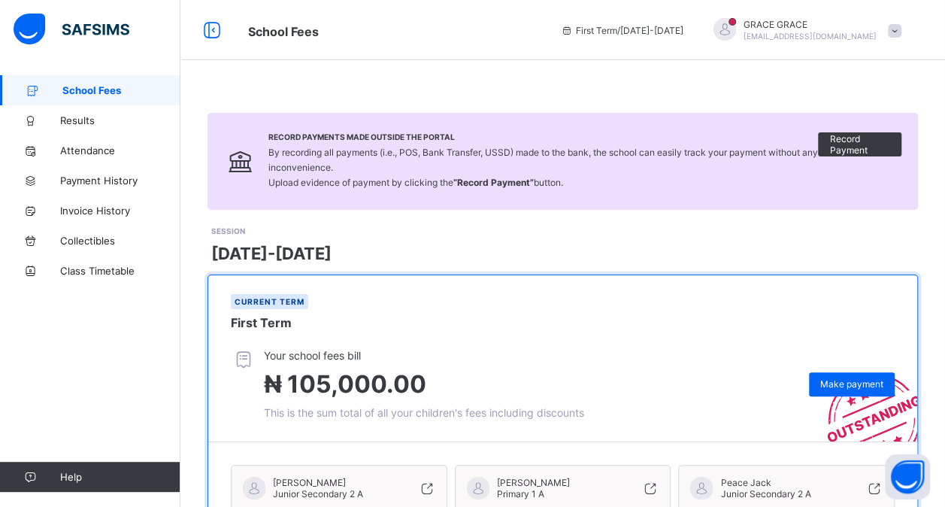
scroll to position [138, 0]
click at [902, 30] on span at bounding box center [895, 31] width 14 height 14
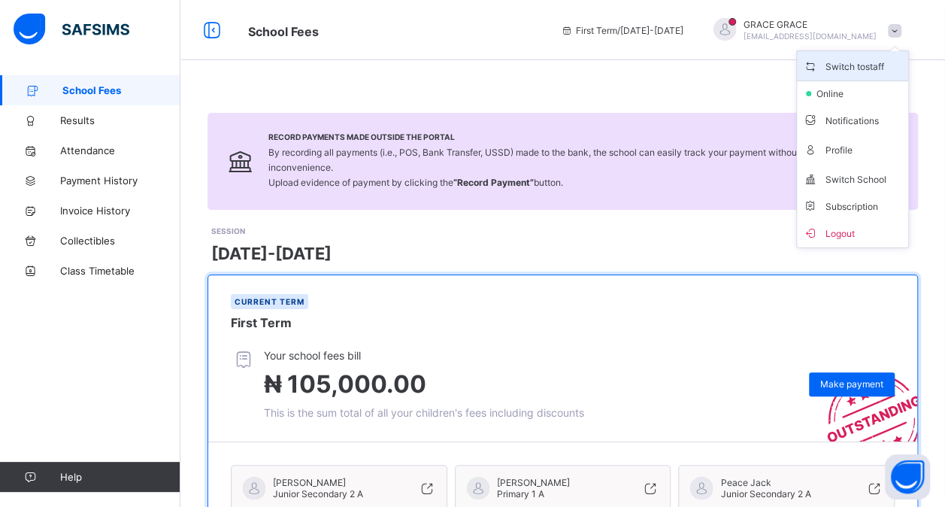
click at [850, 65] on span "Switch to staff" at bounding box center [852, 65] width 99 height 17
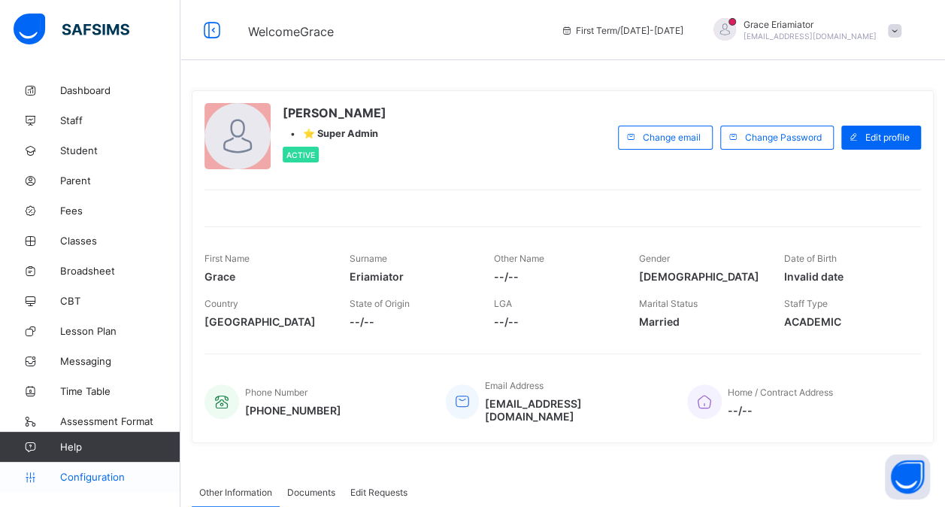
click at [77, 475] on span "Configuration" at bounding box center [120, 477] width 120 height 12
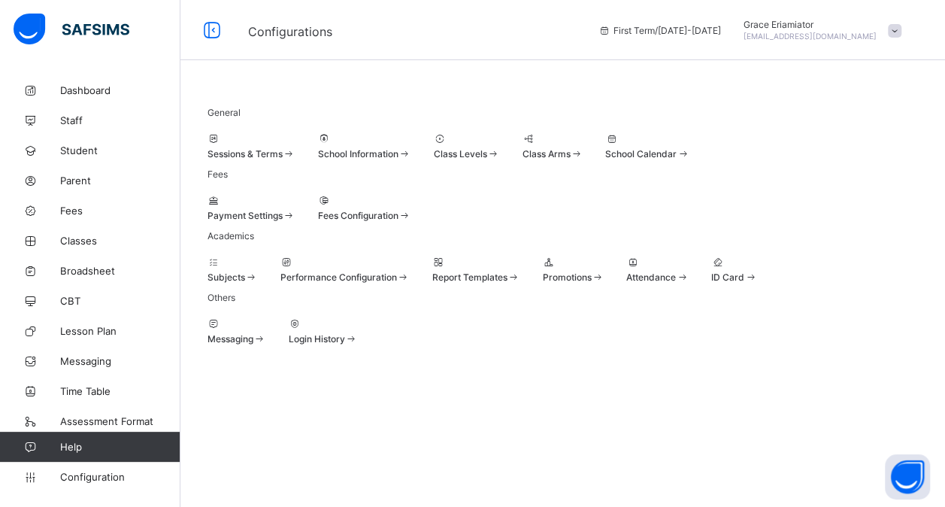
click at [296, 144] on div at bounding box center [252, 138] width 88 height 11
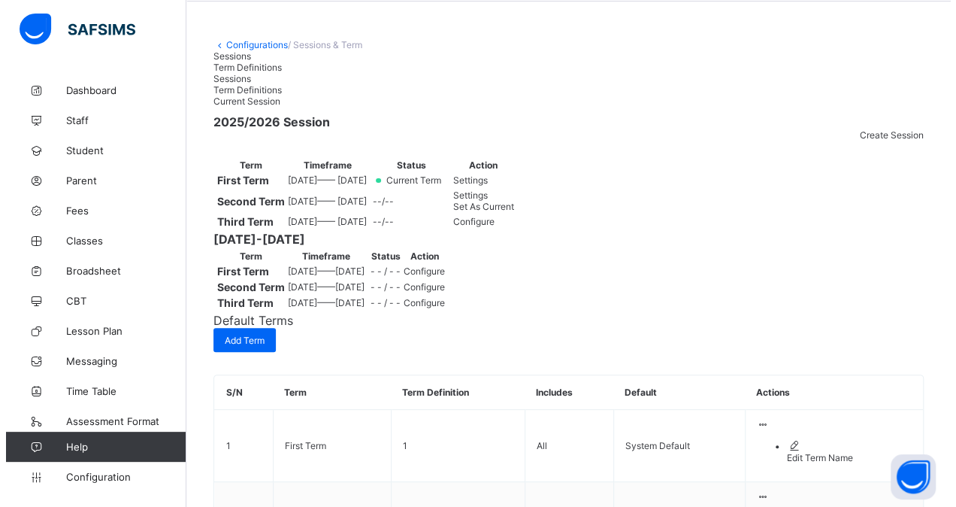
scroll to position [53, 0]
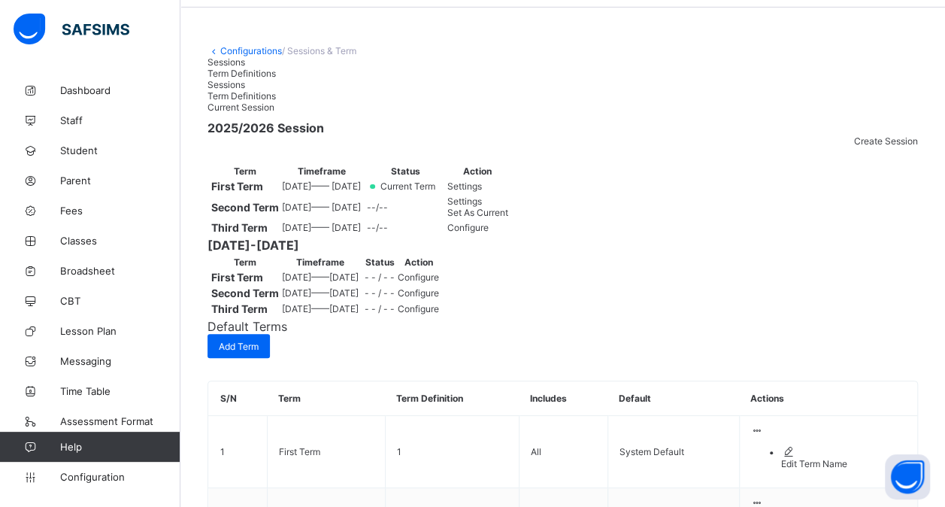
click at [873, 147] on span "Create Session" at bounding box center [886, 140] width 64 height 11
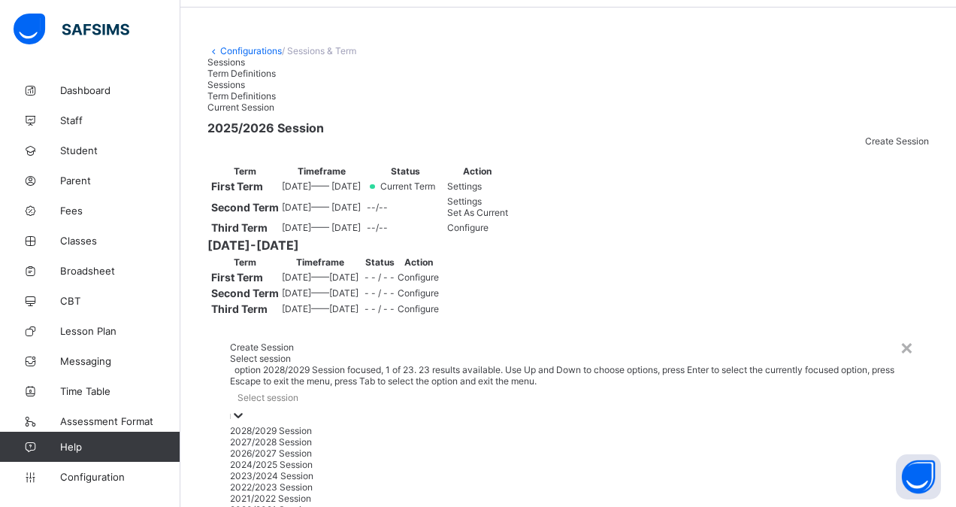
click at [356, 386] on div "Select session" at bounding box center [568, 396] width 677 height 21
click at [230, 436] on div "2027/2028 Session" at bounding box center [568, 441] width 677 height 11
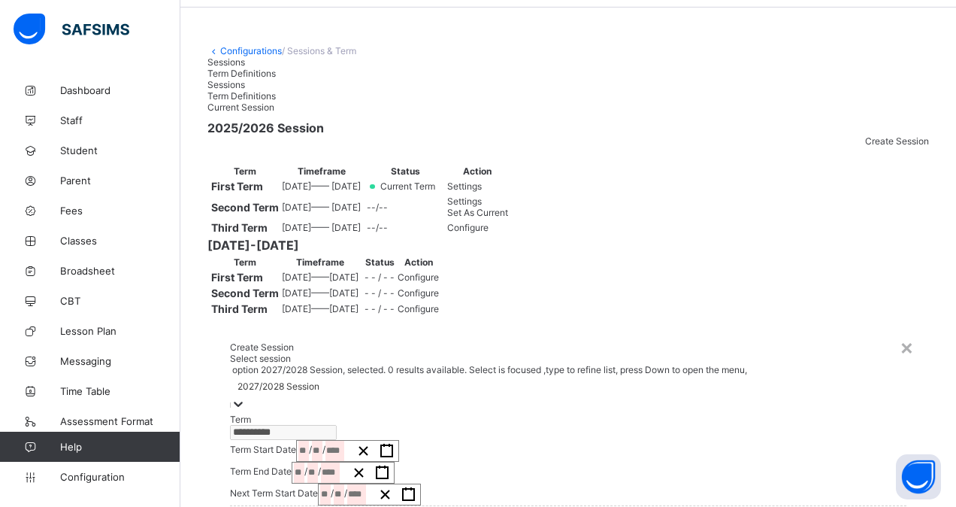
scroll to position [43, 0]
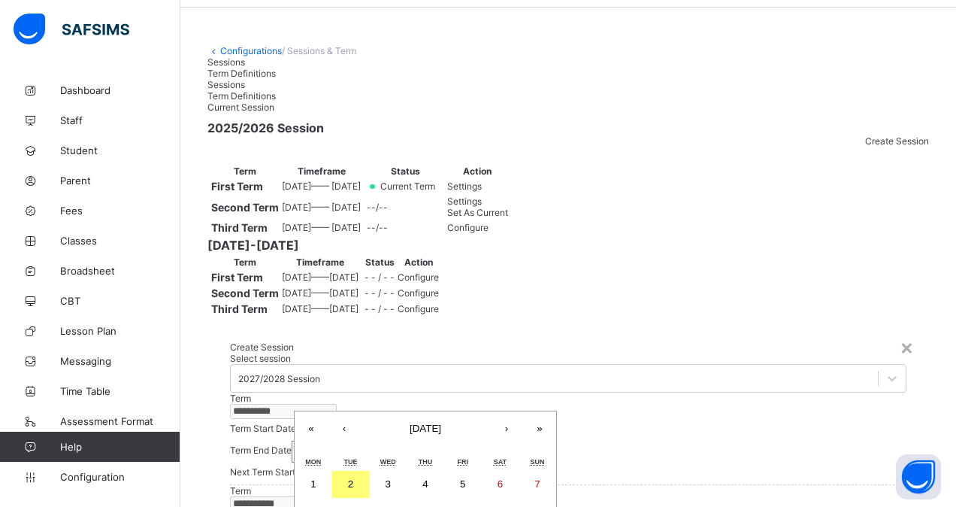
click at [331, 419] on div "/ / « ‹ September 2025 › » Mon Tue Wed Thu Fri Sat Sun 1 2 3 4 5 6 7 8 9 10 11 …" at bounding box center [347, 430] width 103 height 22
click at [490, 411] on button "›" at bounding box center [506, 427] width 33 height 33
click at [359, 411] on button "‹" at bounding box center [344, 427] width 33 height 33
click at [388, 478] on abbr "3" at bounding box center [388, 483] width 5 height 11
type input "**********"
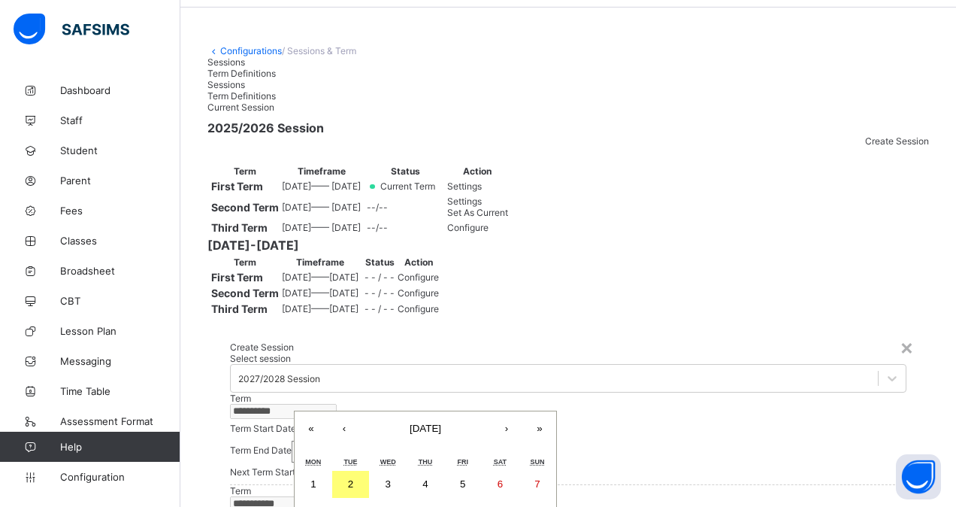
type input "*"
type input "****"
type input "**********"
type input "*"
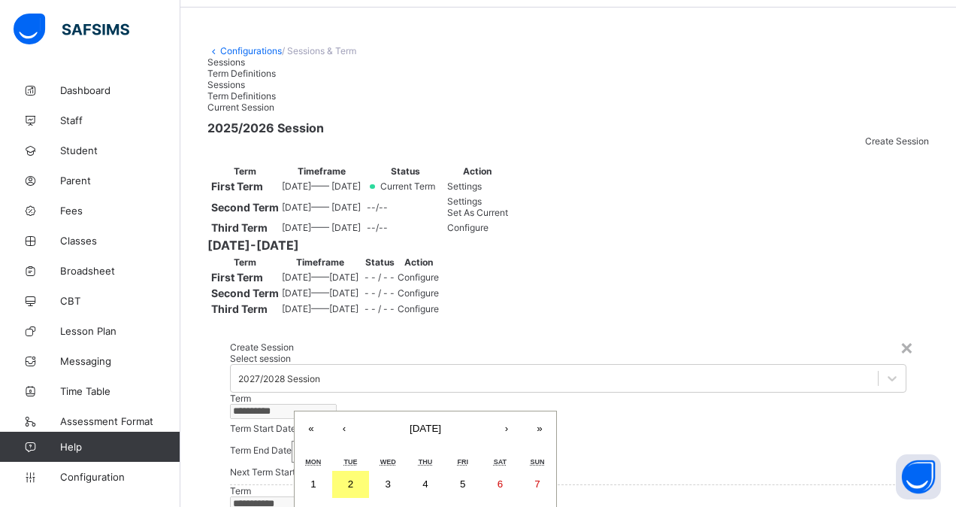
type input "**"
type input "****"
click at [367, 419] on div "**********" at bounding box center [347, 430] width 103 height 22
click at [426, 423] on span "September 2025" at bounding box center [426, 428] width 32 height 11
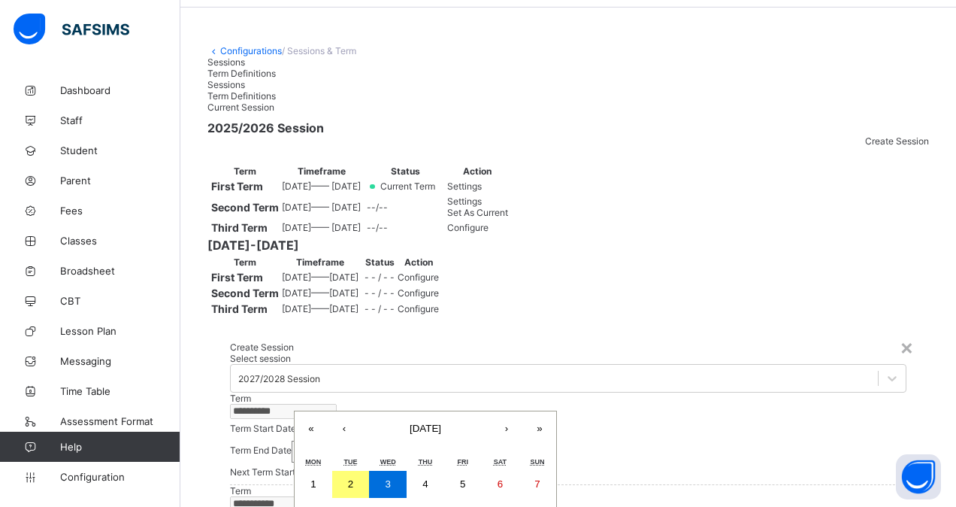
click at [490, 411] on button "›" at bounding box center [506, 427] width 33 height 33
click at [458, 411] on button "October 2025" at bounding box center [425, 427] width 129 height 33
click at [523, 411] on button "»" at bounding box center [539, 427] width 33 height 33
click at [320, 411] on button "«" at bounding box center [311, 427] width 33 height 33
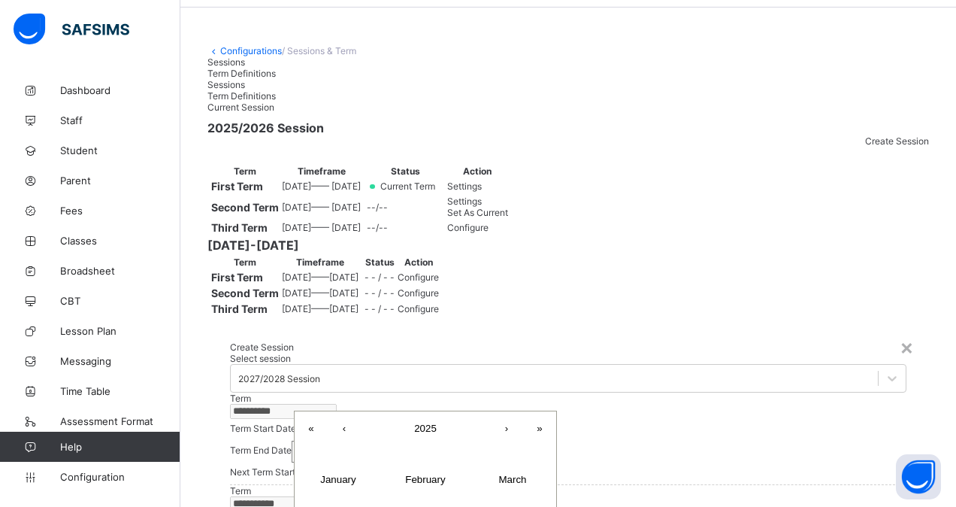
click at [320, 411] on button "«" at bounding box center [311, 427] width 33 height 33
click at [490, 411] on button "›" at bounding box center [506, 427] width 33 height 33
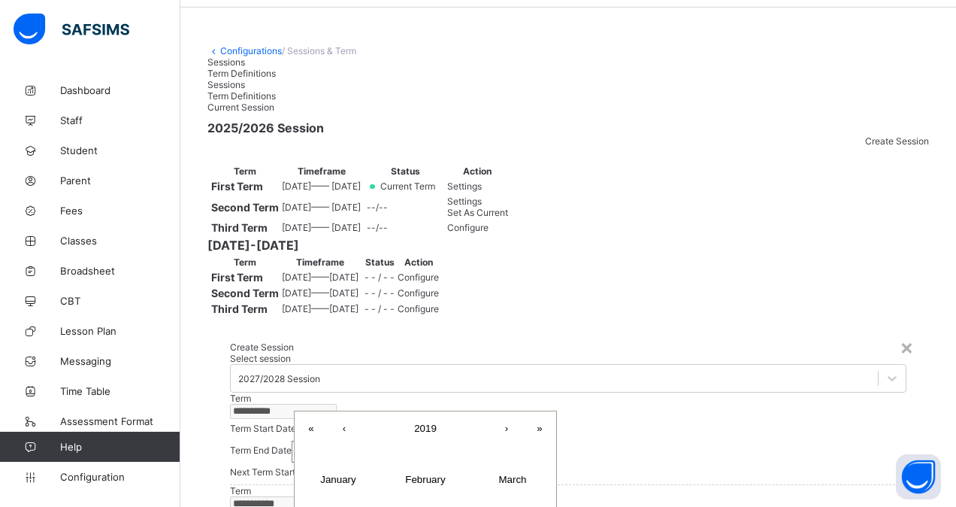
click at [490, 411] on button "›" at bounding box center [506, 427] width 33 height 33
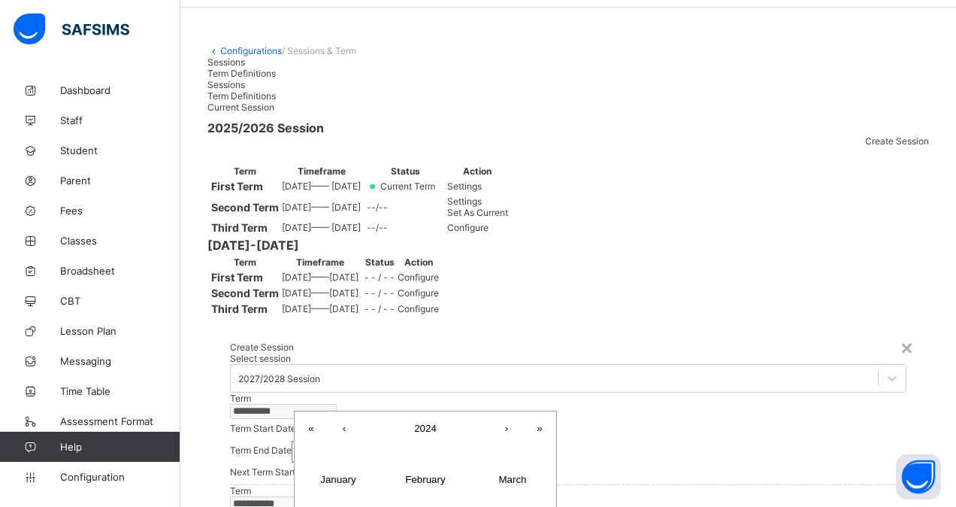
click at [490, 411] on button "›" at bounding box center [506, 427] width 33 height 33
click at [359, 498] on button "7" at bounding box center [351, 511] width 38 height 27
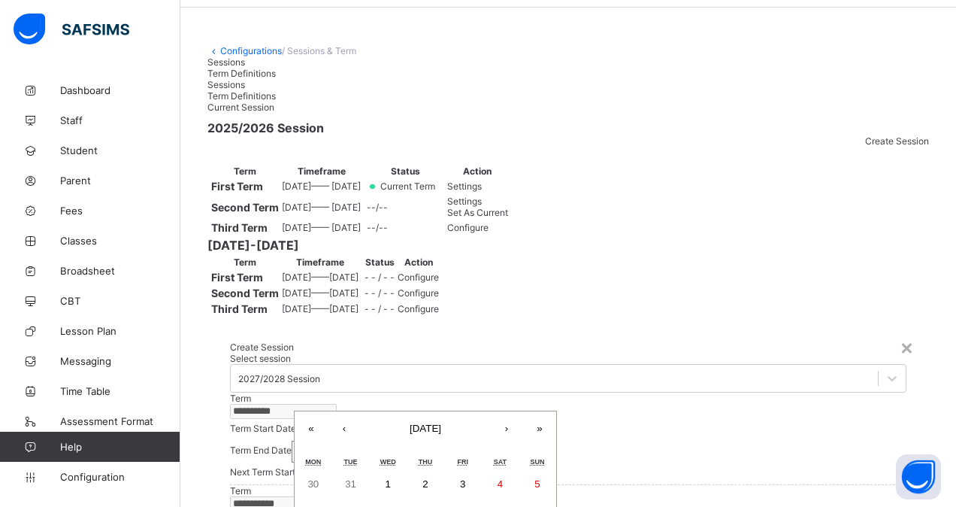
type input "**********"
type input "*"
type input "****"
type input "**********"
type input "*"
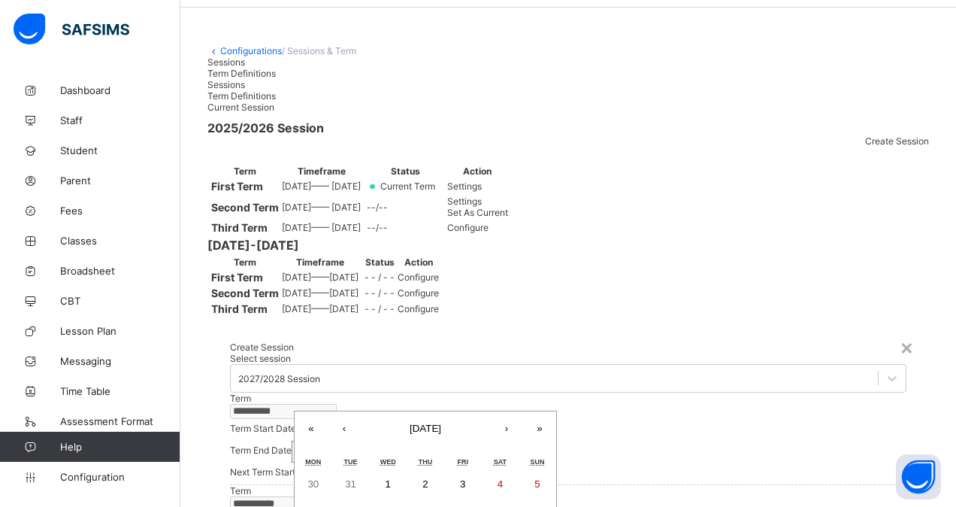
type input "****"
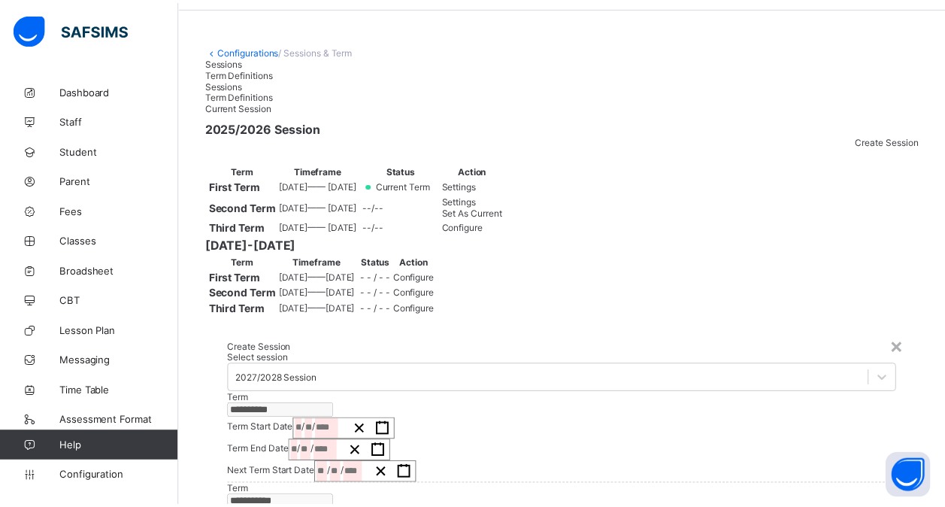
scroll to position [0, 0]
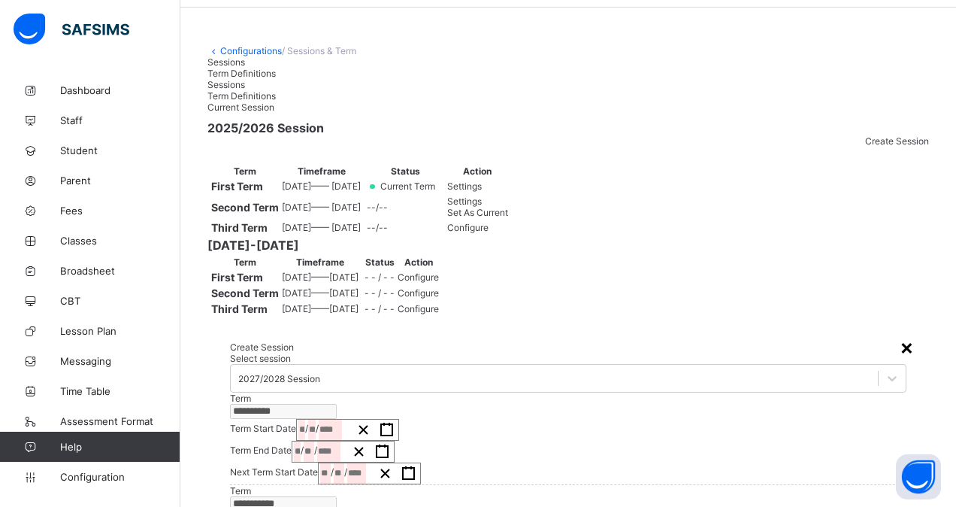
click at [900, 334] on div "×" at bounding box center [907, 347] width 14 height 26
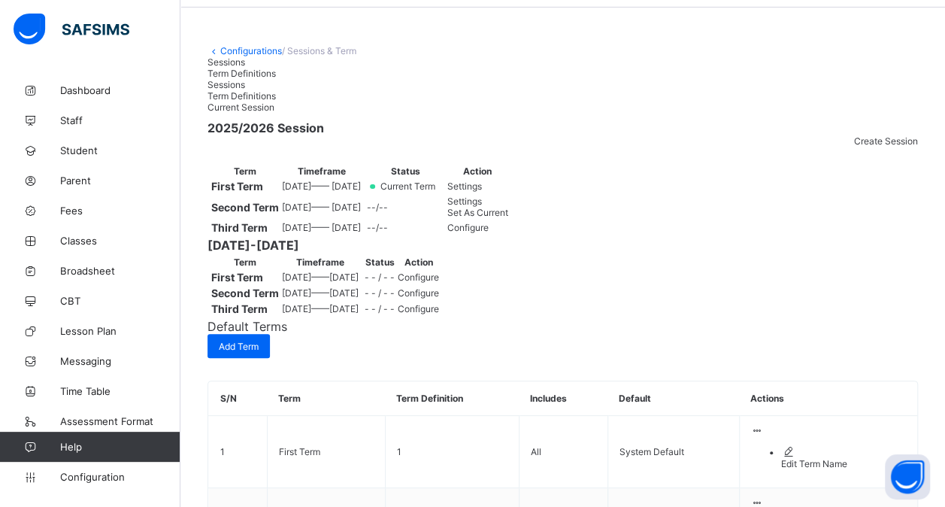
click at [284, 79] on div "Term Definitions" at bounding box center [563, 73] width 711 height 11
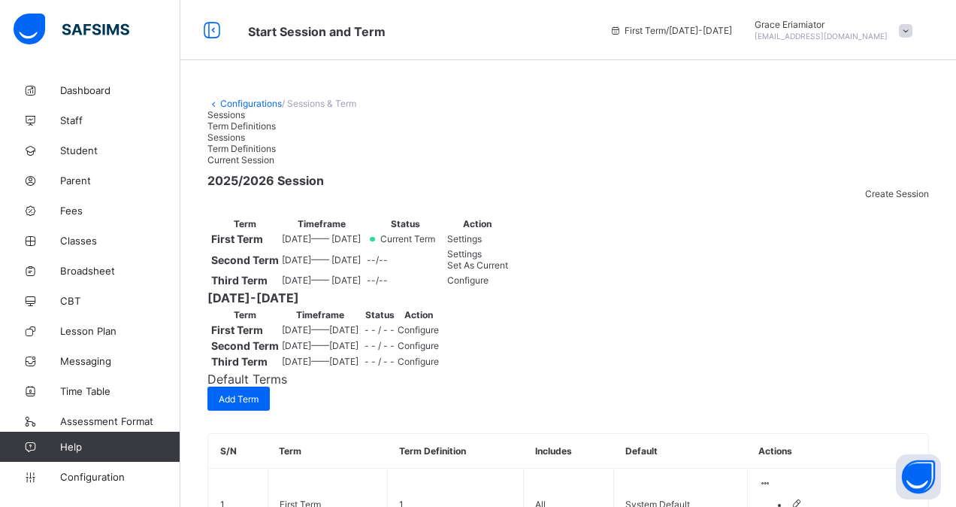
click at [229, 120] on div "Sessions" at bounding box center [569, 114] width 722 height 11
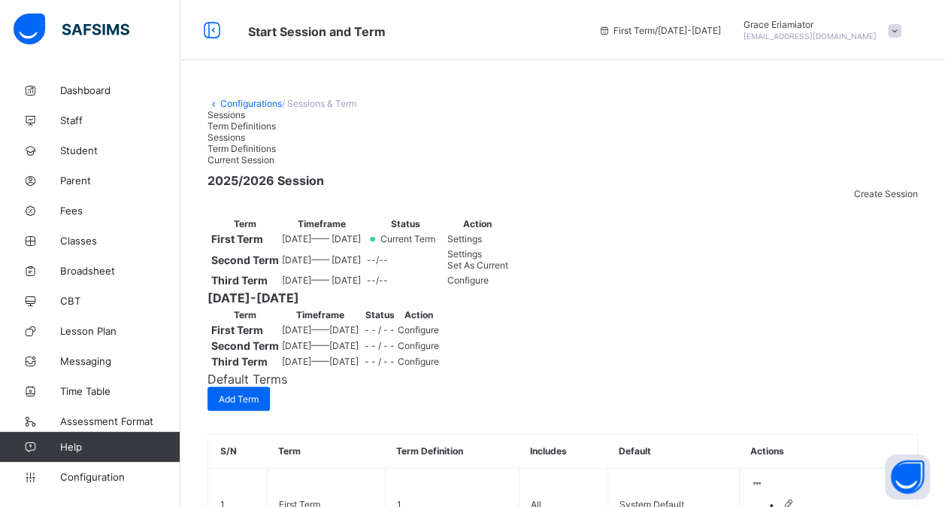
click at [252, 101] on link "Configurations" at bounding box center [251, 103] width 62 height 11
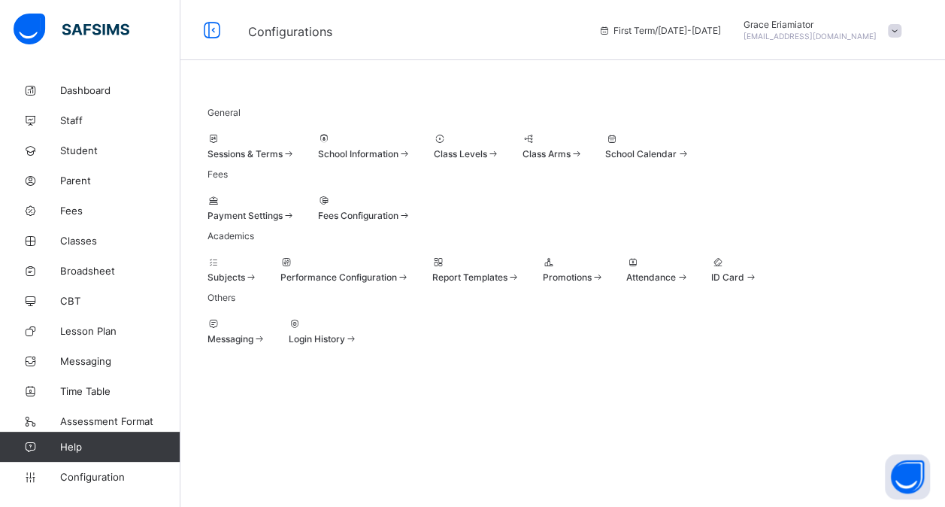
click at [411, 144] on div at bounding box center [364, 138] width 93 height 11
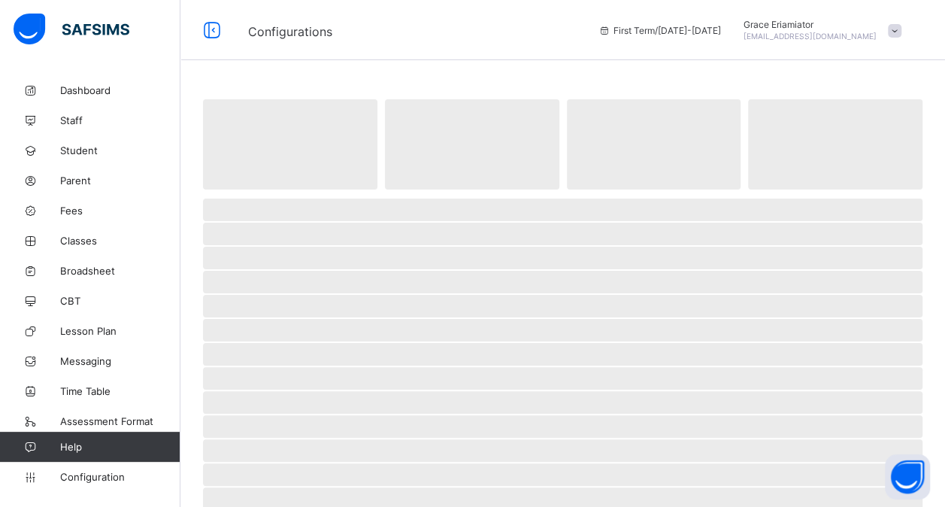
select select "**"
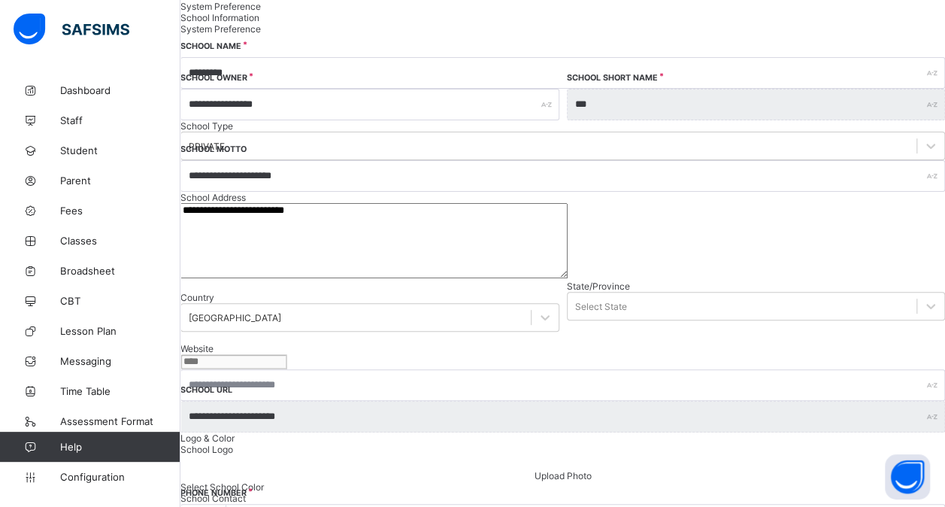
scroll to position [143, 0]
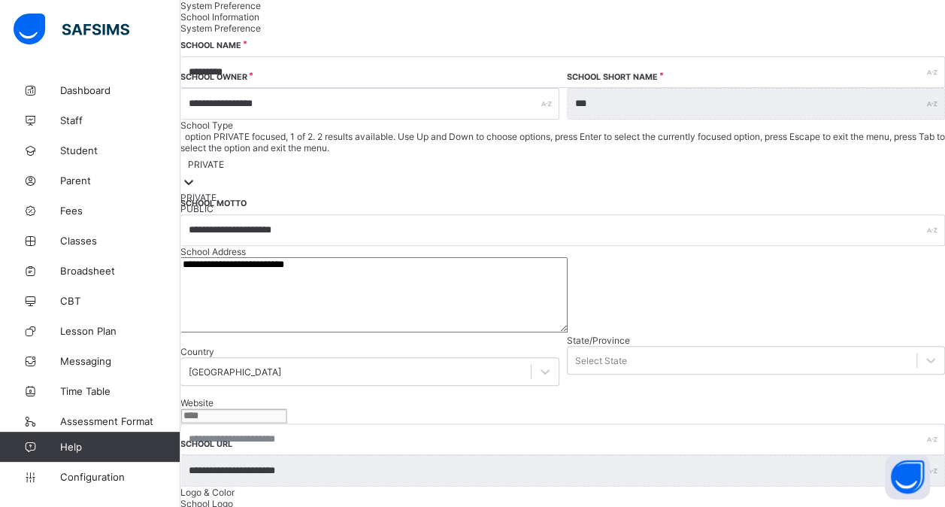
click at [224, 170] on div "PRIVATE" at bounding box center [206, 164] width 36 height 11
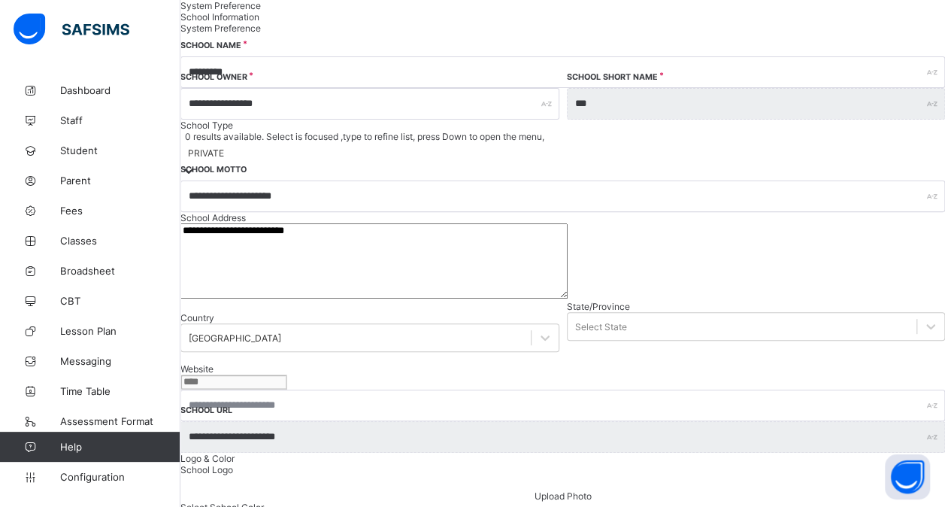
click at [224, 159] on div "PRIVATE" at bounding box center [206, 152] width 36 height 11
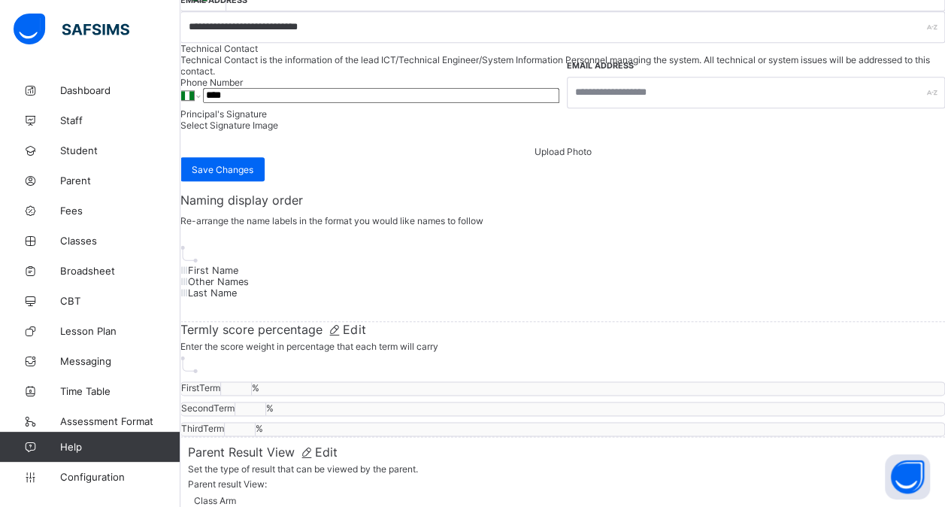
scroll to position [690, 0]
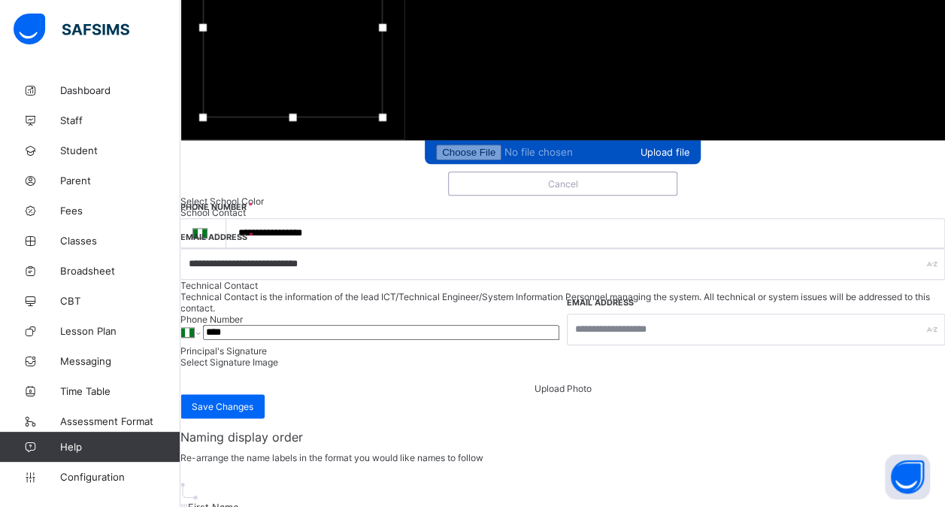
click at [641, 158] on span "Upload file" at bounding box center [665, 152] width 49 height 11
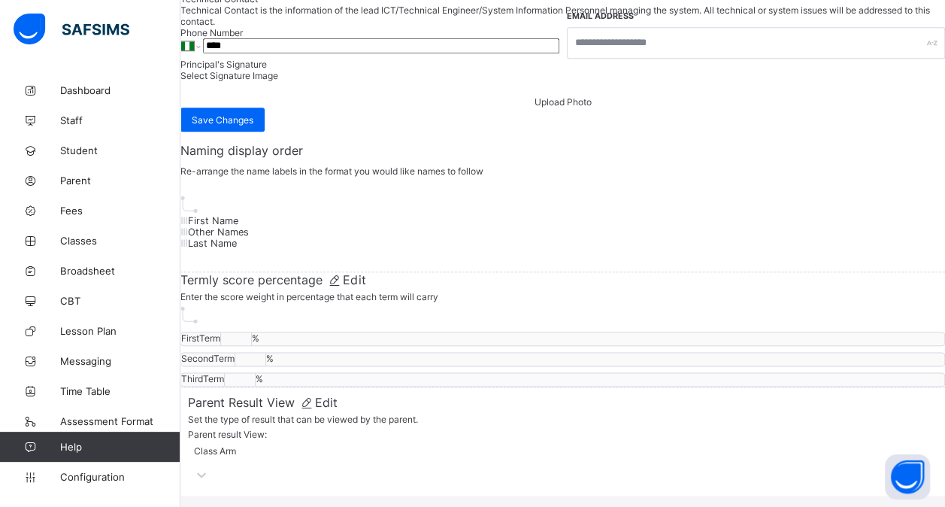
scroll to position [834, 0]
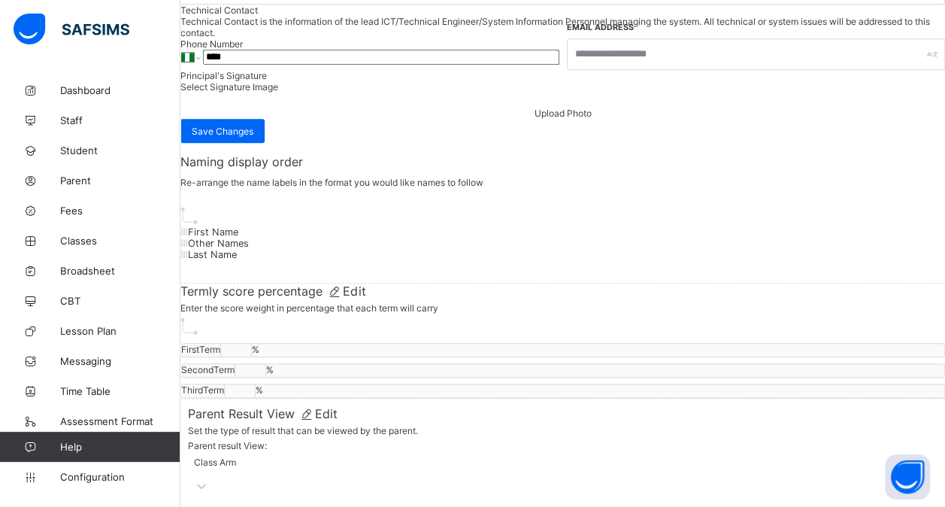
click at [253, 137] on span "Save Changes" at bounding box center [223, 131] width 62 height 11
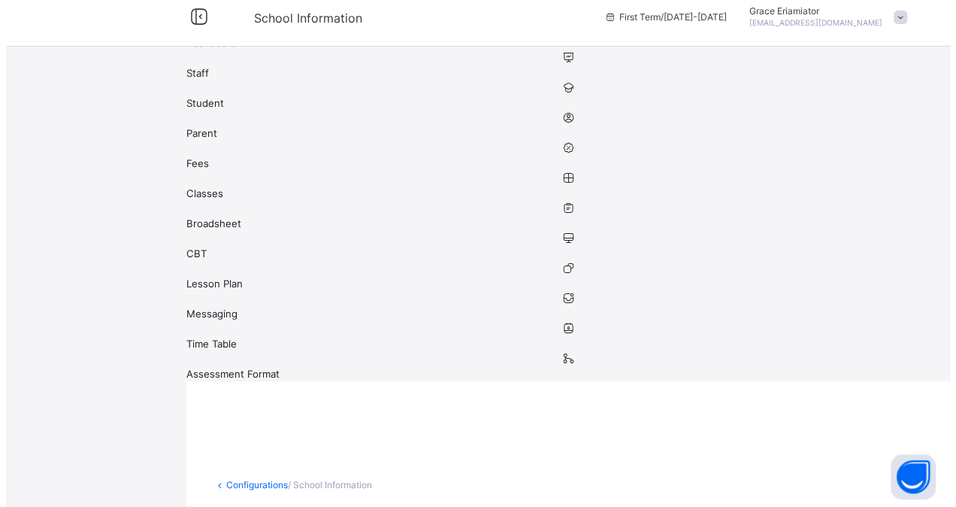
scroll to position [0, 0]
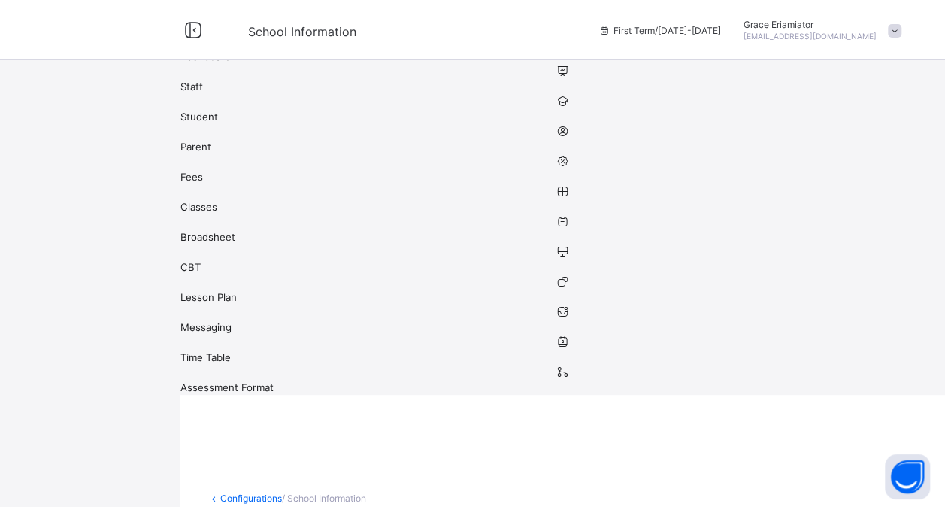
drag, startPoint x: 444, startPoint y: 256, endPoint x: 244, endPoint y: 262, distance: 199.4
drag, startPoint x: 300, startPoint y: 361, endPoint x: 287, endPoint y: 362, distance: 12.8
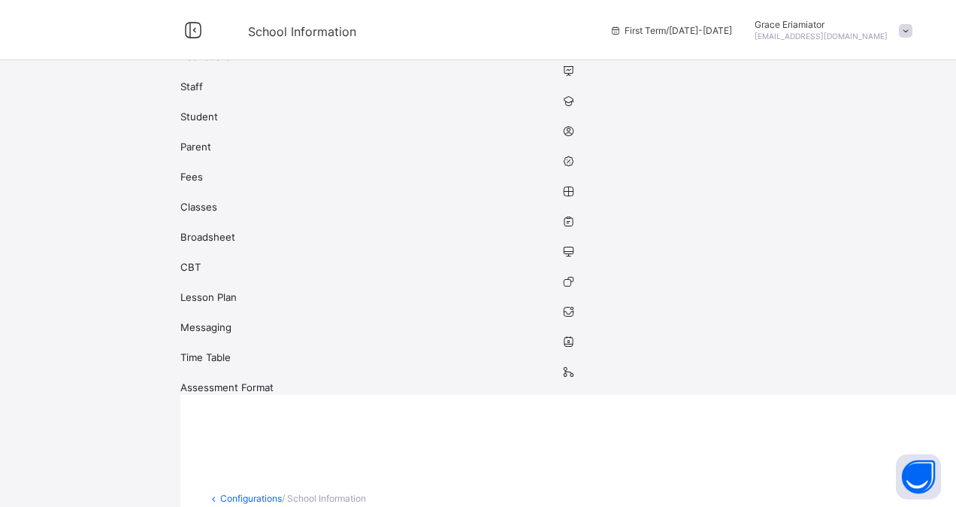
type input "*"
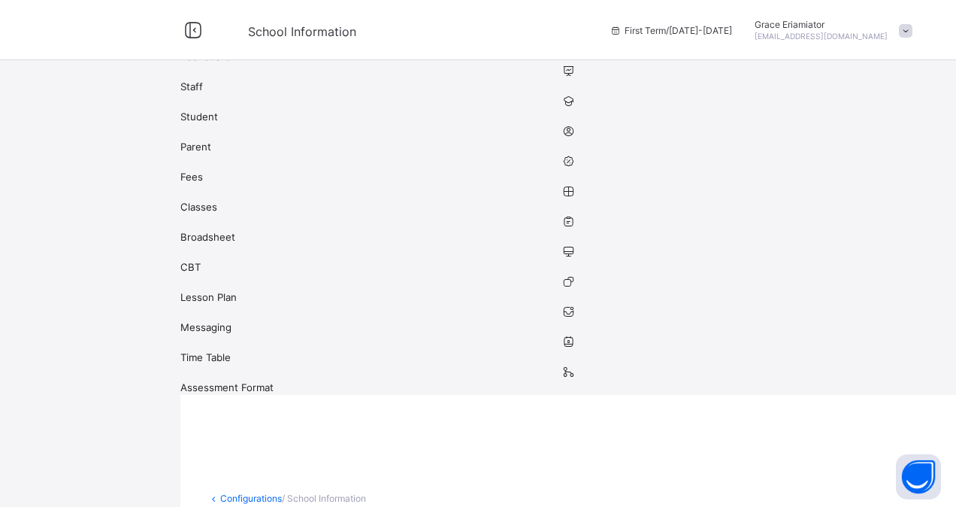
type input "*"
type input "**"
type input "*"
type input "**"
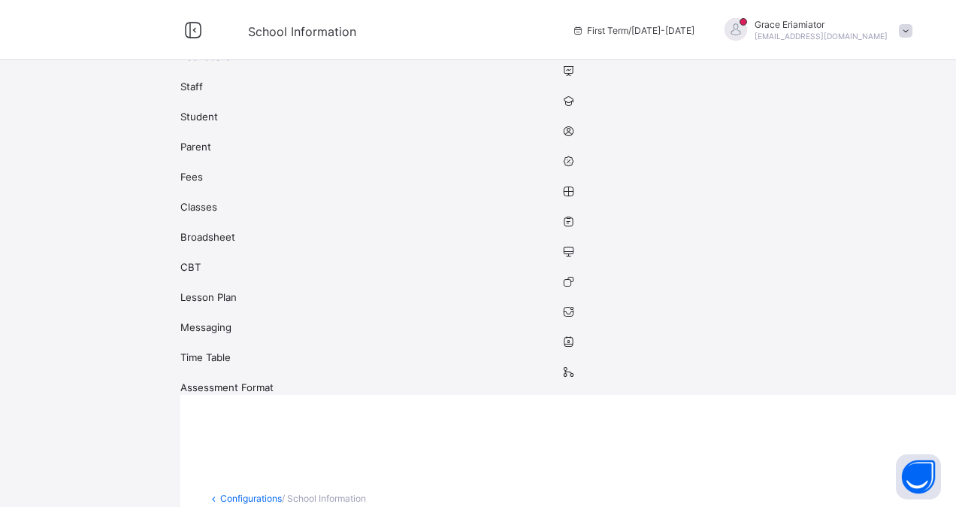
type input "*"
type input "**"
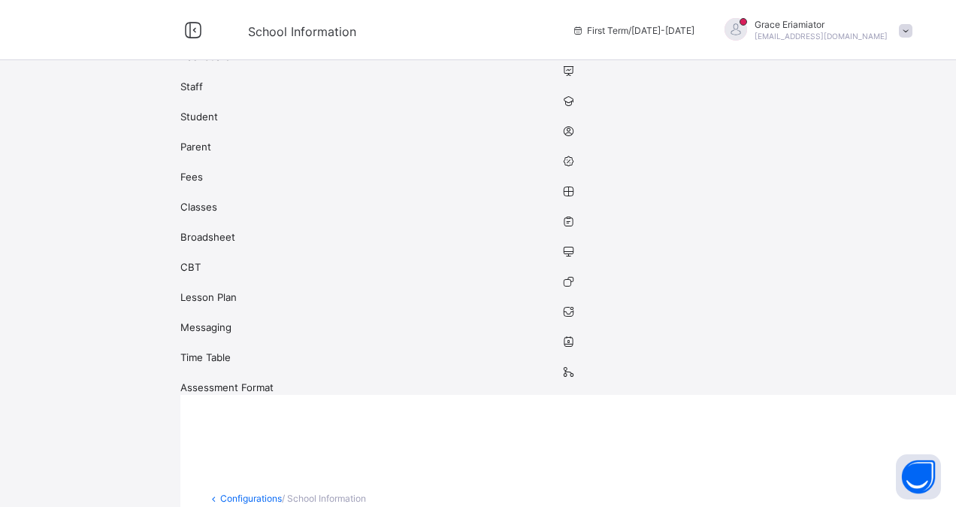
click at [238, 493] on link "Configurations" at bounding box center [251, 498] width 62 height 11
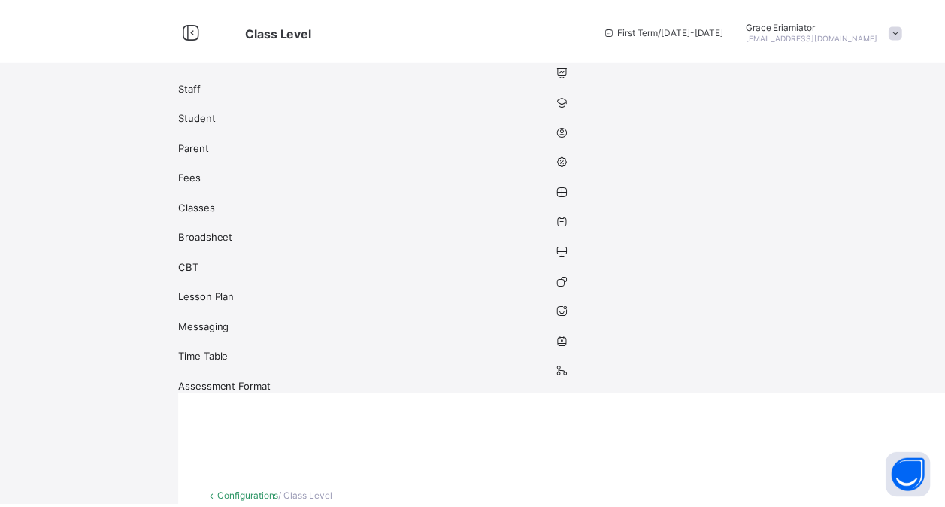
scroll to position [228, 0]
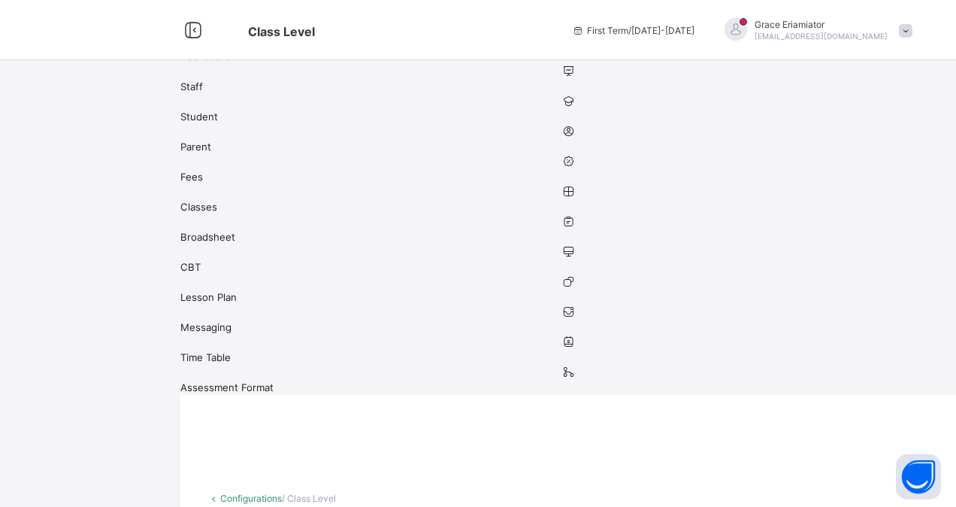
type input "*******"
type input "*****"
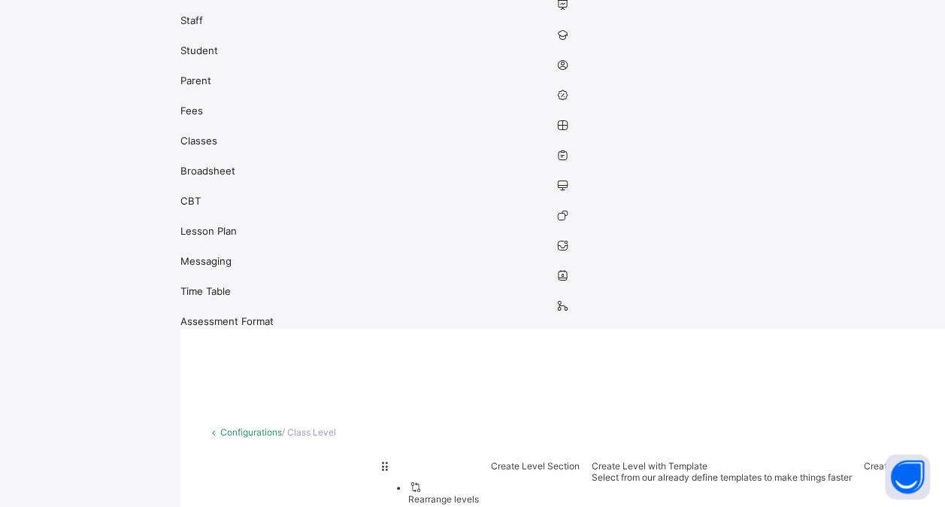
scroll to position [65, 0]
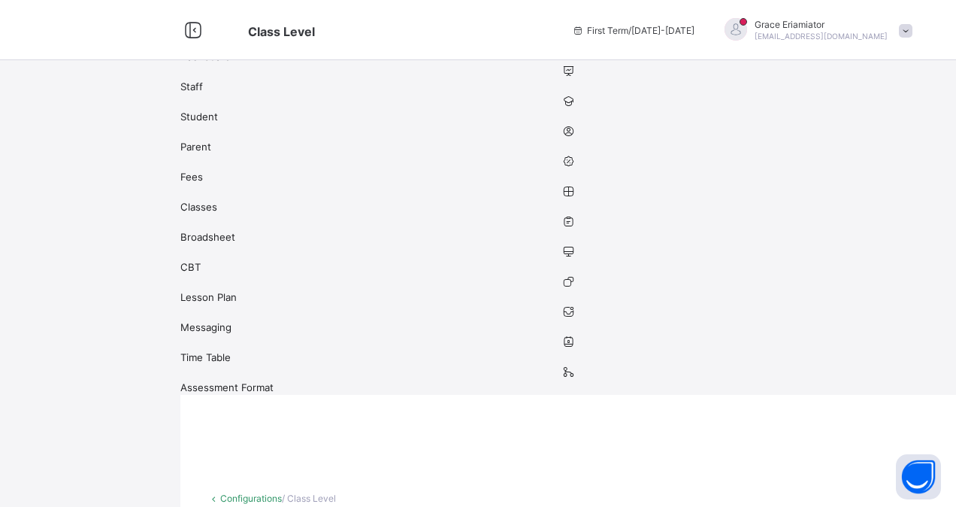
type input "**********"
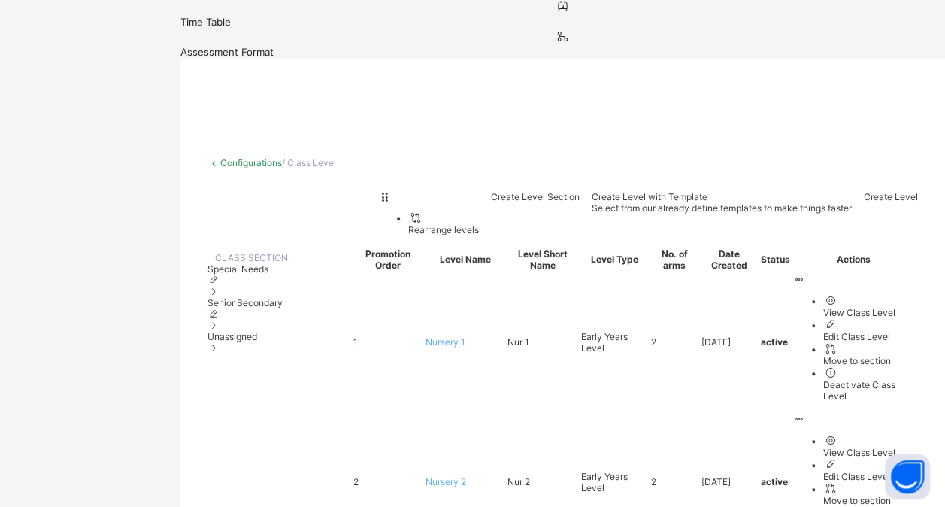
scroll to position [354, 0]
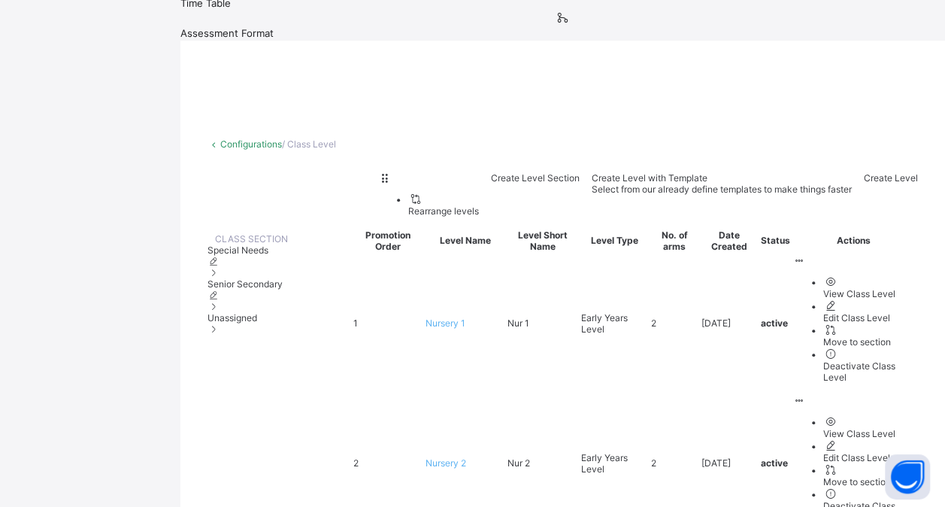
drag, startPoint x: 570, startPoint y: 265, endPoint x: 517, endPoint y: 323, distance: 78.2
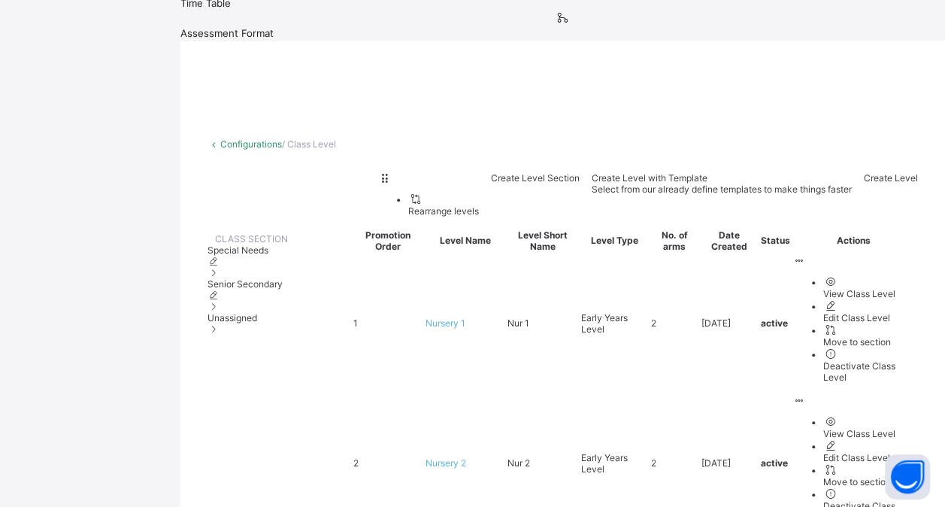
scroll to position [314, 0]
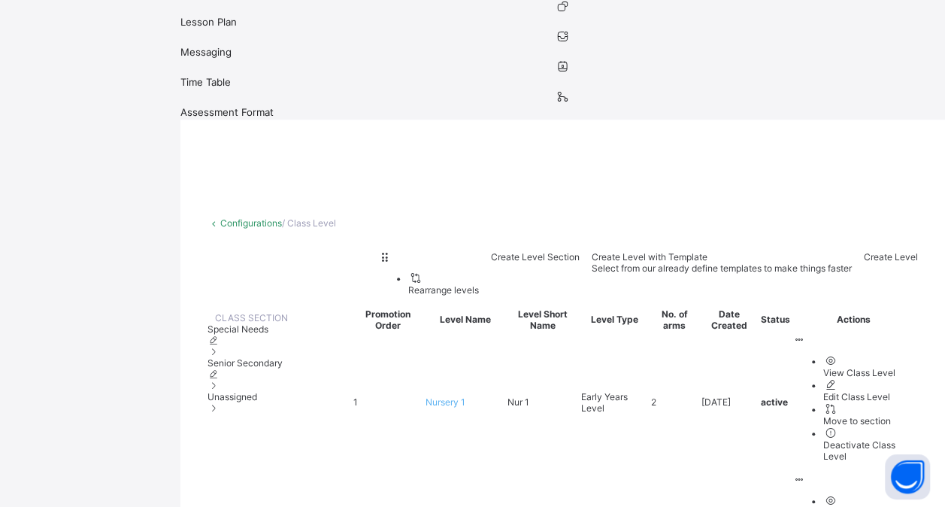
scroll to position [302, 0]
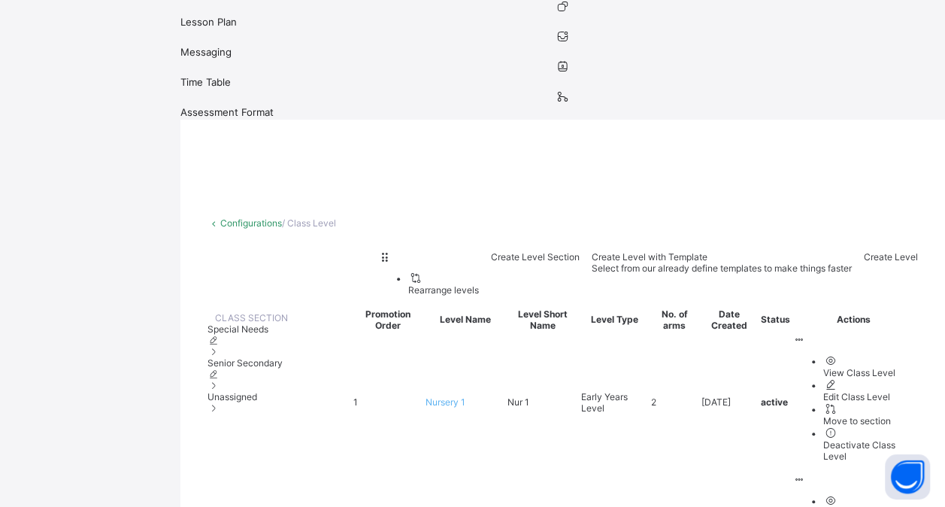
drag, startPoint x: 571, startPoint y: 268, endPoint x: 515, endPoint y: 326, distance: 80.3
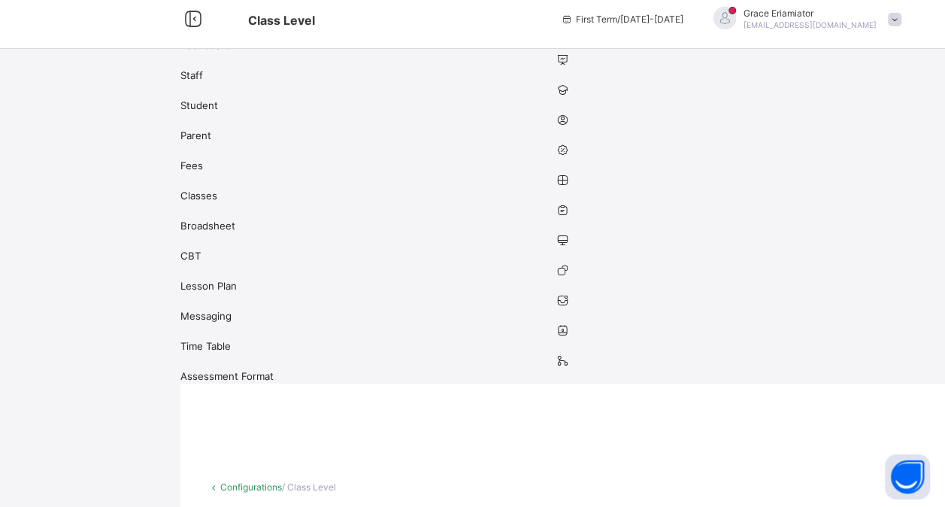
scroll to position [6, 0]
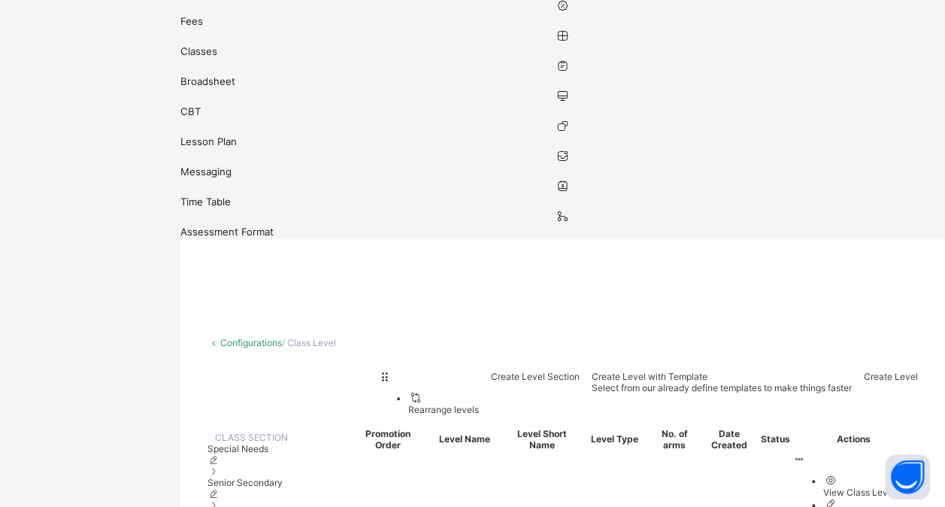
scroll to position [235, 0]
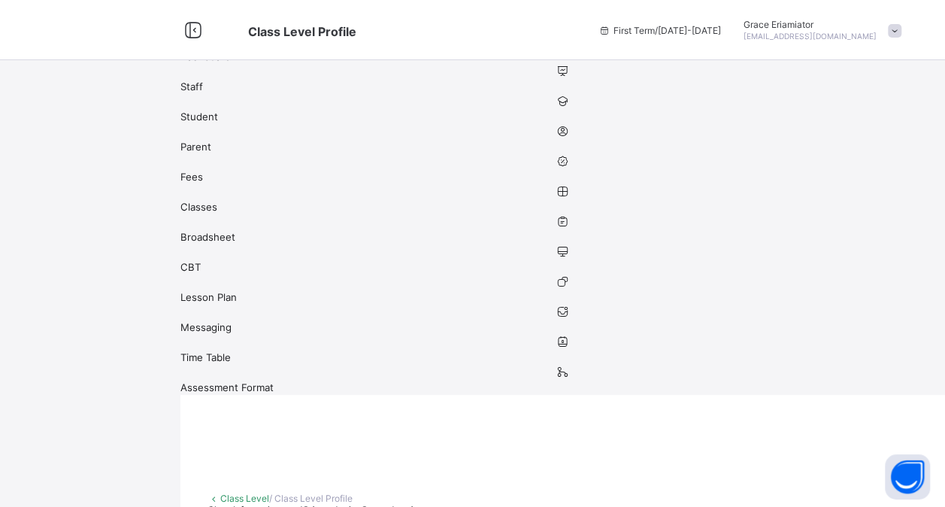
scroll to position [29, 0]
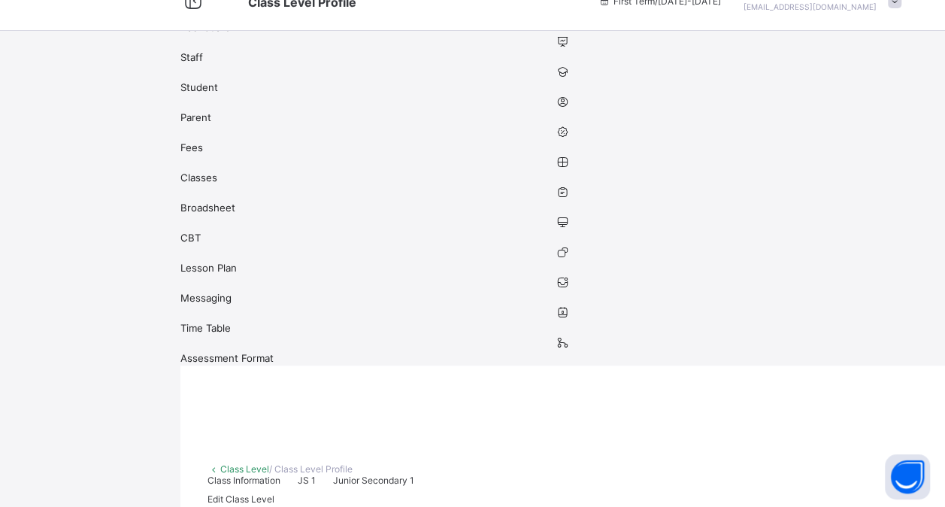
click at [274, 493] on span "Edit Class Level" at bounding box center [241, 498] width 67 height 11
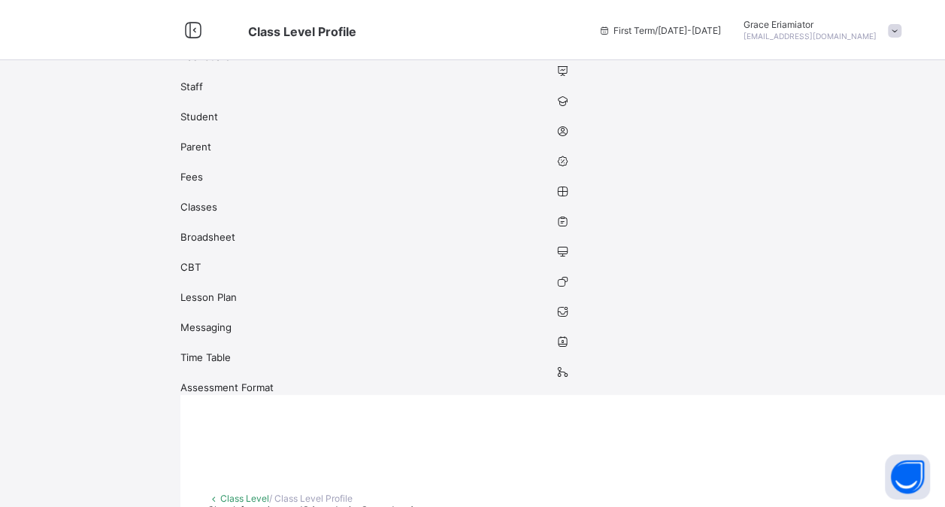
type input "****"
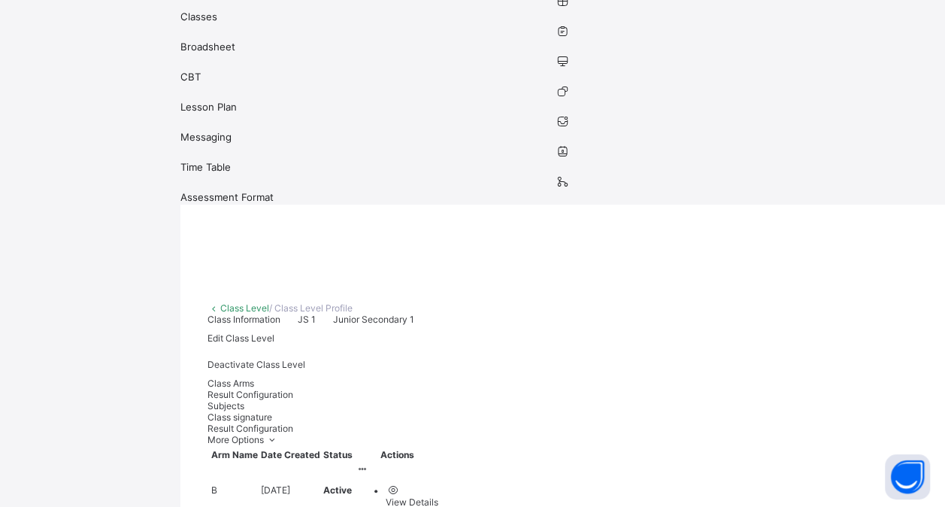
scroll to position [196, 0]
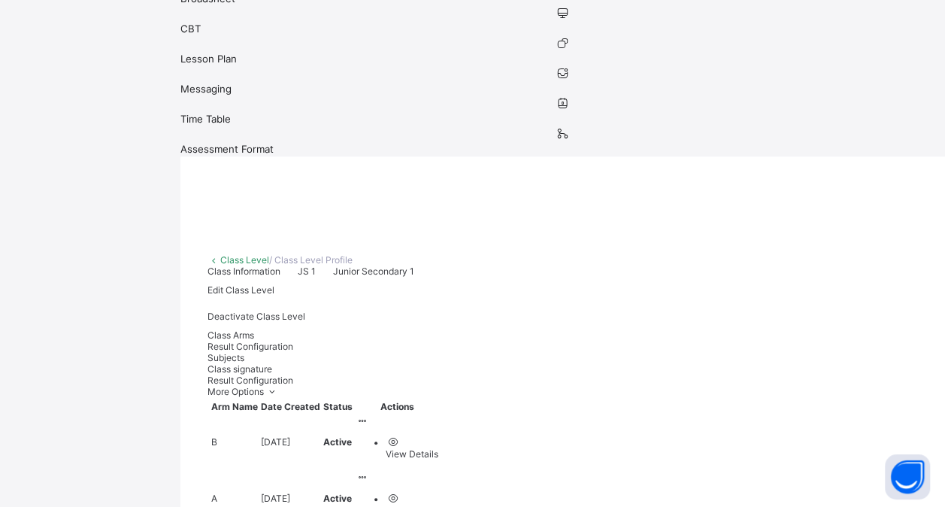
scroll to position [209, 0]
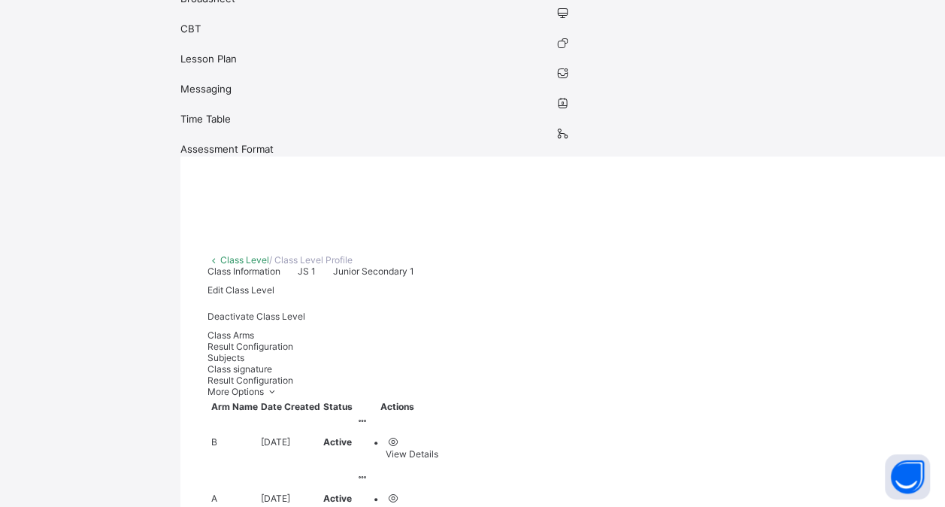
scroll to position [196, 0]
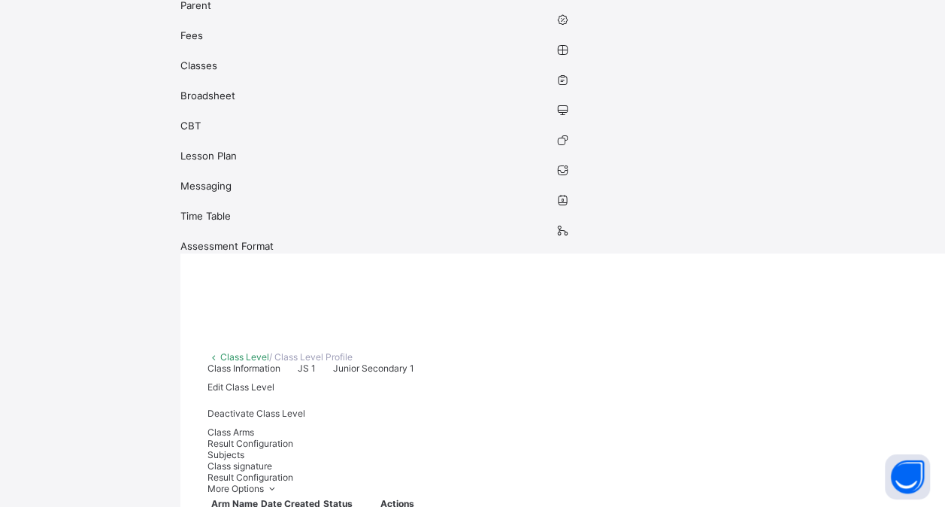
scroll to position [277, 0]
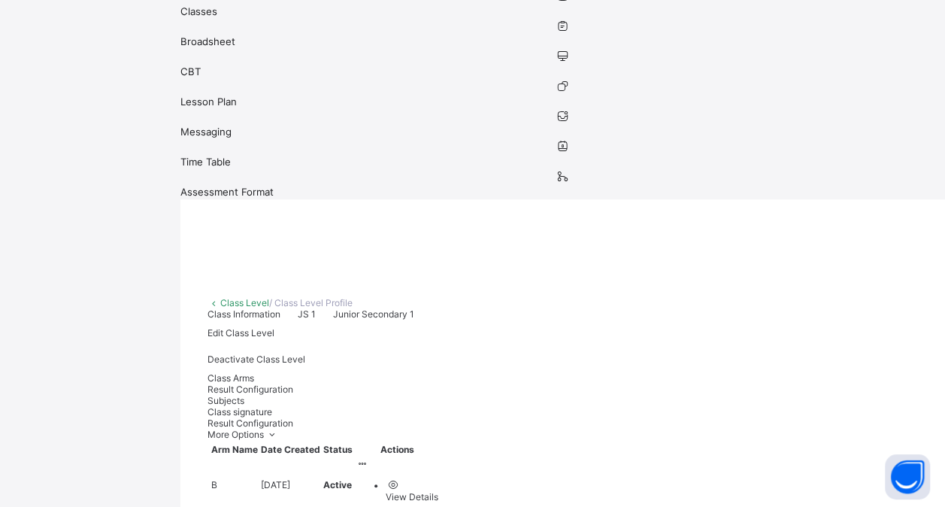
type input "***"
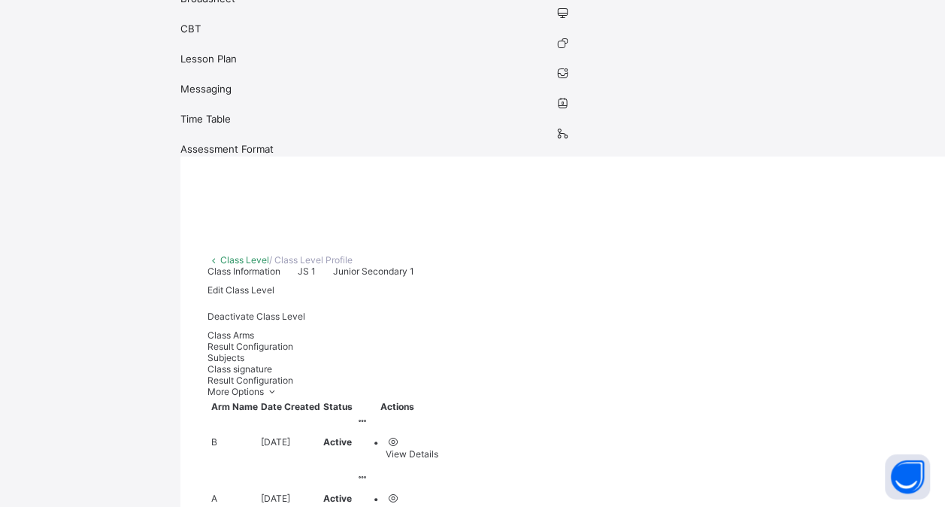
scroll to position [135, 0]
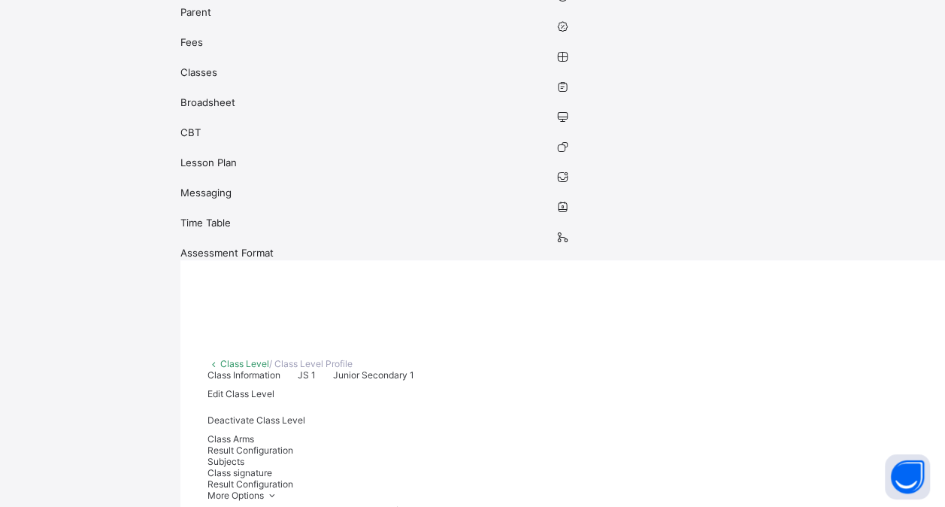
click at [244, 456] on span "Subjects" at bounding box center [226, 461] width 37 height 11
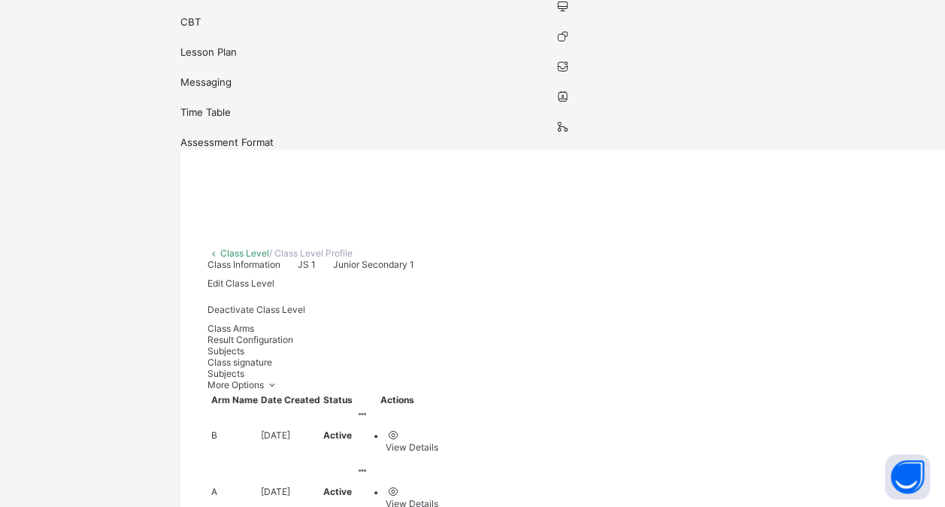
scroll to position [305, 0]
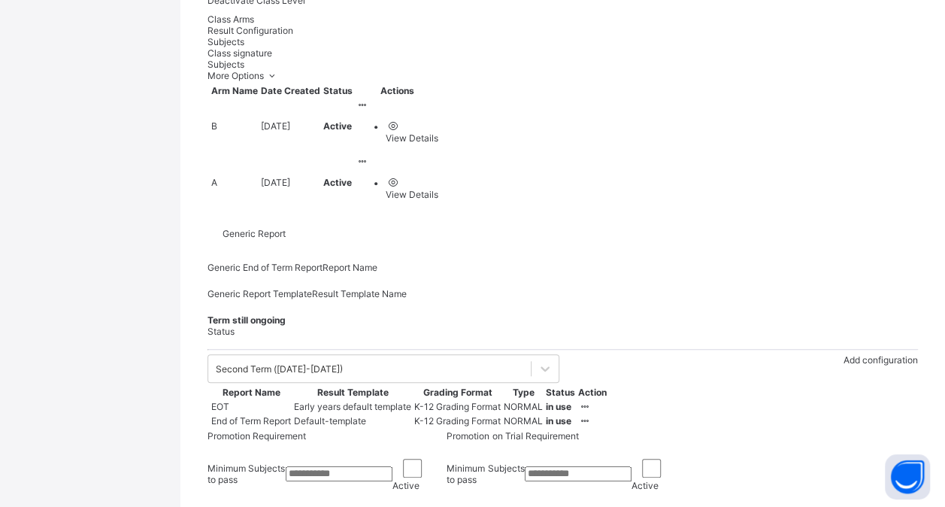
scroll to position [522, 0]
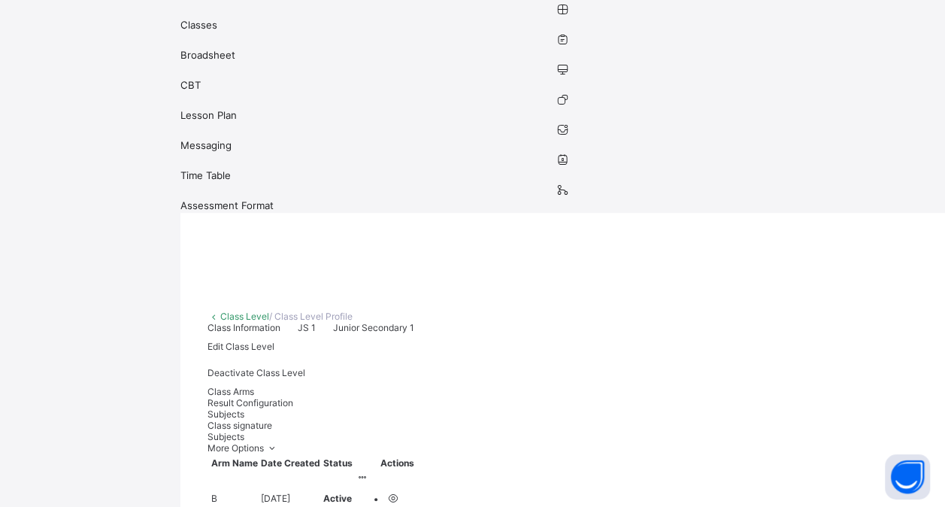
scroll to position [161, 0]
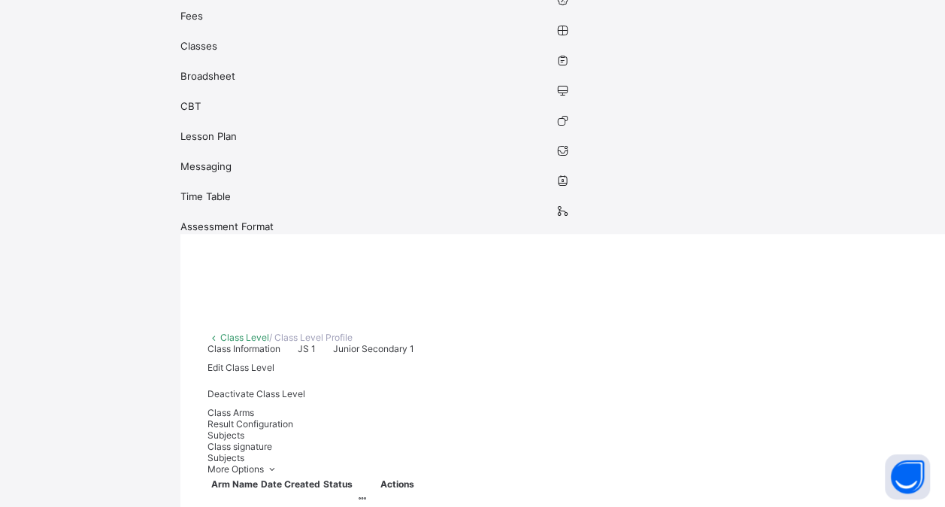
click at [272, 441] on span "Class signature" at bounding box center [240, 446] width 65 height 11
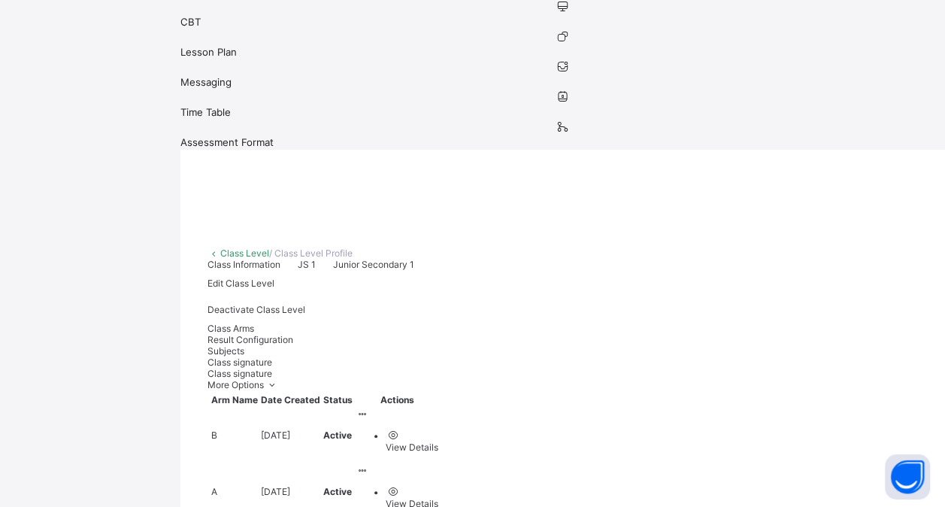
scroll to position [307, 0]
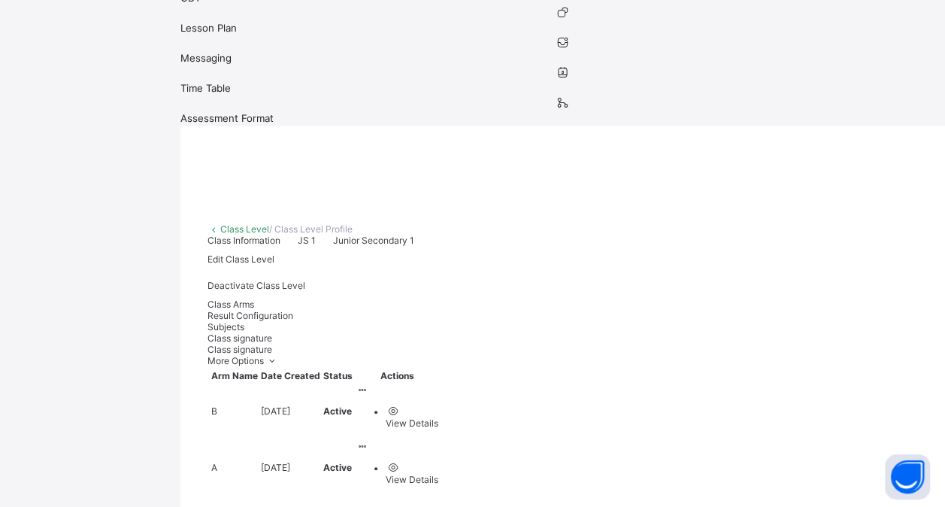
scroll to position [274, 0]
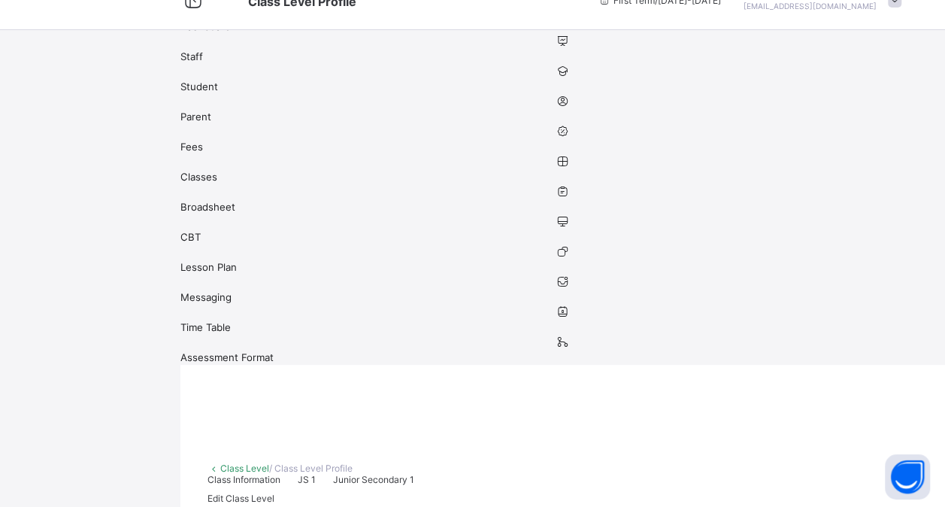
scroll to position [15, 0]
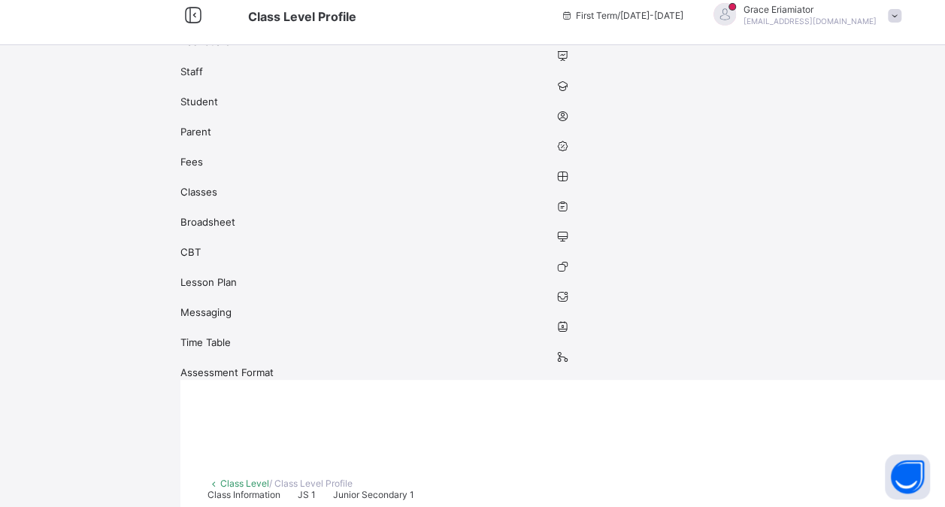
click at [235, 477] on link "Class Level" at bounding box center [244, 482] width 49 height 11
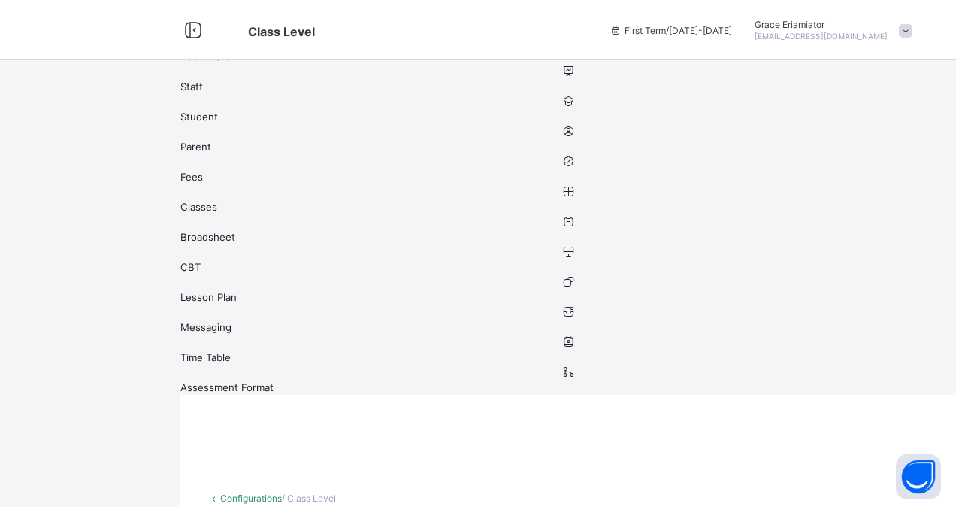
click at [238, 493] on link "Configurations" at bounding box center [251, 498] width 62 height 11
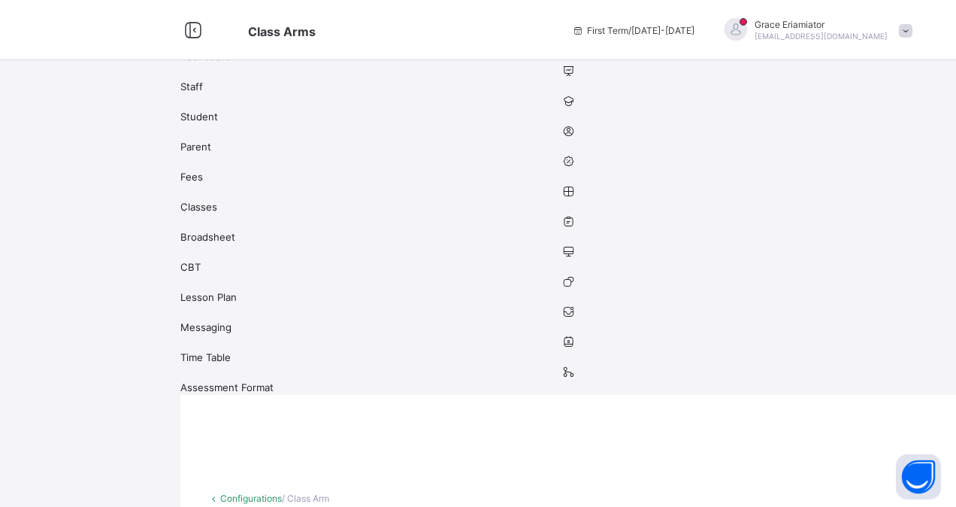
type input "****"
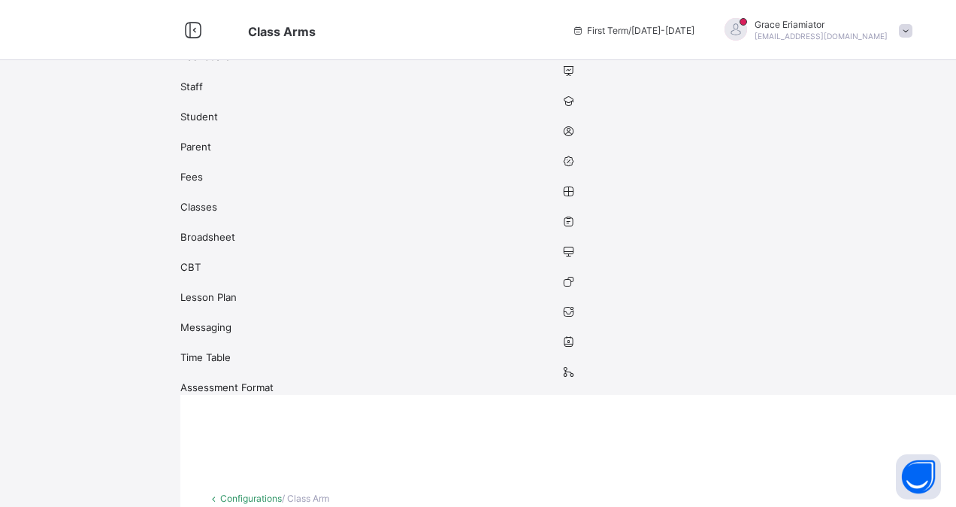
click at [238, 493] on link "Configurations" at bounding box center [251, 498] width 62 height 11
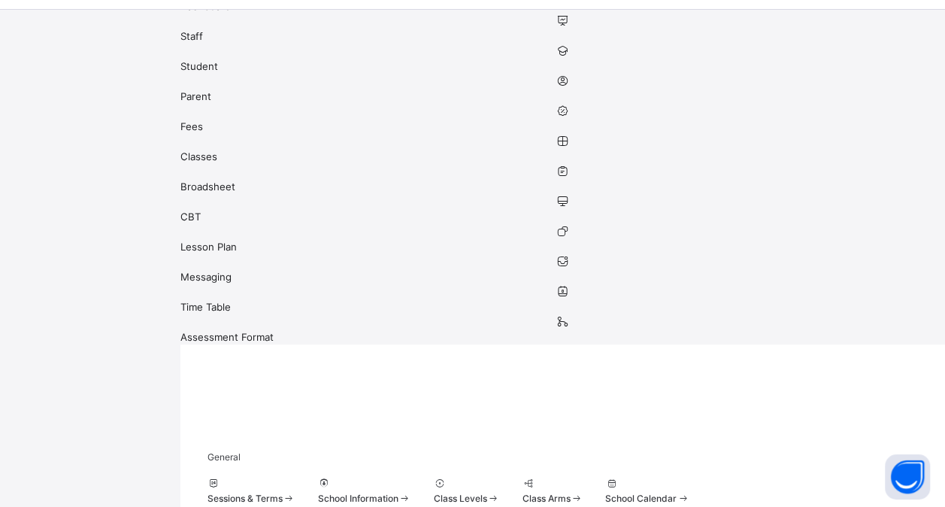
scroll to position [51, 0]
click at [605, 492] on span "School Calendar" at bounding box center [640, 497] width 71 height 11
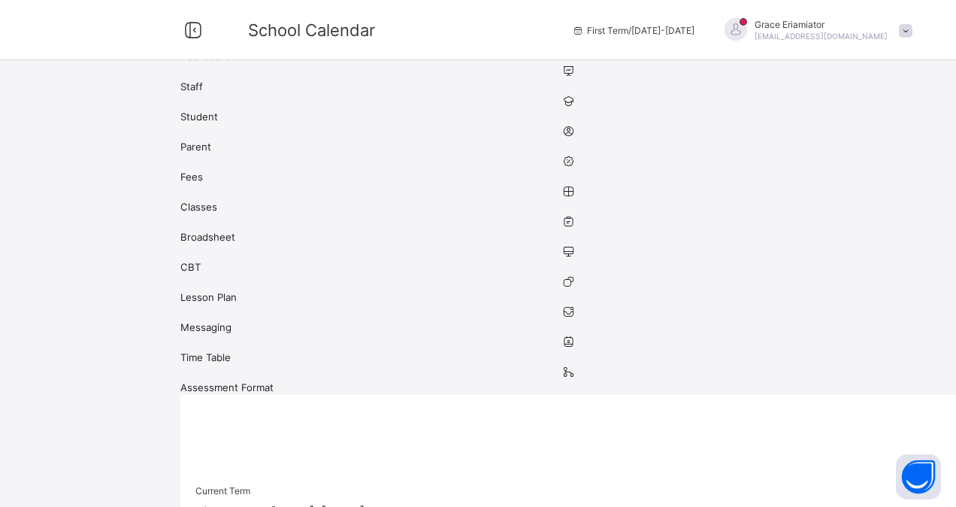
type input "**********"
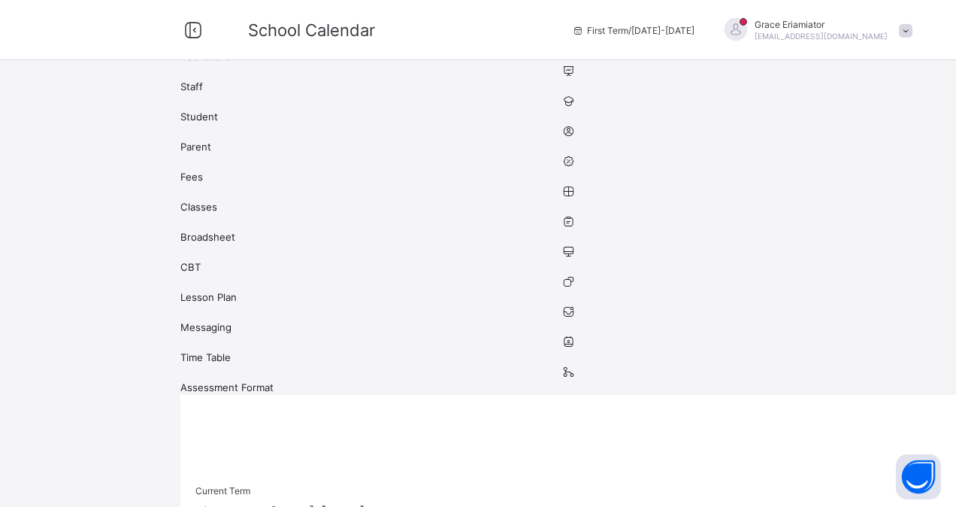
type textarea "**********"
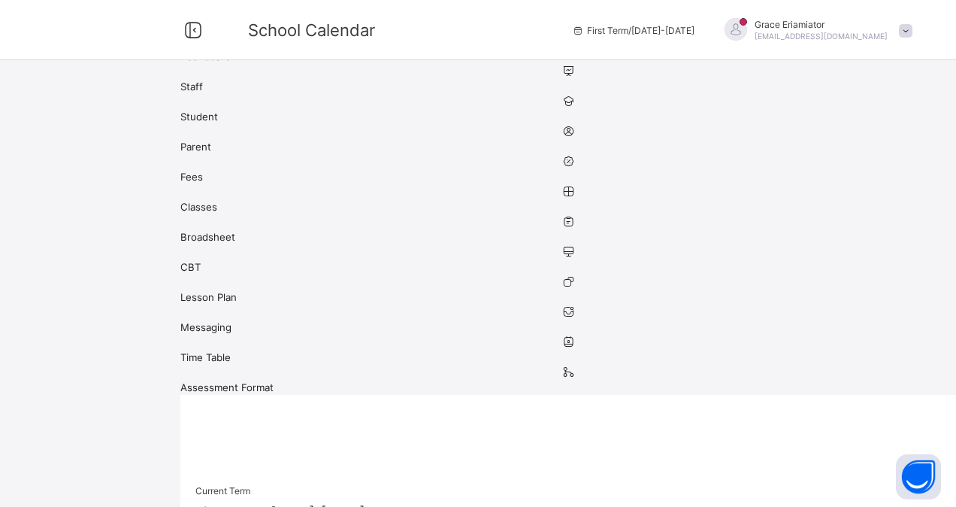
type input "**********"
type input "**"
type input "**********"
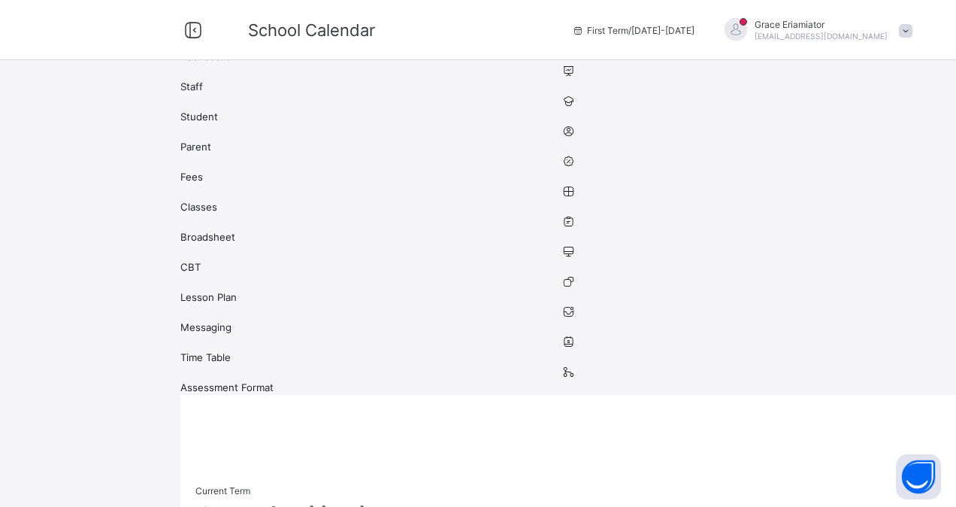
type input "*"
type input "**"
type input "****"
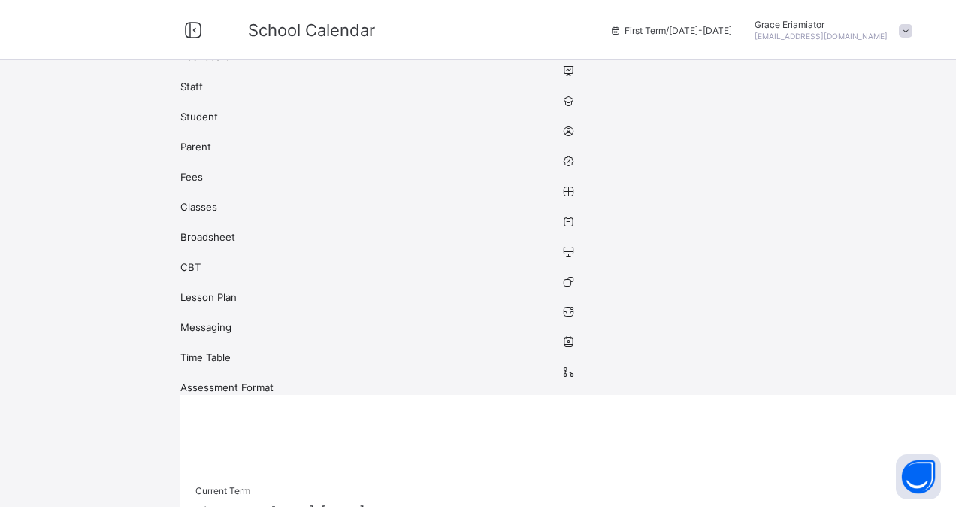
click at [206, 29] on icon at bounding box center [193, 31] width 26 height 22
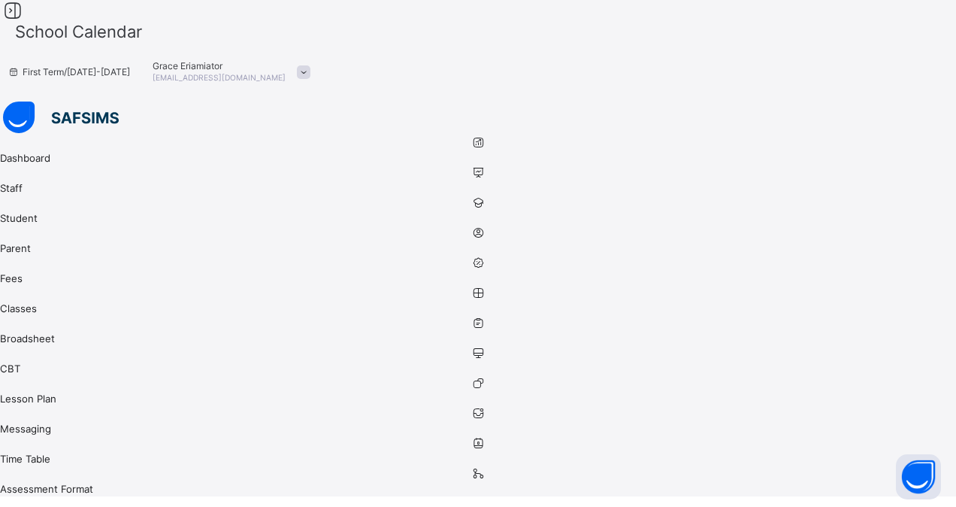
click at [26, 22] on icon at bounding box center [13, 11] width 26 height 22
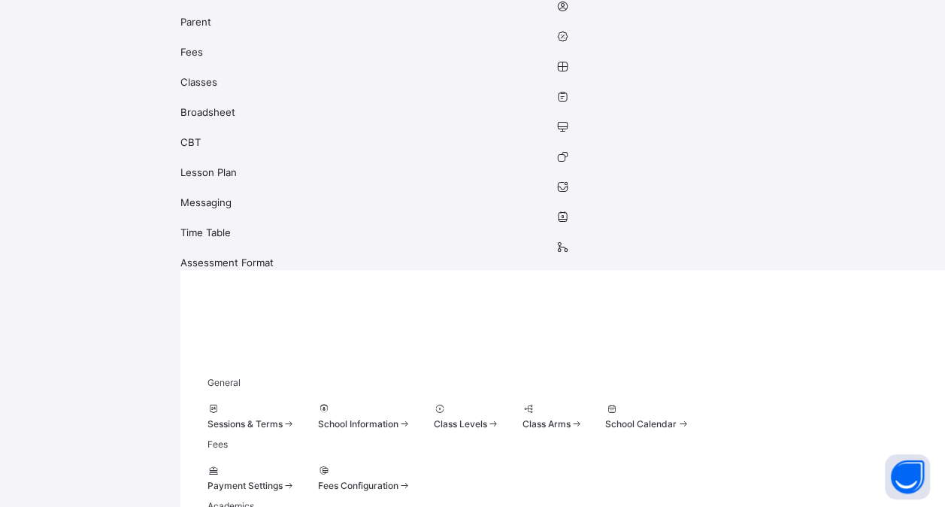
scroll to position [149, 0]
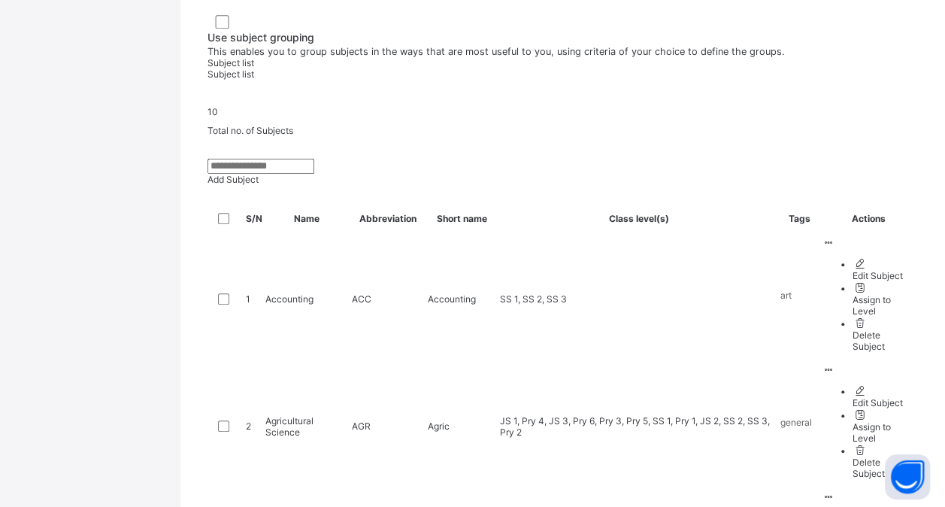
scroll to position [536, 0]
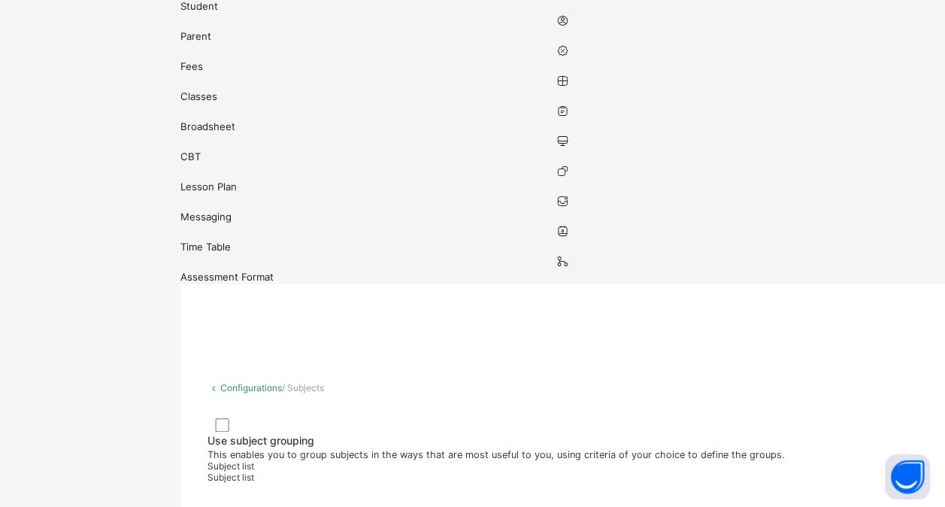
scroll to position [129, 0]
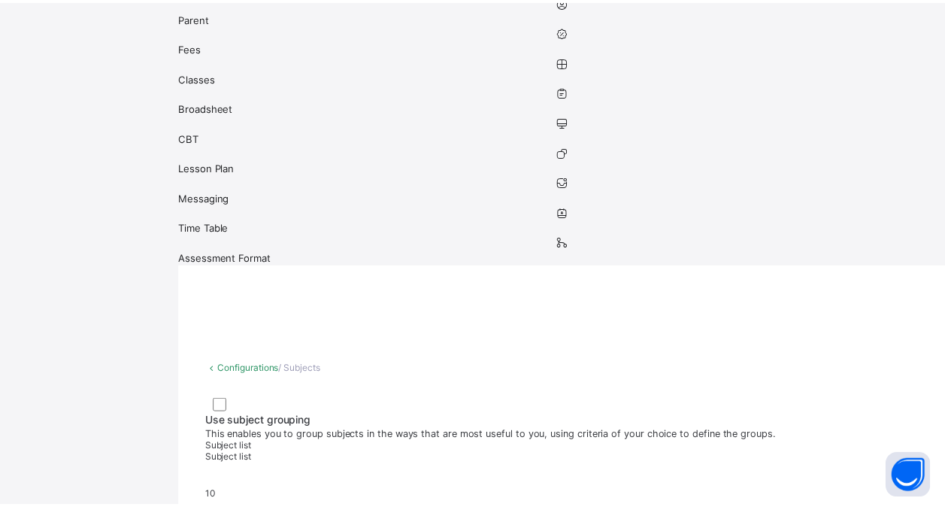
scroll to position [192, 0]
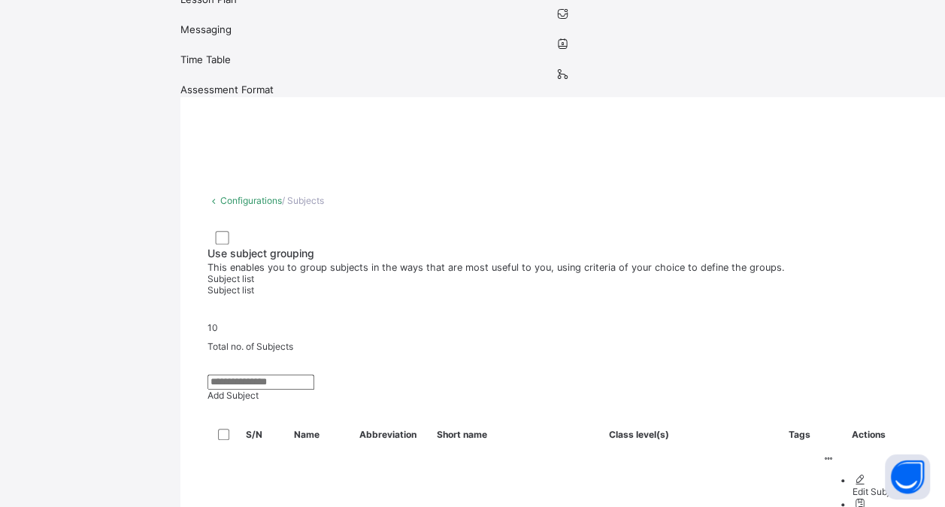
scroll to position [297, 0]
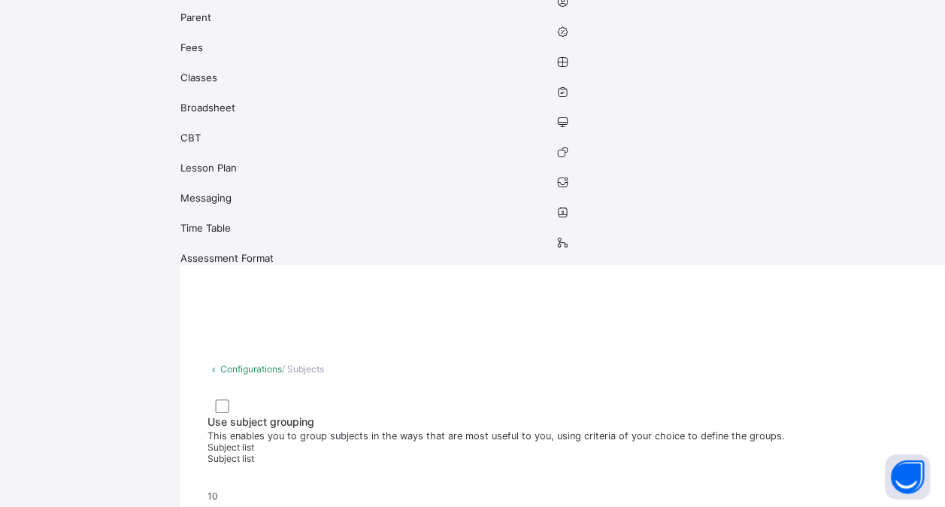
scroll to position [128, 0]
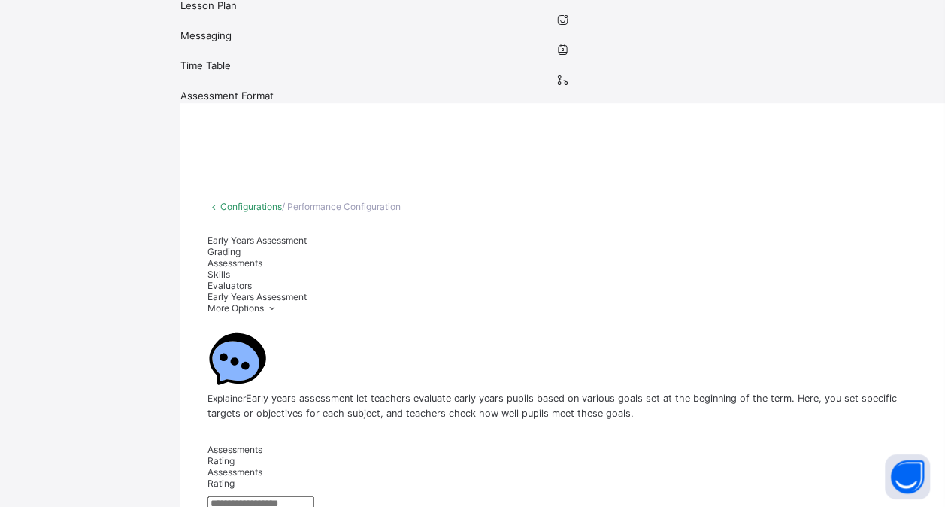
scroll to position [290, 0]
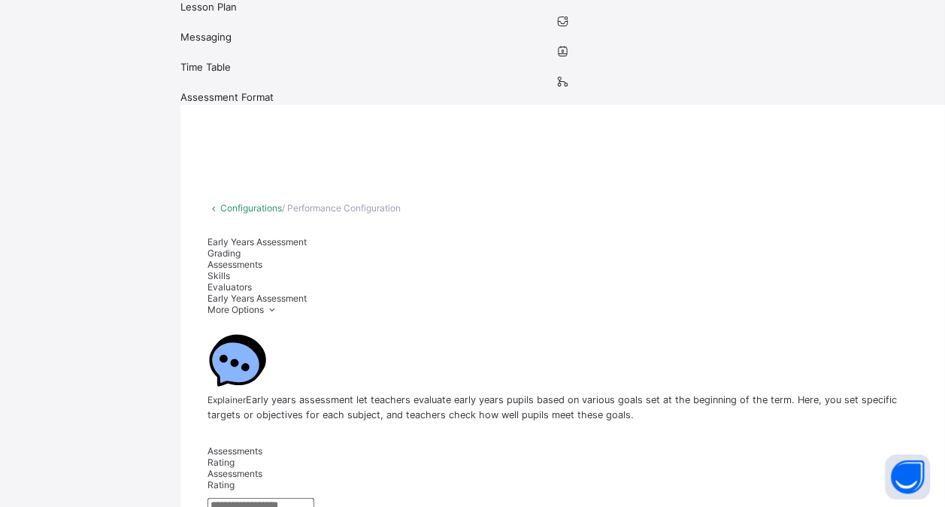
type input "*******"
type input "********"
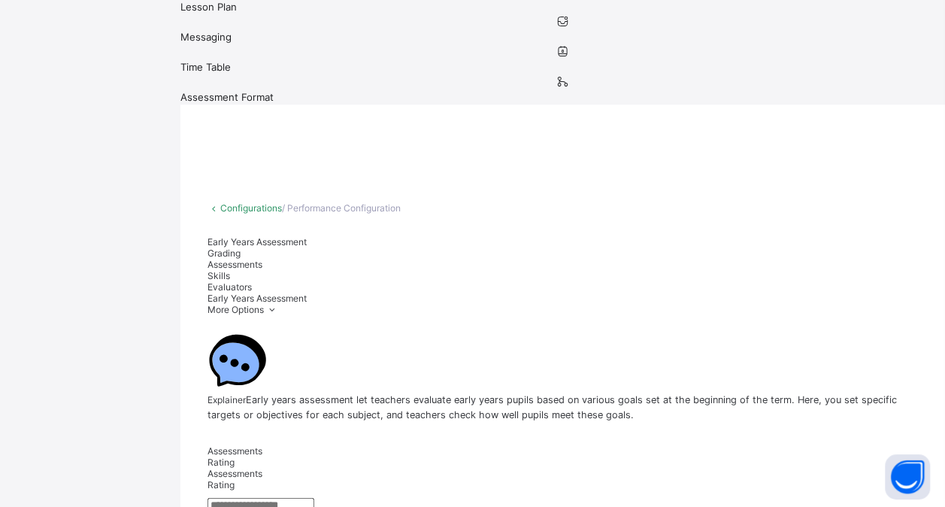
type input "**********"
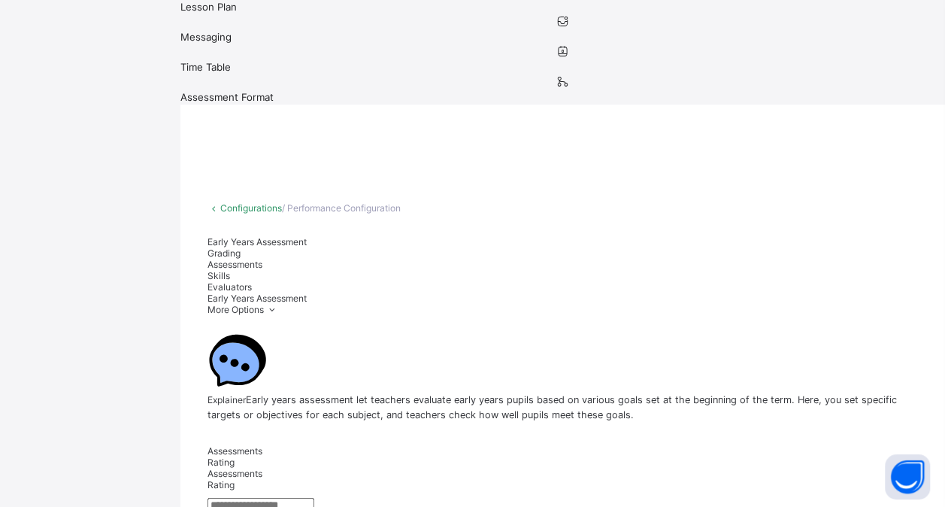
type input "**********"
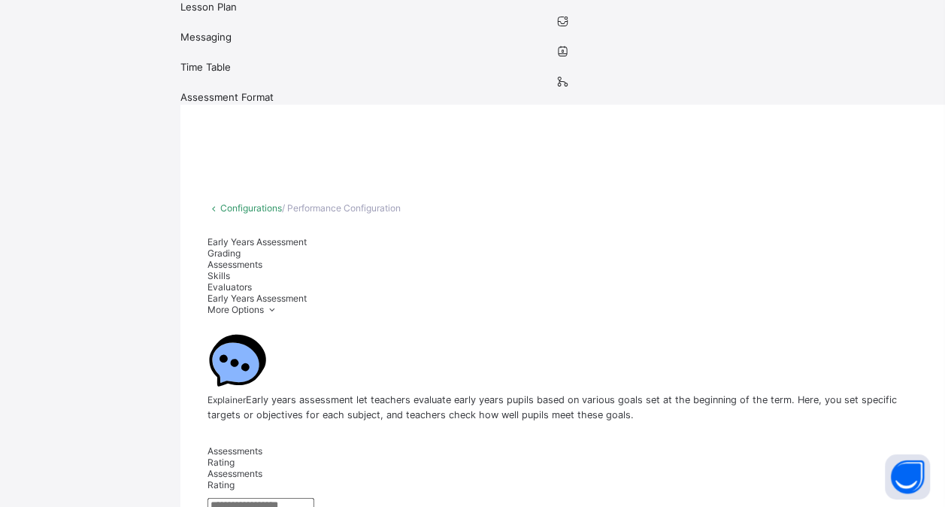
type input "*******"
type input "*********"
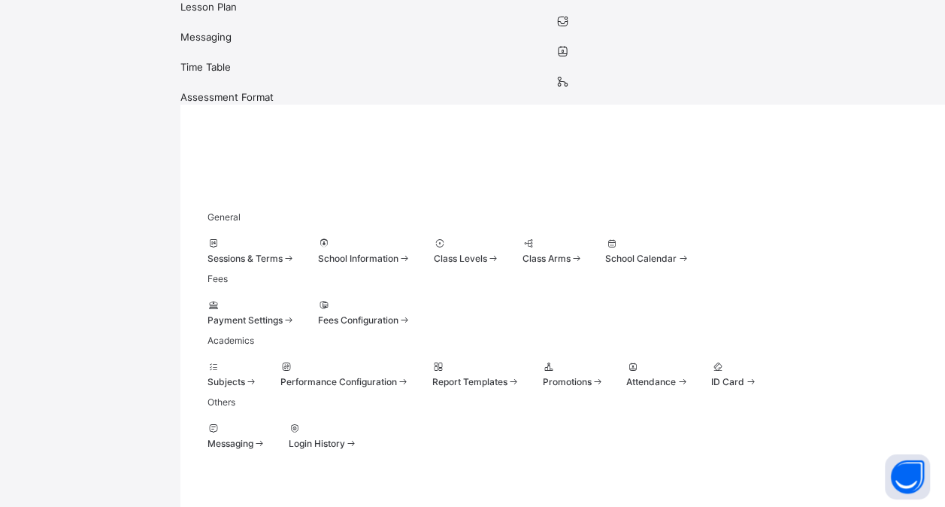
scroll to position [149, 0]
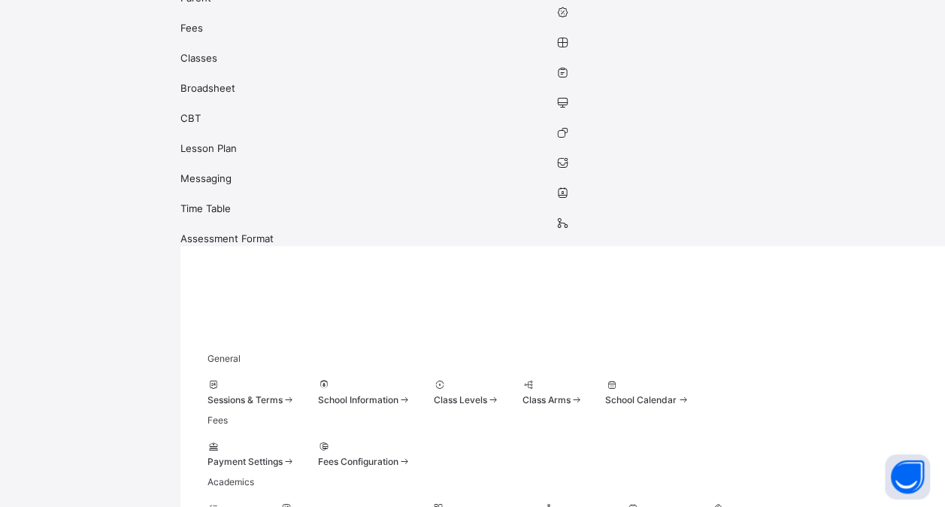
click at [258, 502] on div at bounding box center [233, 507] width 50 height 11
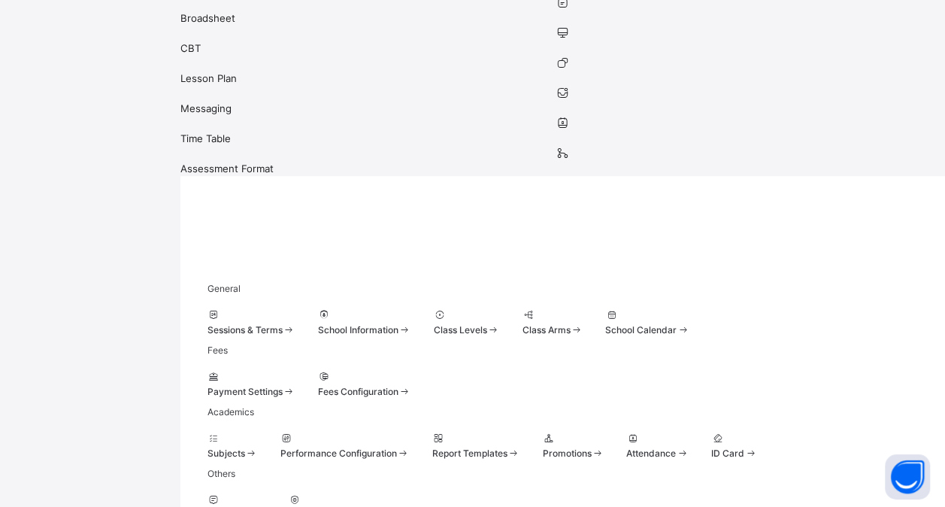
scroll to position [149, 0]
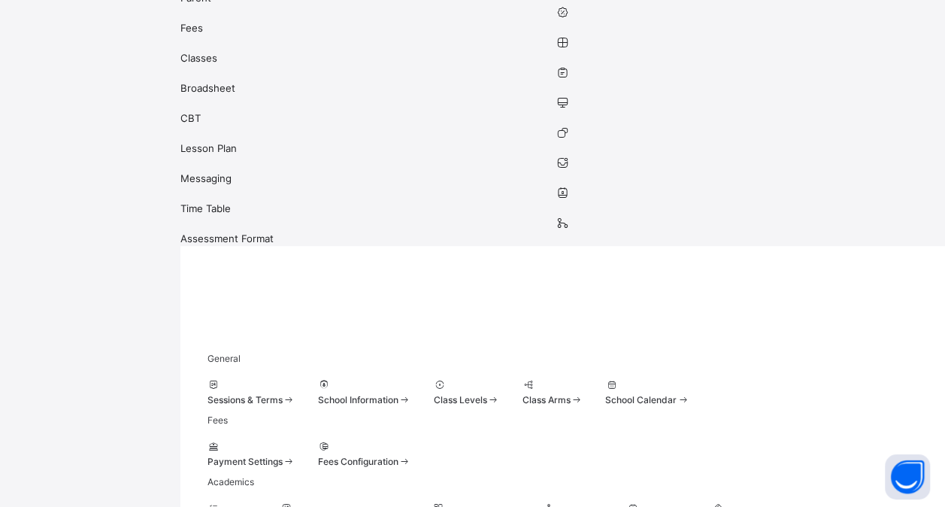
click at [410, 506] on span at bounding box center [344, 516] width 129 height 4
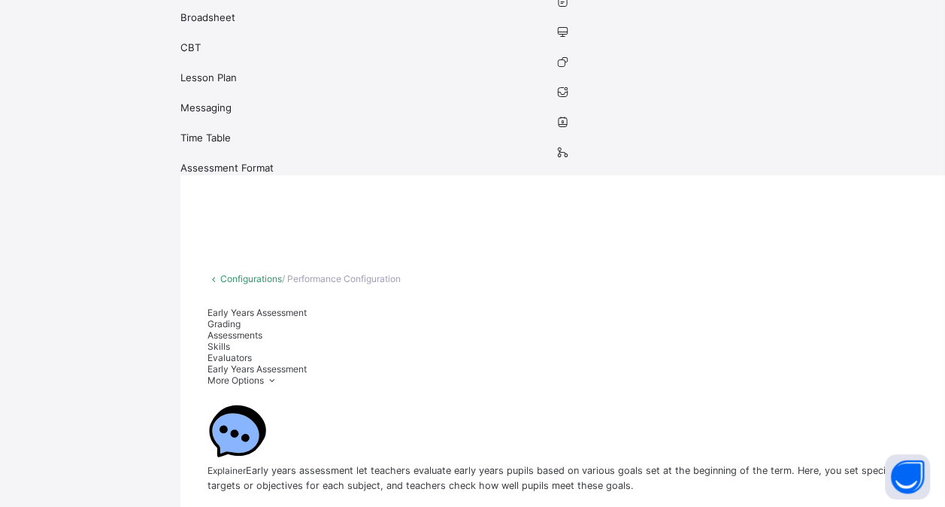
scroll to position [218, 0]
type input "*******"
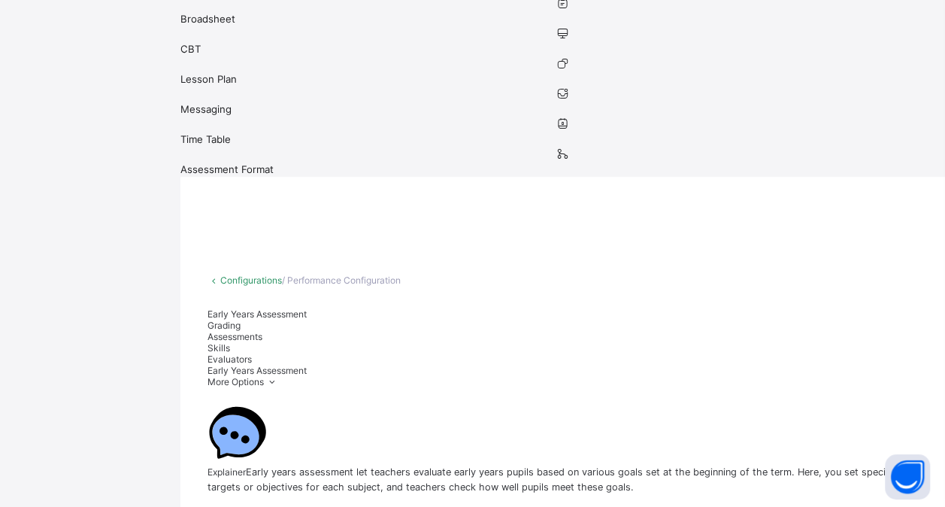
type input "********"
type input "**********"
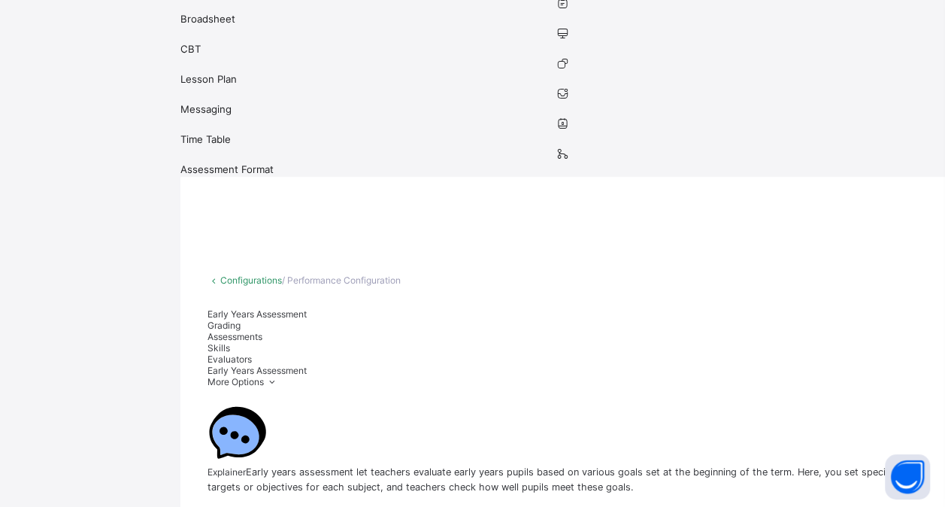
type input "*******"
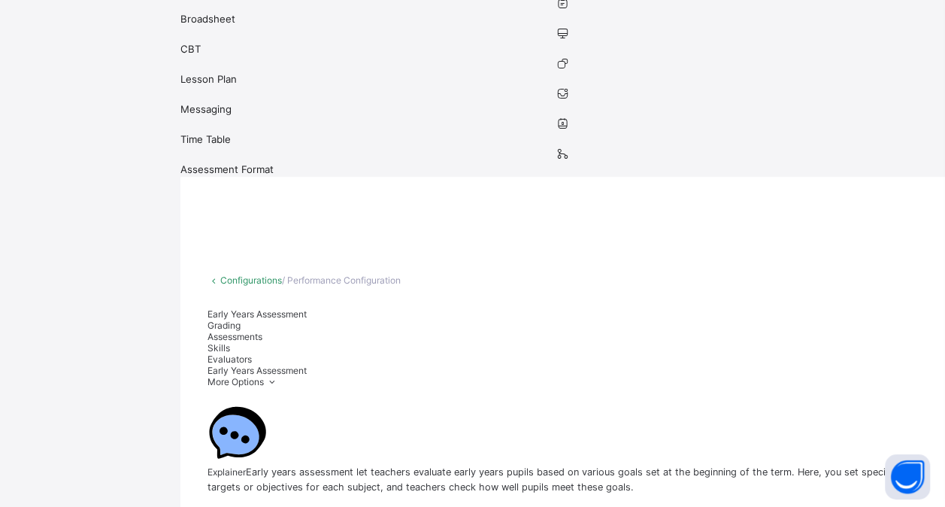
type input "*********"
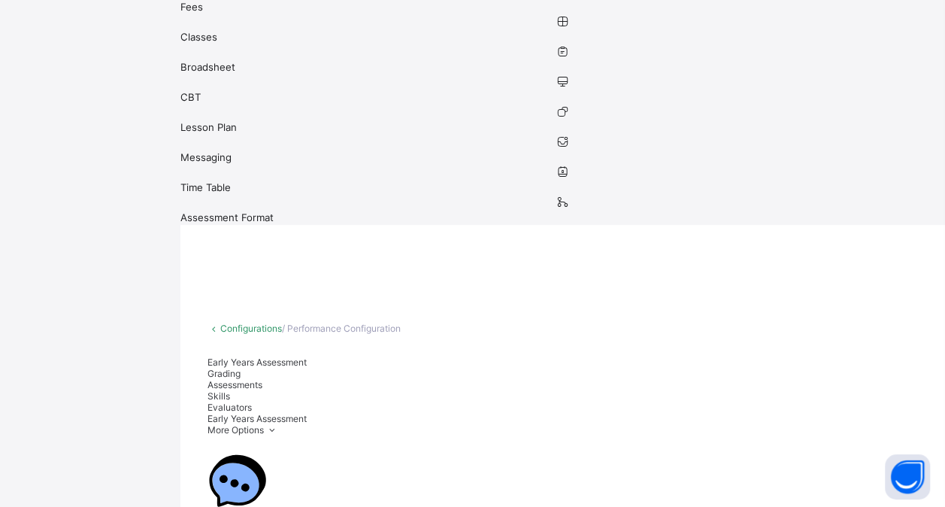
scroll to position [171, 0]
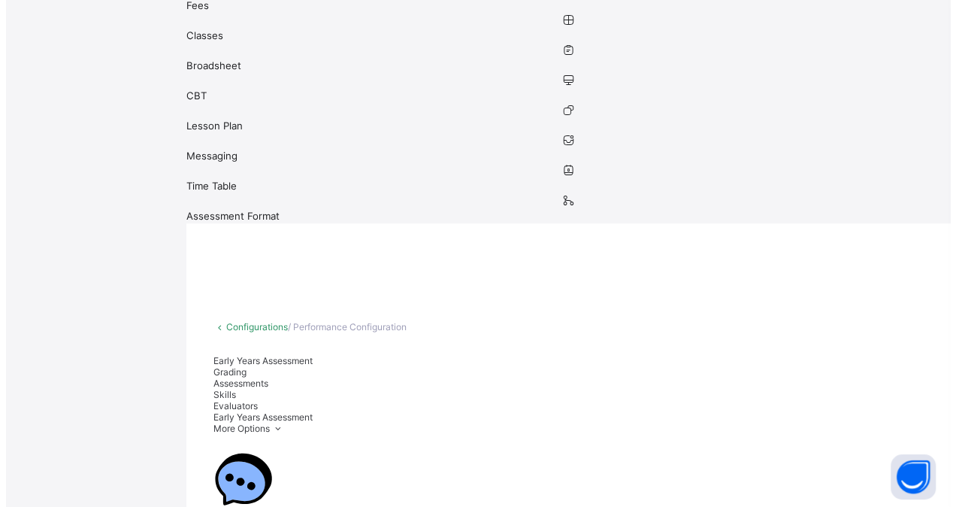
scroll to position [101, 0]
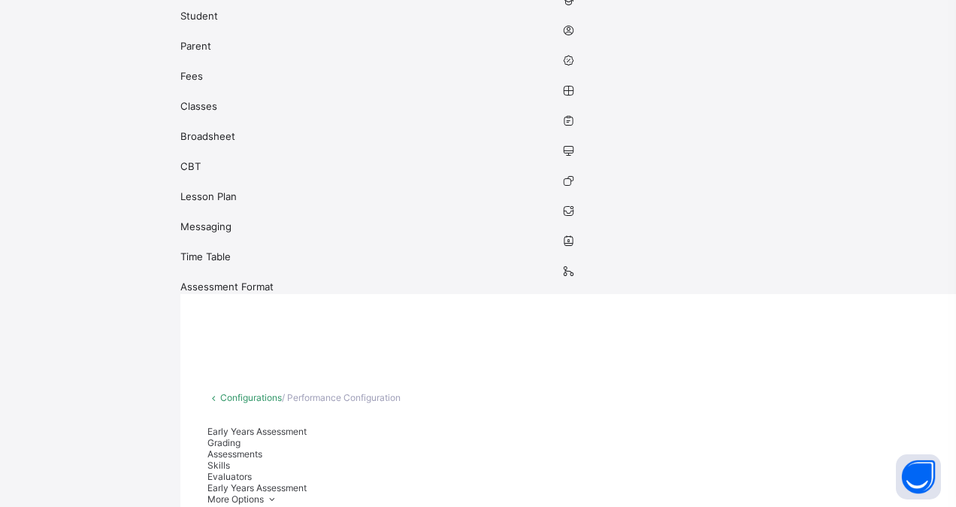
type input "*******"
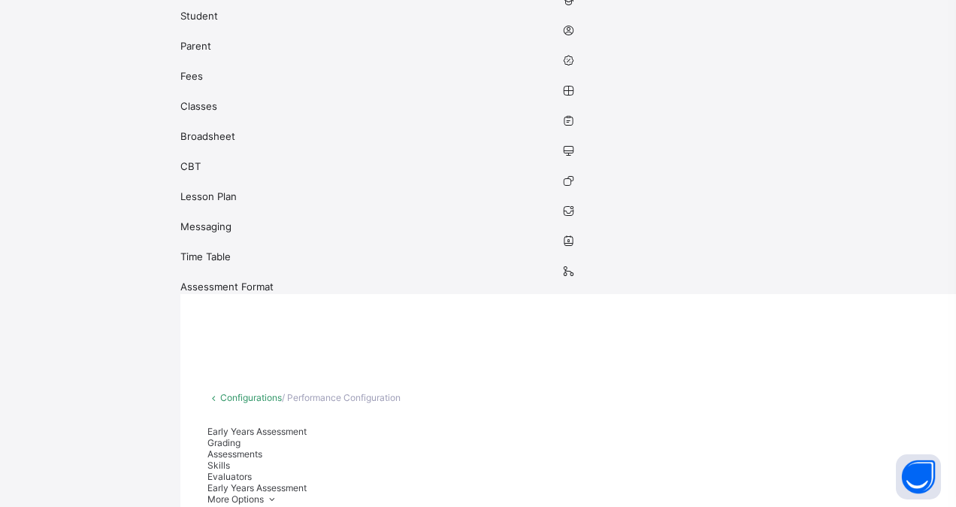
type input "*"
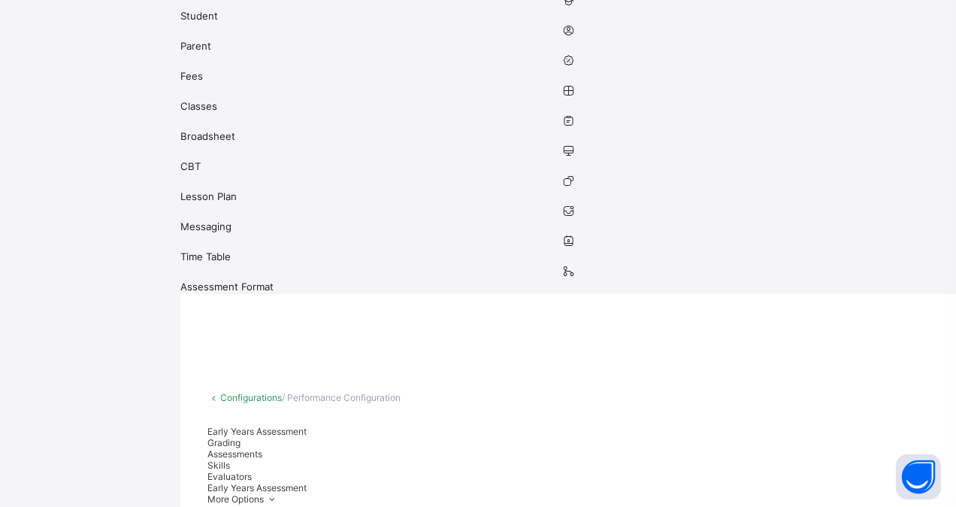
type input "*"
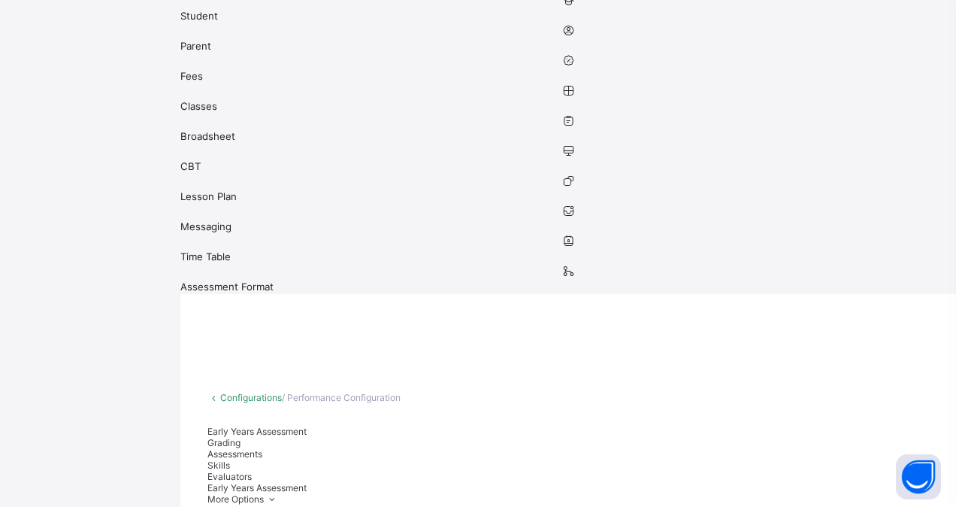
scroll to position [0, 0]
type input "*********"
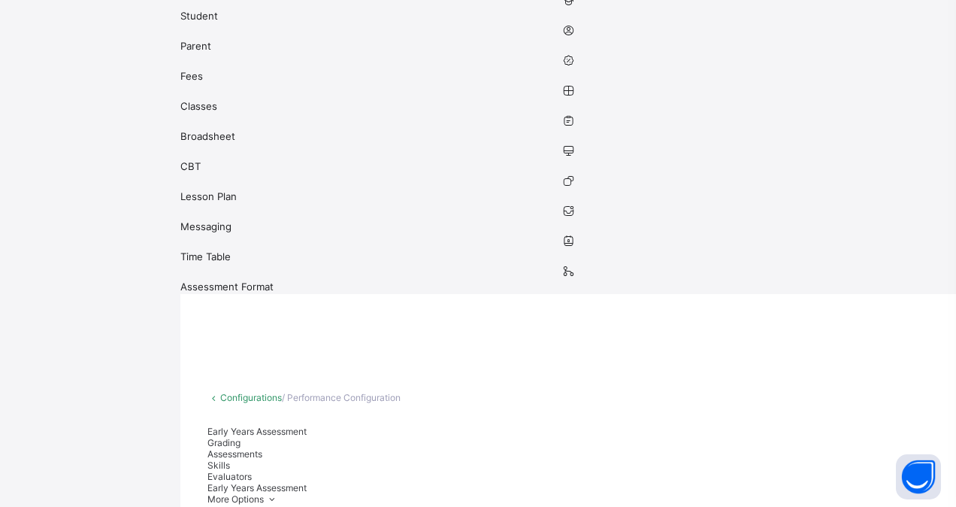
type input "*********"
type input "****"
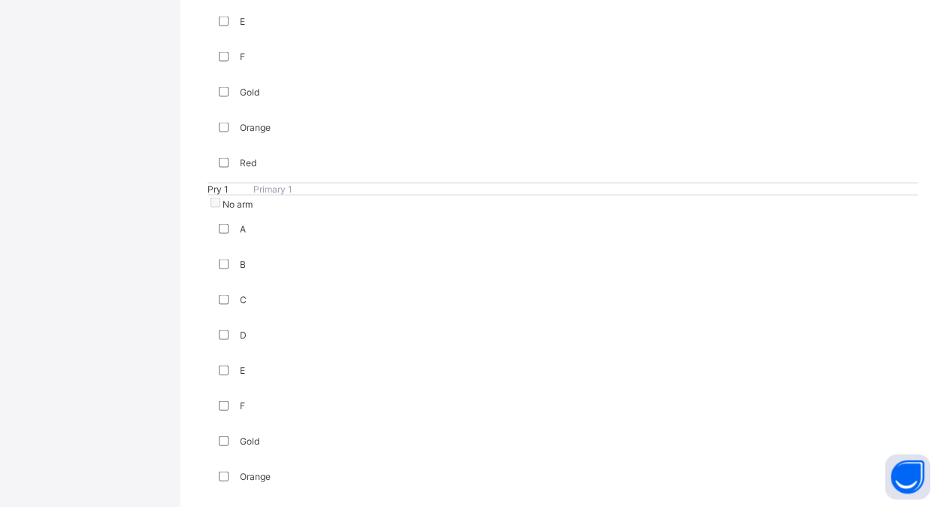
scroll to position [1662, 0]
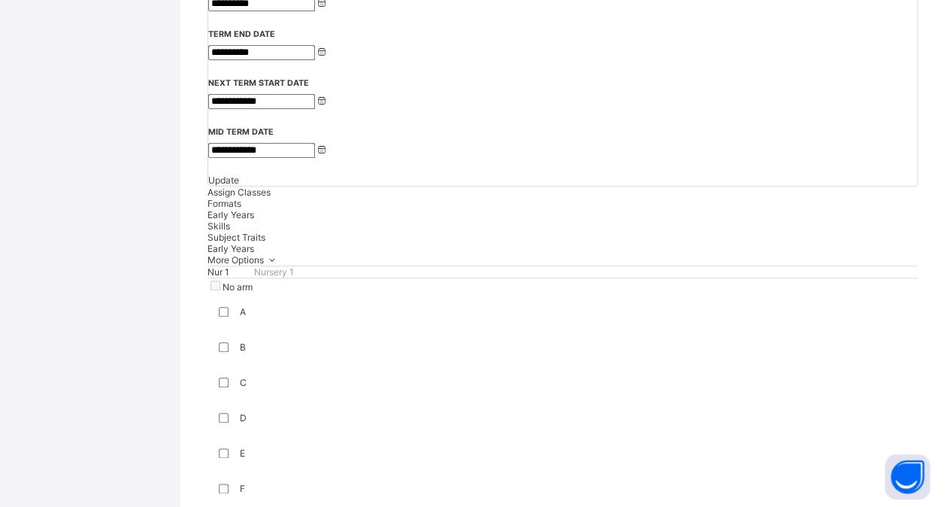
scroll to position [424, 0]
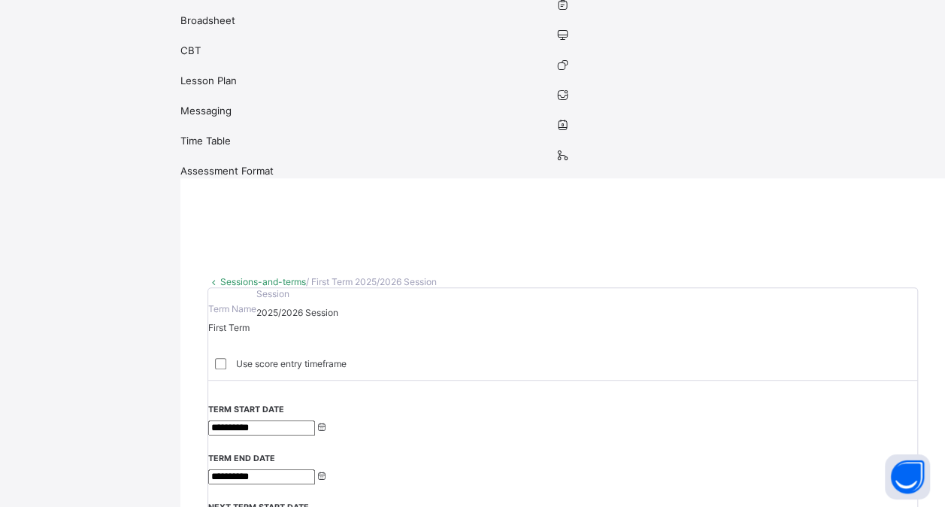
scroll to position [173, 0]
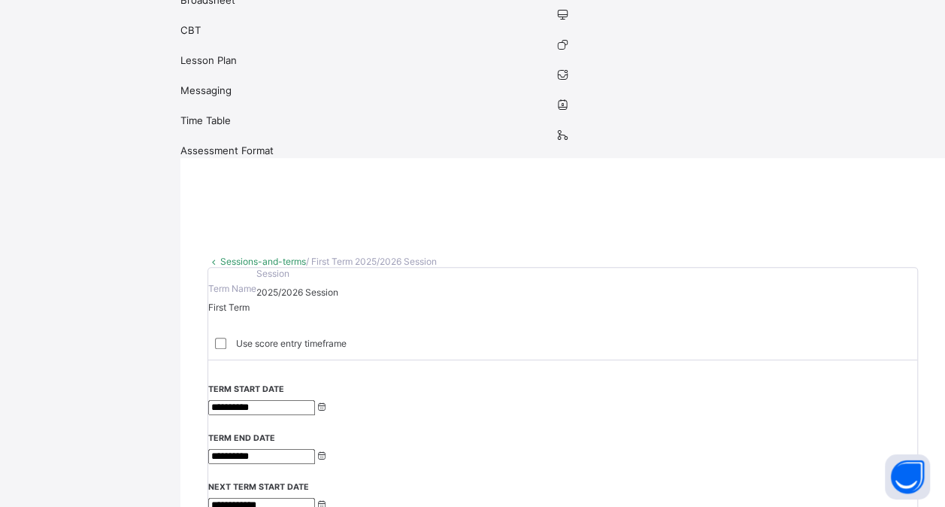
scroll to position [238, 0]
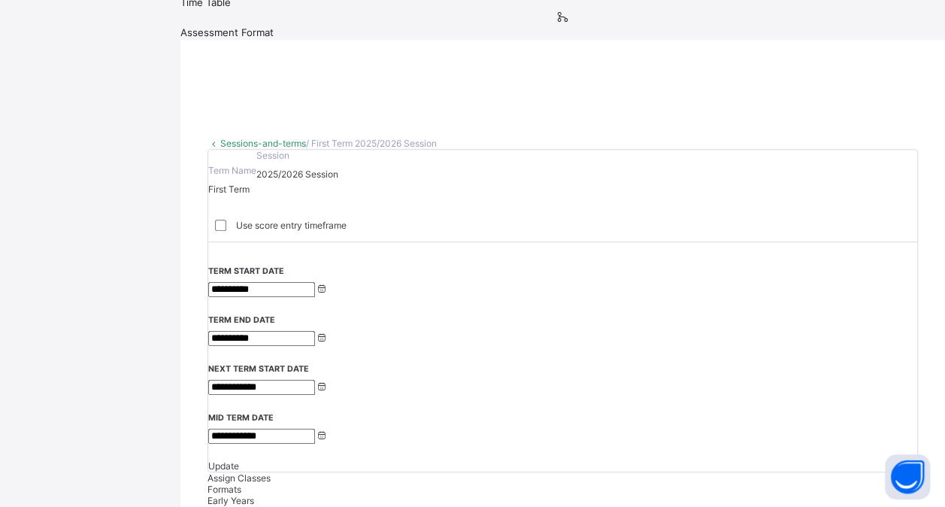
scroll to position [428, 0]
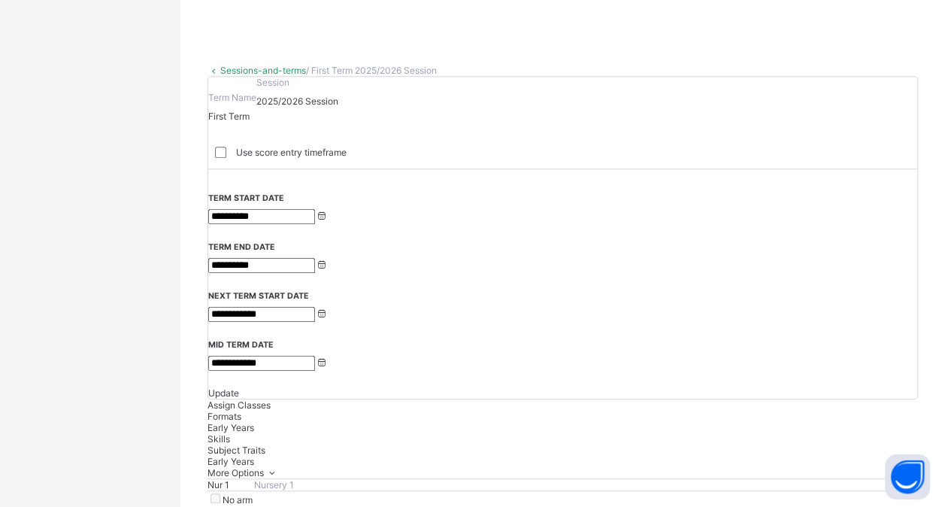
drag, startPoint x: 340, startPoint y: 309, endPoint x: 309, endPoint y: 346, distance: 48.0
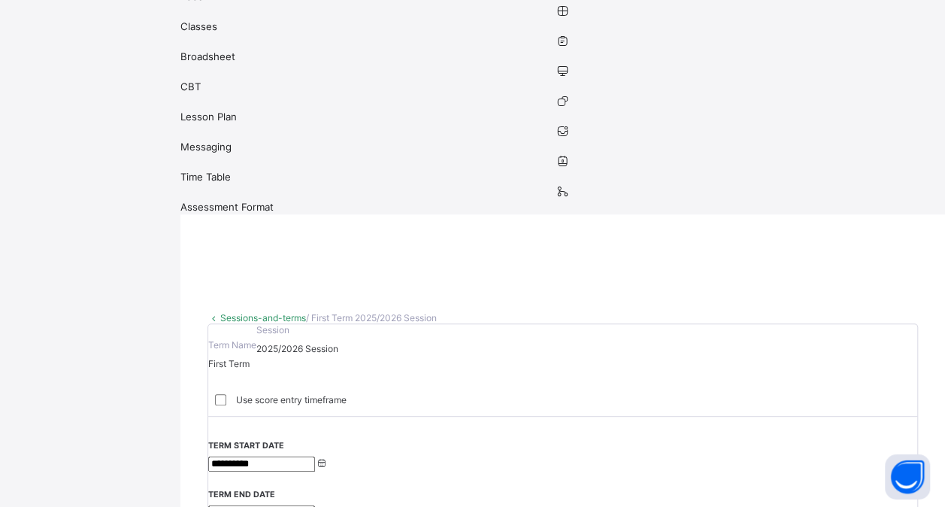
scroll to position [176, 0]
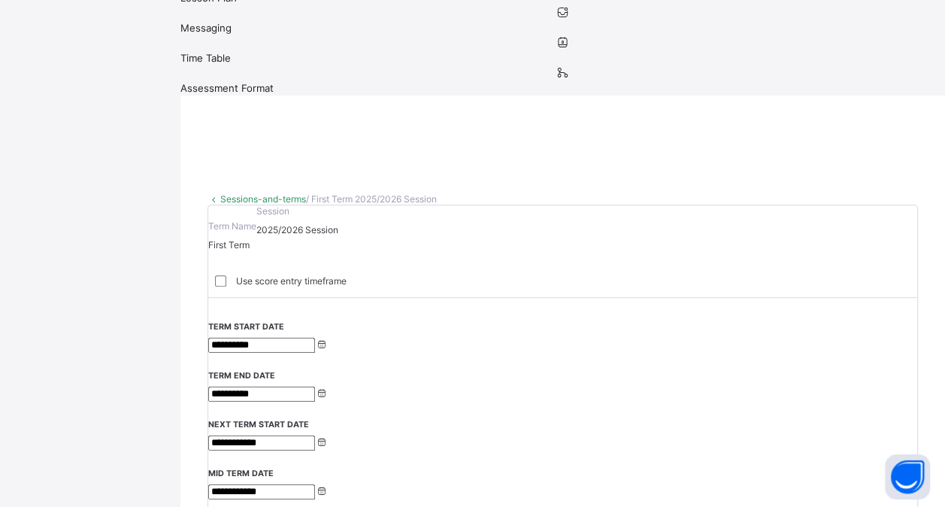
scroll to position [305, 0]
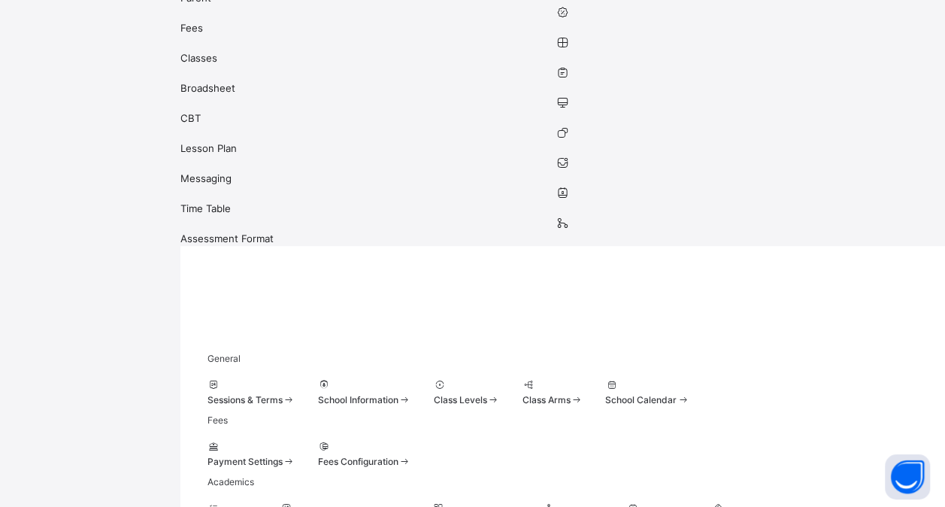
click at [410, 502] on div at bounding box center [344, 507] width 129 height 11
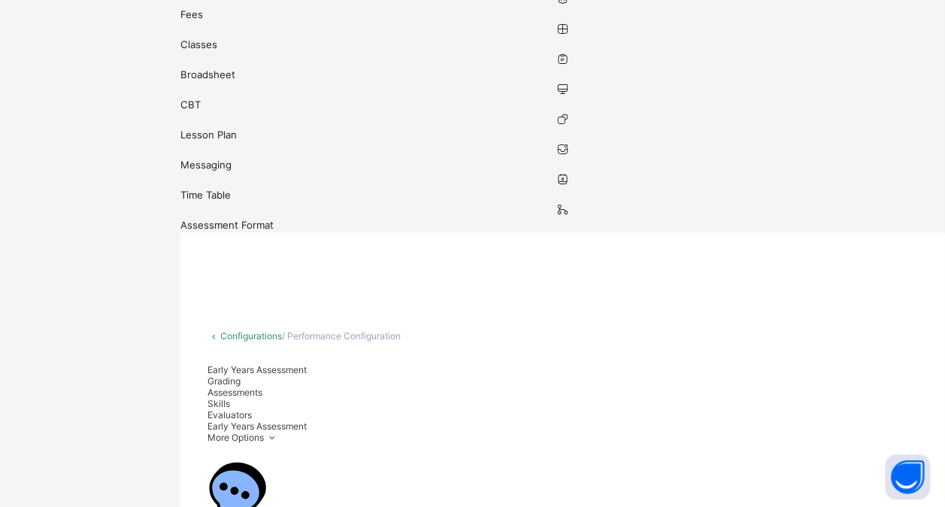
scroll to position [160, 0]
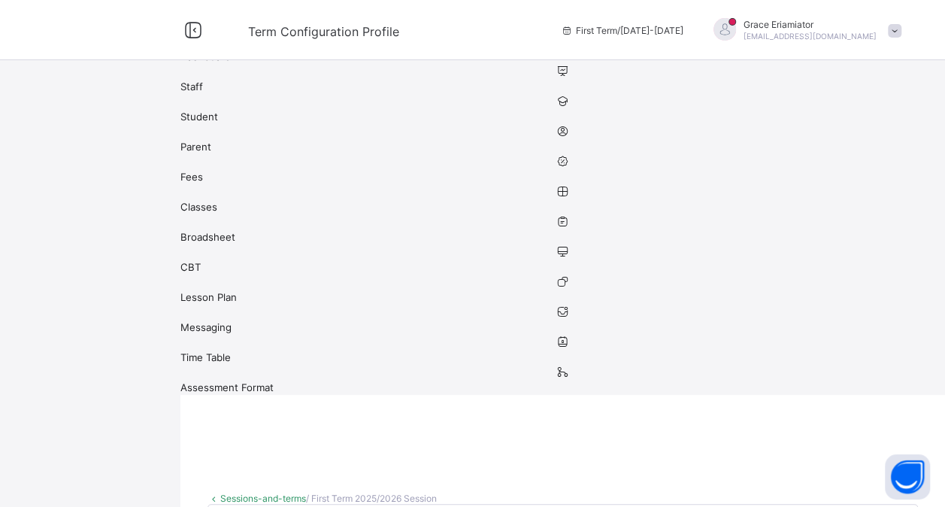
scroll to position [81, 0]
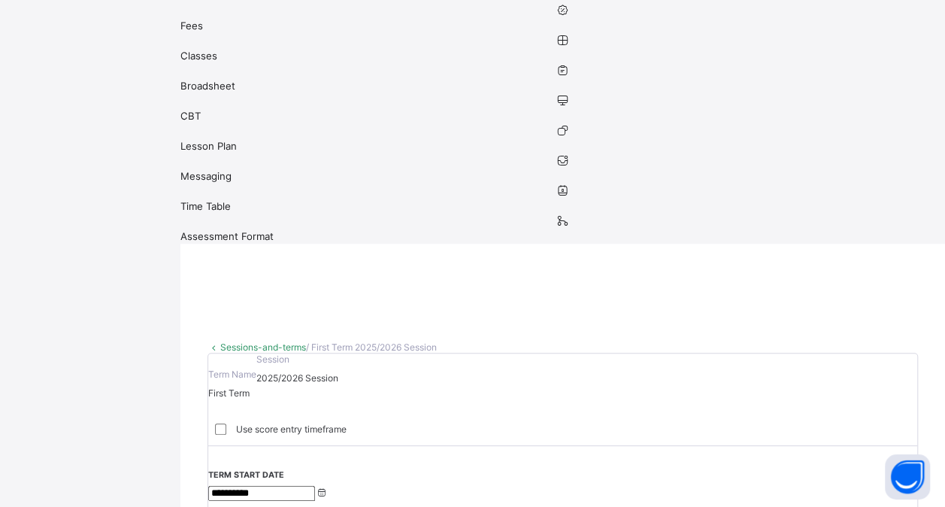
scroll to position [144, 0]
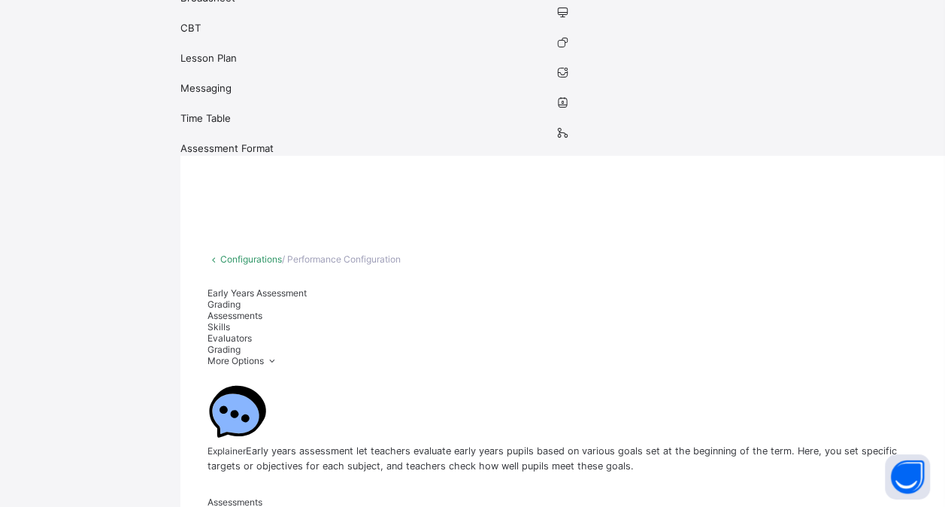
scroll to position [247, 0]
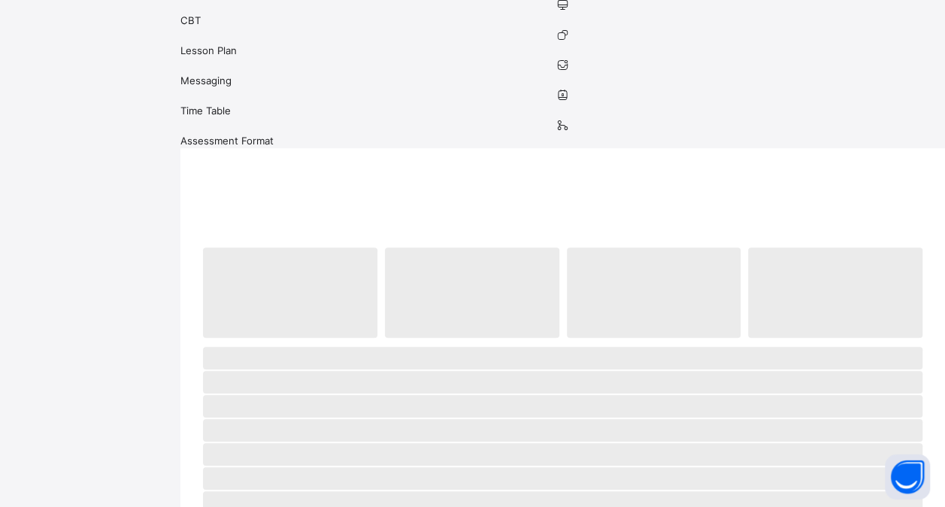
scroll to position [93, 0]
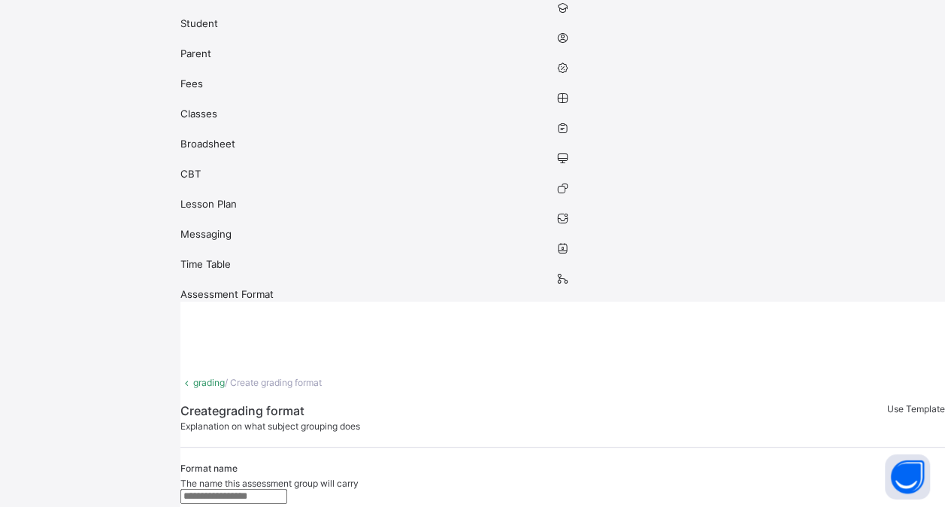
click at [287, 489] on input "text" at bounding box center [233, 496] width 107 height 15
type input "**********"
type input "*"
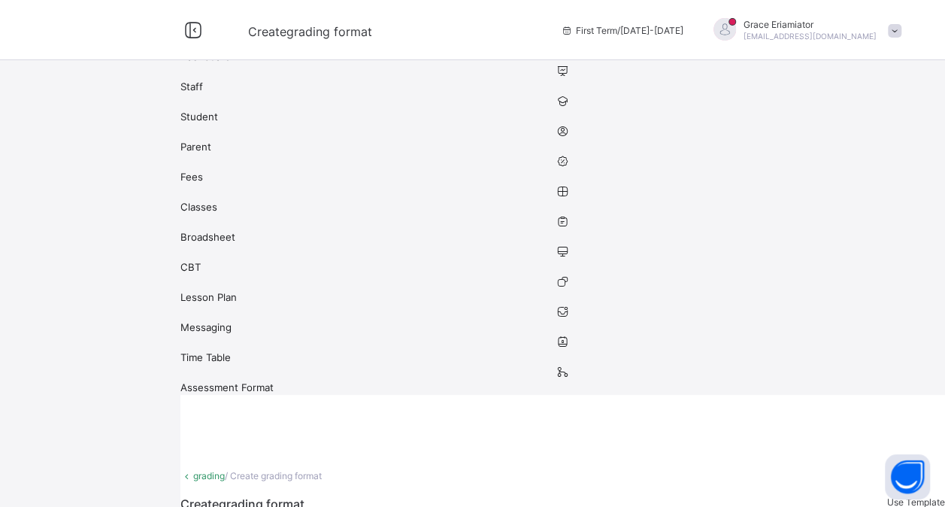
scroll to position [69, 0]
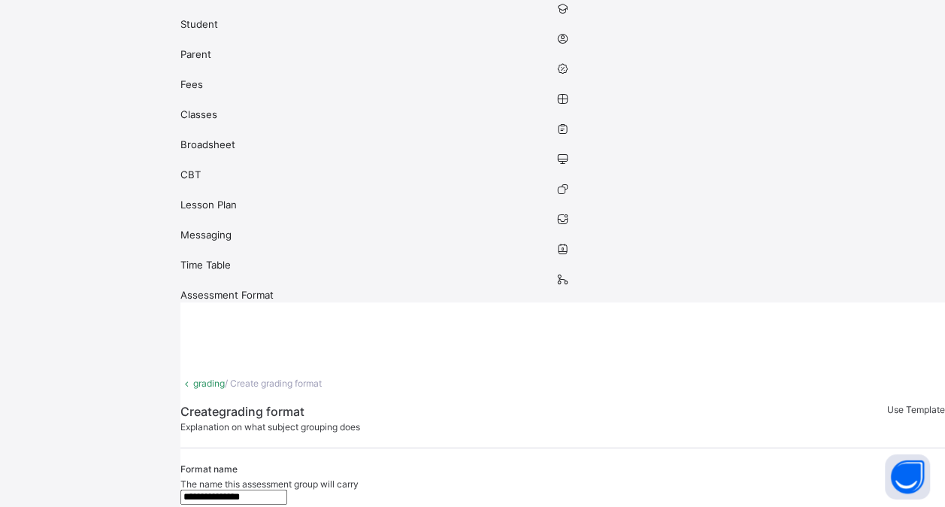
scroll to position [93, 0]
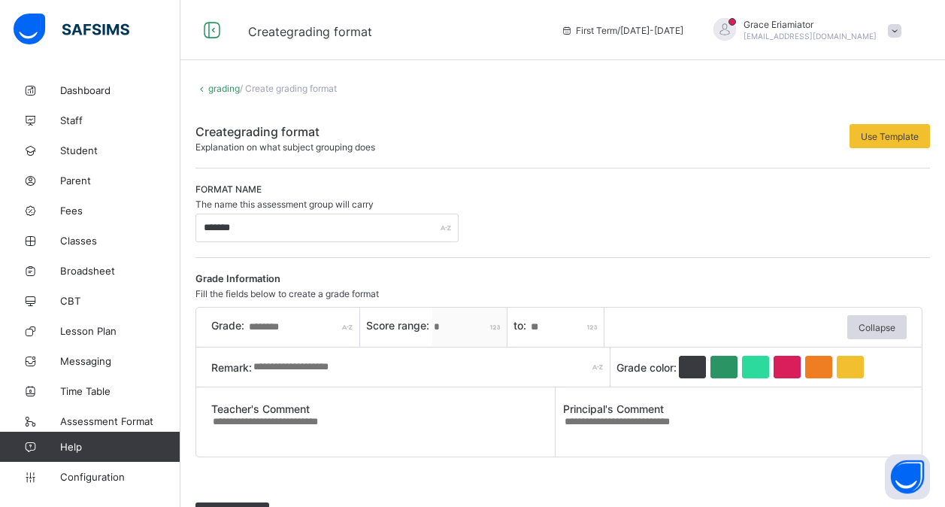
scroll to position [93, 0]
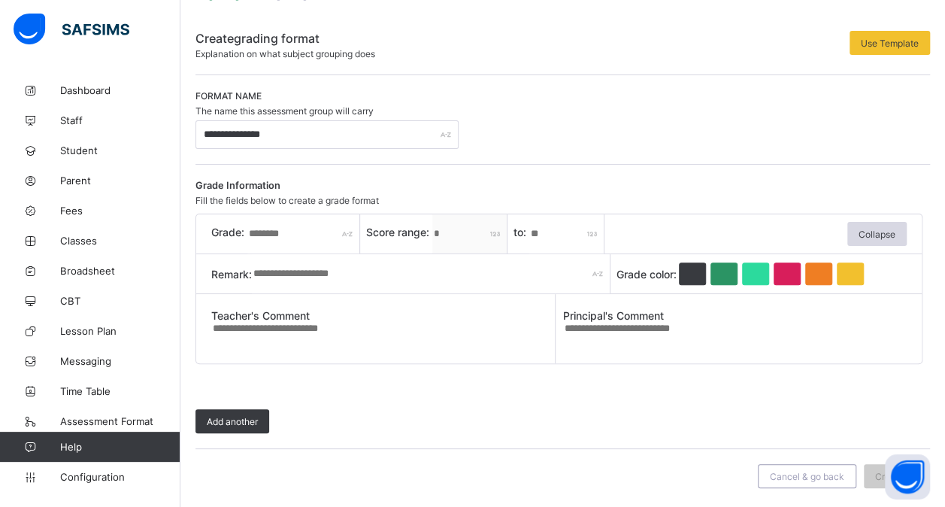
type input "**********"
click at [290, 226] on input "text" at bounding box center [303, 233] width 113 height 39
type input "*"
click at [414, 232] on span "Score range:" at bounding box center [399, 232] width 66 height 13
drag, startPoint x: 477, startPoint y: 229, endPoint x: 555, endPoint y: 239, distance: 78.2
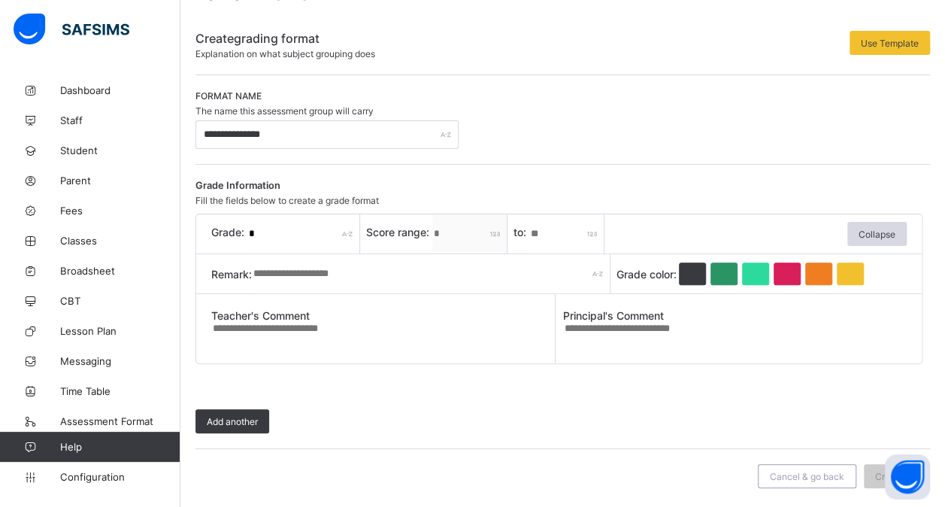
click at [555, 239] on input "*" at bounding box center [566, 233] width 75 height 39
click at [497, 232] on div "*" at bounding box center [469, 233] width 75 height 39
drag, startPoint x: 579, startPoint y: 237, endPoint x: 299, endPoint y: 227, distance: 279.9
click at [299, 227] on div "Grade: * Score range: * to: * Collapse" at bounding box center [559, 233] width 696 height 39
click at [299, 227] on input "*" at bounding box center [303, 233] width 113 height 39
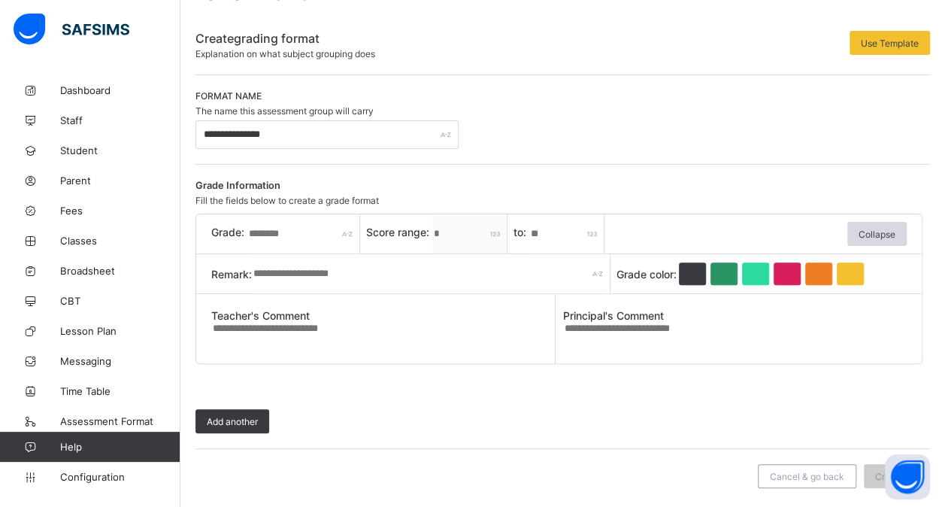
click at [287, 232] on input "text" at bounding box center [303, 233] width 113 height 39
type input "*"
click at [583, 229] on input "*" at bounding box center [566, 233] width 75 height 39
type input "**"
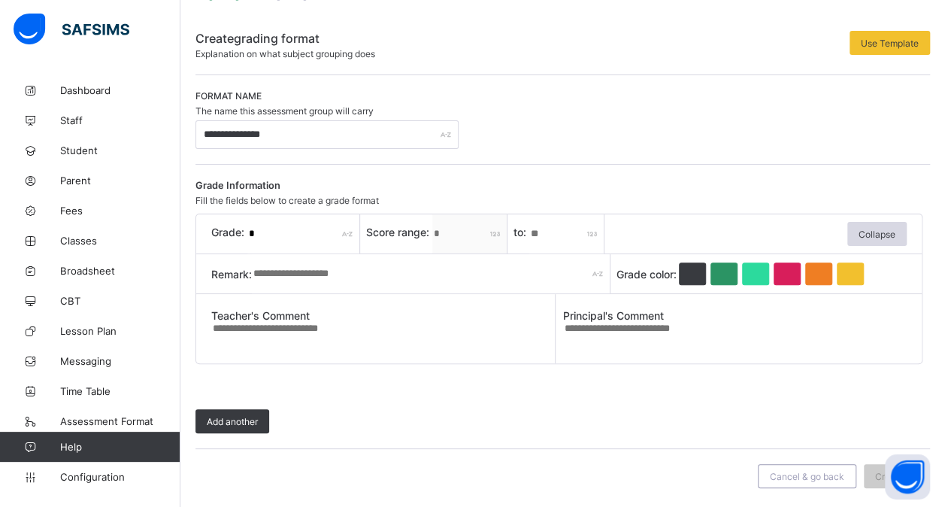
click at [313, 276] on input "text" at bounding box center [431, 273] width 359 height 39
click at [793, 273] on div at bounding box center [787, 273] width 27 height 23
click at [279, 268] on input "****" at bounding box center [431, 273] width 359 height 39
type input "*"
type input "****"
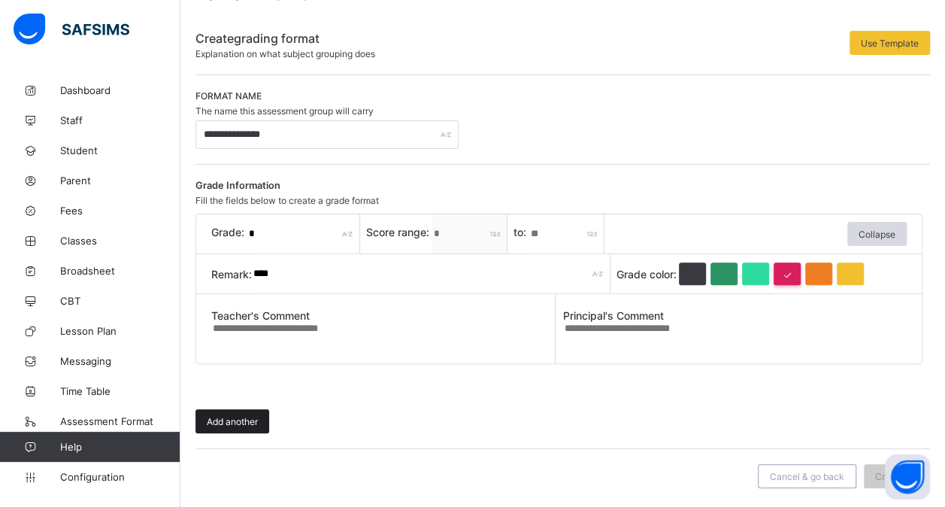
click at [218, 418] on span "Add another" at bounding box center [232, 421] width 51 height 11
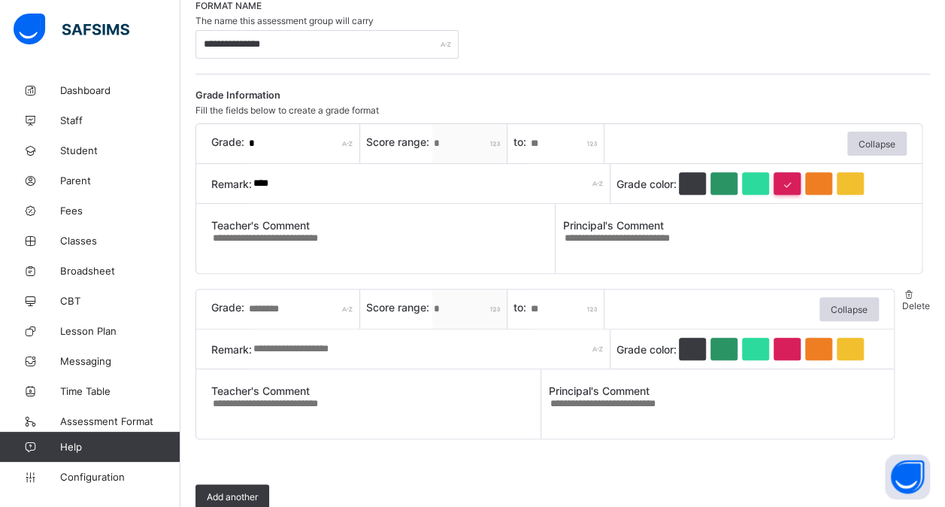
scroll to position [260, 0]
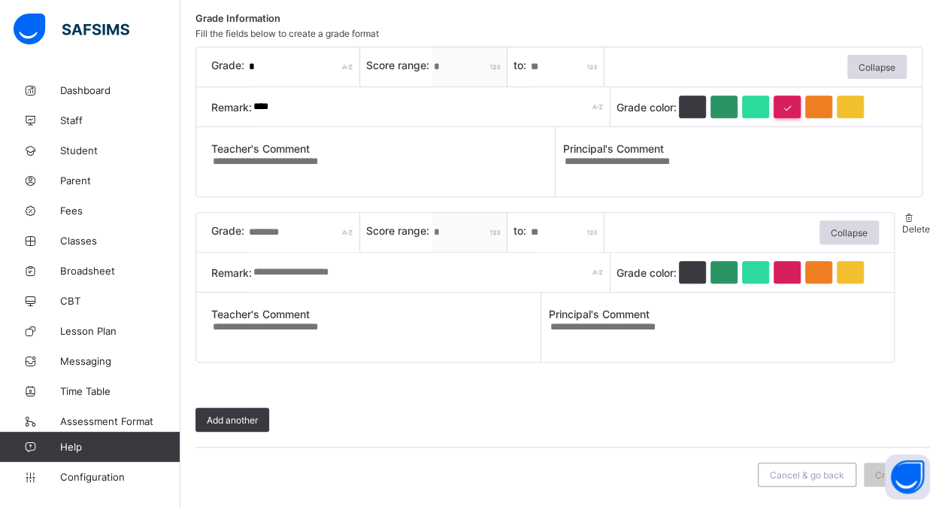
click at [292, 233] on input "text" at bounding box center [303, 232] width 113 height 39
type input "*"
click at [565, 232] on input "*" at bounding box center [566, 232] width 75 height 39
type input "**"
click at [368, 275] on input "text" at bounding box center [431, 272] width 359 height 39
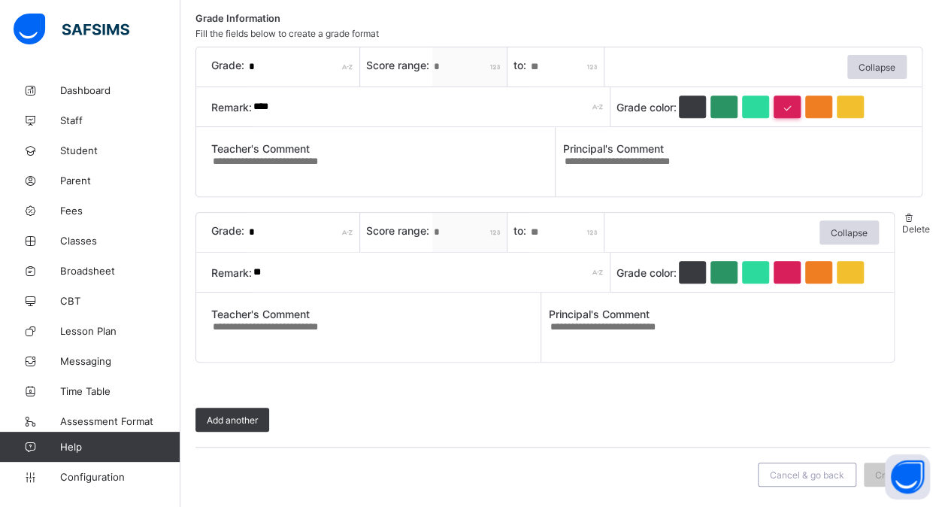
type input "*"
type input "****"
click at [680, 261] on div at bounding box center [692, 272] width 27 height 23
click at [235, 426] on div "Add another" at bounding box center [233, 420] width 74 height 24
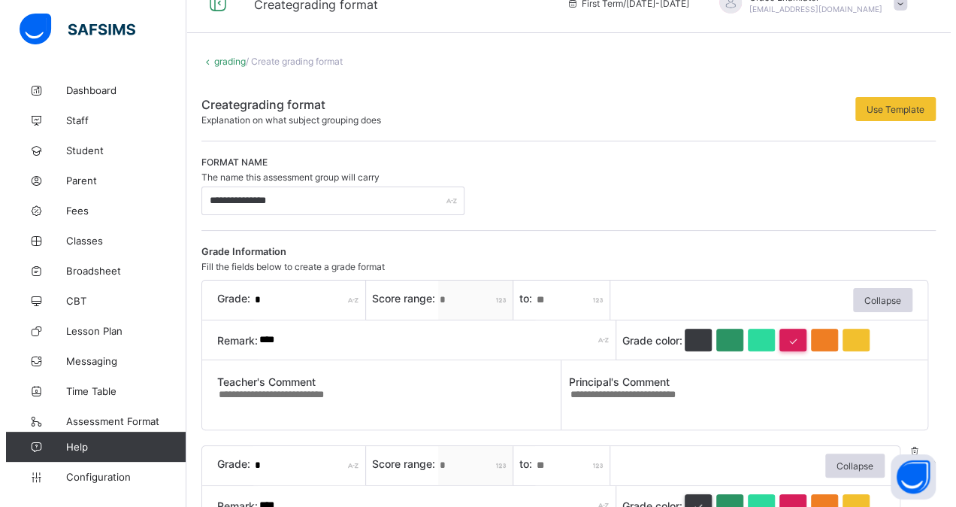
scroll to position [0, 0]
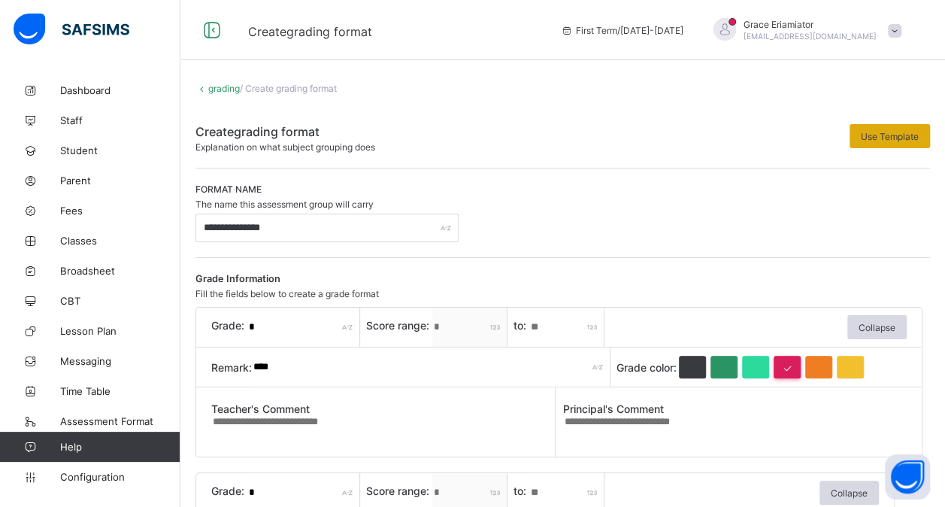
click at [913, 132] on span "Use Template" at bounding box center [890, 136] width 58 height 11
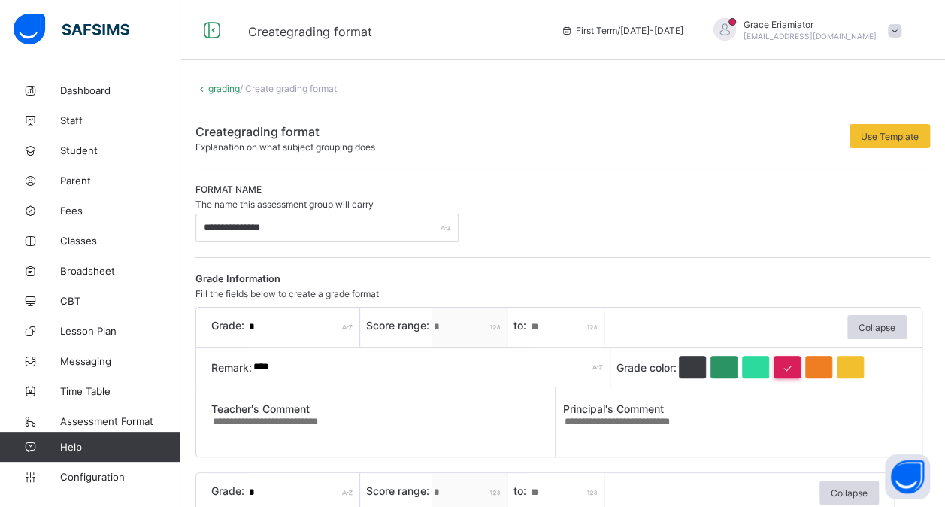
click at [223, 90] on link "grading" at bounding box center [224, 88] width 32 height 11
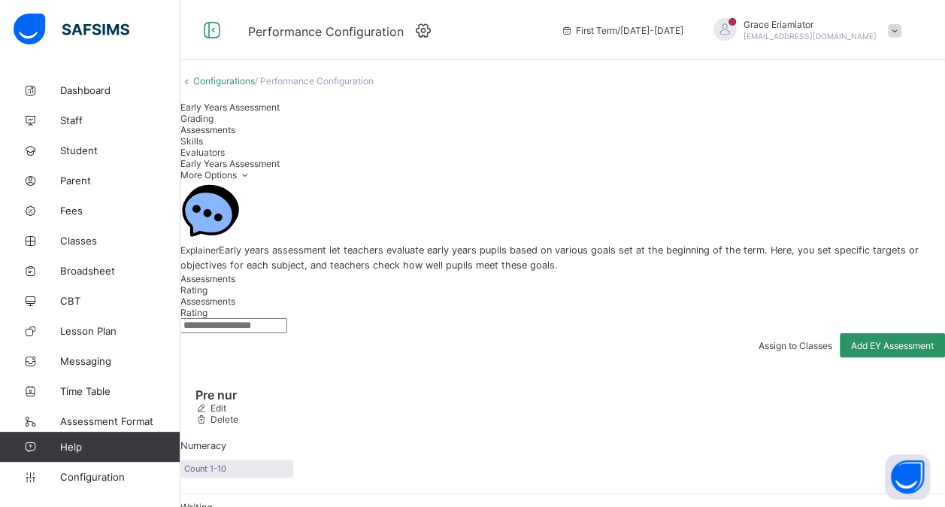
click at [214, 124] on span "Grading" at bounding box center [196, 118] width 33 height 11
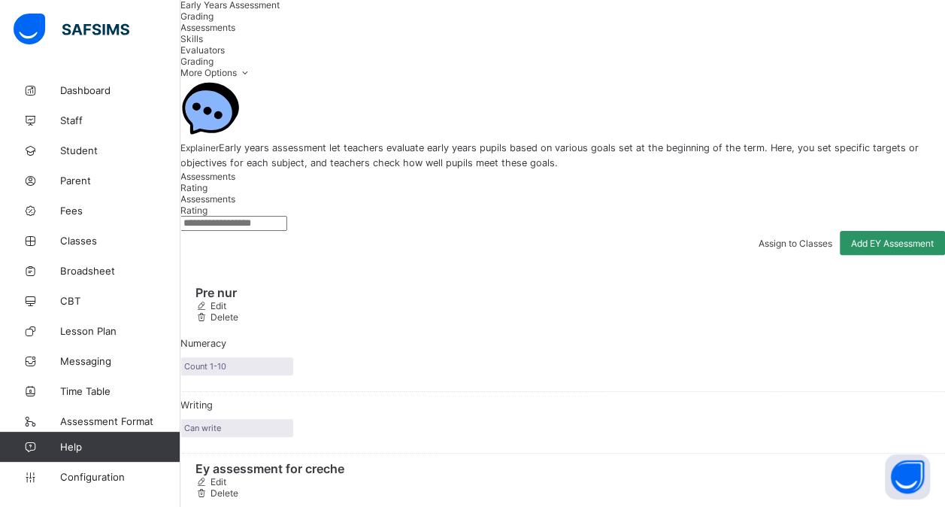
scroll to position [120, 0]
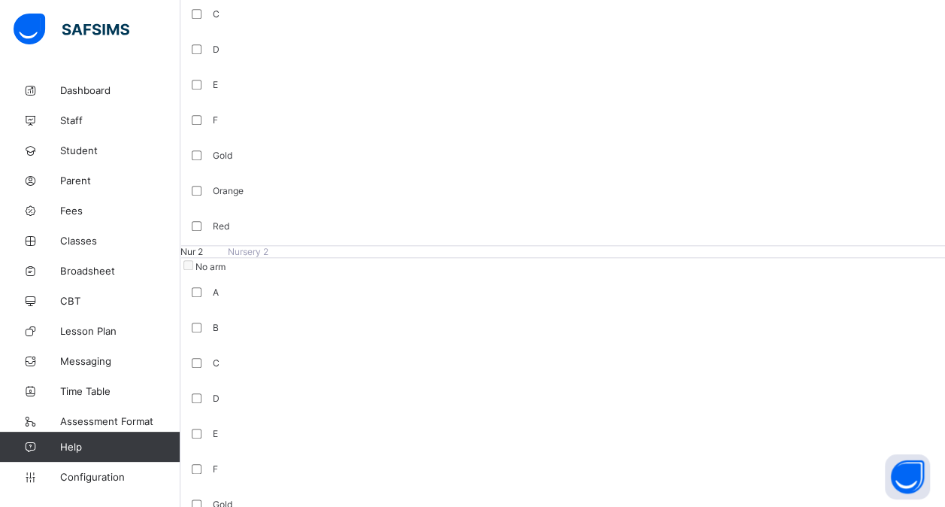
scroll to position [593, 0]
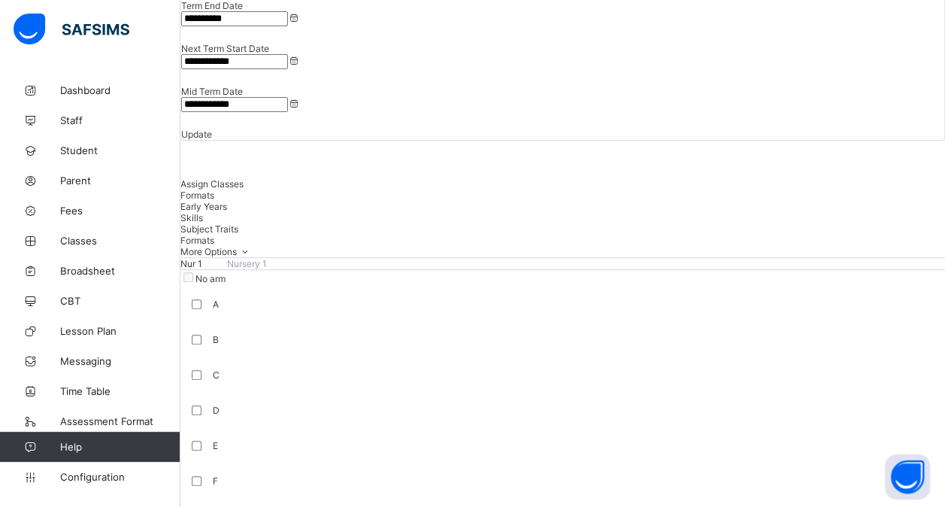
scroll to position [229, 0]
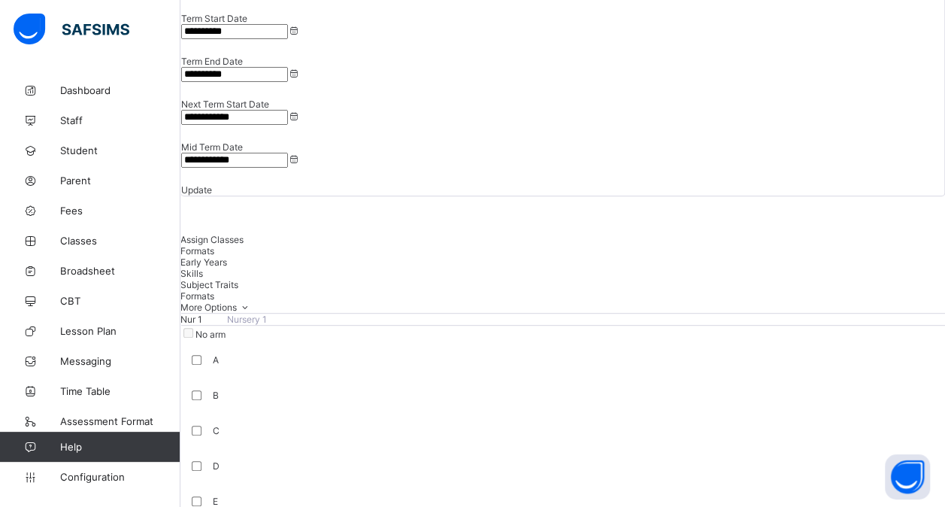
scroll to position [171, 0]
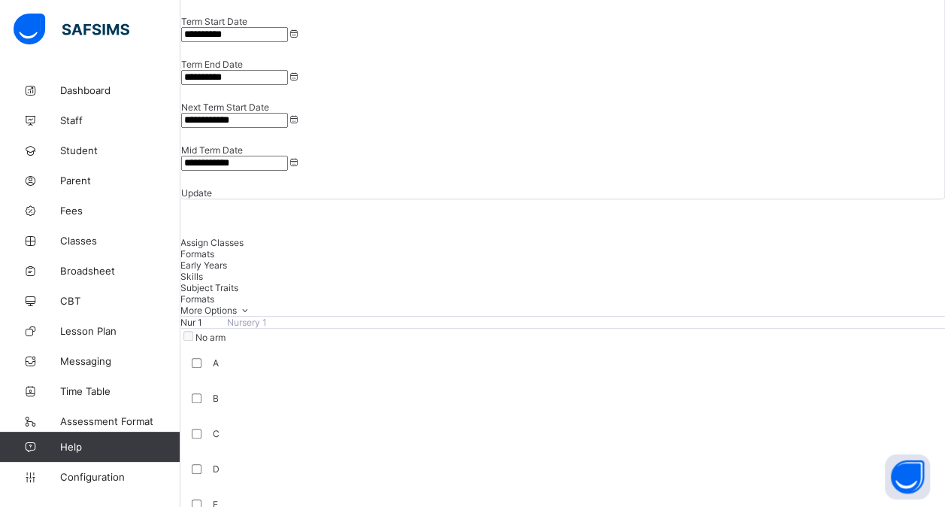
click at [114, 486] on link "Configuration" at bounding box center [90, 477] width 180 height 30
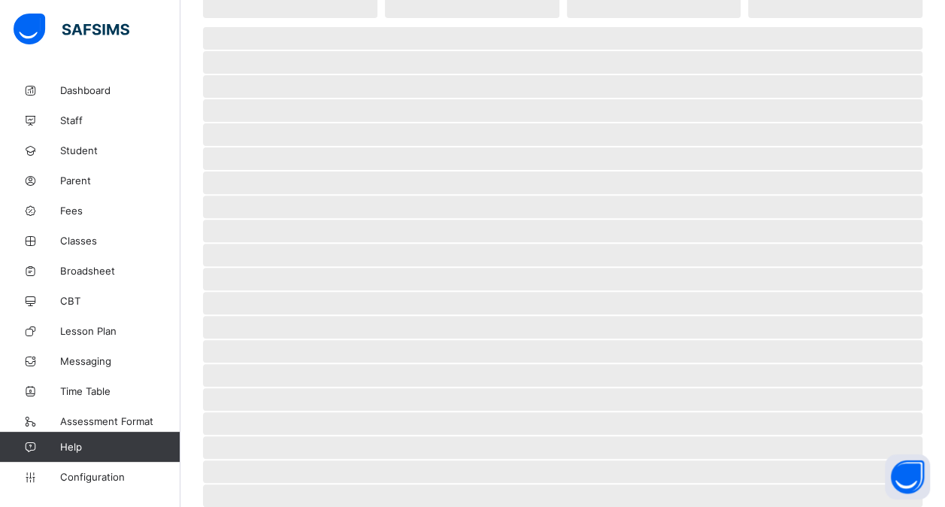
scroll to position [149, 0]
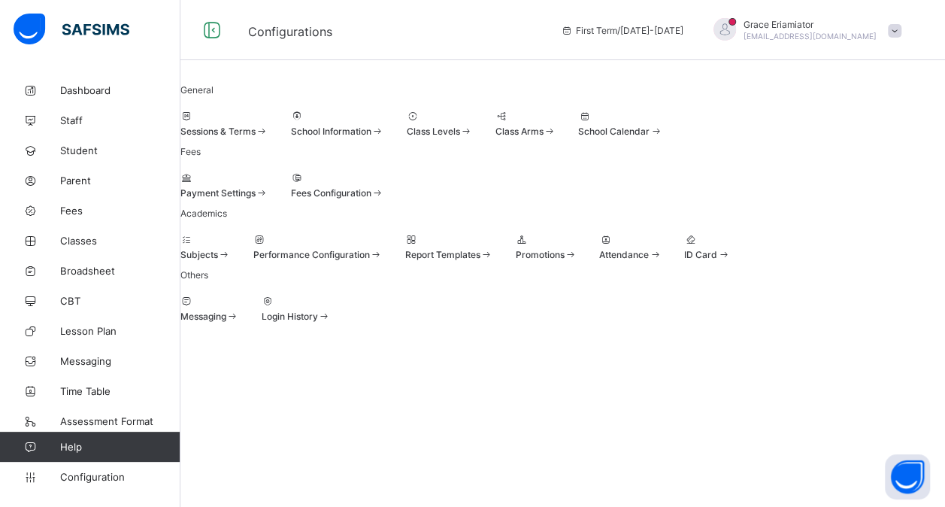
click at [383, 245] on div at bounding box center [317, 239] width 129 height 11
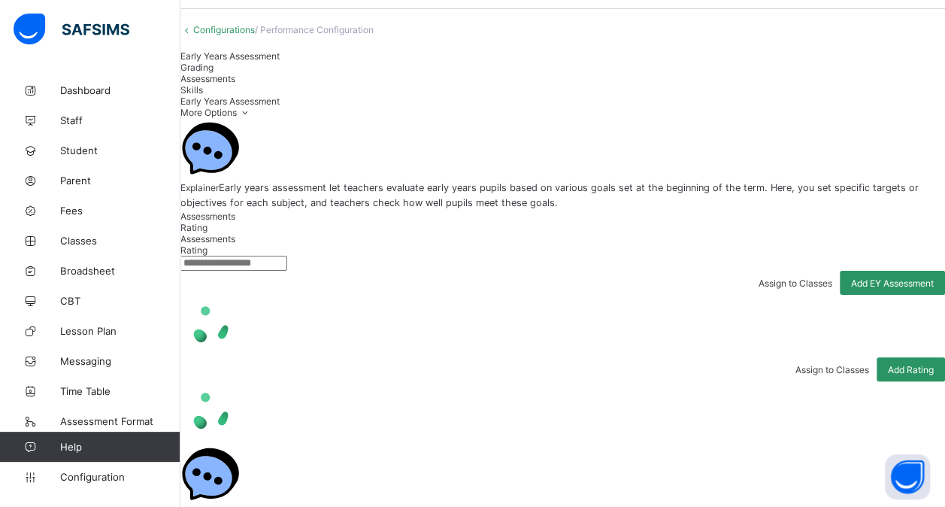
scroll to position [50, 0]
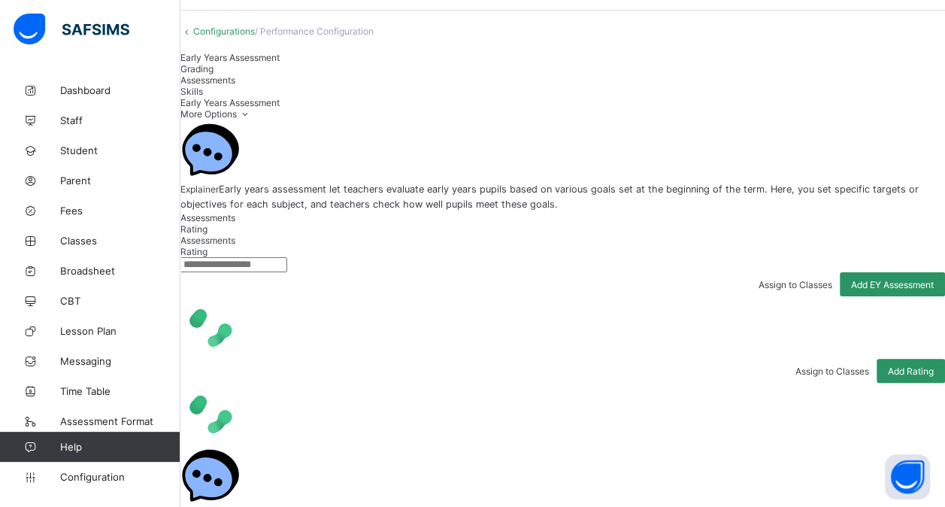
click at [214, 74] on span "Grading" at bounding box center [196, 68] width 33 height 11
click at [235, 86] on span "Assessments" at bounding box center [207, 79] width 55 height 11
click at [475, 97] on div "Skills" at bounding box center [562, 91] width 765 height 11
click at [235, 86] on span "Assessments" at bounding box center [207, 79] width 55 height 11
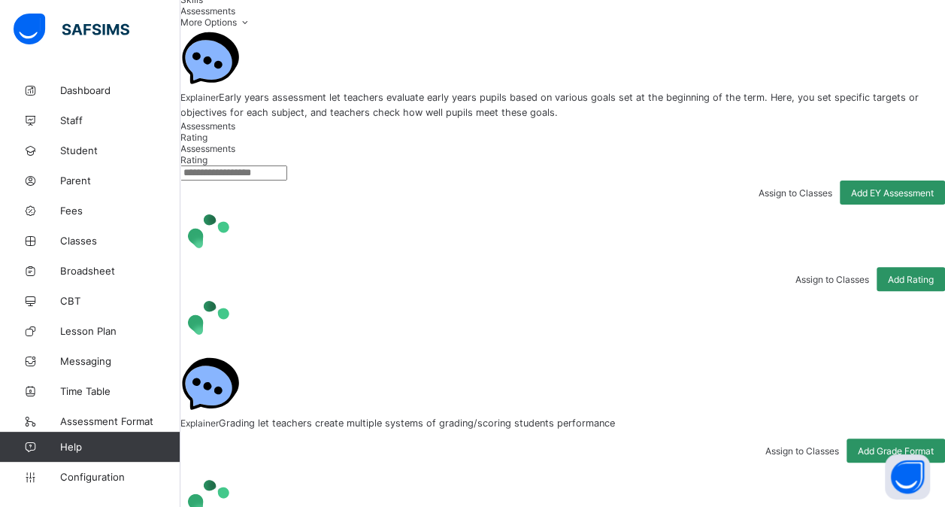
scroll to position [150, 0]
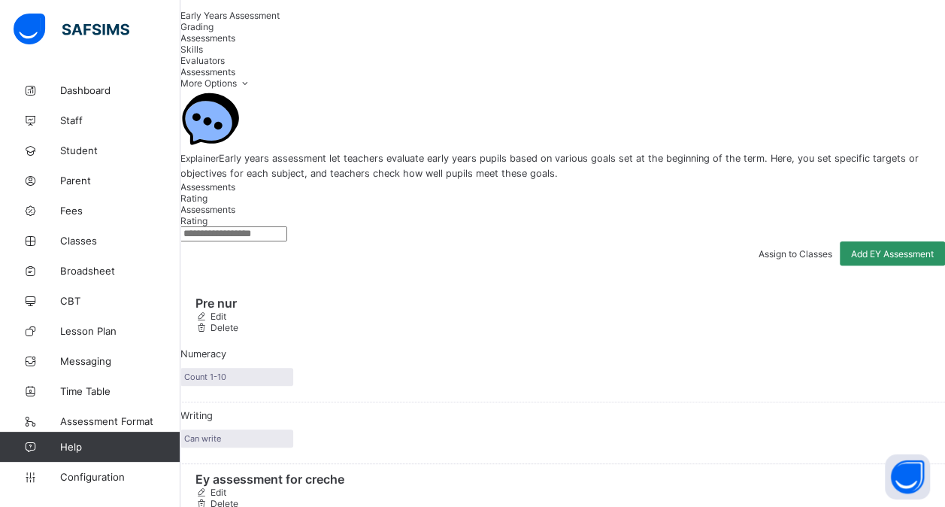
scroll to position [165, 0]
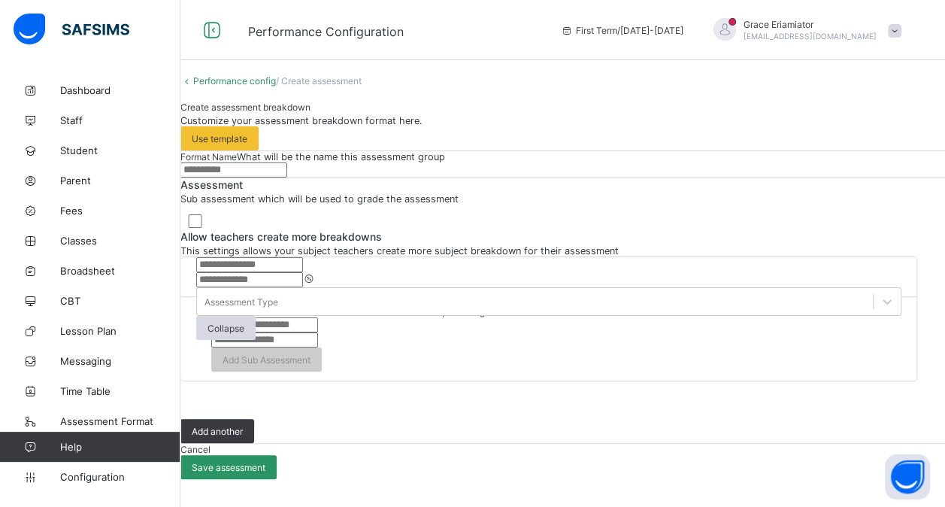
click at [287, 162] on input "text" at bounding box center [233, 169] width 107 height 15
type input "**********"
click at [303, 257] on input "text" at bounding box center [249, 264] width 107 height 15
type input "***"
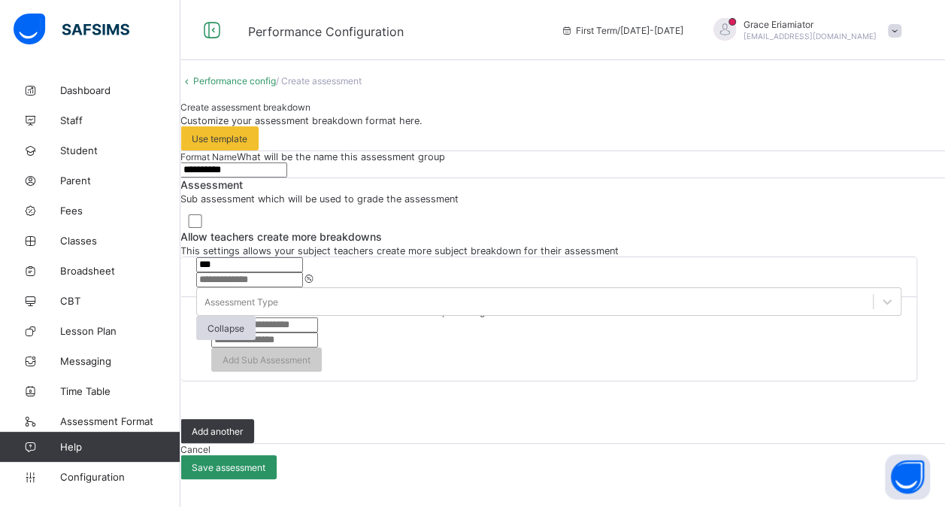
click at [303, 272] on input "number" at bounding box center [249, 279] width 107 height 15
type input "**"
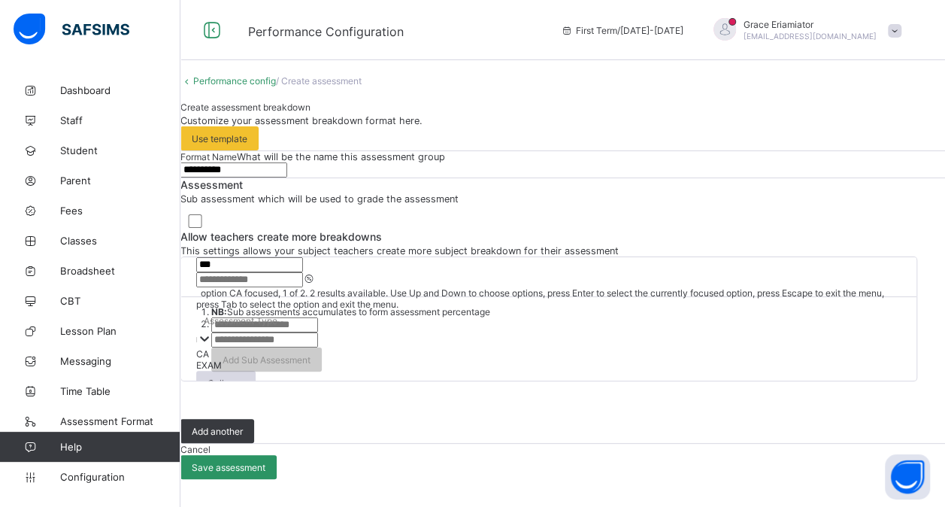
click at [277, 315] on div "Assessment Type" at bounding box center [241, 320] width 74 height 11
click at [686, 348] on div "CA" at bounding box center [548, 353] width 705 height 11
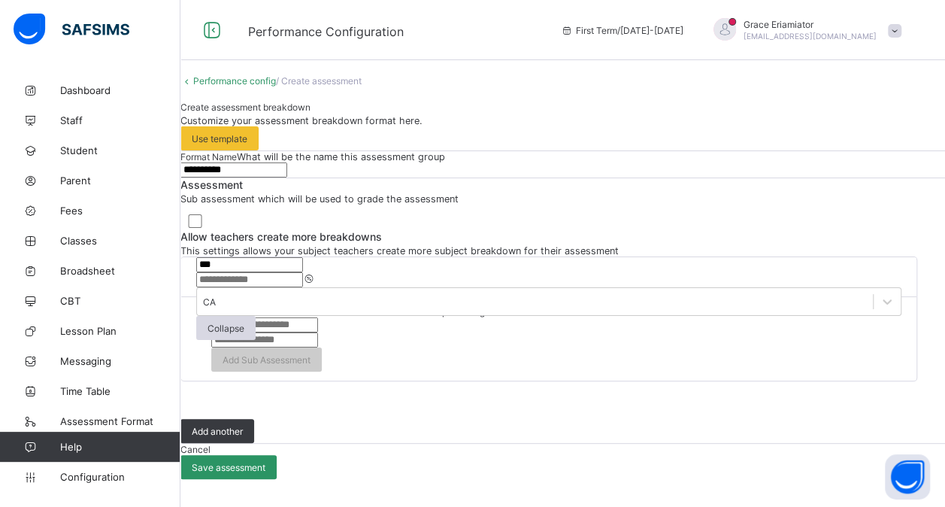
click at [318, 317] on input "text" at bounding box center [264, 324] width 107 height 15
type input "****"
click at [318, 332] on input "number" at bounding box center [264, 339] width 107 height 15
type input "*"
click at [318, 317] on input "****" at bounding box center [264, 324] width 107 height 15
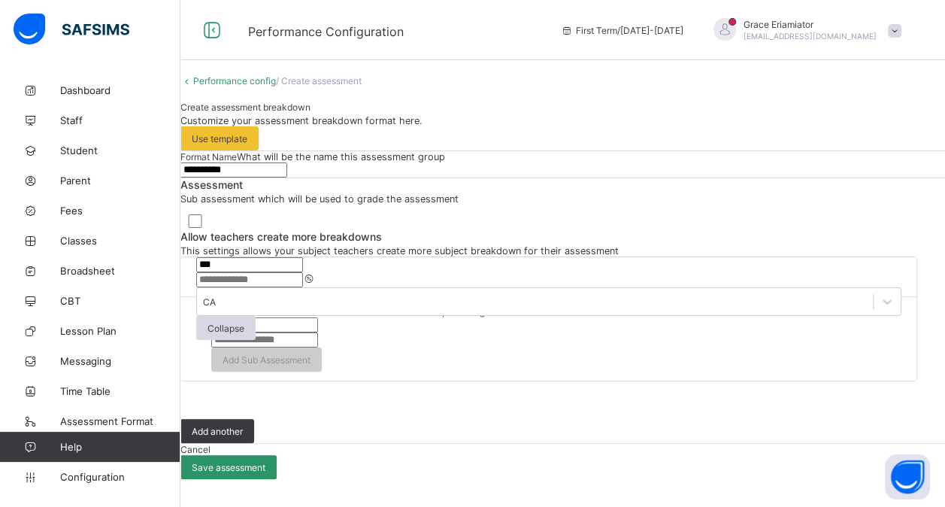
type input "*"
click at [318, 317] on input "text" at bounding box center [264, 324] width 107 height 15
type input "****"
click at [318, 332] on input "number" at bounding box center [264, 339] width 107 height 15
type input "**"
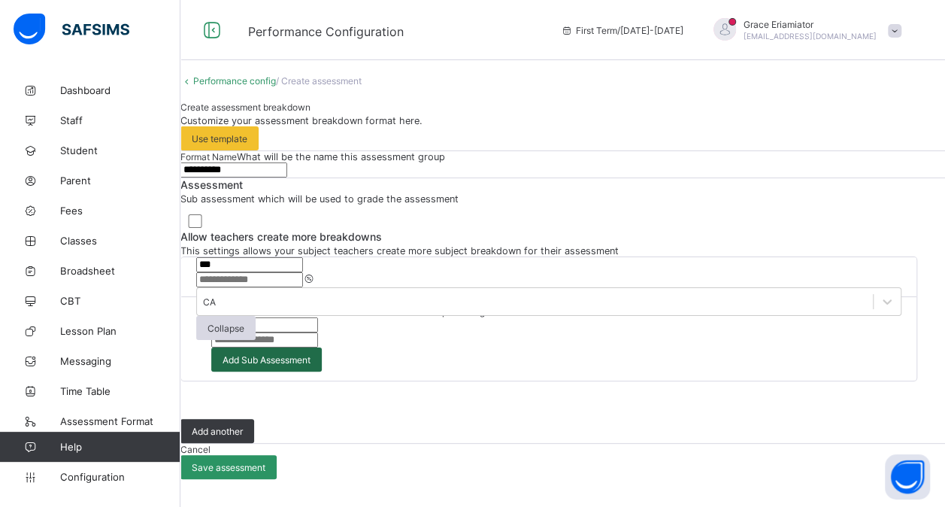
click at [311, 354] on span "Add Sub Assessment" at bounding box center [267, 359] width 88 height 11
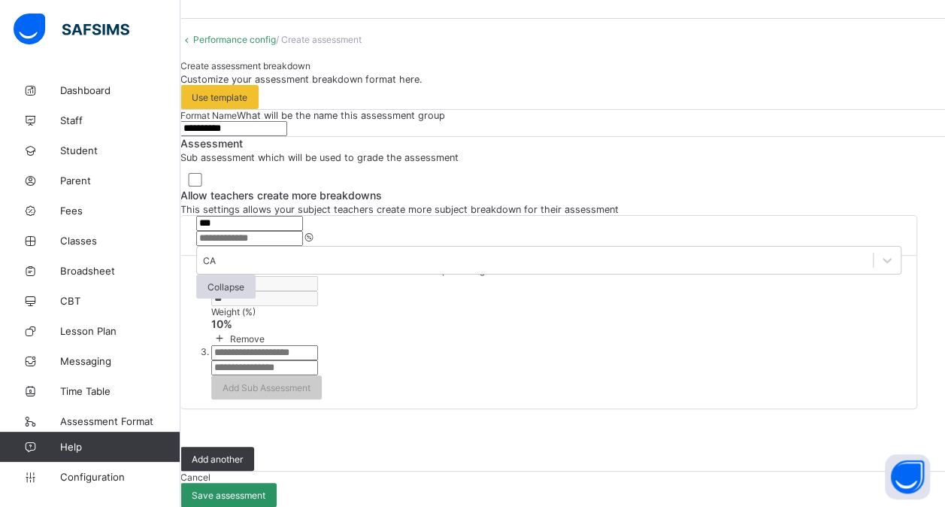
click at [318, 345] on input "text" at bounding box center [264, 352] width 107 height 15
type input "**********"
click at [318, 360] on input "number" at bounding box center [264, 367] width 107 height 15
type input "**"
click at [322, 375] on div "Add Sub Assessment" at bounding box center [266, 387] width 111 height 24
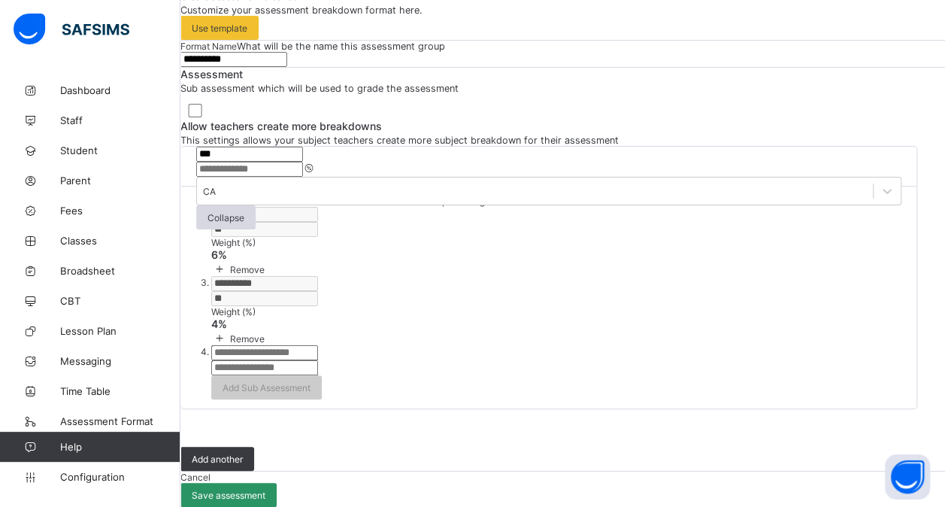
click at [318, 347] on input "text" at bounding box center [264, 352] width 107 height 15
type input "****"
click at [318, 360] on input "number" at bounding box center [264, 367] width 107 height 15
type input "**"
click at [311, 382] on span "Add Sub Assessment" at bounding box center [267, 387] width 88 height 11
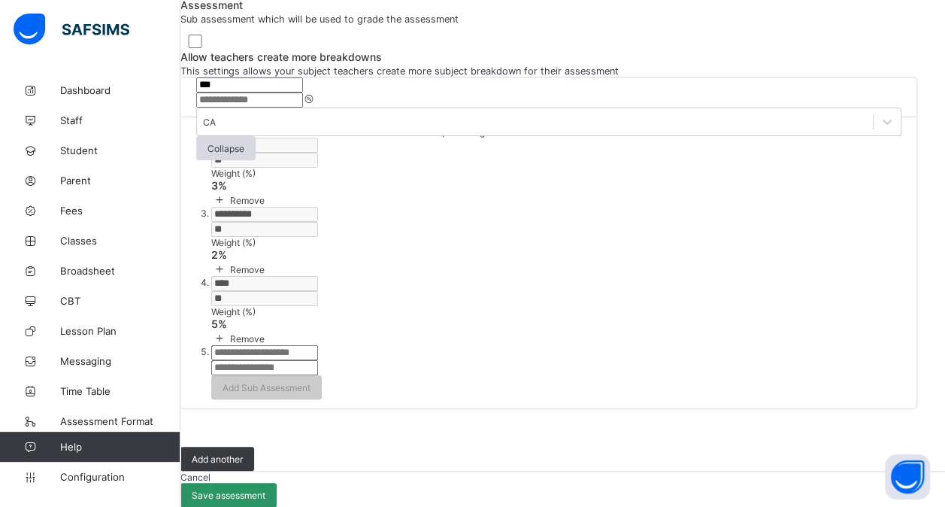
scroll to position [505, 0]
click at [243, 453] on span "Add another" at bounding box center [217, 458] width 51 height 11
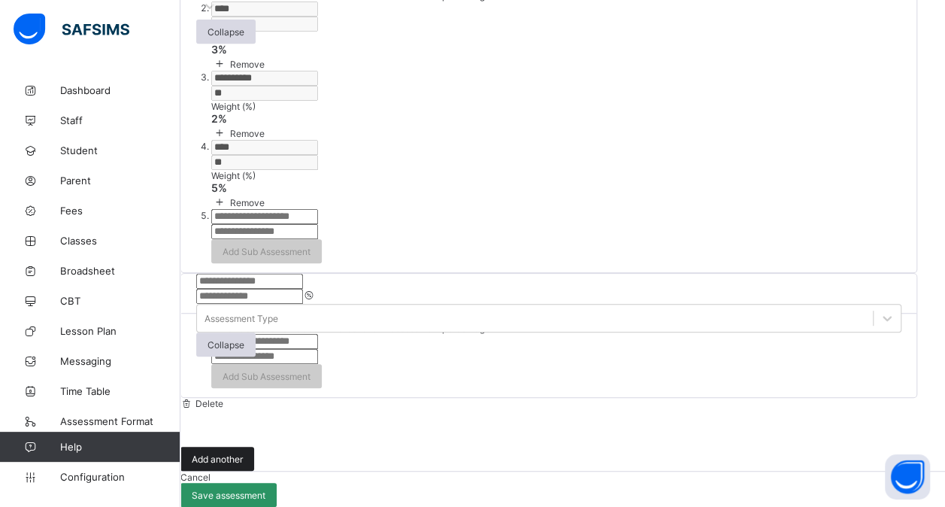
scroll to position [664, 0]
click at [303, 274] on input "text" at bounding box center [249, 281] width 107 height 15
type input "****"
click at [303, 289] on input "number" at bounding box center [249, 296] width 107 height 15
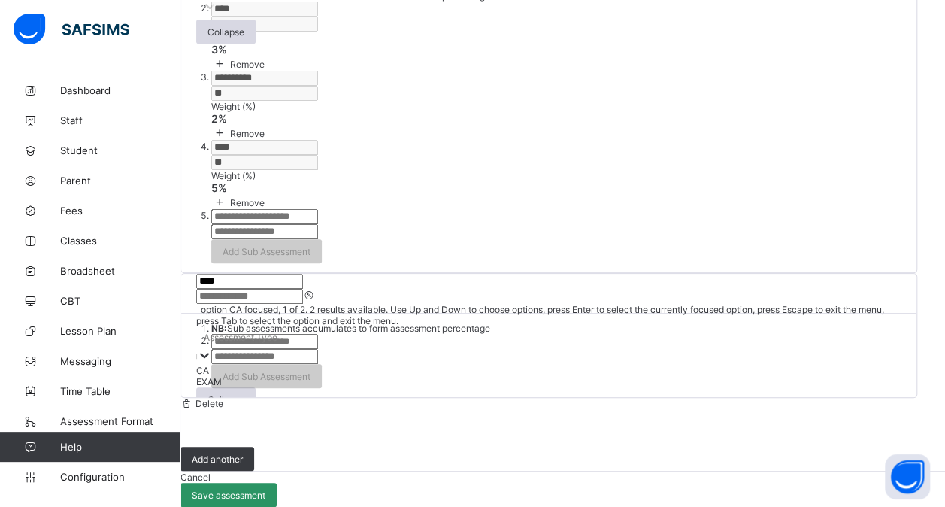
click at [277, 332] on div "Assessment Type" at bounding box center [241, 337] width 74 height 11
click at [680, 365] on div "CA" at bounding box center [548, 370] width 705 height 11
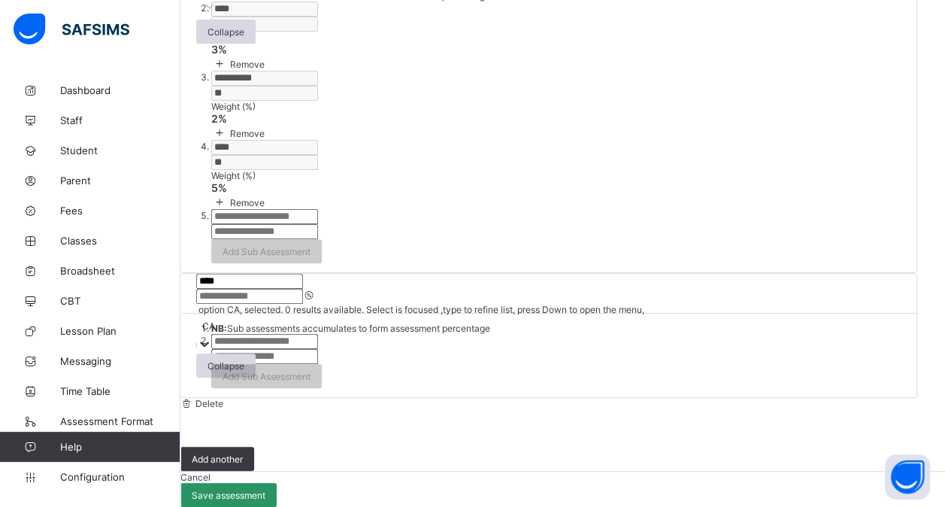
scroll to position [674, 0]
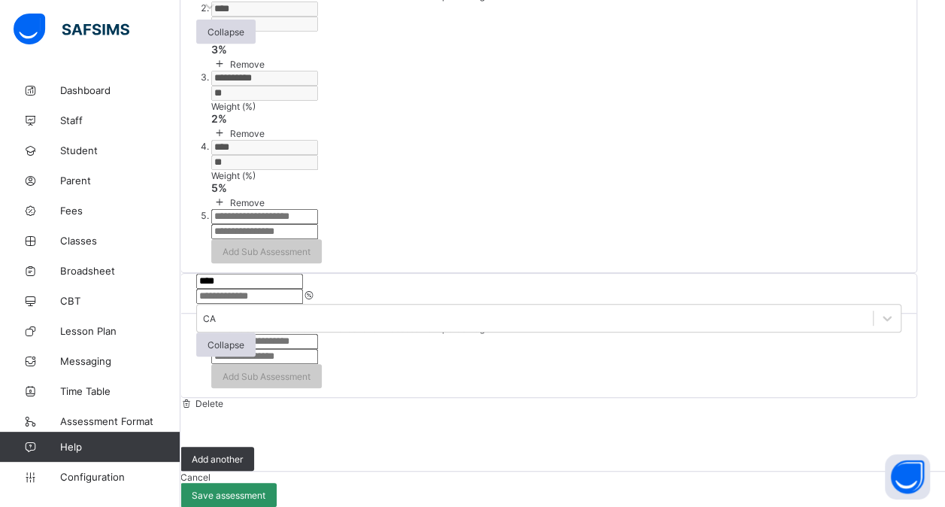
click at [303, 289] on input "**" at bounding box center [249, 296] width 107 height 15
type input "**"
click at [318, 334] on input "text" at bounding box center [264, 341] width 107 height 15
type input "****"
click at [318, 349] on input "number" at bounding box center [264, 356] width 107 height 15
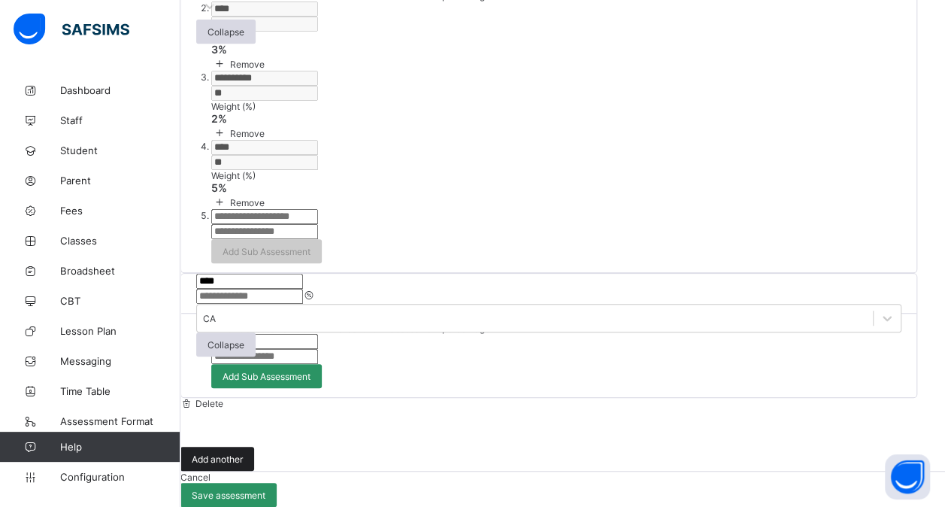
type input "***"
click at [243, 453] on span "Add another" at bounding box center [217, 458] width 51 height 11
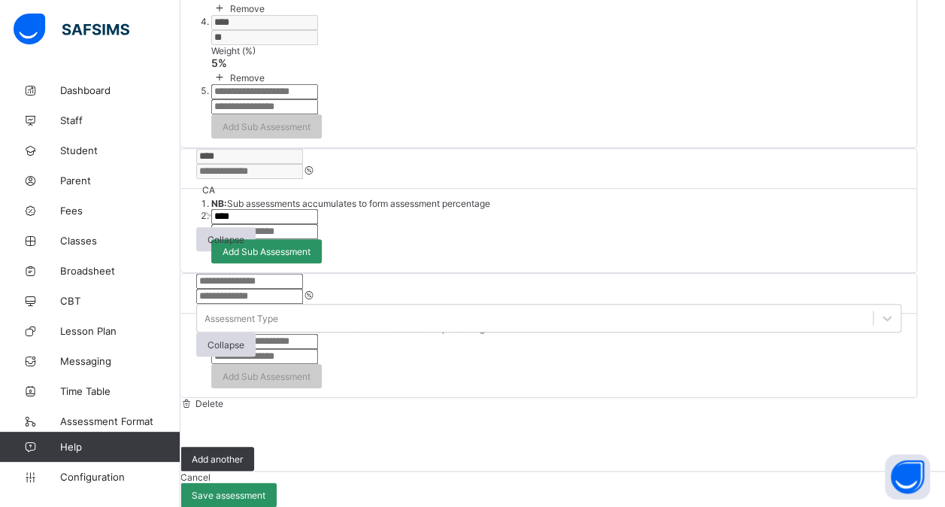
click at [303, 289] on input "text" at bounding box center [249, 281] width 107 height 15
type input "****"
click at [303, 289] on input "number" at bounding box center [249, 296] width 107 height 15
type input "*"
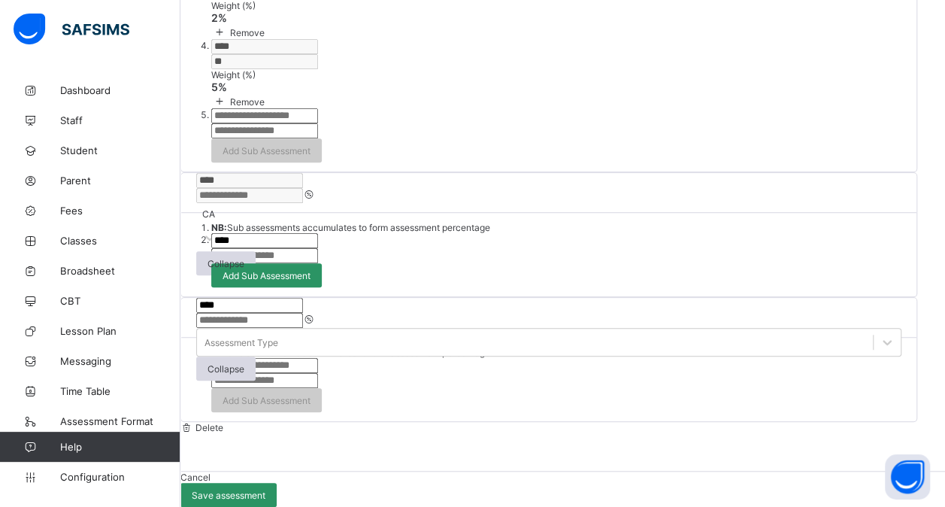
scroll to position [782, 0]
type input "**"
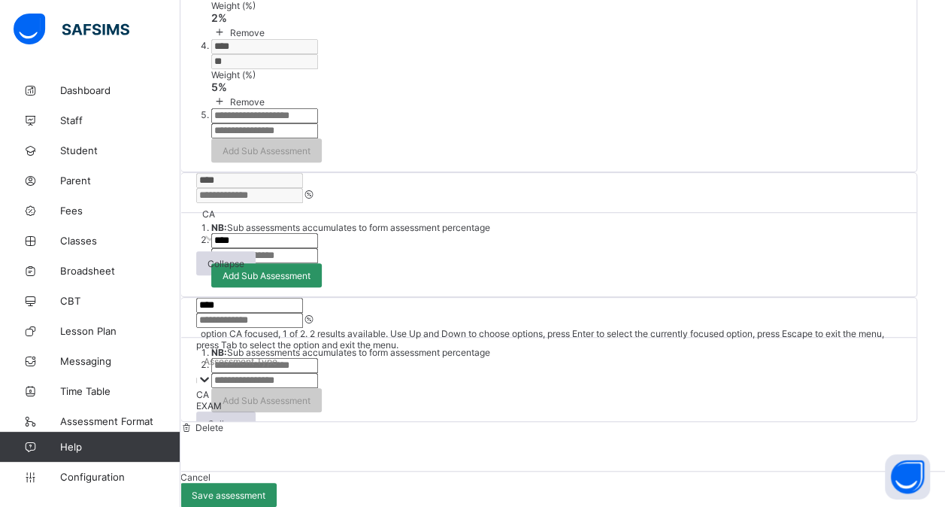
click at [212, 371] on div at bounding box center [204, 379] width 15 height 17
click at [733, 400] on div "EXAM" at bounding box center [548, 405] width 705 height 11
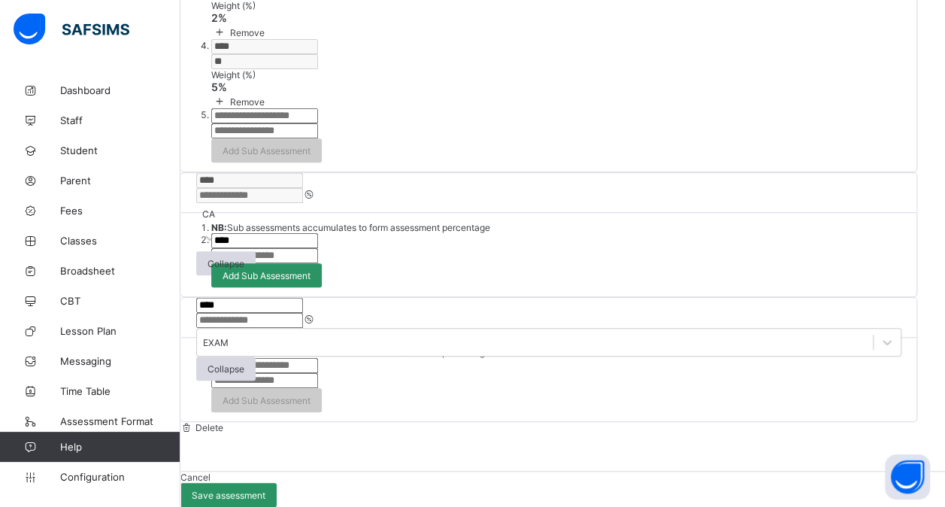
click at [318, 358] on input "text" at bounding box center [264, 365] width 107 height 15
type input "****"
click at [318, 373] on input "number" at bounding box center [264, 380] width 107 height 15
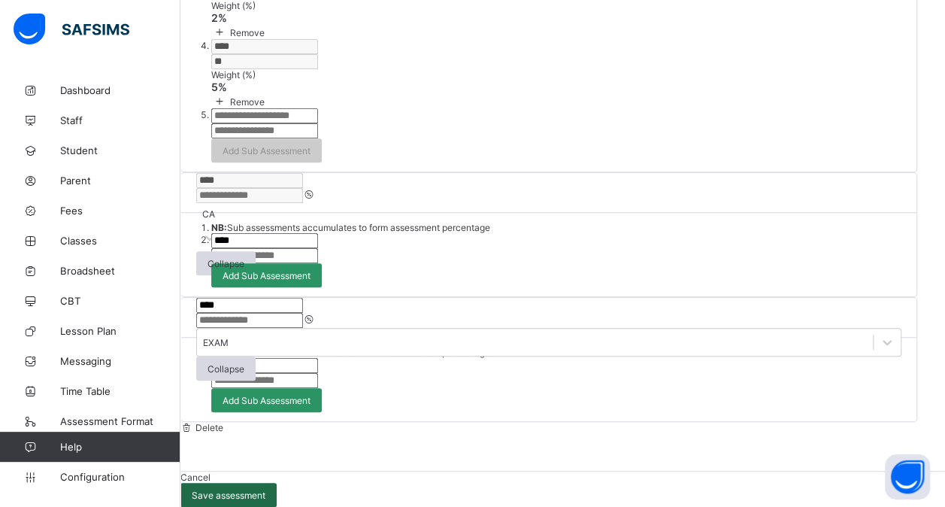
type input "**"
click at [265, 490] on span "Save assessment" at bounding box center [229, 495] width 74 height 11
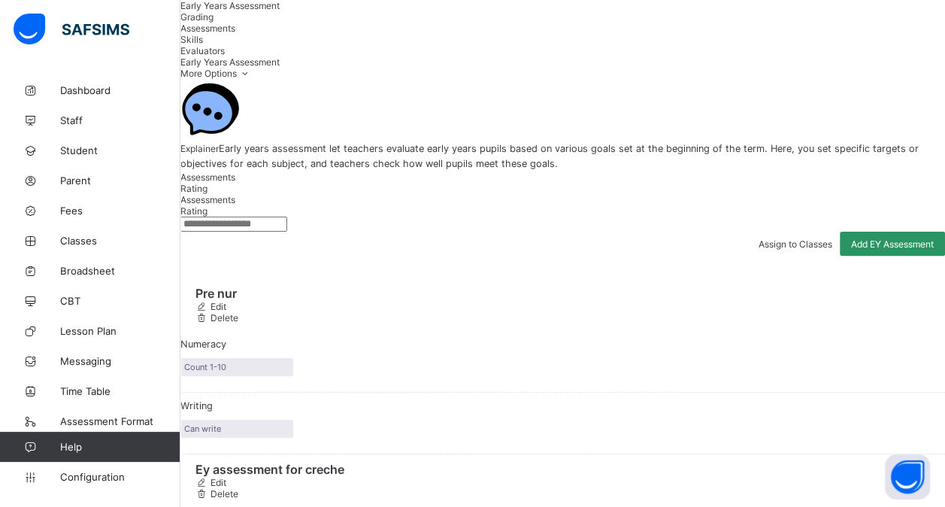
scroll to position [52, 0]
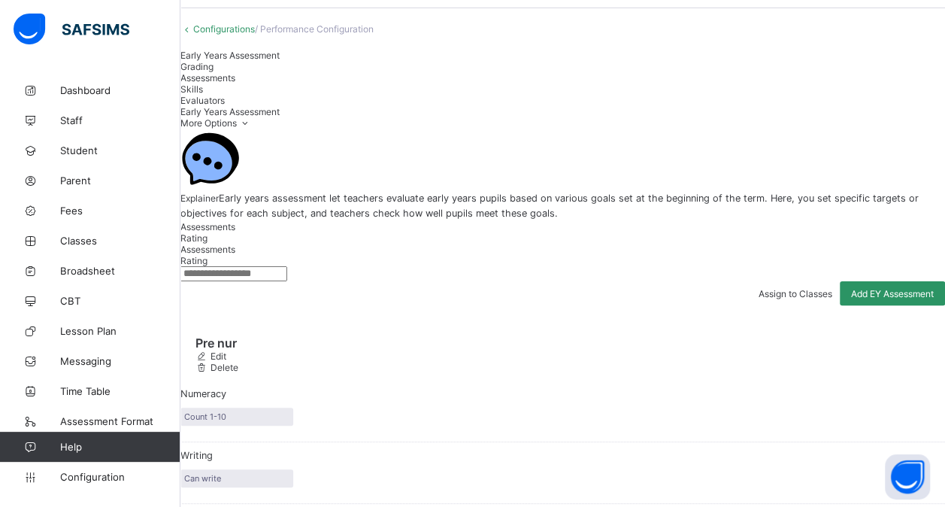
click at [235, 83] on span "Assessments" at bounding box center [207, 77] width 55 height 11
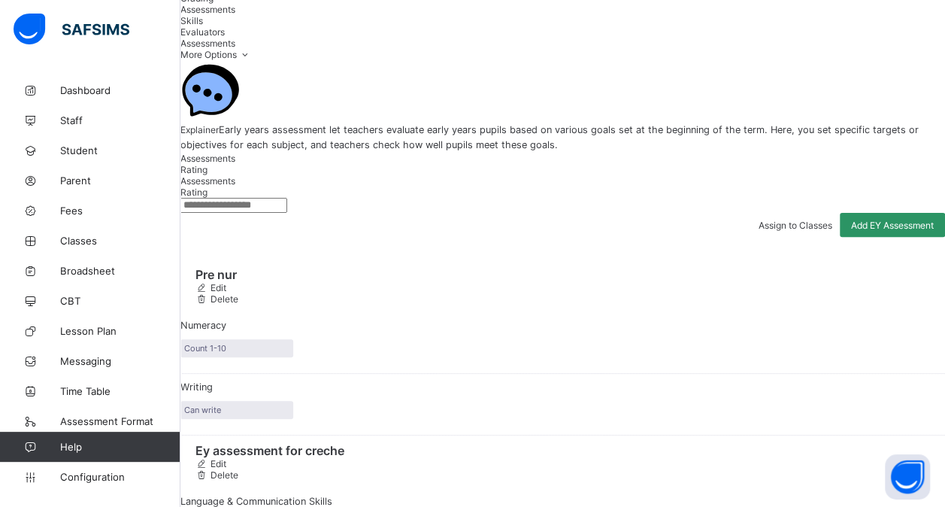
scroll to position [122, 0]
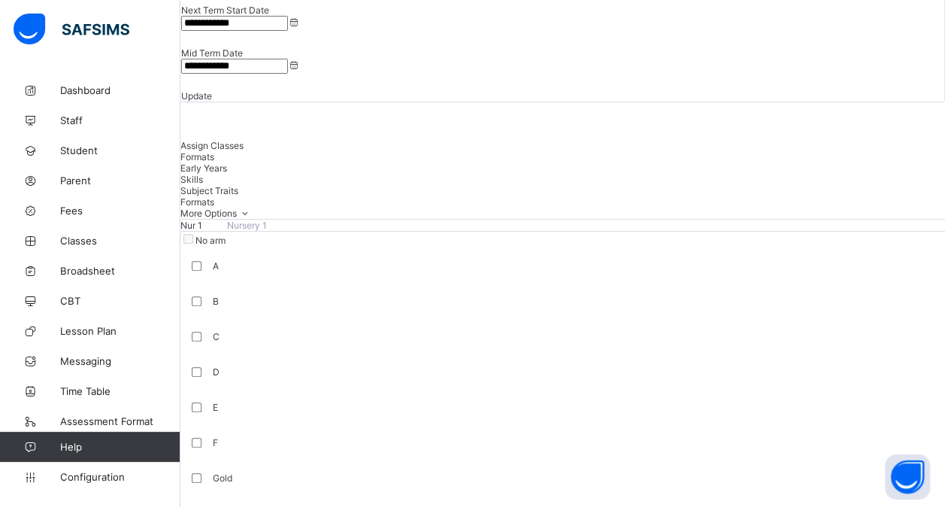
scroll to position [323, 0]
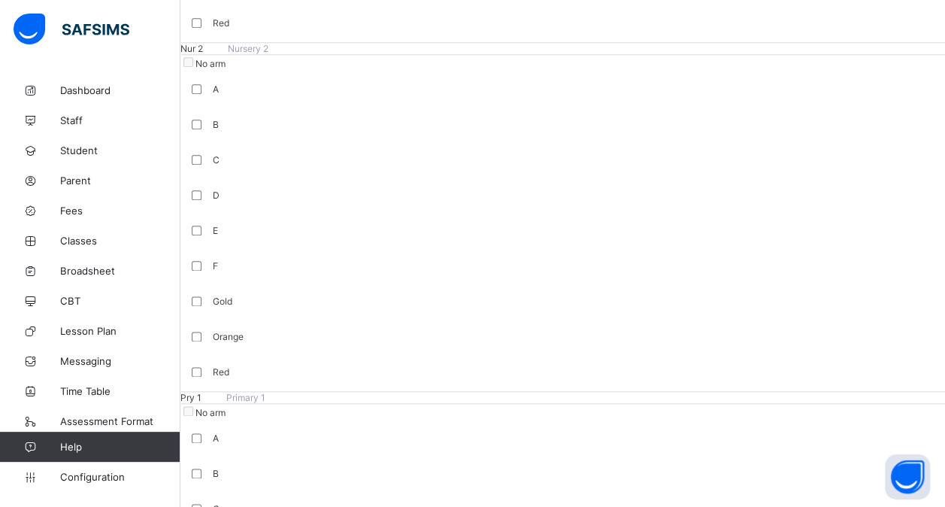
scroll to position [800, 0]
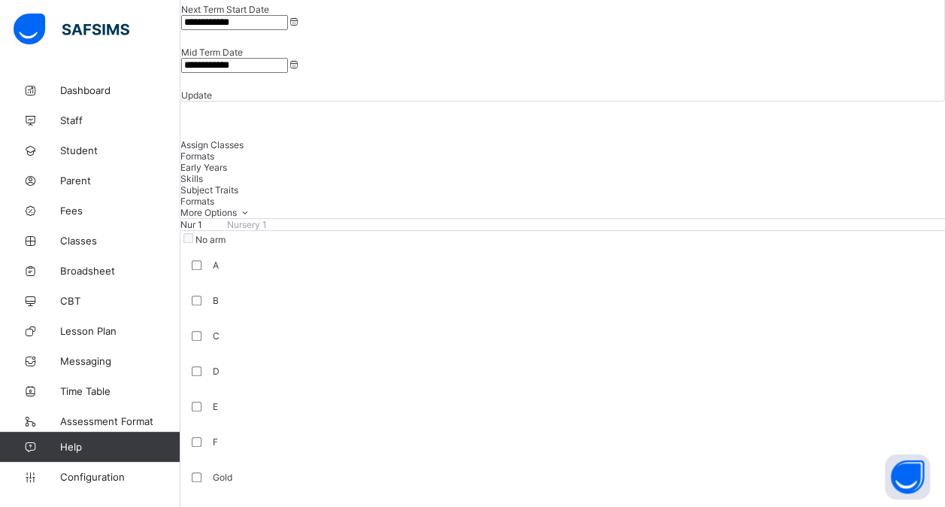
scroll to position [268, 0]
click at [102, 484] on link "Configuration" at bounding box center [90, 477] width 180 height 30
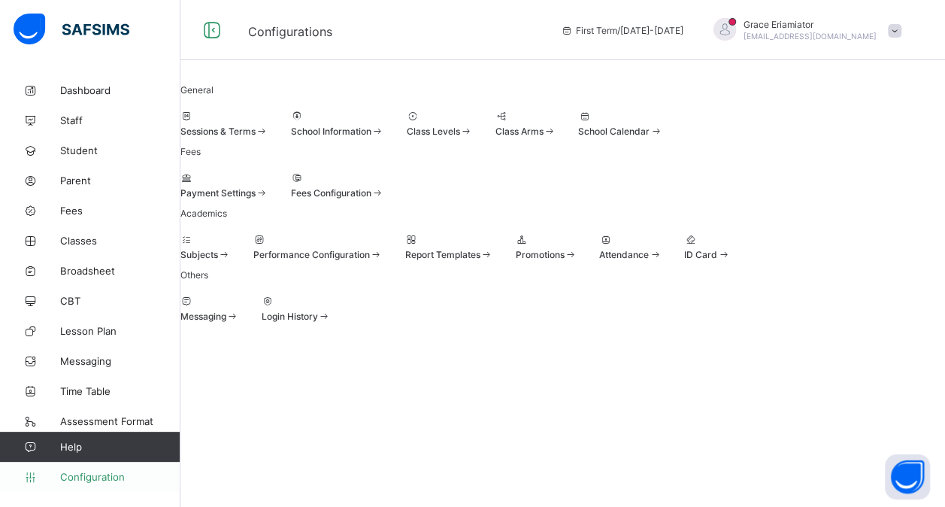
scroll to position [149, 0]
click at [383, 245] on div at bounding box center [317, 239] width 129 height 11
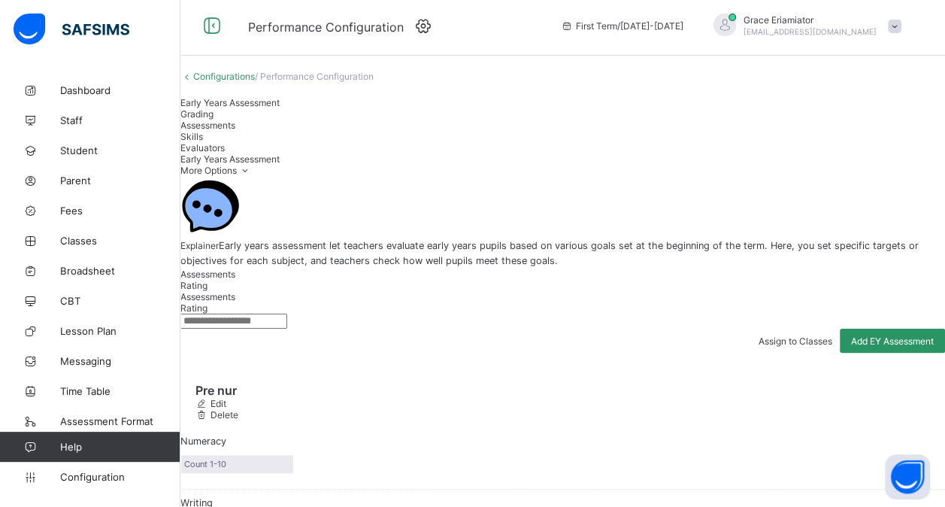
scroll to position [6, 0]
click at [203, 141] on span "Skills" at bounding box center [191, 134] width 23 height 11
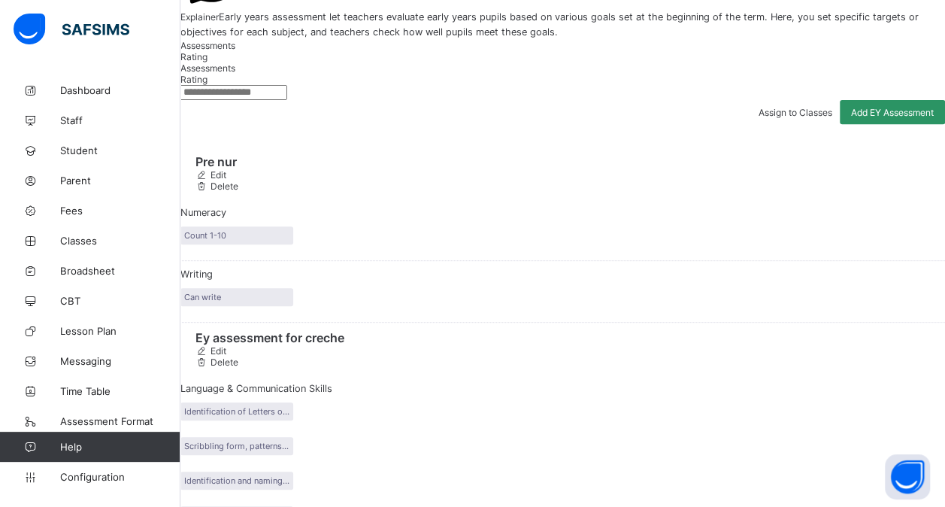
scroll to position [233, 0]
type input "**********"
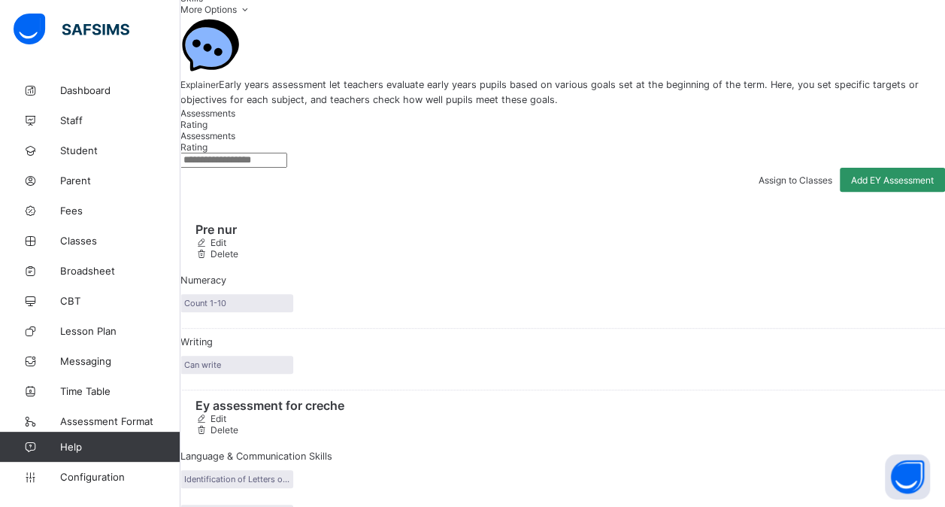
scroll to position [164, 0]
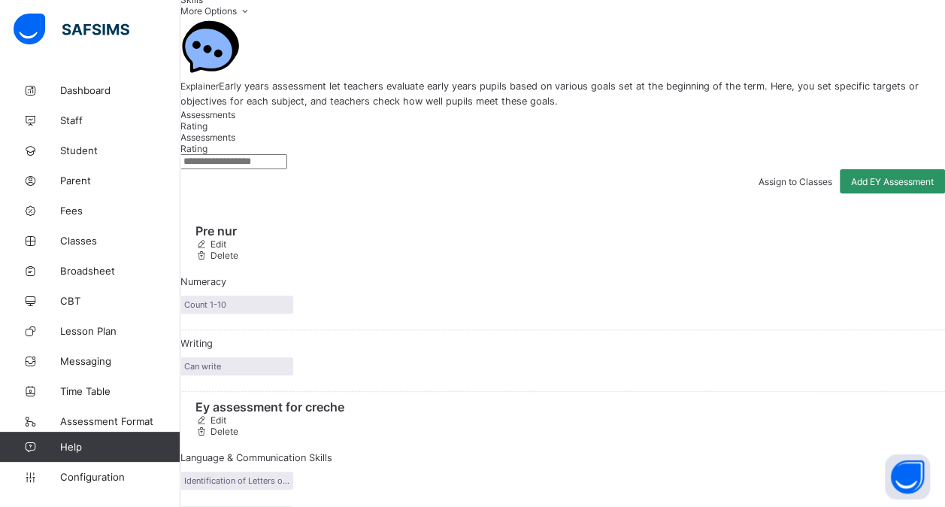
type input "*******"
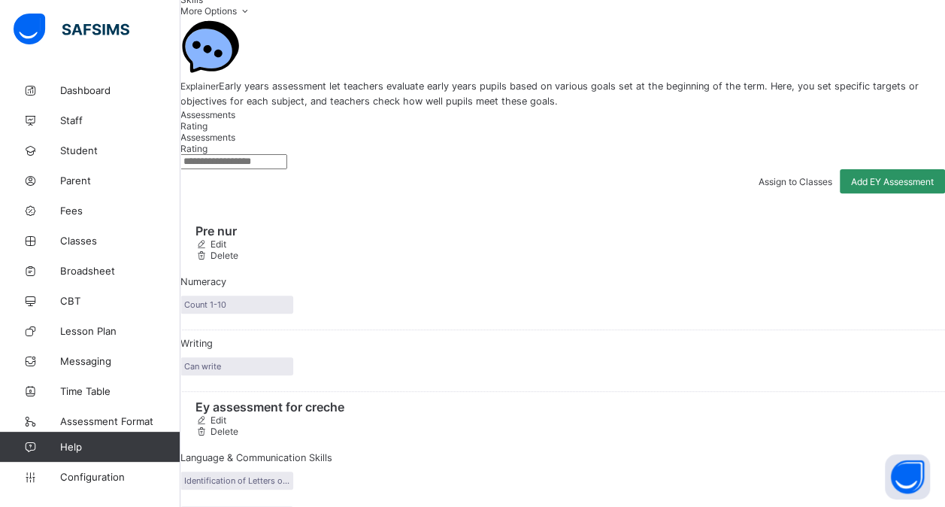
type input "********"
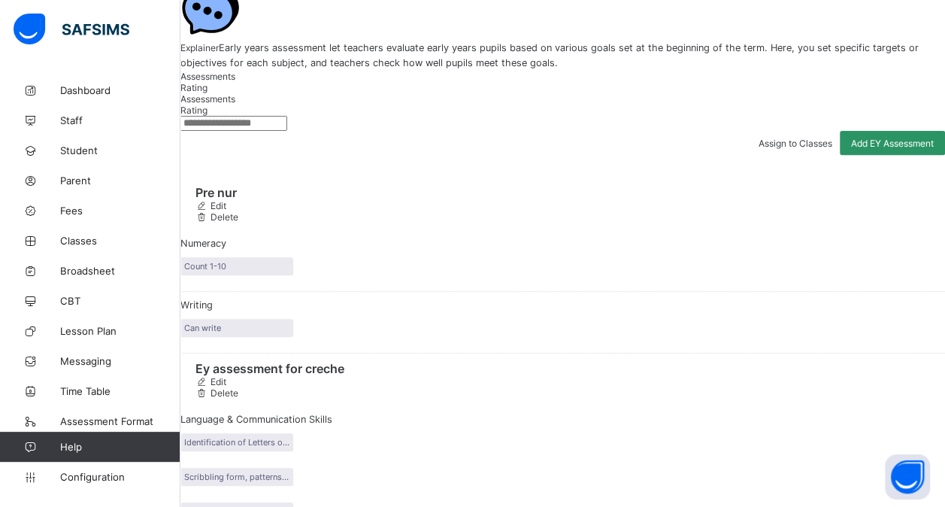
scroll to position [188, 0]
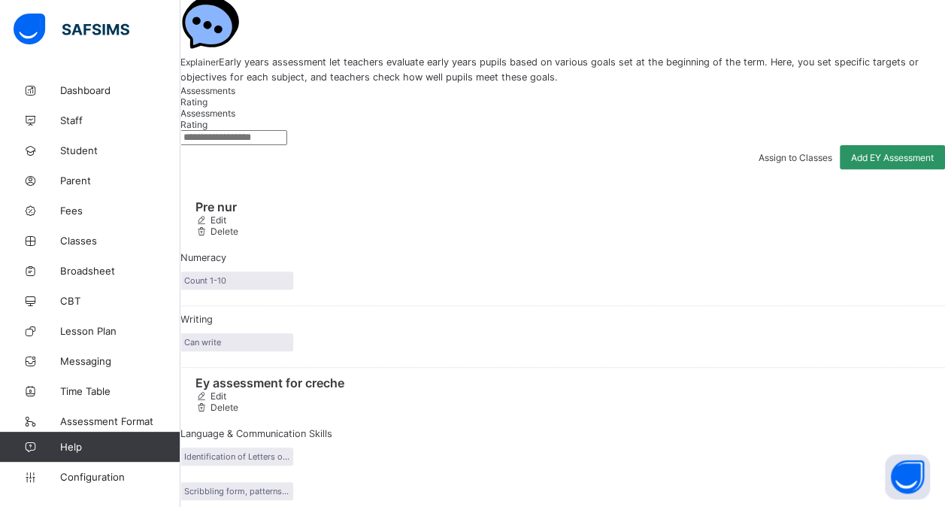
type input "**********"
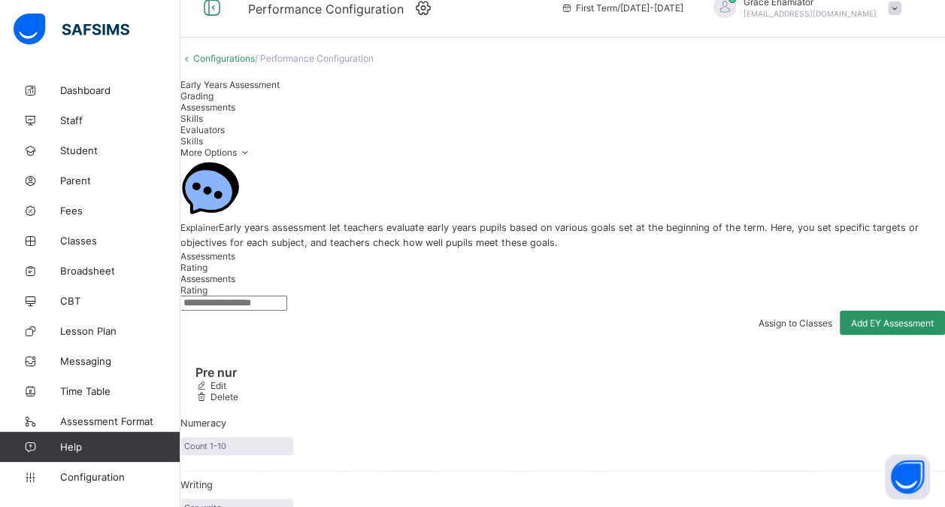
scroll to position [22, 0]
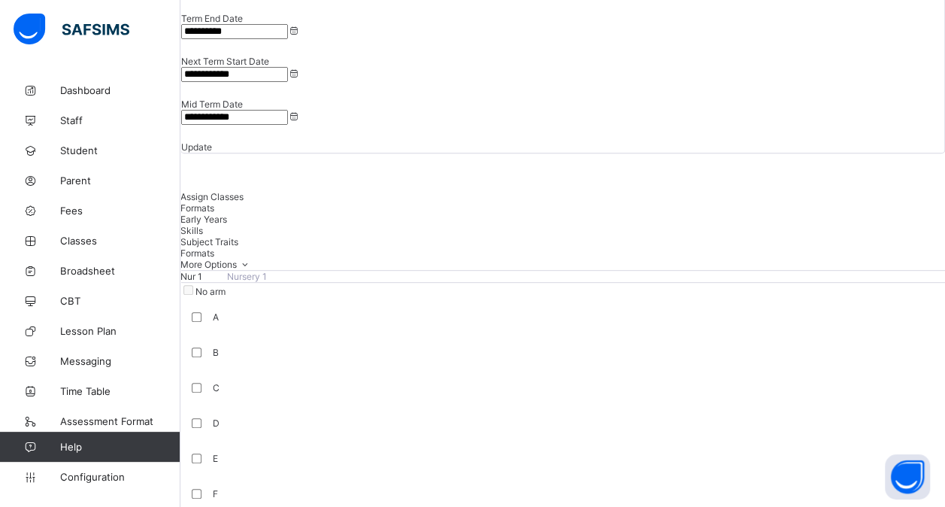
scroll to position [218, 0]
click at [203, 224] on span "Skills" at bounding box center [191, 229] width 23 height 11
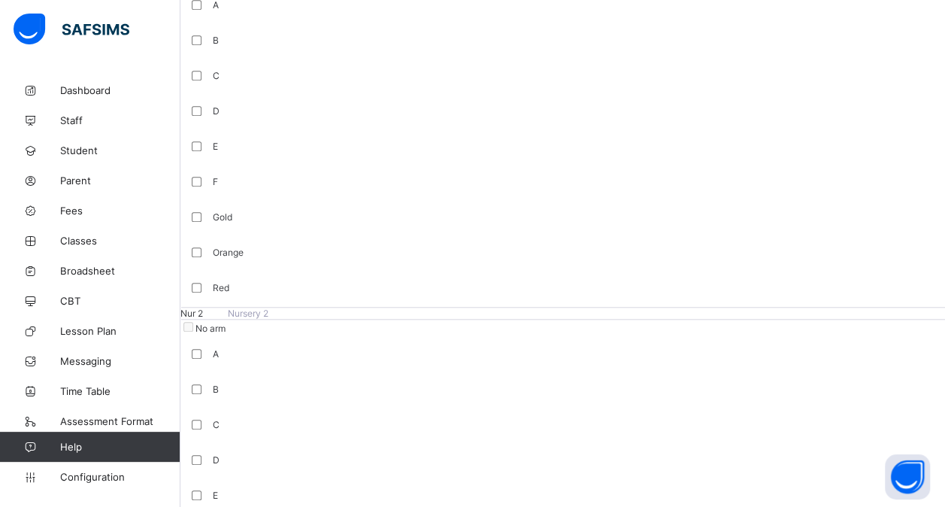
scroll to position [580, 0]
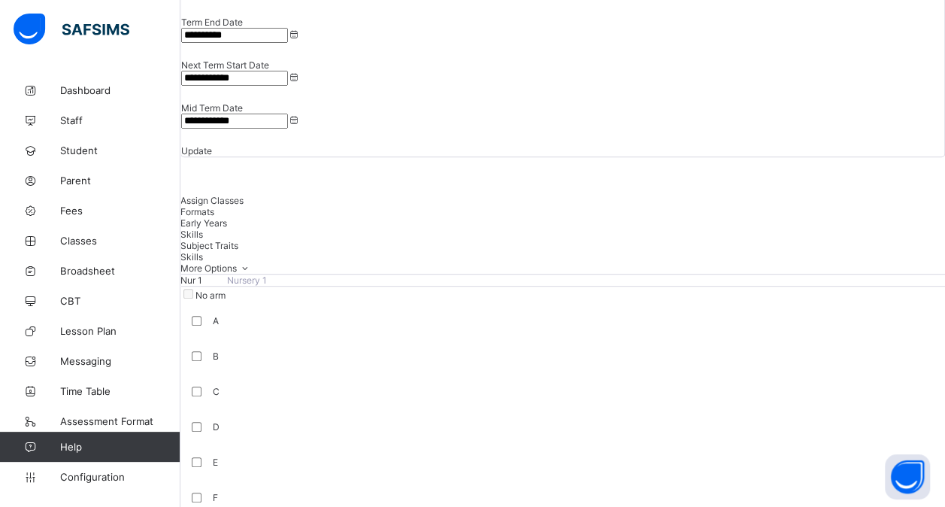
scroll to position [174, 0]
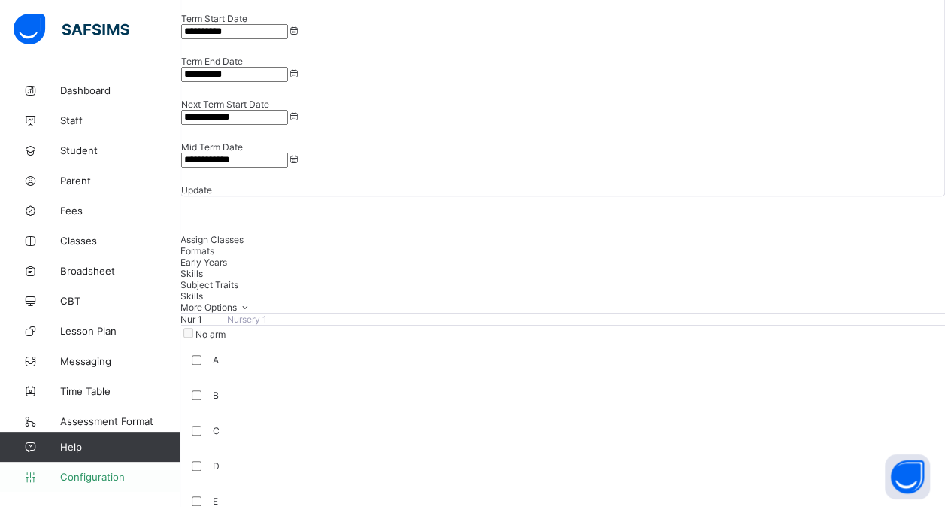
click at [103, 484] on link "Configuration" at bounding box center [90, 477] width 180 height 30
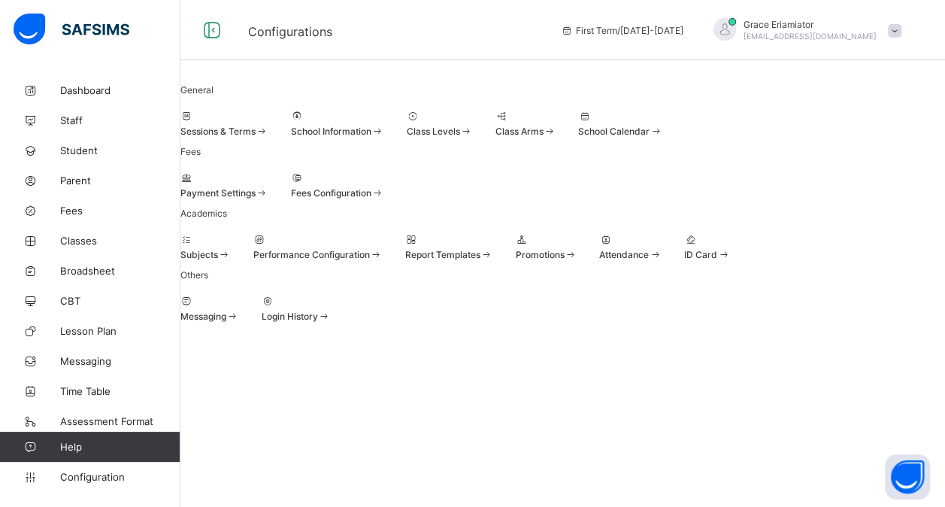
click at [383, 245] on div at bounding box center [317, 239] width 129 height 11
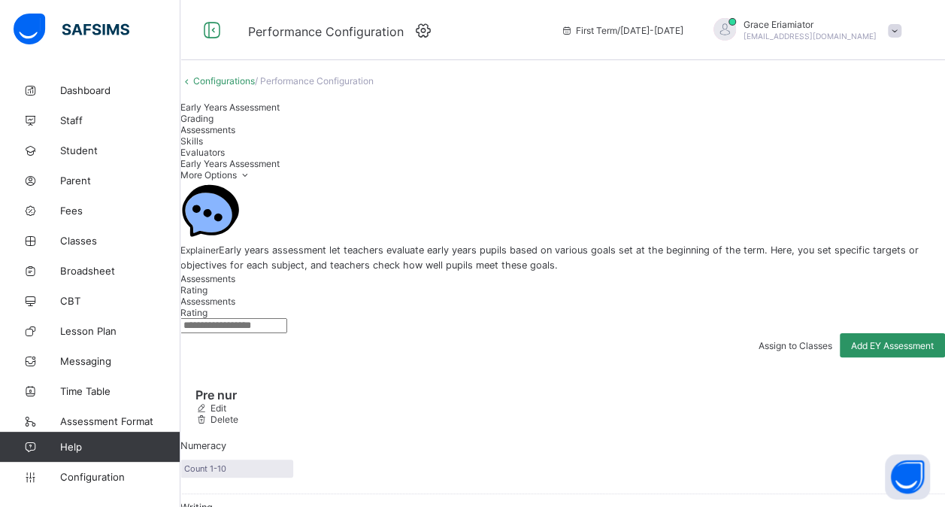
click at [511, 150] on div "Evaluators" at bounding box center [562, 152] width 765 height 11
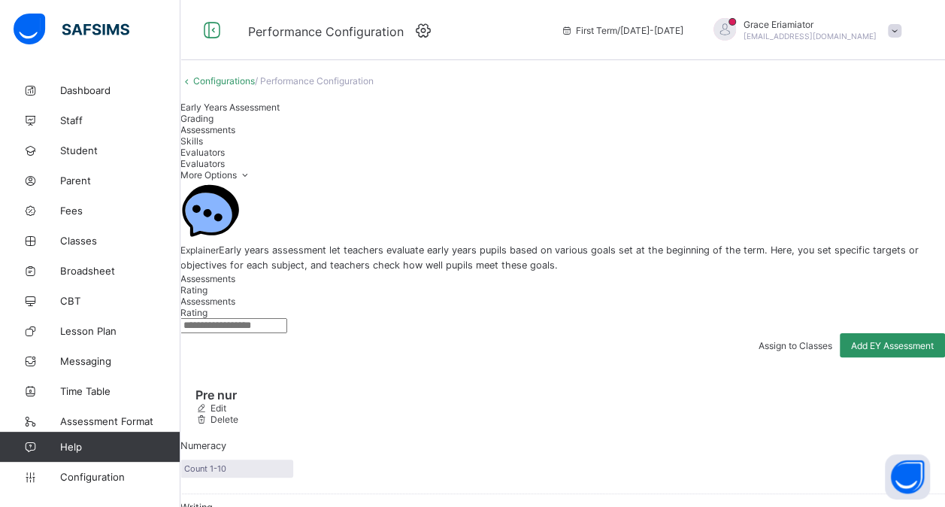
click at [417, 32] on icon at bounding box center [422, 30] width 23 height 20
click at [109, 471] on span "Configuration" at bounding box center [120, 477] width 120 height 12
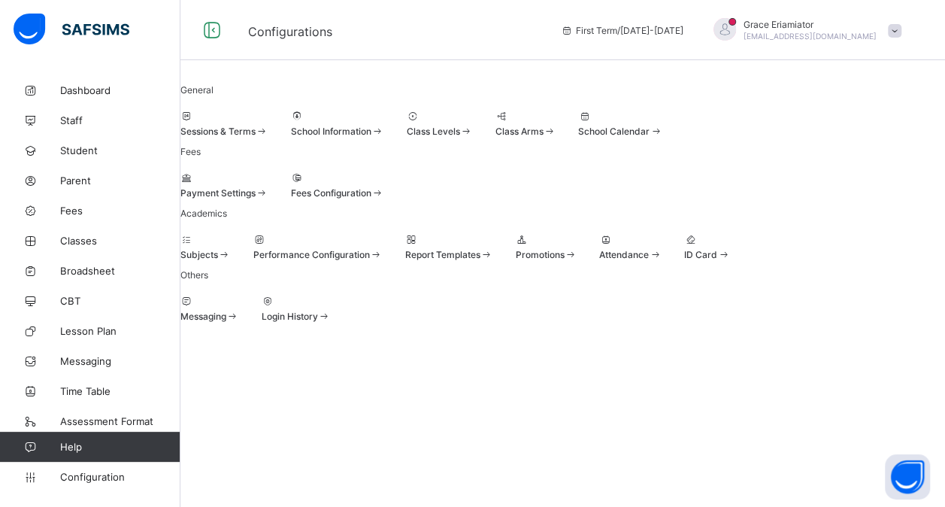
scroll to position [113, 0]
click at [493, 245] on div at bounding box center [449, 239] width 88 height 11
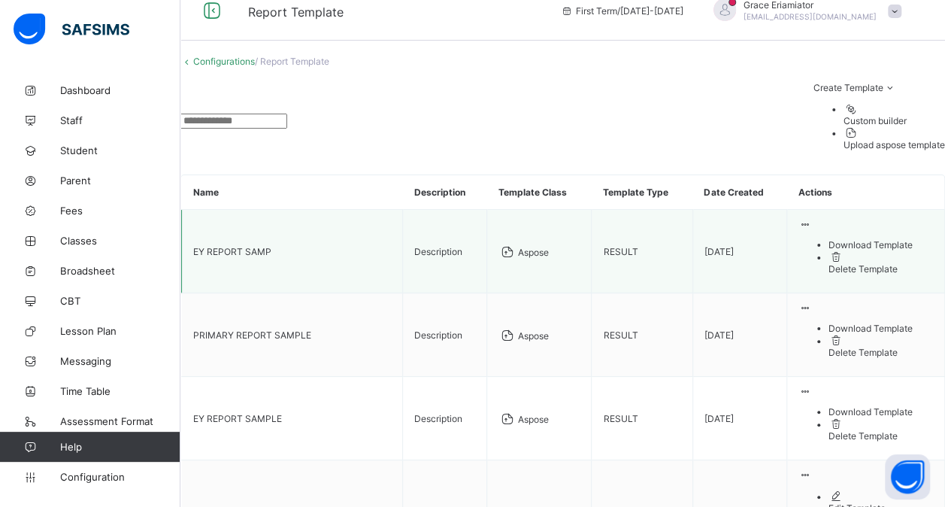
scroll to position [19, 0]
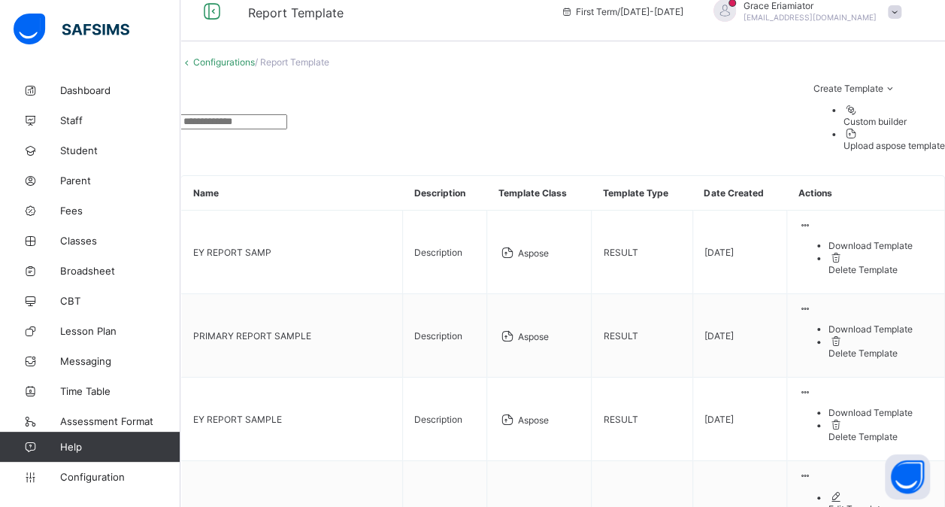
click at [854, 127] on div "Custom builder" at bounding box center [895, 121] width 102 height 11
click at [770, 137] on div "Create Template Custom builder Upload aspose template" at bounding box center [562, 121] width 765 height 77
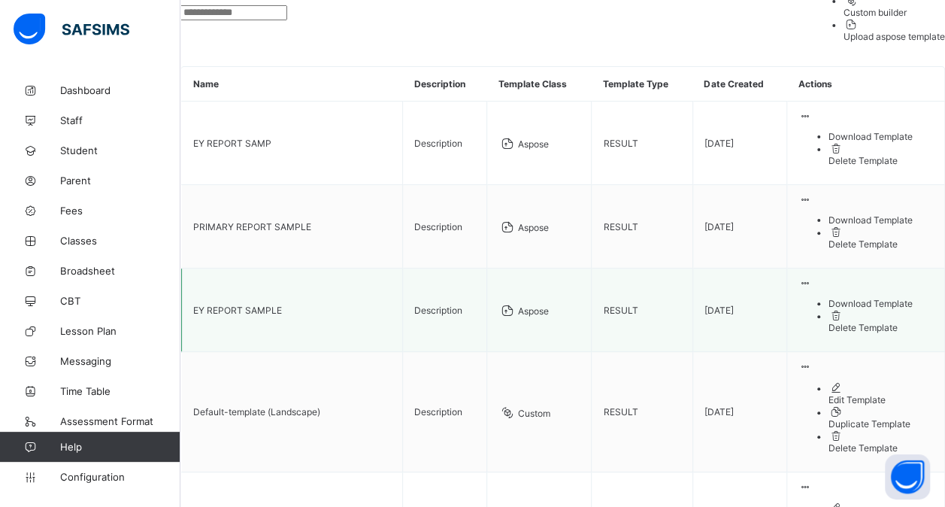
scroll to position [0, 0]
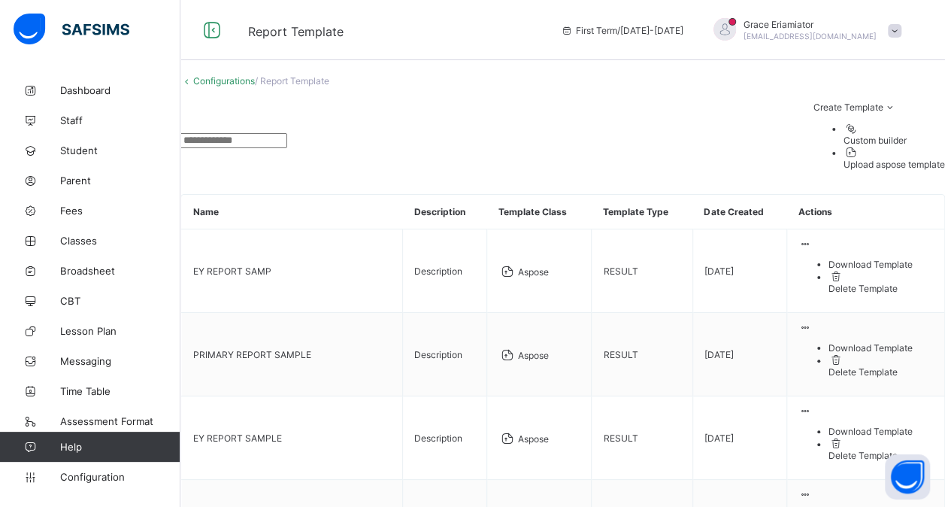
click at [248, 86] on link "Configurations" at bounding box center [224, 80] width 62 height 11
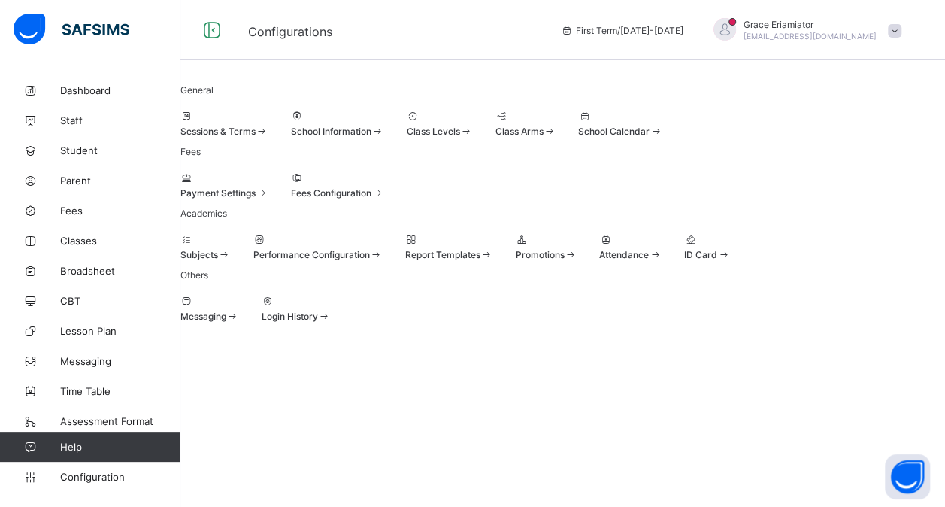
scroll to position [149, 0]
click at [577, 249] on span at bounding box center [546, 247] width 62 height 4
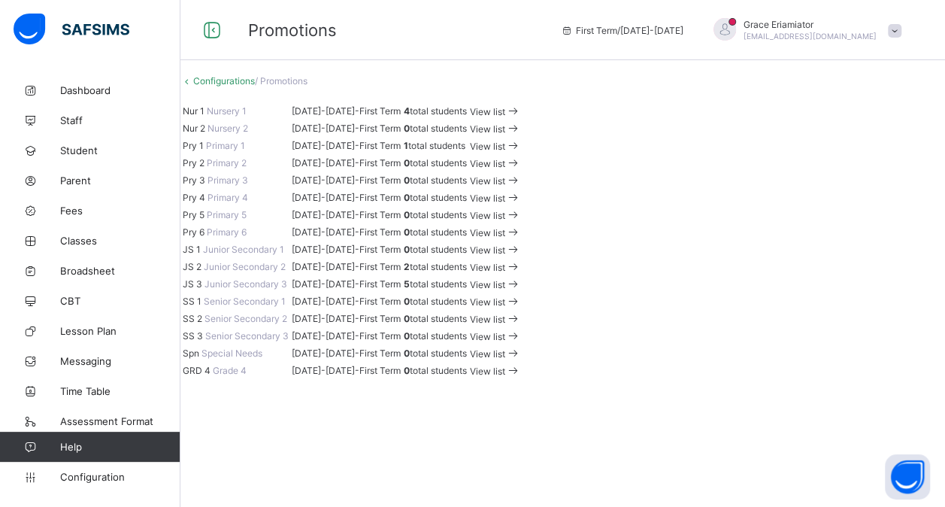
click at [505, 117] on span "View list" at bounding box center [487, 111] width 35 height 11
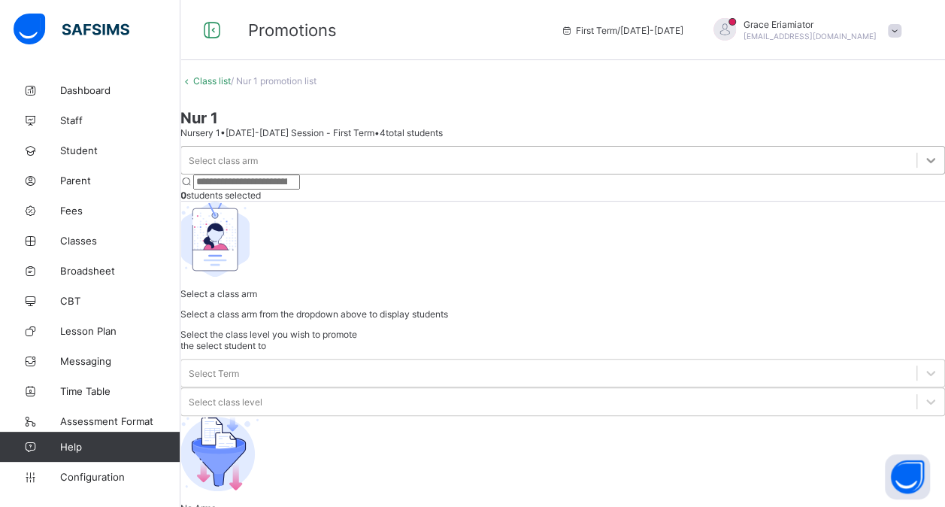
click at [923, 153] on icon at bounding box center [930, 160] width 15 height 15
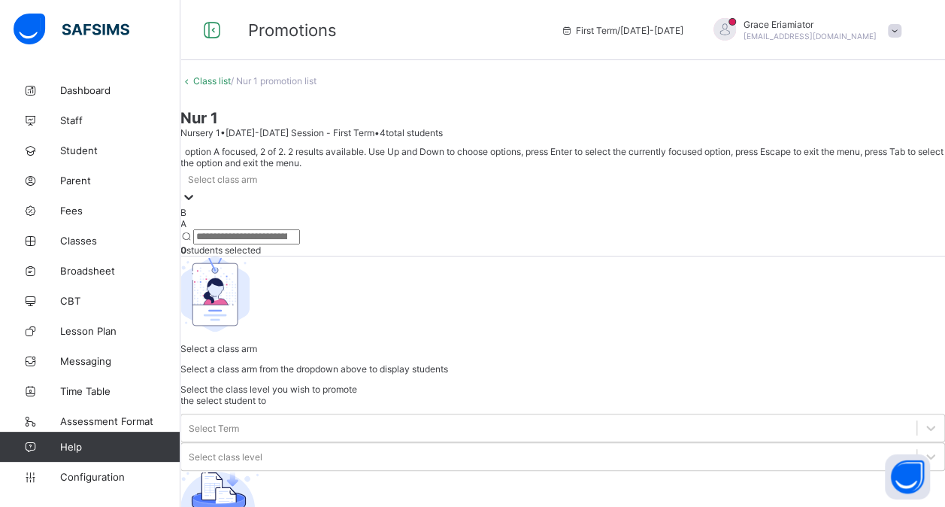
click at [296, 218] on div "A" at bounding box center [562, 223] width 765 height 11
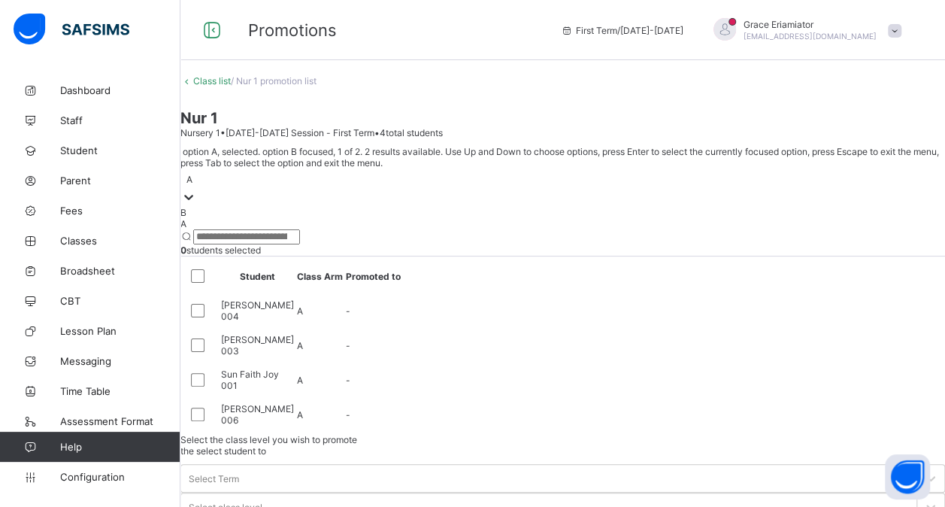
click at [196, 189] on icon at bounding box center [188, 196] width 15 height 15
click at [295, 207] on div "B" at bounding box center [562, 212] width 765 height 11
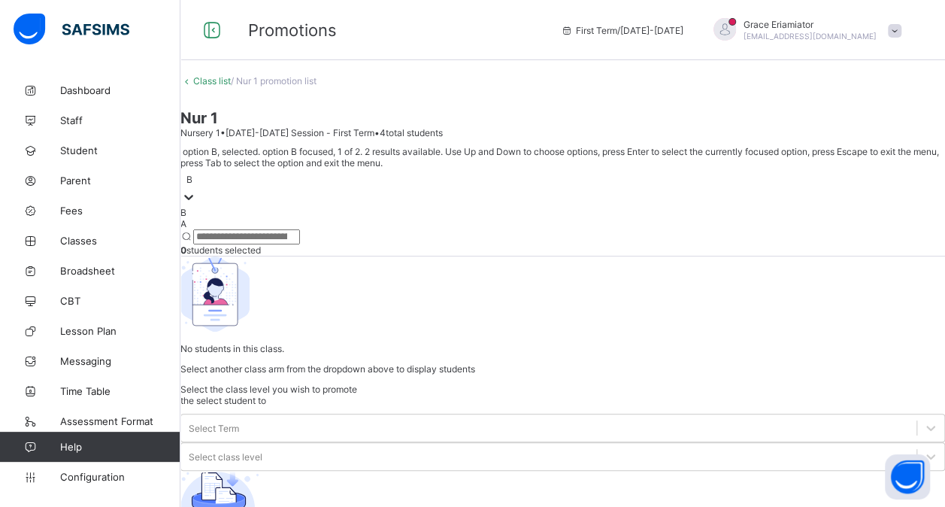
click at [196, 189] on icon at bounding box center [188, 196] width 15 height 15
click at [296, 218] on div "A" at bounding box center [562, 223] width 765 height 11
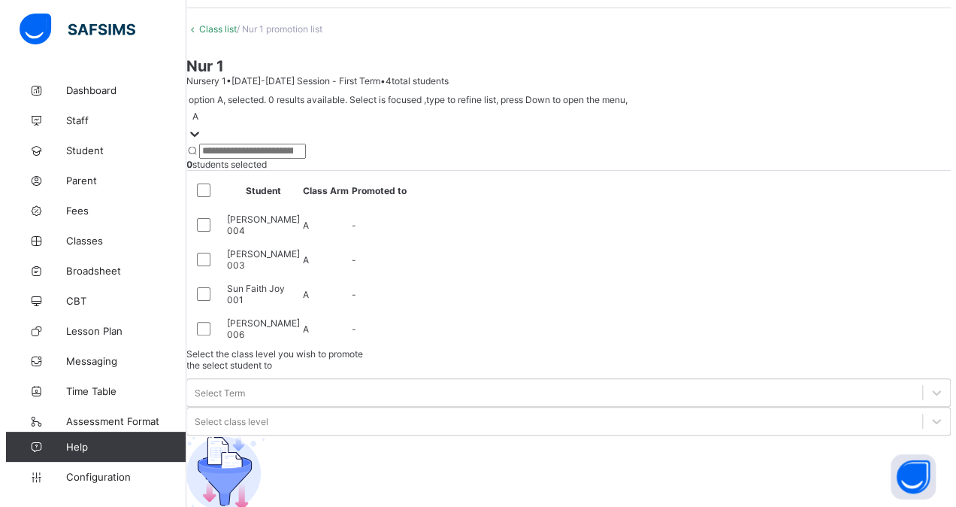
scroll to position [62, 0]
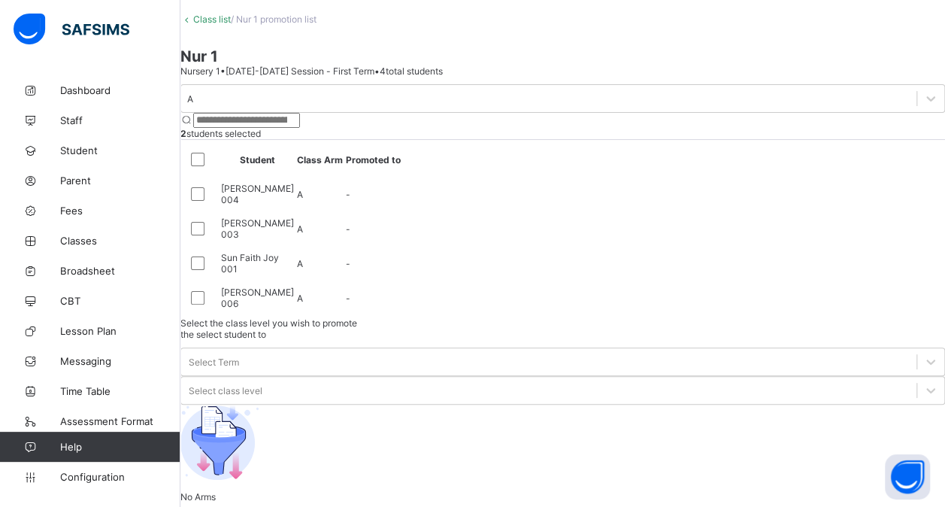
click at [235, 223] on table "Student Class Arm Promoted to Paul Greg 004 A - Bond Francis 003 A - Sun Faith …" at bounding box center [294, 228] width 224 height 174
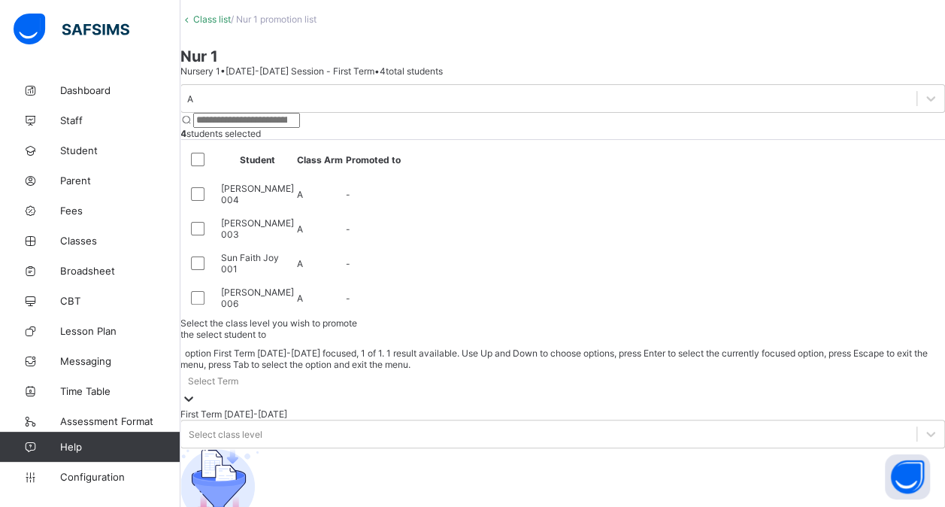
click at [196, 391] on icon at bounding box center [188, 398] width 15 height 15
click at [722, 408] on div "First Term 2026-2027" at bounding box center [562, 413] width 765 height 11
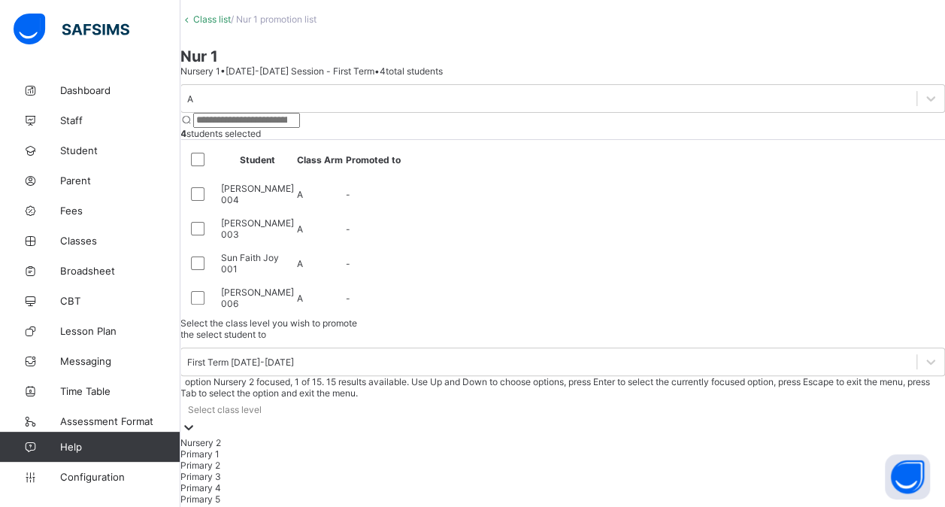
click at [262, 404] on div "Select class level" at bounding box center [225, 409] width 74 height 11
click at [849, 437] on div "Nursery 2" at bounding box center [562, 442] width 765 height 11
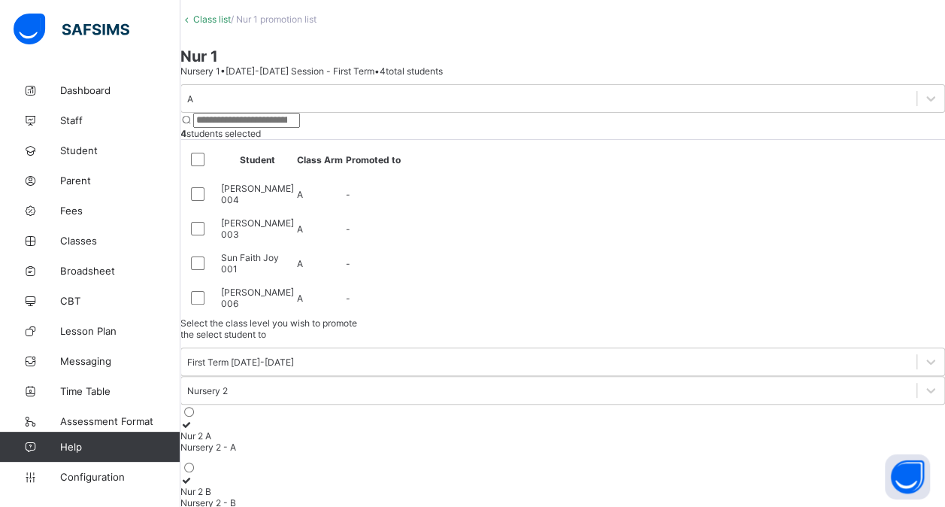
click at [193, 419] on icon at bounding box center [186, 424] width 13 height 11
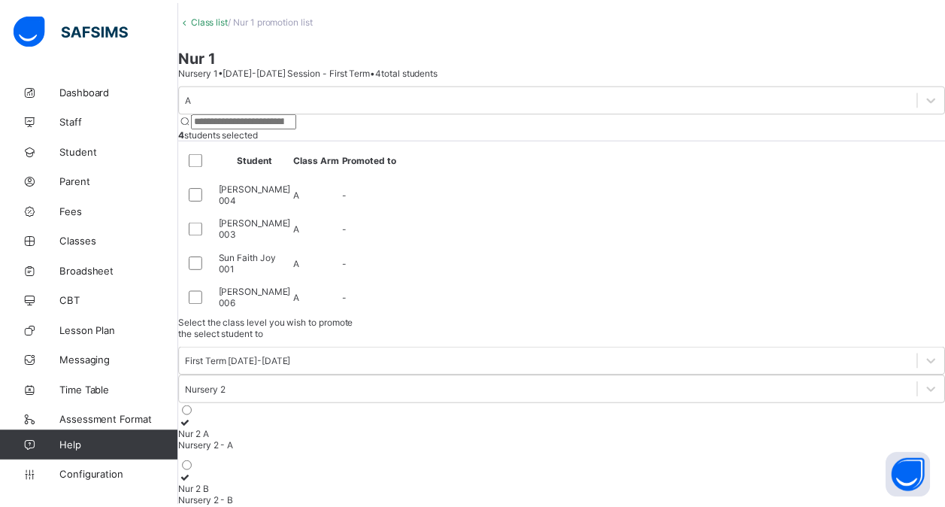
scroll to position [3, 0]
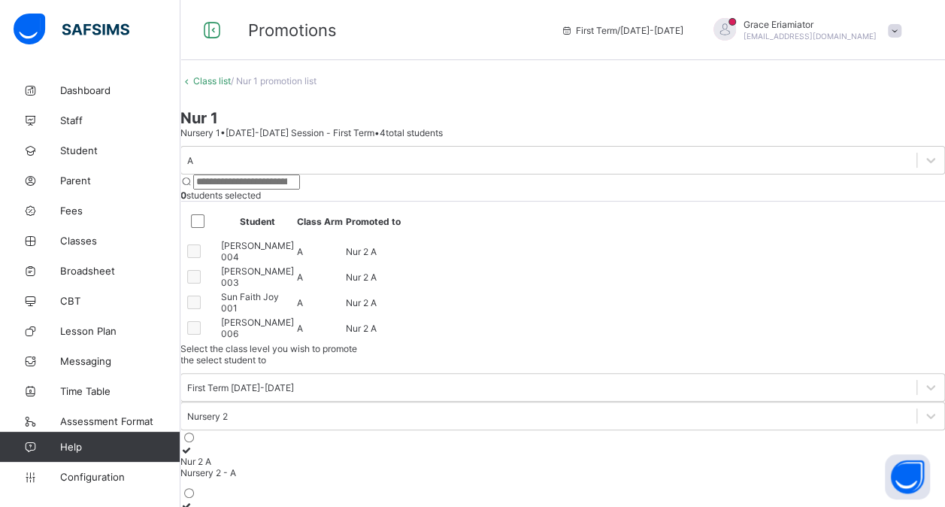
click at [221, 96] on div "Class list / Nur 1 promotion list Nur 1 Nursery 1 • 2025-2026 Session - First T…" at bounding box center [562, 321] width 765 height 493
click at [231, 86] on link "Class list" at bounding box center [212, 80] width 38 height 11
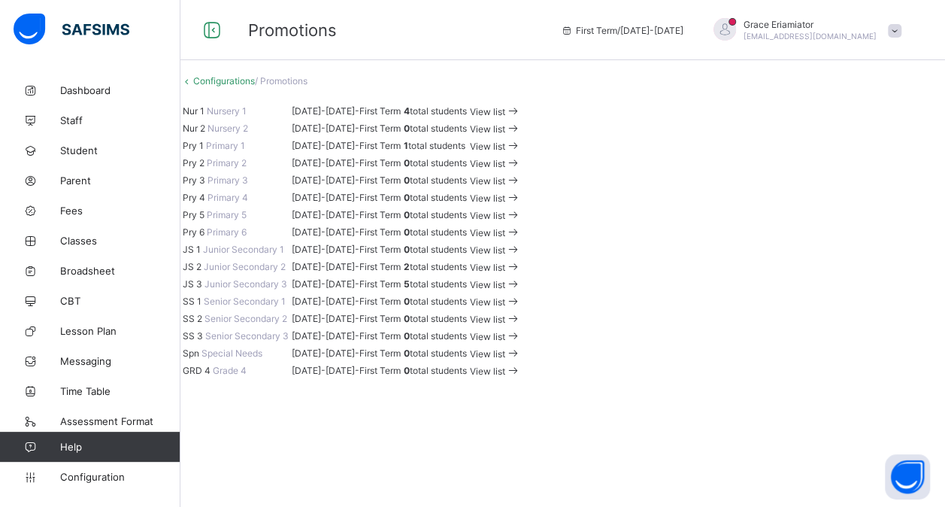
click at [253, 86] on link "Configurations" at bounding box center [224, 80] width 62 height 11
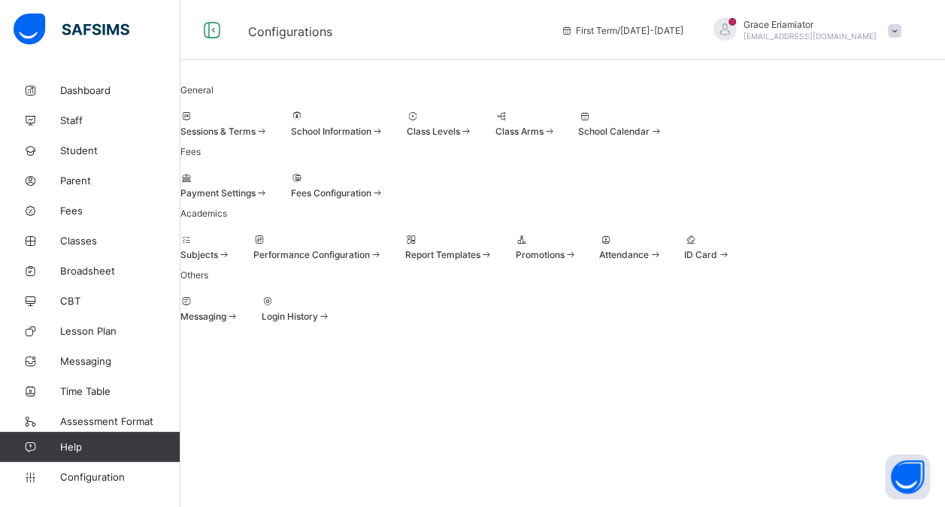
scroll to position [149, 0]
click at [599, 260] on div "Attendance" at bounding box center [630, 254] width 62 height 11
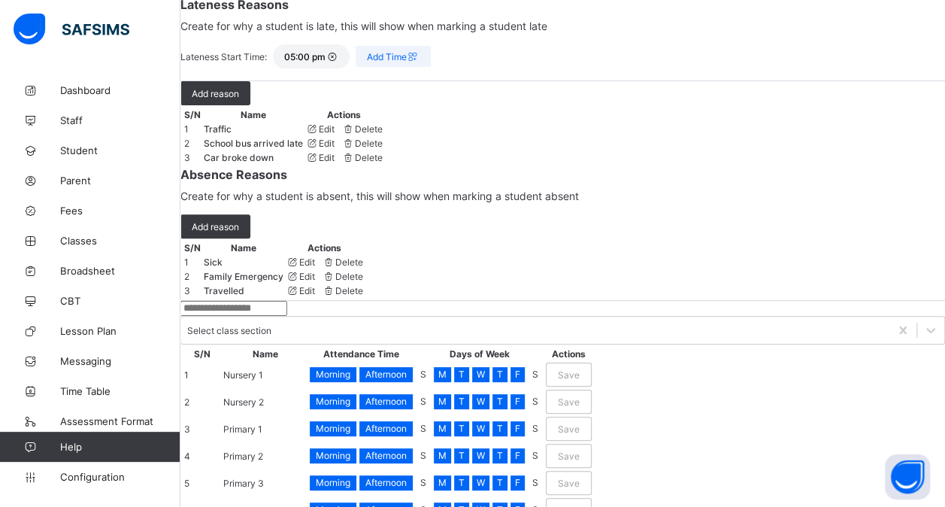
scroll to position [149, 0]
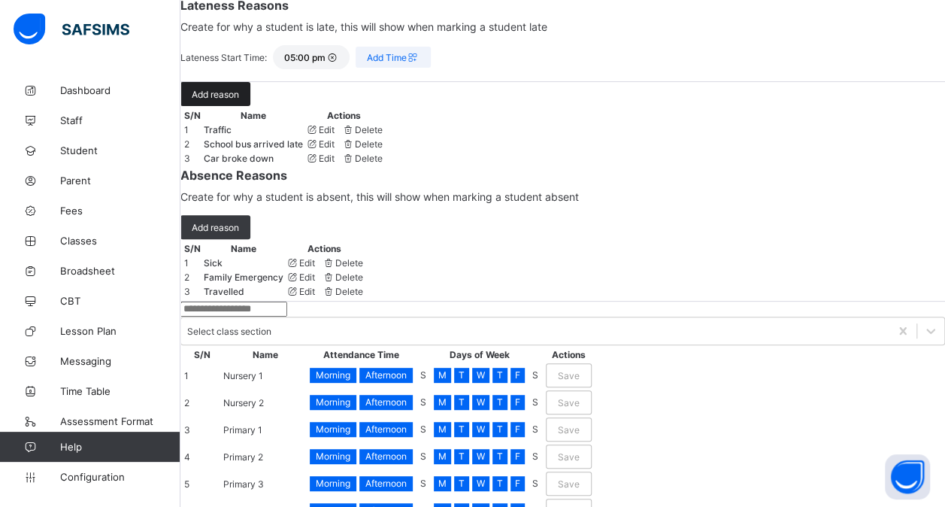
click at [239, 100] on span "Add reason" at bounding box center [215, 94] width 47 height 11
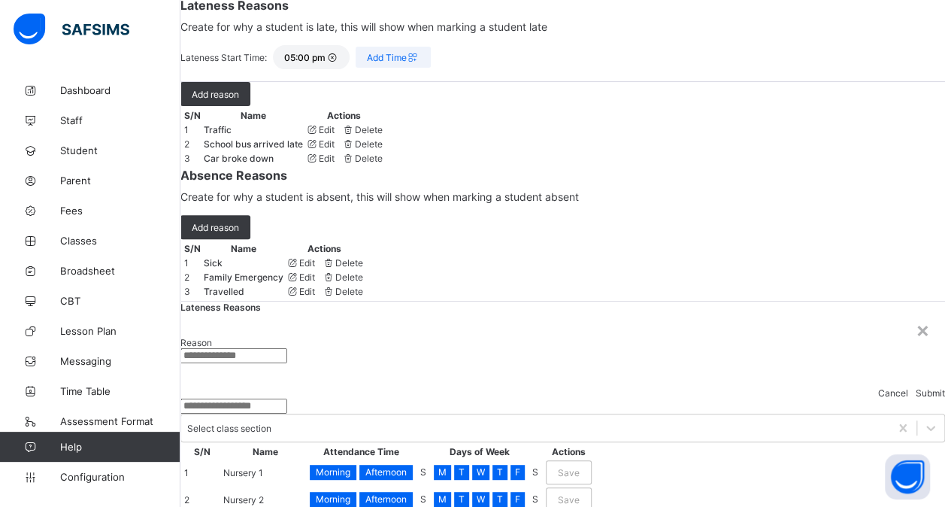
click at [878, 387] on div "Cancel" at bounding box center [893, 392] width 30 height 11
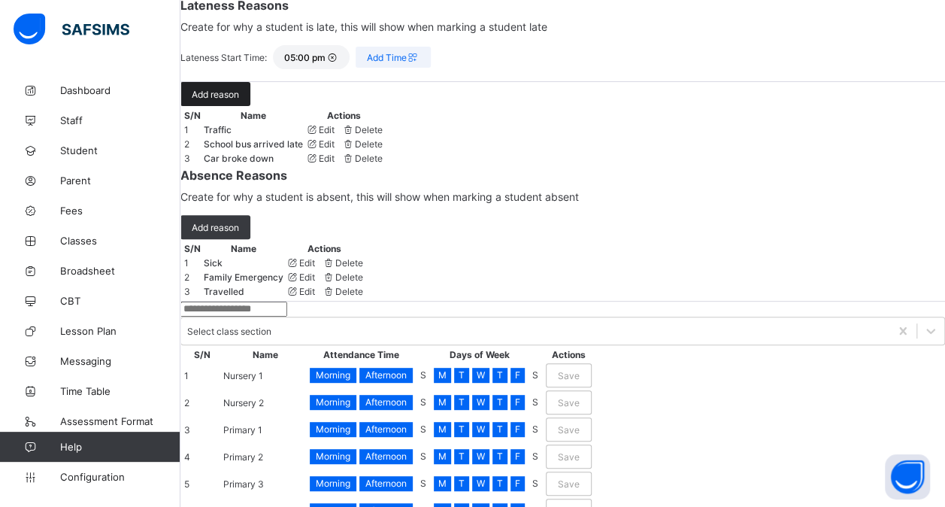
click at [241, 106] on div "Add reason" at bounding box center [215, 94] width 70 height 24
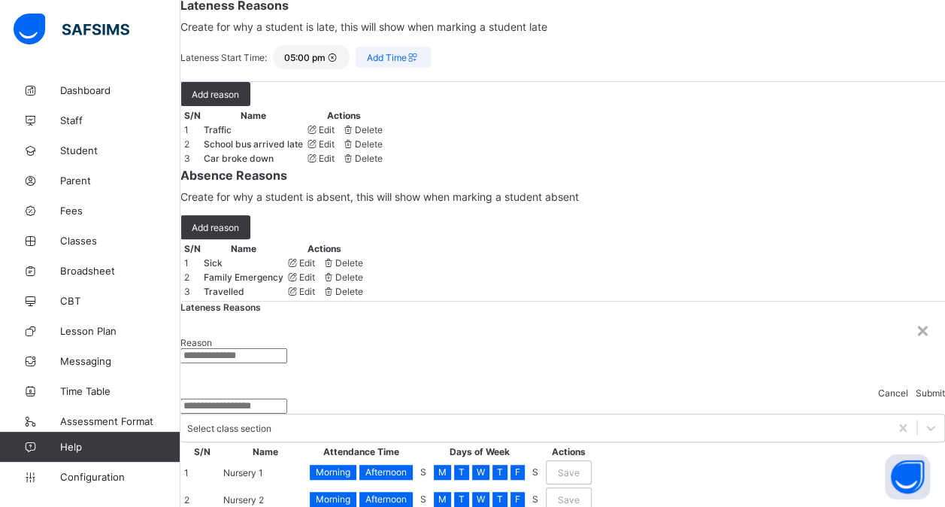
click at [287, 348] on input "text" at bounding box center [233, 355] width 107 height 15
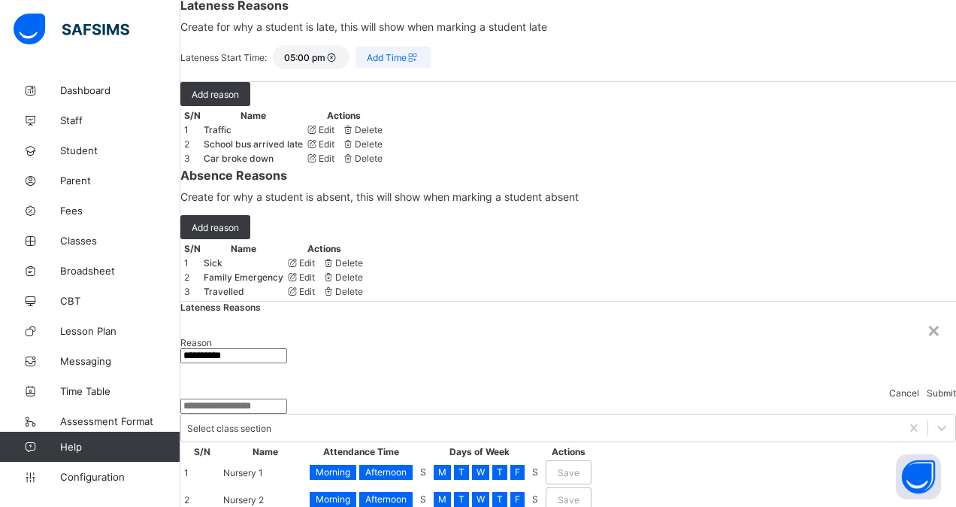
type input "**********"
click at [927, 387] on span "Submit" at bounding box center [941, 392] width 29 height 11
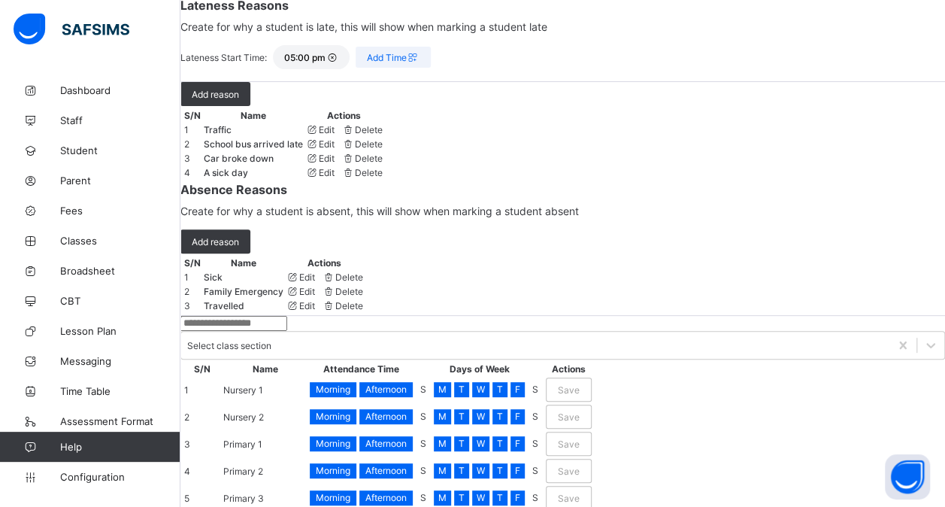
click at [338, 63] on icon at bounding box center [332, 57] width 13 height 11
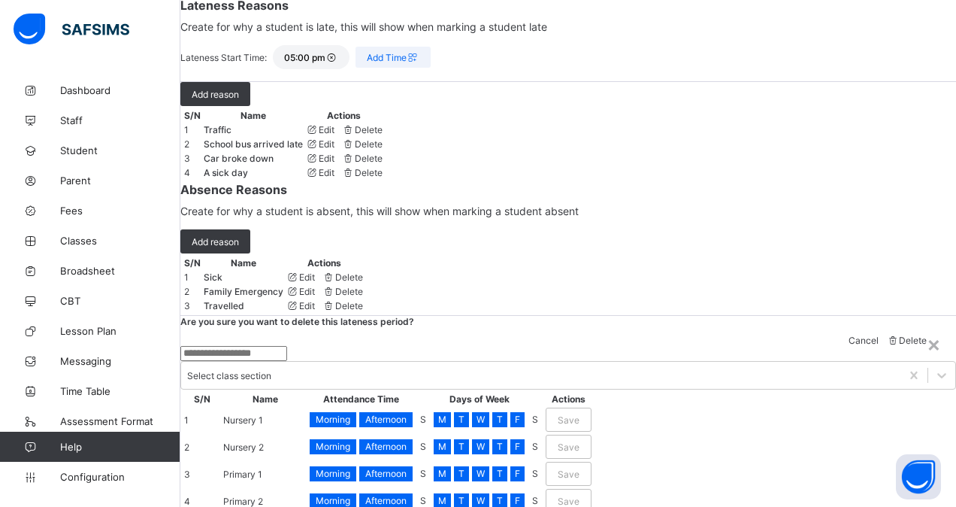
click at [849, 335] on span "Cancel" at bounding box center [864, 340] width 30 height 11
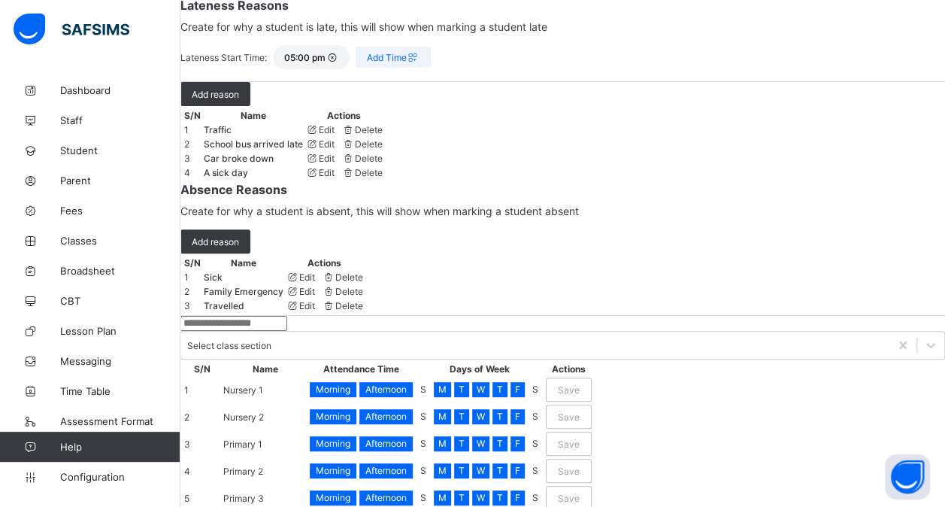
click at [411, 63] on span "Add Time" at bounding box center [393, 57] width 53 height 11
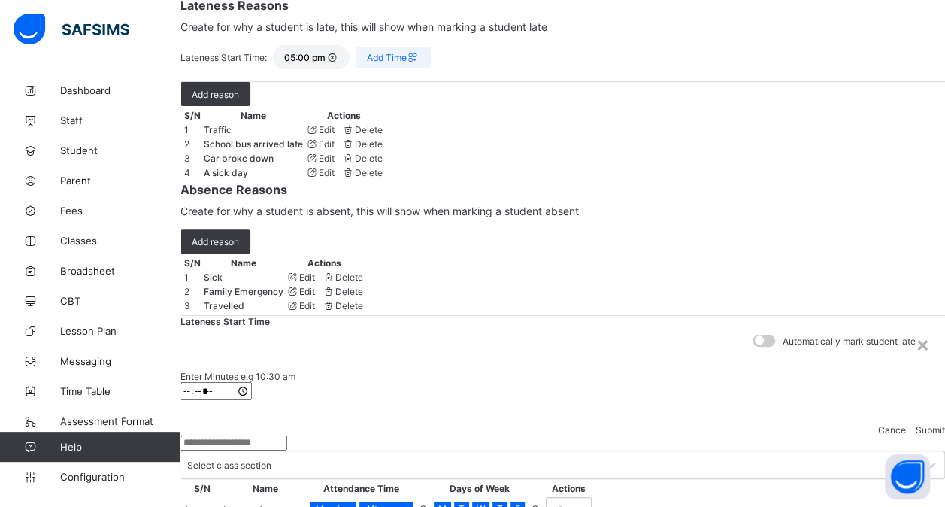
click at [252, 382] on input "*****" at bounding box center [215, 391] width 71 height 18
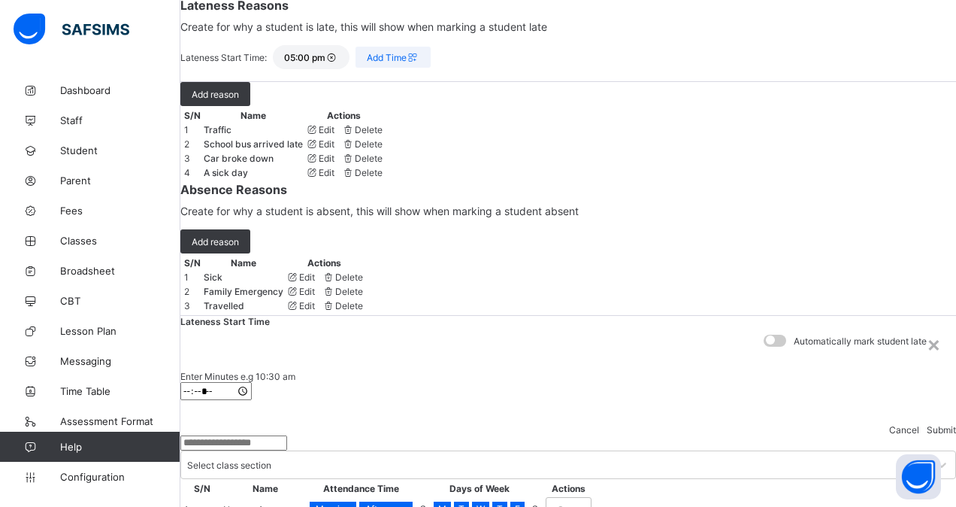
click at [766, 335] on span at bounding box center [770, 339] width 9 height 9
click at [776, 335] on span at bounding box center [780, 339] width 9 height 9
click at [927, 424] on span "Submit" at bounding box center [941, 429] width 29 height 11
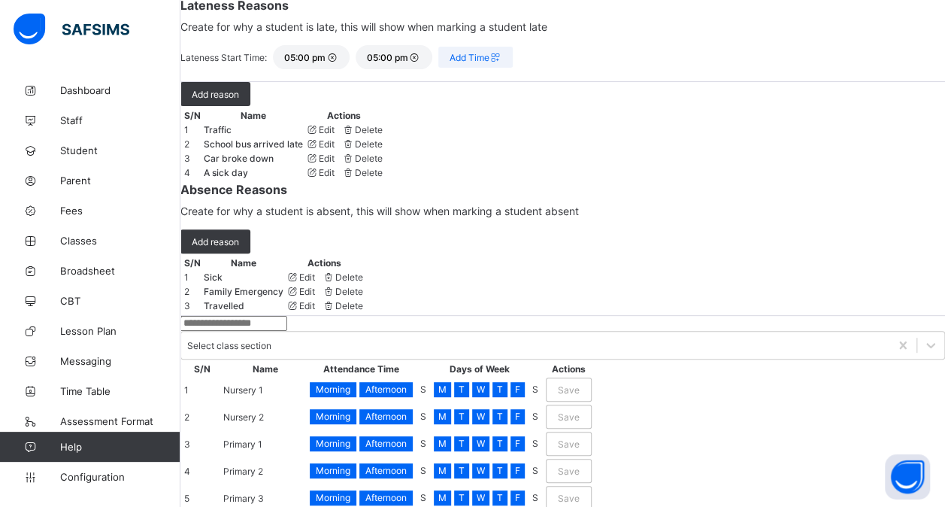
click at [421, 63] on icon at bounding box center [414, 57] width 13 height 11
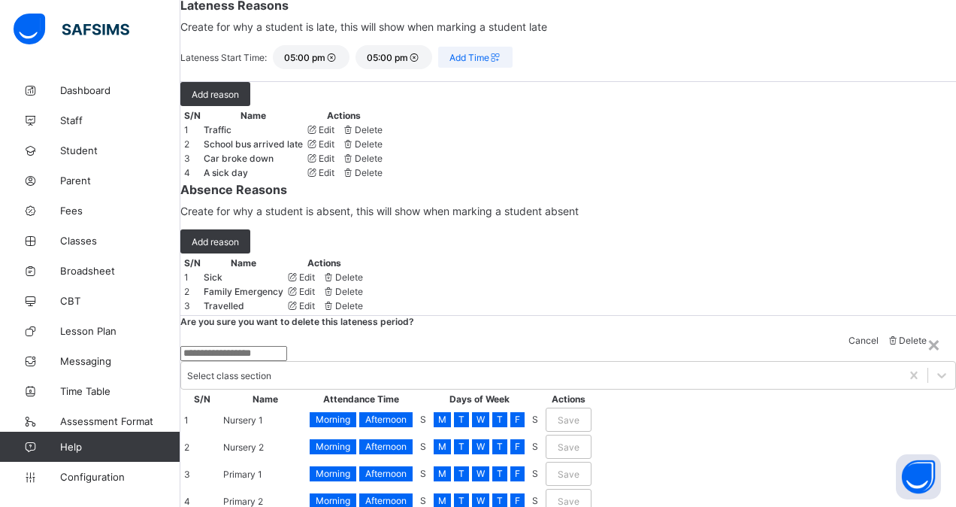
click at [887, 335] on div "Delete" at bounding box center [907, 340] width 41 height 11
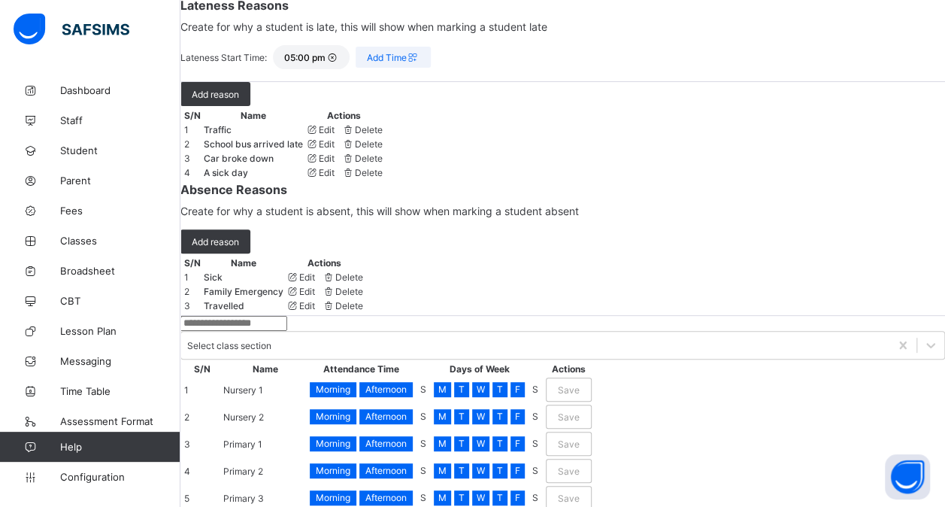
click at [420, 63] on span "Add Time" at bounding box center [393, 57] width 53 height 11
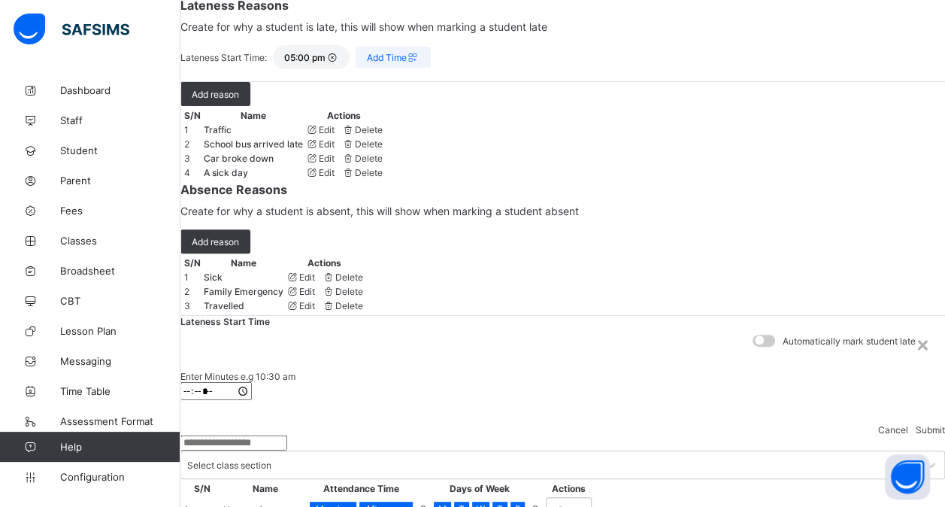
click at [252, 382] on input "time" at bounding box center [215, 391] width 71 height 18
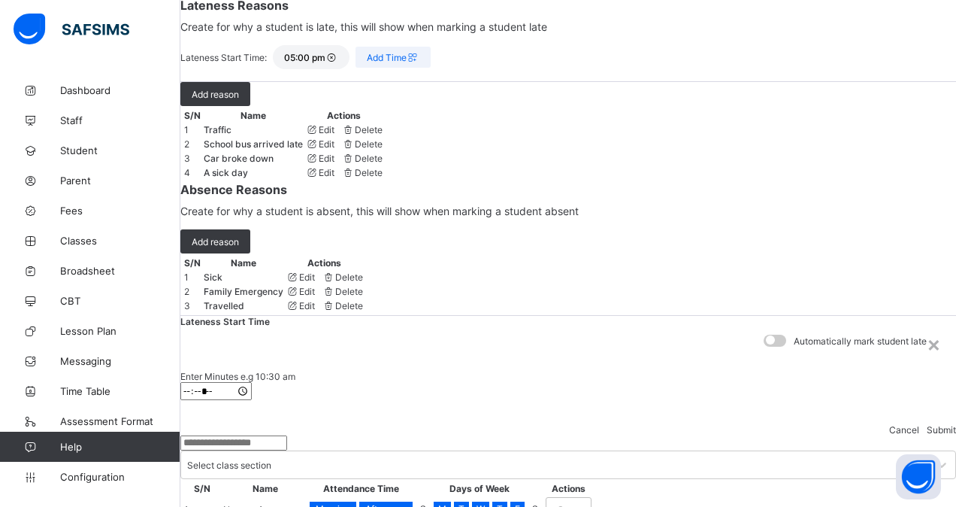
click at [927, 424] on span "Submit" at bounding box center [941, 429] width 29 height 11
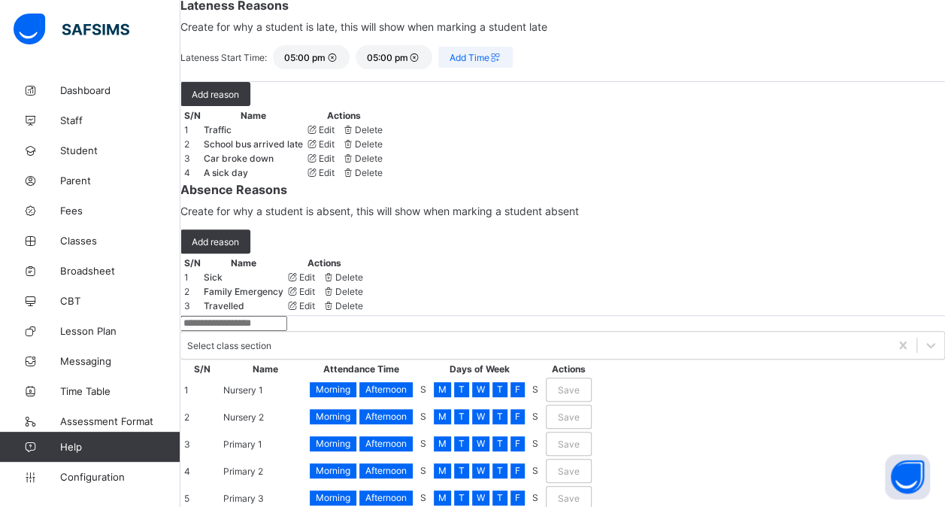
click at [338, 63] on icon at bounding box center [332, 57] width 13 height 11
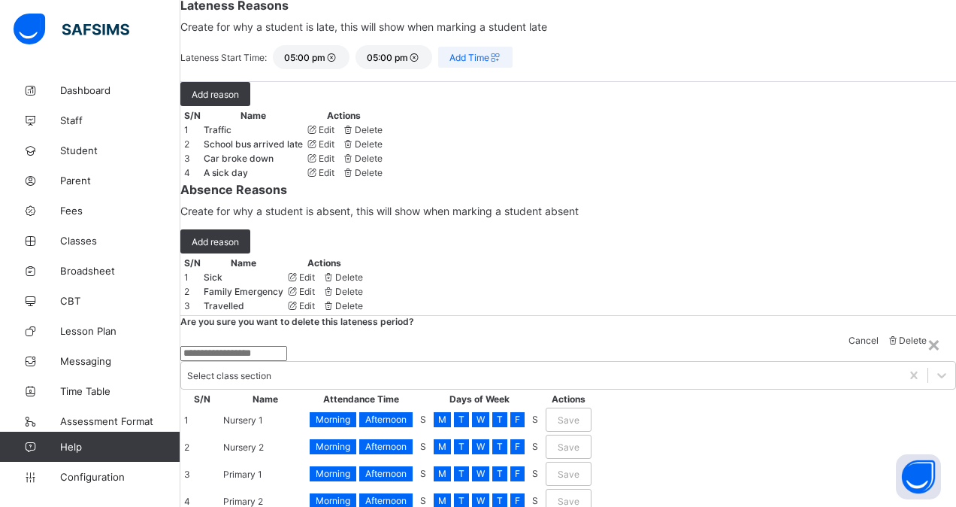
click at [899, 335] on span "Delete" at bounding box center [913, 340] width 28 height 11
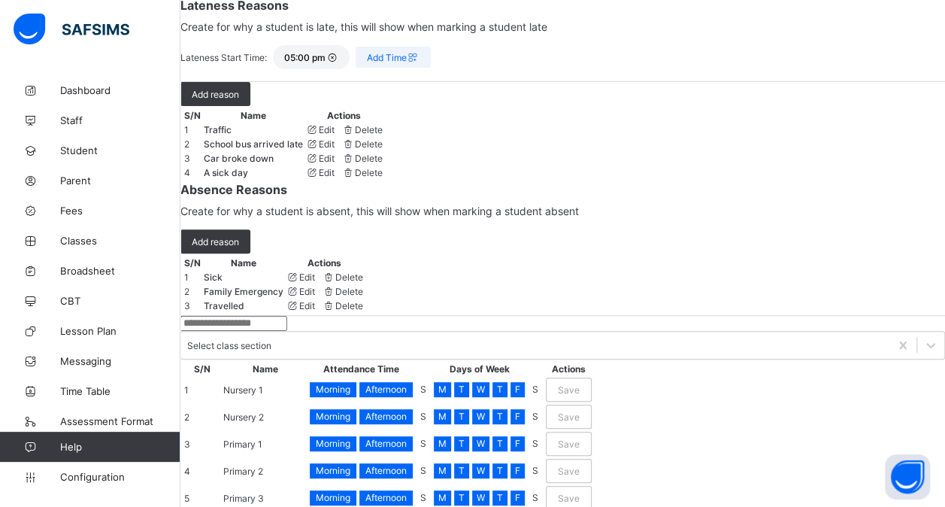
click at [420, 63] on span "Add Time" at bounding box center [393, 57] width 53 height 11
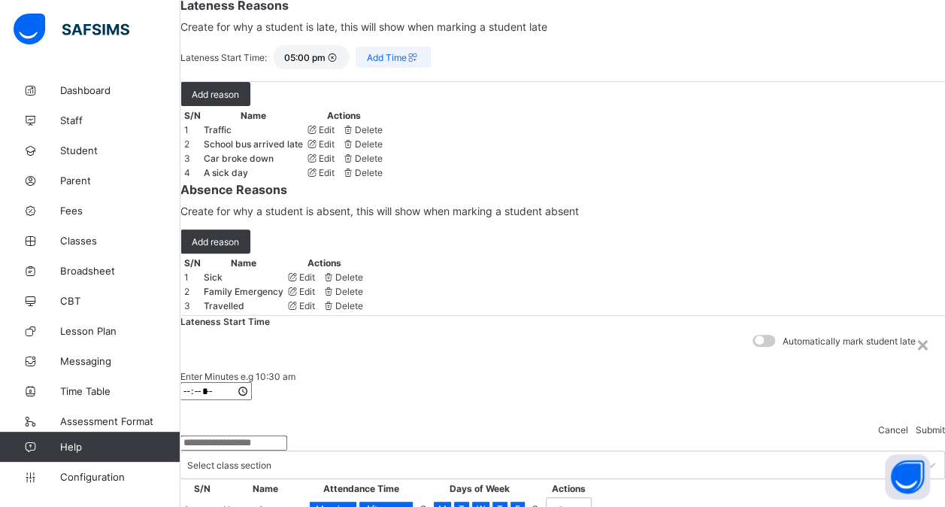
click at [252, 382] on input "time" at bounding box center [215, 391] width 71 height 18
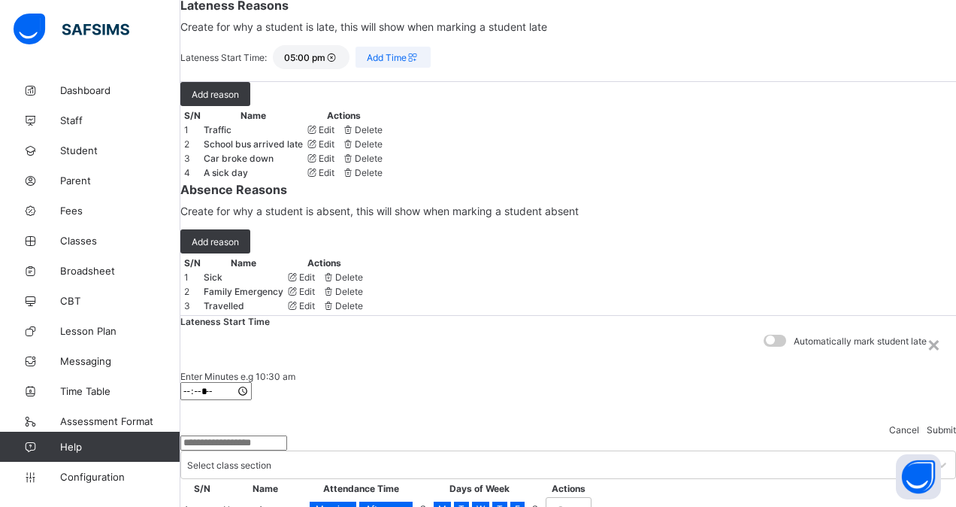
type input "*****"
click at [927, 424] on div "Submit" at bounding box center [941, 429] width 29 height 11
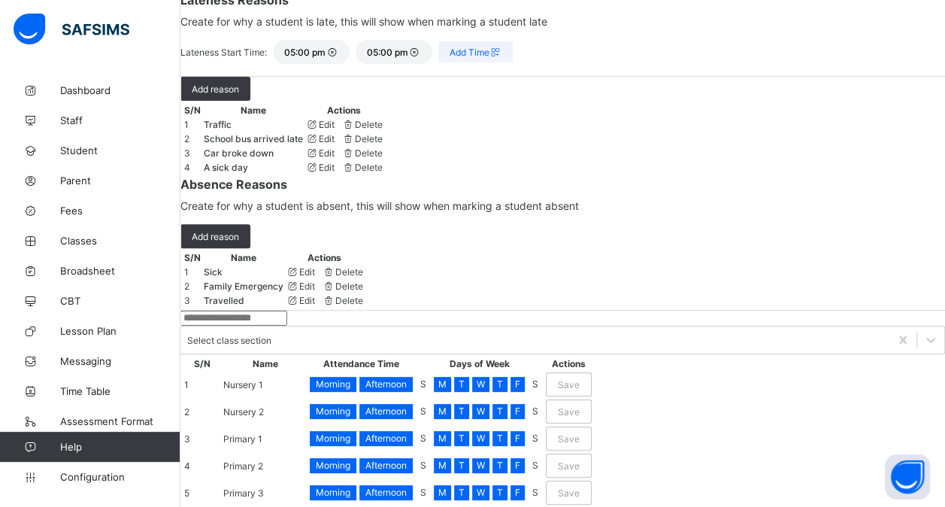
scroll to position [301, 0]
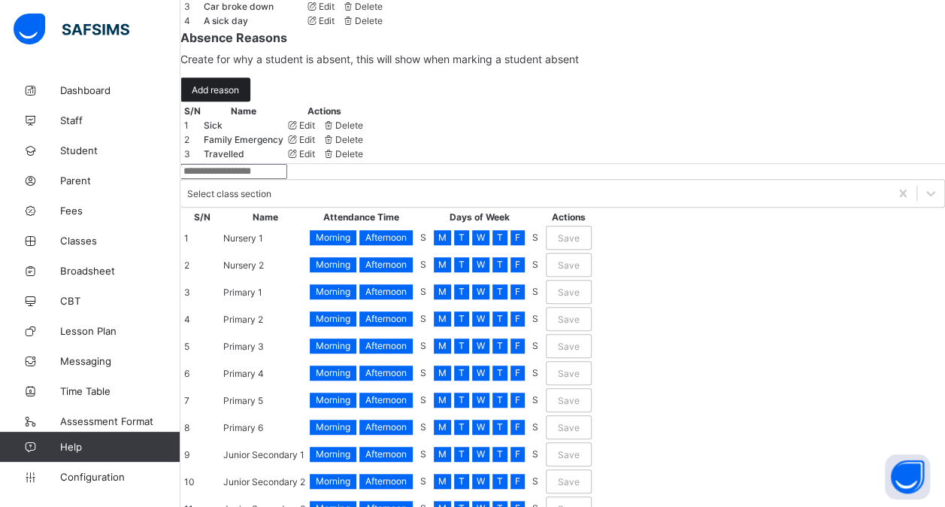
click at [248, 102] on div "Add reason" at bounding box center [215, 89] width 70 height 24
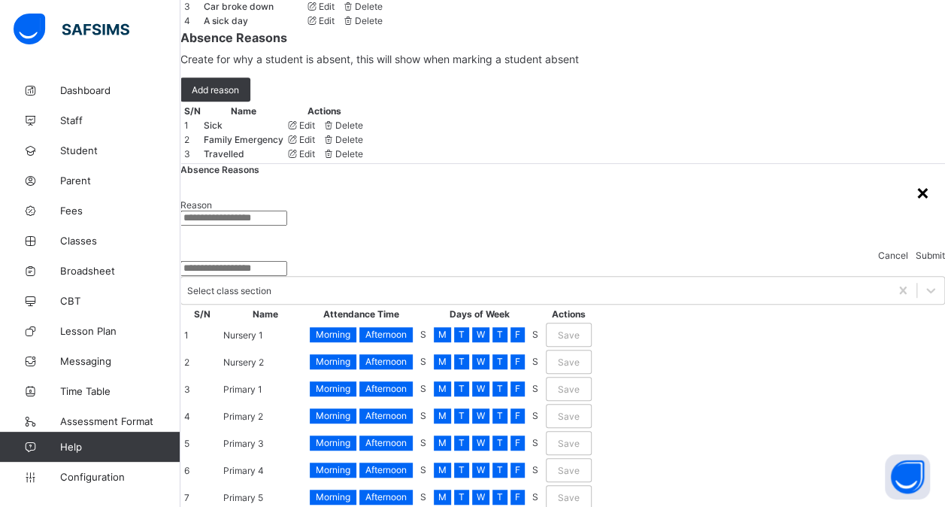
click at [916, 199] on div "×" at bounding box center [923, 192] width 14 height 26
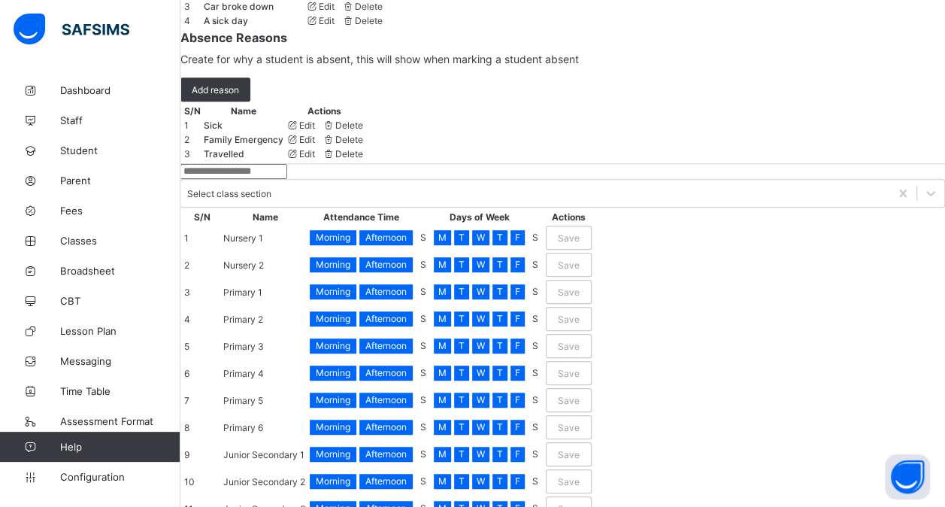
click at [315, 131] on div "Edit" at bounding box center [300, 125] width 29 height 11
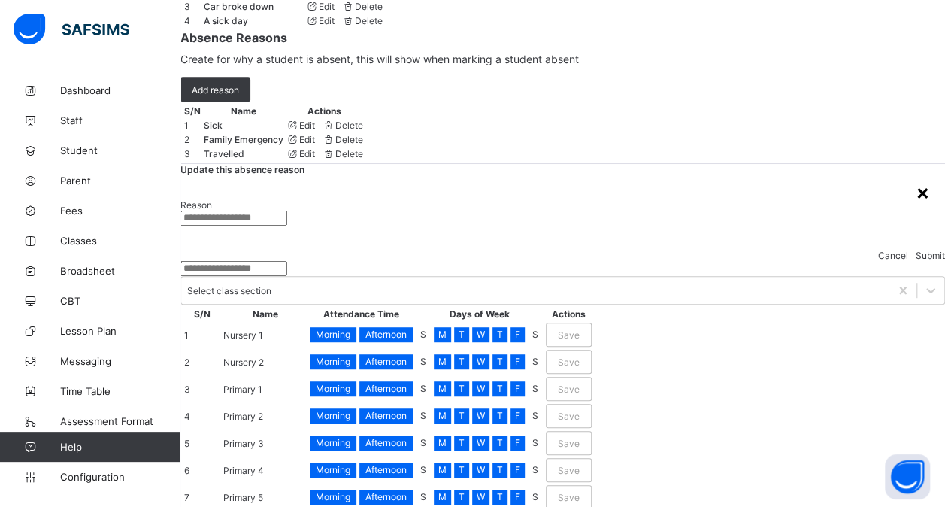
click at [916, 199] on div "×" at bounding box center [923, 192] width 14 height 26
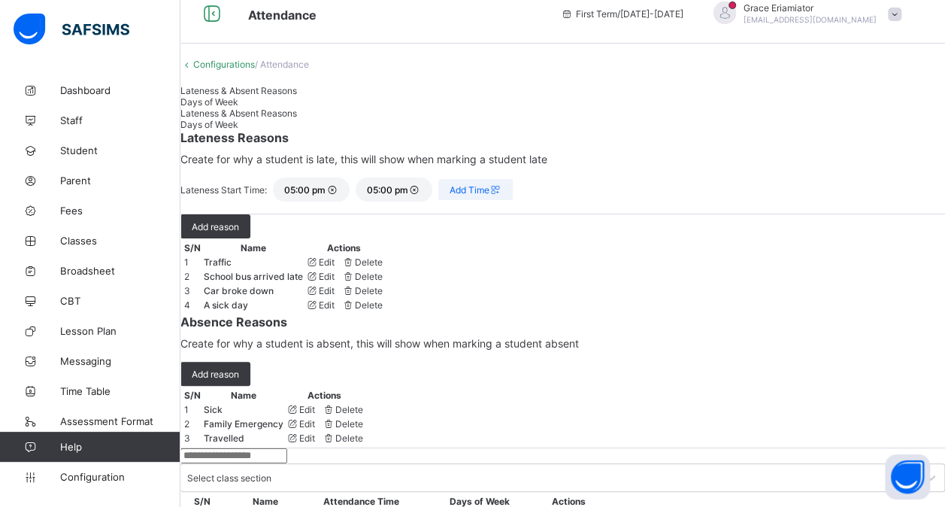
scroll to position [0, 0]
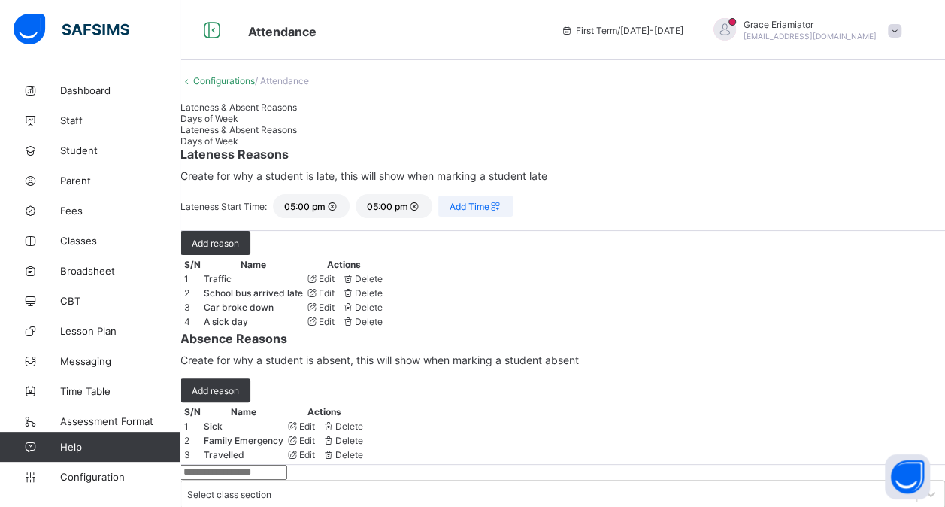
click at [238, 124] on span "Days of Week" at bounding box center [209, 118] width 58 height 11
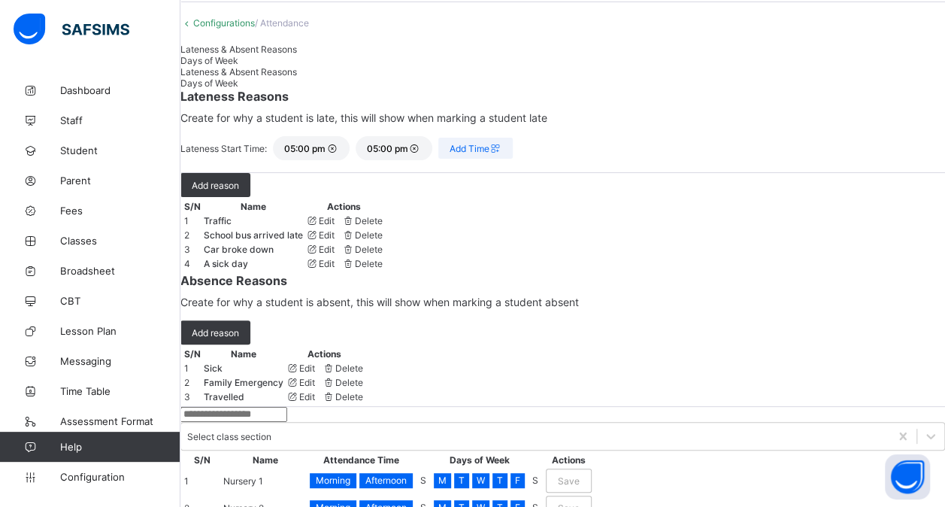
scroll to position [59, 0]
click at [356, 472] on div "Morning" at bounding box center [333, 479] width 47 height 15
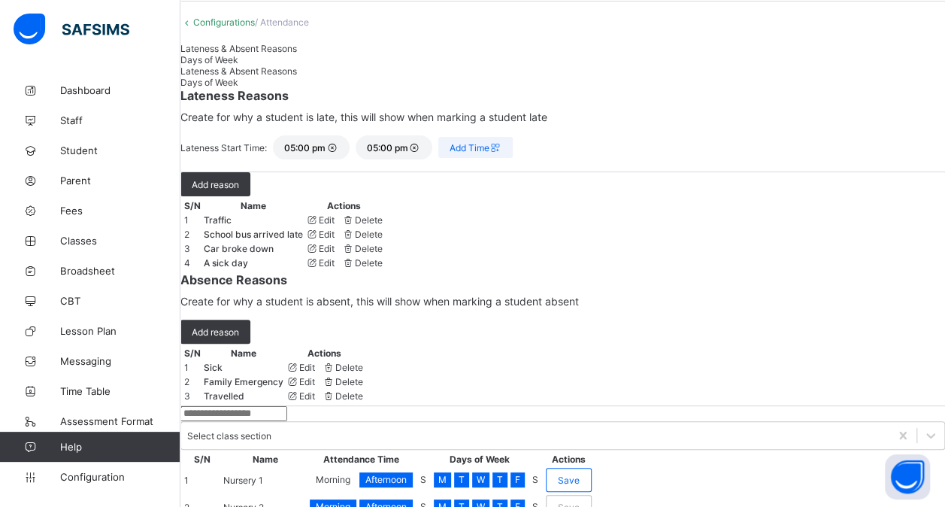
click at [350, 474] on span "Morning" at bounding box center [333, 479] width 35 height 11
click at [407, 474] on span "Afternoon" at bounding box center [385, 479] width 41 height 11
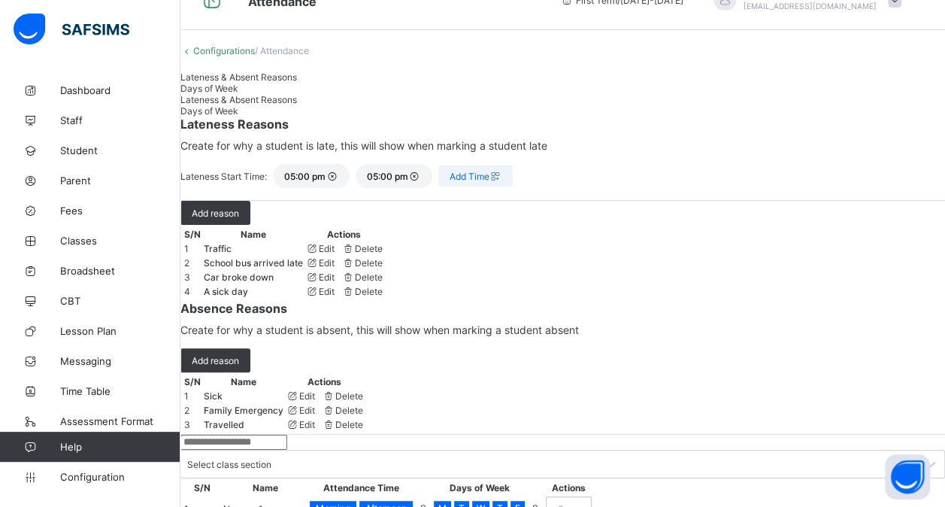
scroll to position [0, 0]
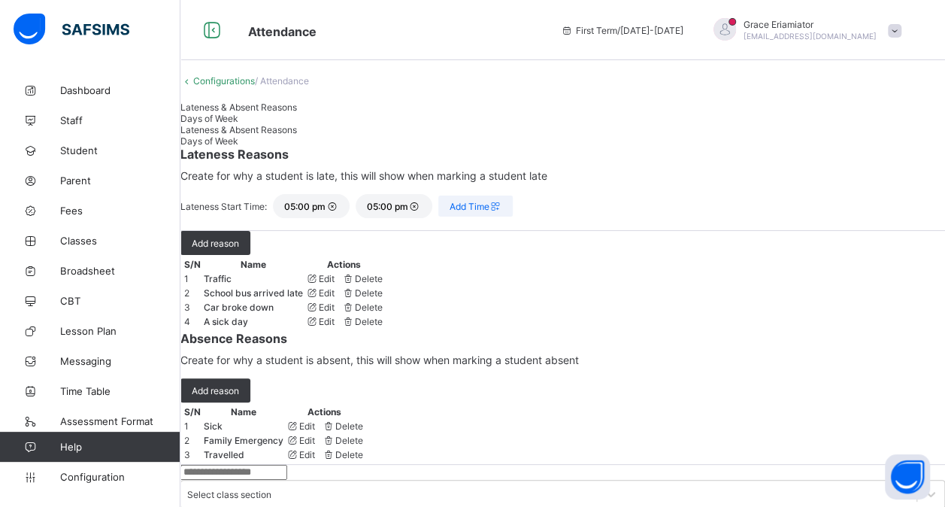
click at [253, 86] on link "Configurations" at bounding box center [224, 80] width 62 height 11
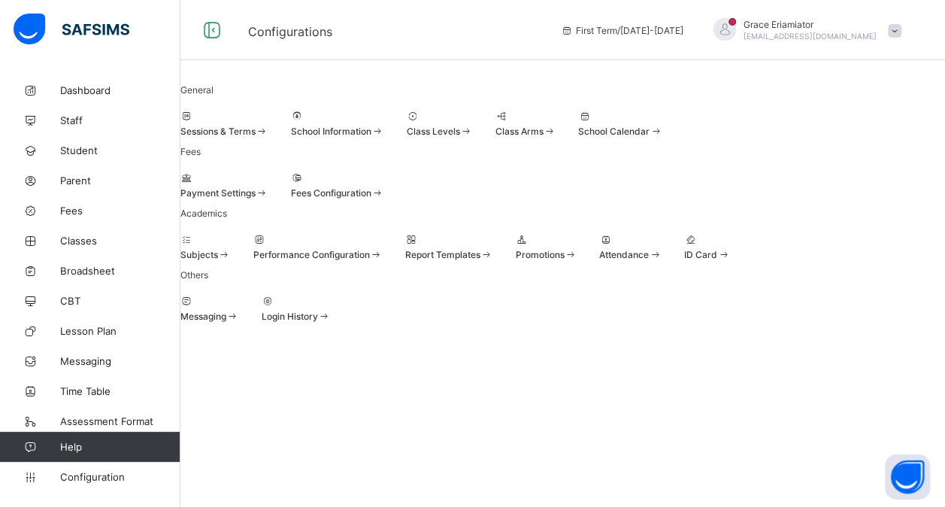
scroll to position [149, 0]
click at [684, 249] on span at bounding box center [707, 247] width 46 height 4
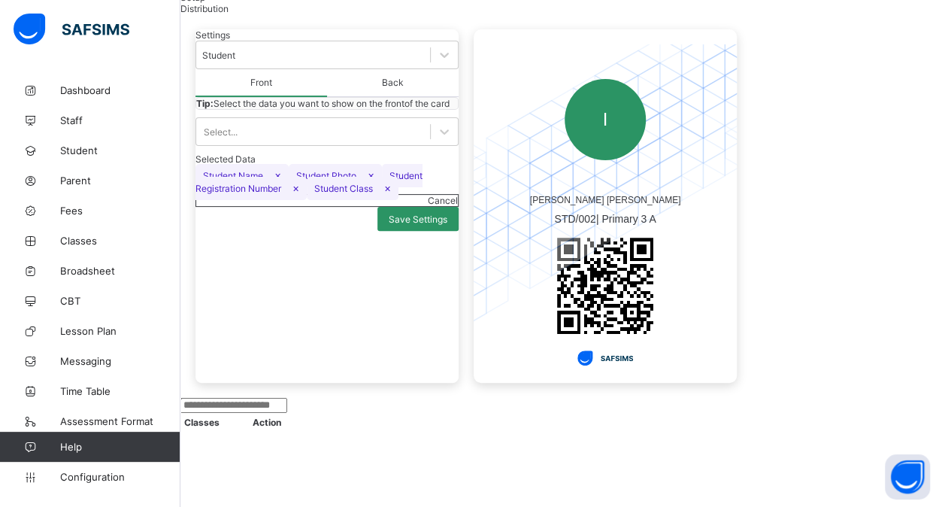
scroll to position [92, 0]
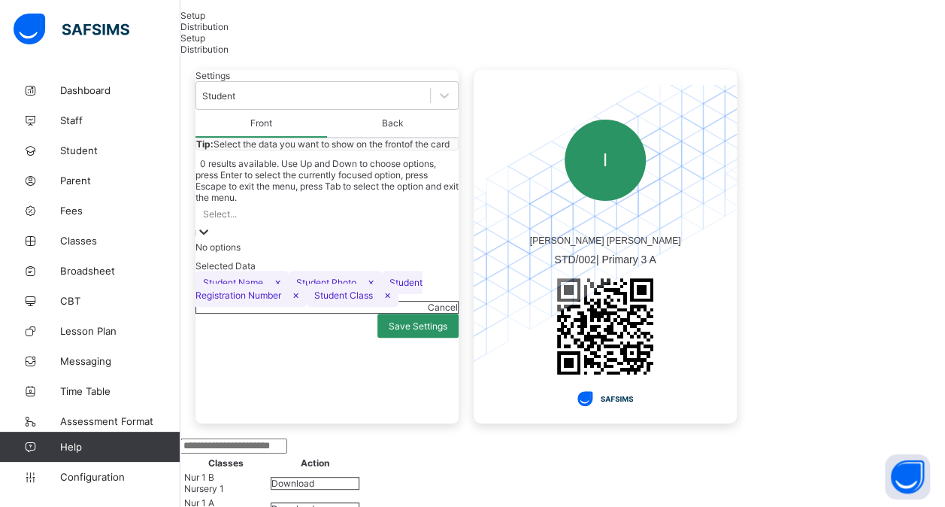
click at [325, 224] on div "Select..." at bounding box center [327, 213] width 263 height 21
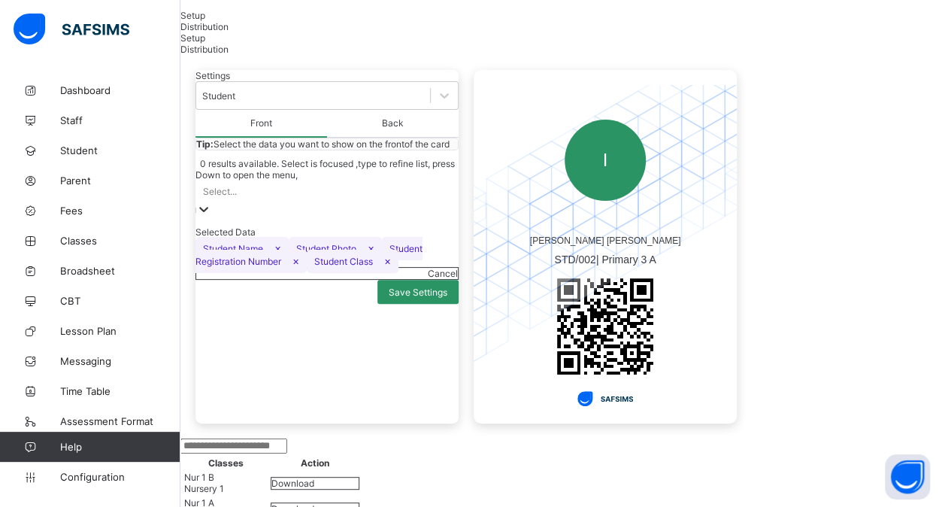
click at [332, 202] on div "Select..." at bounding box center [327, 190] width 263 height 21
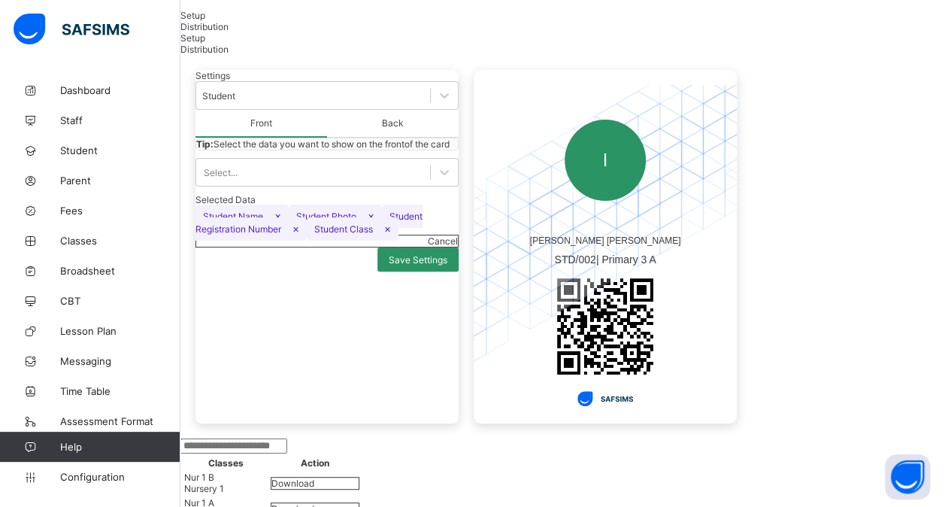
click at [299, 235] on span "×" at bounding box center [295, 228] width 7 height 13
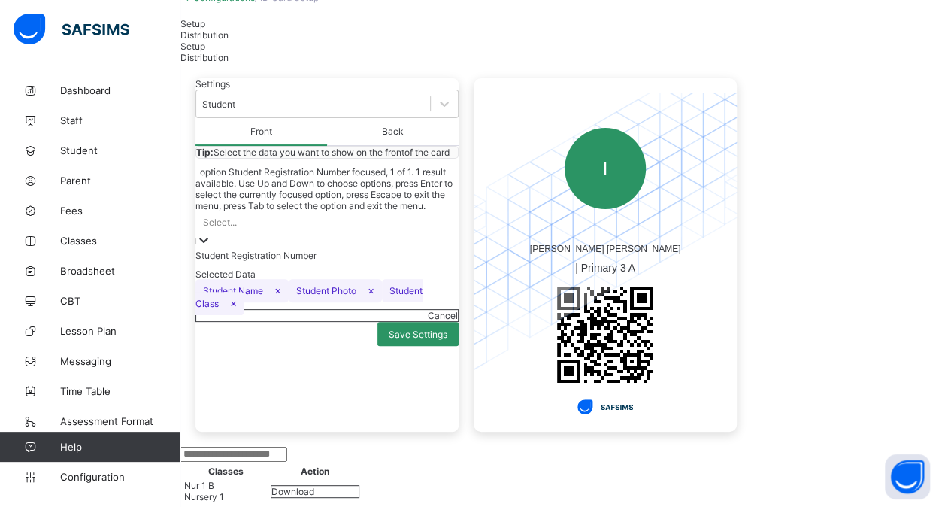
click at [211, 247] on icon at bounding box center [203, 239] width 15 height 15
click at [403, 261] on div "Student Registration Number" at bounding box center [327, 255] width 263 height 11
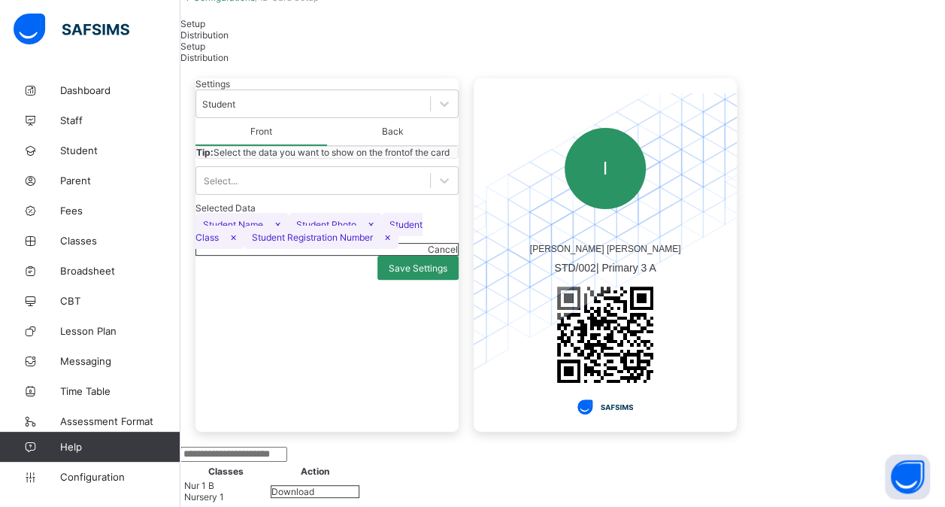
click at [427, 146] on span "Back" at bounding box center [393, 132] width 132 height 28
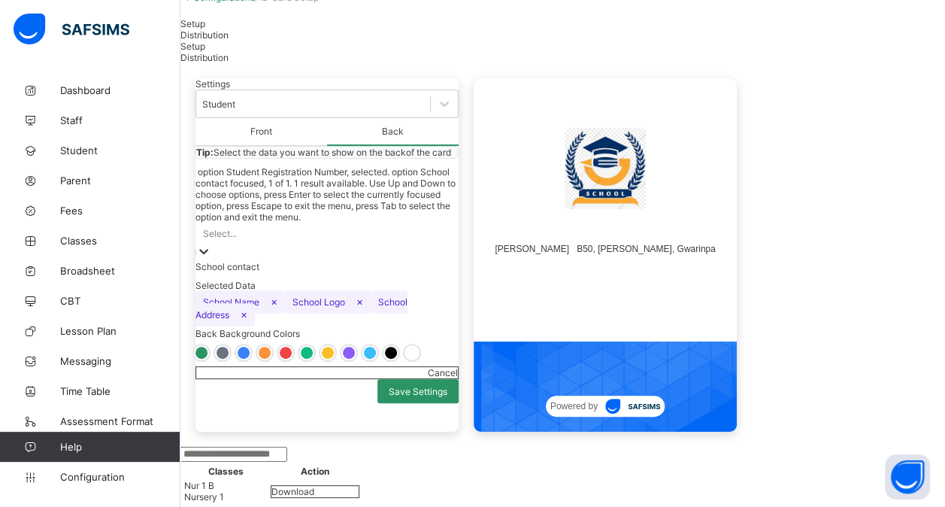
click at [377, 244] on div "Select..." at bounding box center [327, 233] width 263 height 21
click at [302, 272] on div "School contact" at bounding box center [327, 266] width 263 height 11
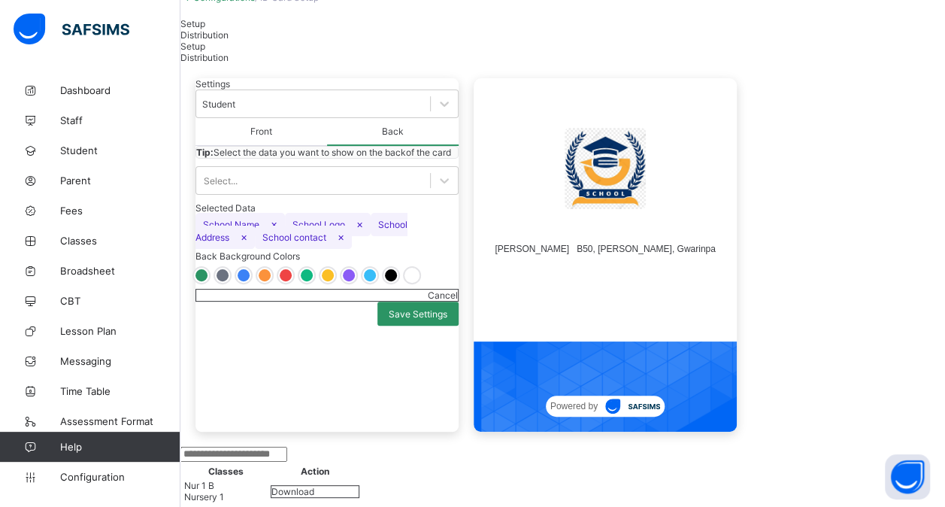
click at [247, 243] on span "×" at bounding box center [244, 236] width 7 height 13
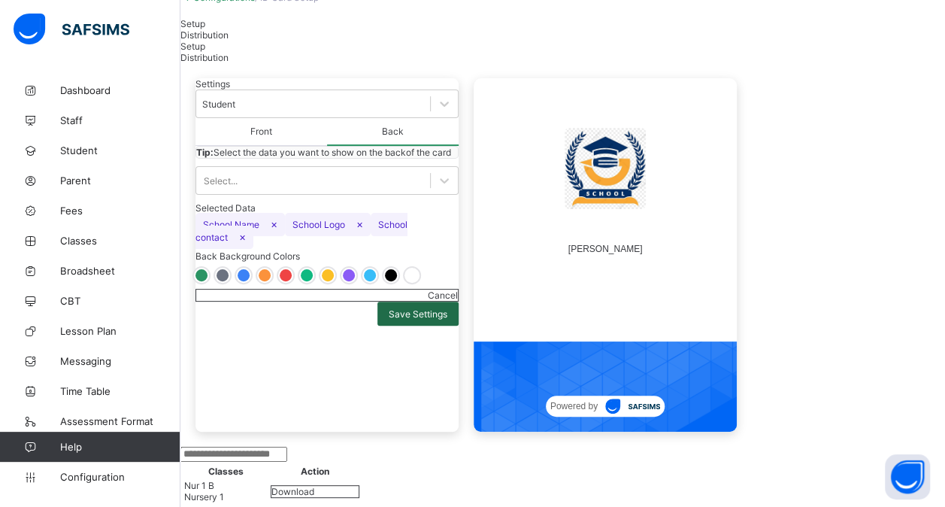
click at [433, 320] on span "Save Settings" at bounding box center [418, 313] width 59 height 11
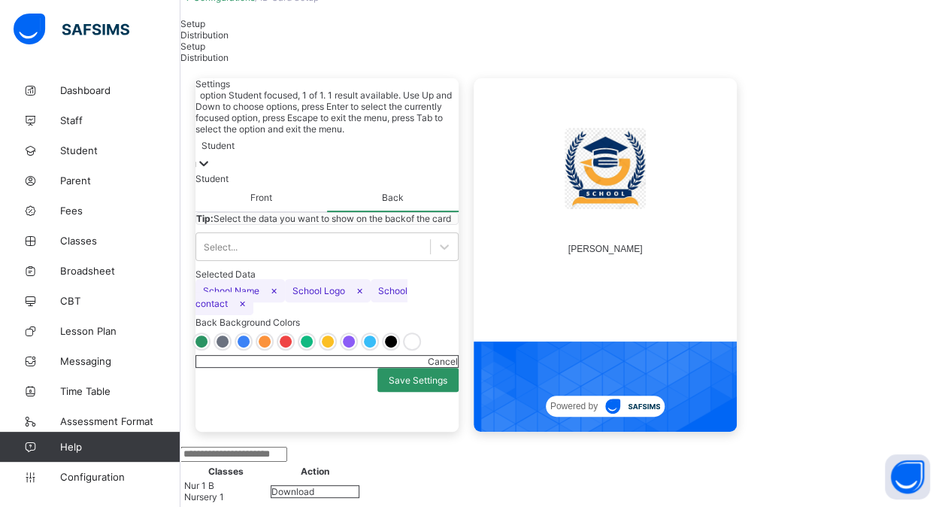
click at [211, 156] on div at bounding box center [203, 164] width 15 height 17
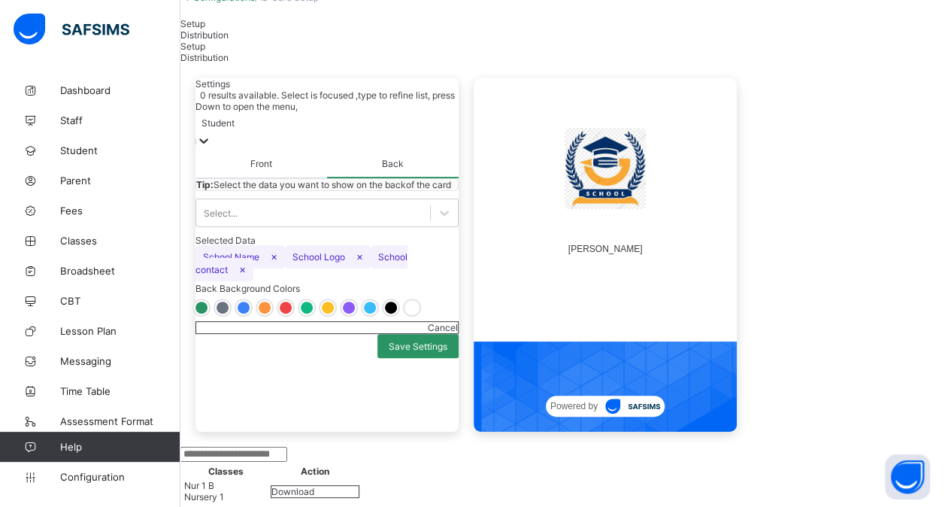
click at [235, 129] on div "Student" at bounding box center [218, 122] width 33 height 11
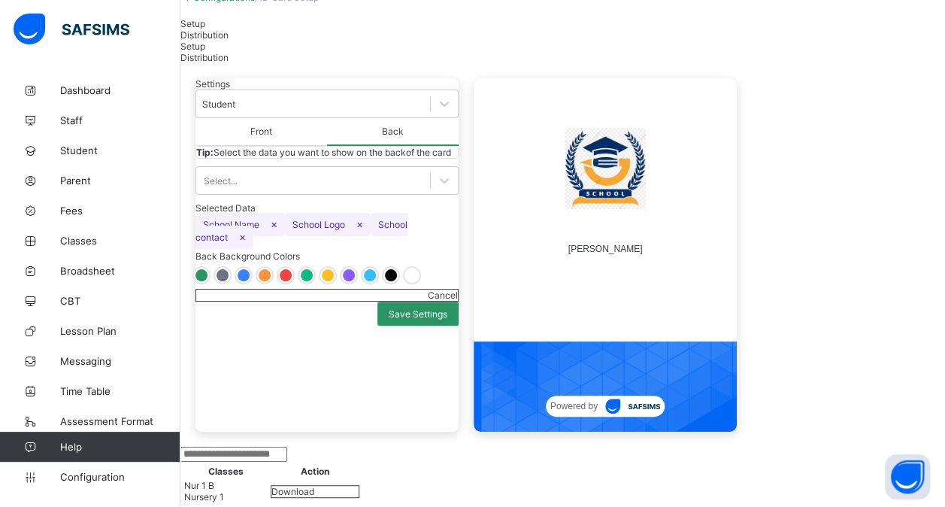
click at [293, 41] on div "Distribution" at bounding box center [562, 34] width 765 height 11
click at [314, 486] on span "Download" at bounding box center [292, 491] width 43 height 11
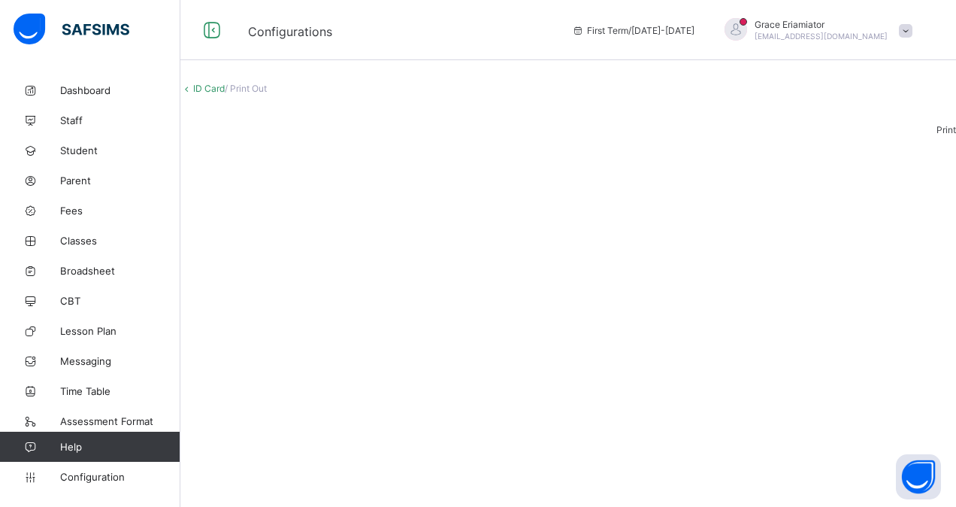
click at [937, 135] on span "Print" at bounding box center [947, 129] width 20 height 11
click at [211, 94] on link "ID Card" at bounding box center [209, 88] width 32 height 11
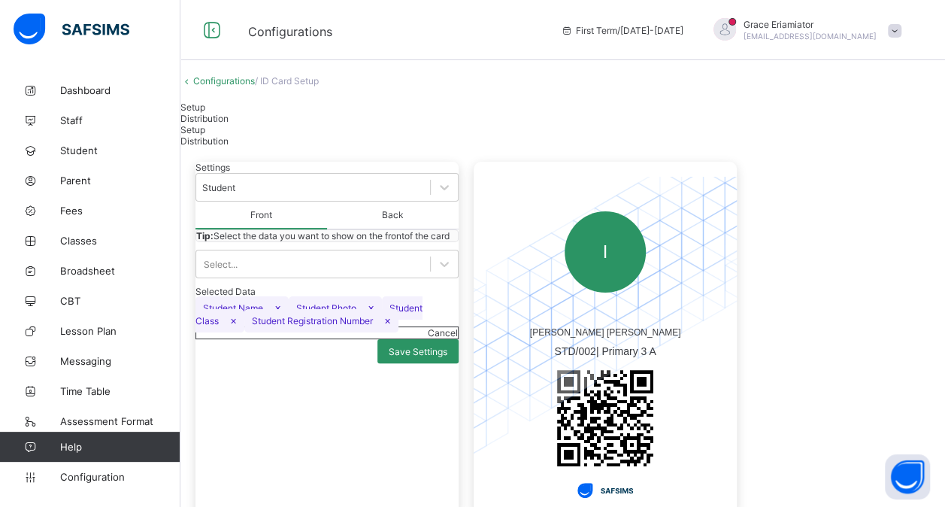
click at [292, 124] on div "Distribution" at bounding box center [562, 118] width 765 height 11
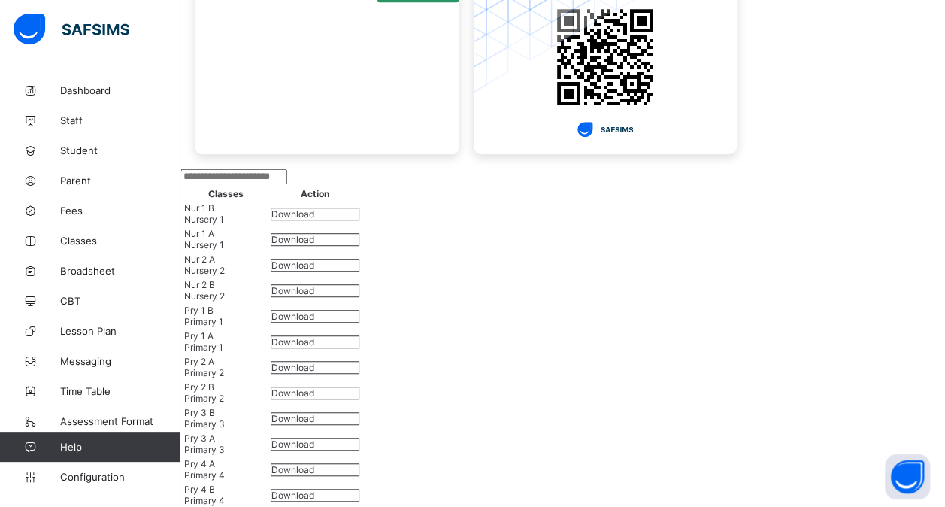
scroll to position [375, 0]
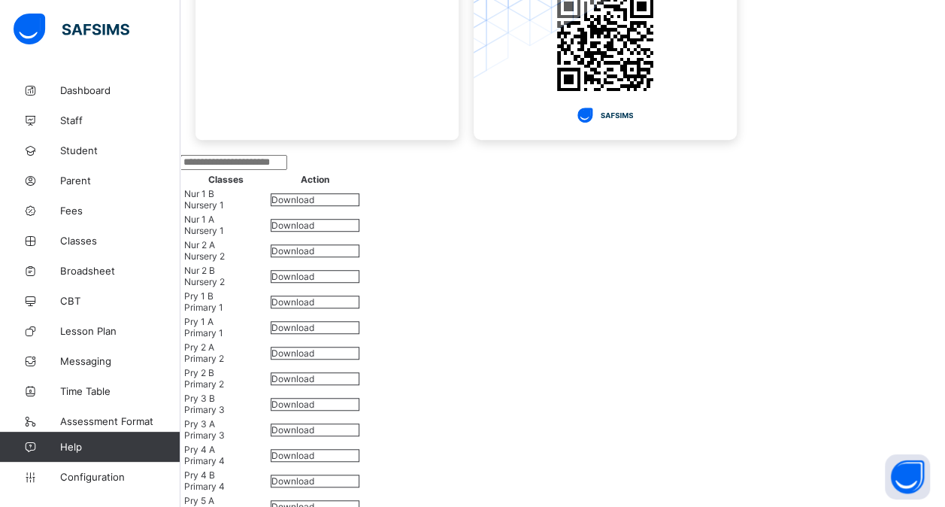
click at [359, 321] on div "Download" at bounding box center [315, 327] width 89 height 13
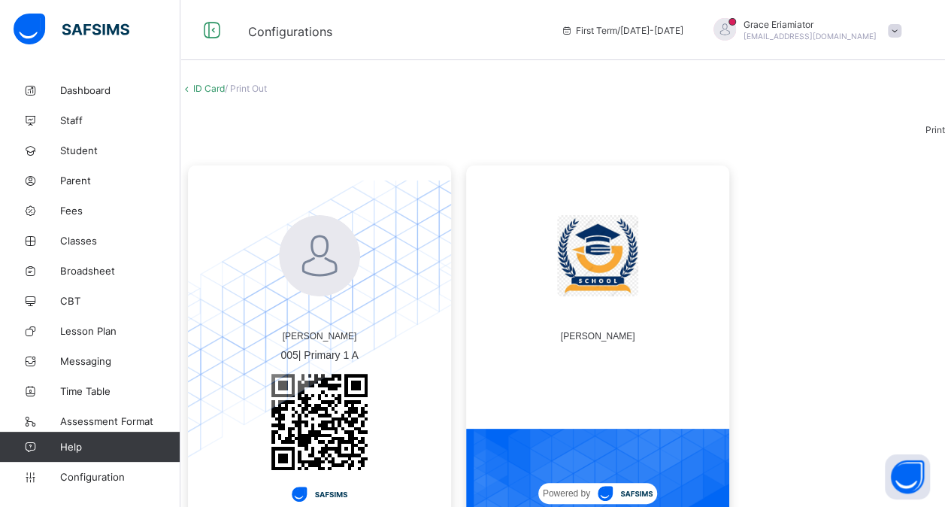
click at [221, 94] on link "ID Card" at bounding box center [209, 88] width 32 height 11
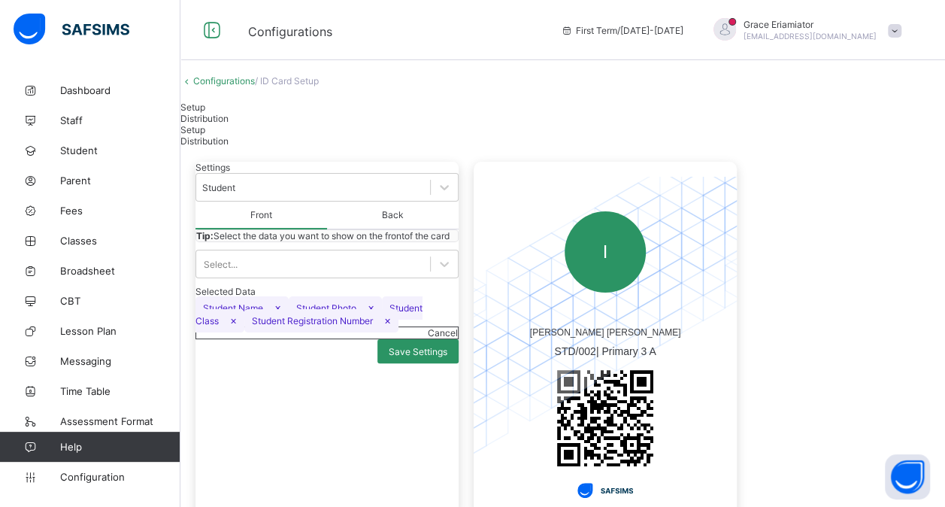
click at [229, 86] on link "Configurations" at bounding box center [224, 80] width 62 height 11
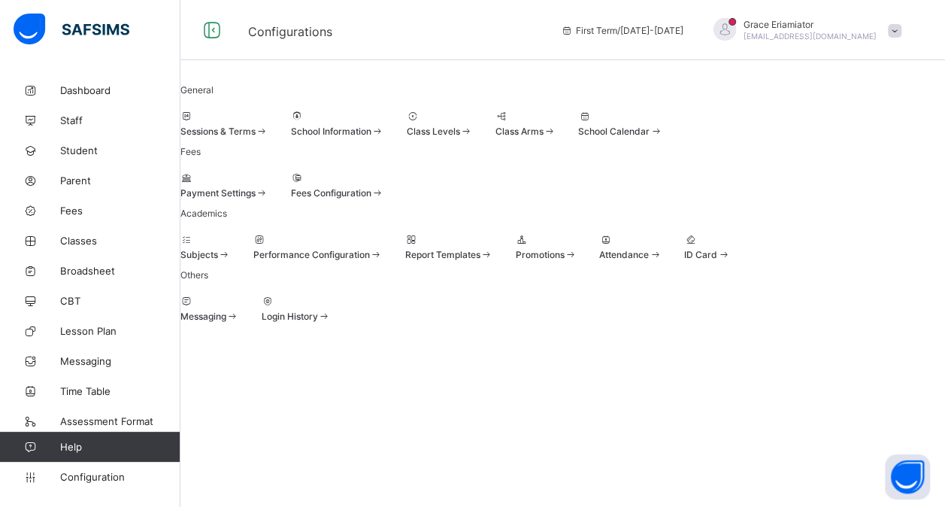
scroll to position [149, 0]
click at [239, 307] on div at bounding box center [209, 301] width 59 height 11
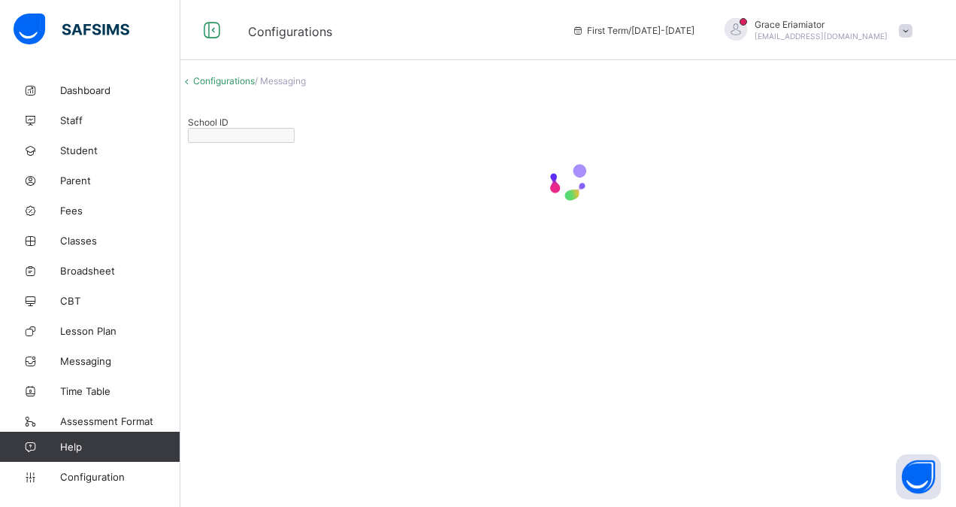
type input "*********"
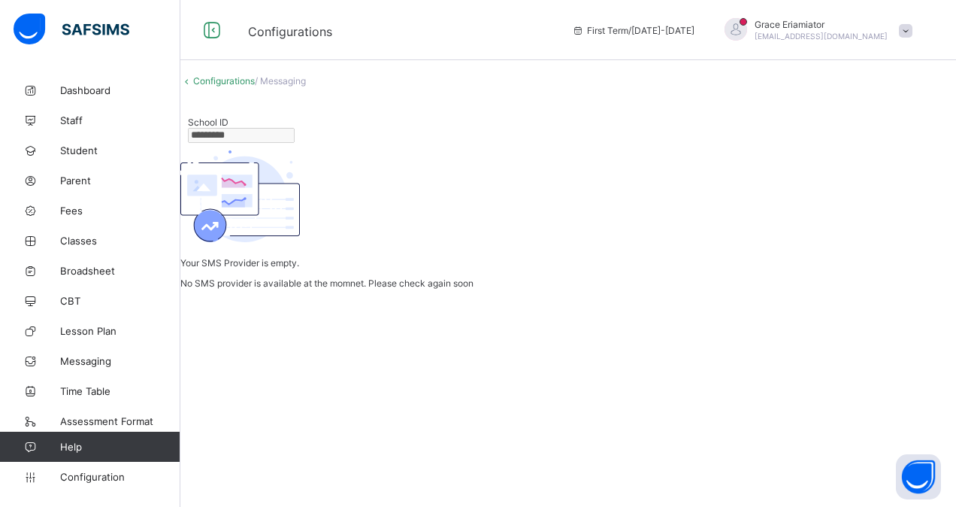
click at [241, 86] on link "Configurations" at bounding box center [224, 80] width 62 height 11
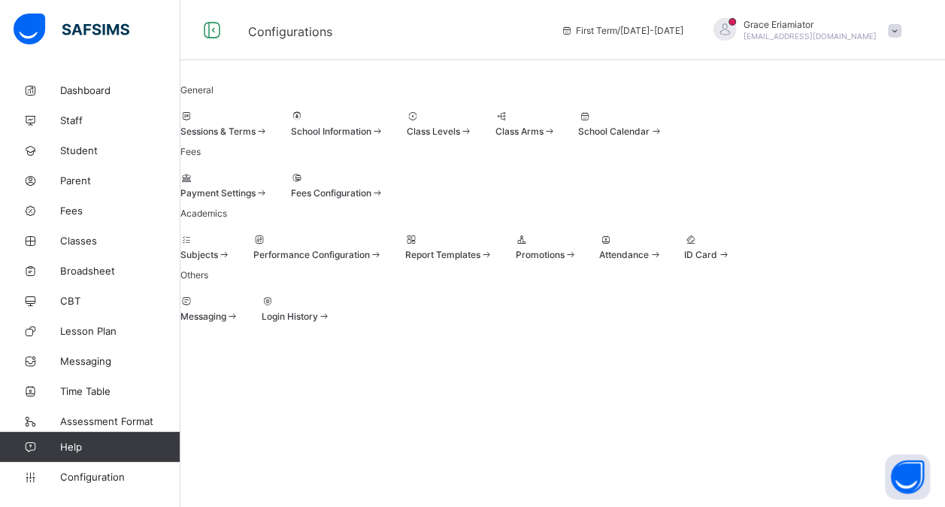
scroll to position [149, 0]
click at [331, 307] on div at bounding box center [296, 301] width 69 height 11
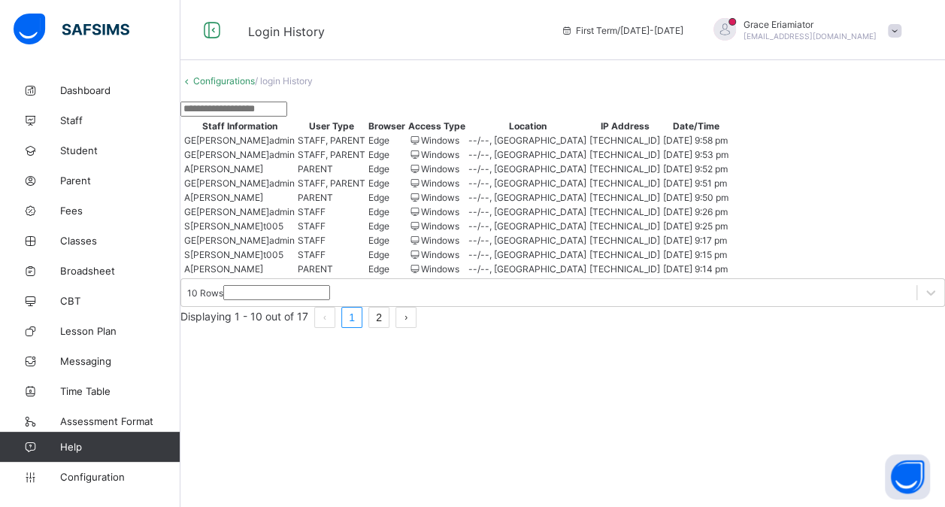
click at [248, 86] on link "Configurations" at bounding box center [224, 80] width 62 height 11
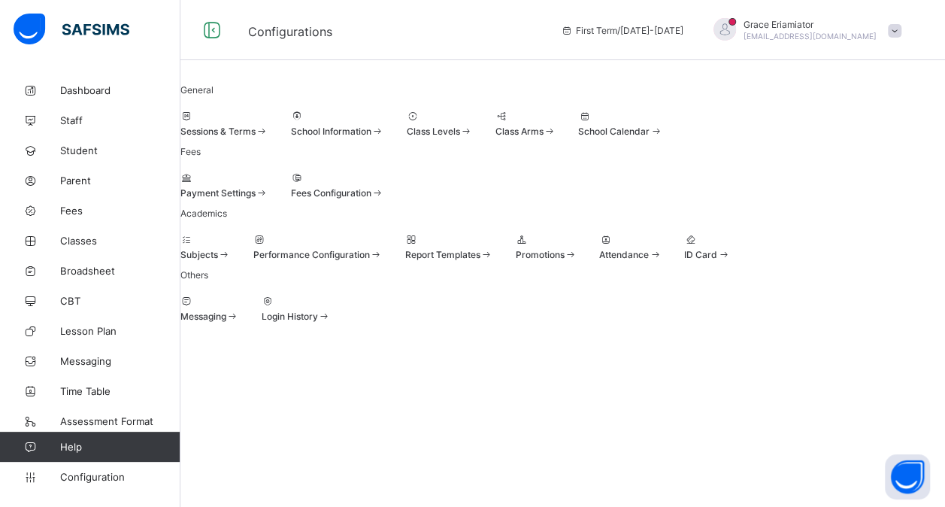
scroll to position [149, 0]
click at [331, 307] on div at bounding box center [296, 301] width 69 height 11
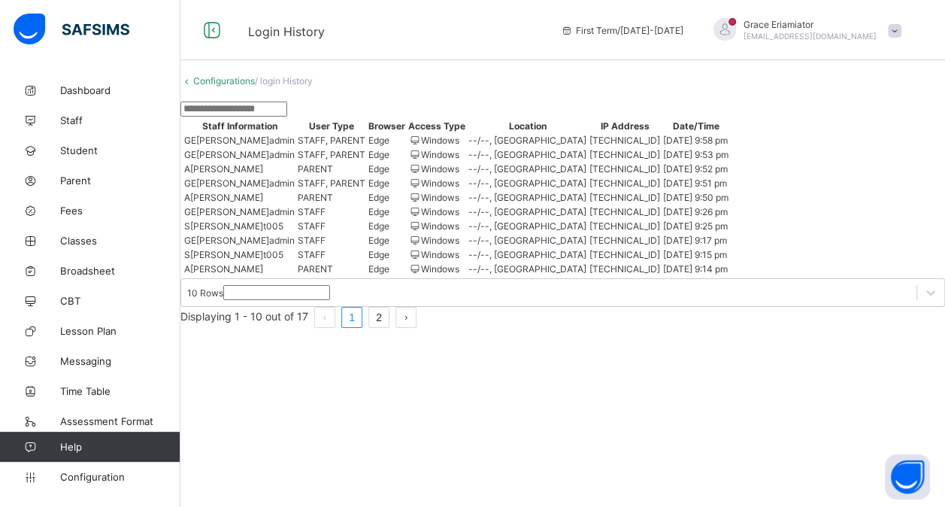
click at [229, 86] on link "Configurations" at bounding box center [224, 80] width 62 height 11
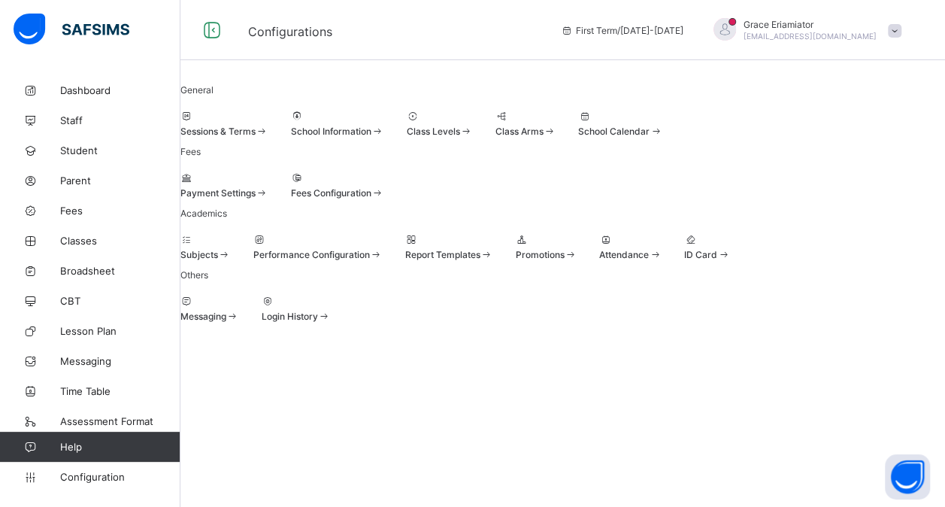
scroll to position [56, 0]
click at [262, 183] on div at bounding box center [224, 177] width 88 height 11
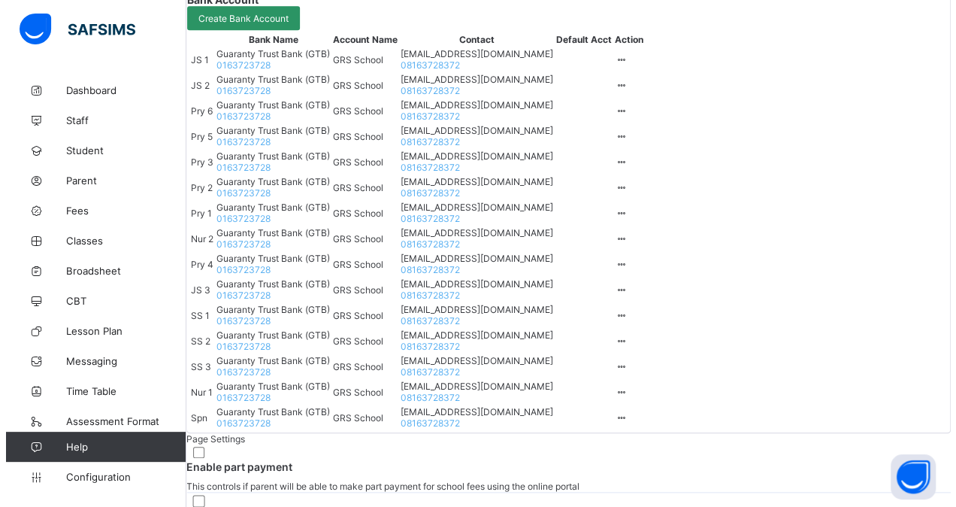
scroll to position [576, 0]
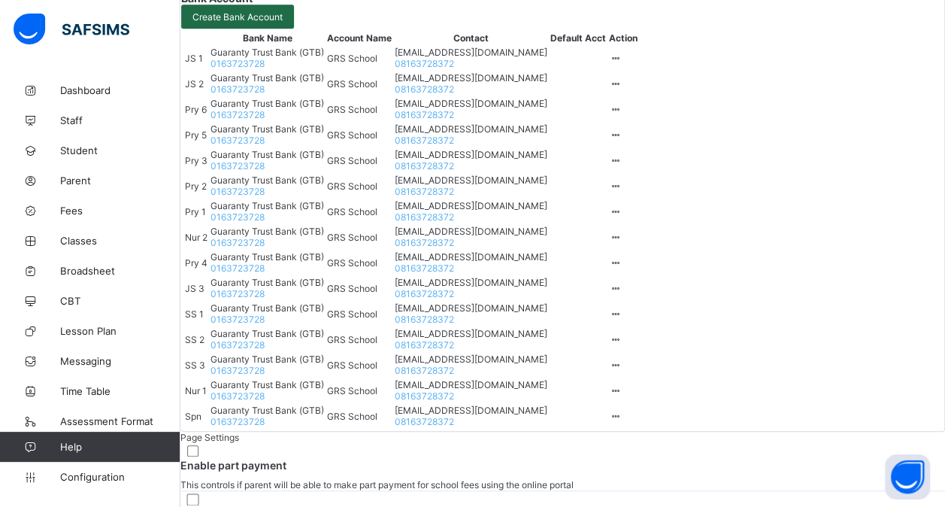
click at [283, 23] on span "Create Bank Account" at bounding box center [237, 16] width 90 height 11
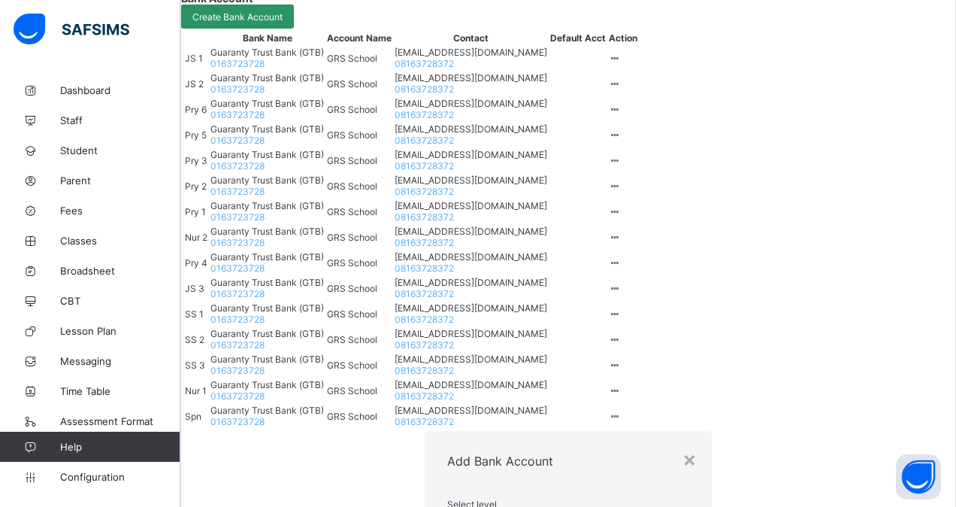
scroll to position [108, 0]
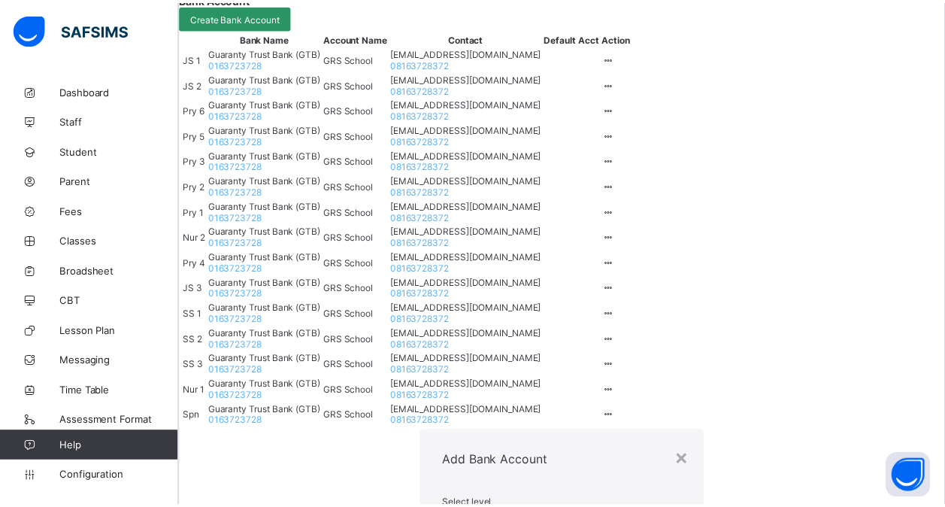
scroll to position [162, 0]
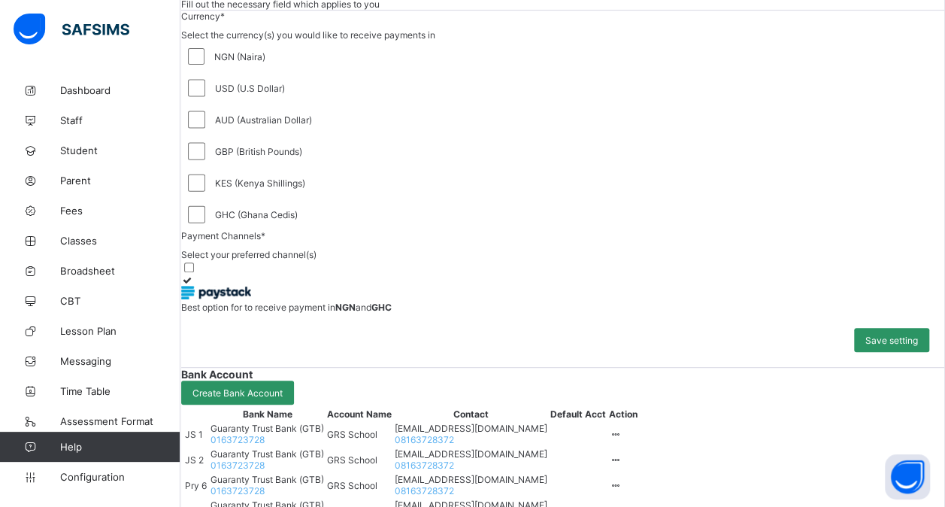
scroll to position [0, 0]
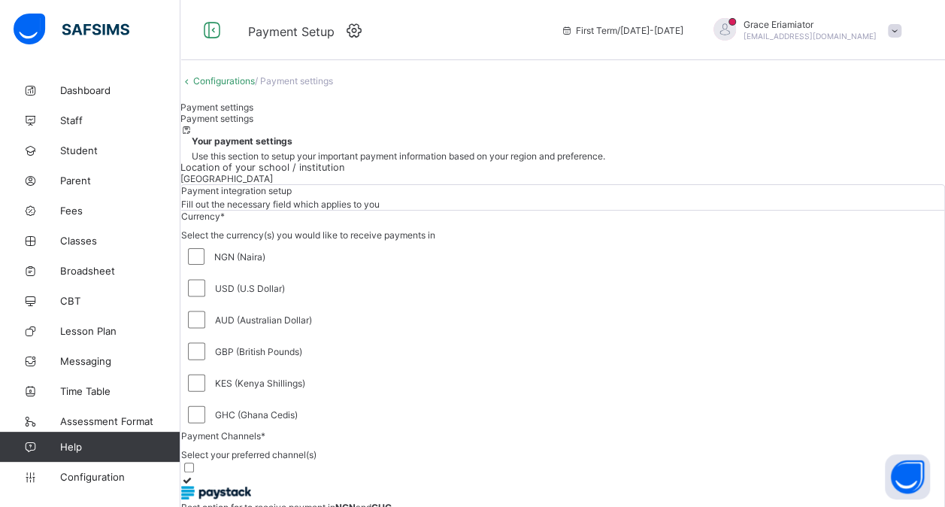
click at [247, 86] on link "Configurations" at bounding box center [224, 80] width 62 height 11
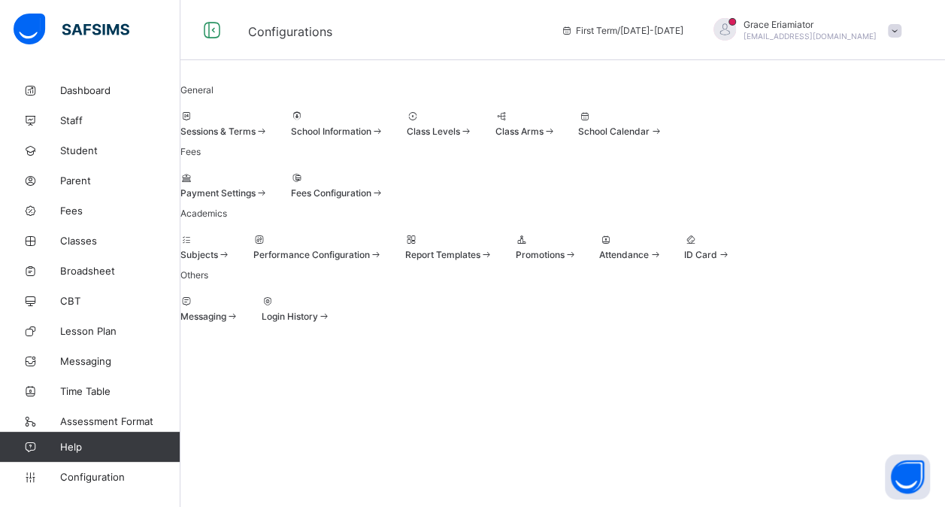
click at [384, 183] on div at bounding box center [337, 177] width 93 height 11
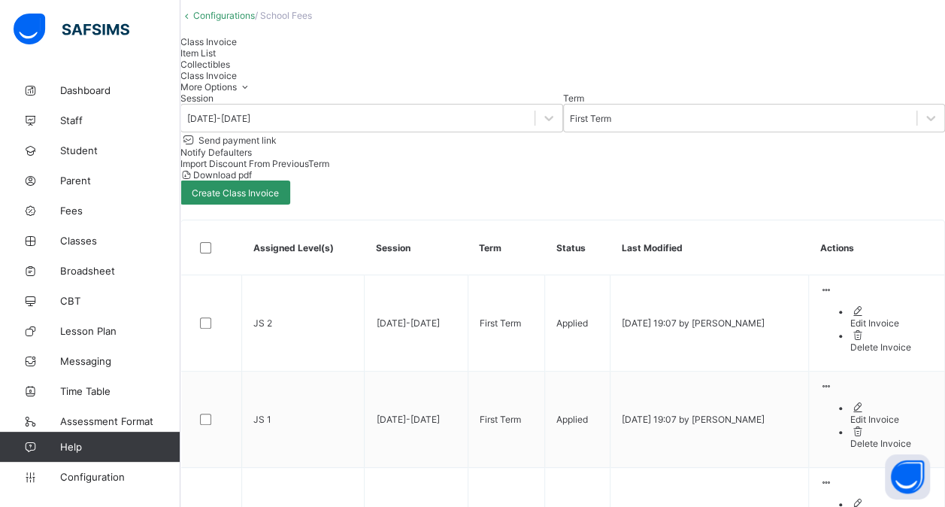
scroll to position [66, 0]
click at [659, 69] on div "Class Invoice Item List Collectibles" at bounding box center [562, 52] width 765 height 34
click at [313, 58] on div "Item List" at bounding box center [562, 52] width 765 height 11
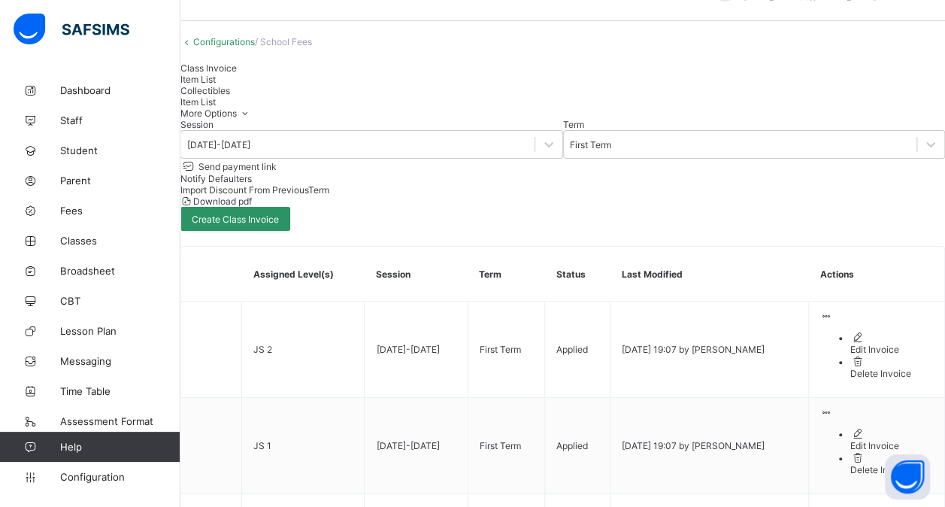
click at [375, 96] on div "Collectibles" at bounding box center [562, 90] width 765 height 11
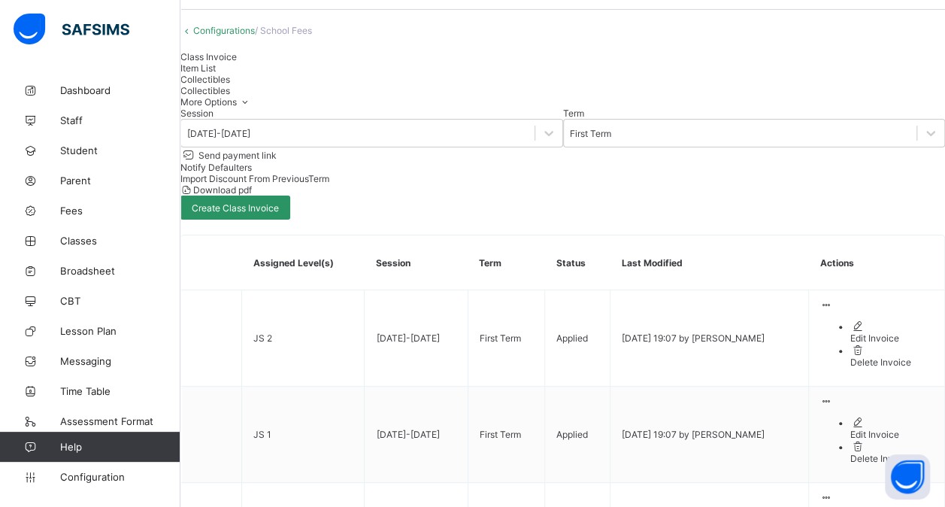
click at [216, 74] on span "Item List" at bounding box center [197, 67] width 35 height 11
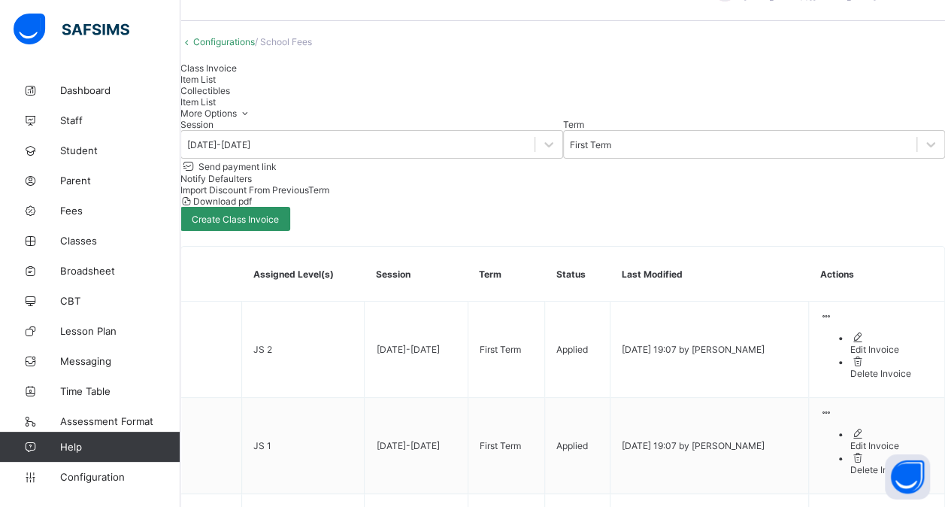
type input "**********"
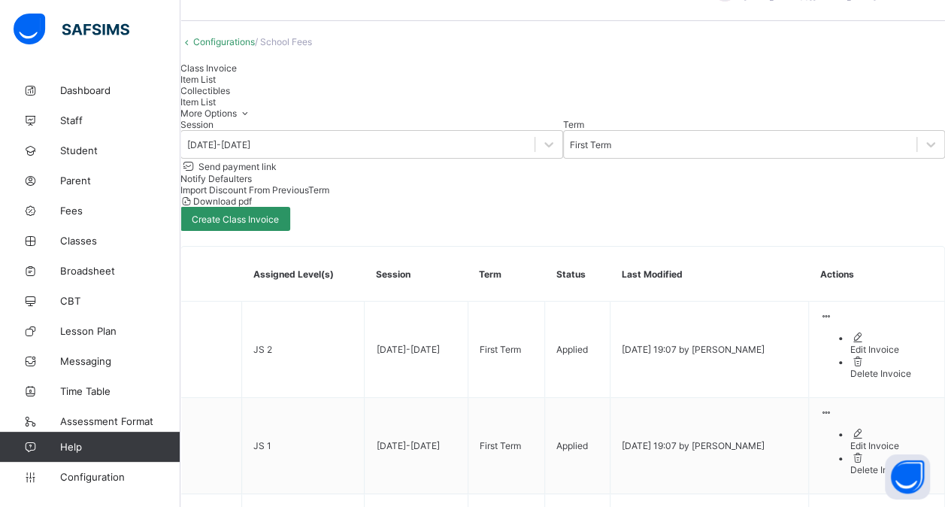
scroll to position [71, 0]
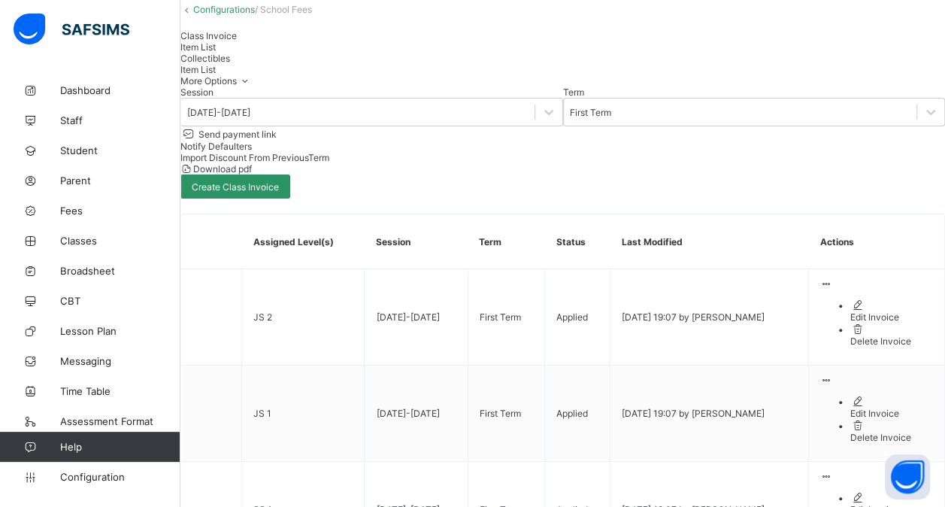
click at [372, 64] on div "Collectibles" at bounding box center [562, 58] width 765 height 11
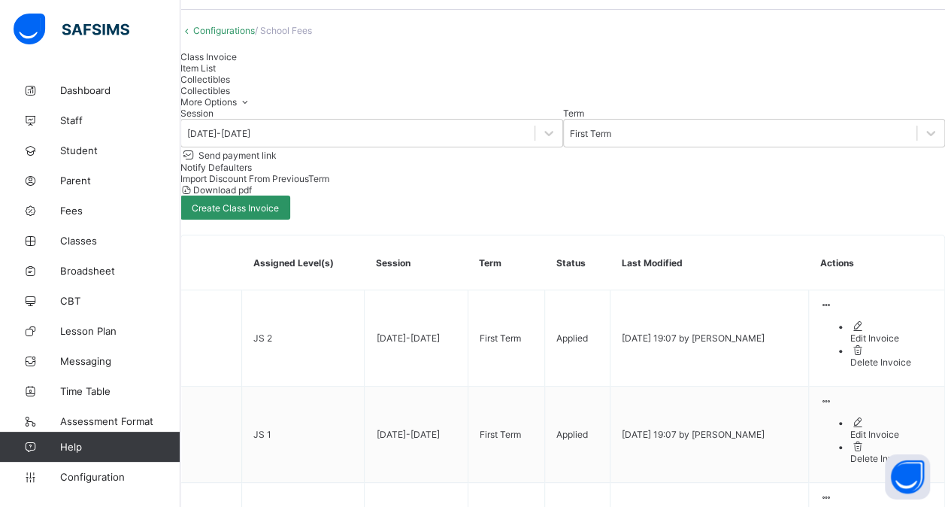
type input "********"
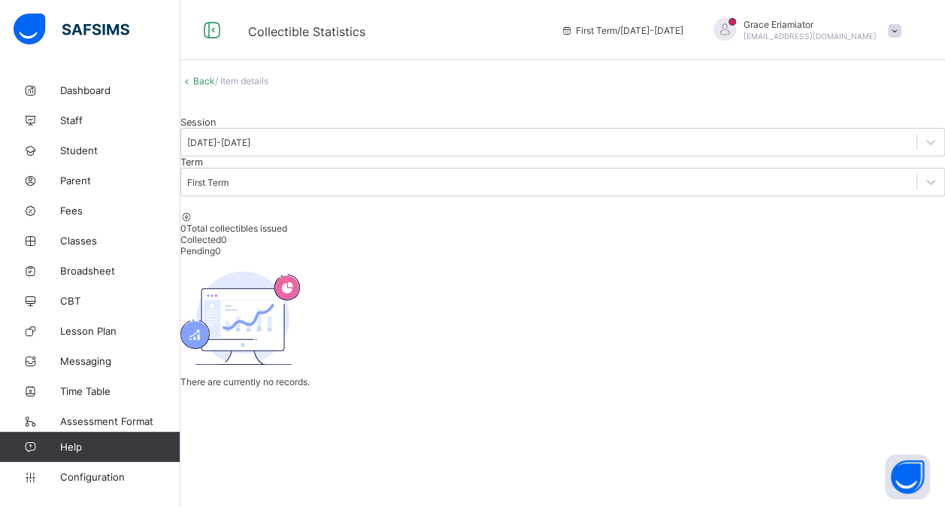
click at [215, 86] on link "Back" at bounding box center [204, 80] width 22 height 11
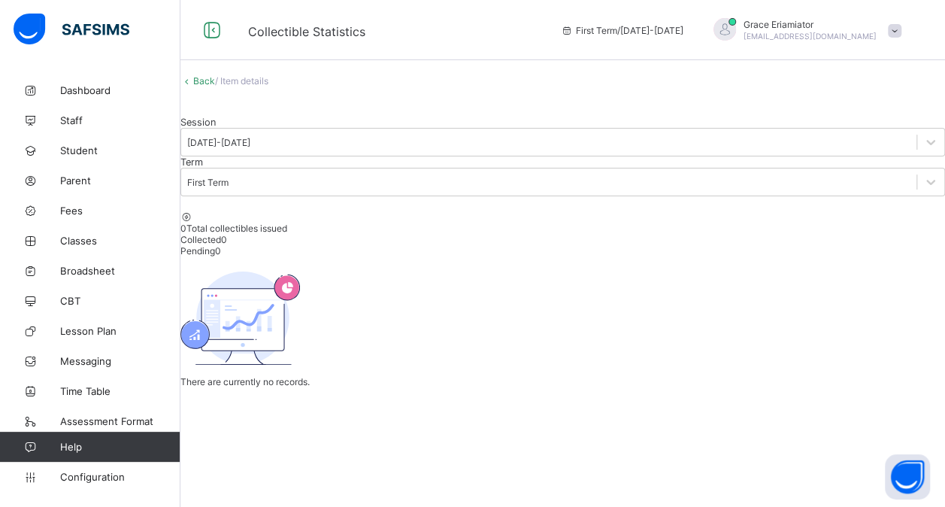
click at [215, 86] on link "Back" at bounding box center [204, 80] width 22 height 11
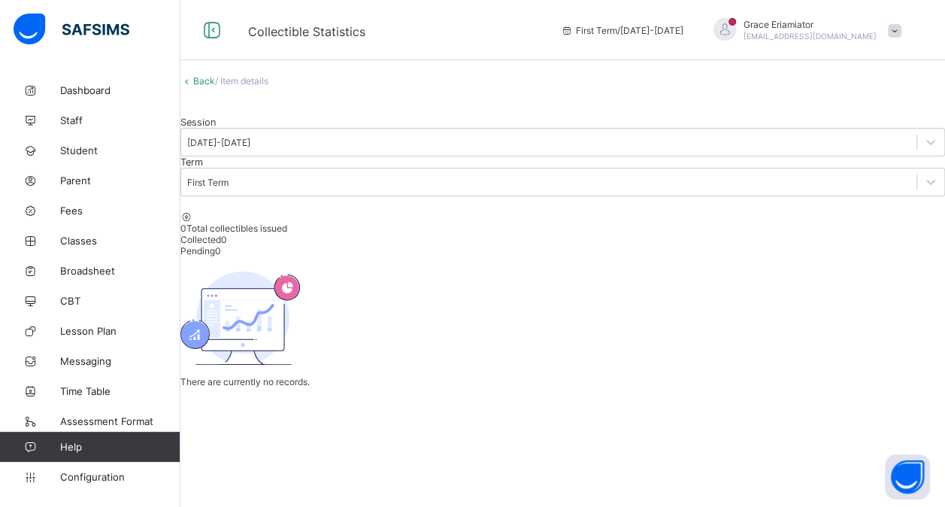
click at [215, 86] on link "Back" at bounding box center [204, 80] width 22 height 11
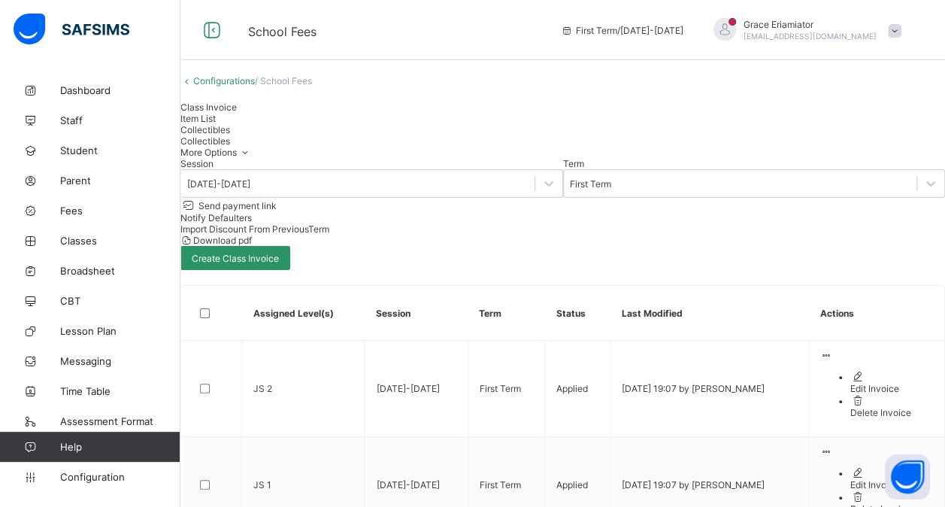
click at [238, 113] on div "Class Invoice" at bounding box center [562, 107] width 765 height 11
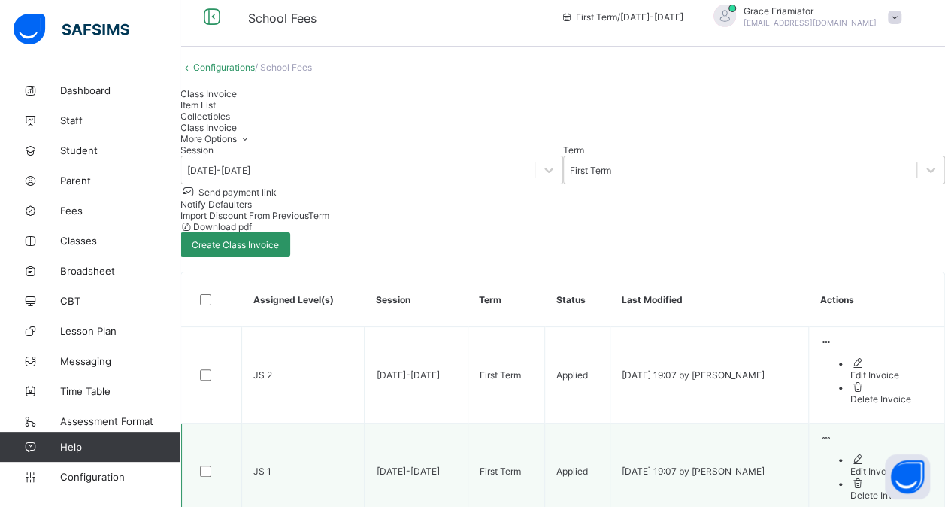
scroll to position [11, 0]
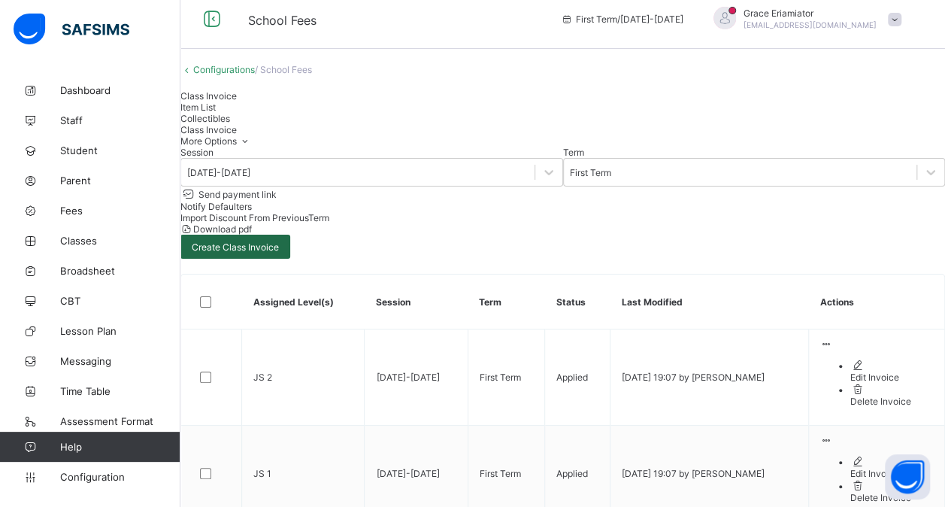
click at [290, 246] on div "Create Class Invoice" at bounding box center [235, 247] width 110 height 24
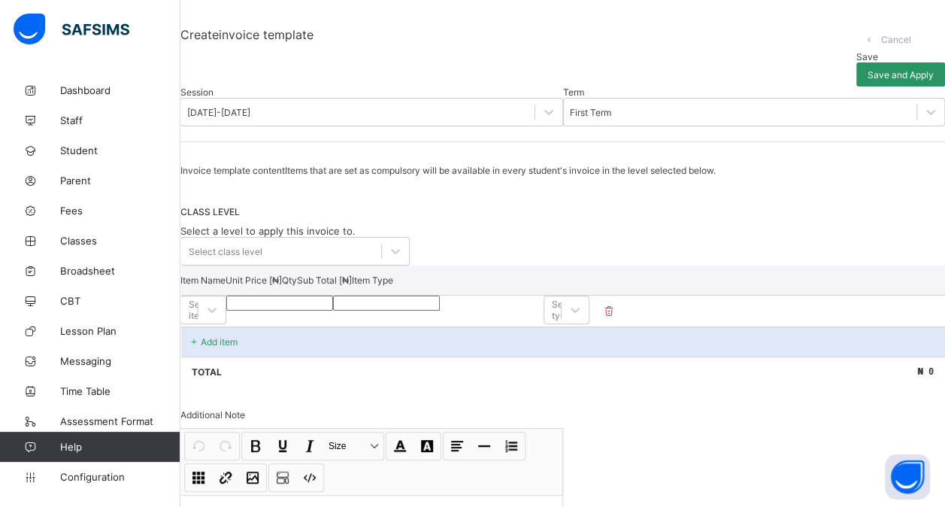
scroll to position [144, 0]
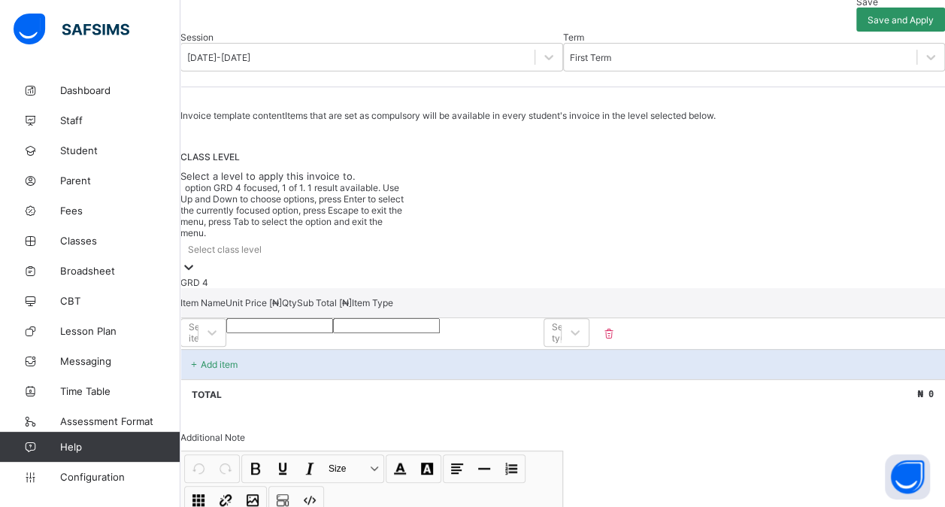
click at [196, 259] on icon at bounding box center [188, 266] width 15 height 15
click at [295, 277] on div "GRD 4" at bounding box center [294, 282] width 229 height 11
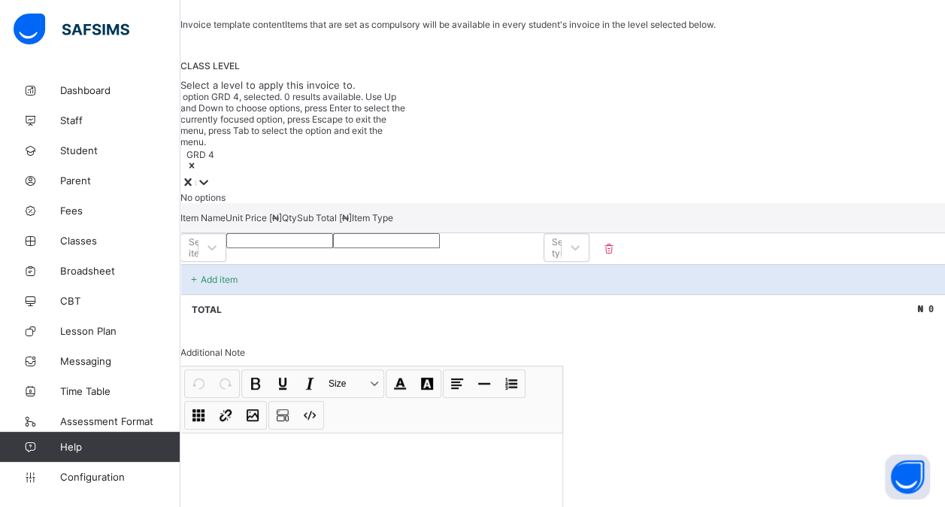
scroll to position [236, 0]
click at [335, 263] on div "Add item" at bounding box center [562, 278] width 765 height 30
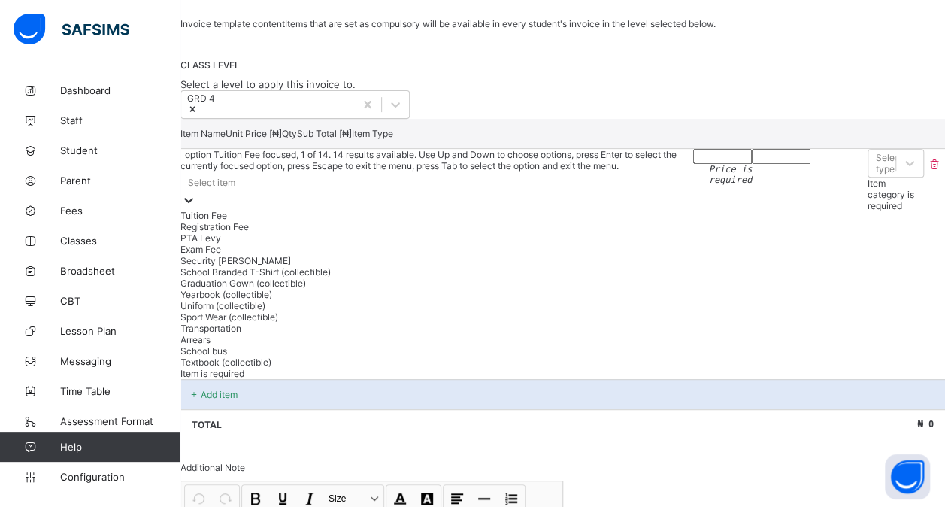
click at [196, 208] on icon at bounding box center [188, 199] width 15 height 15
click at [345, 221] on div "Tuition Fee" at bounding box center [436, 215] width 513 height 11
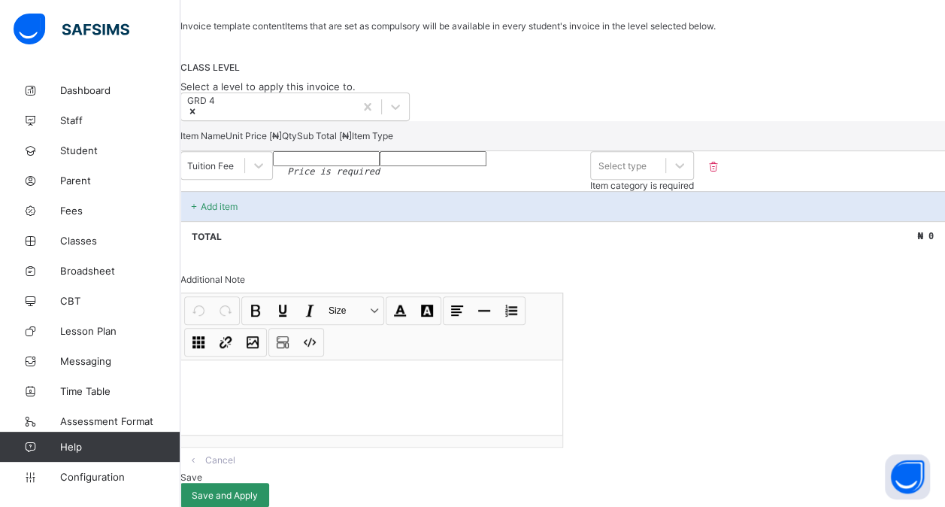
click at [380, 166] on input "number" at bounding box center [326, 158] width 107 height 15
type input "*"
type input "**"
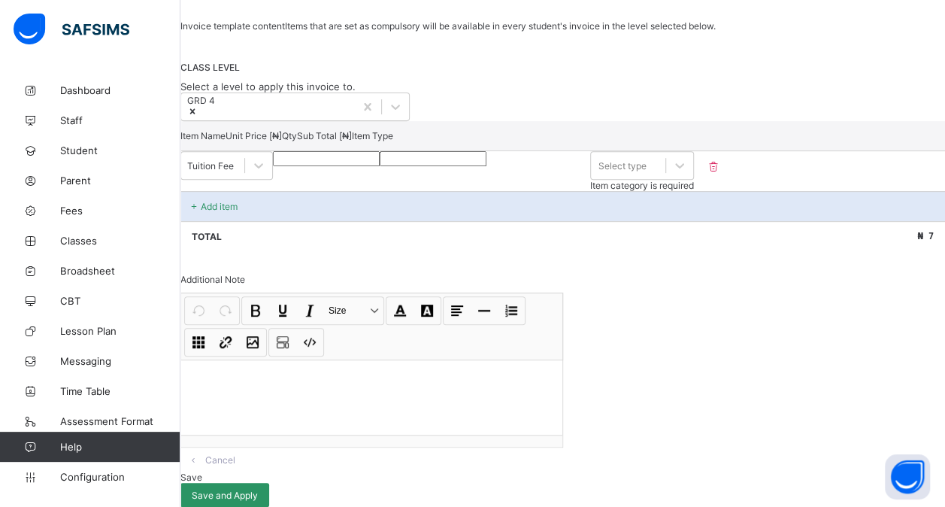
type input "***"
type input "****"
type input "*****"
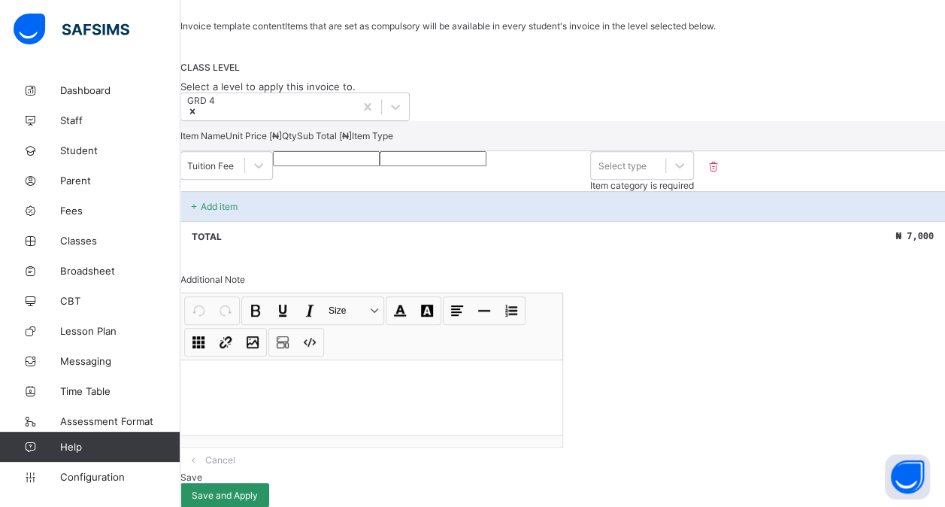
type input "*****"
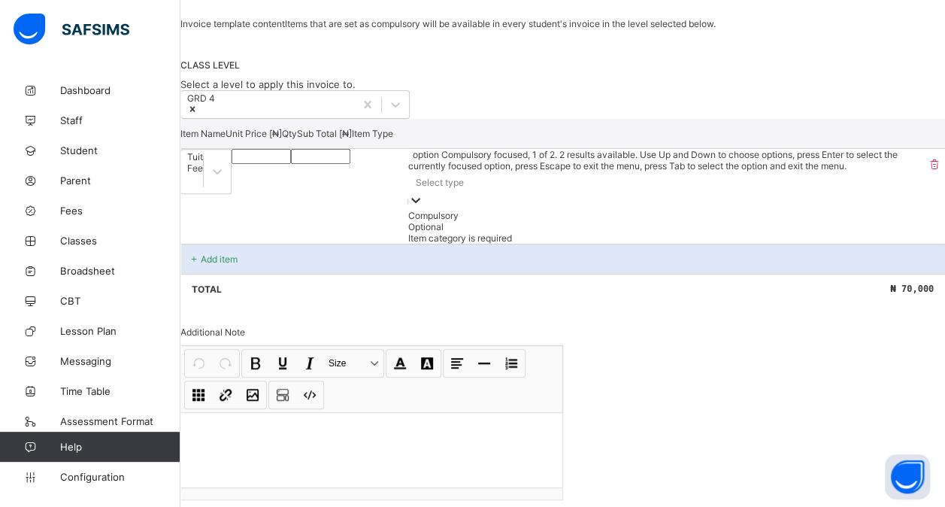
click at [844, 192] on div "Select type" at bounding box center [666, 181] width 516 height 21
click at [841, 221] on div "Compulsory" at bounding box center [666, 215] width 516 height 11
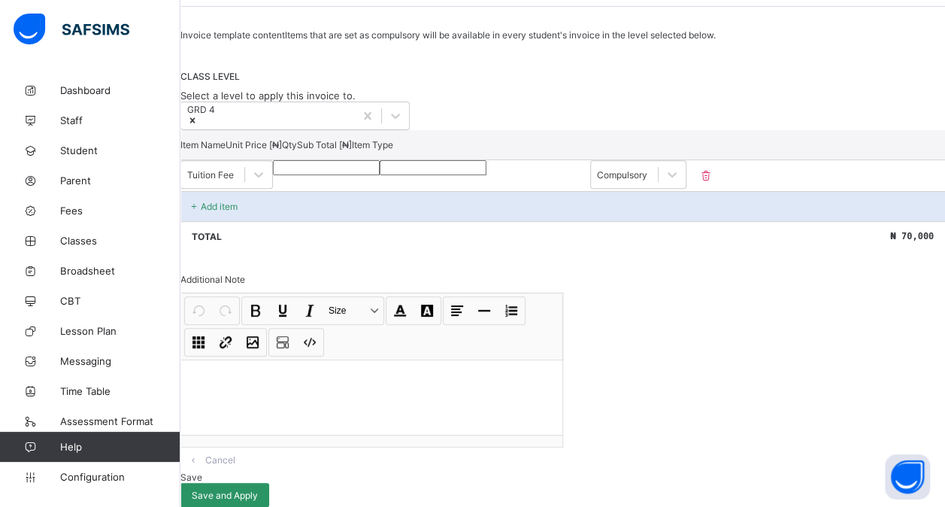
click at [251, 221] on div "Add item" at bounding box center [562, 206] width 765 height 30
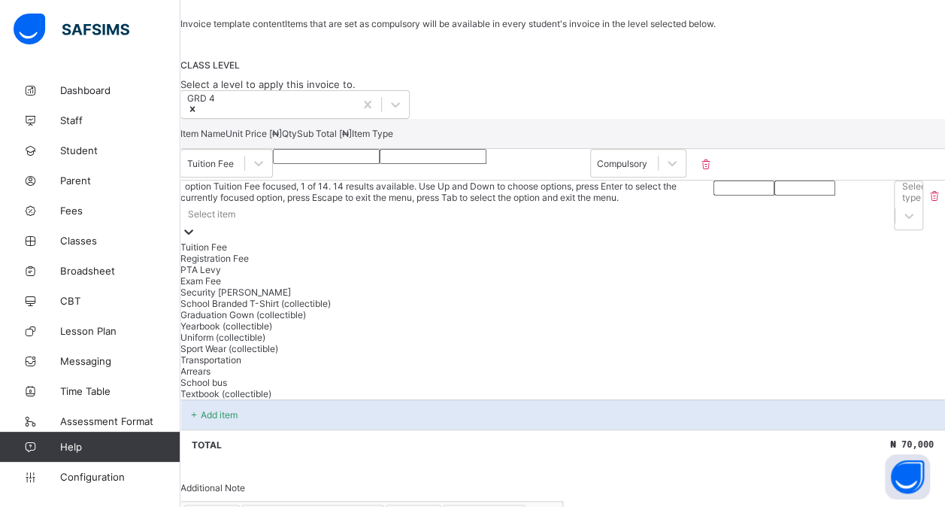
click at [196, 241] on div at bounding box center [188, 232] width 15 height 17
click at [350, 264] on div "Registration Fee" at bounding box center [448, 258] width 537 height 11
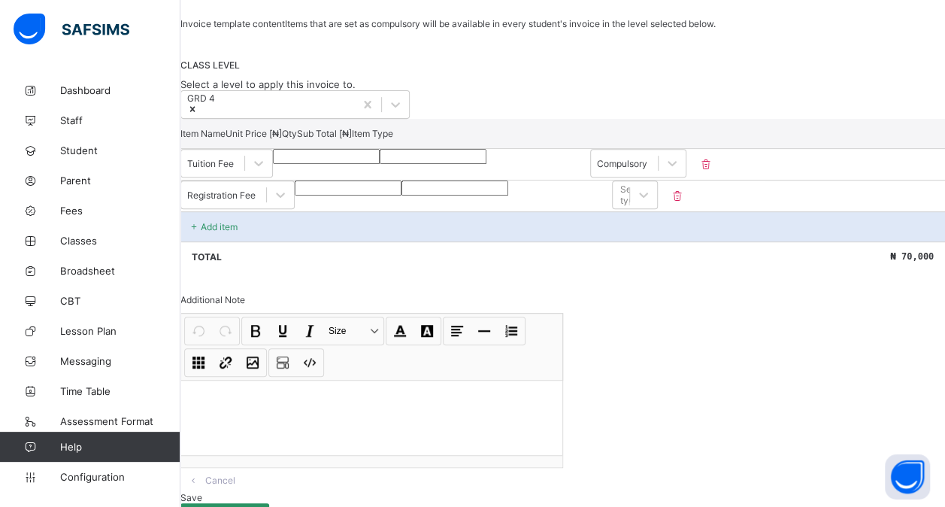
click at [402, 196] on div at bounding box center [348, 187] width 107 height 15
click at [402, 196] on input "number" at bounding box center [348, 187] width 107 height 15
type input "*"
type input "**"
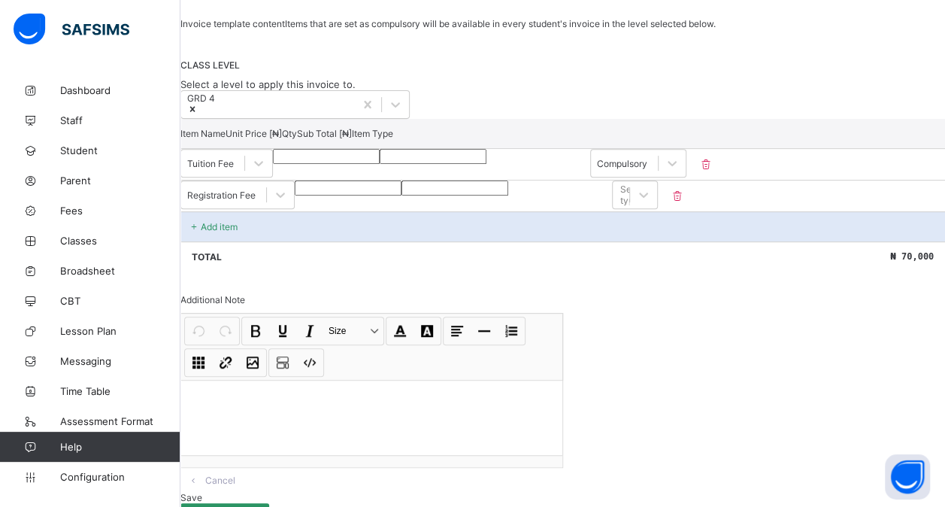
type input "**"
type input "***"
type input "****"
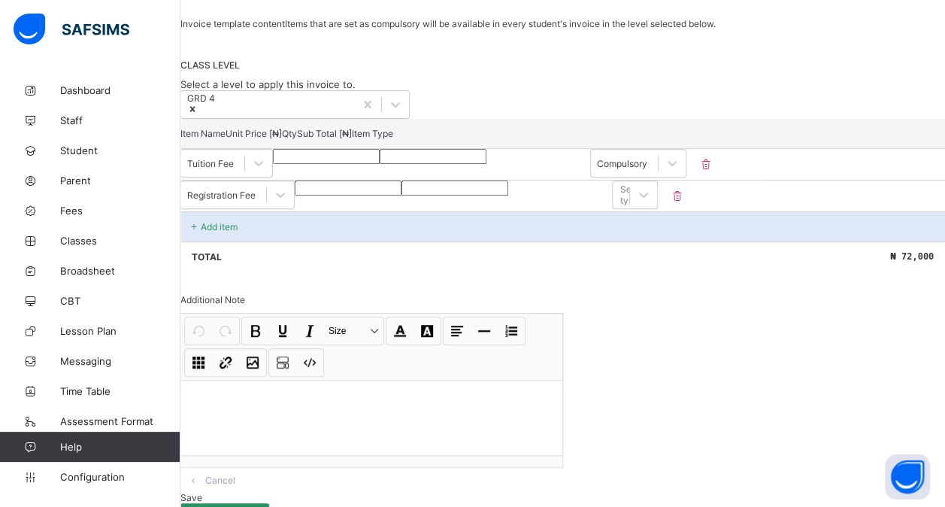
type input "*****"
type input "****"
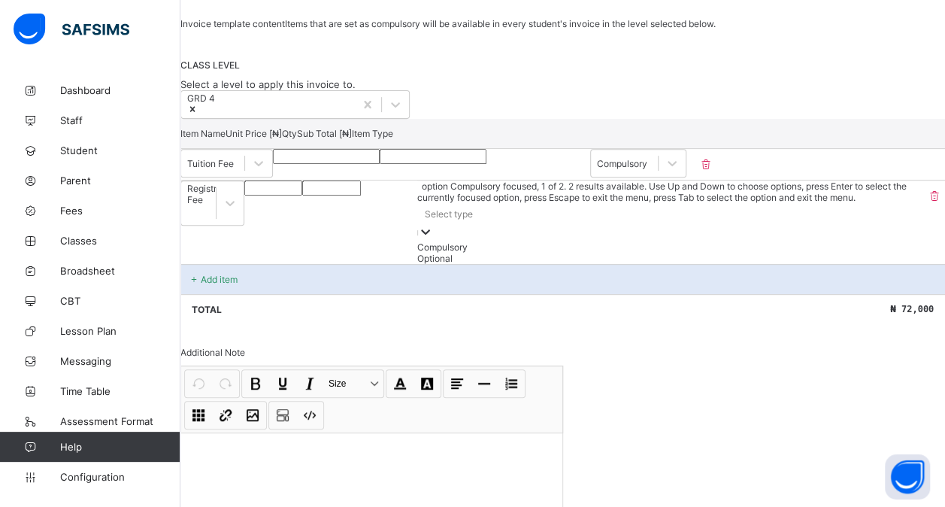
click at [433, 239] on icon at bounding box center [425, 231] width 15 height 15
click at [835, 264] on div "Optional" at bounding box center [672, 258] width 505 height 11
click at [420, 239] on icon at bounding box center [412, 231] width 15 height 15
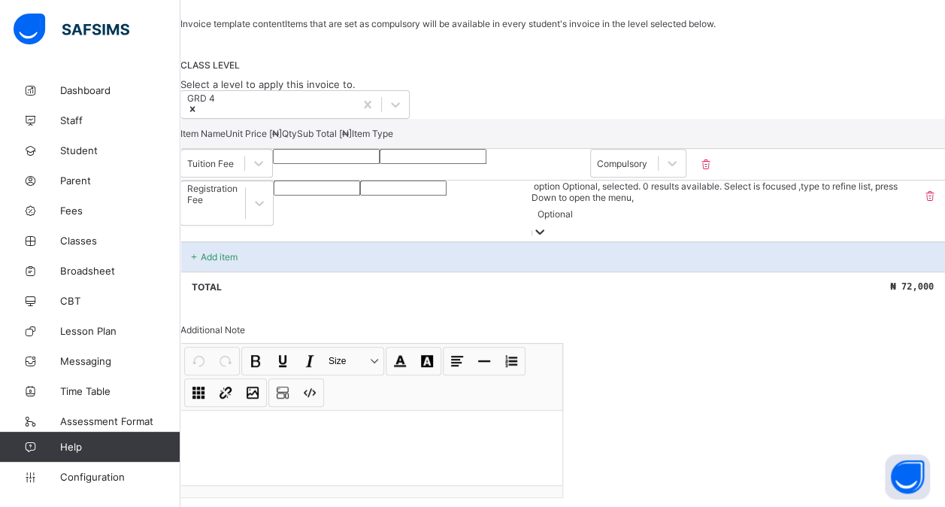
click at [547, 239] on icon at bounding box center [539, 231] width 15 height 15
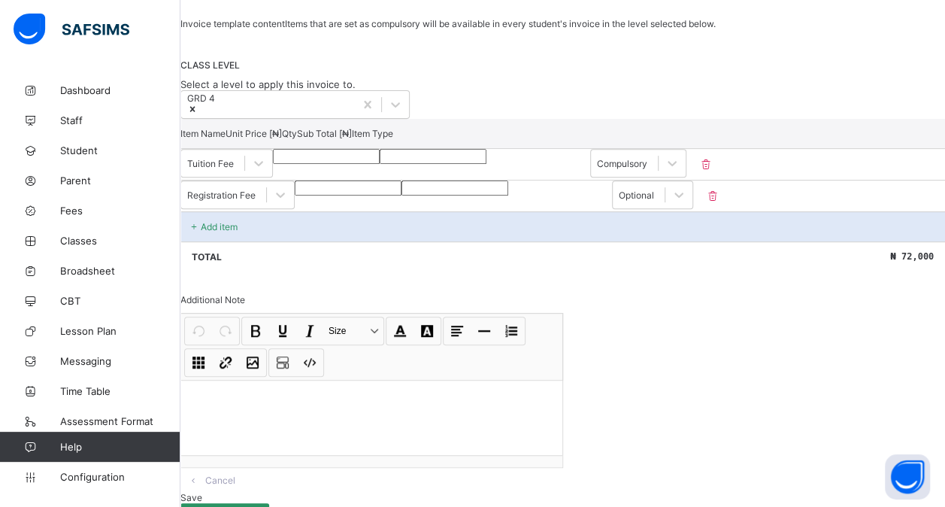
click at [229, 241] on div "Add item" at bounding box center [562, 226] width 765 height 30
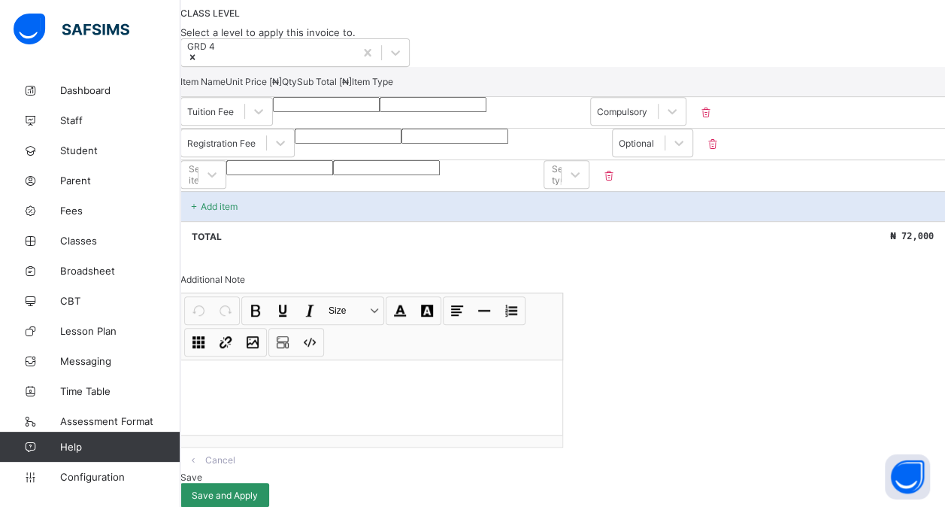
scroll to position [374, 0]
click at [258, 490] on span "Save and Apply" at bounding box center [225, 495] width 66 height 11
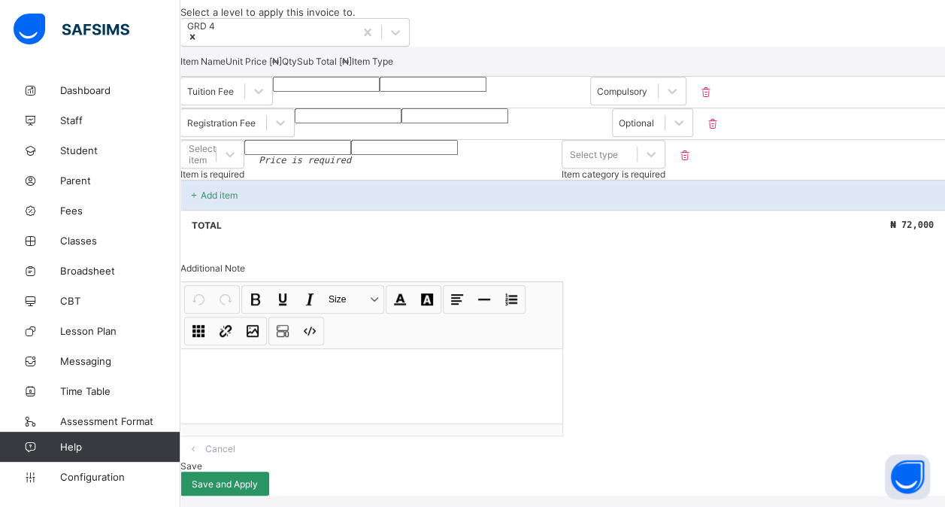
click at [693, 149] on icon at bounding box center [684, 155] width 15 height 13
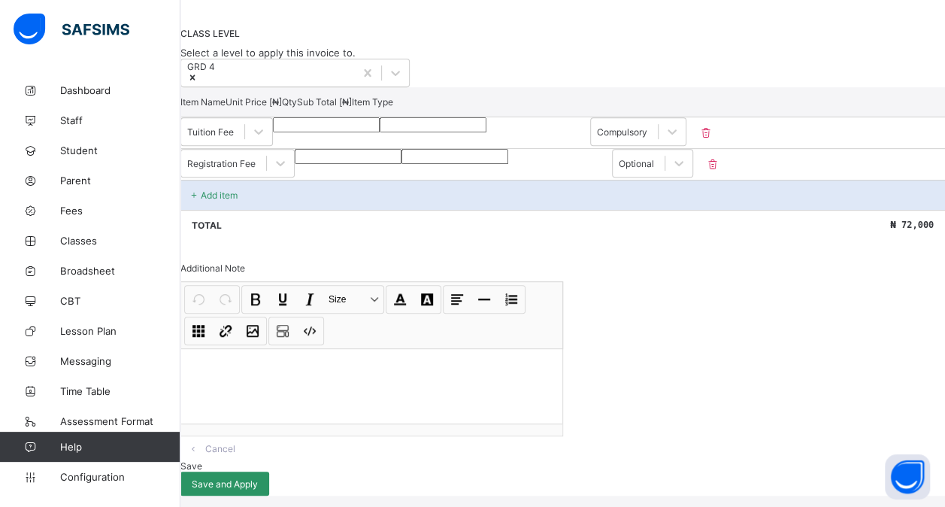
scroll to position [343, 0]
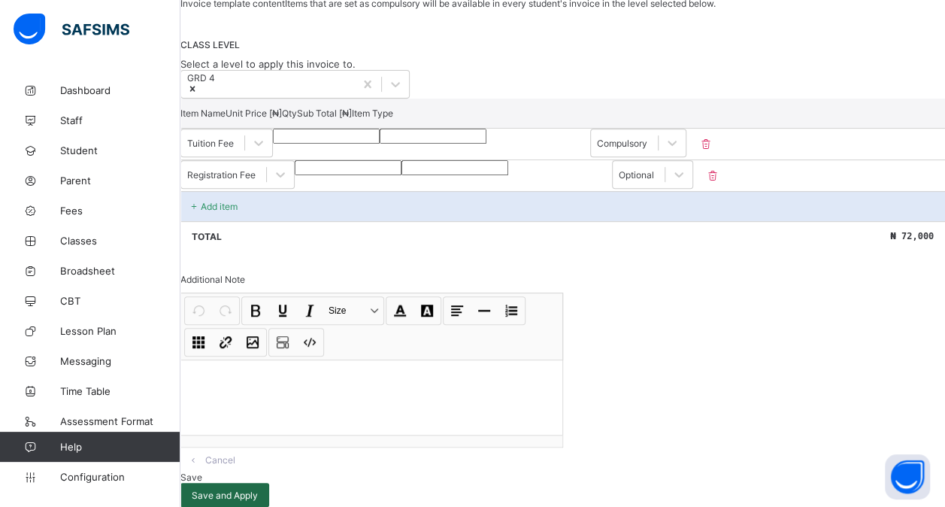
click at [258, 490] on span "Save and Apply" at bounding box center [225, 495] width 66 height 11
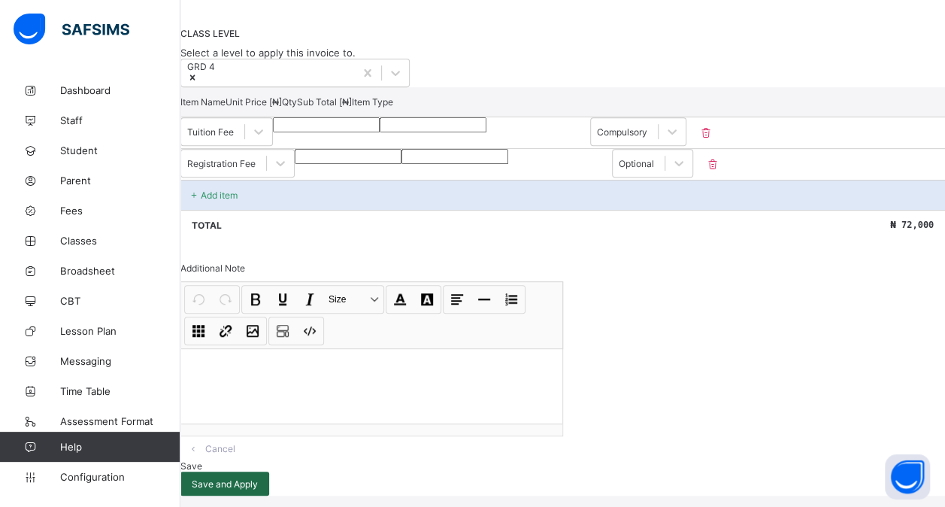
click at [258, 478] on span "Save and Apply" at bounding box center [225, 483] width 66 height 11
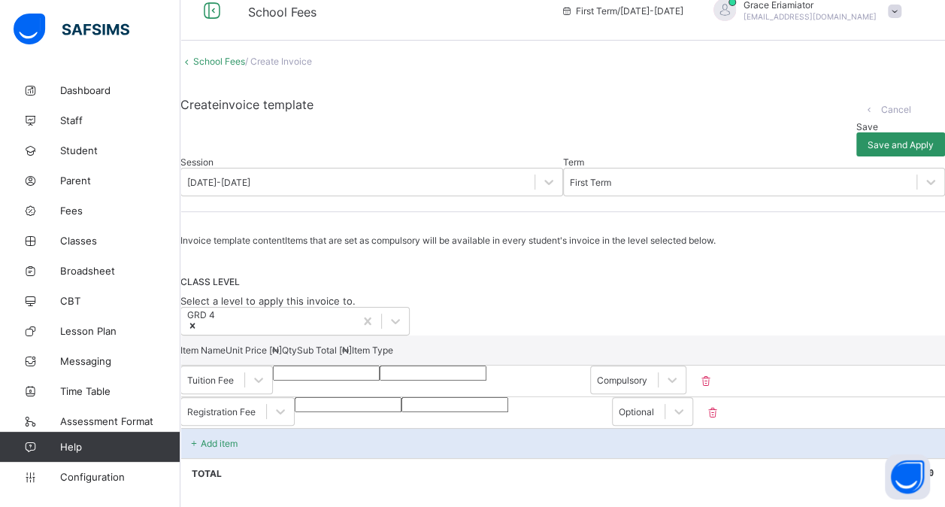
scroll to position [19, 0]
click at [238, 68] on link "School Fees" at bounding box center [219, 61] width 52 height 11
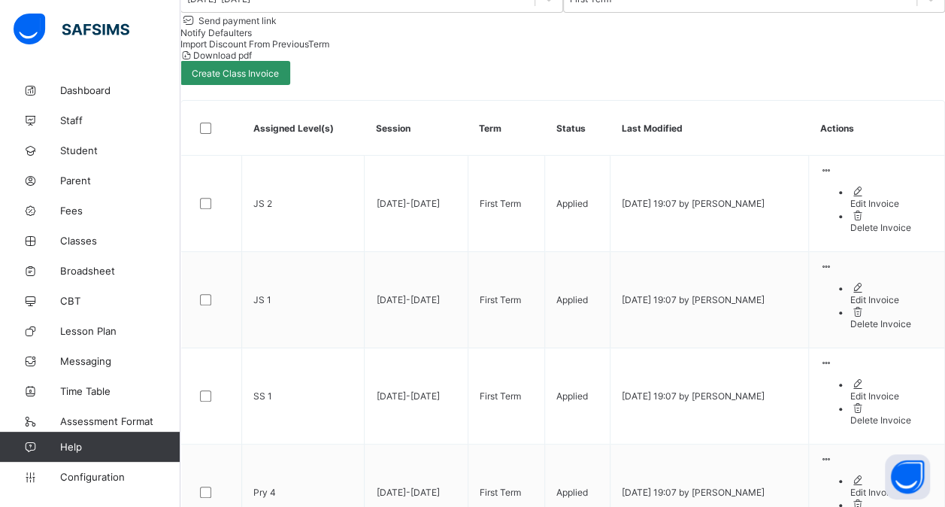
scroll to position [186, 0]
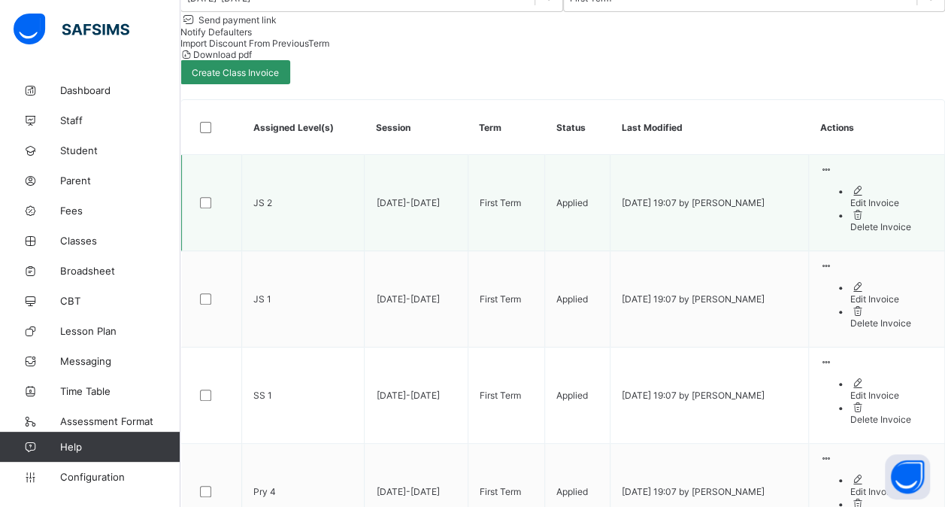
click at [845, 209] on ul "Edit Invoice Delete Invoice" at bounding box center [876, 208] width 113 height 48
click at [850, 208] on div "Edit Invoice" at bounding box center [891, 202] width 83 height 11
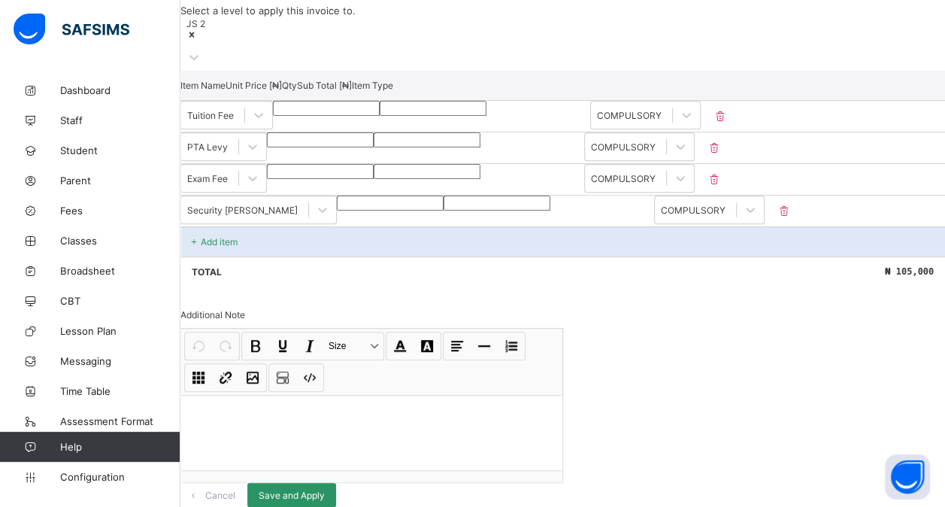
scroll to position [364, 0]
click at [792, 205] on icon at bounding box center [784, 211] width 15 height 13
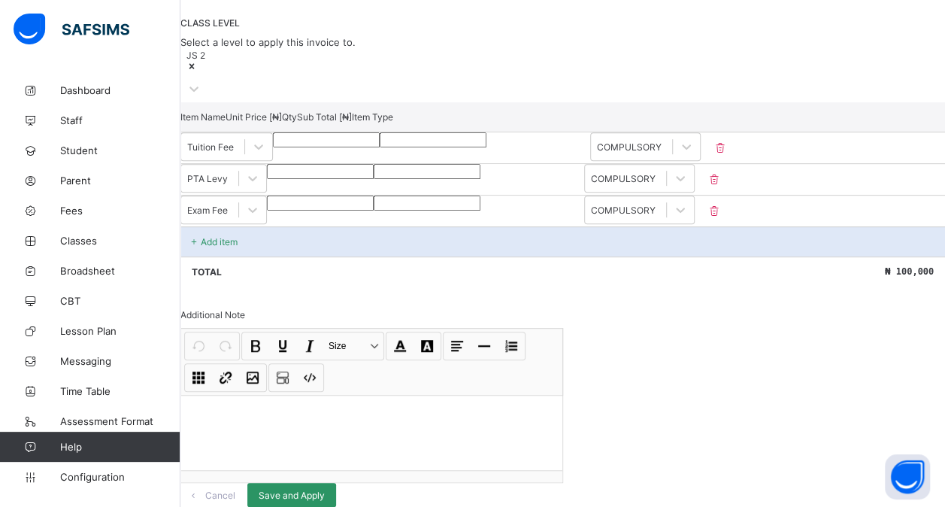
click at [496, 226] on div "Add item" at bounding box center [562, 241] width 765 height 30
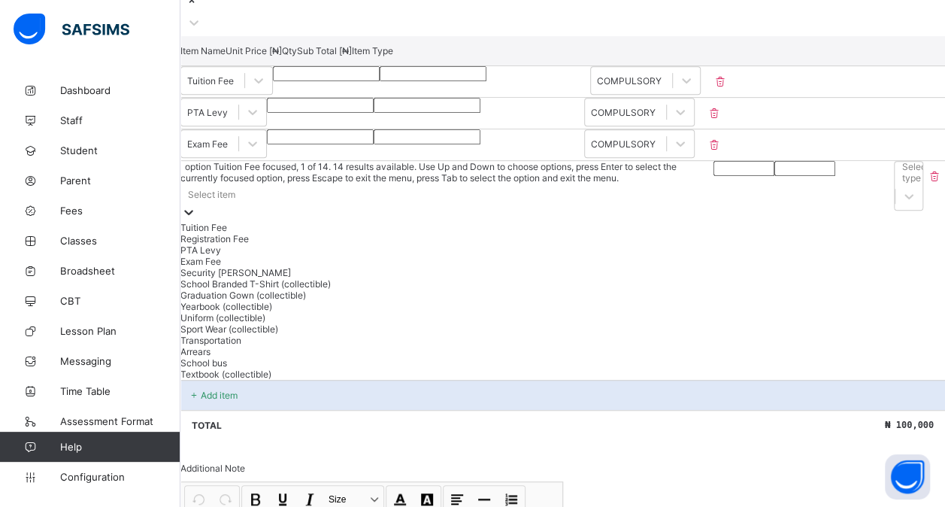
click at [196, 205] on icon at bounding box center [188, 212] width 15 height 15
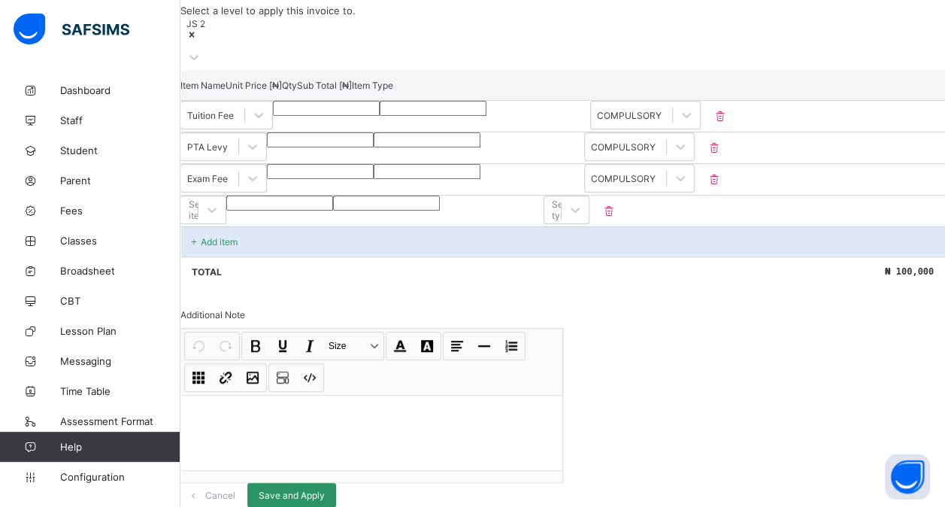
click at [617, 205] on icon at bounding box center [609, 211] width 15 height 13
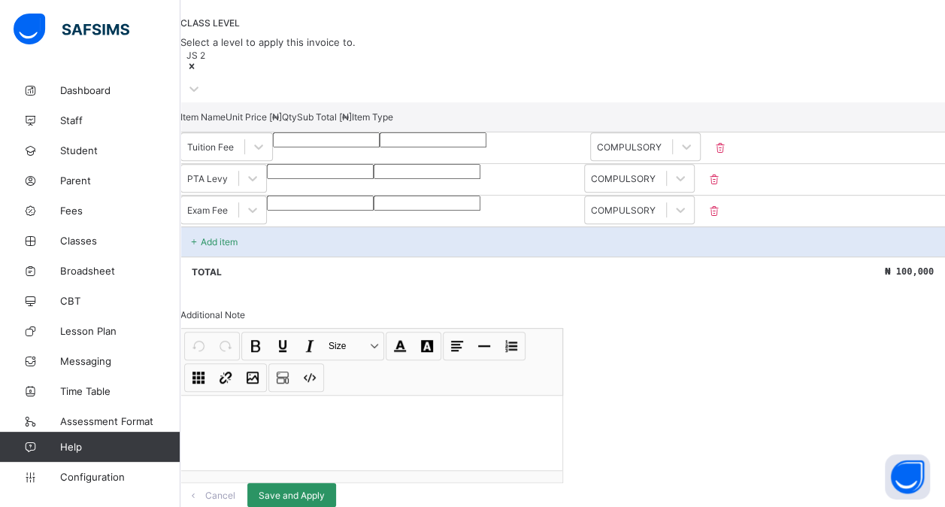
click at [235, 490] on span "Cancel" at bounding box center [220, 495] width 30 height 11
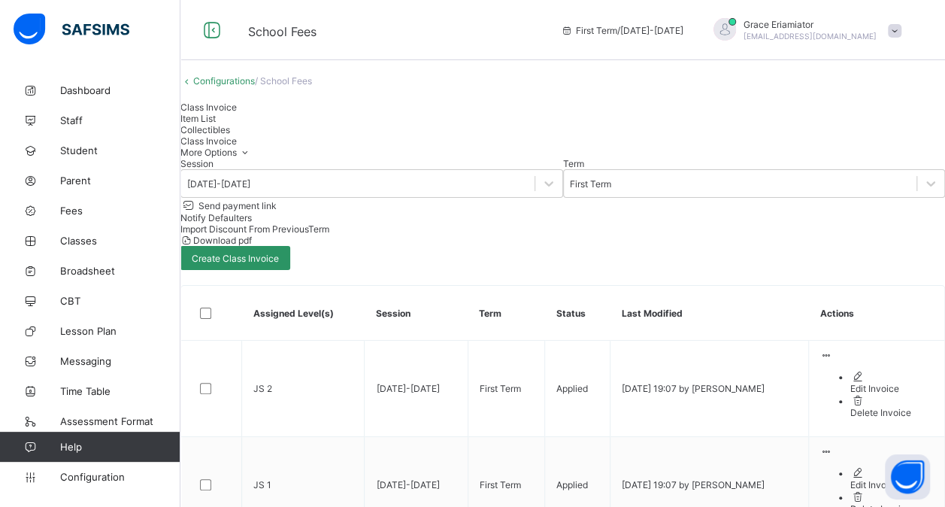
click at [224, 86] on link "Configurations" at bounding box center [224, 80] width 62 height 11
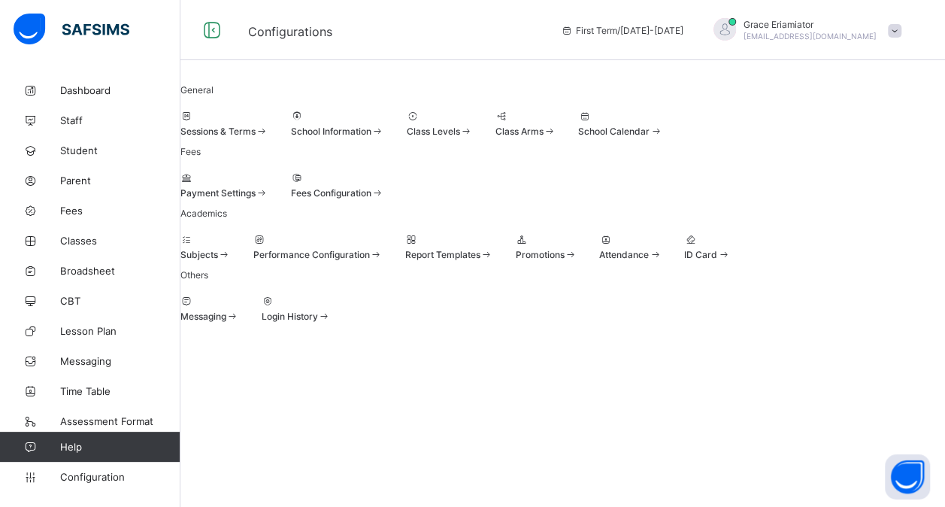
scroll to position [149, 0]
click at [90, 89] on span "Dashboard" at bounding box center [120, 90] width 120 height 12
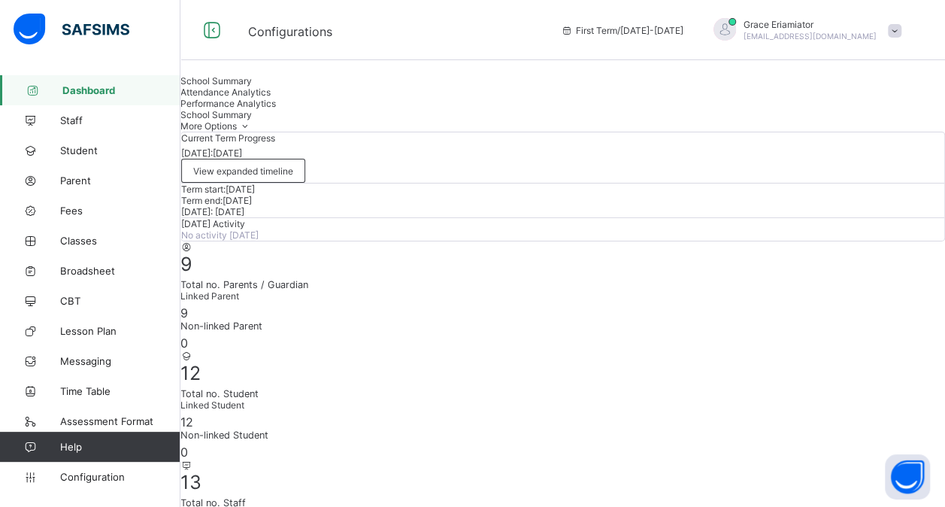
click at [271, 98] on span "Attendance Analytics" at bounding box center [225, 91] width 90 height 11
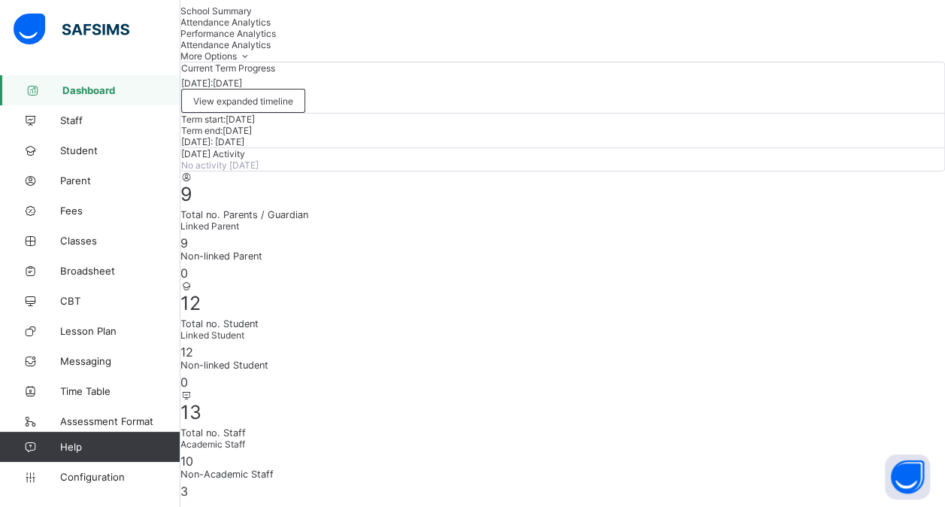
scroll to position [69, 0]
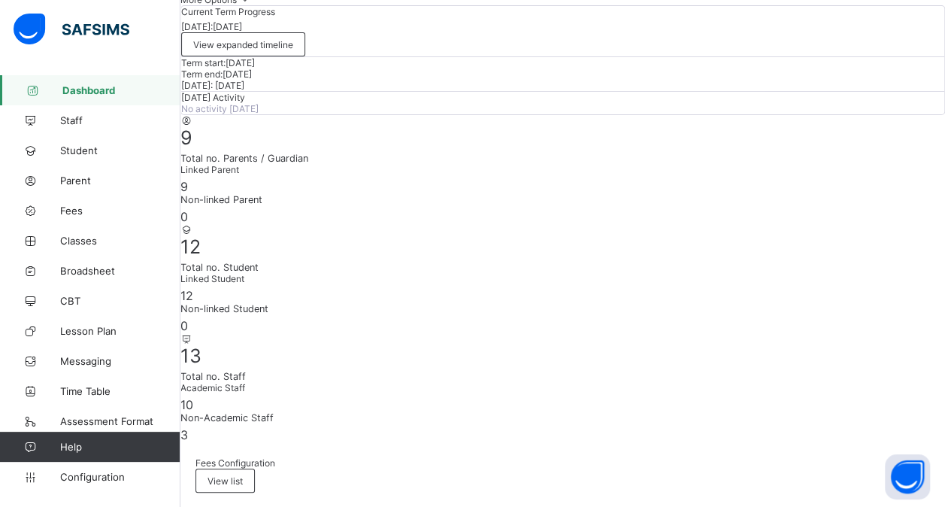
scroll to position [0, 0]
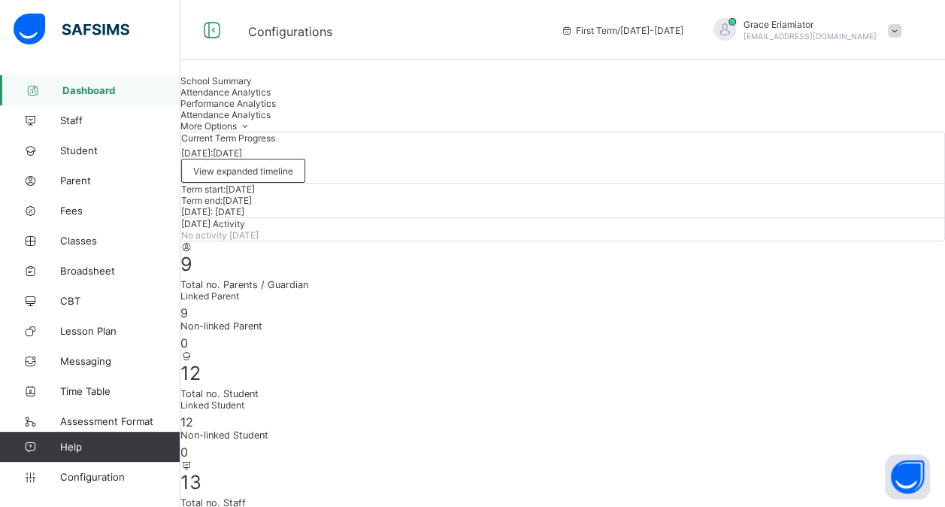
click at [276, 109] on span "Performance Analytics" at bounding box center [227, 103] width 95 height 11
click at [256, 86] on div "School Summary" at bounding box center [562, 80] width 765 height 11
click at [271, 98] on span "Attendance Analytics" at bounding box center [225, 91] width 90 height 11
click at [276, 108] on span "Performance Analytics" at bounding box center [227, 103] width 95 height 11
click at [102, 118] on span "Staff" at bounding box center [120, 120] width 120 height 12
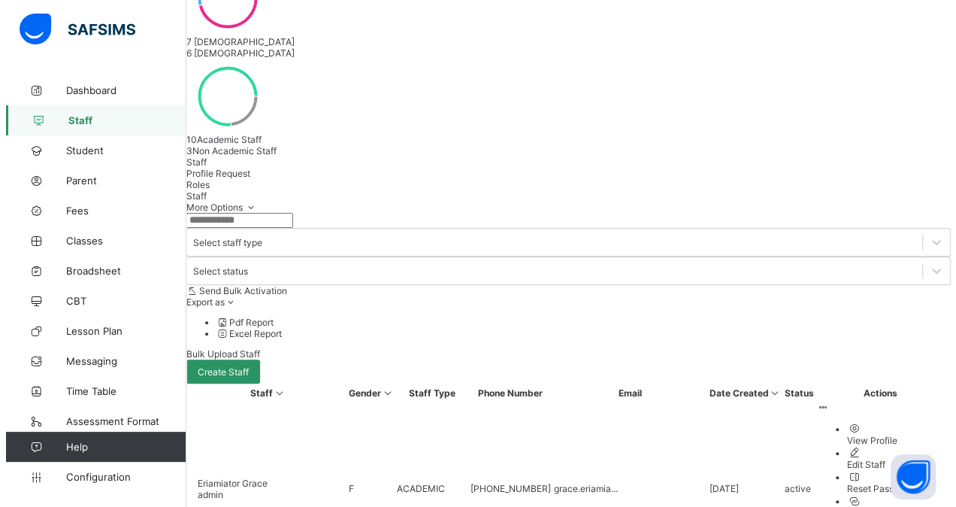
scroll to position [240, 0]
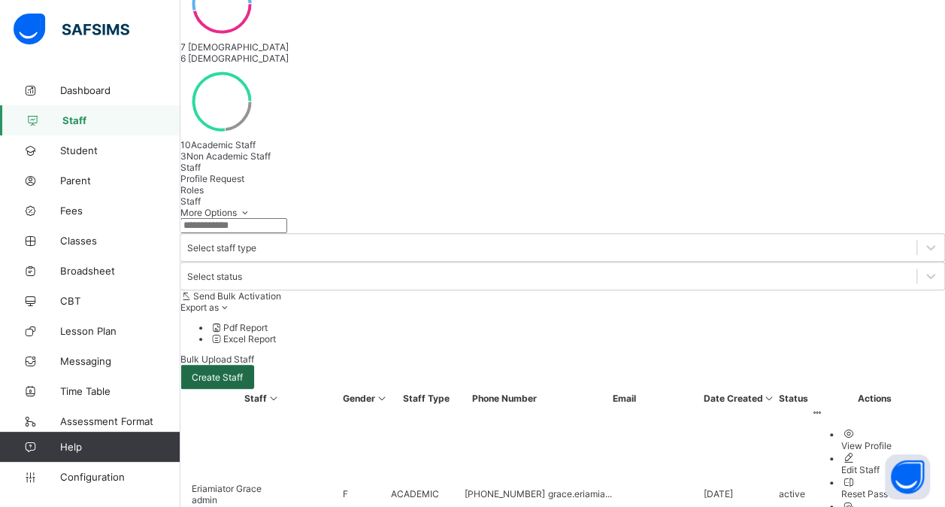
click at [254, 365] on div "Create Staff" at bounding box center [217, 377] width 74 height 24
select select "**"
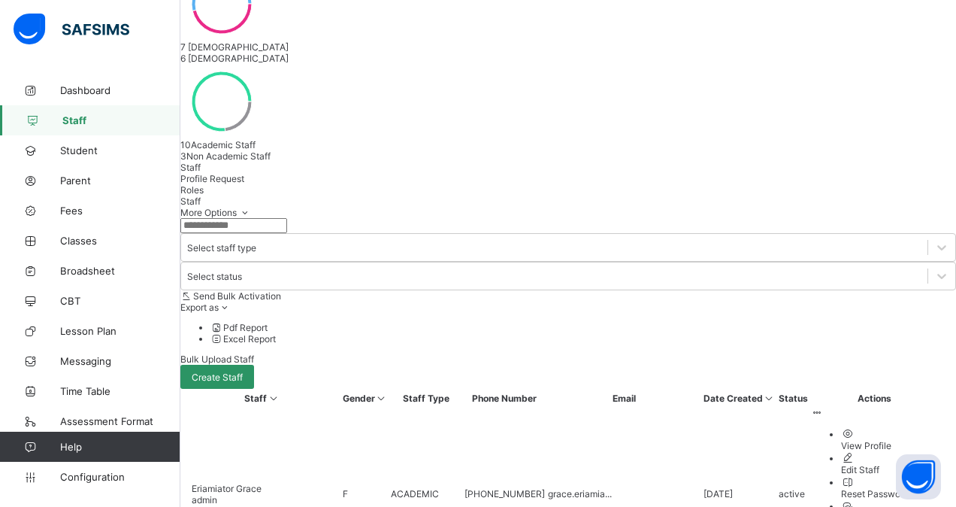
scroll to position [138, 0]
type input "***"
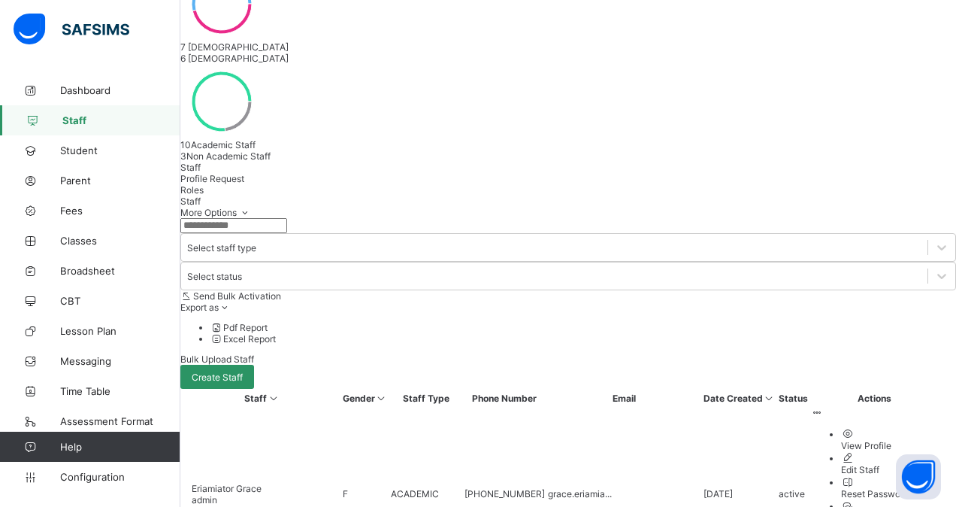
type input "*"
type input "*****"
type input "*******"
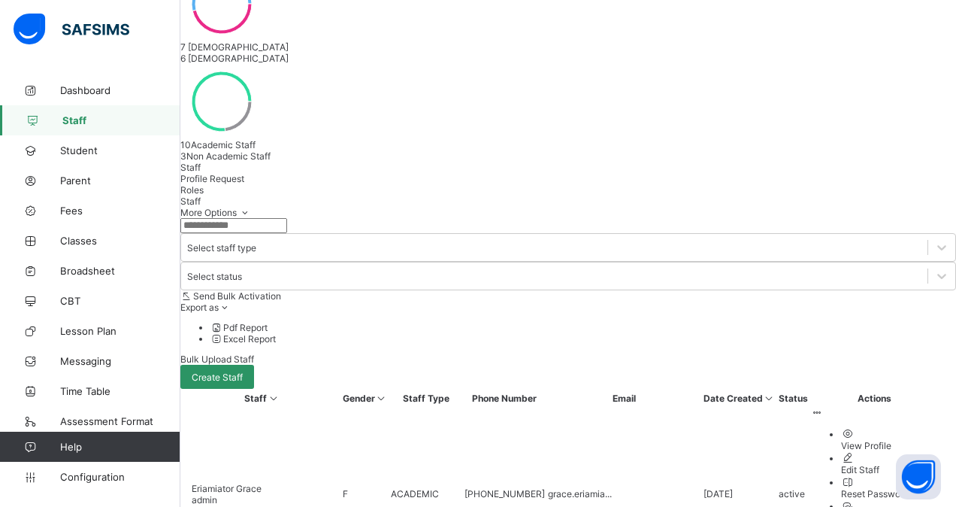
scroll to position [140, 0]
type input "**********"
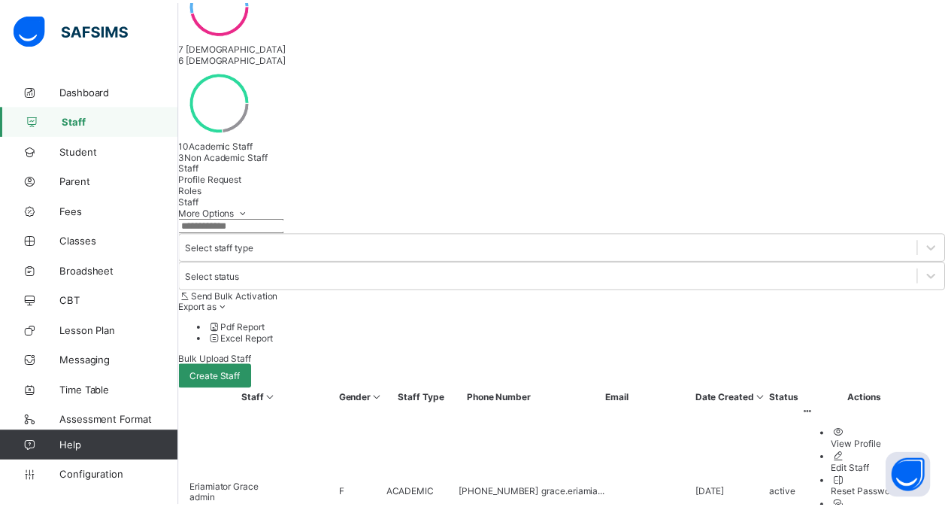
scroll to position [475, 0]
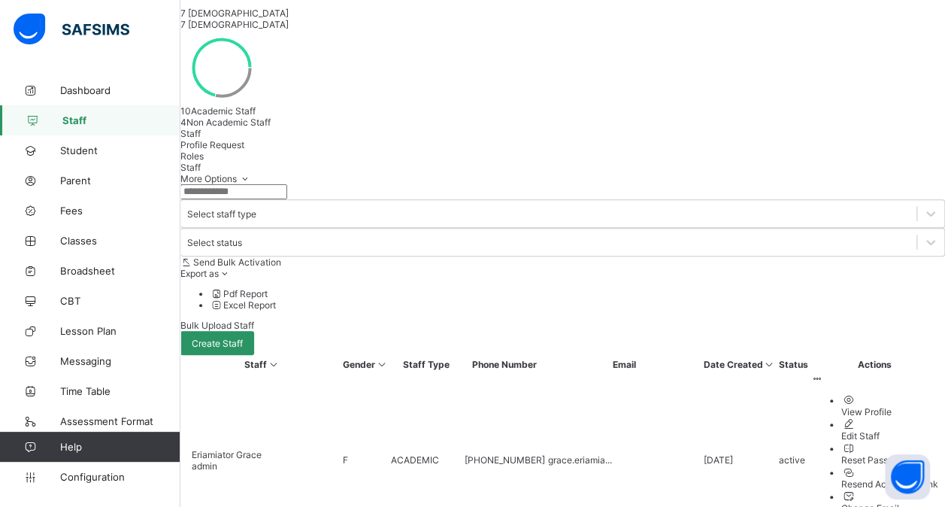
scroll to position [403, 0]
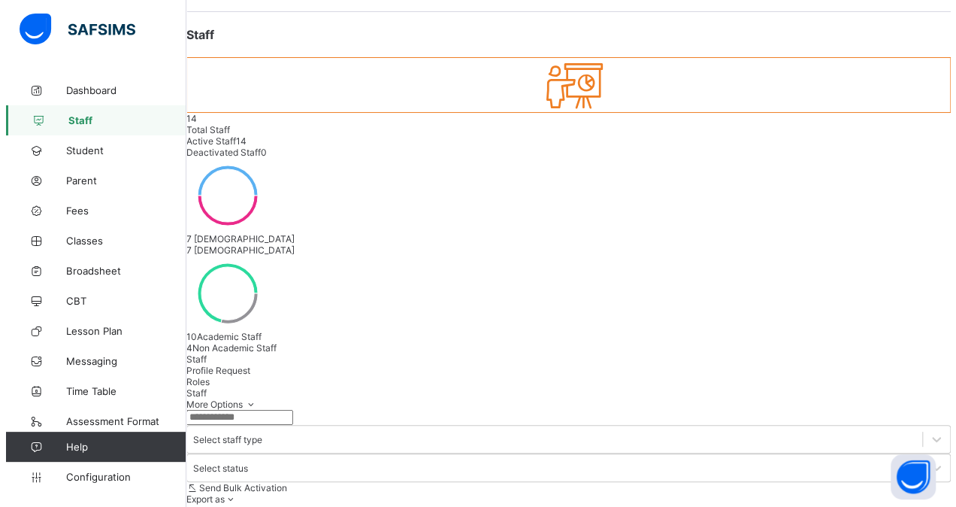
scroll to position [47, 0]
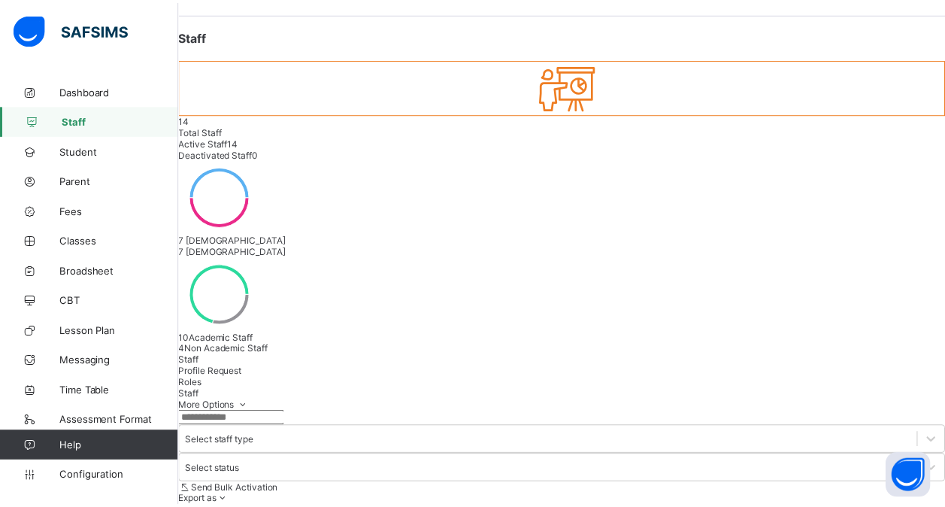
scroll to position [206, 0]
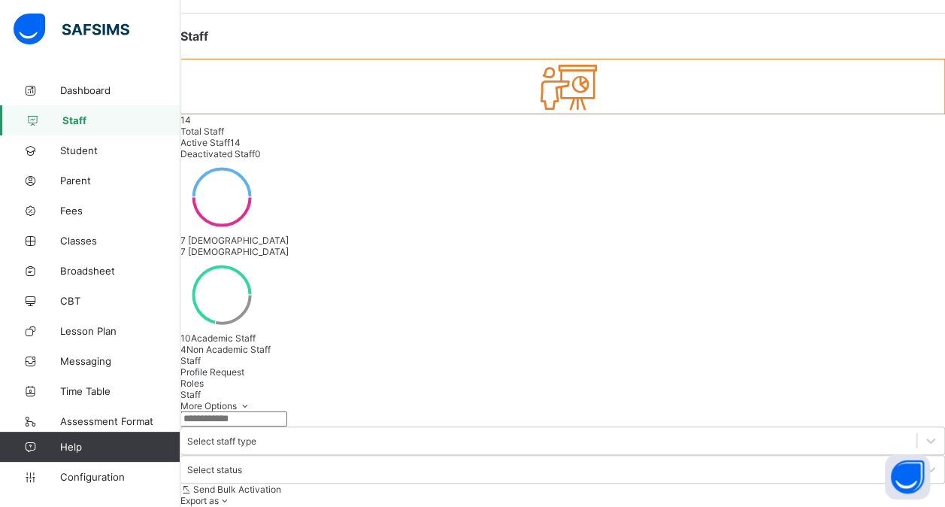
scroll to position [456, 0]
click at [232, 495] on span at bounding box center [225, 500] width 13 height 11
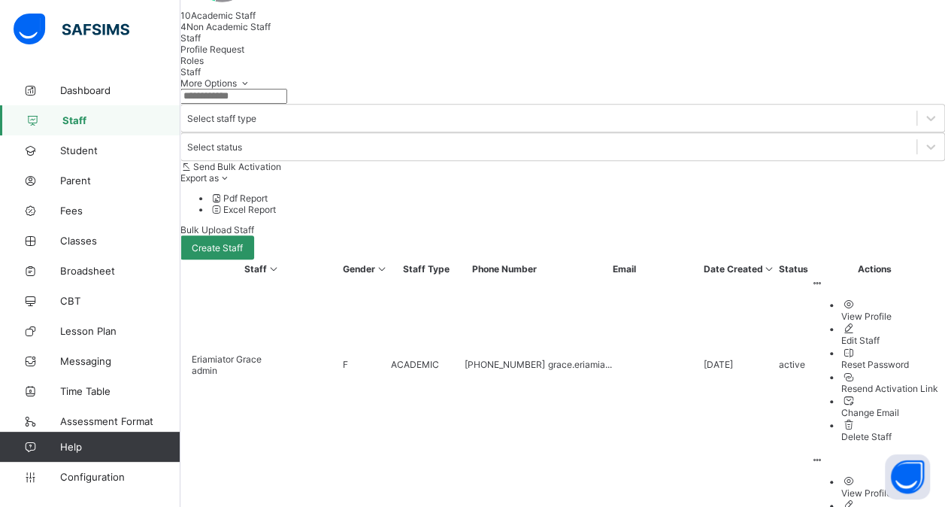
scroll to position [370, 0]
click at [841, 382] on div "Resend Activation Link" at bounding box center [889, 387] width 97 height 11
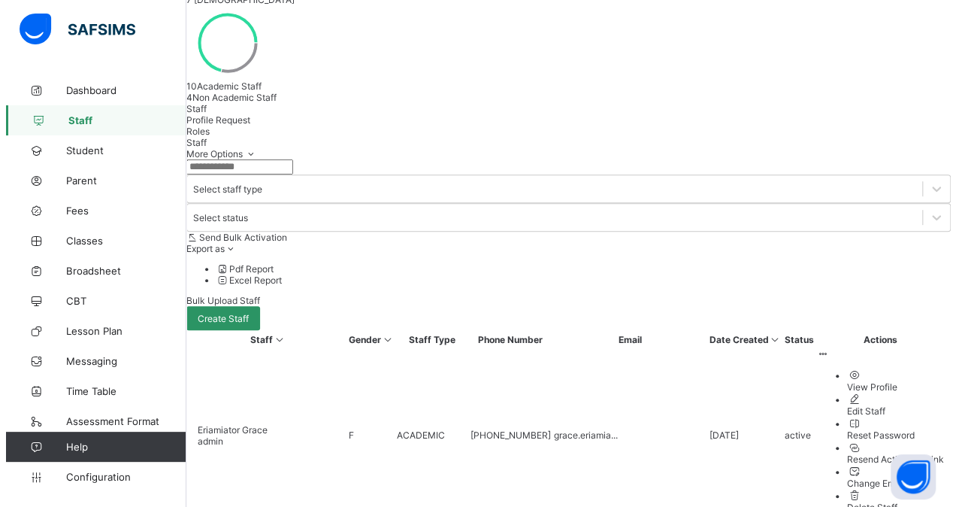
scroll to position [296, 0]
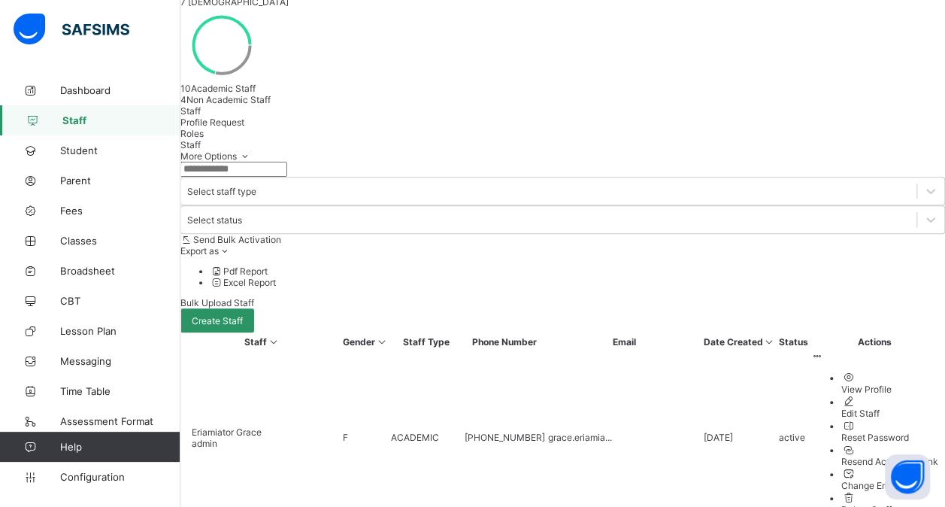
click at [841, 408] on div "Edit Staff" at bounding box center [889, 413] width 97 height 11
select select "**"
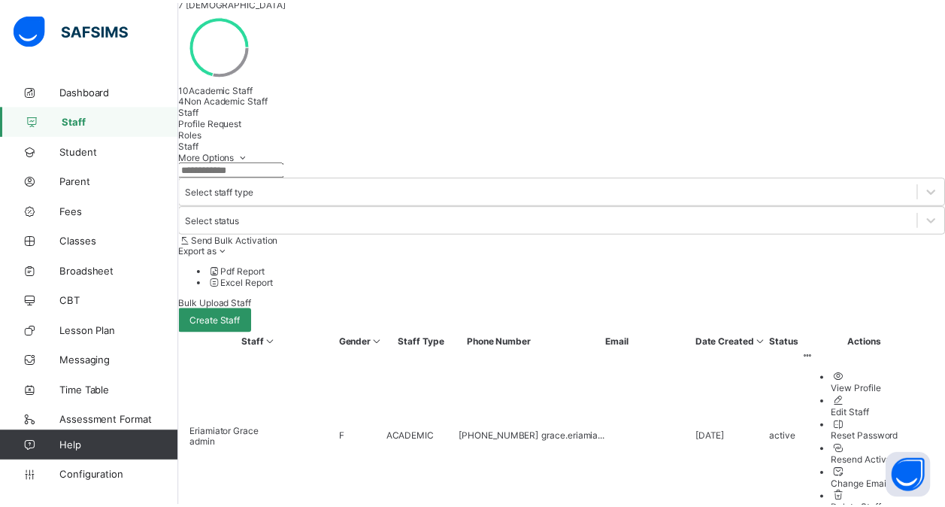
scroll to position [0, 0]
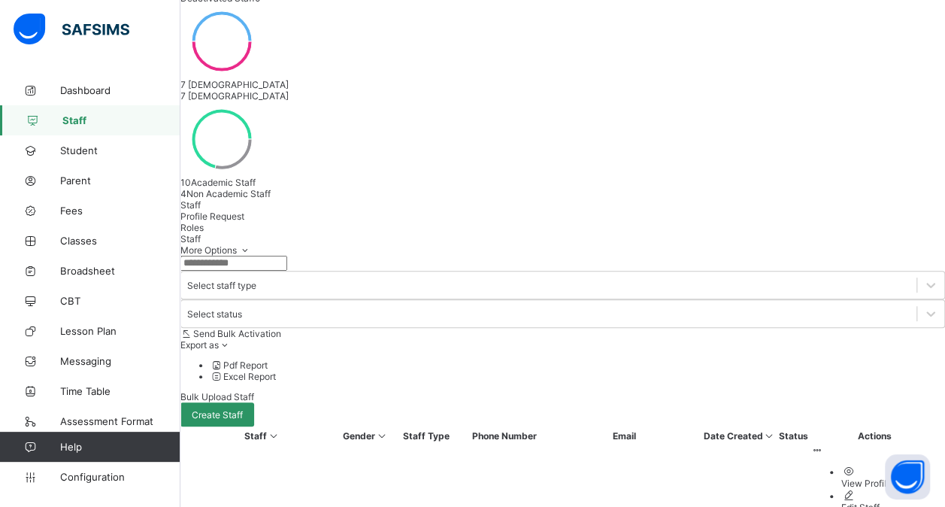
scroll to position [202, 0]
click at [244, 211] on span "Profile Request" at bounding box center [212, 216] width 64 height 11
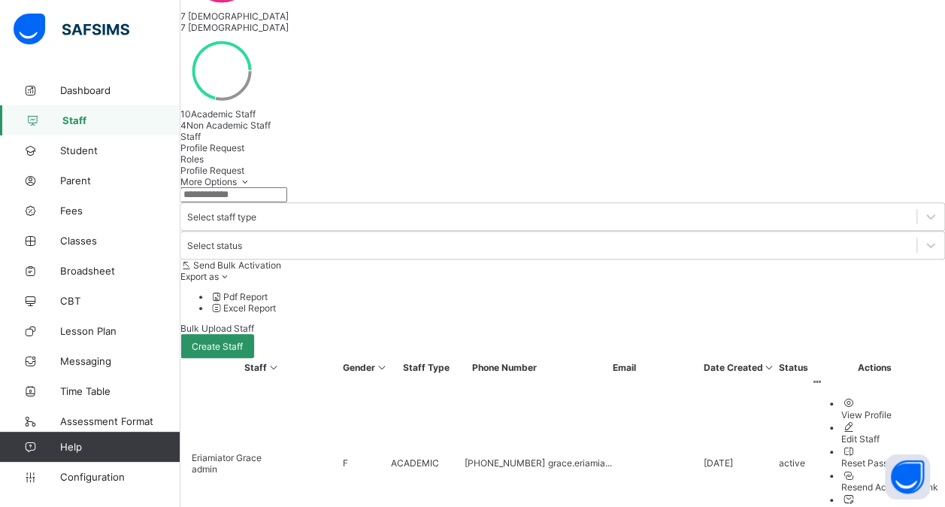
click at [201, 131] on span "Staff" at bounding box center [190, 136] width 20 height 11
click at [841, 409] on div "View Profile" at bounding box center [889, 414] width 97 height 11
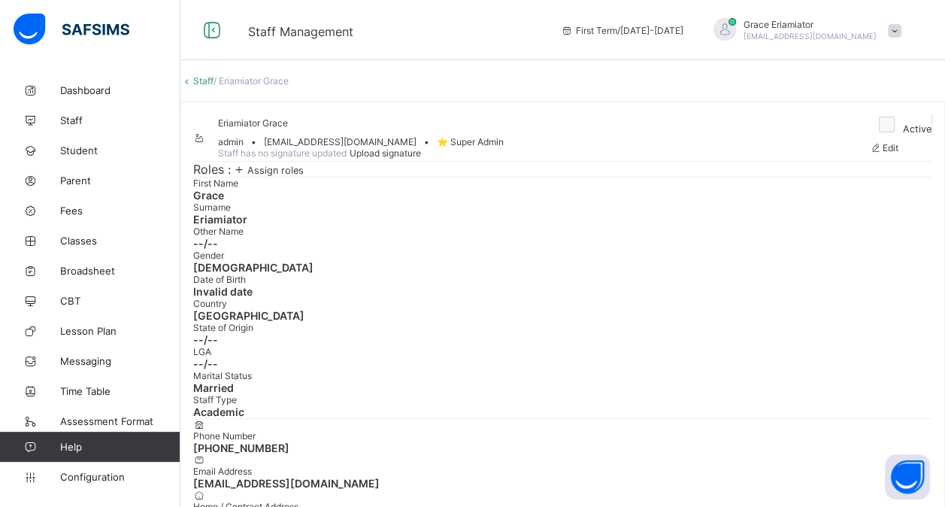
click at [214, 86] on link "Staff" at bounding box center [203, 80] width 20 height 11
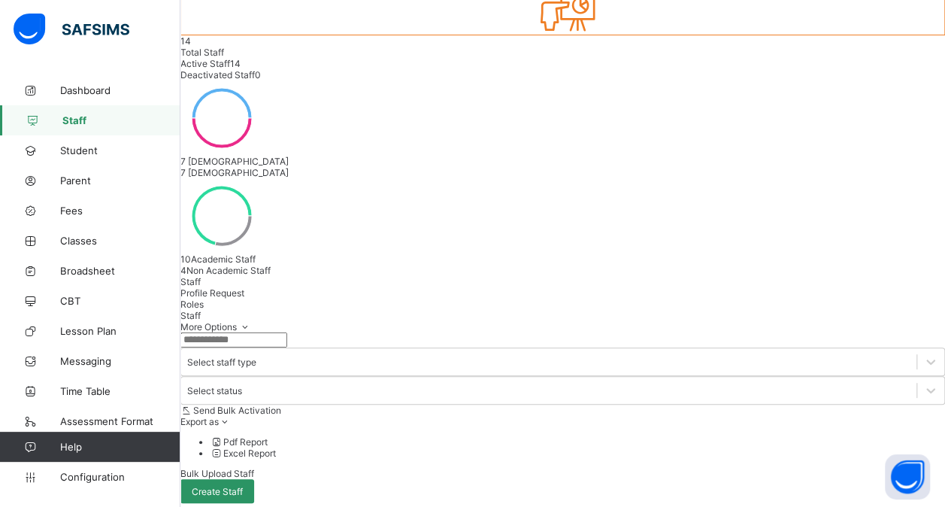
scroll to position [126, 0]
click at [204, 298] on span "Roles" at bounding box center [191, 303] width 23 height 11
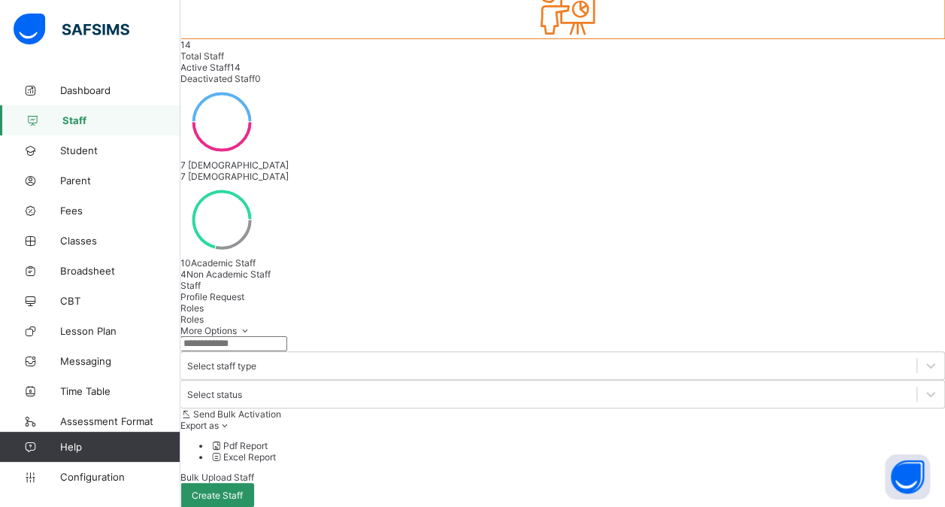
click at [201, 280] on span "Staff" at bounding box center [190, 285] width 20 height 11
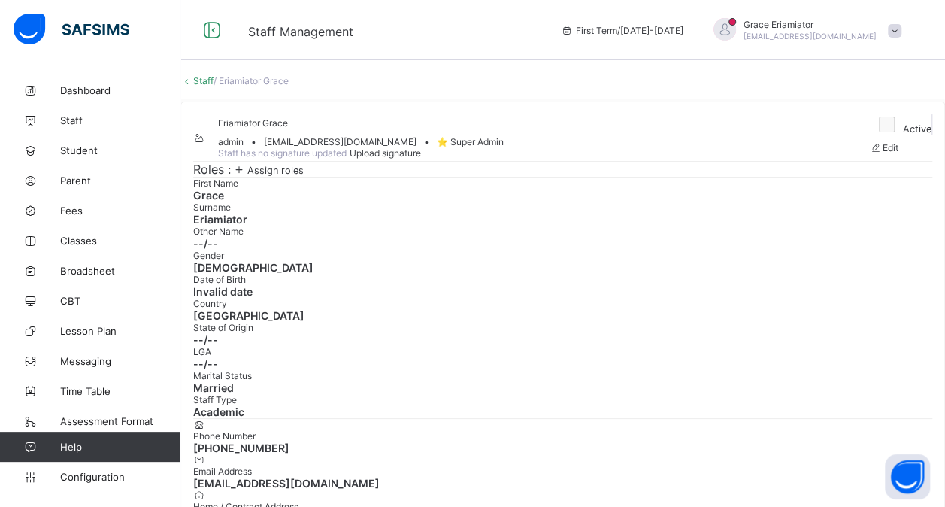
click at [304, 176] on span "Assign roles" at bounding box center [275, 170] width 56 height 11
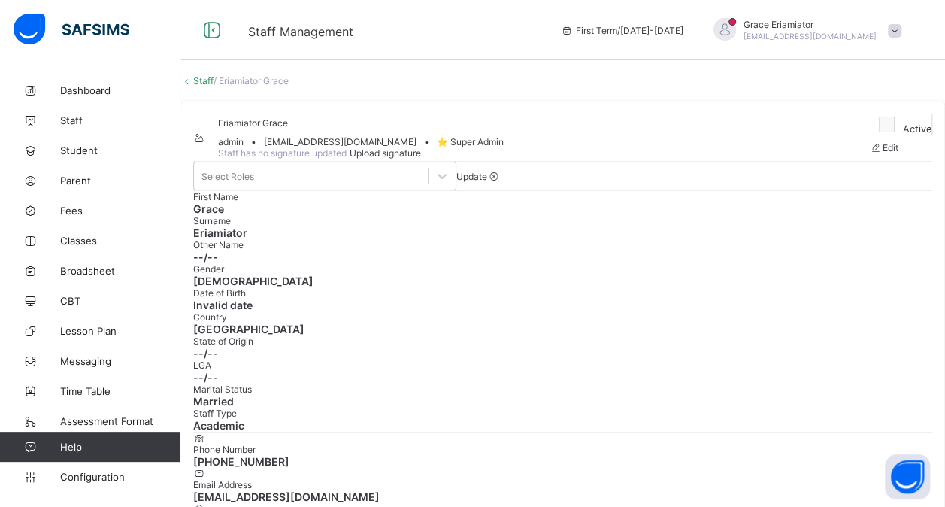
click at [214, 86] on link "Staff" at bounding box center [203, 80] width 20 height 11
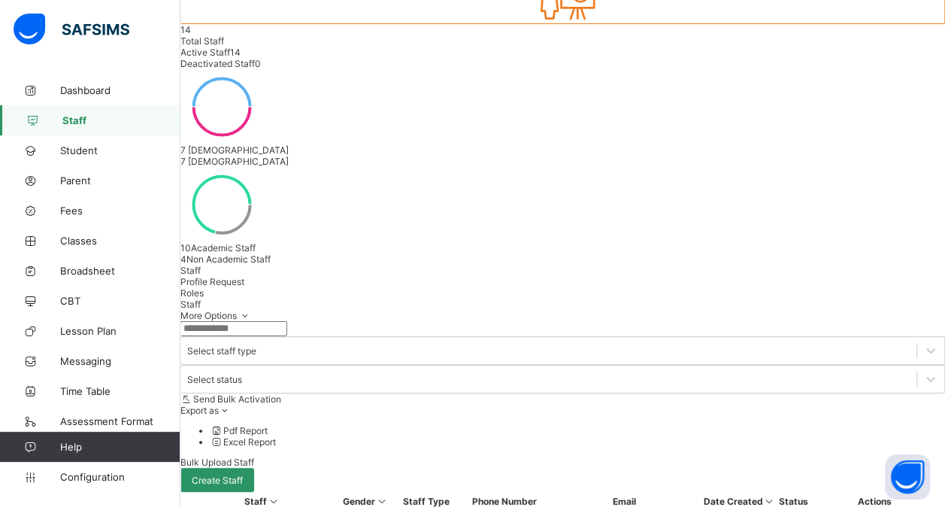
scroll to position [156, 0]
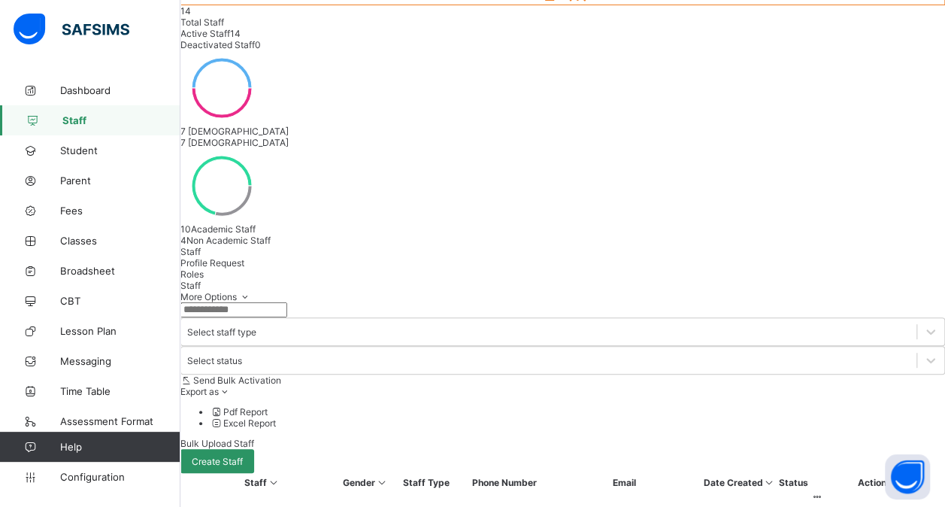
click at [824, 491] on icon at bounding box center [817, 496] width 13 height 11
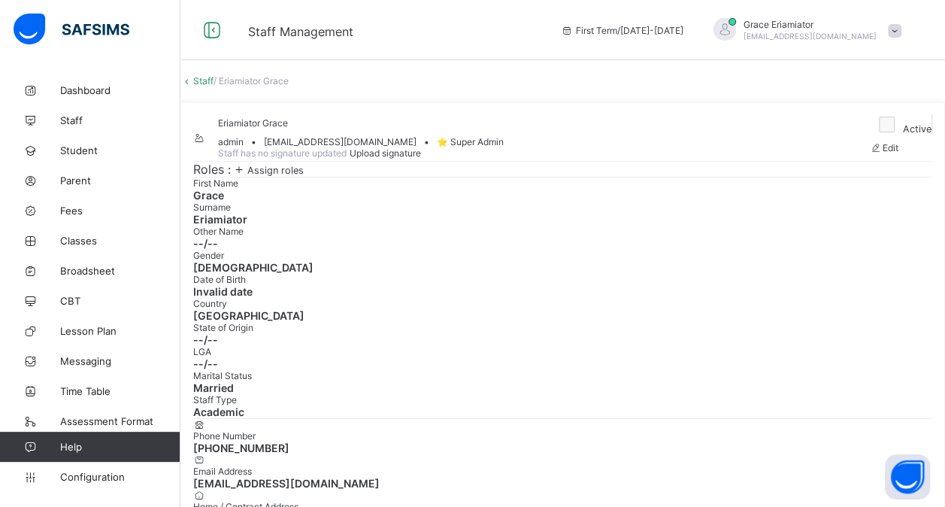
click at [304, 176] on span "Assign roles" at bounding box center [275, 170] width 56 height 11
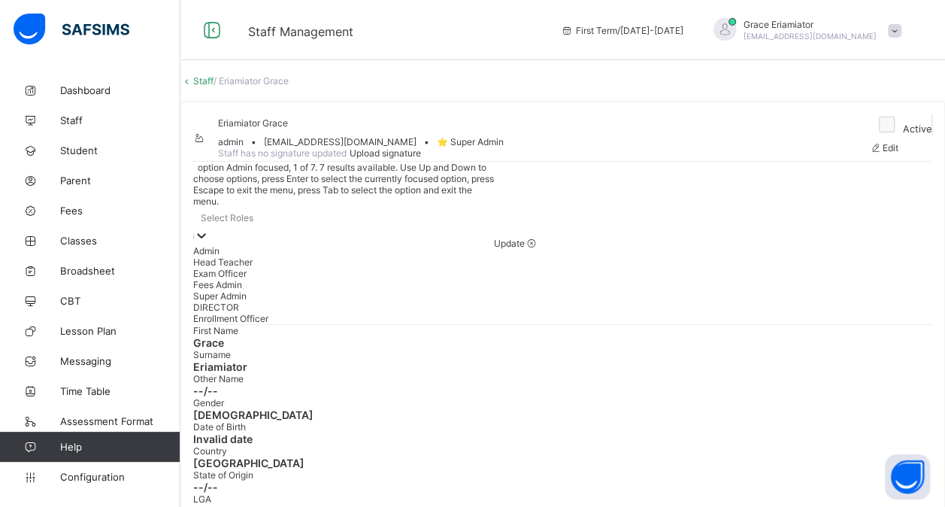
click at [209, 243] on icon at bounding box center [201, 235] width 15 height 15
click at [379, 268] on div "Head Teacher" at bounding box center [343, 261] width 301 height 11
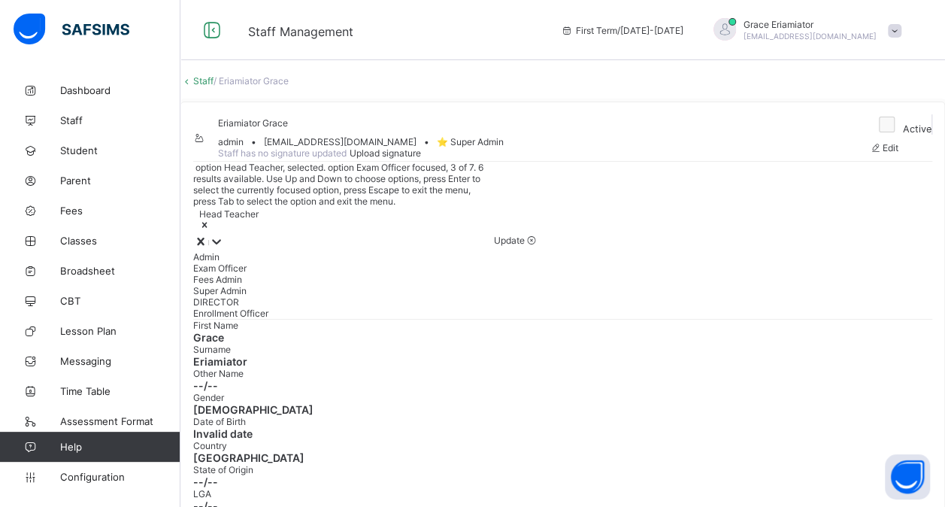
click at [383, 274] on div "Exam Officer" at bounding box center [343, 267] width 301 height 11
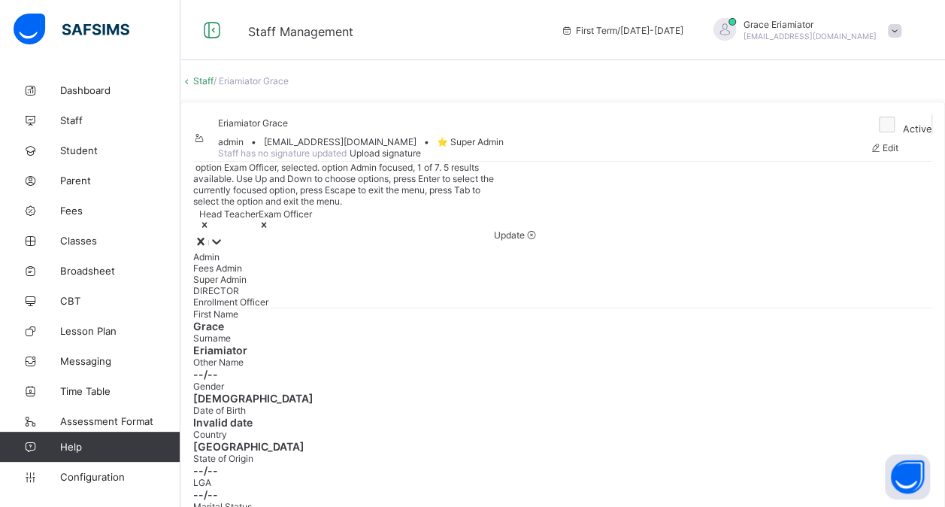
click at [267, 228] on icon at bounding box center [264, 225] width 5 height 5
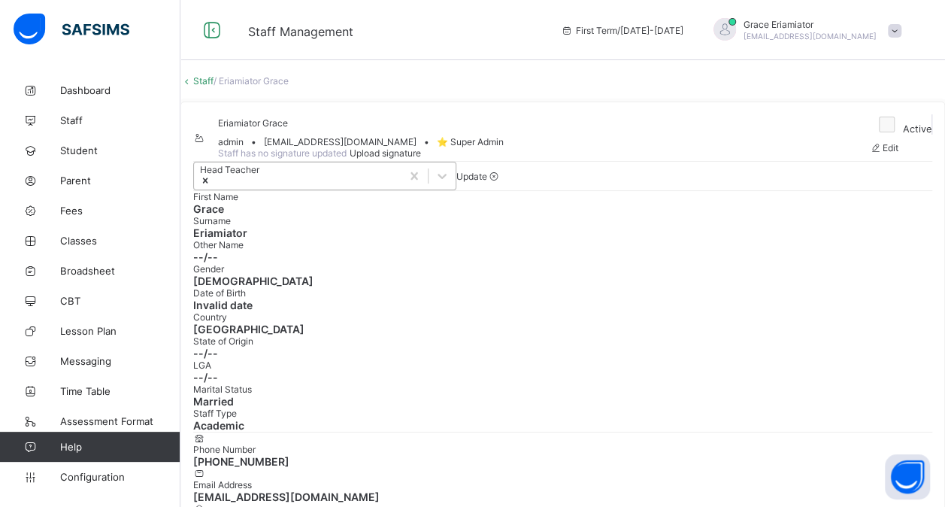
click at [487, 182] on span "Update" at bounding box center [471, 176] width 31 height 11
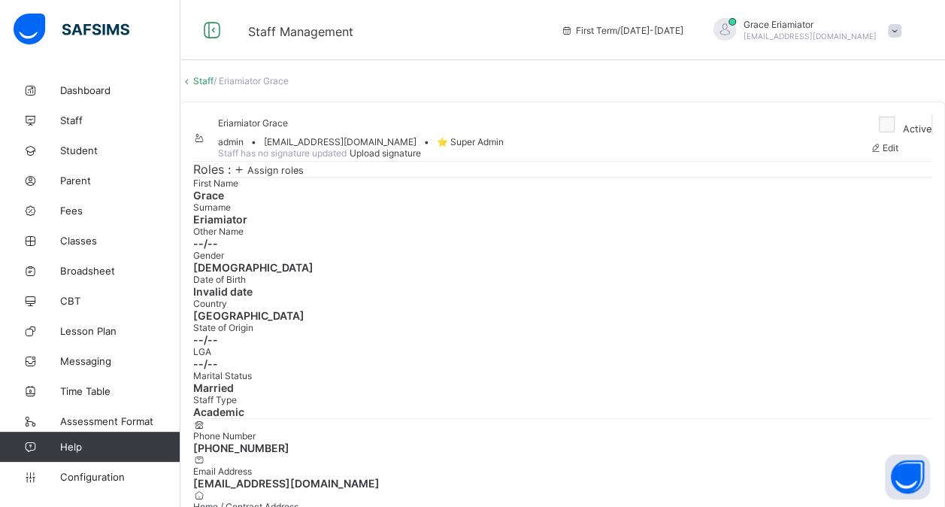
click at [214, 86] on link "Staff" at bounding box center [203, 80] width 20 height 11
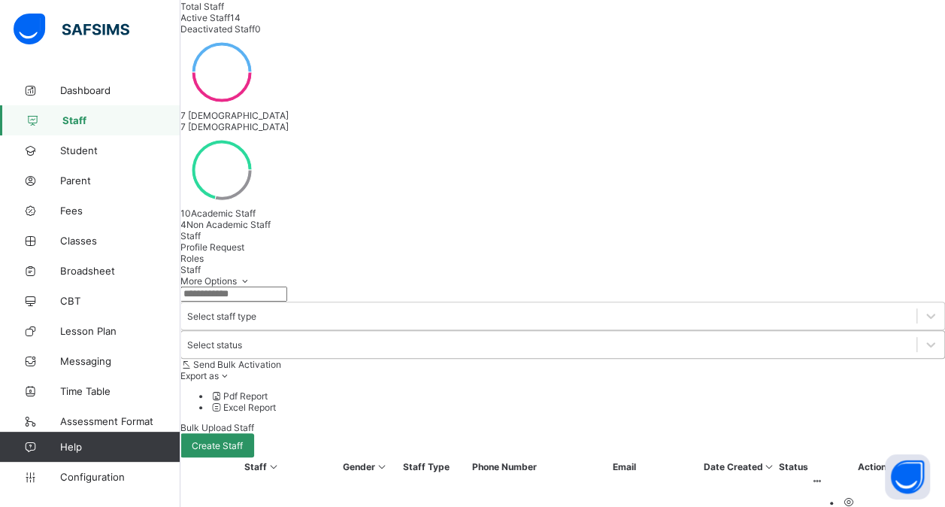
scroll to position [180, 0]
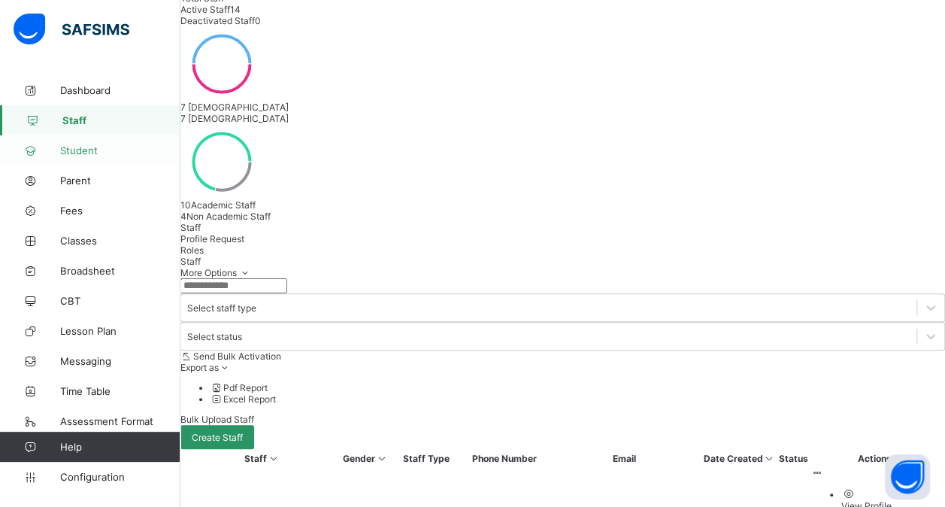
click at [77, 148] on span "Student" at bounding box center [120, 150] width 120 height 12
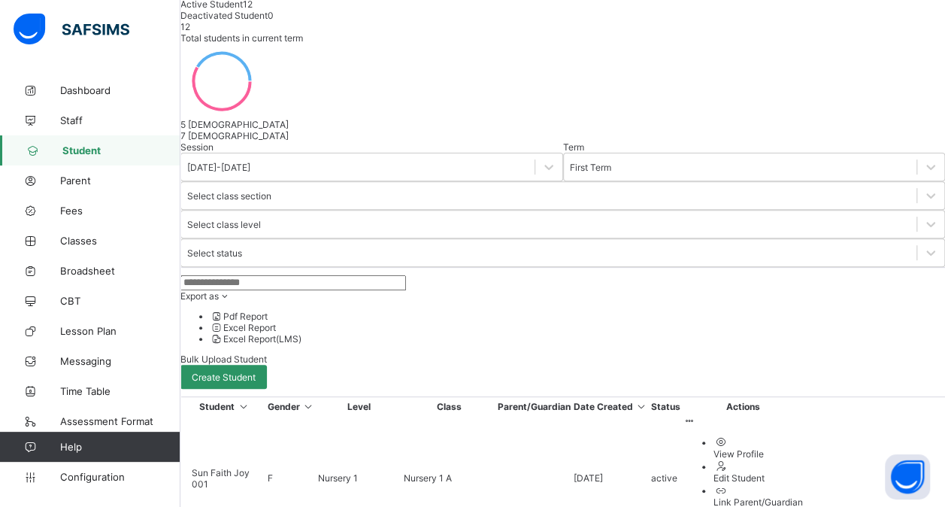
scroll to position [184, 0]
click at [256, 372] on span "Create Student" at bounding box center [224, 377] width 64 height 11
select select "**"
click at [256, 372] on span "Create Student" at bounding box center [224, 377] width 64 height 11
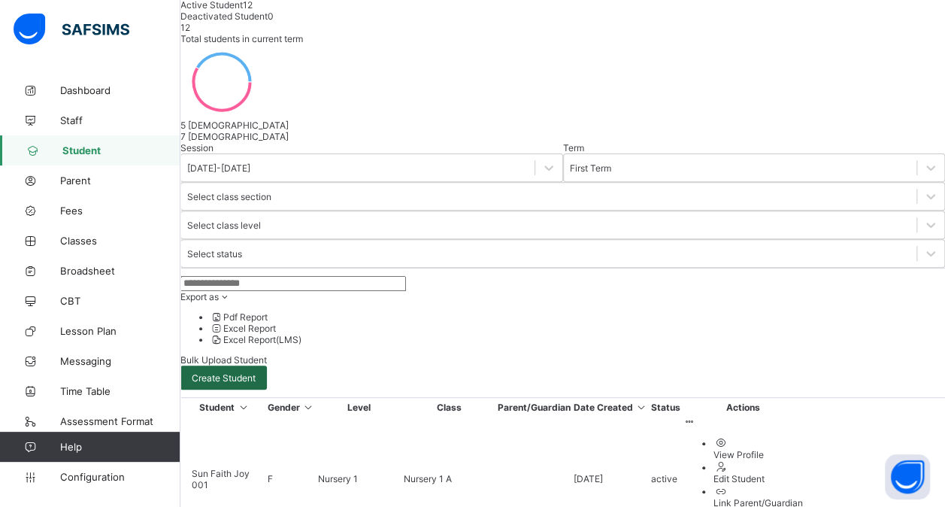
select select "**"
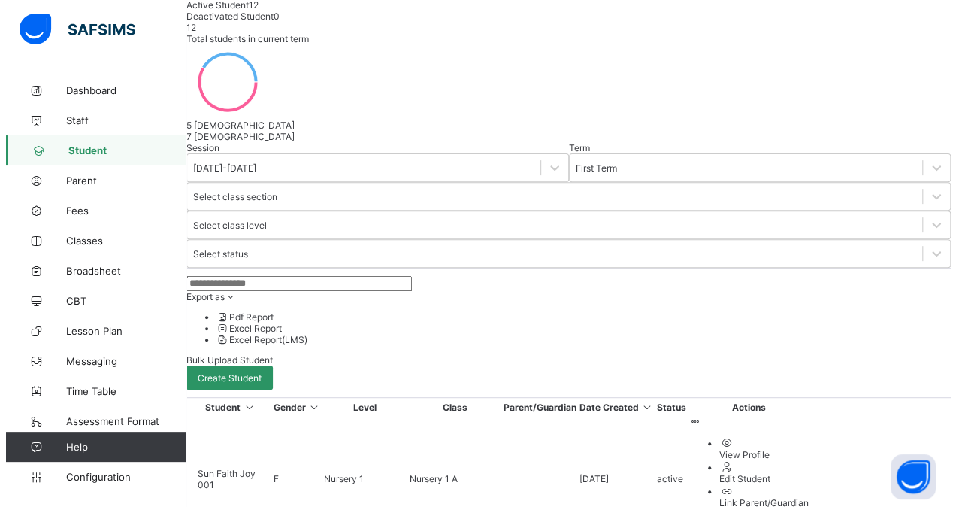
scroll to position [0, 0]
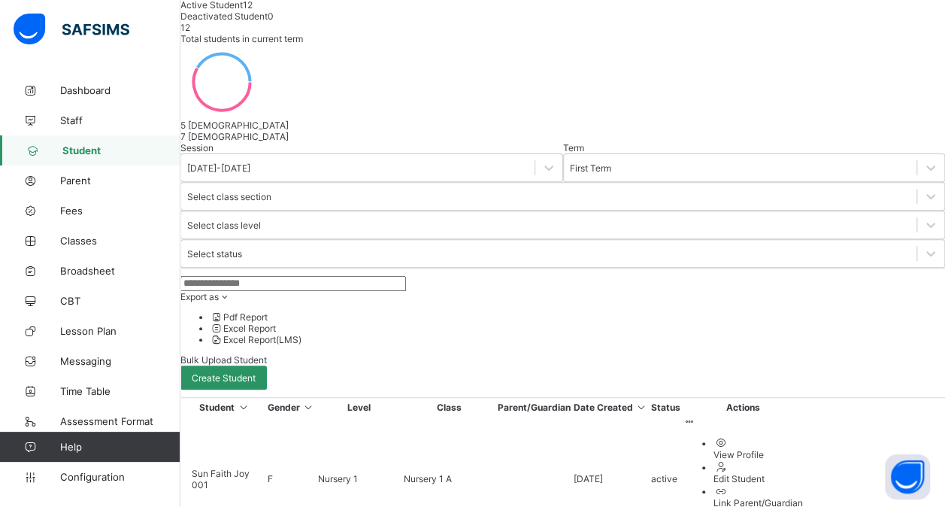
click at [267, 354] on span "Bulk Upload Student" at bounding box center [223, 359] width 86 height 11
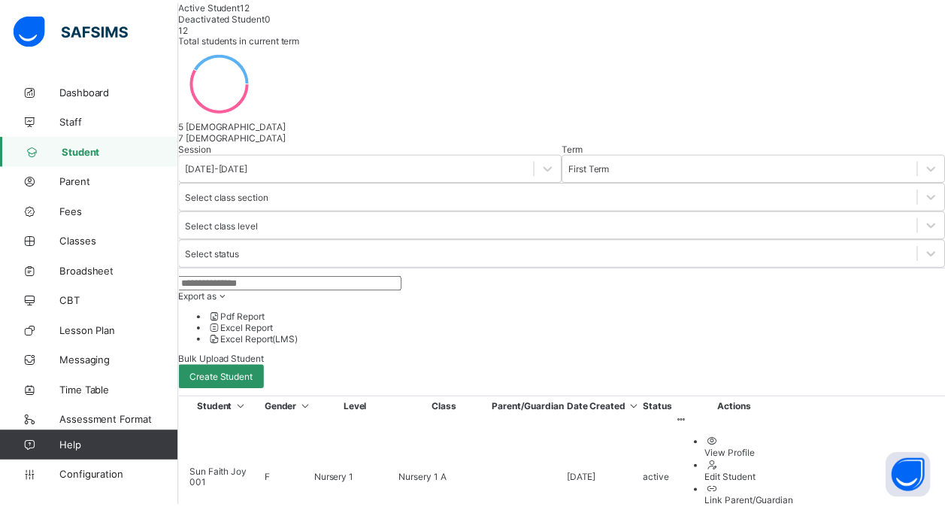
scroll to position [596, 0]
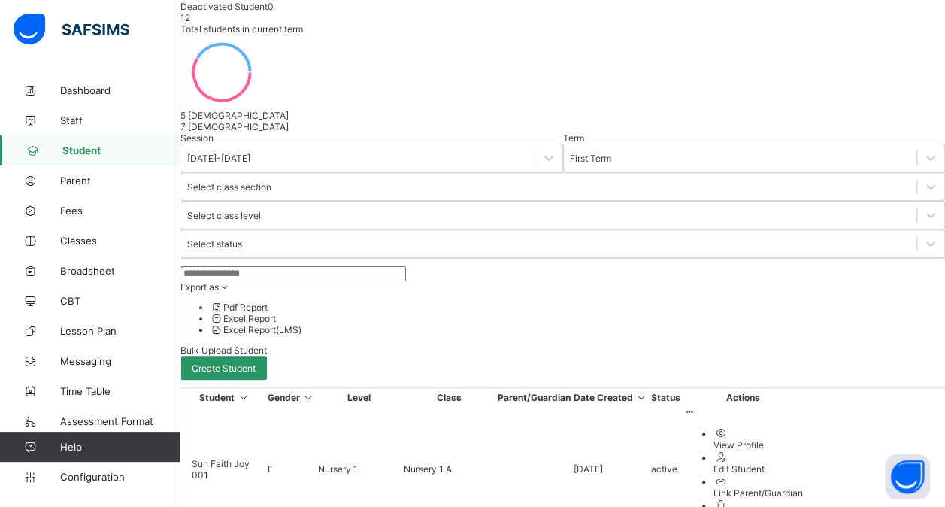
scroll to position [213, 0]
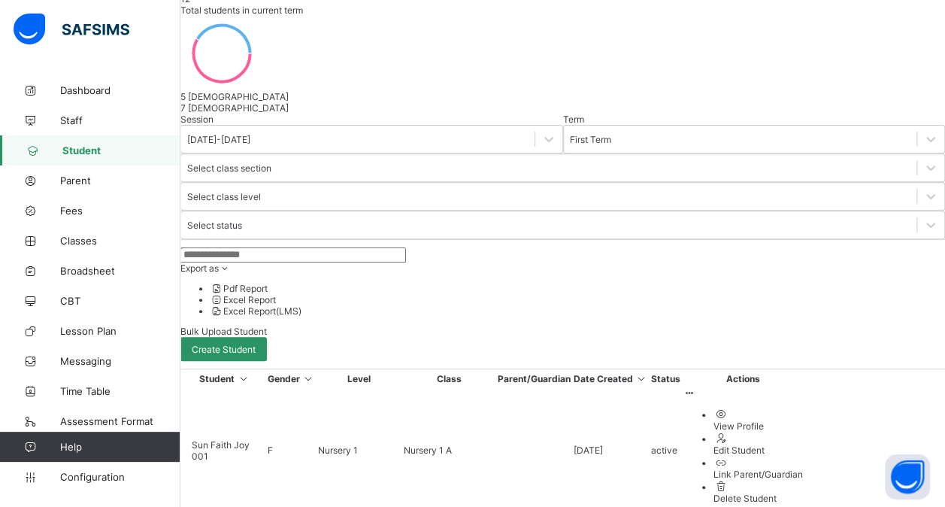
click at [803, 468] on div "Link Parent/Guardian" at bounding box center [758, 473] width 89 height 11
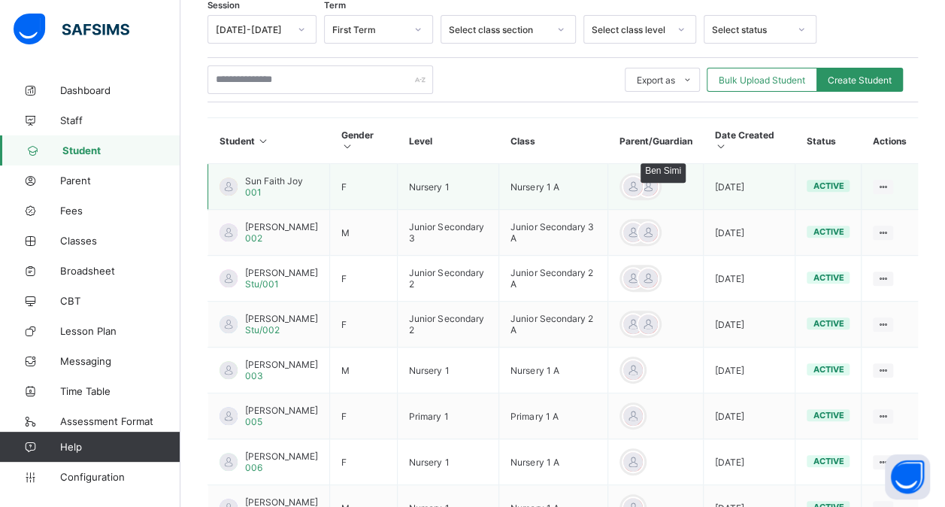
scroll to position [256, 0]
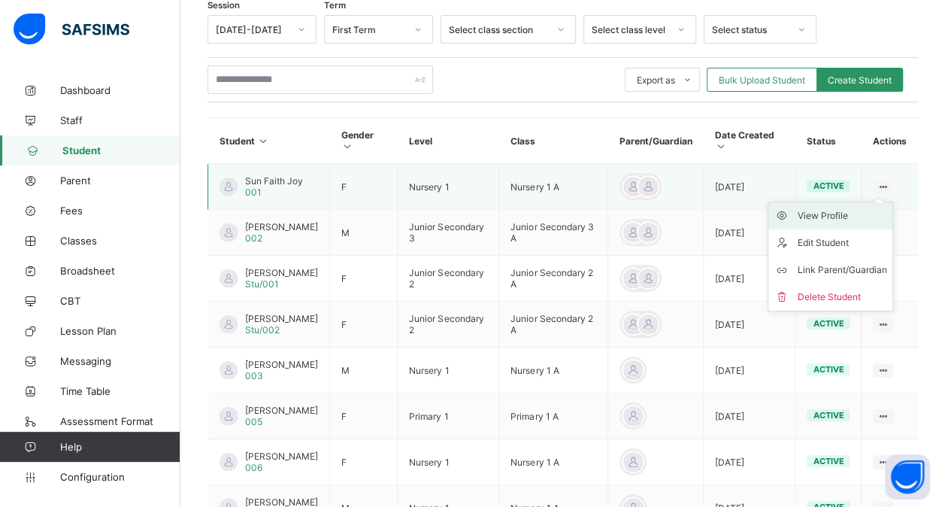
click at [838, 211] on div "View Profile" at bounding box center [841, 215] width 89 height 15
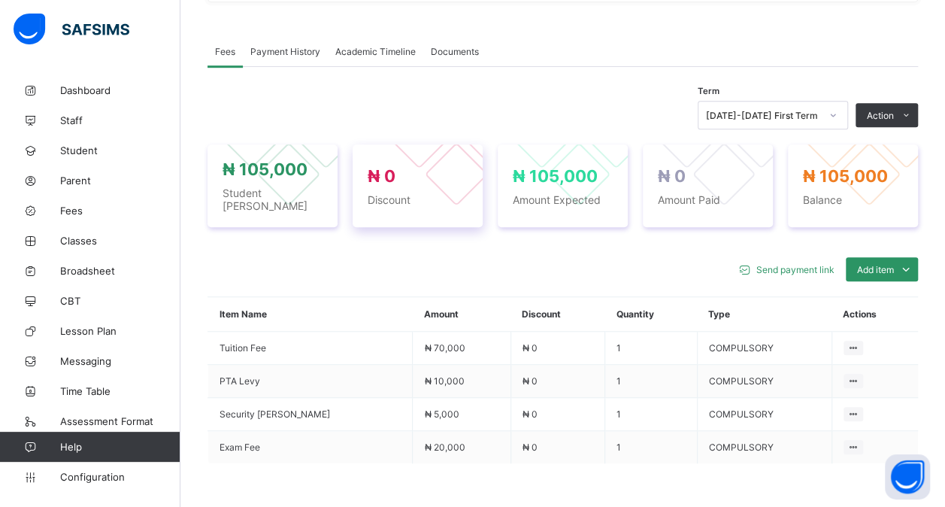
scroll to position [454, 0]
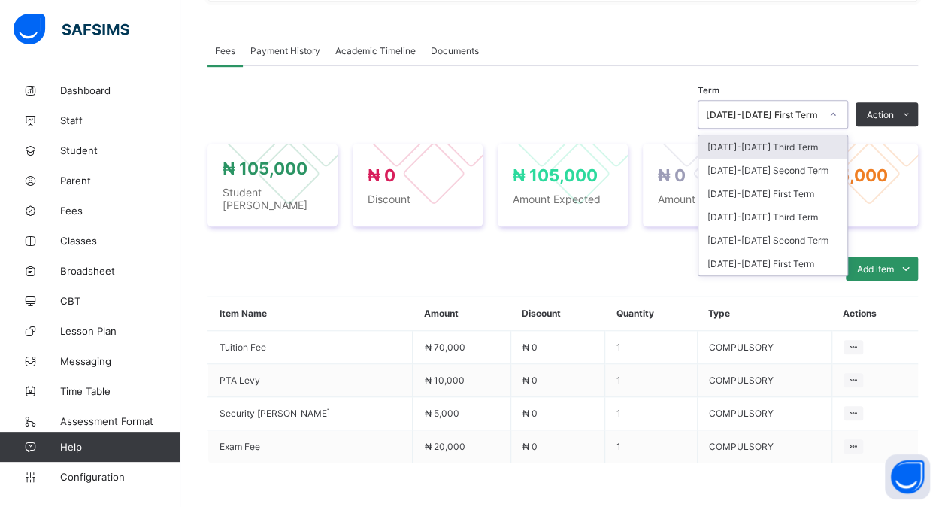
click at [838, 107] on icon at bounding box center [833, 114] width 9 height 15
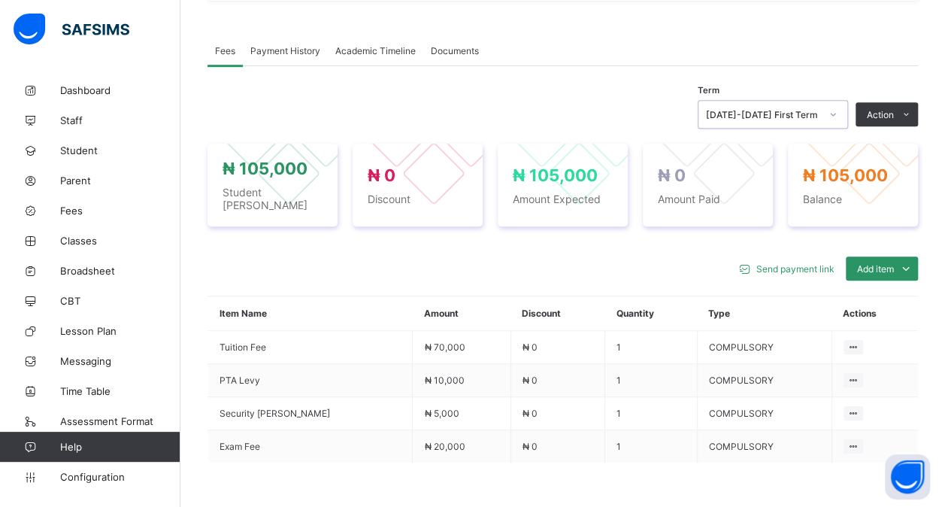
click at [838, 107] on icon at bounding box center [833, 114] width 9 height 15
click at [438, 165] on span "₦ 0" at bounding box center [418, 175] width 100 height 20
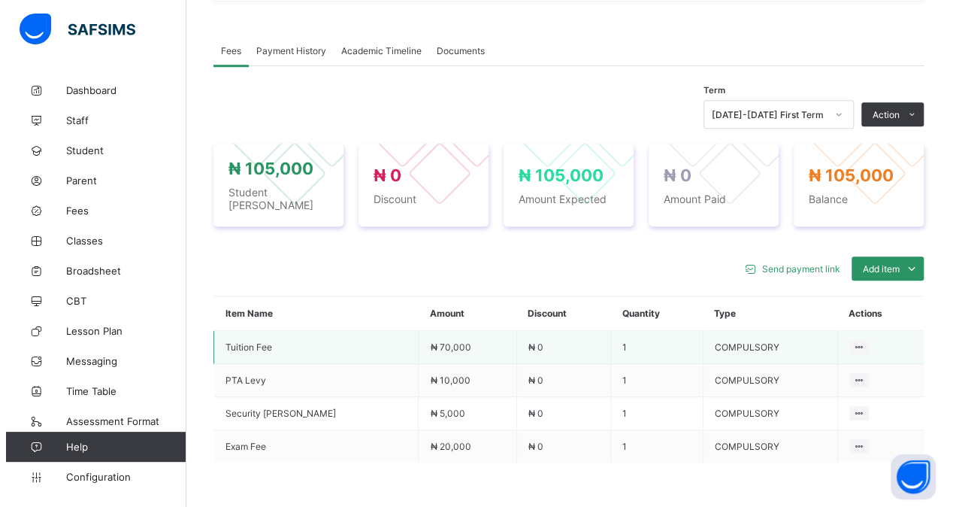
scroll to position [538, 0]
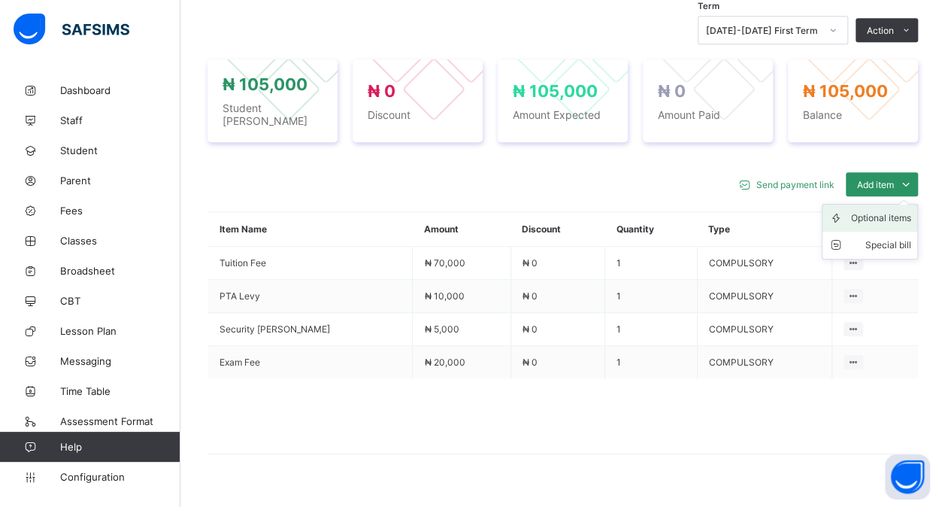
click at [895, 211] on div "Optional items" at bounding box center [881, 218] width 60 height 15
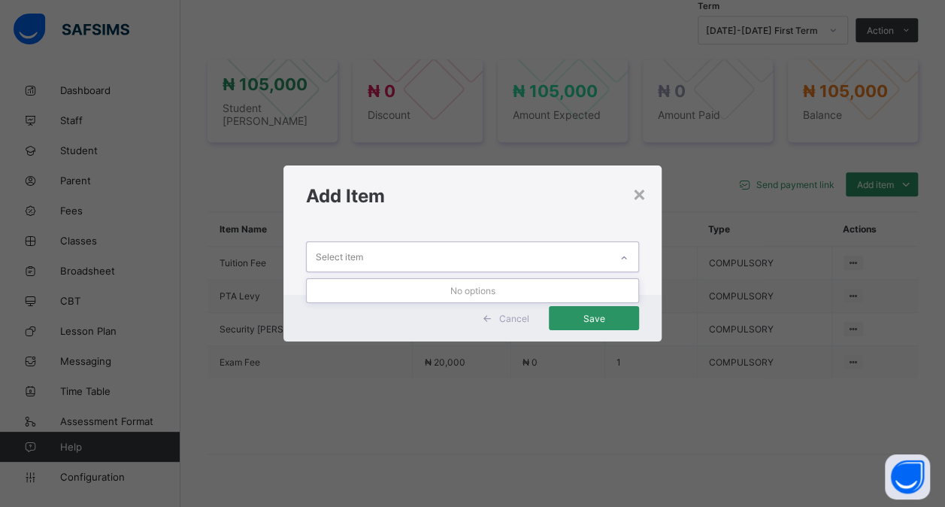
click at [622, 256] on icon at bounding box center [624, 257] width 9 height 15
click at [639, 191] on div "×" at bounding box center [639, 193] width 14 height 26
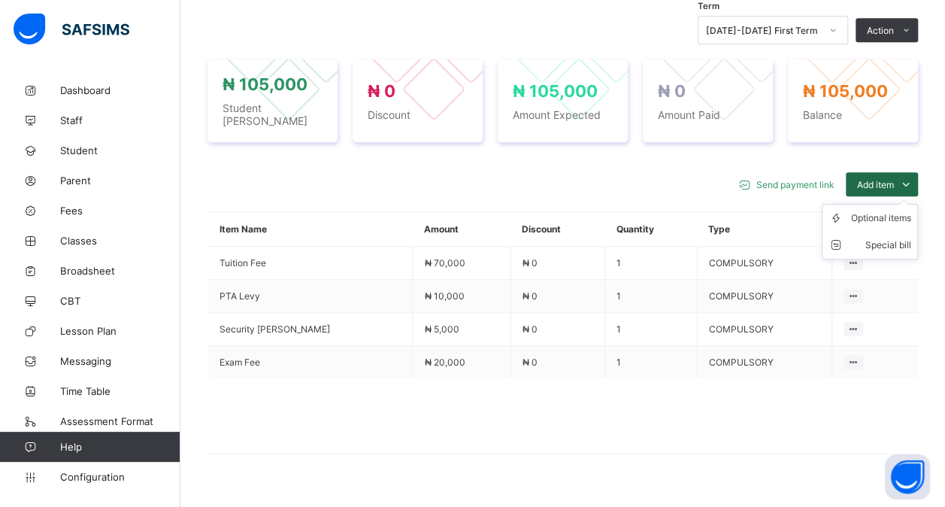
click at [908, 177] on icon at bounding box center [906, 184] width 17 height 15
click at [890, 238] on div "Special bill" at bounding box center [881, 245] width 60 height 15
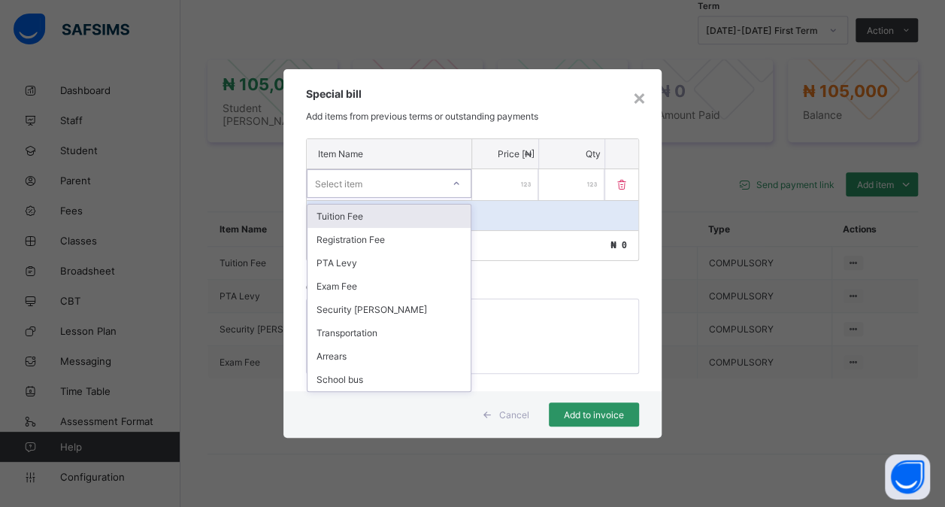
click at [406, 180] on div "Select item" at bounding box center [375, 183] width 135 height 21
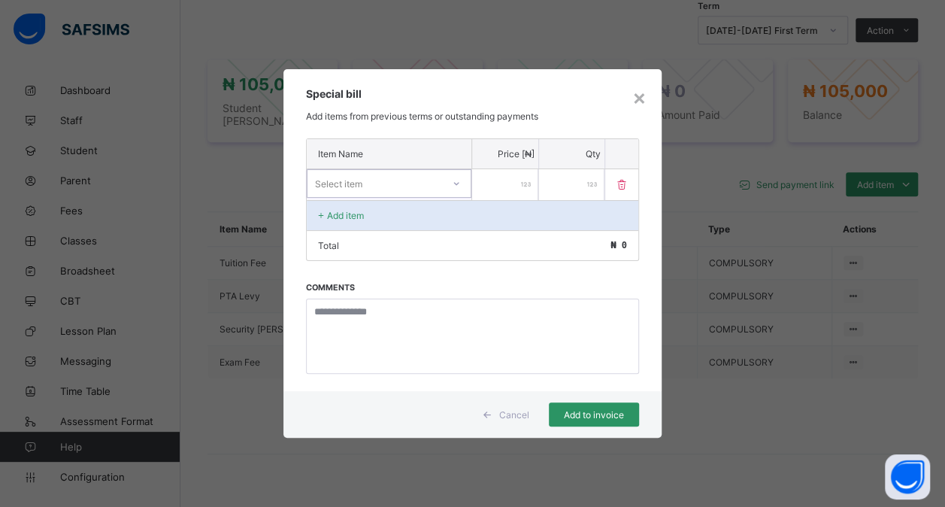
click at [406, 180] on div "Select item" at bounding box center [375, 183] width 135 height 21
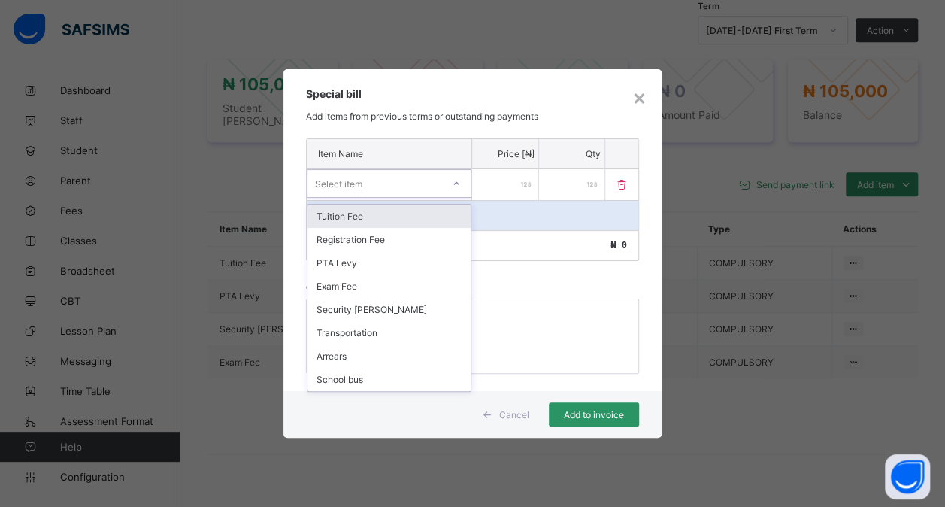
click at [406, 180] on div "Select item" at bounding box center [375, 183] width 135 height 21
click at [351, 216] on div "Tuition Fee" at bounding box center [389, 216] width 163 height 23
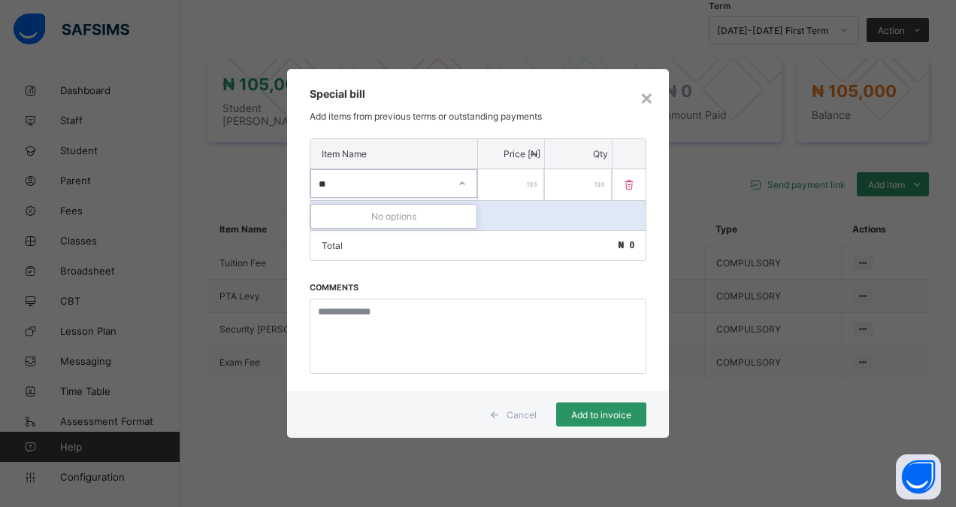
type input "*"
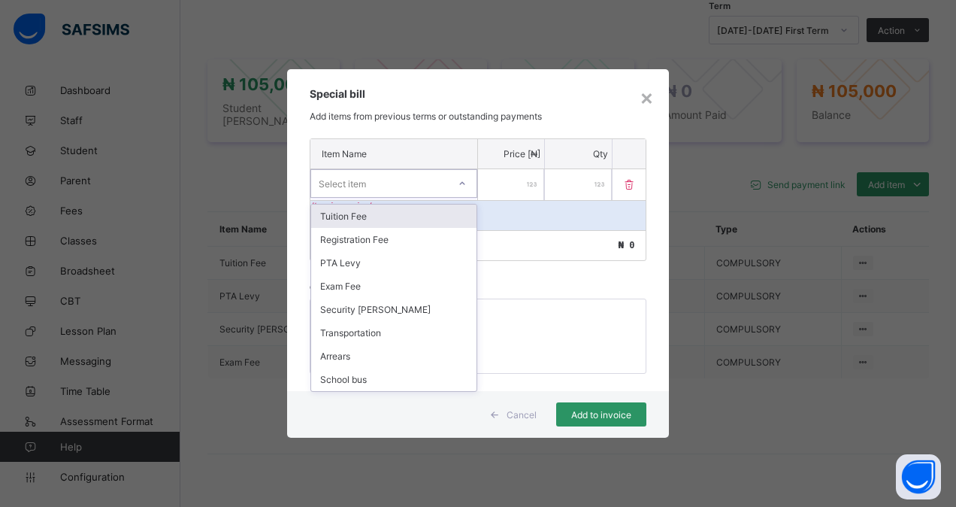
click at [453, 214] on div "Tuition Fee" at bounding box center [393, 216] width 165 height 23
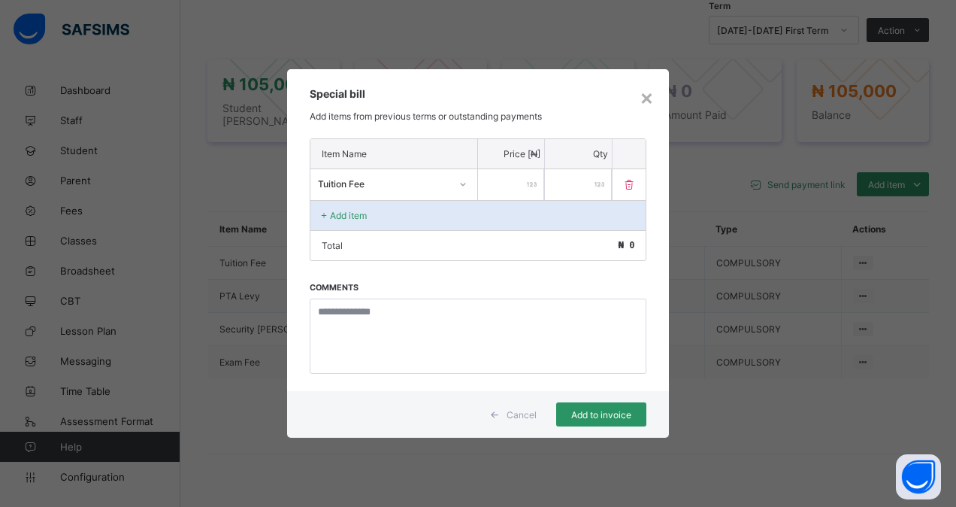
click at [497, 186] on input "number" at bounding box center [511, 184] width 66 height 31
type input "****"
click at [602, 412] on span "Add to invoice" at bounding box center [602, 414] width 68 height 11
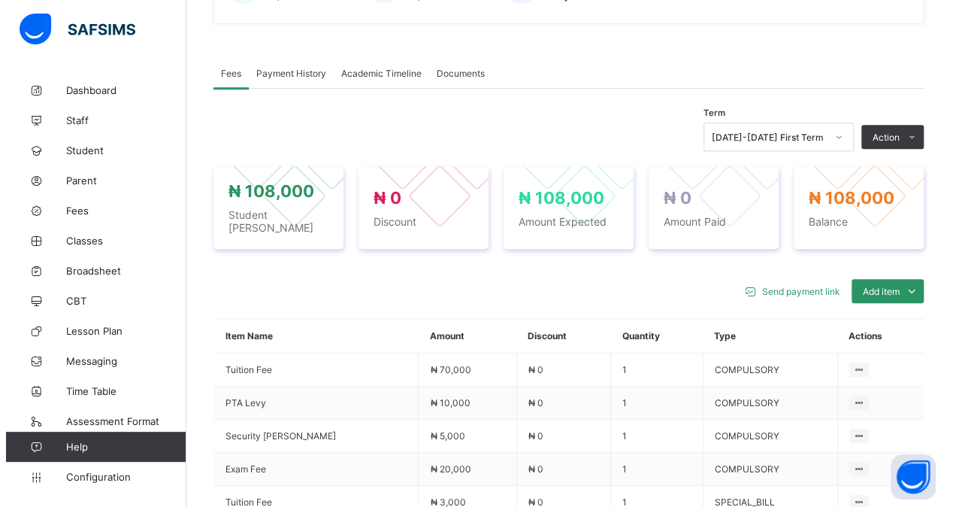
scroll to position [335, 0]
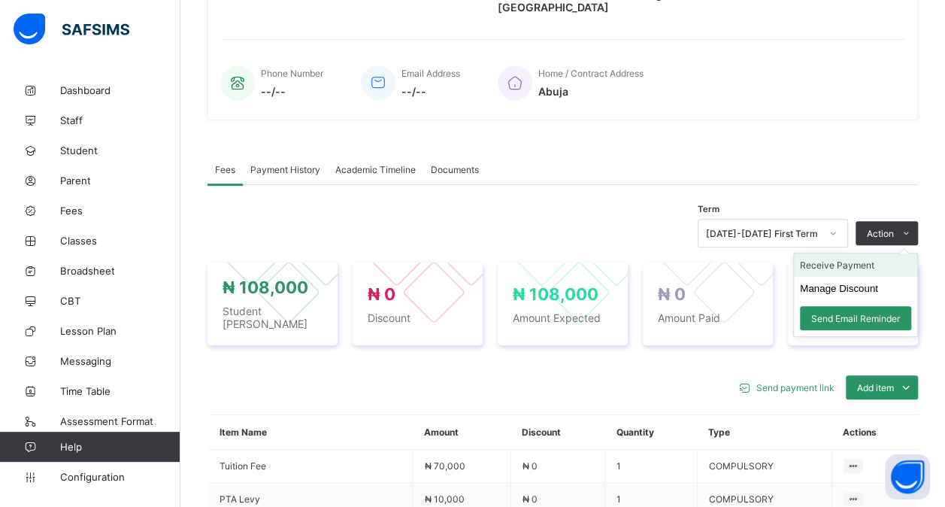
click at [850, 253] on li "Receive Payment" at bounding box center [855, 264] width 123 height 23
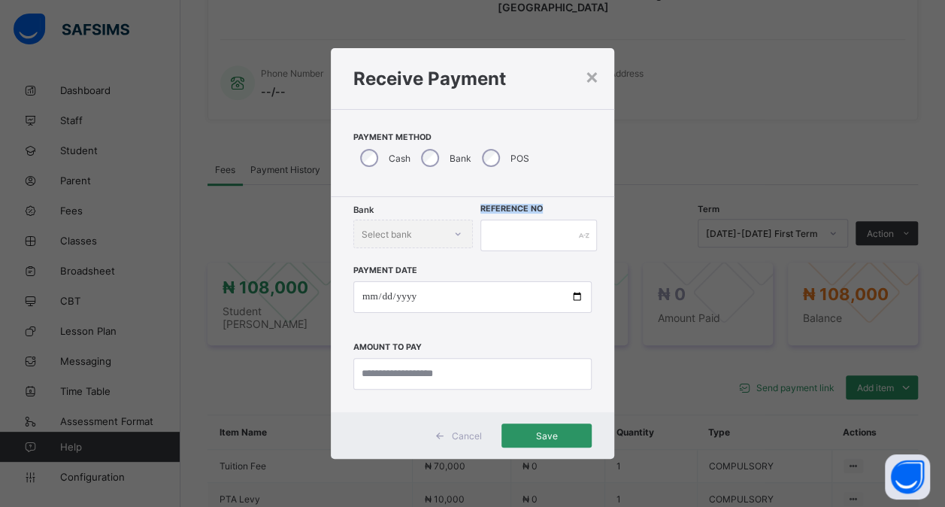
drag, startPoint x: 505, startPoint y: 214, endPoint x: 508, endPoint y: 238, distance: 25.0
click at [508, 238] on div "Bank Select bank Reference No Payment Date Amount to pay" at bounding box center [472, 304] width 283 height 215
click at [602, 77] on div "×" at bounding box center [600, 76] width 14 height 26
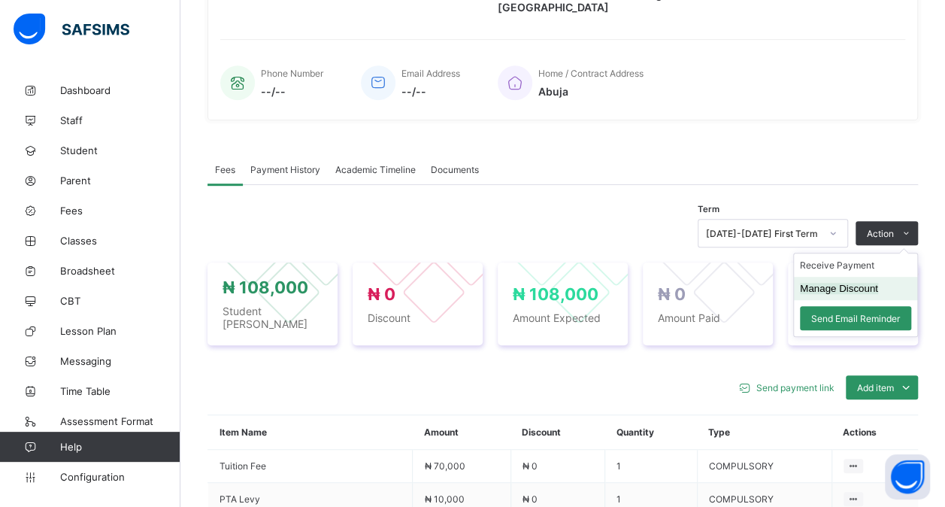
click at [853, 283] on button "Manage Discount" at bounding box center [839, 288] width 78 height 11
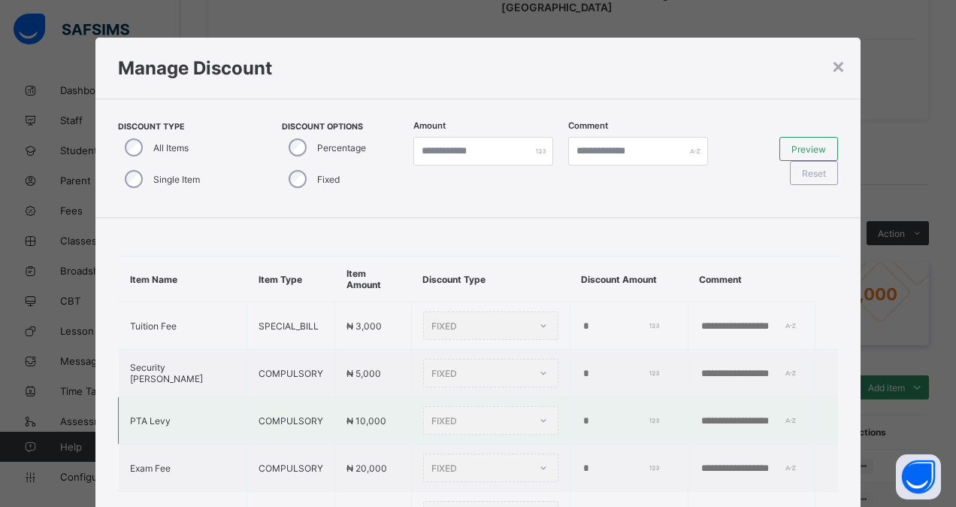
scroll to position [0, 0]
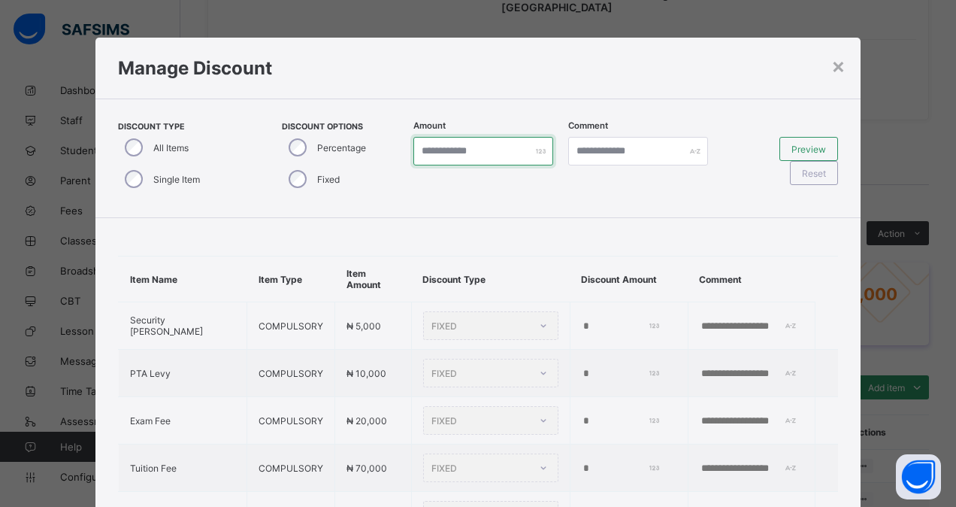
click at [432, 153] on input "*" at bounding box center [484, 151] width 140 height 29
type input "*"
click at [430, 152] on input "number" at bounding box center [484, 151] width 140 height 29
type input "*"
click at [799, 143] on div "Preview" at bounding box center [809, 149] width 59 height 24
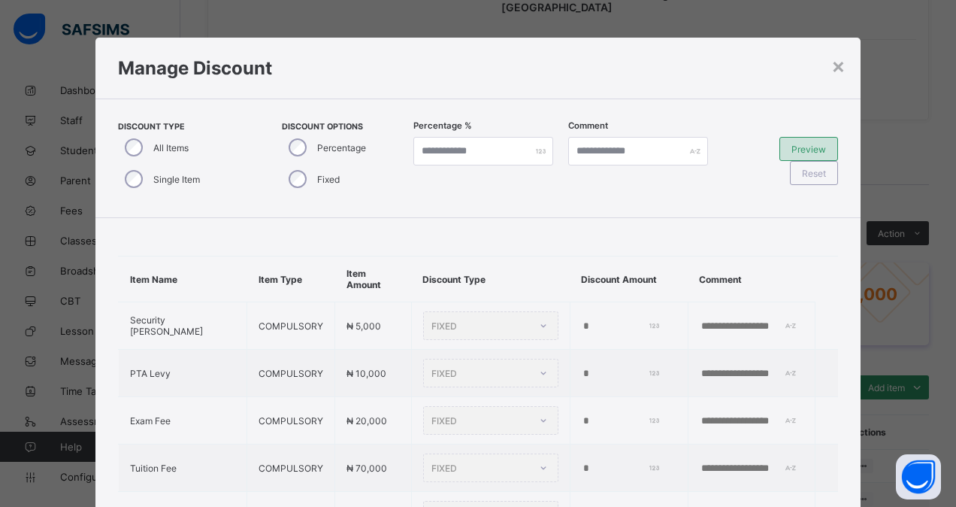
type input "*"
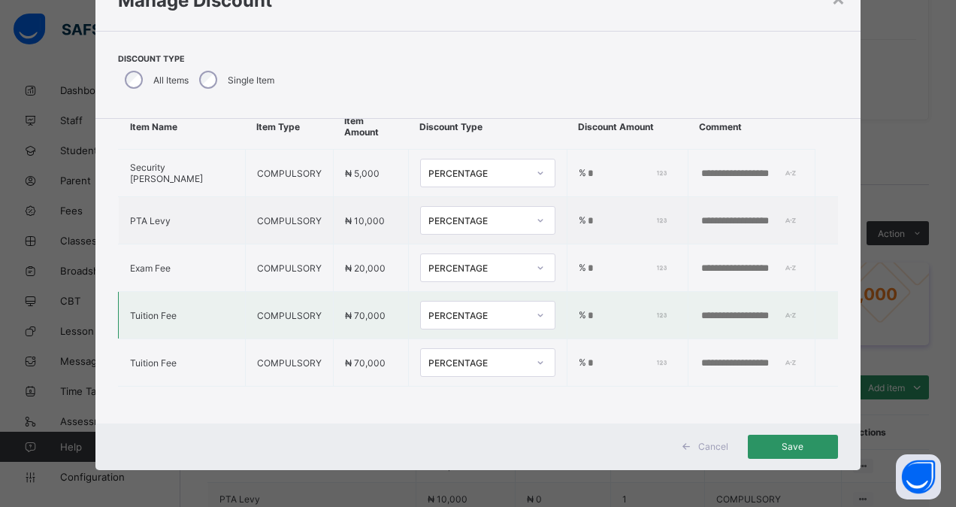
scroll to position [62, 0]
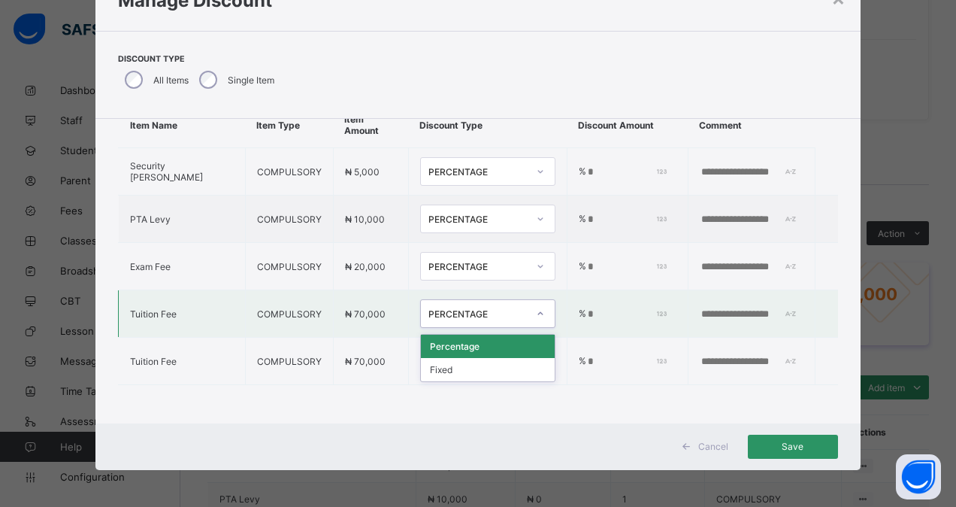
click at [536, 306] on icon at bounding box center [540, 313] width 9 height 15
click at [528, 302] on div at bounding box center [541, 314] width 26 height 24
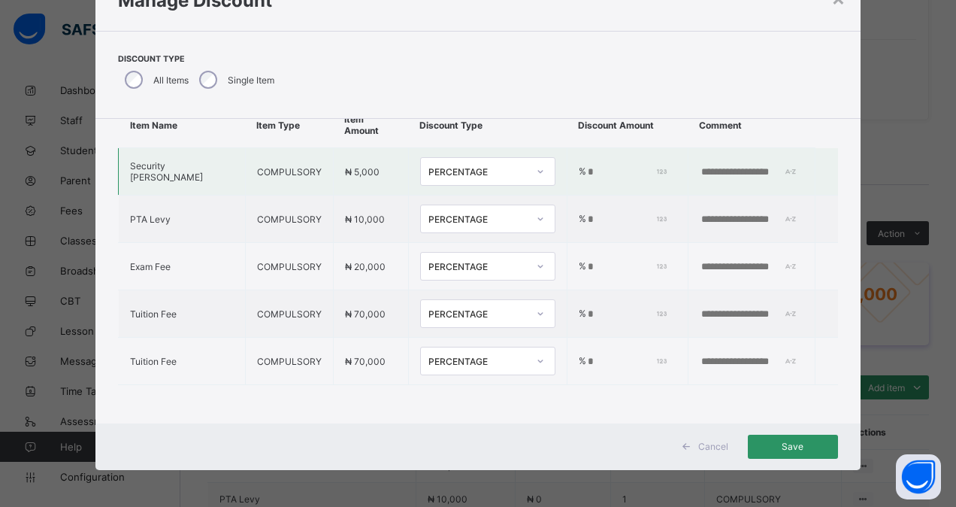
click at [587, 166] on input "*" at bounding box center [626, 172] width 79 height 12
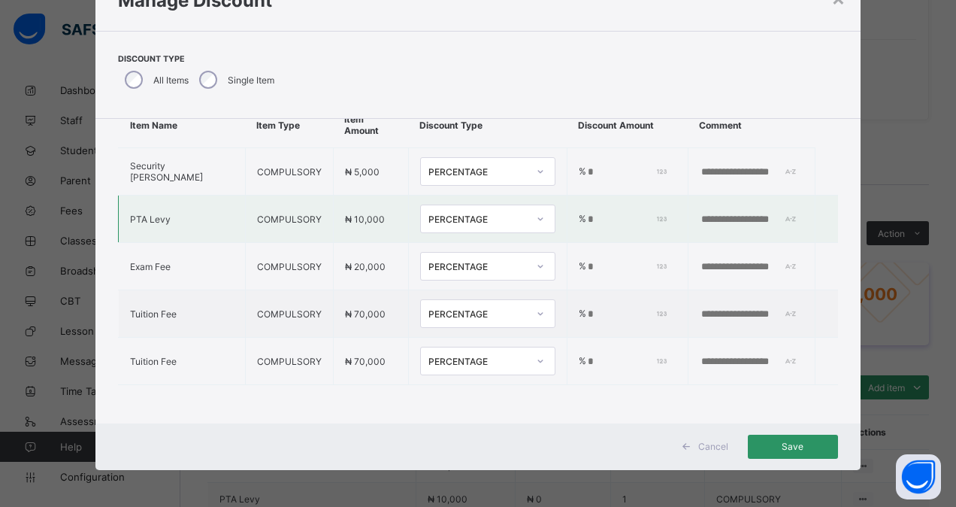
type input "*"
click at [587, 214] on input "*" at bounding box center [626, 220] width 79 height 12
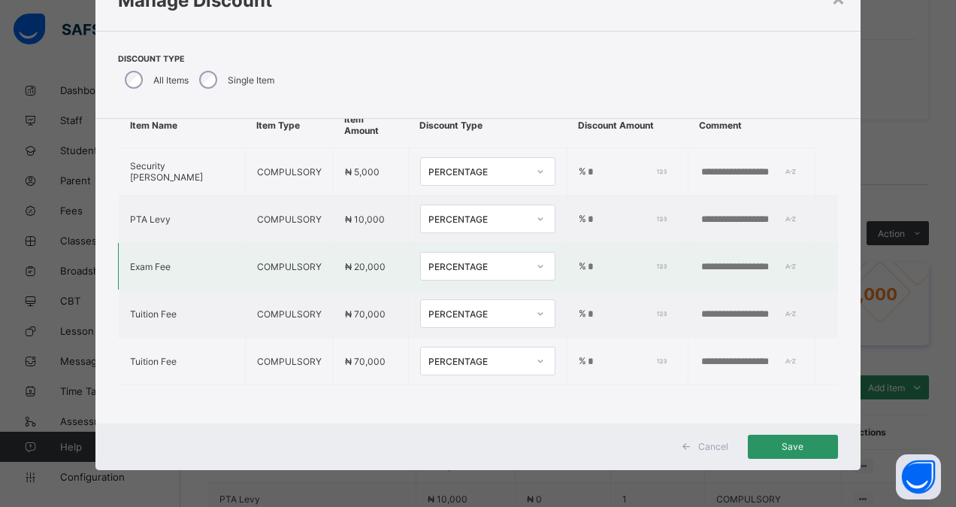
type input "*"
click at [587, 261] on input "*" at bounding box center [626, 267] width 79 height 12
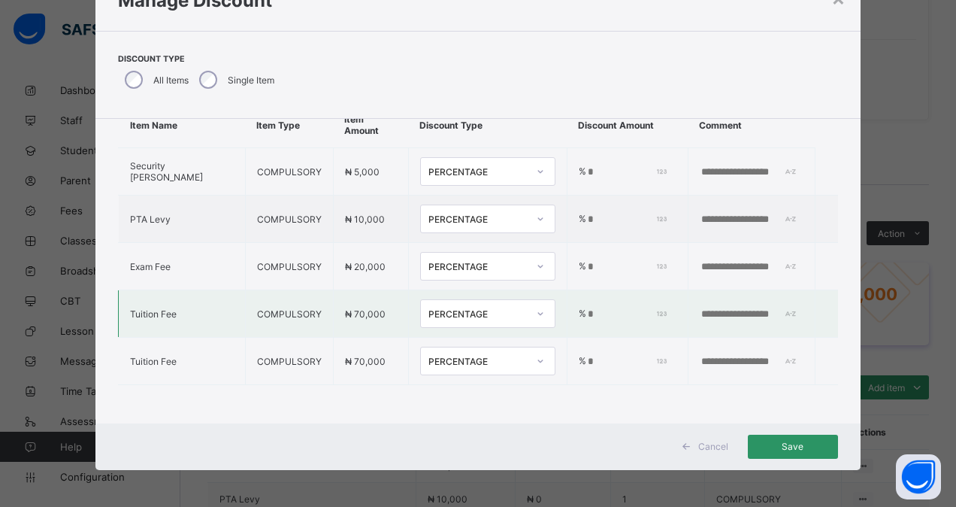
type input "*"
click at [536, 306] on icon at bounding box center [540, 313] width 9 height 15
click at [448, 335] on div "Percentage" at bounding box center [488, 346] width 134 height 23
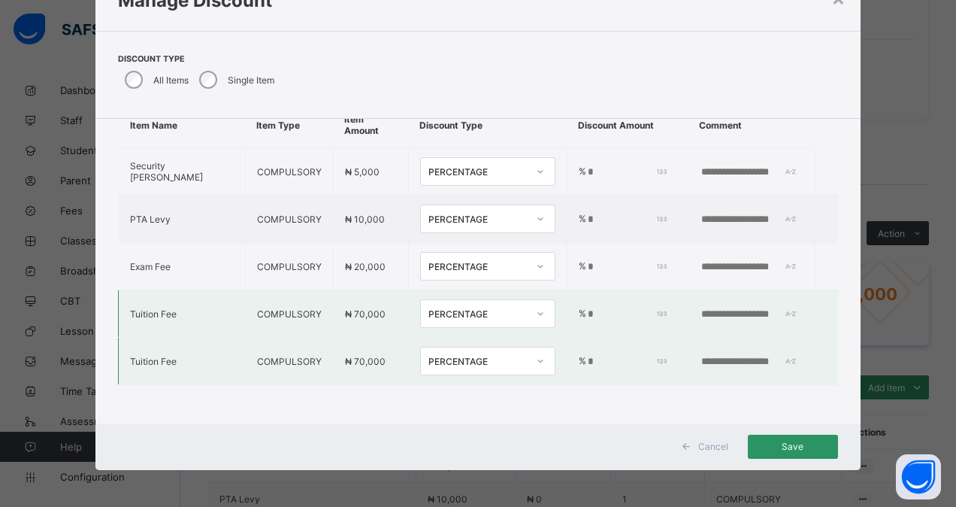
click at [587, 356] on input "*" at bounding box center [626, 362] width 79 height 12
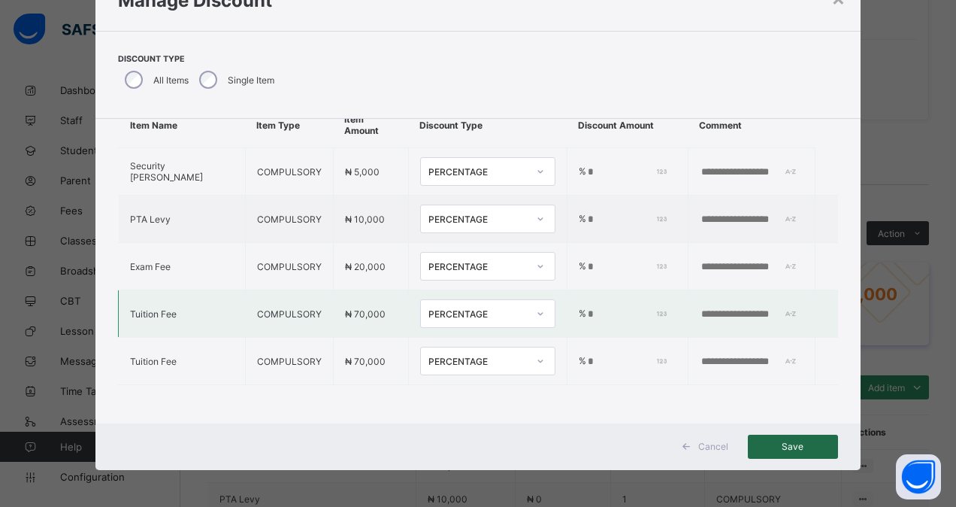
type input "*"
click at [787, 444] on span "Save" at bounding box center [793, 446] width 68 height 11
type input "*"
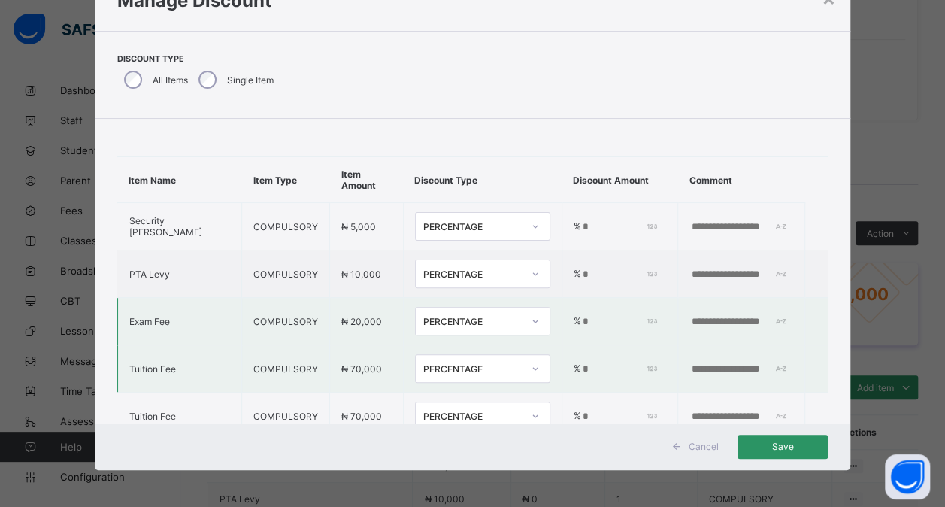
scroll to position [0, 0]
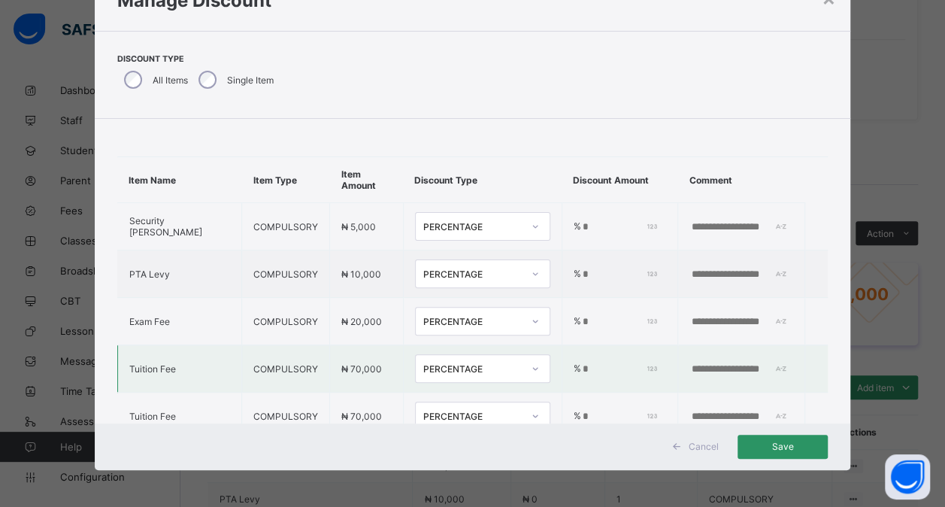
click at [694, 442] on span "Cancel" at bounding box center [703, 446] width 30 height 11
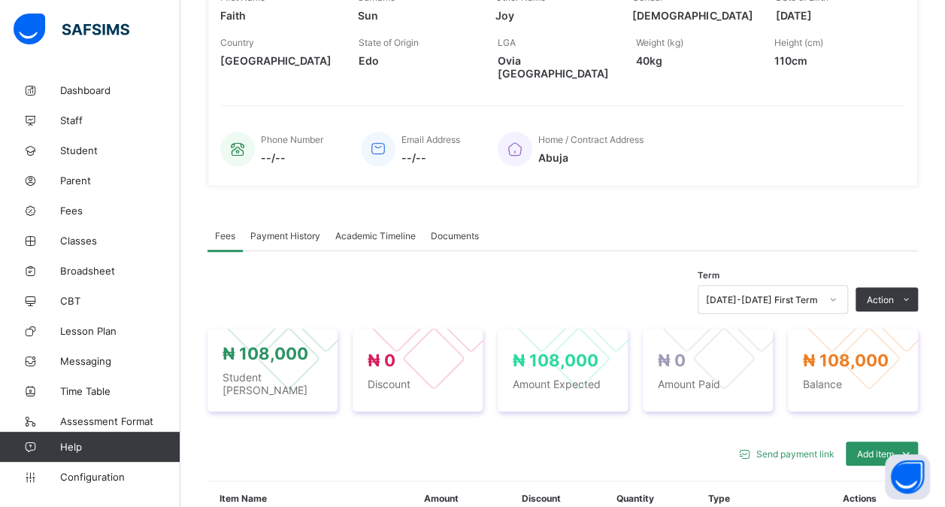
scroll to position [262, 0]
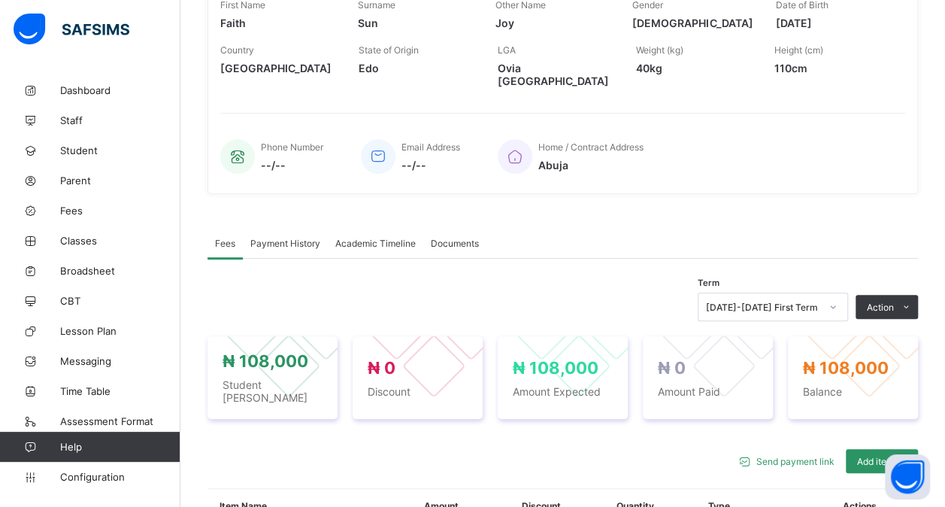
click at [299, 235] on div "Payment History" at bounding box center [285, 243] width 85 height 30
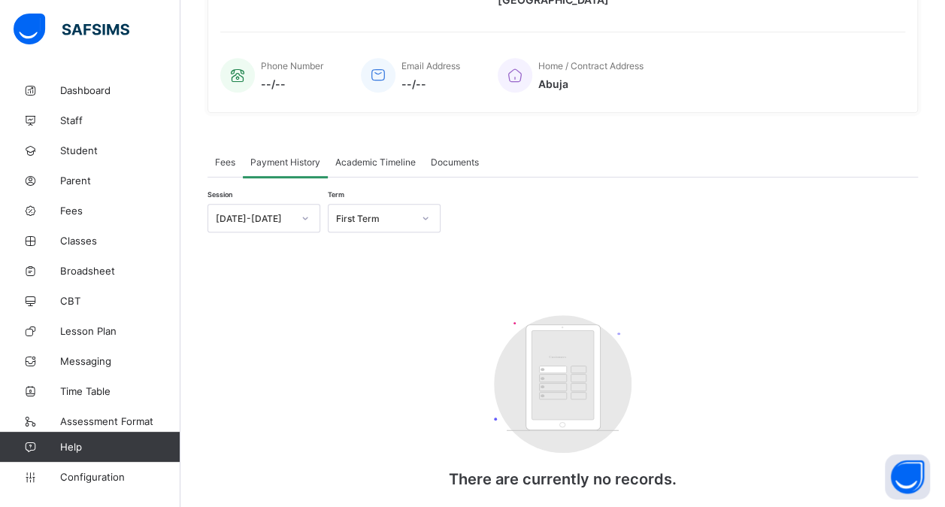
scroll to position [341, 0]
click at [394, 159] on span "Academic Timeline" at bounding box center [375, 164] width 80 height 11
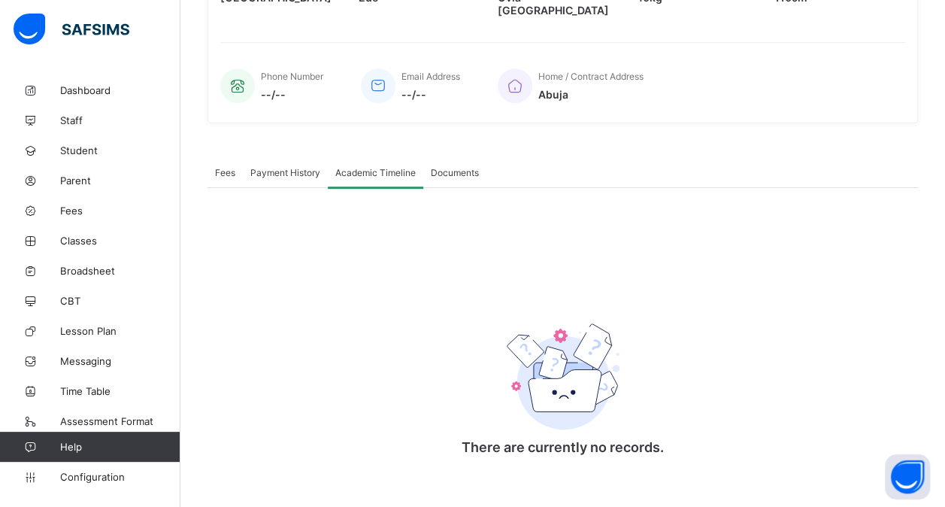
click at [380, 168] on div "Academic Timeline" at bounding box center [375, 172] width 95 height 30
click at [80, 141] on link "Student" at bounding box center [90, 150] width 180 height 30
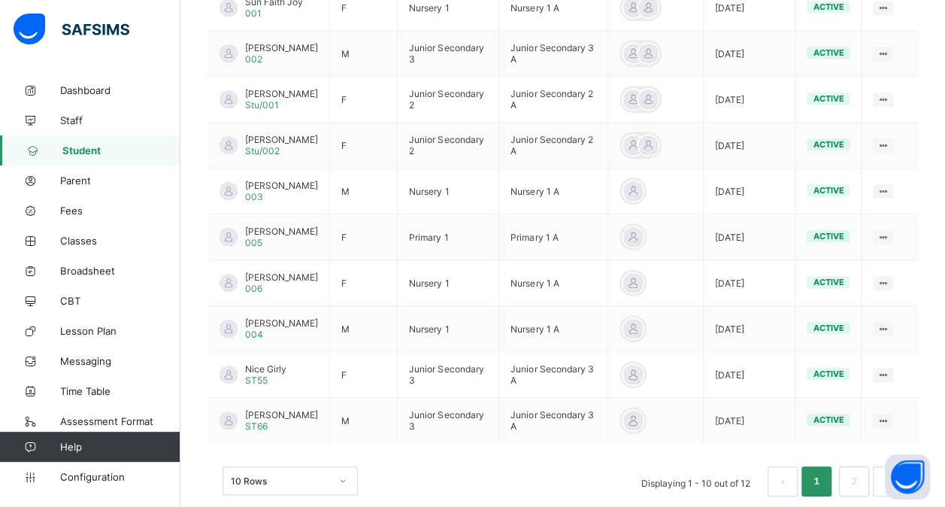
scroll to position [442, 0]
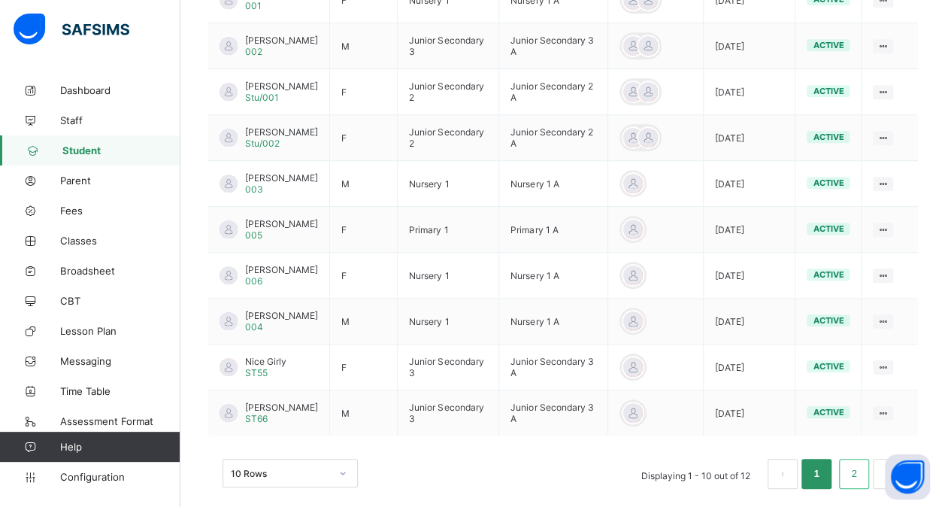
click at [861, 469] on link "2" at bounding box center [854, 474] width 14 height 20
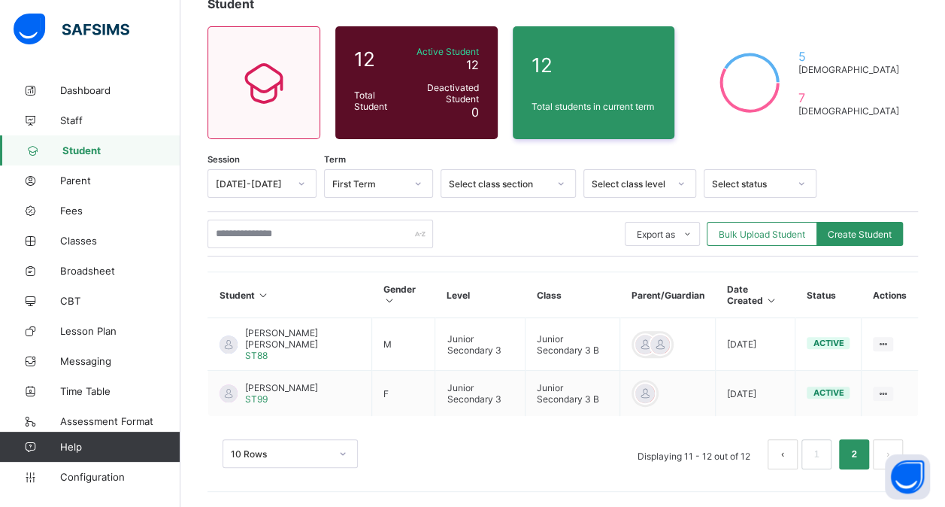
scroll to position [80, 0]
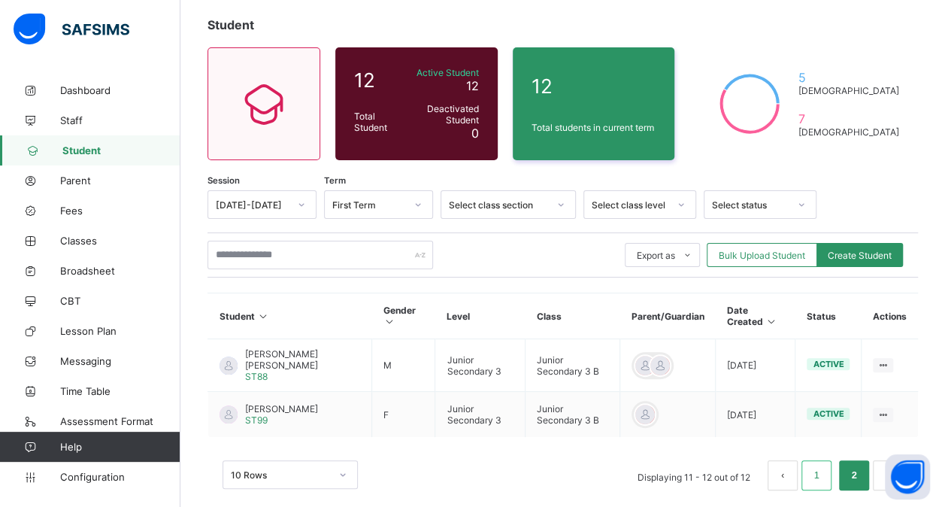
click at [823, 465] on link "1" at bounding box center [816, 475] width 14 height 20
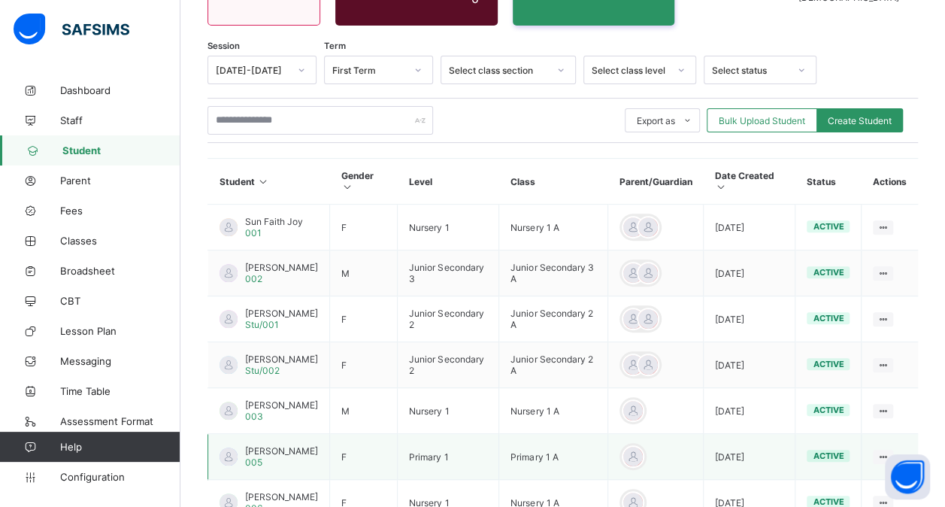
scroll to position [214, 0]
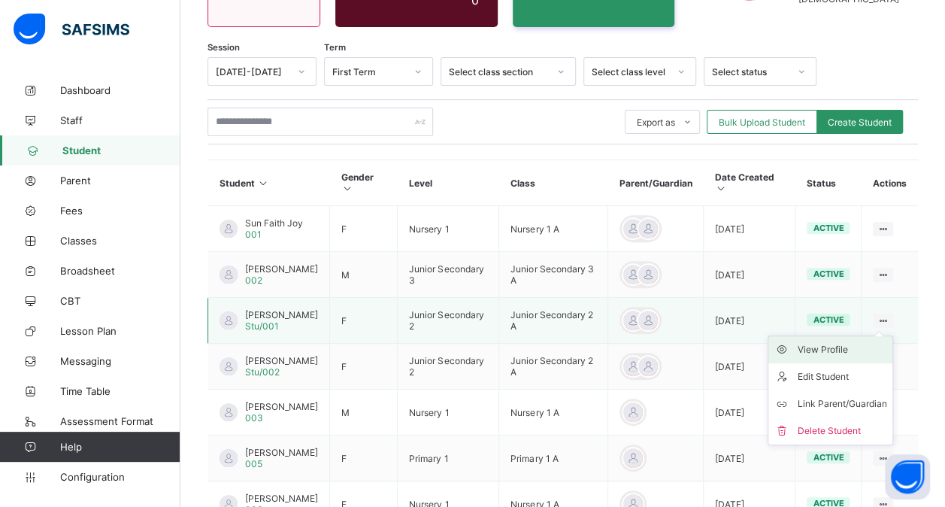
click at [842, 344] on div "View Profile" at bounding box center [841, 349] width 89 height 15
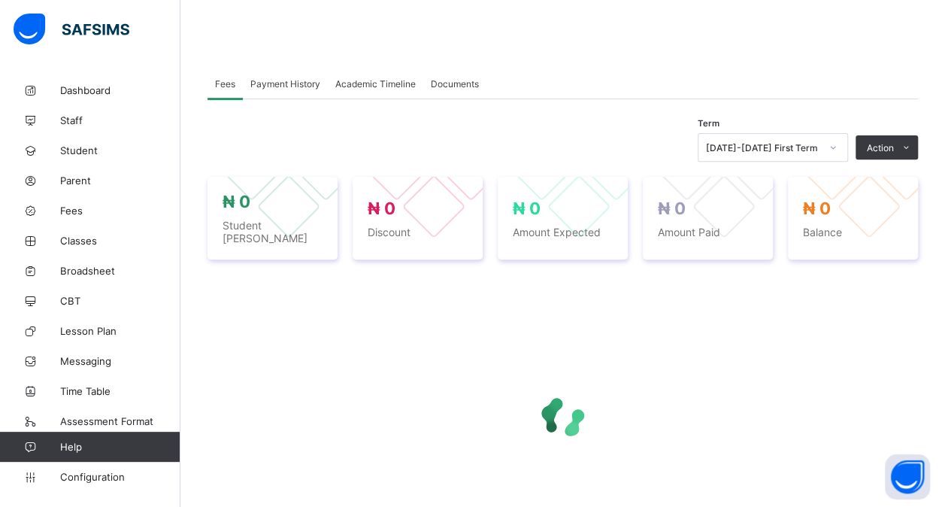
click at [374, 82] on span "Academic Timeline" at bounding box center [375, 83] width 80 height 11
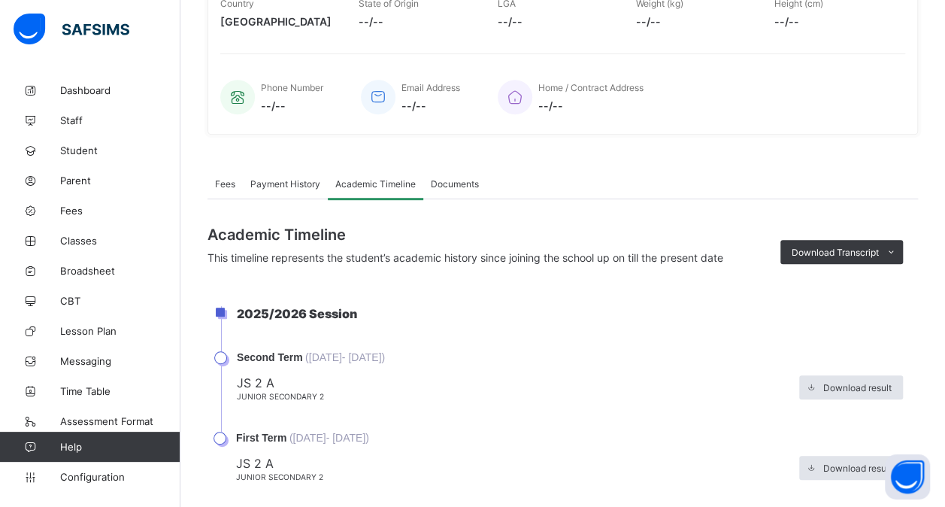
scroll to position [330, 0]
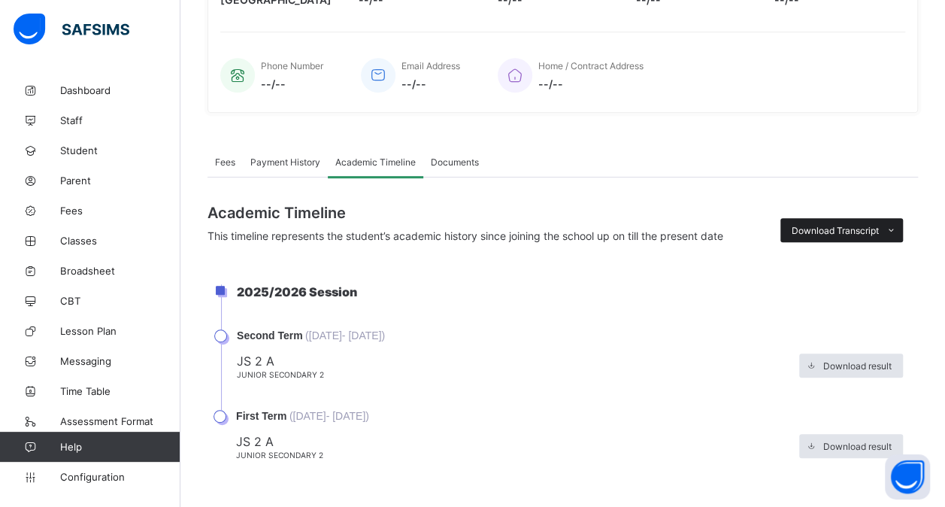
click at [897, 226] on icon at bounding box center [891, 231] width 11 height 10
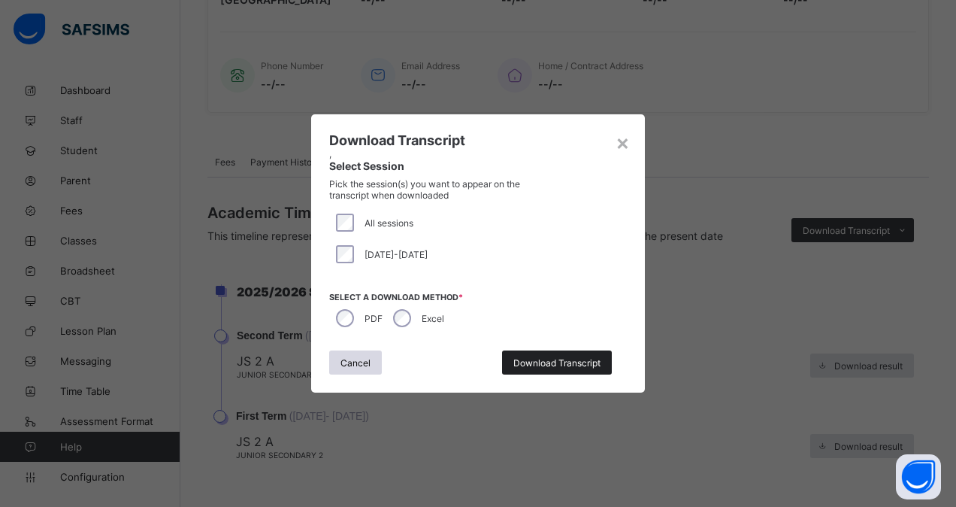
click at [535, 359] on span "Download Transcript" at bounding box center [557, 362] width 87 height 11
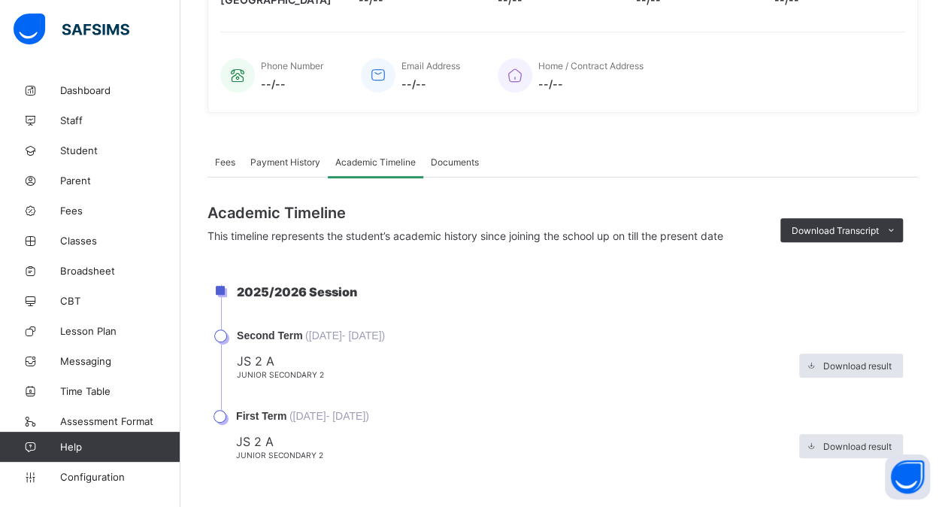
scroll to position [0, 0]
click at [460, 165] on div "Documents" at bounding box center [454, 162] width 63 height 30
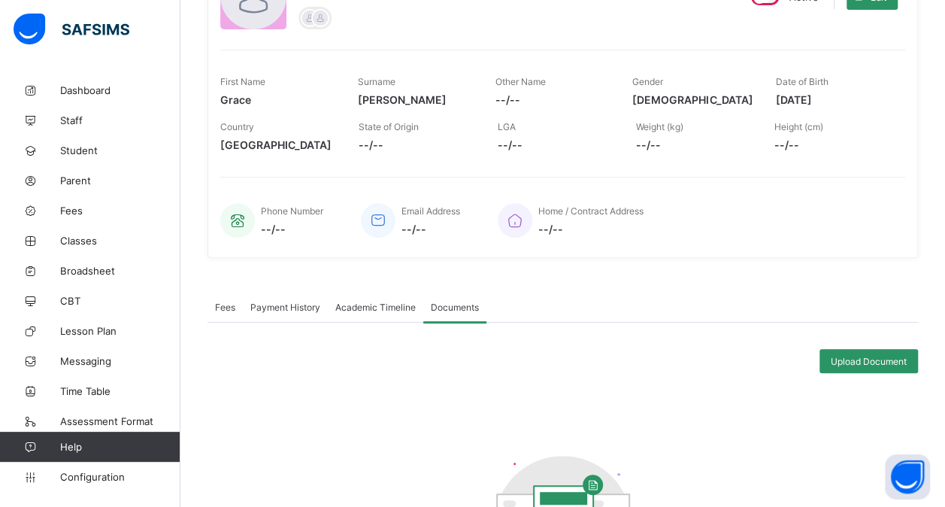
scroll to position [402, 0]
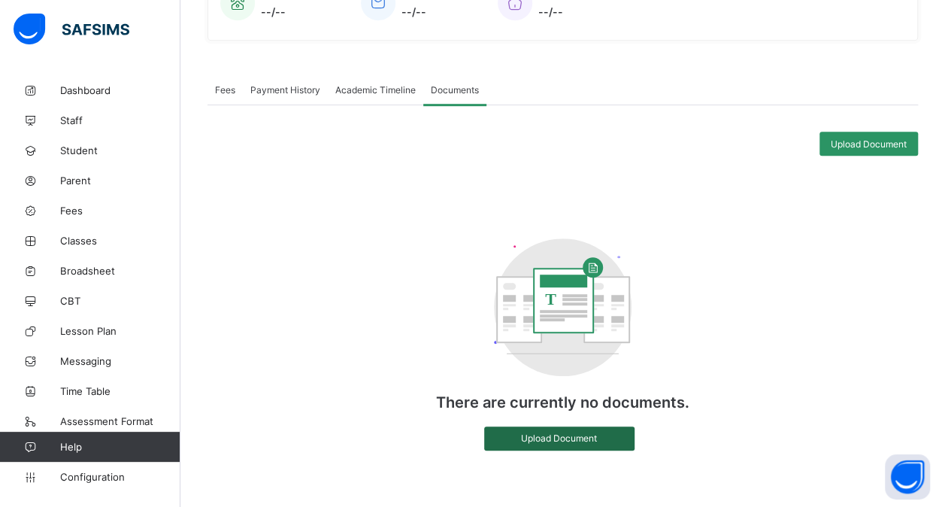
click at [568, 433] on span "Upload Document" at bounding box center [560, 437] width 128 height 11
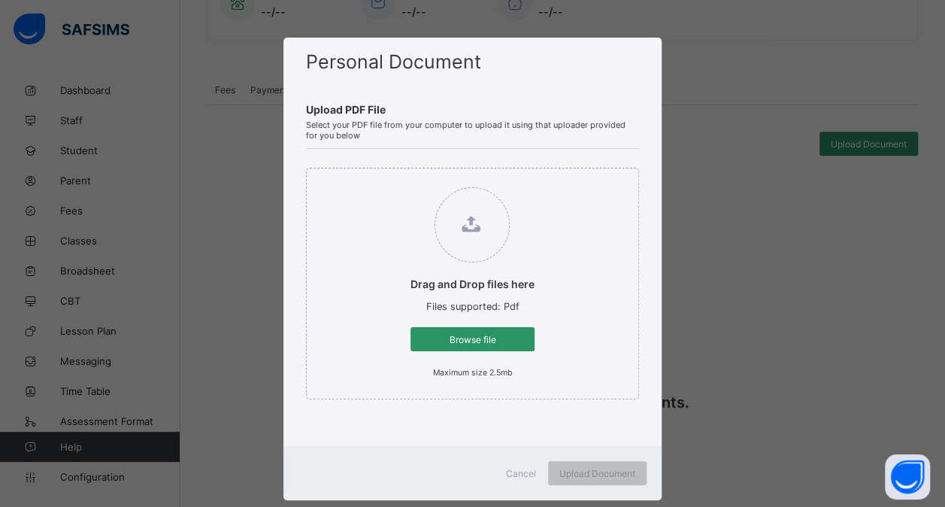
click at [525, 472] on span "Cancel" at bounding box center [521, 473] width 30 height 11
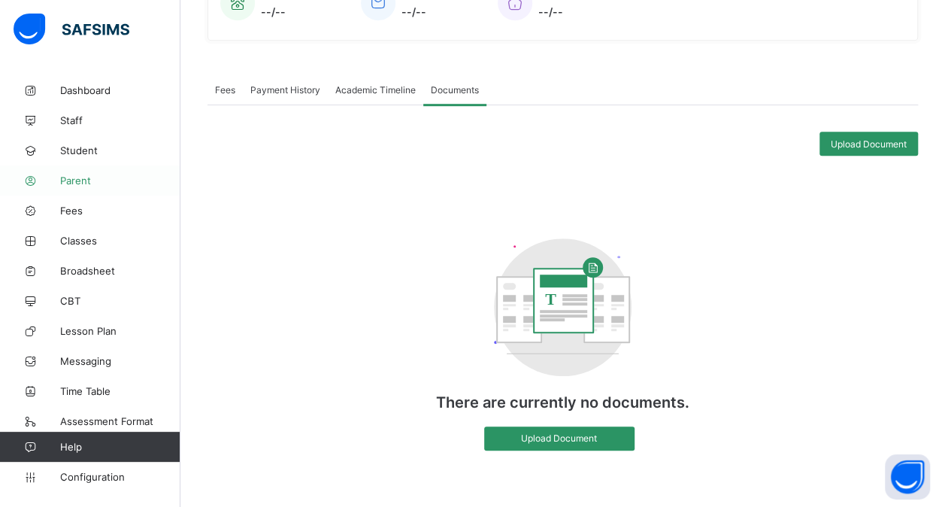
click at [86, 178] on span "Parent" at bounding box center [120, 180] width 120 height 12
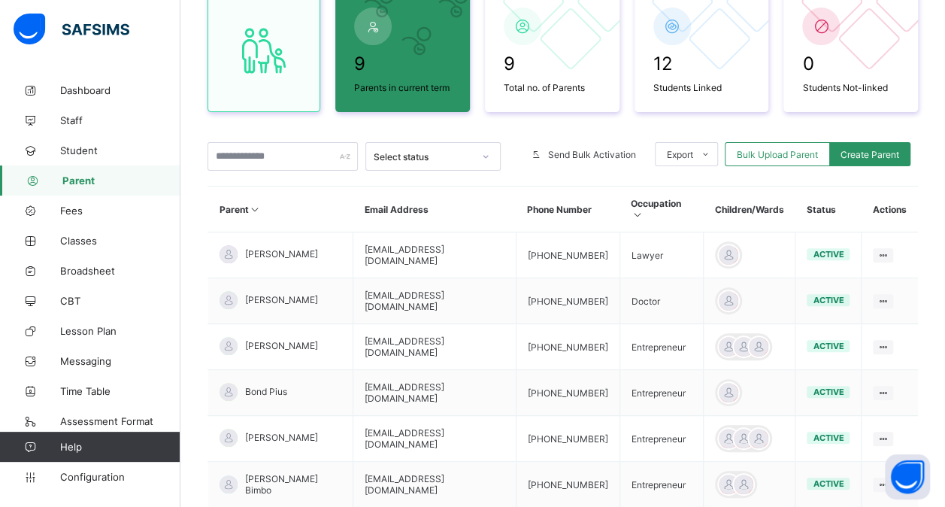
scroll to position [383, 0]
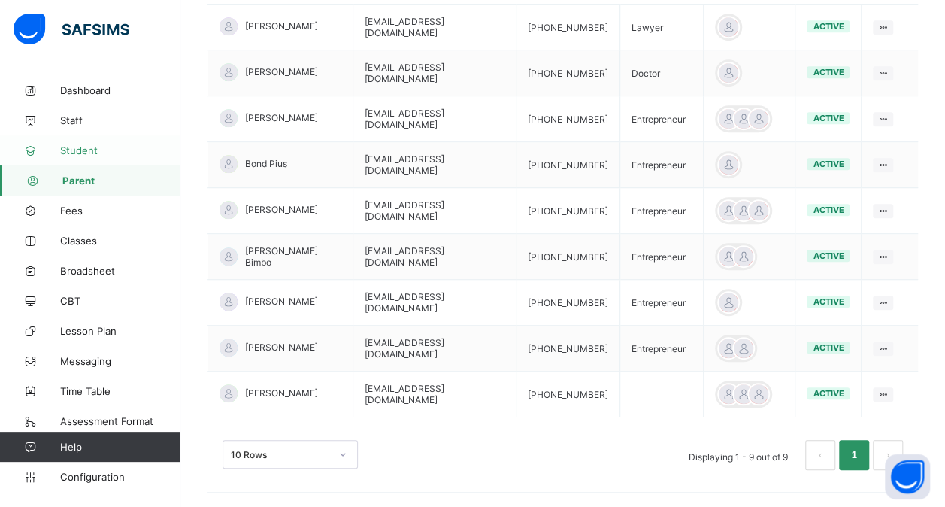
click at [80, 147] on span "Student" at bounding box center [120, 150] width 120 height 12
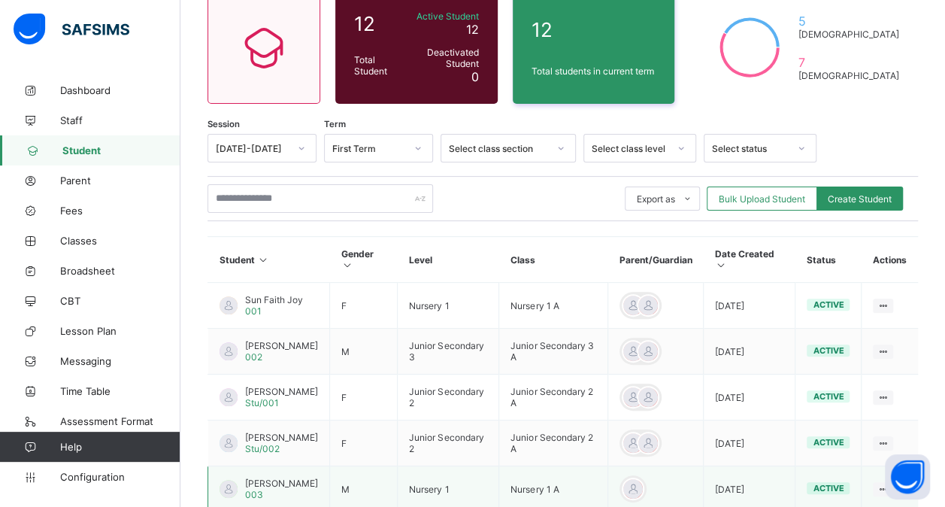
scroll to position [136, 0]
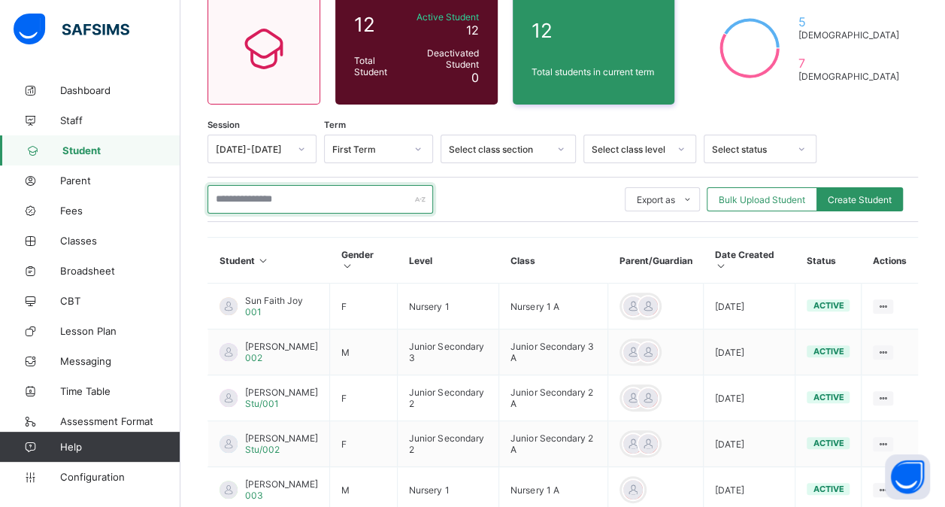
click at [292, 199] on input "text" at bounding box center [321, 199] width 226 height 29
click at [83, 180] on span "Parent" at bounding box center [120, 180] width 120 height 12
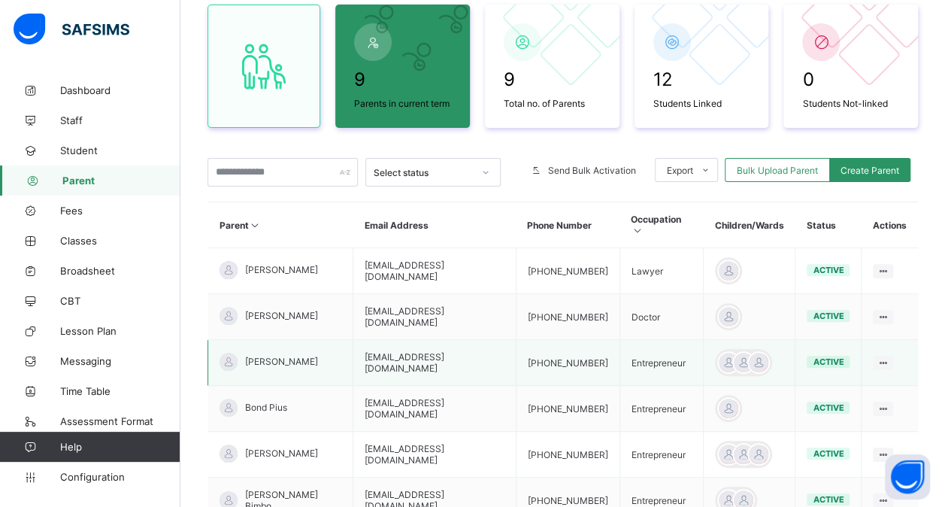
scroll to position [138, 0]
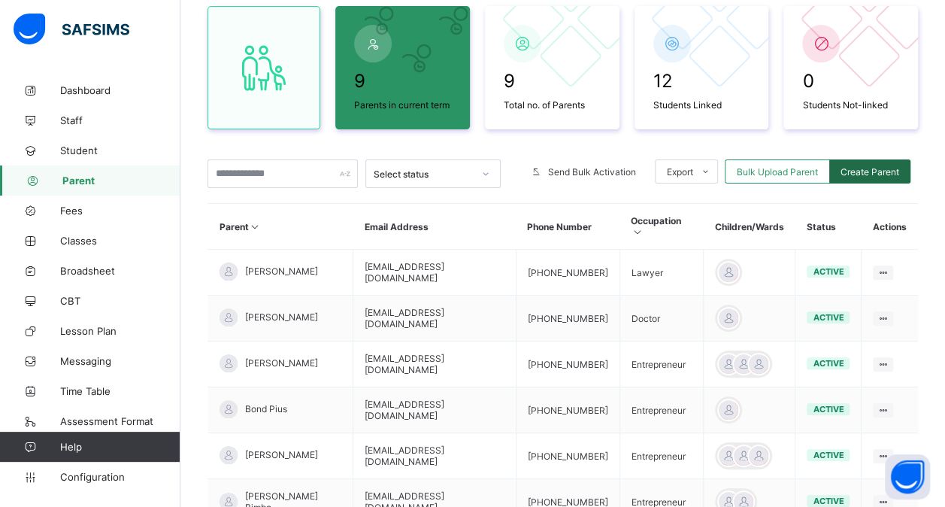
click at [869, 169] on span "Create Parent" at bounding box center [870, 171] width 59 height 11
select select "**"
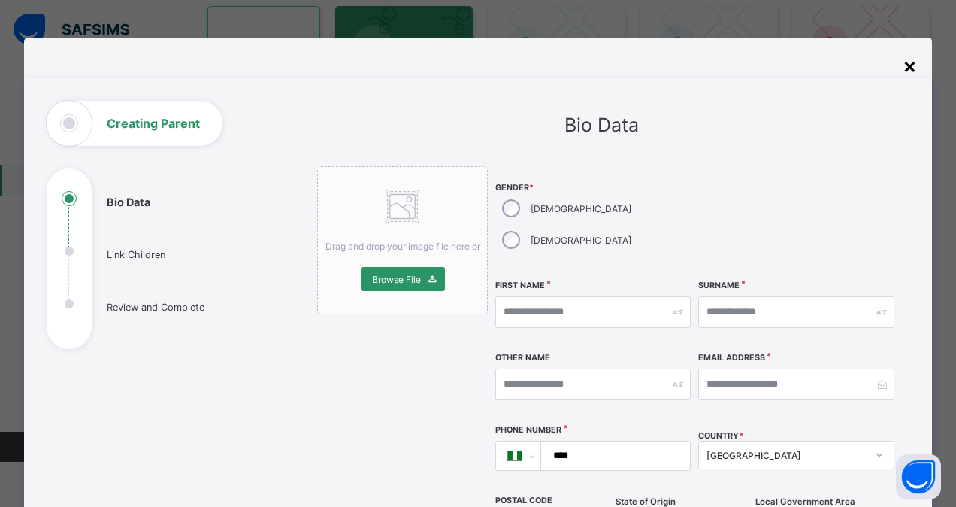
click at [908, 68] on div "×" at bounding box center [910, 66] width 14 height 26
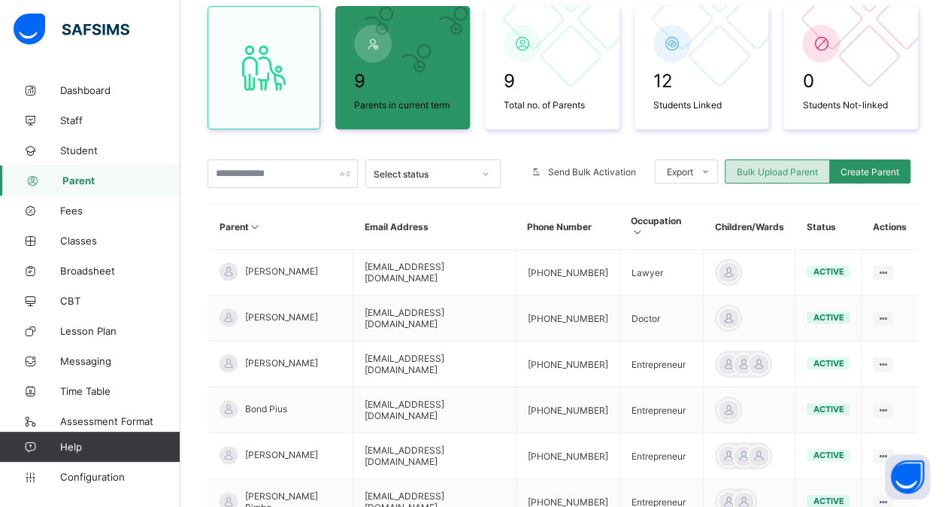
click at [790, 168] on span "Bulk Upload Parent" at bounding box center [777, 171] width 81 height 11
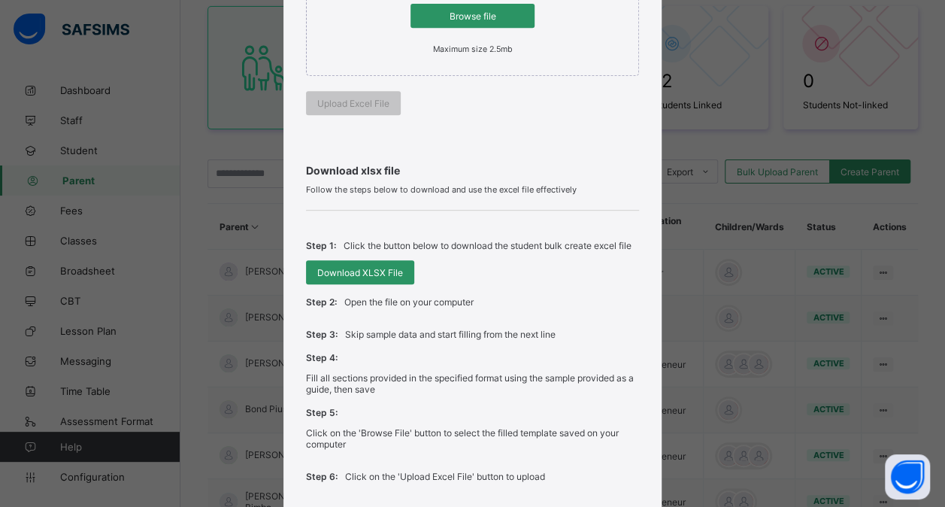
scroll to position [350, 0]
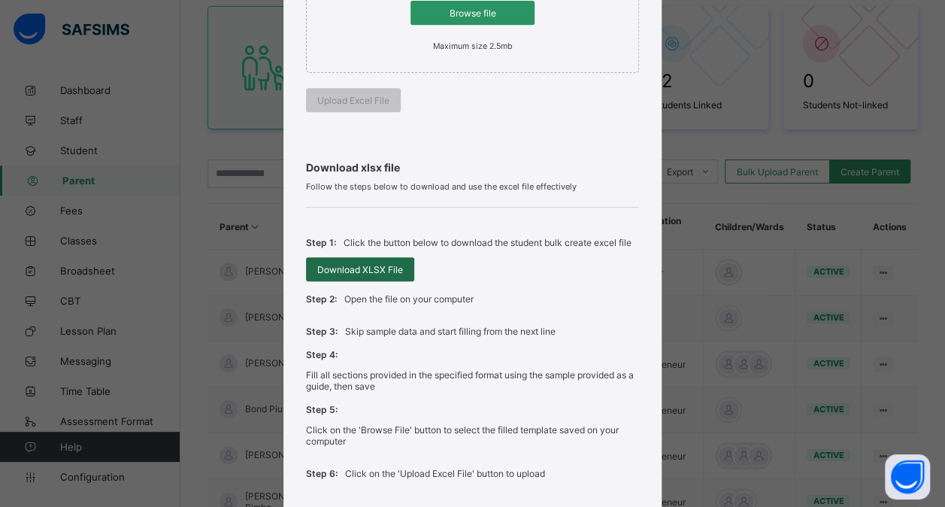
click at [349, 265] on span "Download XLSX File" at bounding box center [360, 269] width 86 height 11
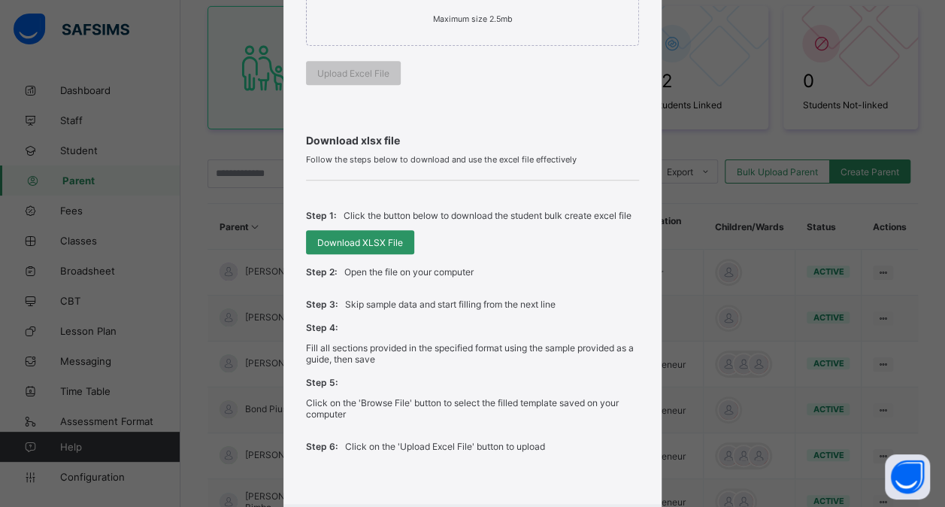
scroll to position [456, 0]
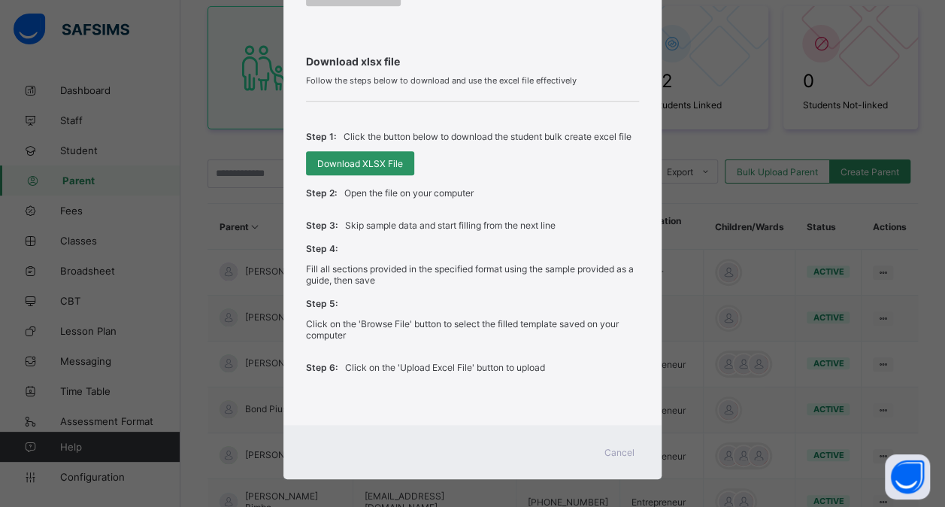
click at [614, 440] on div "Cancel" at bounding box center [620, 452] width 54 height 24
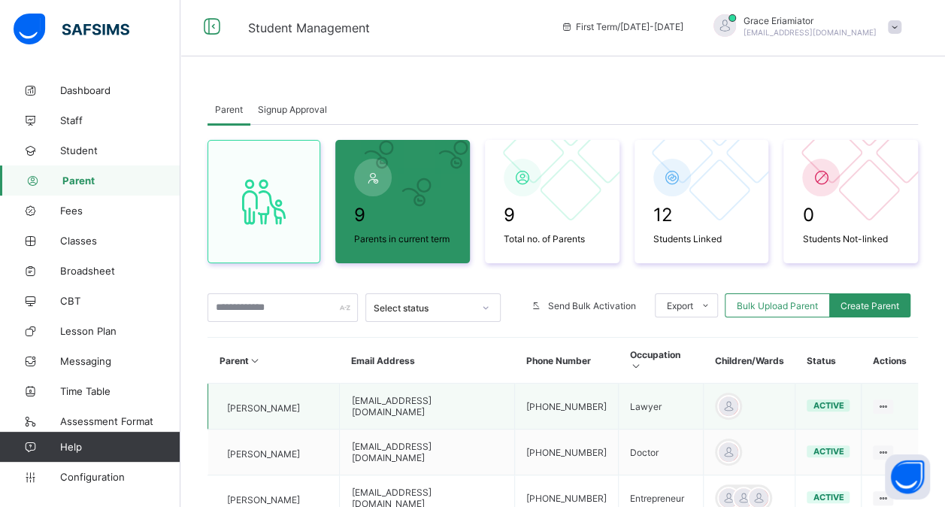
scroll to position [0, 0]
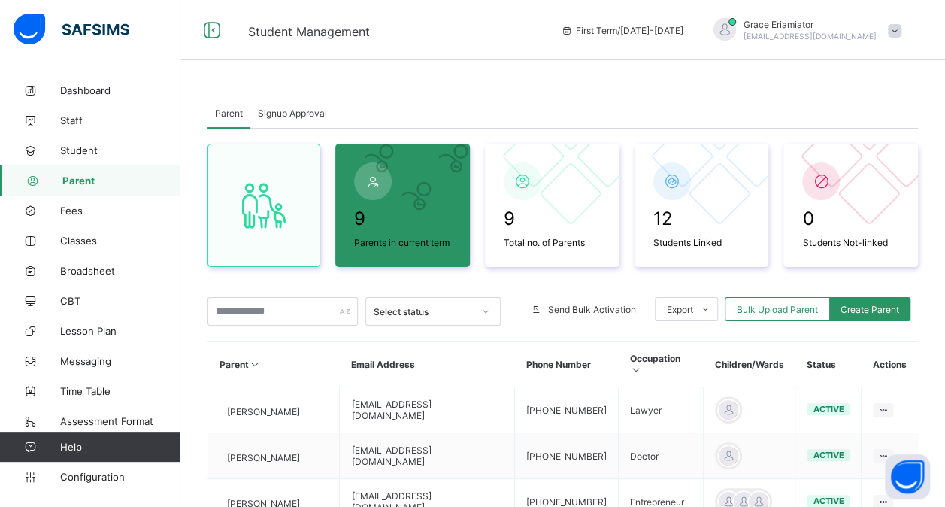
click at [287, 122] on div "Signup Approval" at bounding box center [292, 113] width 84 height 30
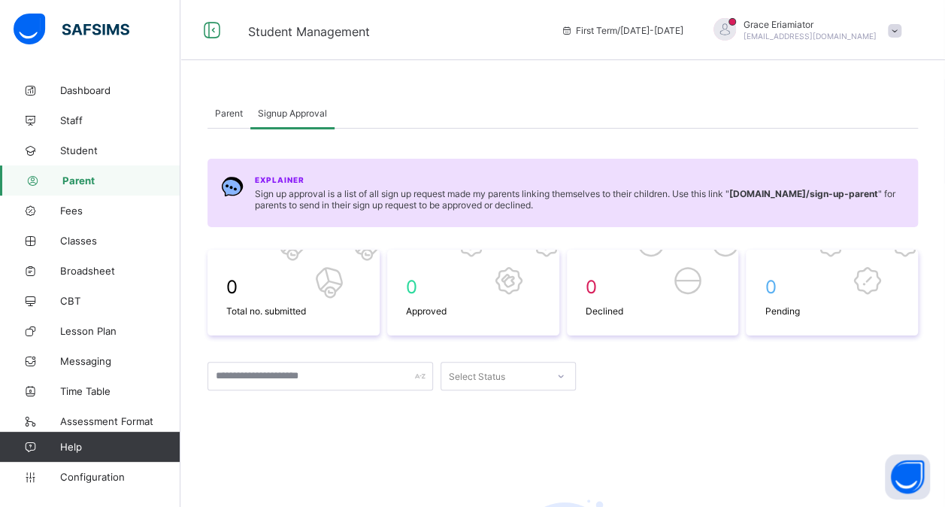
click at [237, 117] on span "Parent" at bounding box center [229, 113] width 28 height 11
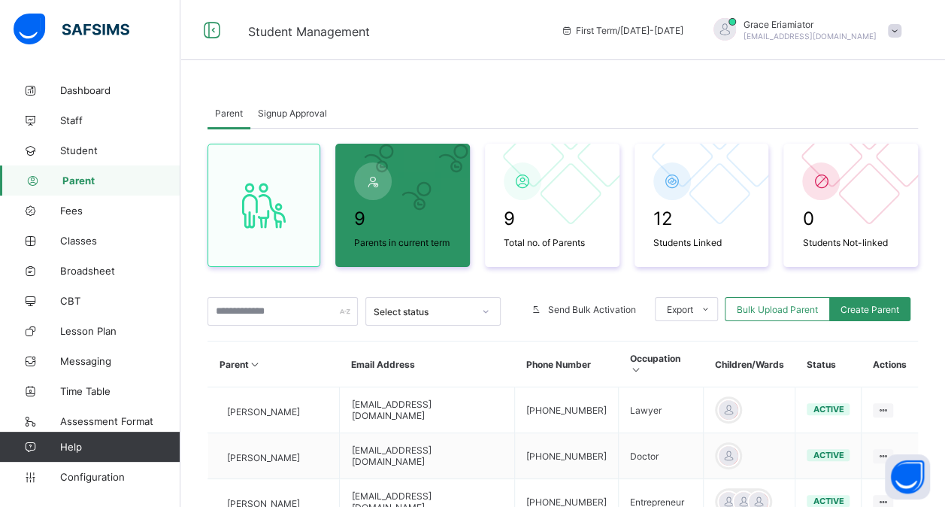
click at [314, 117] on span "Signup Approval" at bounding box center [292, 113] width 69 height 11
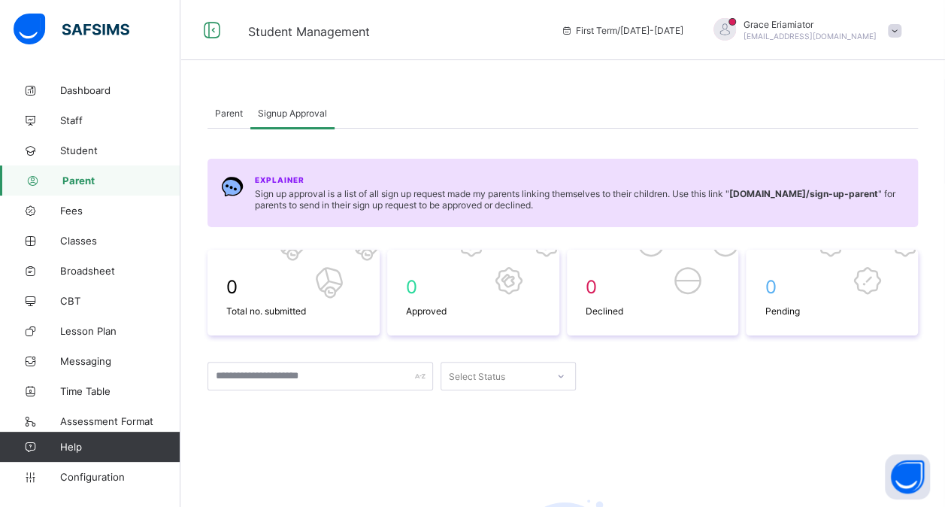
click at [233, 111] on span "Parent" at bounding box center [229, 113] width 28 height 11
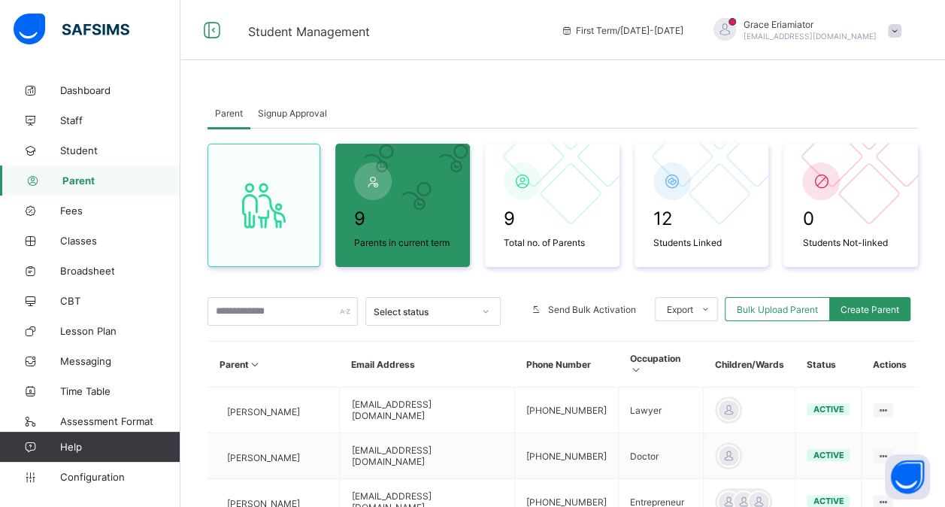
click at [297, 105] on div "Signup Approval" at bounding box center [292, 113] width 84 height 30
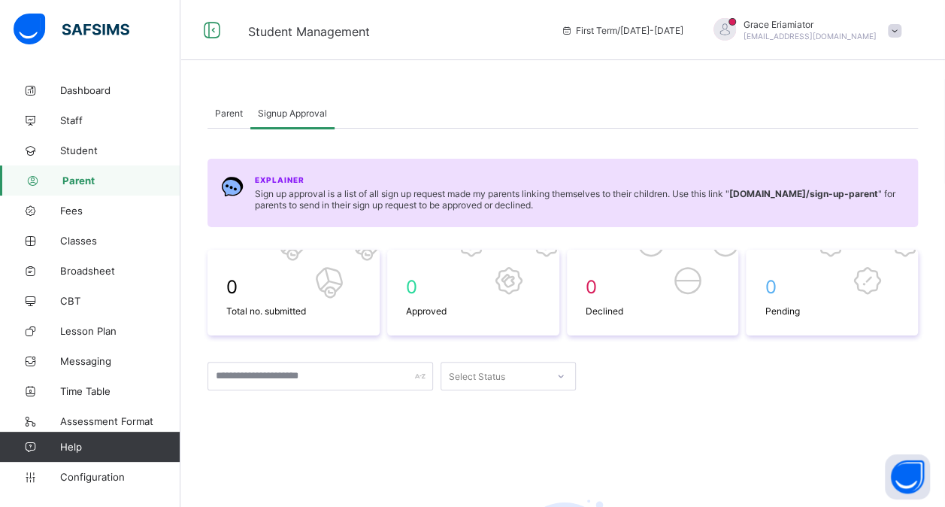
click at [233, 119] on div "Parent" at bounding box center [229, 113] width 43 height 30
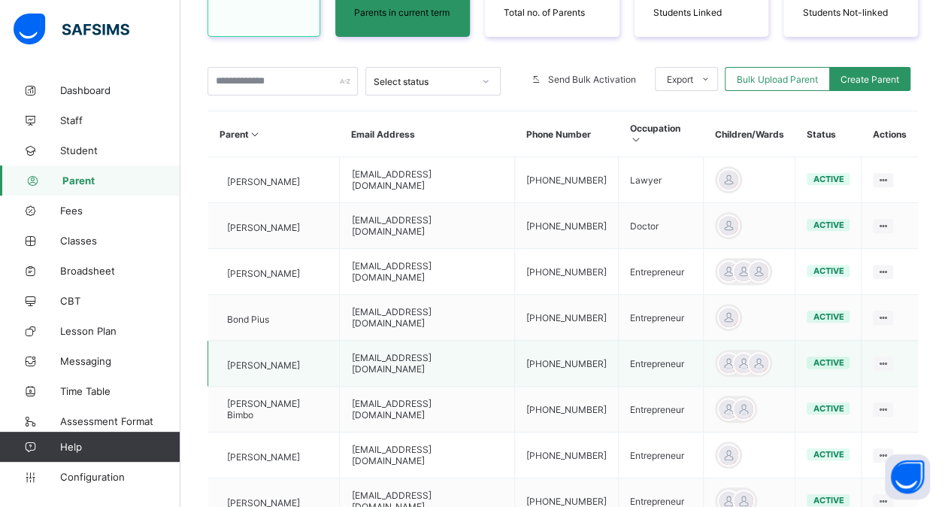
scroll to position [383, 0]
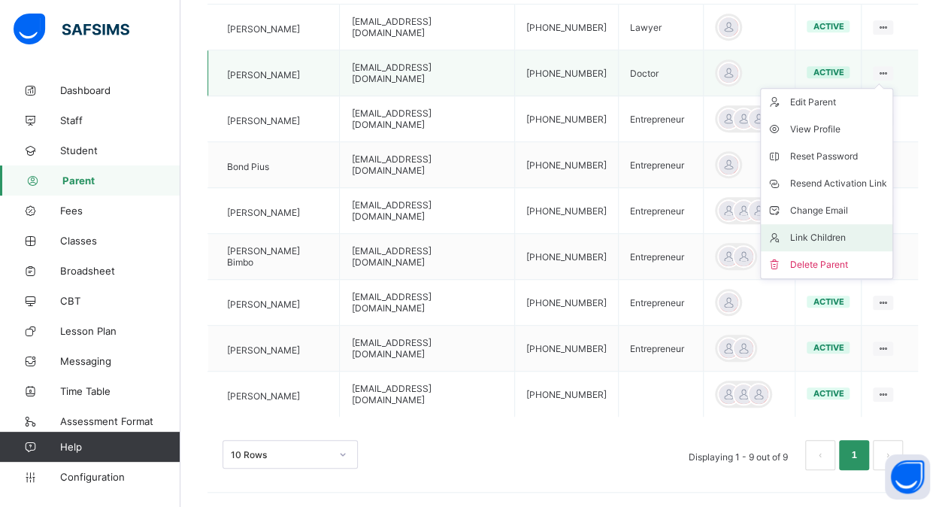
click at [820, 230] on div "Link Children" at bounding box center [838, 237] width 97 height 15
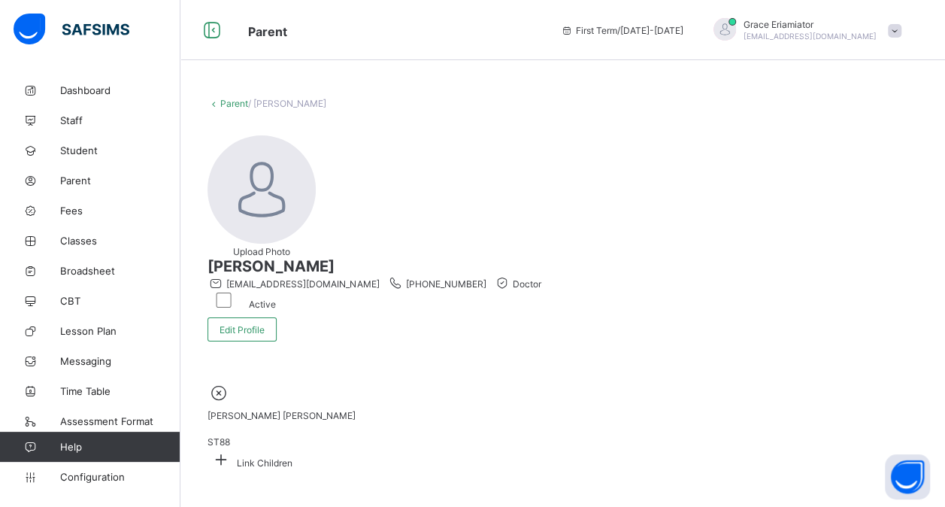
scroll to position [59, 0]
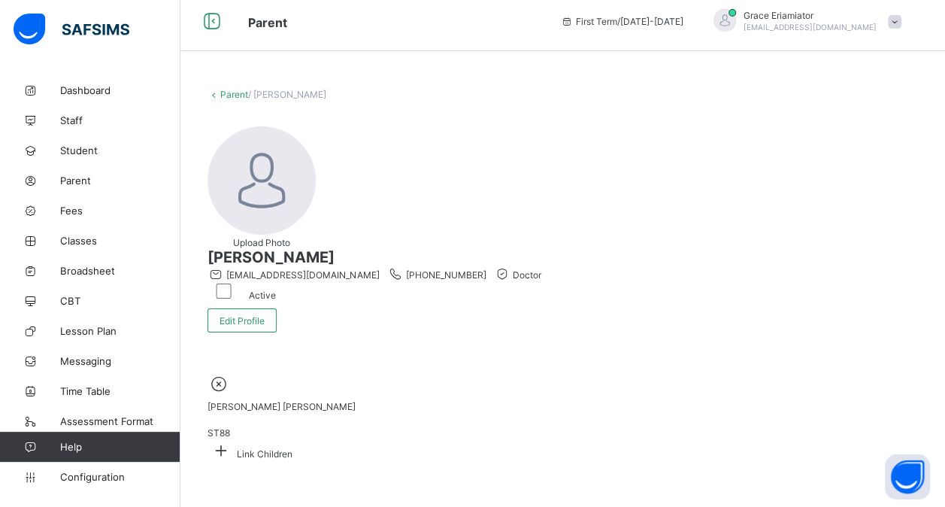
click at [235, 438] on icon at bounding box center [221, 449] width 27 height 23
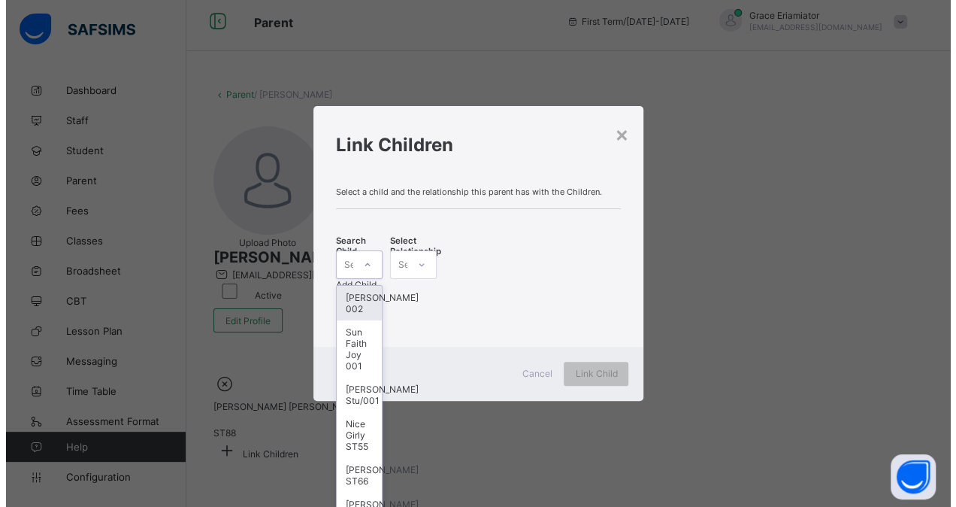
scroll to position [0, 0]
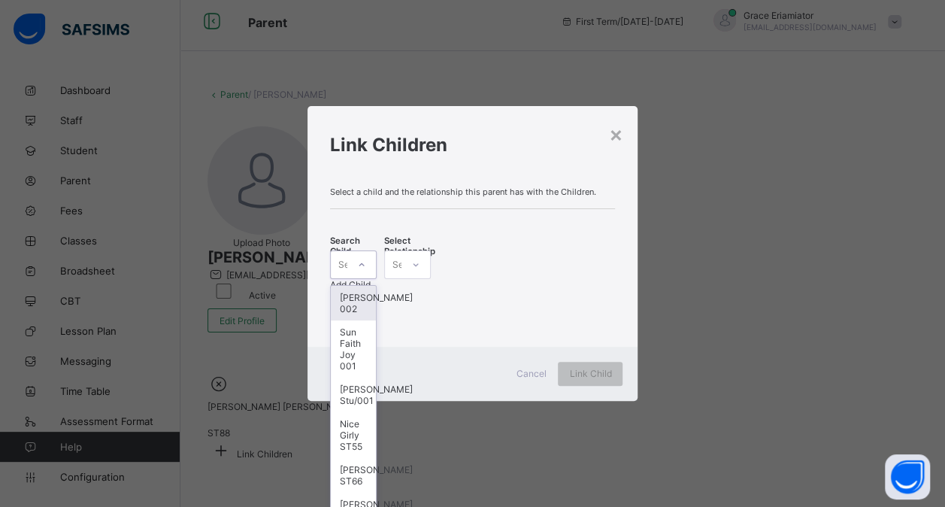
click at [374, 267] on div at bounding box center [362, 265] width 26 height 24
click at [367, 331] on div "Sun Faith Joy" at bounding box center [353, 343] width 27 height 34
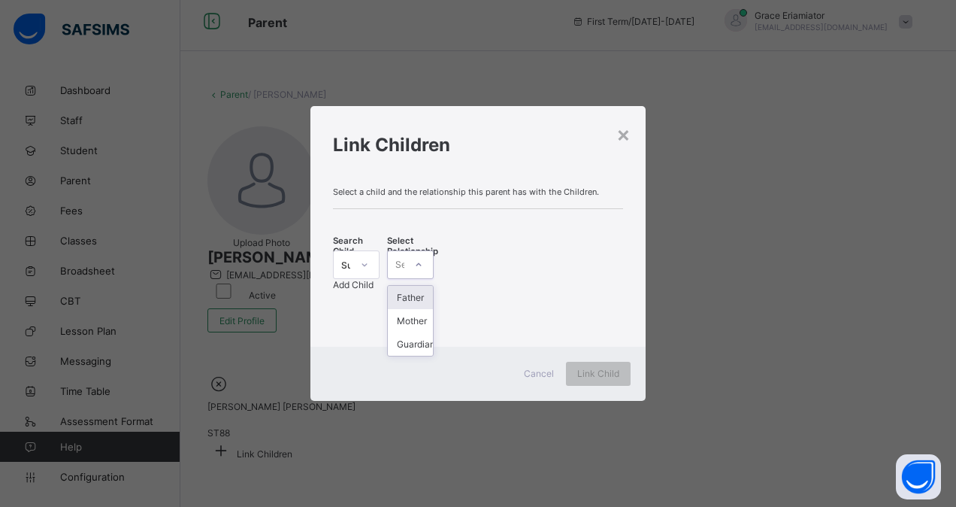
click at [405, 262] on div "Select..." at bounding box center [396, 264] width 17 height 21
click at [433, 339] on div "Guardian" at bounding box center [410, 343] width 45 height 23
click at [374, 279] on span "Add Child" at bounding box center [353, 284] width 41 height 11
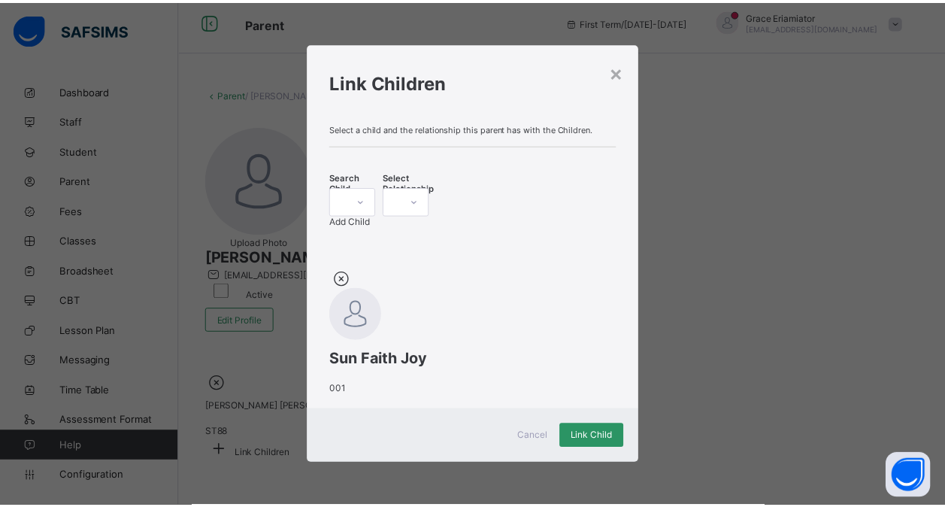
scroll to position [44, 0]
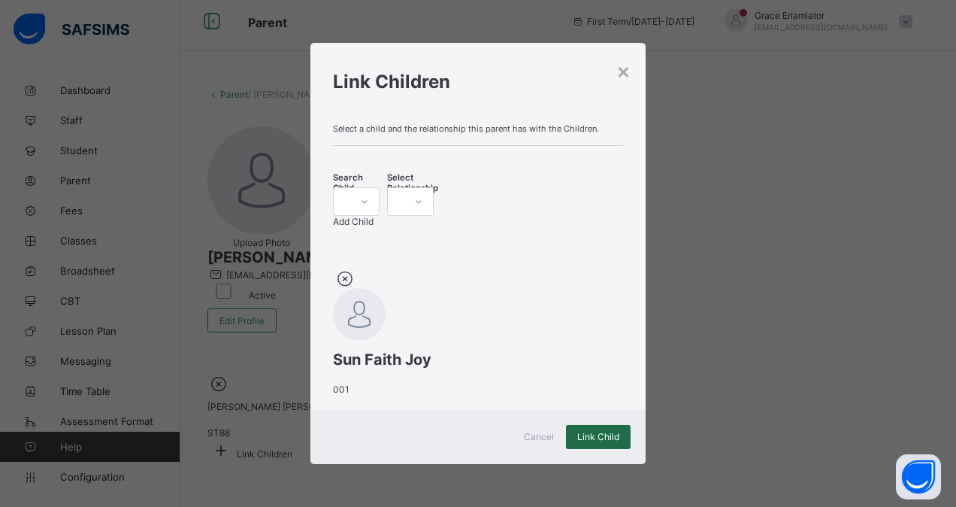
click at [592, 439] on span "Link Child" at bounding box center [598, 436] width 42 height 11
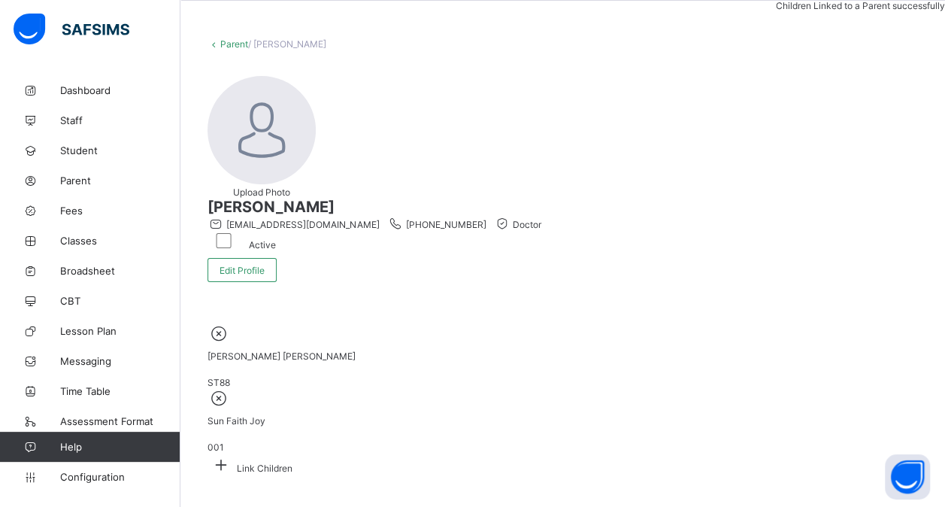
scroll to position [0, 0]
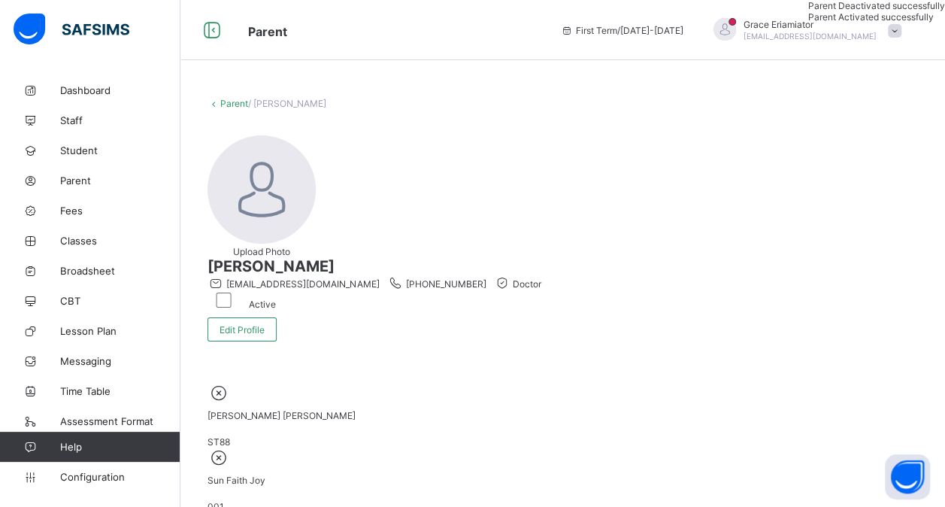
click at [232, 108] on div "Parent / [PERSON_NAME] Upload Photo [PERSON_NAME] [PERSON_NAME][EMAIL_ADDRESS][…" at bounding box center [562, 327] width 765 height 505
click at [222, 103] on link "Parent" at bounding box center [234, 103] width 28 height 11
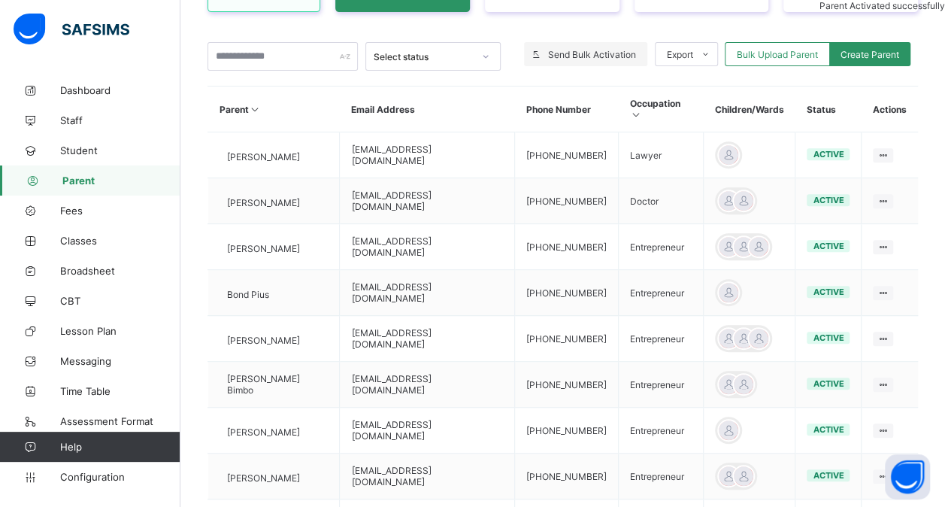
scroll to position [256, 0]
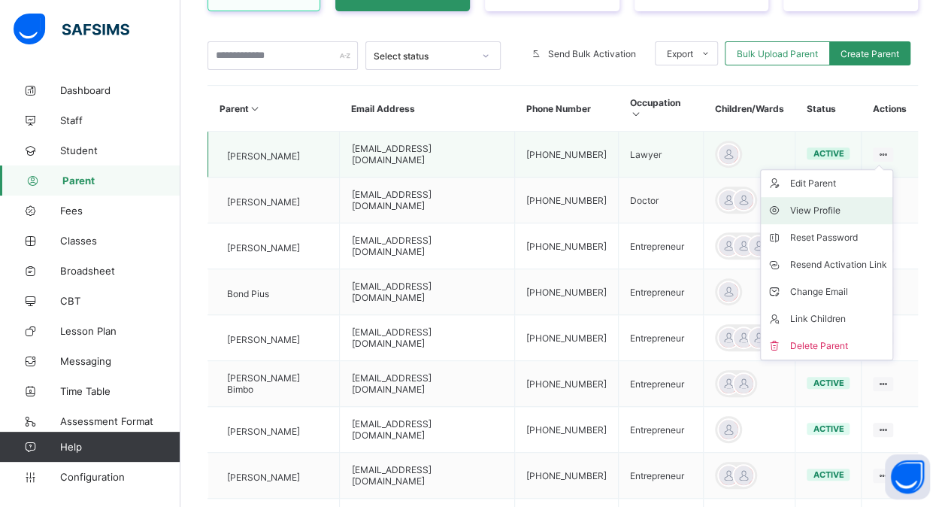
click at [839, 203] on div "View Profile" at bounding box center [838, 210] width 97 height 15
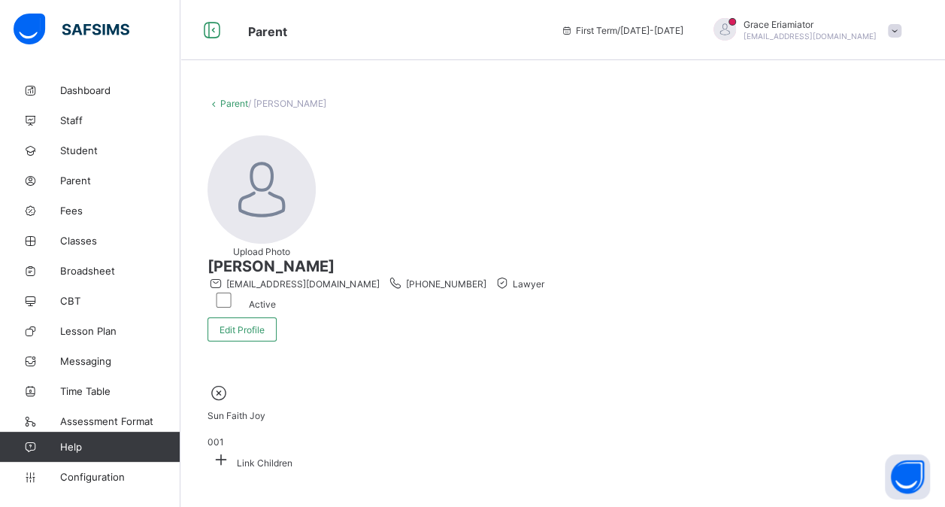
click at [232, 100] on link "Parent" at bounding box center [234, 103] width 28 height 11
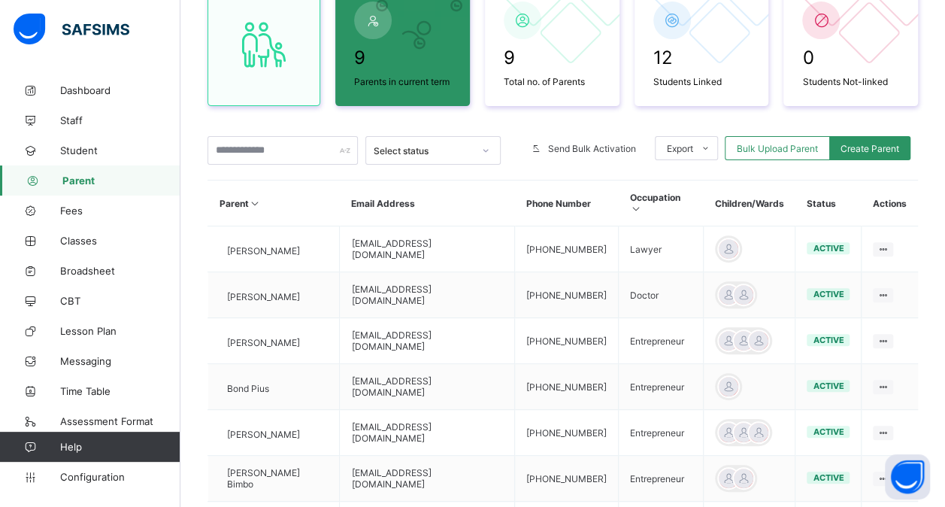
scroll to position [186, 0]
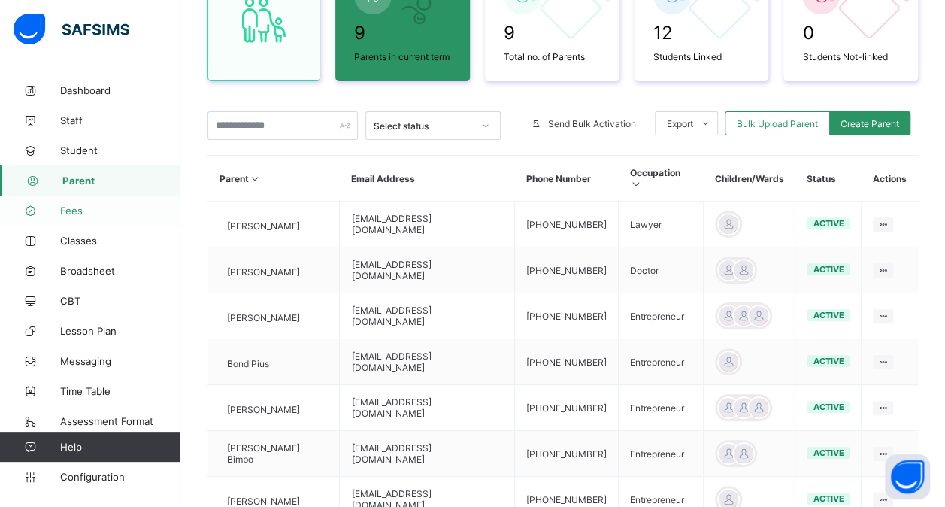
click at [80, 210] on span "Fees" at bounding box center [120, 211] width 120 height 12
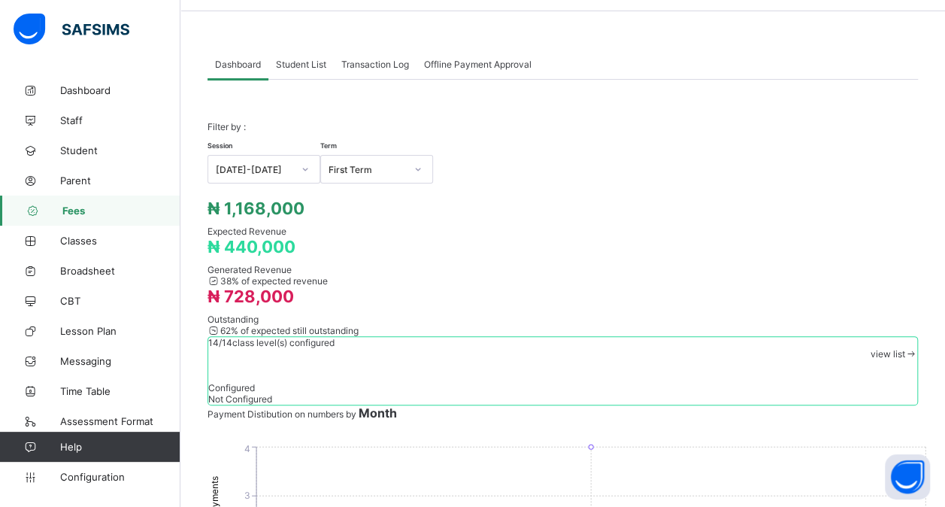
scroll to position [35, 0]
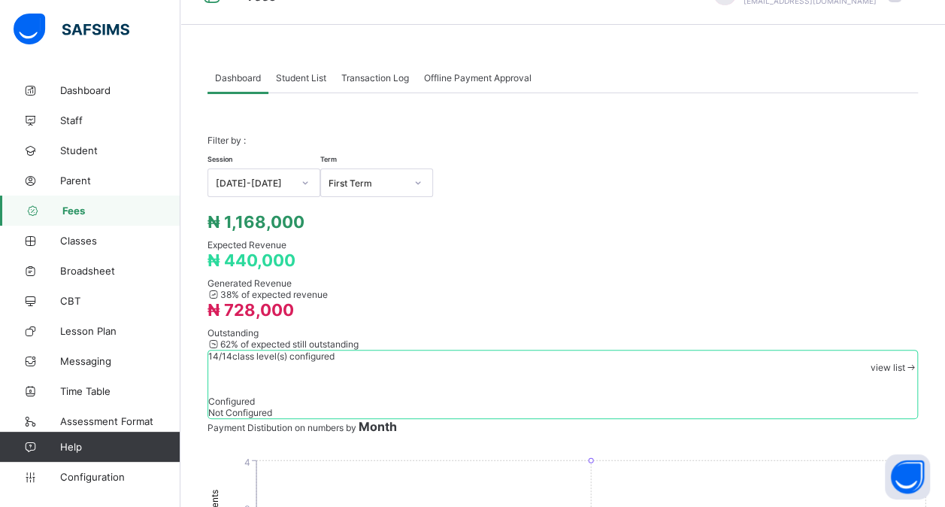
click at [314, 72] on span "Student List" at bounding box center [301, 77] width 50 height 11
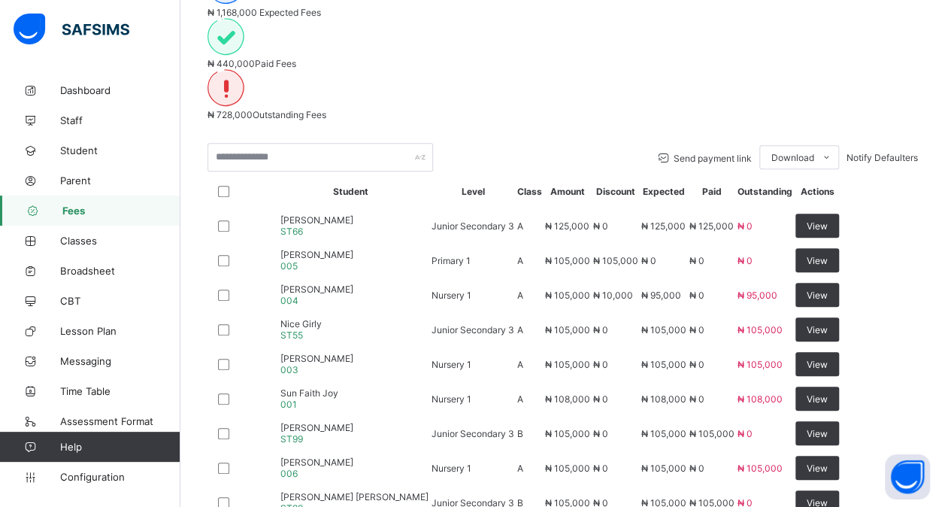
scroll to position [354, 0]
click at [828, 289] on span "View" at bounding box center [817, 294] width 21 height 11
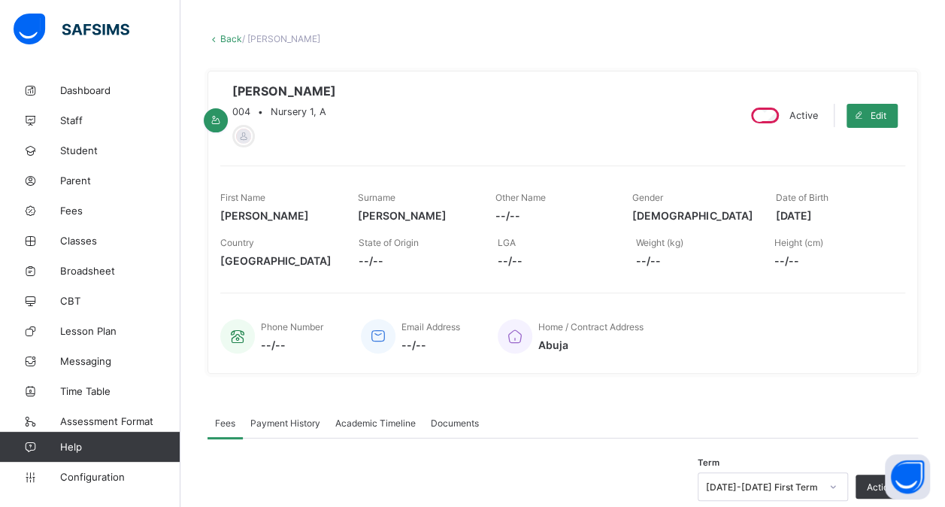
scroll to position [66, 0]
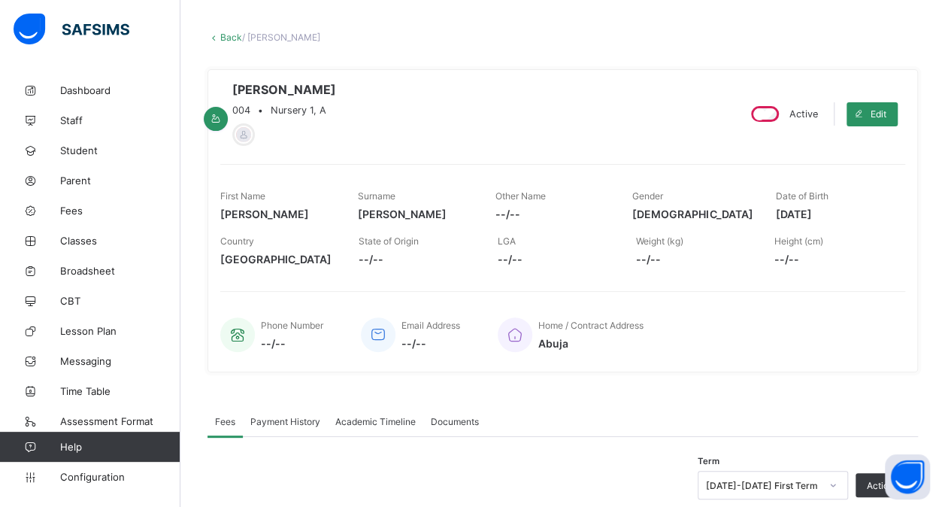
click at [225, 34] on link "Back" at bounding box center [231, 37] width 22 height 11
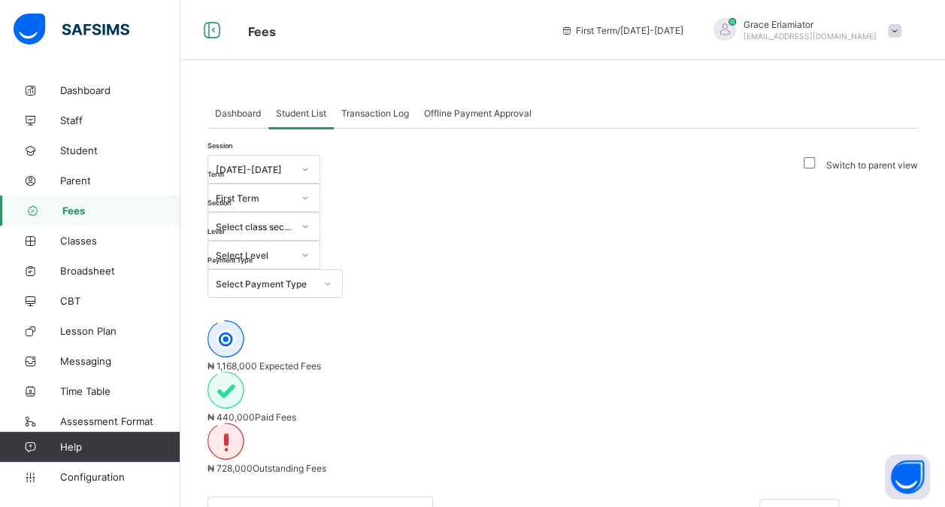
click at [377, 113] on span "Transaction Log" at bounding box center [375, 113] width 68 height 11
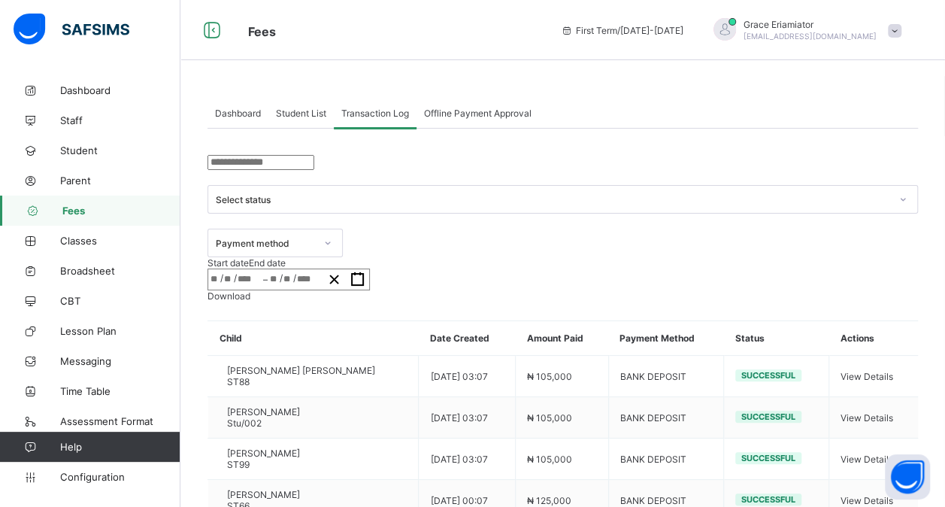
scroll to position [36, 0]
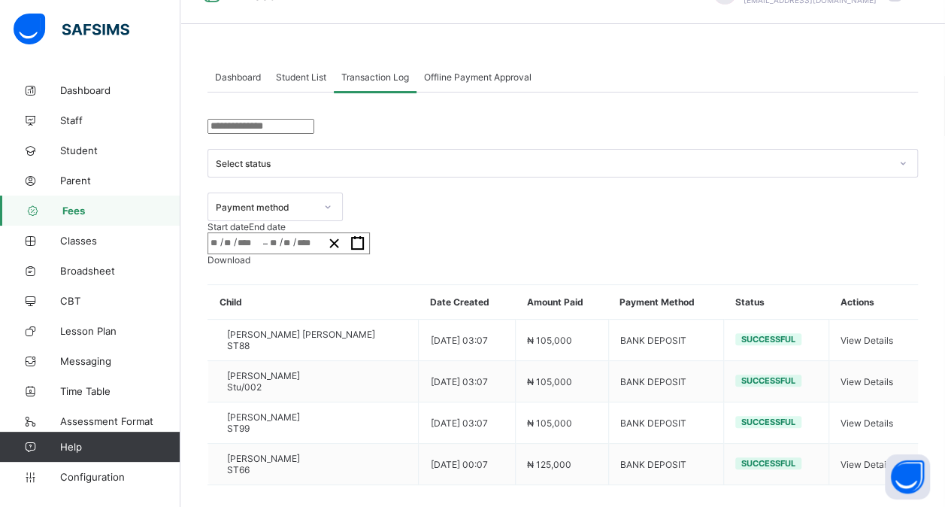
click at [500, 81] on span "Offline Payment Approval" at bounding box center [478, 76] width 108 height 11
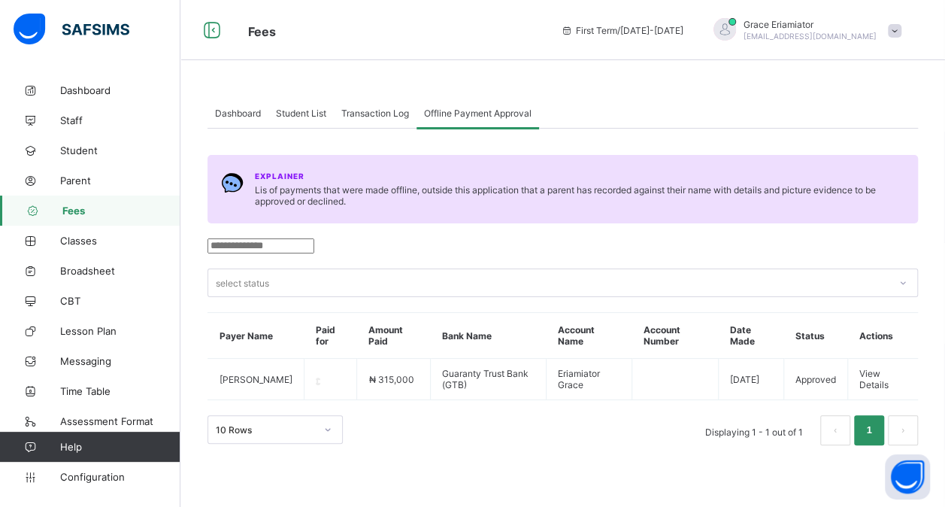
scroll to position [0, 0]
click at [229, 110] on span "Dashboard" at bounding box center [238, 113] width 46 height 11
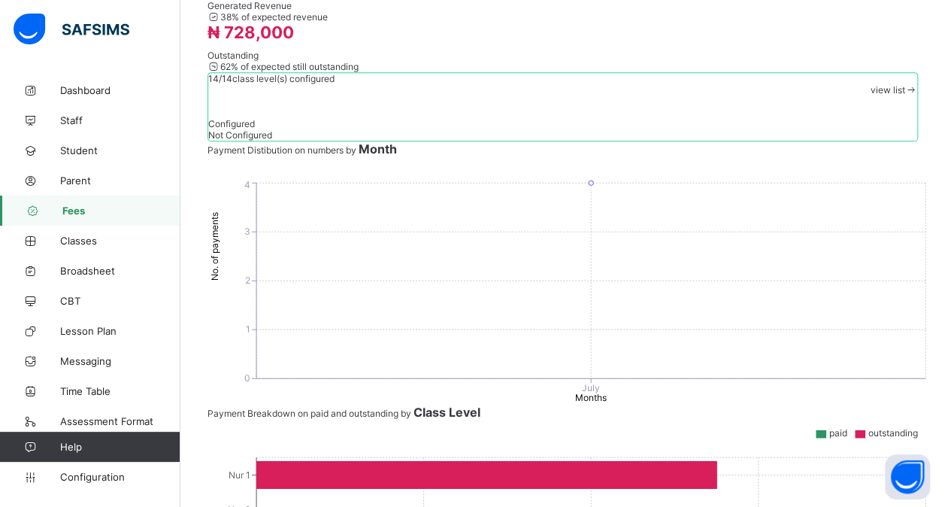
scroll to position [313, 0]
click at [78, 240] on span "Classes" at bounding box center [120, 241] width 120 height 12
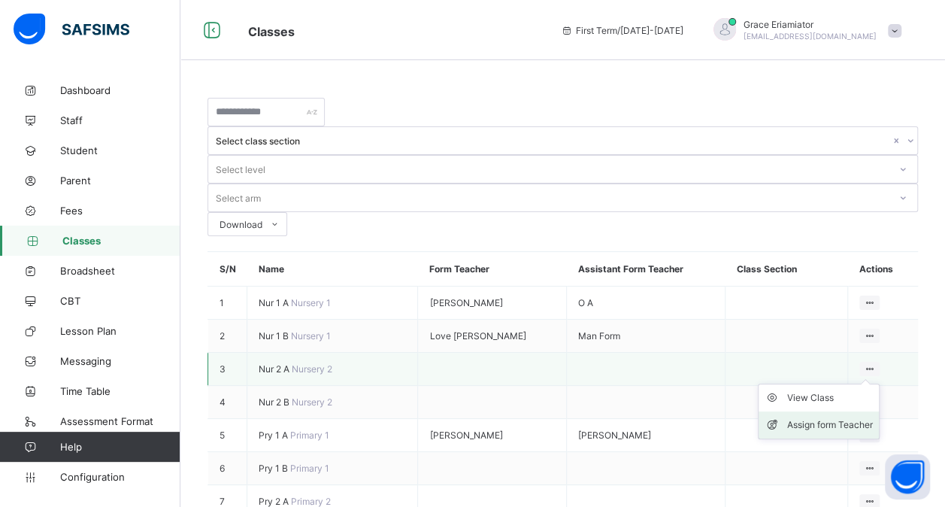
click at [833, 417] on div "Assign form Teacher" at bounding box center [830, 424] width 86 height 15
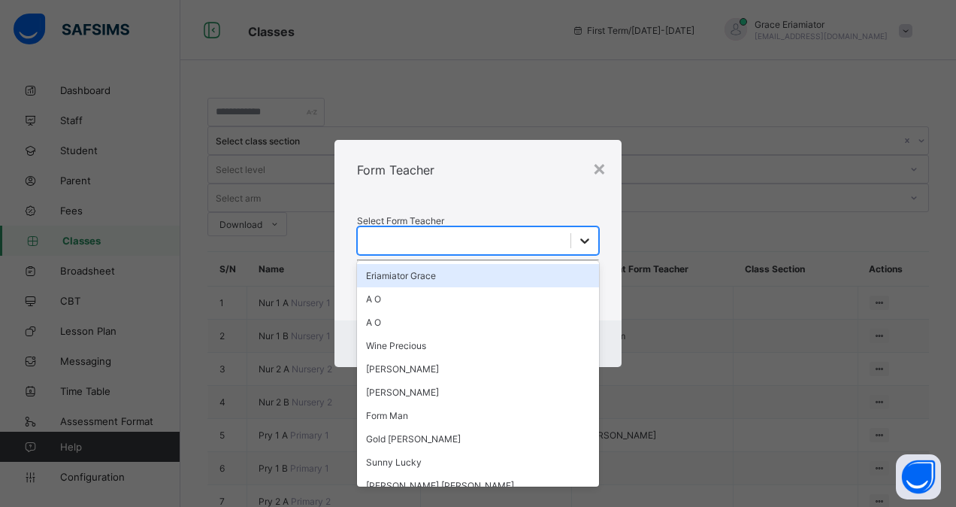
click at [577, 227] on div at bounding box center [584, 240] width 27 height 27
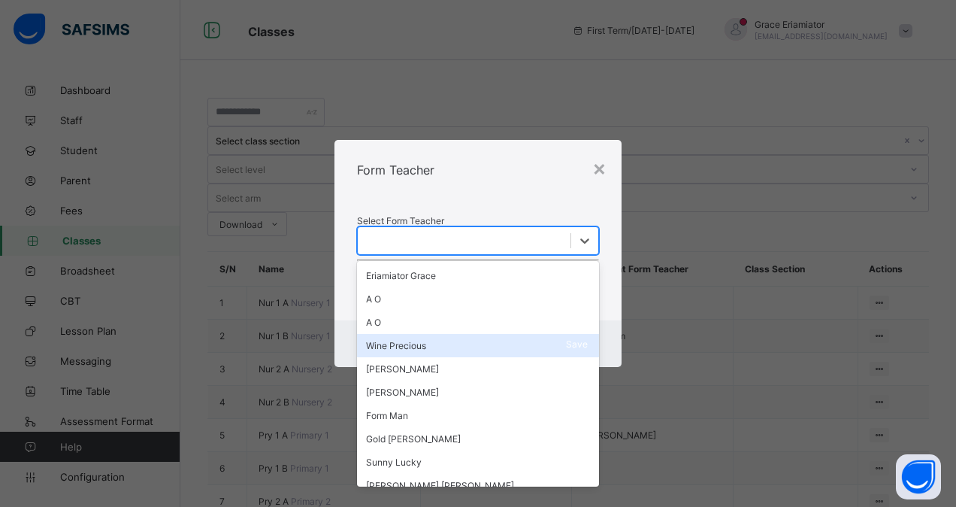
click at [471, 334] on div "Wine Precious" at bounding box center [478, 345] width 242 height 23
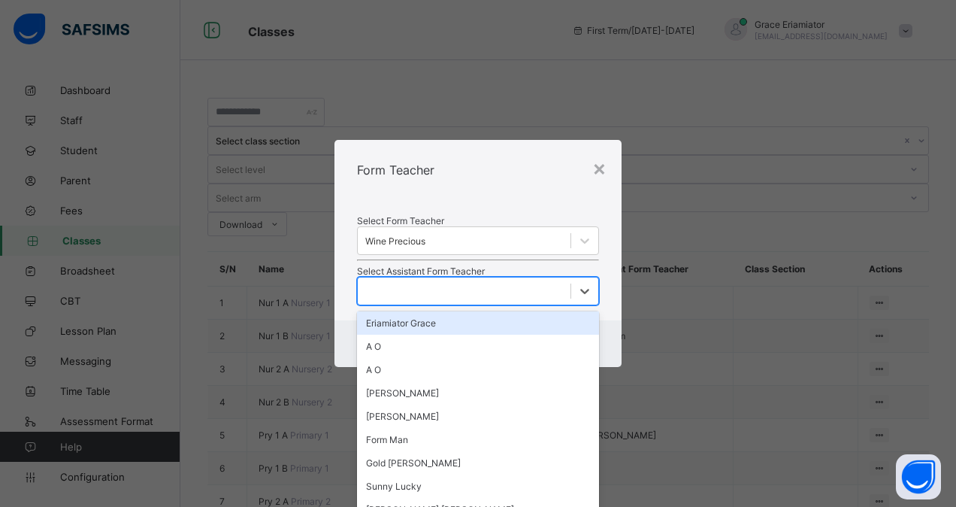
click at [459, 302] on div at bounding box center [464, 290] width 213 height 21
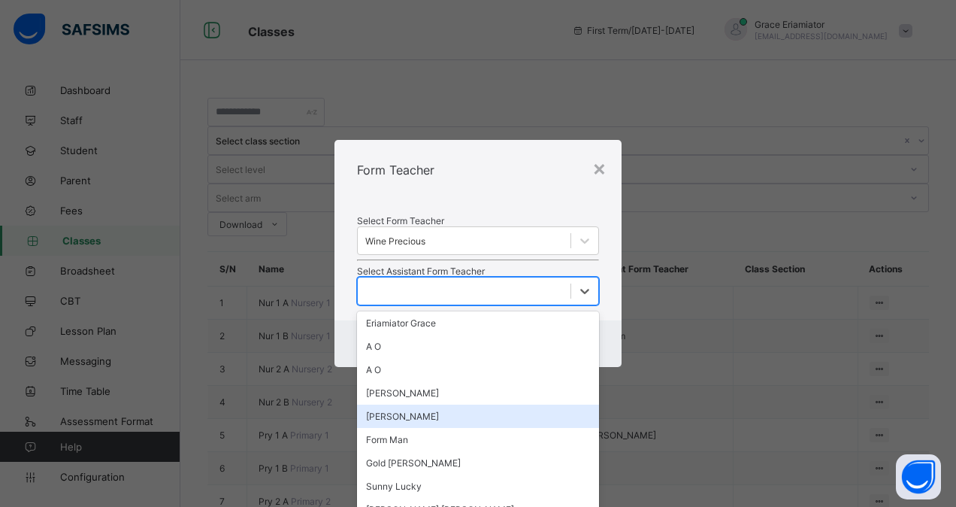
click at [415, 424] on div "[PERSON_NAME]" at bounding box center [478, 416] width 242 height 23
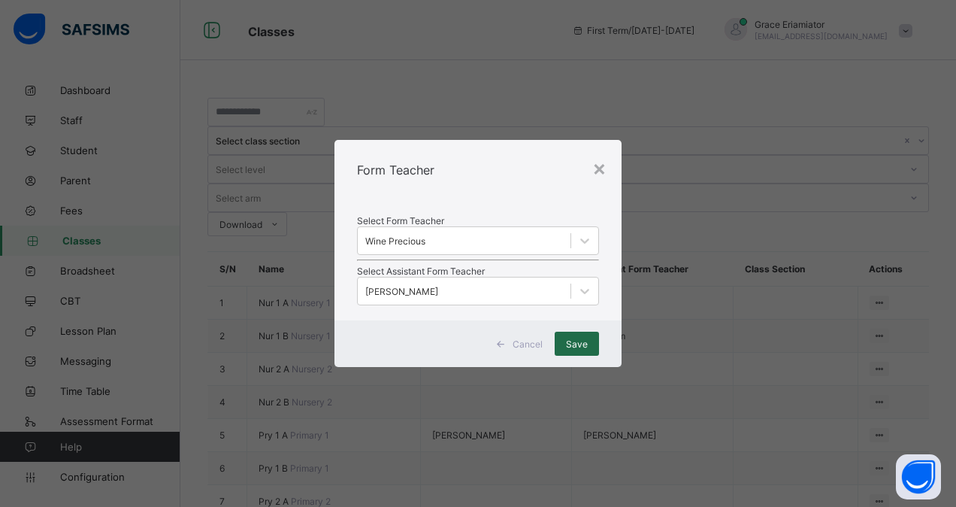
click at [583, 350] on span "Save" at bounding box center [577, 343] width 22 height 11
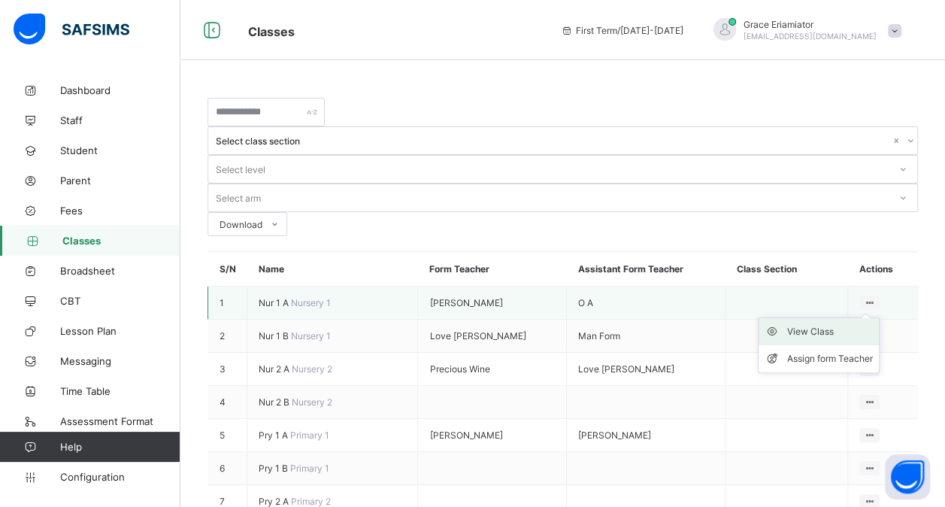
click at [827, 324] on div "View Class" at bounding box center [830, 331] width 86 height 15
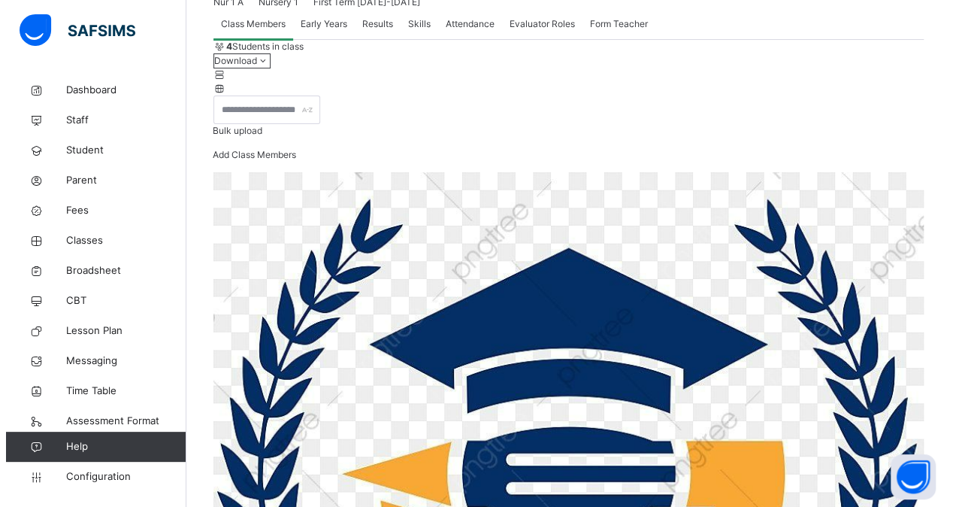
scroll to position [268, 0]
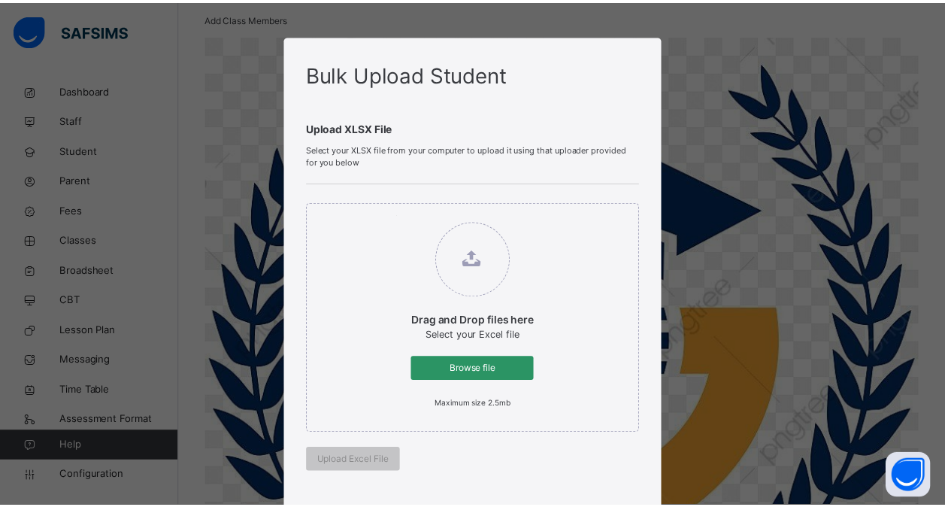
scroll to position [397, 0]
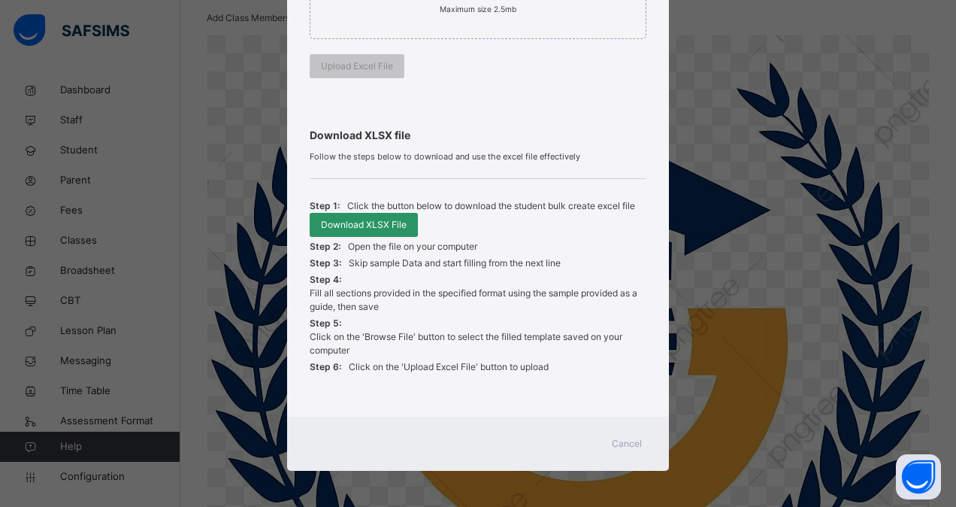
click at [622, 444] on span "Cancel" at bounding box center [627, 444] width 30 height 14
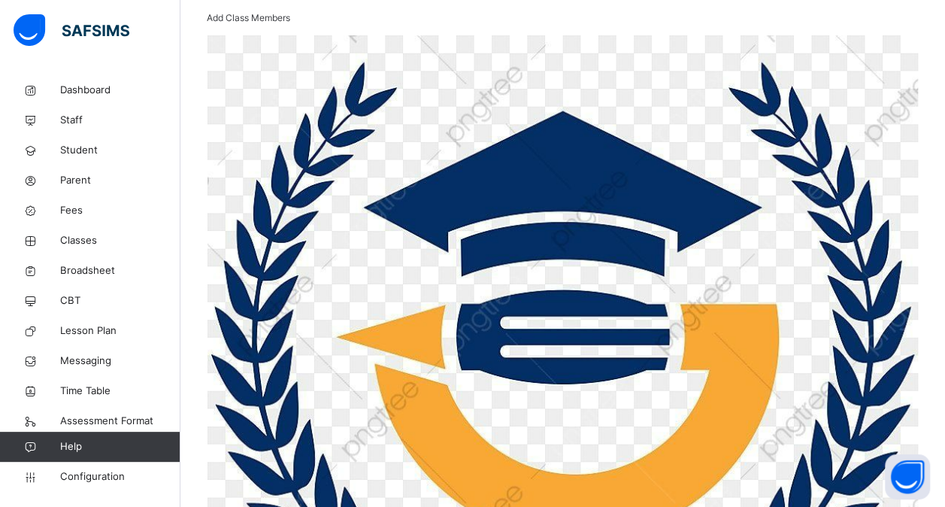
click at [290, 23] on span "Add Class Members" at bounding box center [248, 17] width 83 height 11
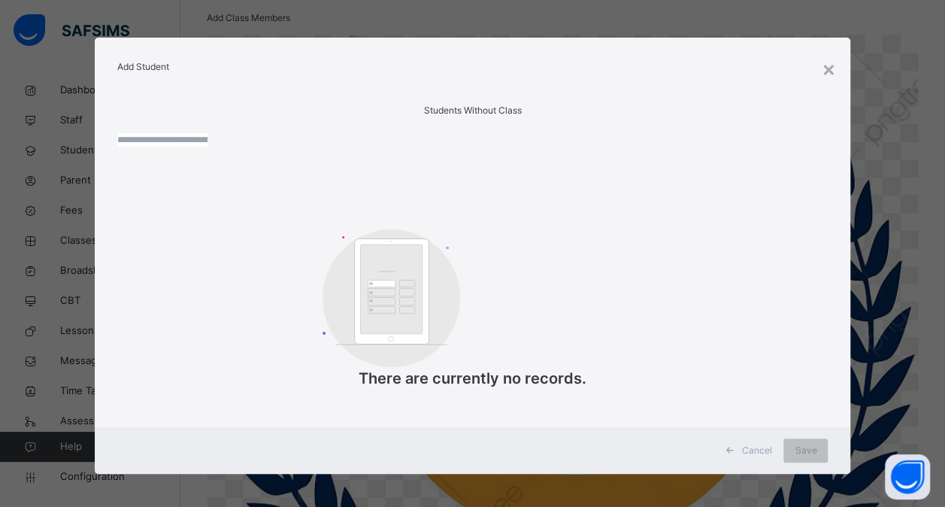
scroll to position [60, 0]
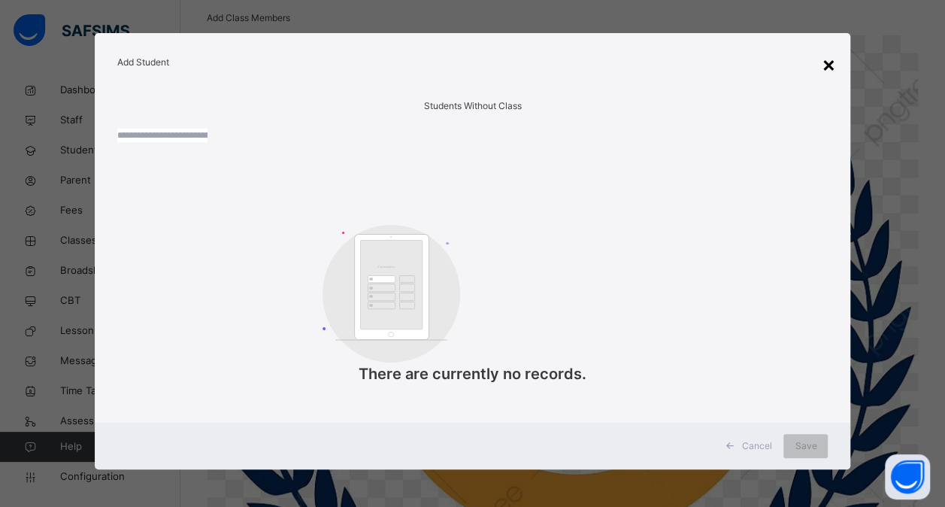
click at [827, 48] on div "×" at bounding box center [828, 64] width 14 height 32
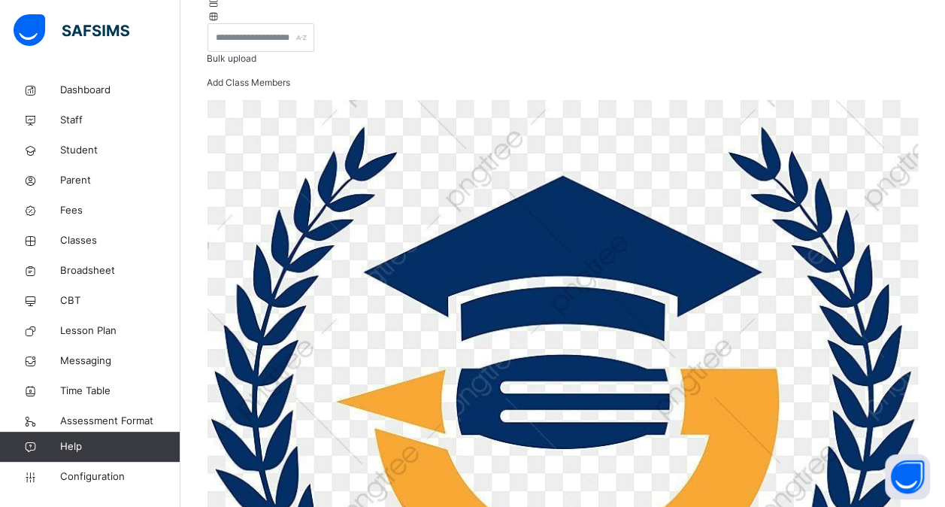
scroll to position [202, 0]
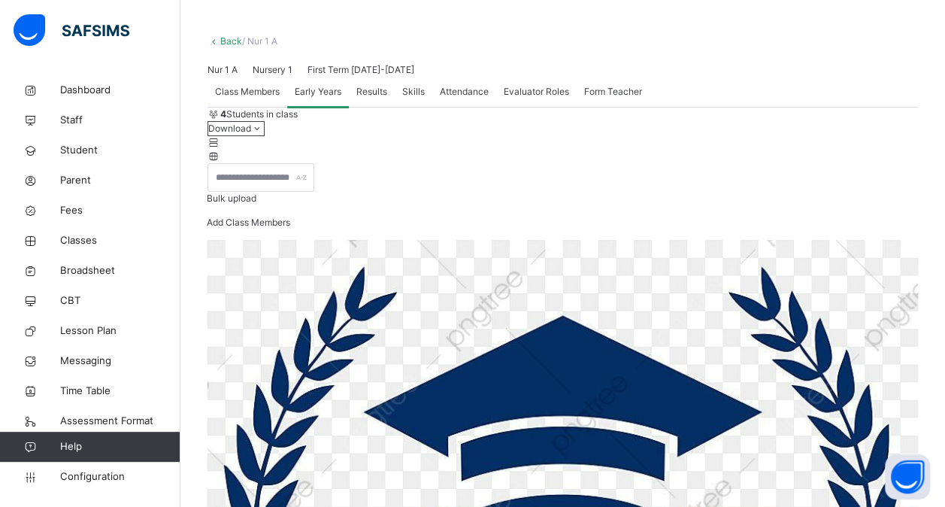
click at [376, 99] on span "Results" at bounding box center [371, 92] width 31 height 14
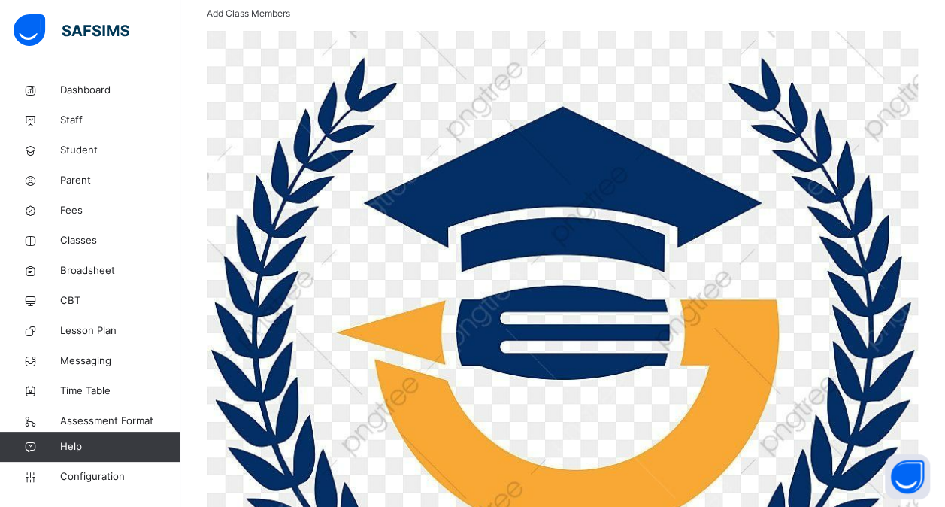
scroll to position [277, 0]
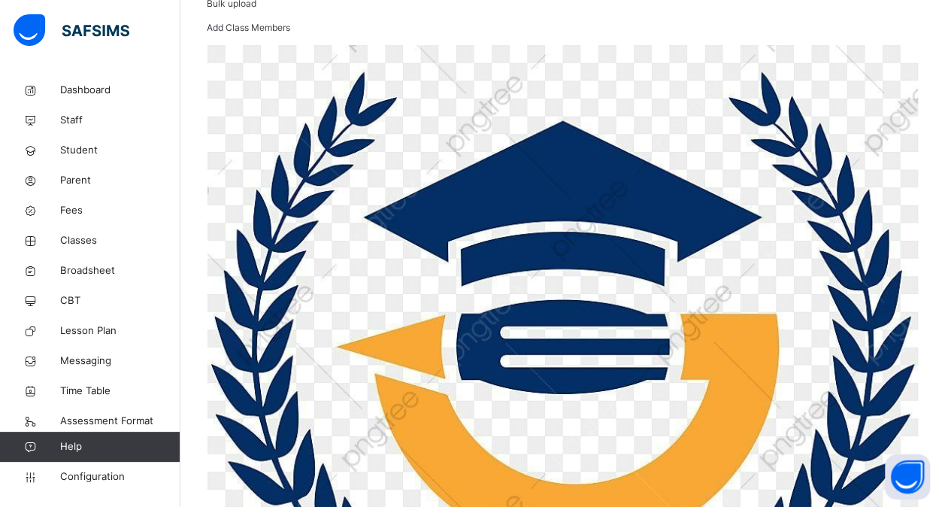
scroll to position [271, 0]
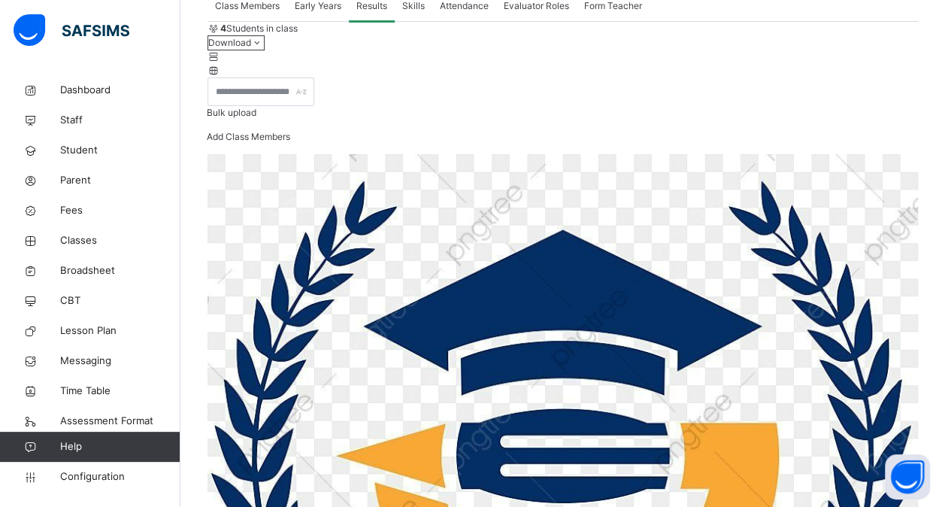
scroll to position [135, 0]
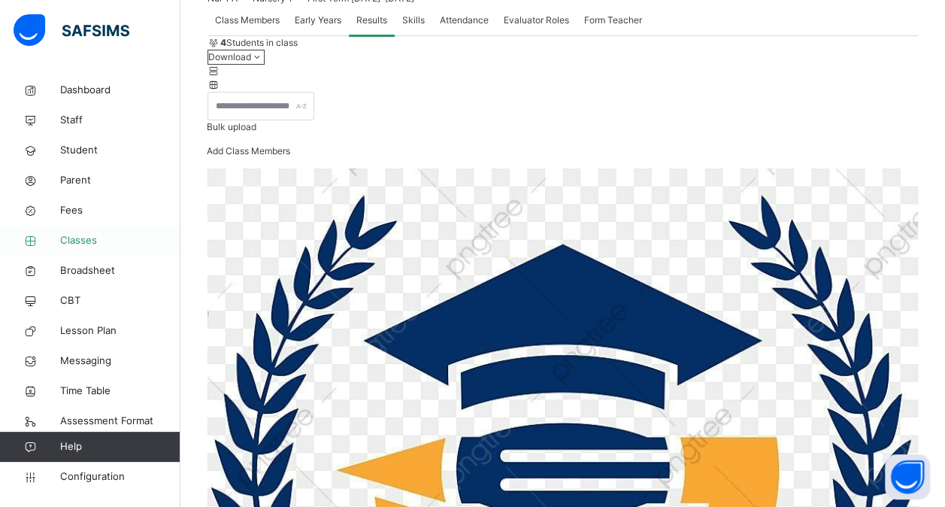
click at [98, 232] on link "Classes" at bounding box center [90, 241] width 180 height 30
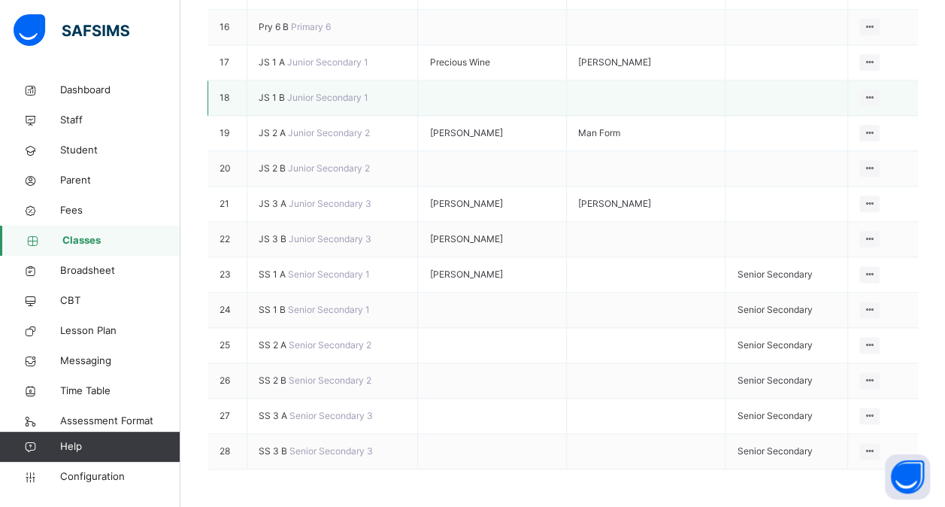
scroll to position [880, 0]
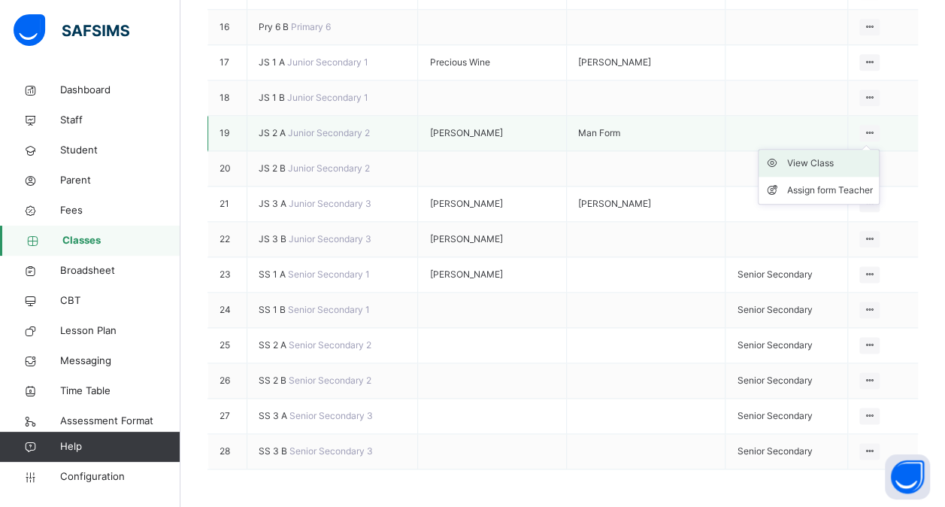
click at [819, 171] on div "View Class" at bounding box center [830, 163] width 86 height 15
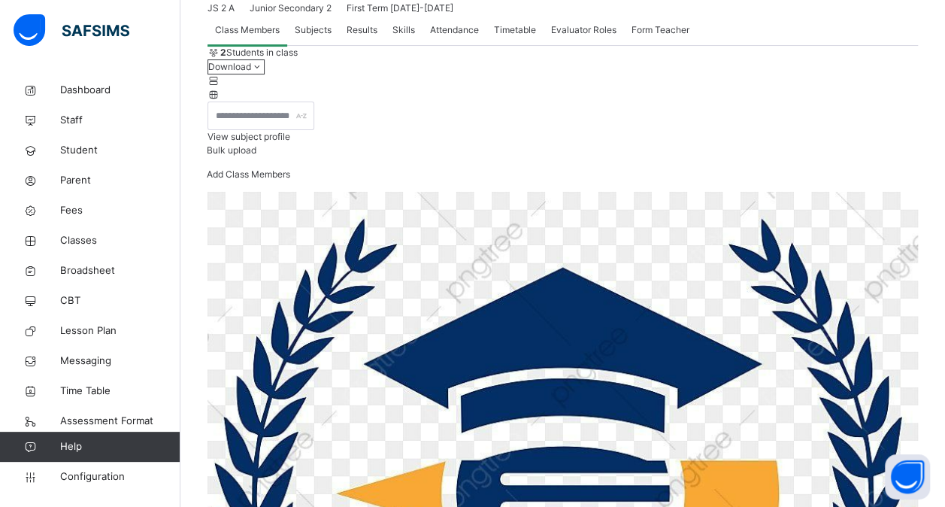
scroll to position [167, 0]
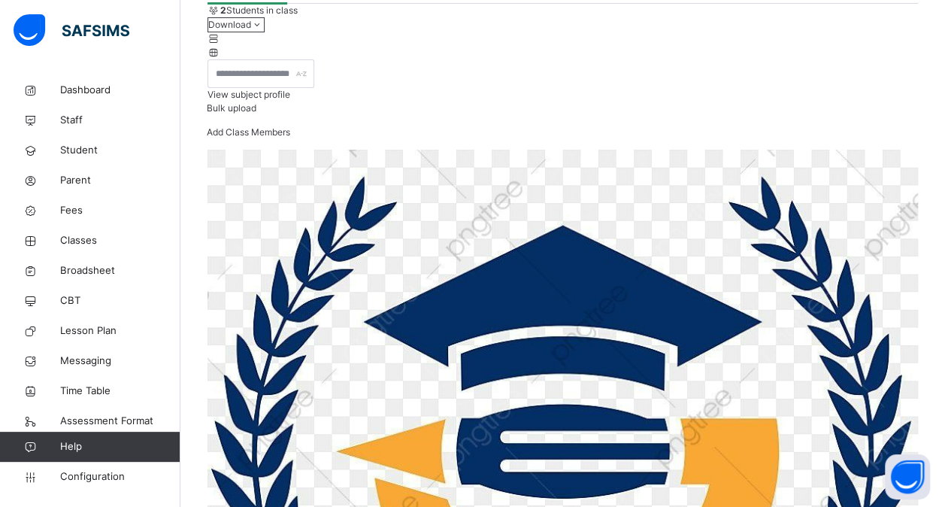
click at [290, 100] on span "View subject profile" at bounding box center [249, 94] width 83 height 11
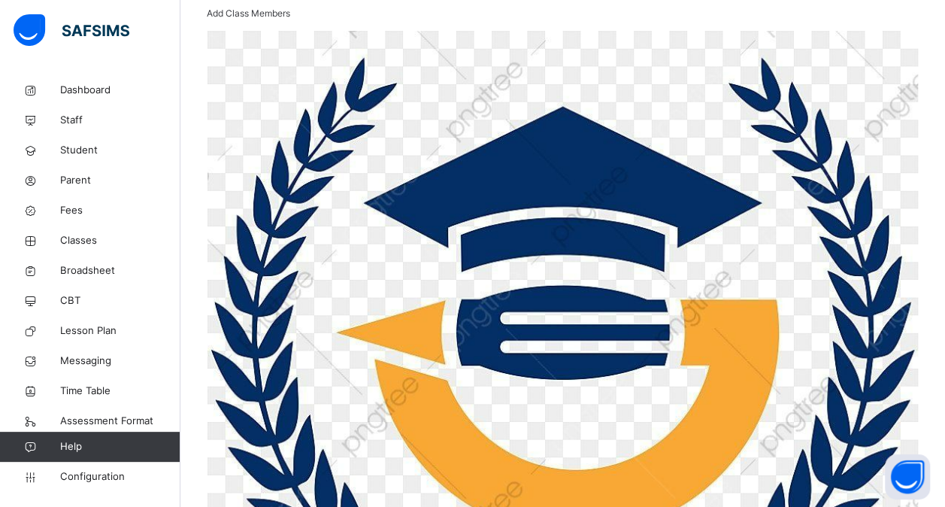
scroll to position [0, 0]
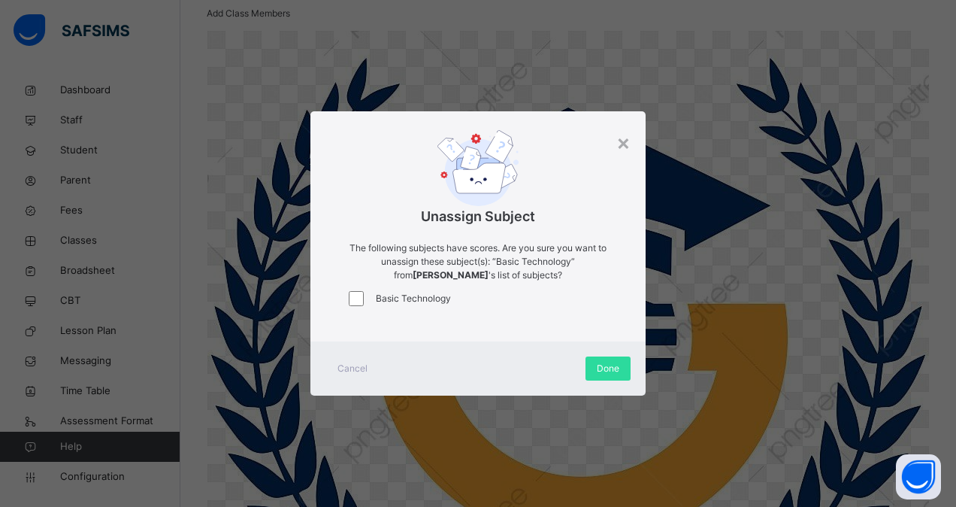
click at [460, 372] on div "Cancel Done" at bounding box center [478, 368] width 335 height 54
click at [620, 145] on div "×" at bounding box center [624, 142] width 14 height 32
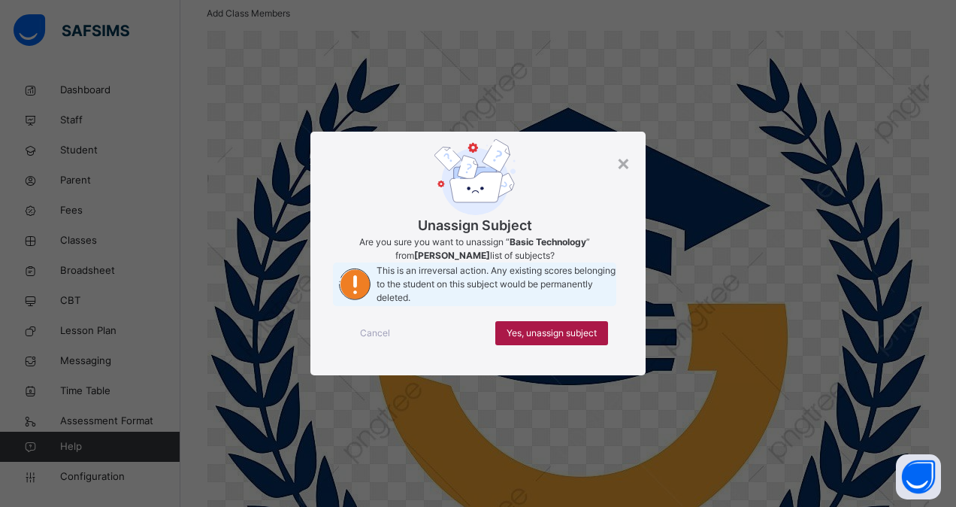
click at [571, 340] on span "Yes, unassign subject" at bounding box center [552, 333] width 90 height 14
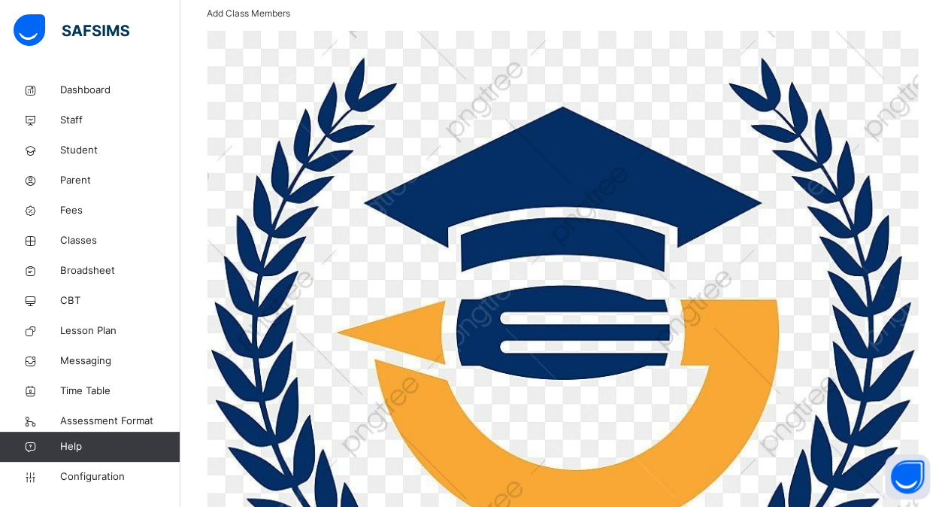
scroll to position [0, 22]
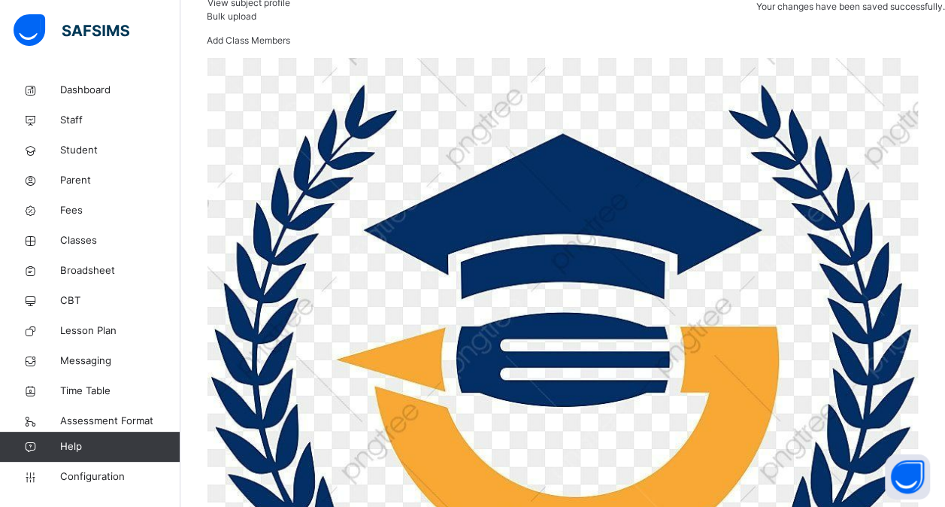
scroll to position [167, 0]
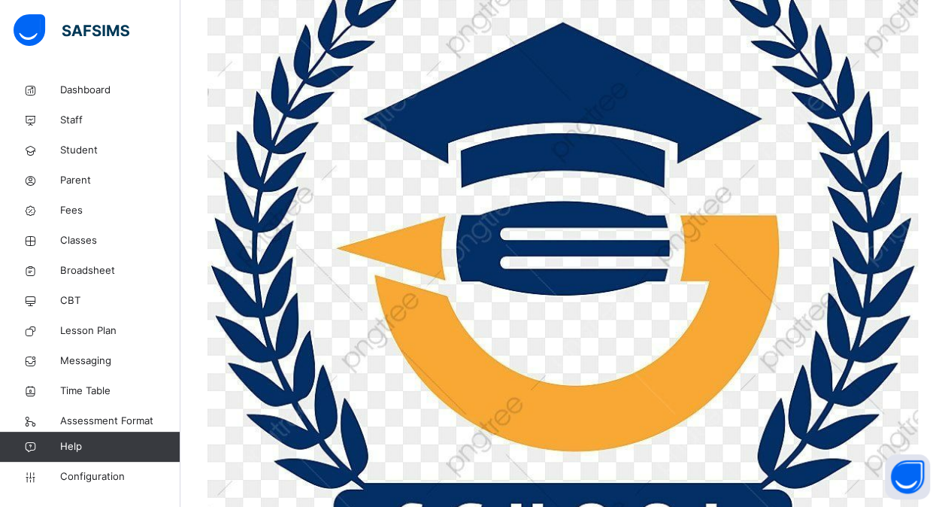
scroll to position [385, 0]
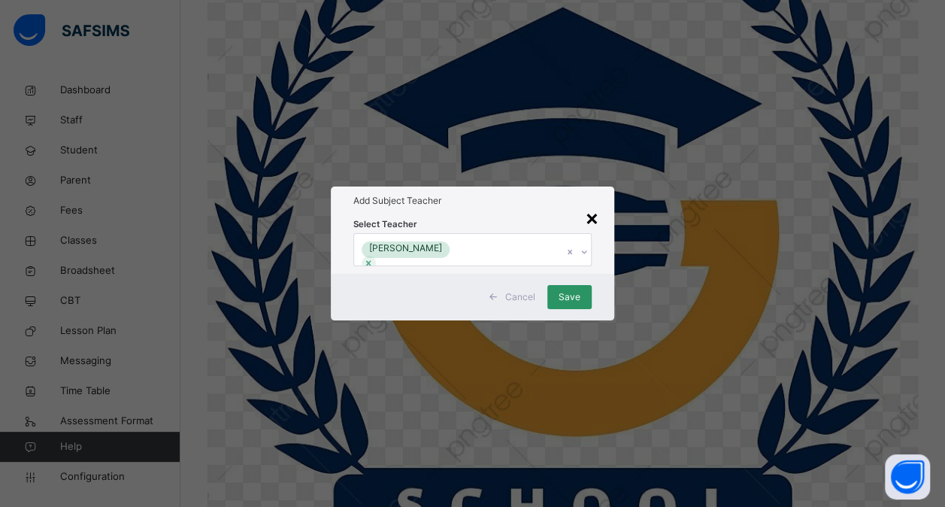
click at [595, 202] on div "×" at bounding box center [592, 218] width 14 height 32
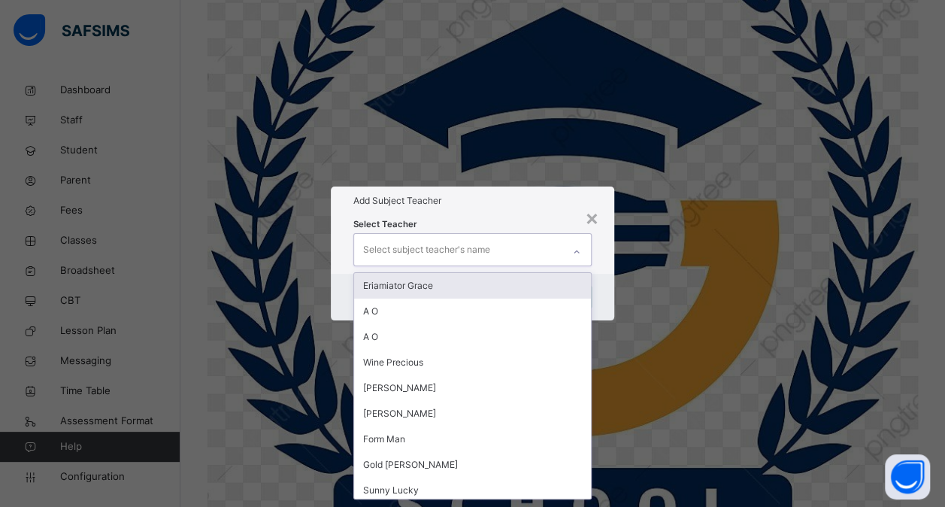
click at [577, 244] on icon at bounding box center [576, 251] width 9 height 15
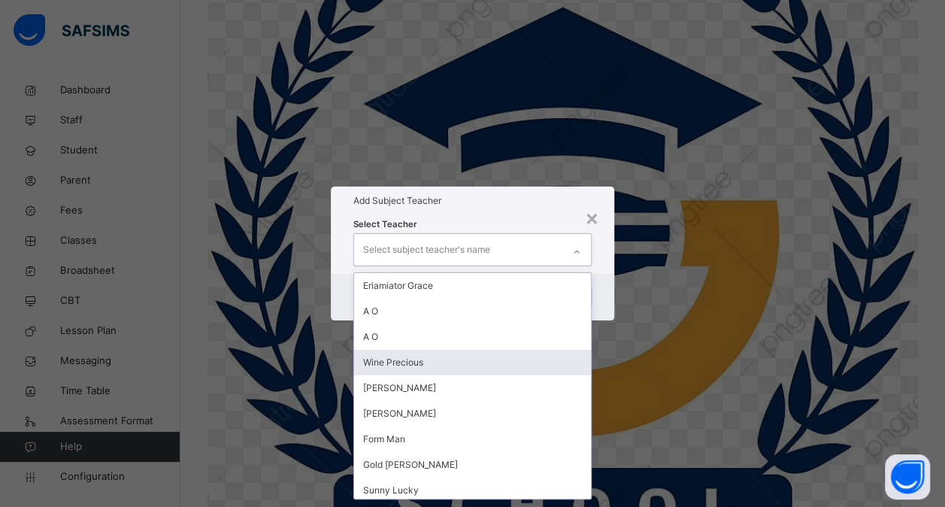
click at [433, 350] on div "Wine Precious" at bounding box center [472, 363] width 237 height 26
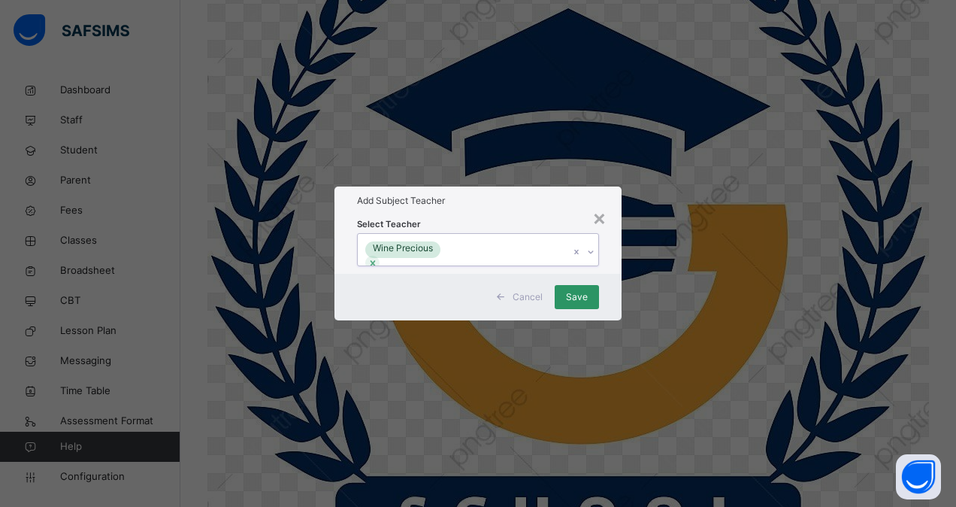
click at [497, 234] on div "Wine Precious" at bounding box center [464, 250] width 212 height 32
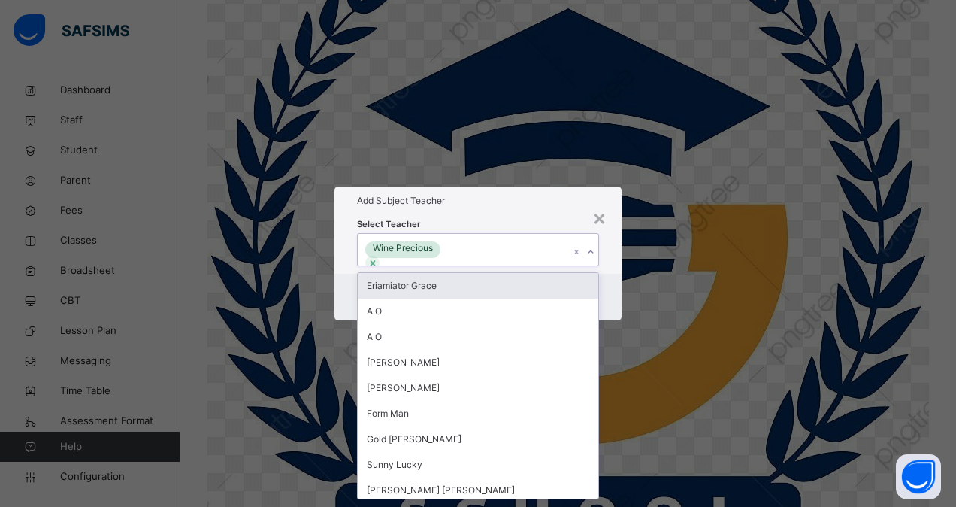
click at [484, 235] on div "Wine Precious" at bounding box center [464, 250] width 212 height 32
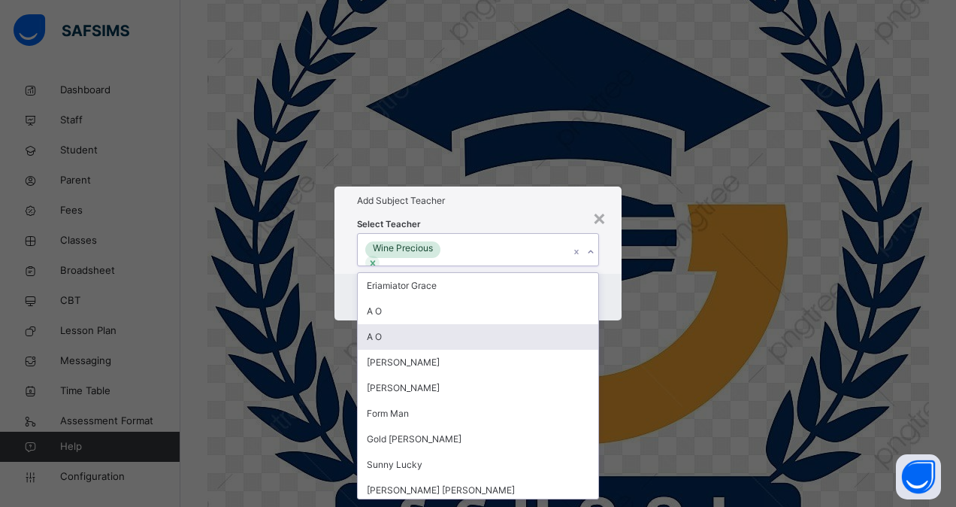
click at [446, 324] on div "A O" at bounding box center [478, 337] width 241 height 26
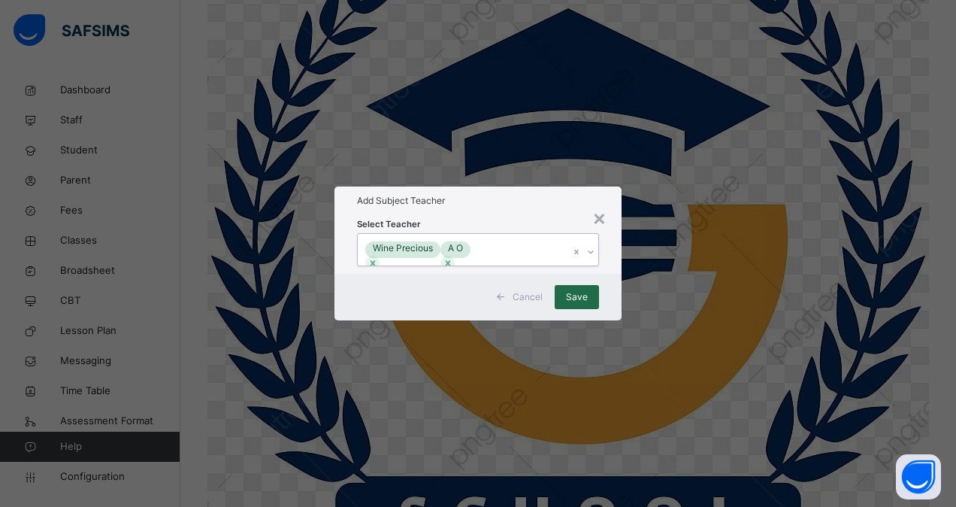
drag, startPoint x: 525, startPoint y: 221, endPoint x: 577, endPoint y: 322, distance: 113.7
click at [577, 320] on div "× Add Subject Teacher Select Teacher option A O , selected. 0 results available…" at bounding box center [478, 253] width 287 height 134
click at [577, 304] on span "Save" at bounding box center [577, 297] width 22 height 14
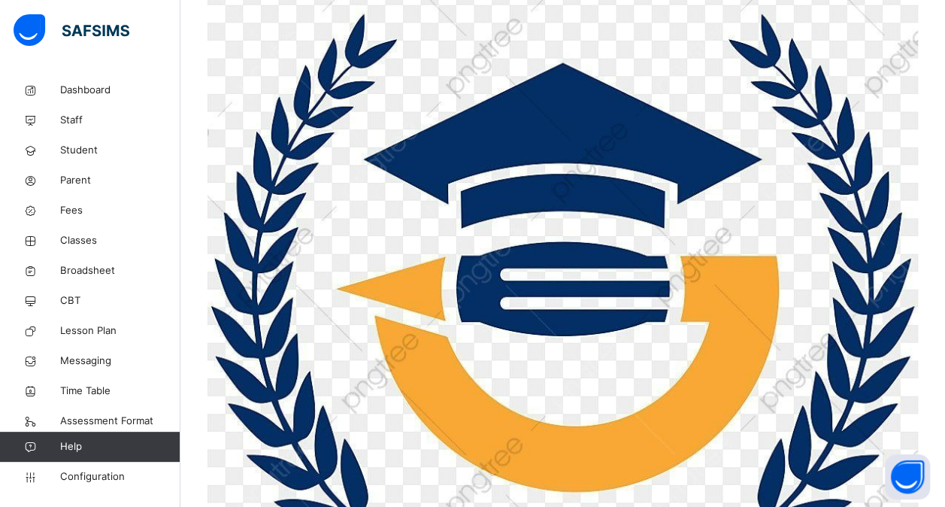
scroll to position [335, 0]
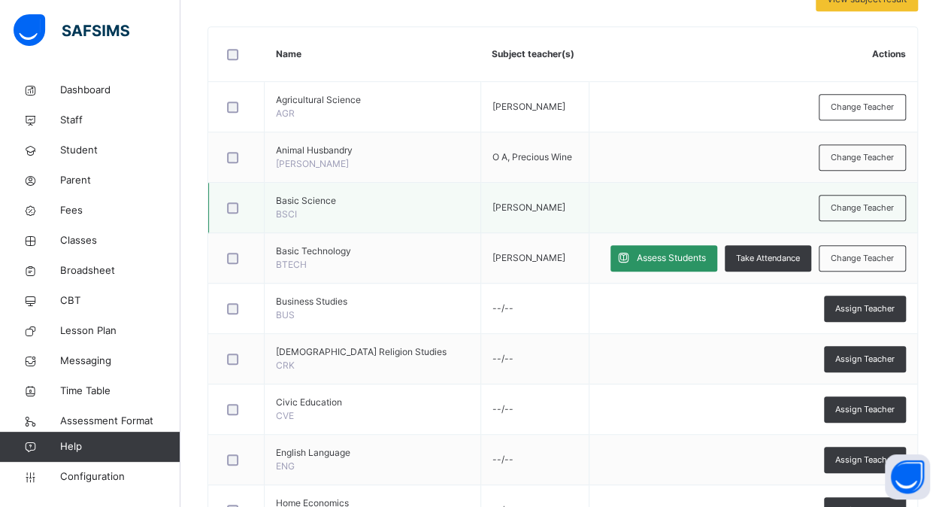
scroll to position [295, 0]
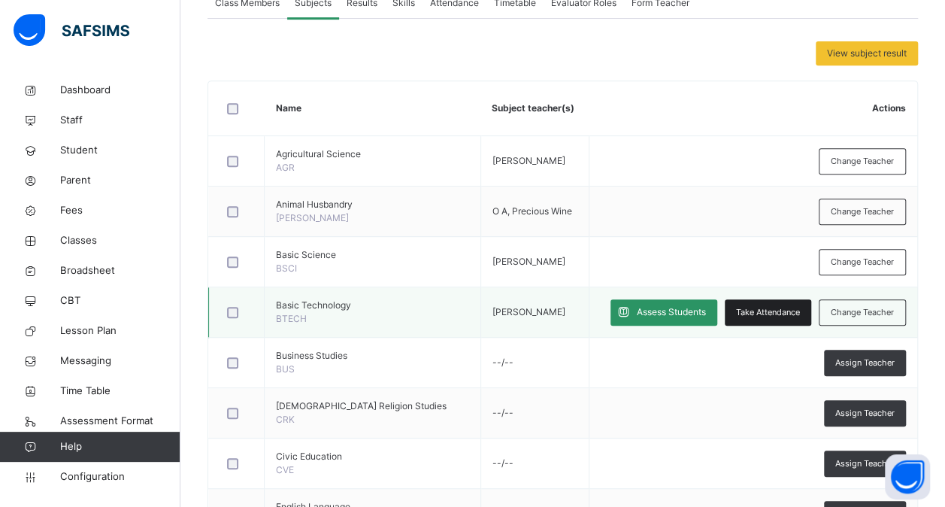
click at [776, 308] on span "Take Attendance" at bounding box center [768, 312] width 64 height 13
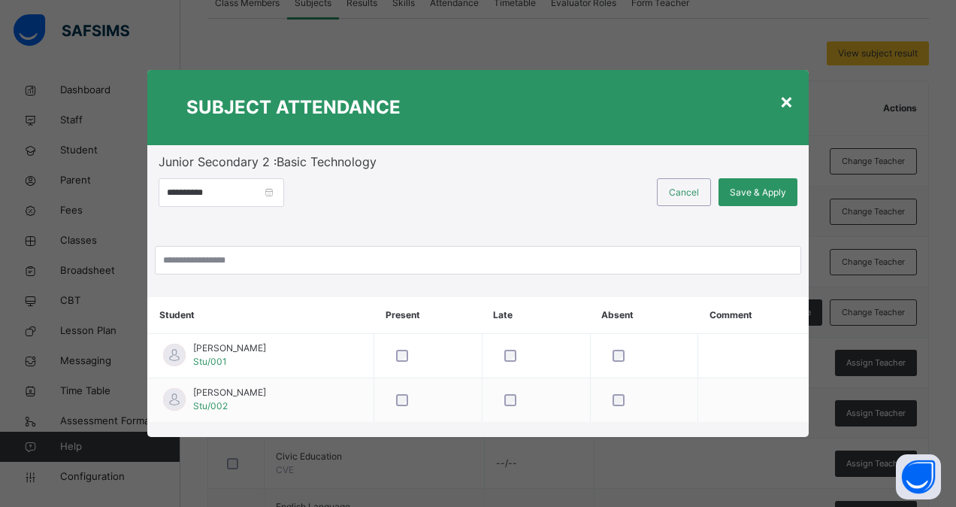
click at [784, 101] on div "×" at bounding box center [787, 101] width 14 height 32
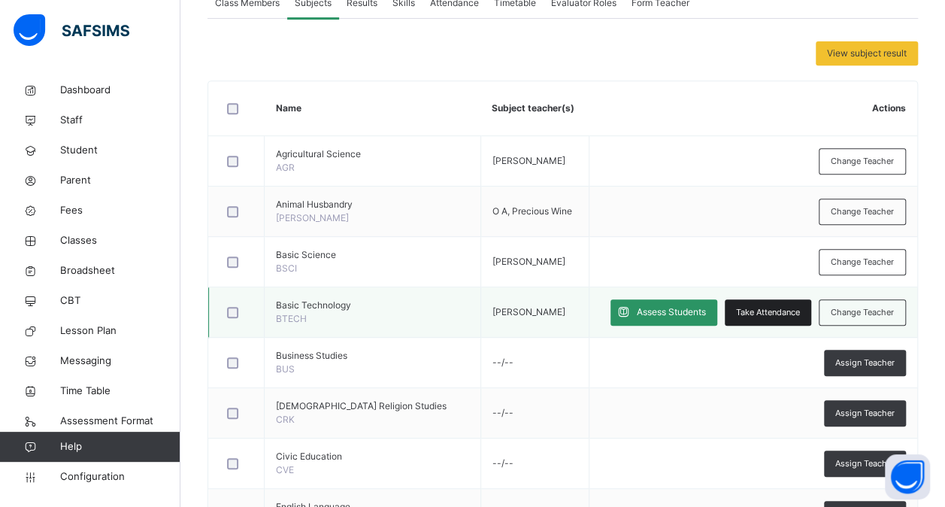
click at [762, 310] on span "Take Attendance" at bounding box center [768, 312] width 64 height 13
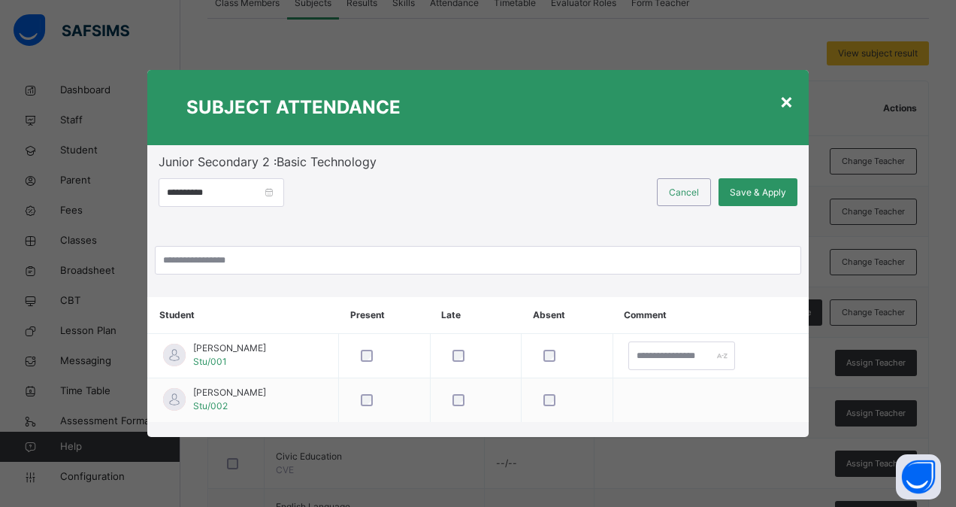
click at [790, 109] on div "×" at bounding box center [787, 101] width 14 height 32
